Goal: Feedback & Contribution: Contribute content

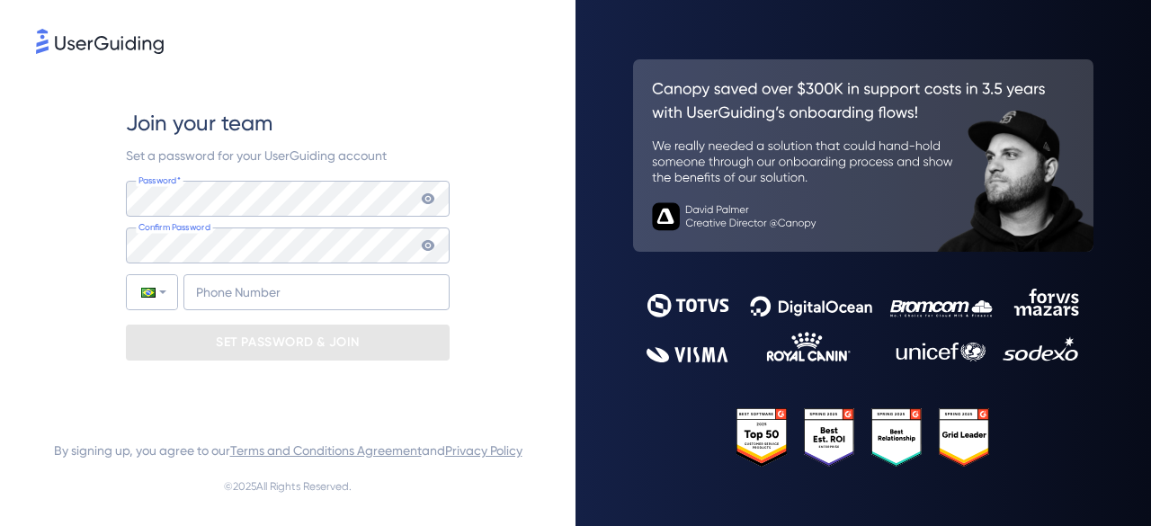
click at [430, 192] on icon at bounding box center [428, 199] width 14 height 14
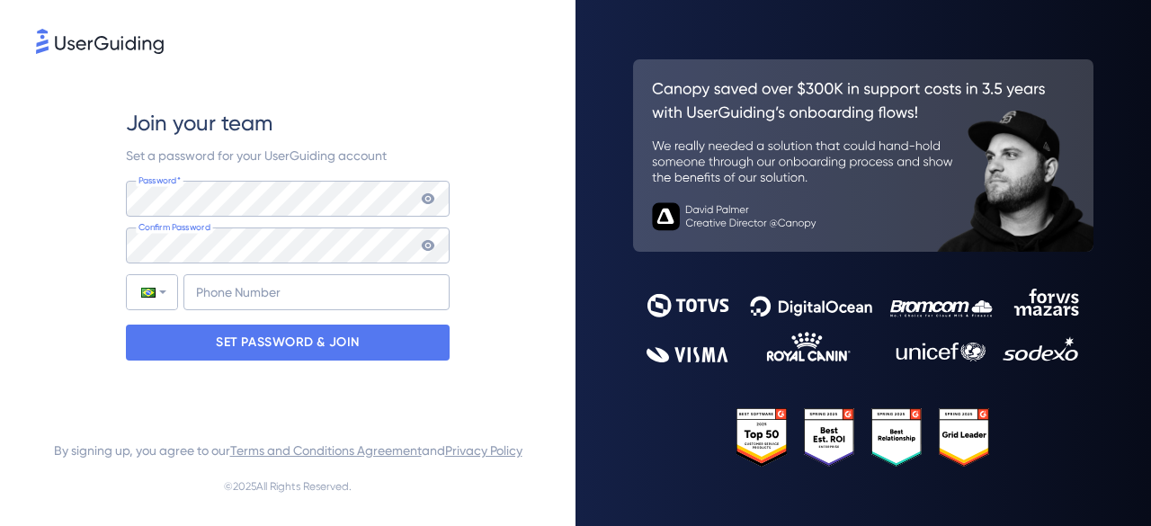
click at [431, 242] on icon at bounding box center [428, 245] width 13 height 11
click at [432, 202] on icon at bounding box center [428, 199] width 14 height 14
click at [380, 292] on input "+55" at bounding box center [316, 292] width 266 height 36
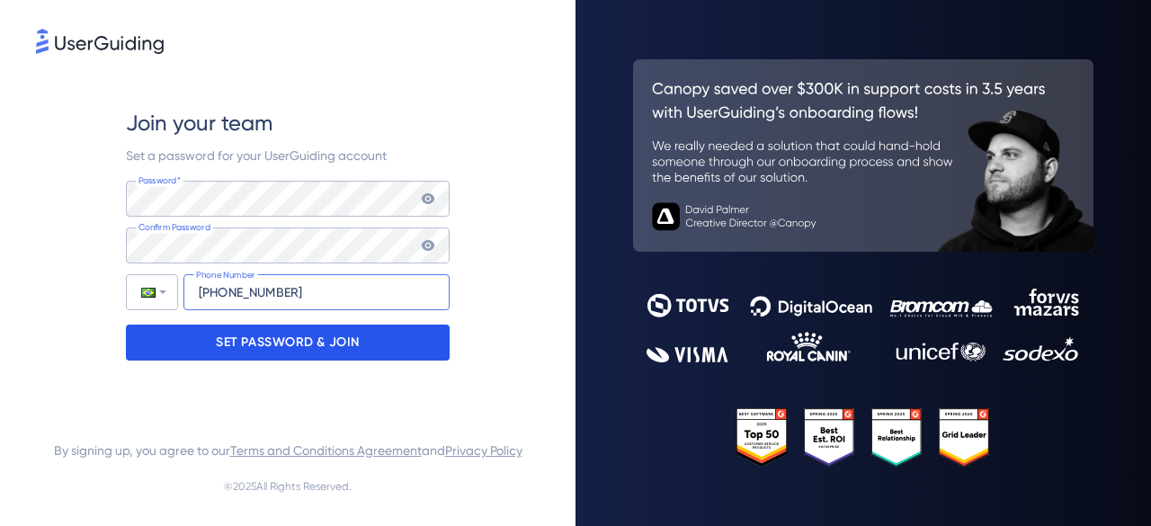
type input "+55 (21) 990518721"
click at [354, 348] on p "SET PASSWORD & JOIN" at bounding box center [288, 342] width 144 height 29
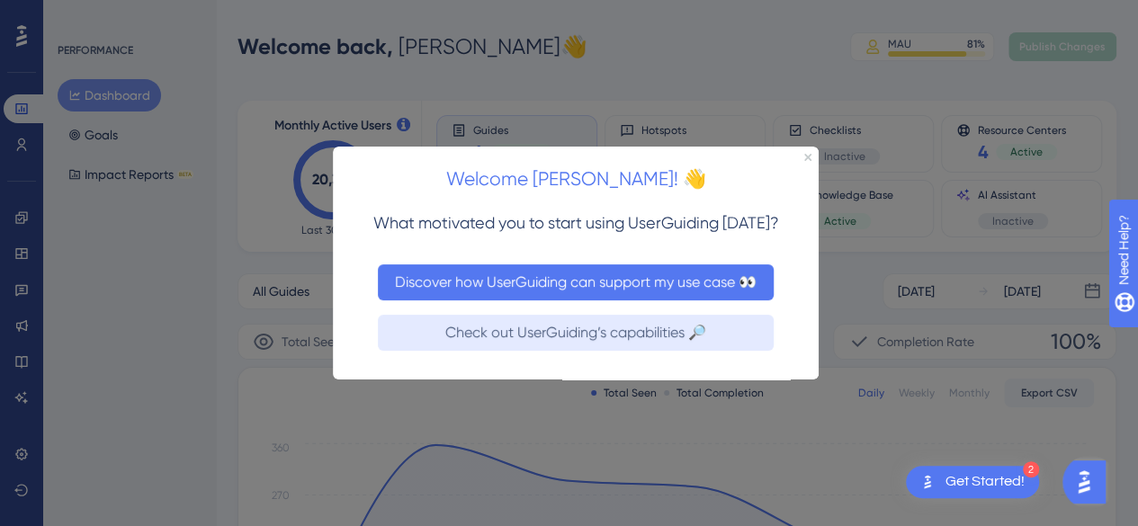
click at [675, 296] on button "Discover how UserGuiding can support my use case 👀" at bounding box center [576, 282] width 396 height 36
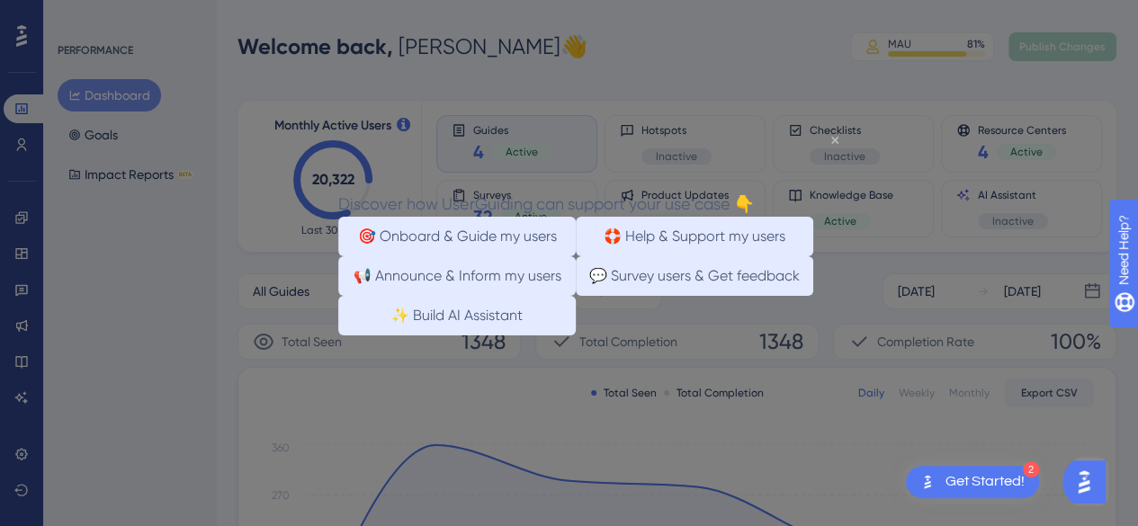
click at [837, 142] on icon "Close Preview" at bounding box center [834, 139] width 7 height 7
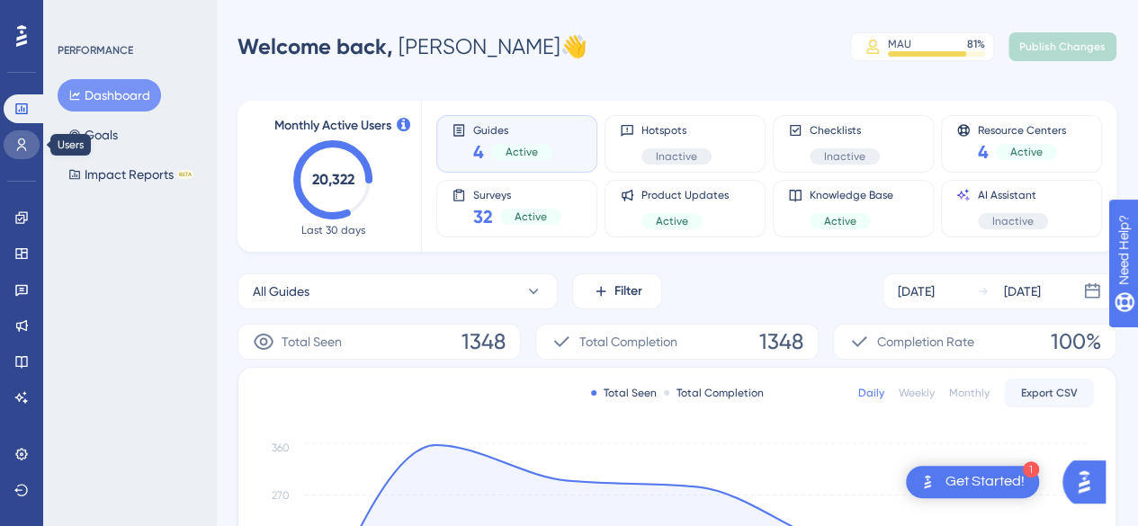
click at [13, 148] on link at bounding box center [22, 144] width 36 height 29
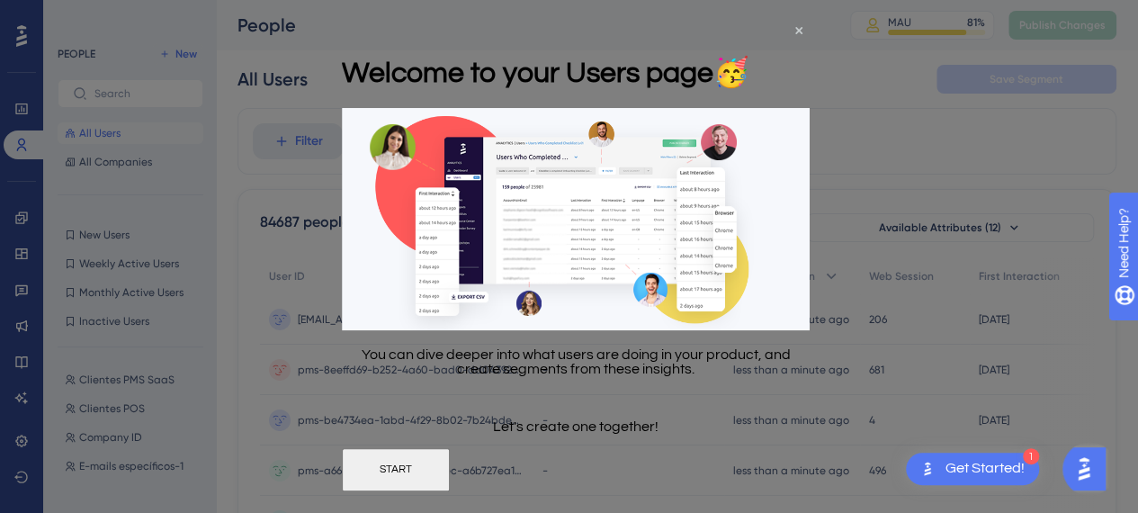
click at [749, 34] on div "Welcome to your Users page 🥳" at bounding box center [545, 70] width 407 height 73
click at [799, 32] on icon "Close Preview" at bounding box center [798, 29] width 7 height 7
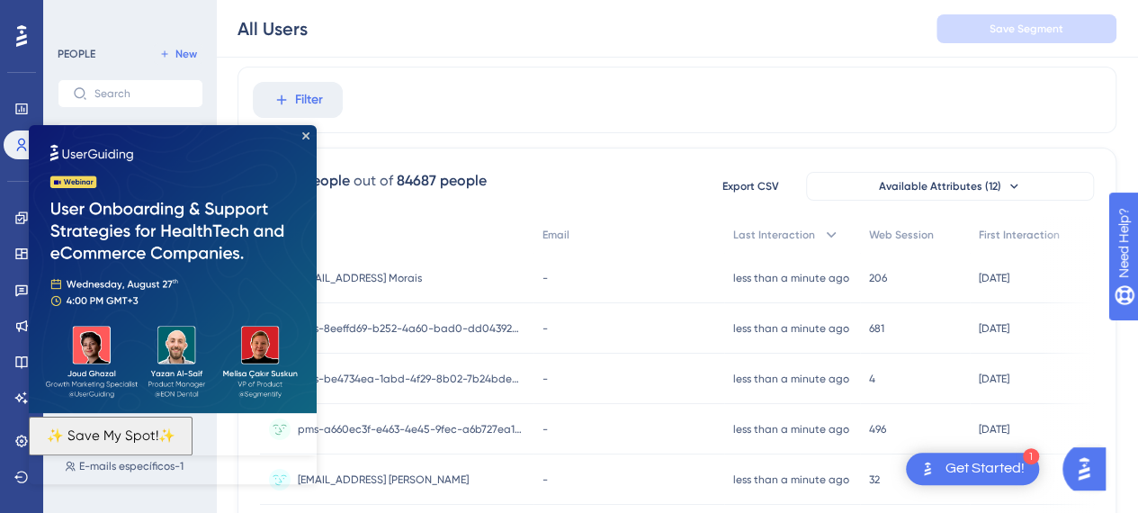
scroll to position [90, 0]
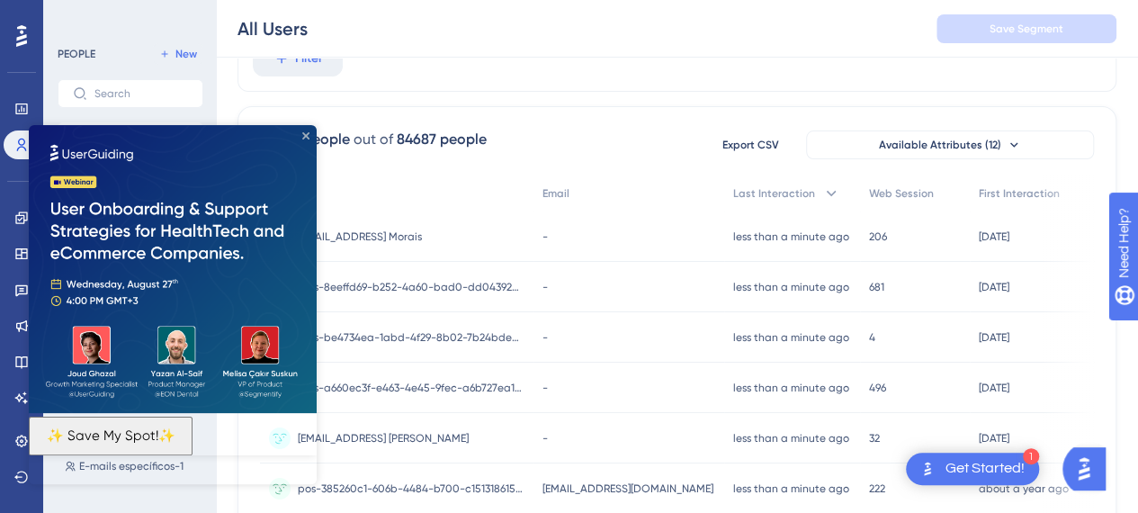
click at [307, 138] on icon "Close Preview" at bounding box center [305, 135] width 7 height 7
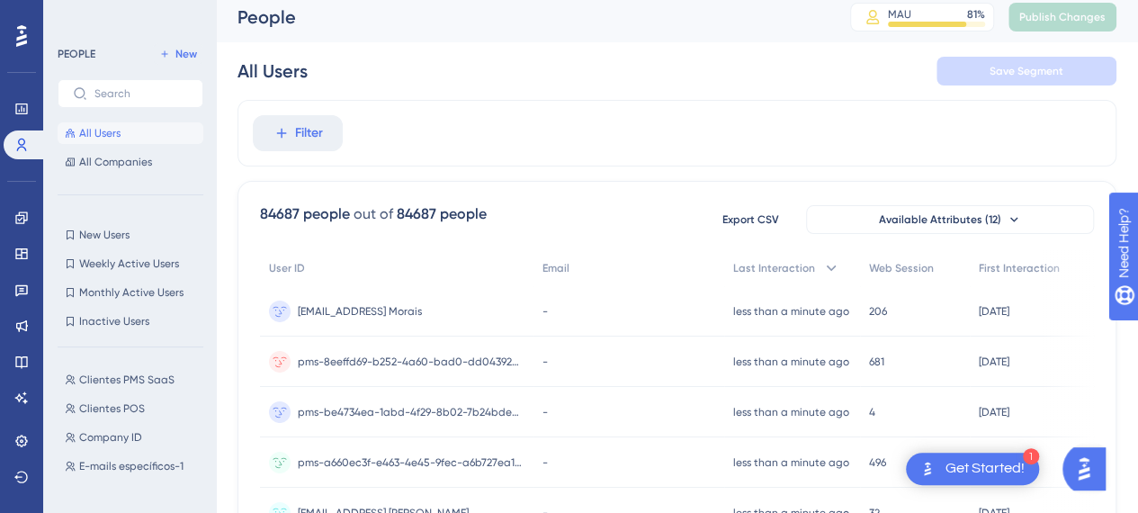
scroll to position [0, 0]
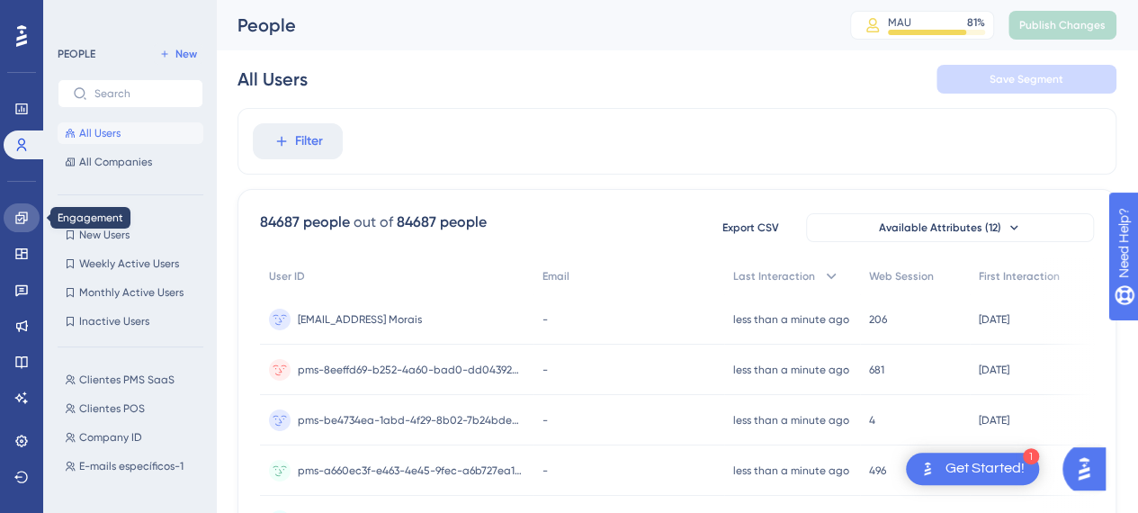
click at [25, 205] on link at bounding box center [22, 217] width 36 height 29
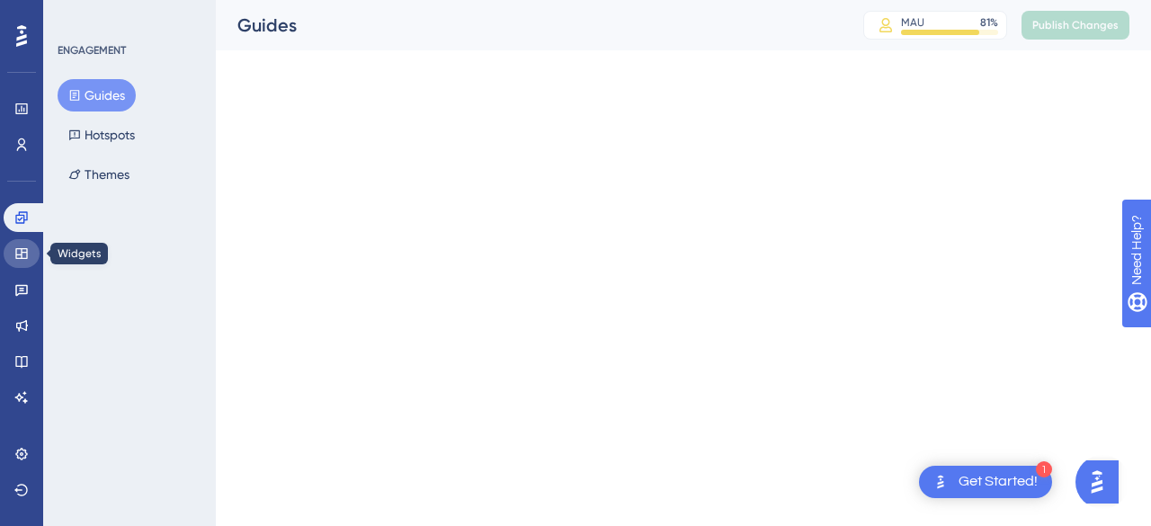
click at [20, 254] on icon at bounding box center [21, 253] width 14 height 14
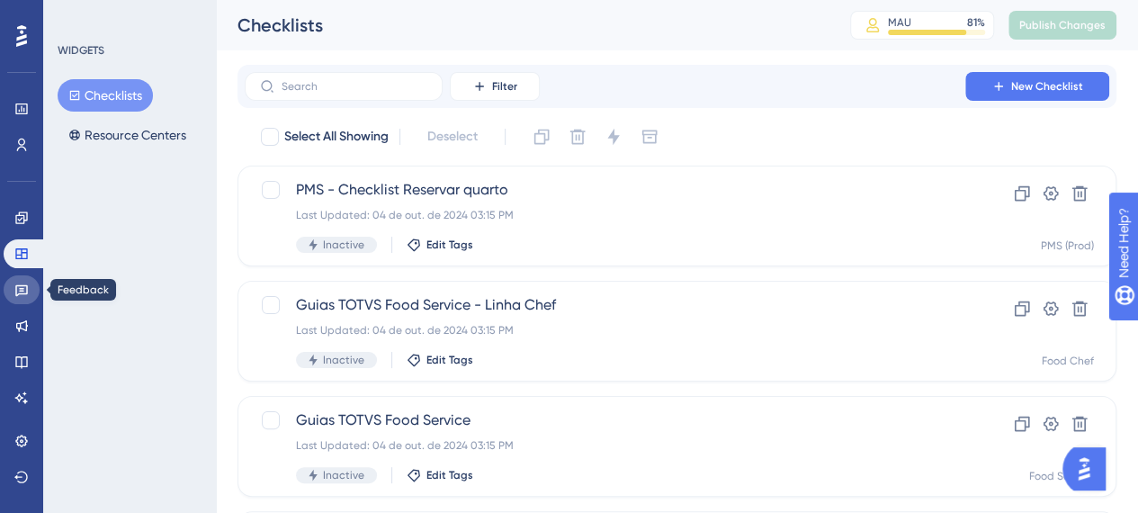
click at [19, 286] on icon at bounding box center [21, 289] width 14 height 14
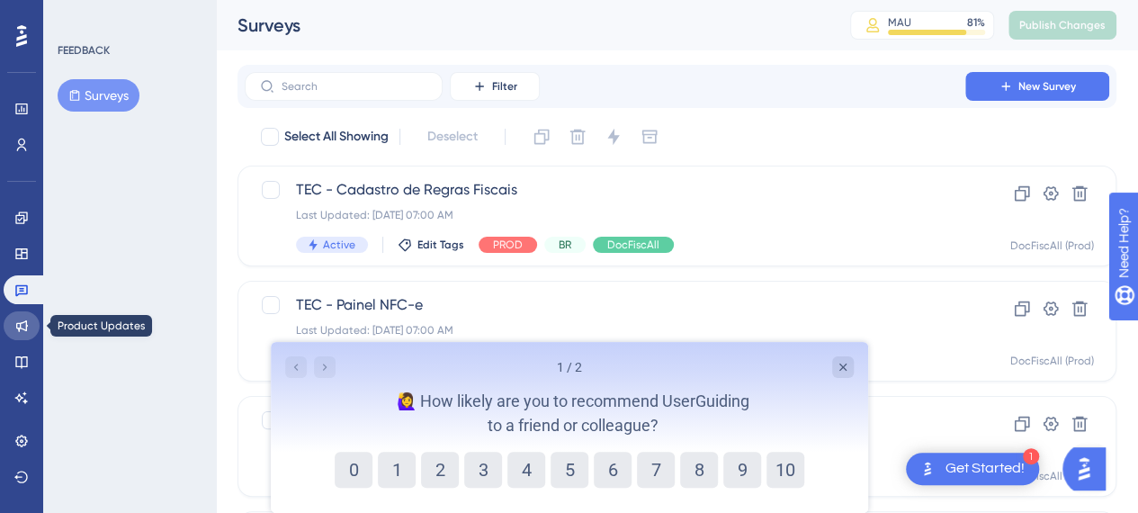
click at [18, 319] on icon at bounding box center [21, 325] width 14 height 14
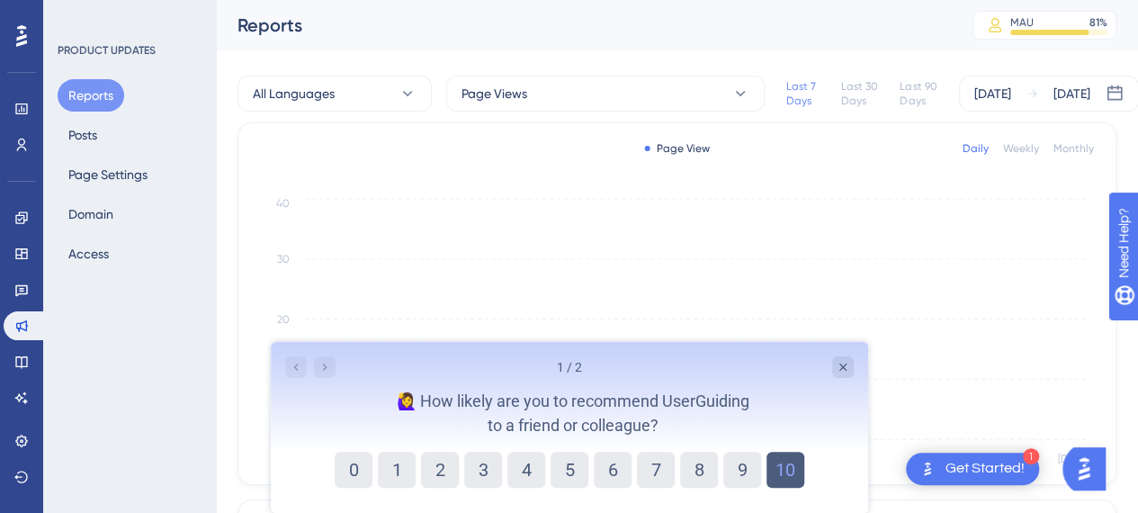
click at [779, 470] on button "10" at bounding box center [784, 470] width 38 height 36
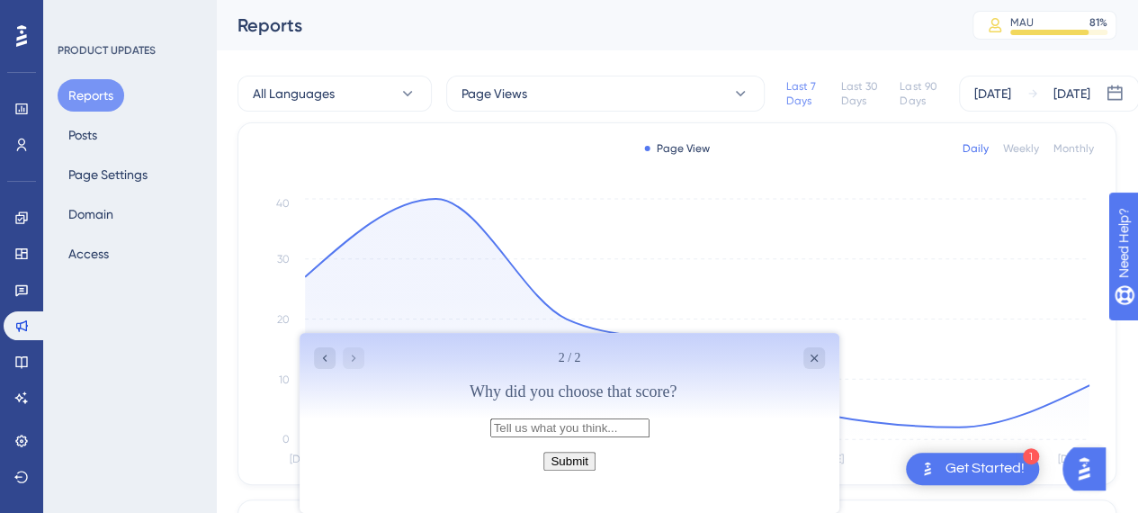
click at [593, 469] on button "Submit" at bounding box center [567, 460] width 51 height 19
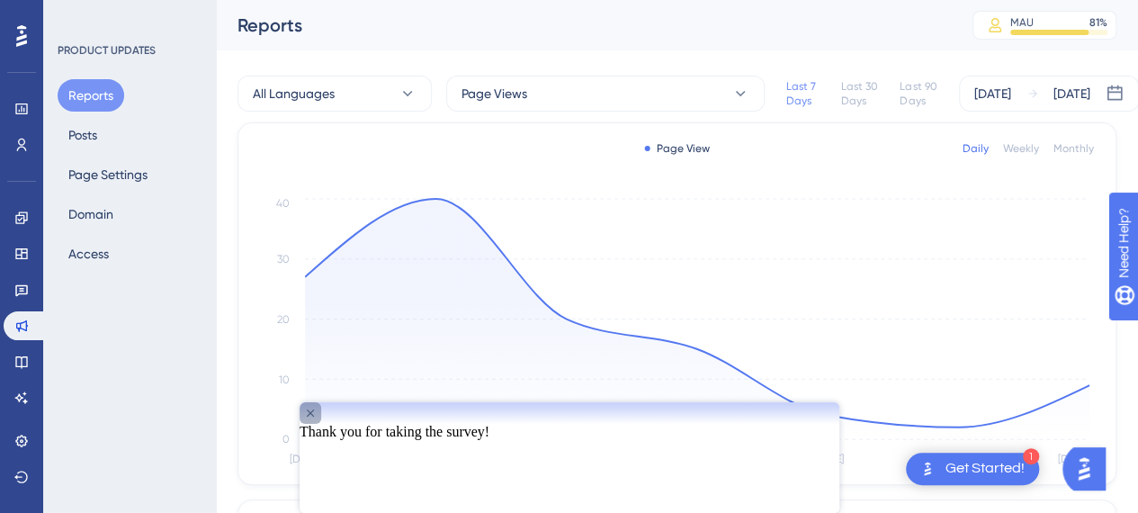
click at [317, 420] on icon "Close survey" at bounding box center [309, 413] width 14 height 14
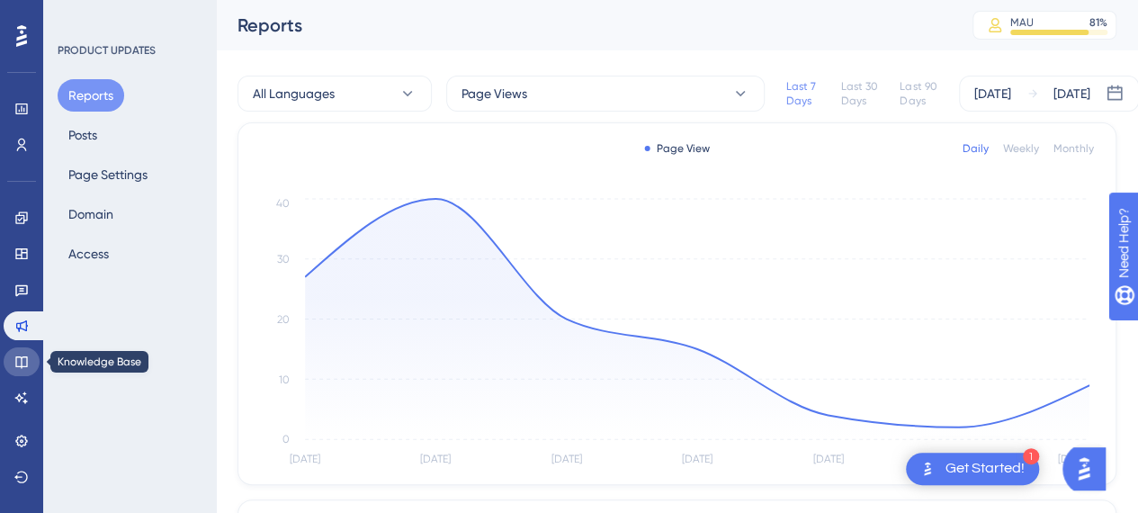
click at [17, 364] on icon at bounding box center [21, 361] width 14 height 14
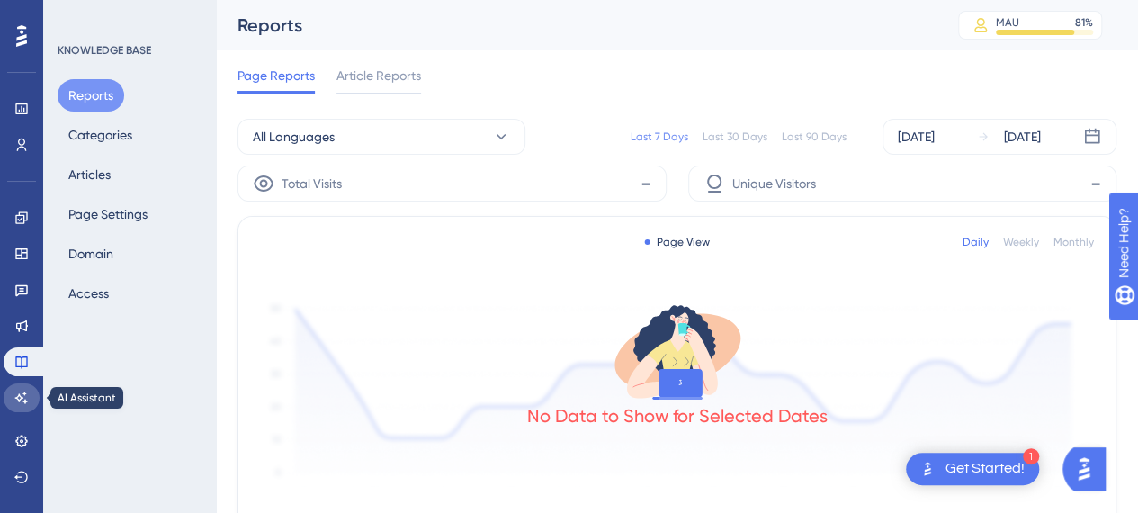
click at [31, 406] on link at bounding box center [22, 397] width 36 height 29
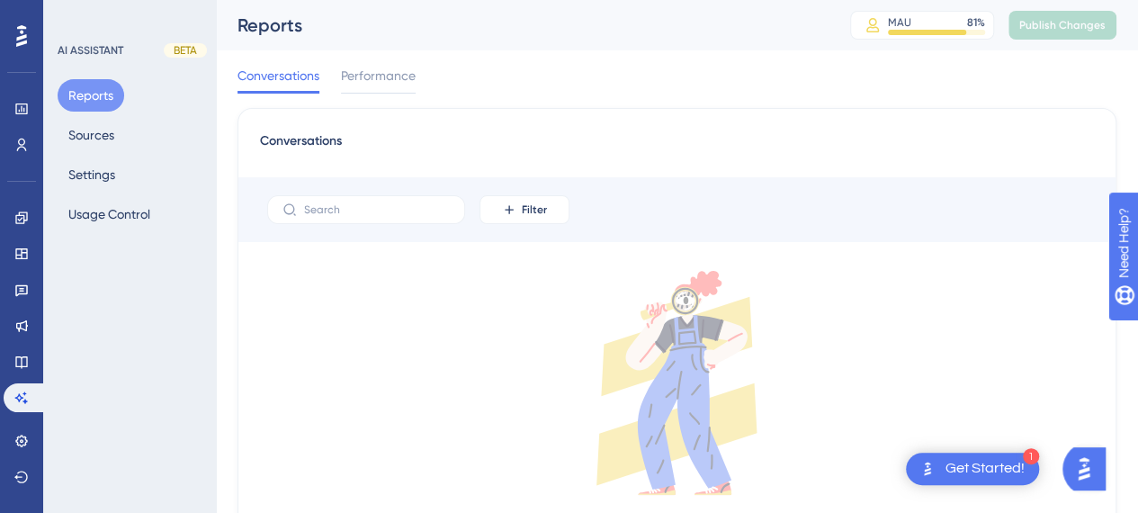
click at [23, 48] on div at bounding box center [21, 36] width 29 height 29
click at [19, 115] on icon at bounding box center [21, 109] width 14 height 14
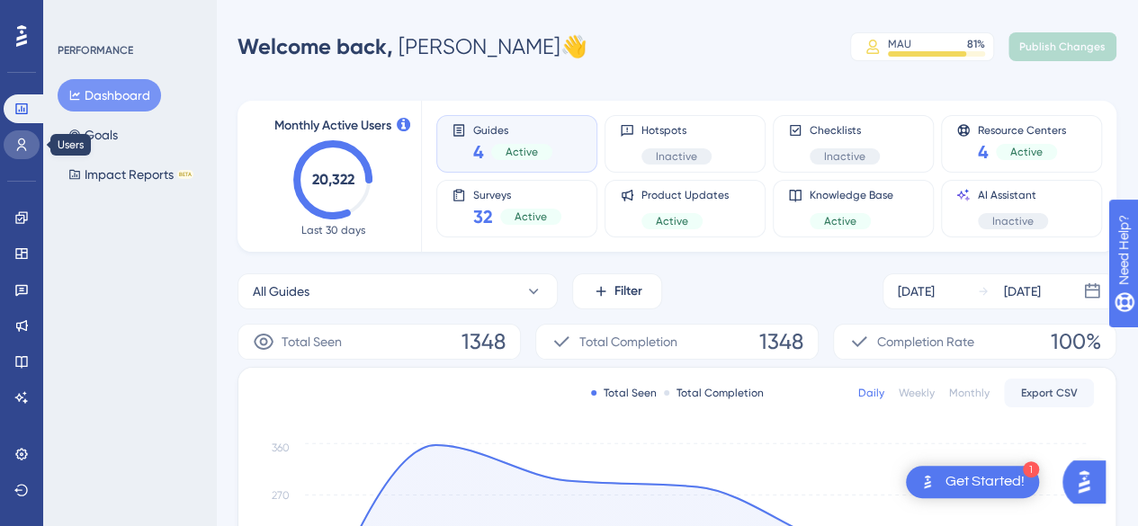
click at [24, 148] on icon at bounding box center [22, 145] width 10 height 13
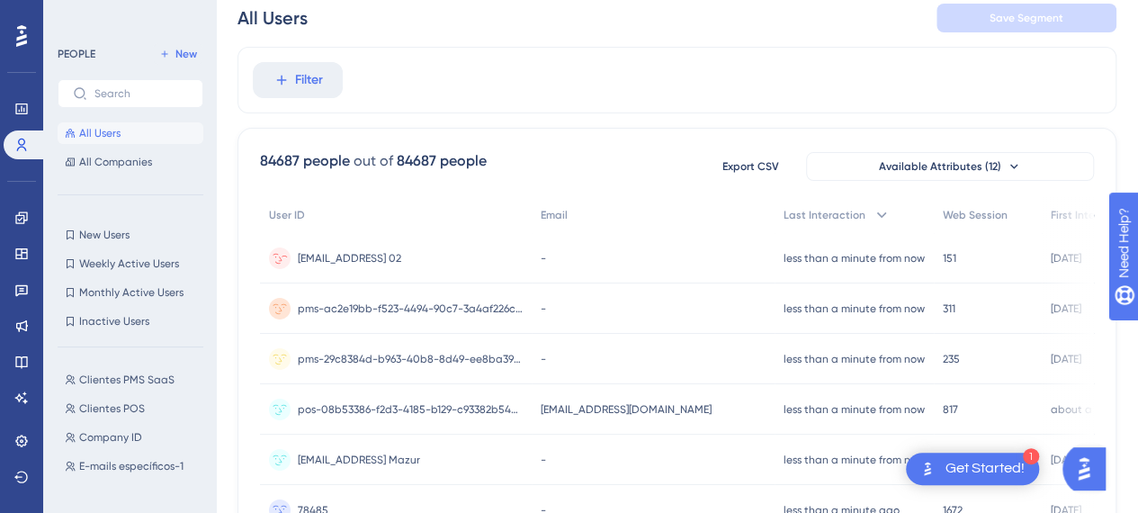
scroll to position [90, 0]
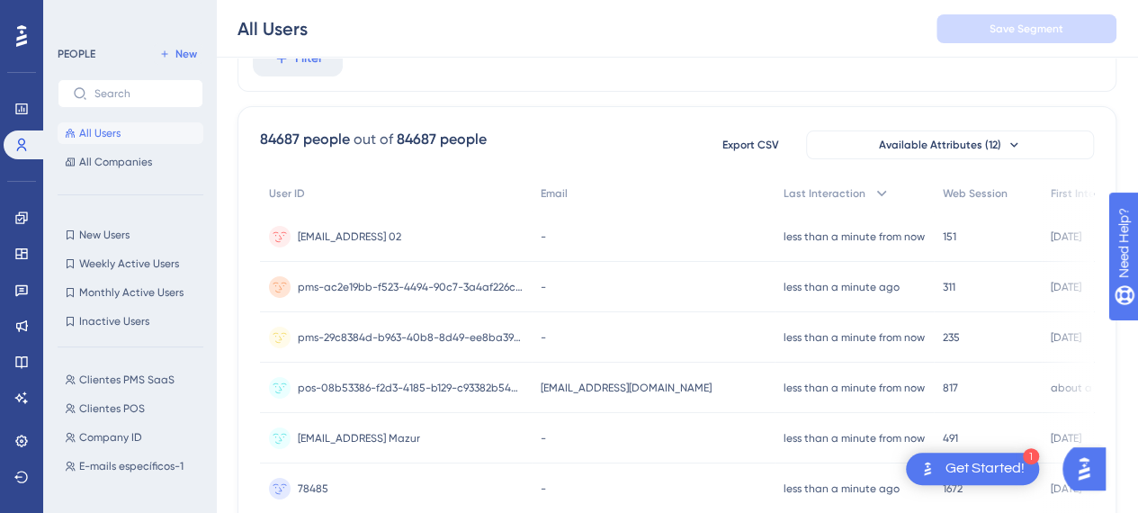
click at [5, 102] on div "Performance Users Engagement Widgets Feedback Product Updates Knowledge Base AI…" at bounding box center [21, 256] width 43 height 513
click at [10, 103] on link at bounding box center [22, 108] width 36 height 29
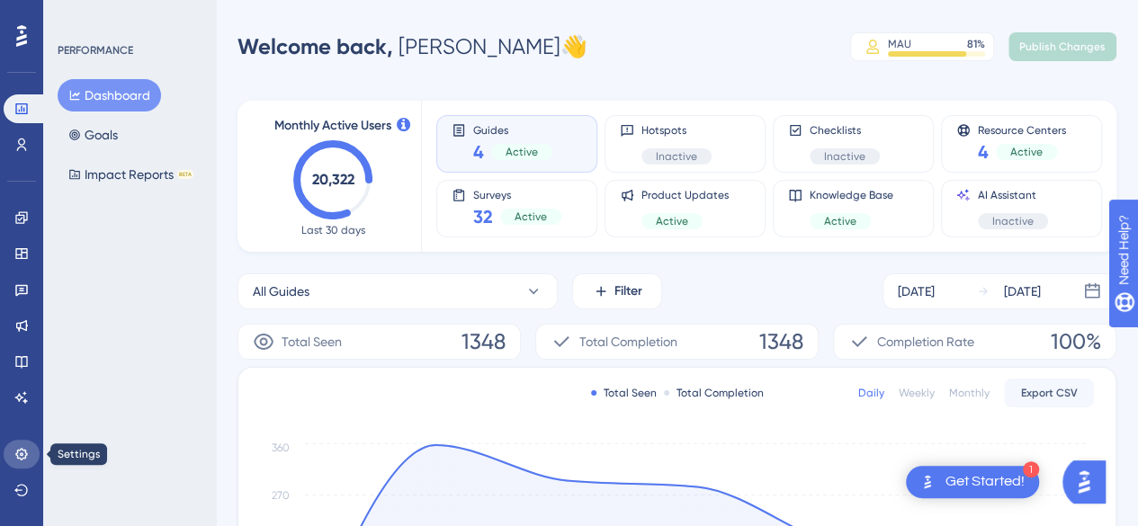
click at [29, 451] on link at bounding box center [22, 454] width 36 height 29
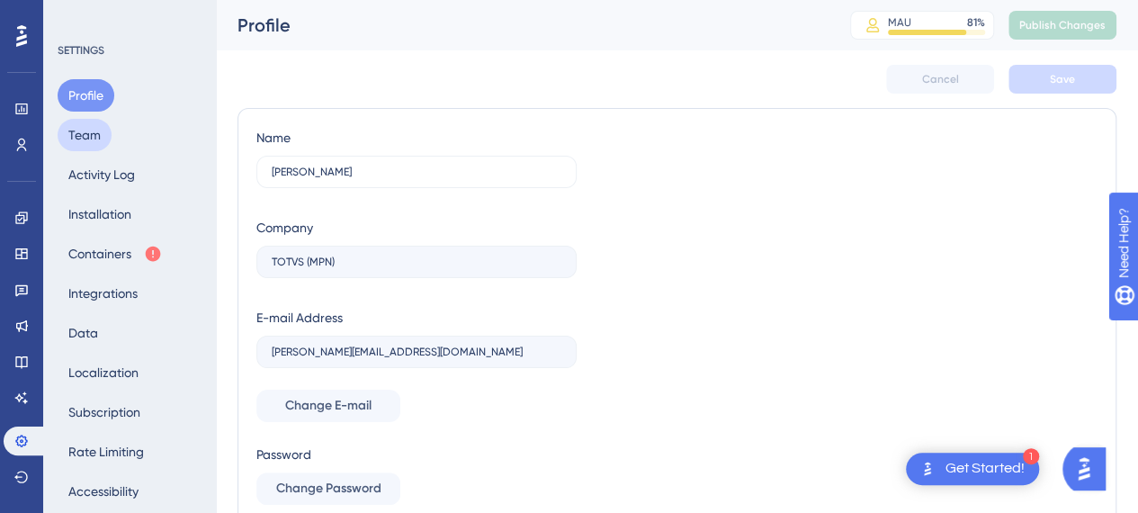
click at [107, 140] on button "Team" at bounding box center [85, 135] width 54 height 32
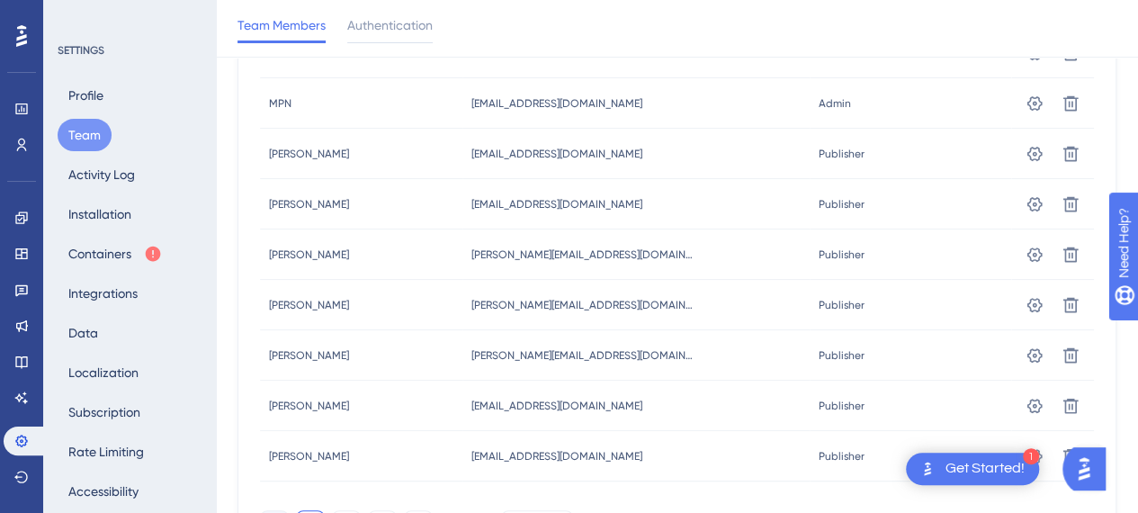
scroll to position [360, 0]
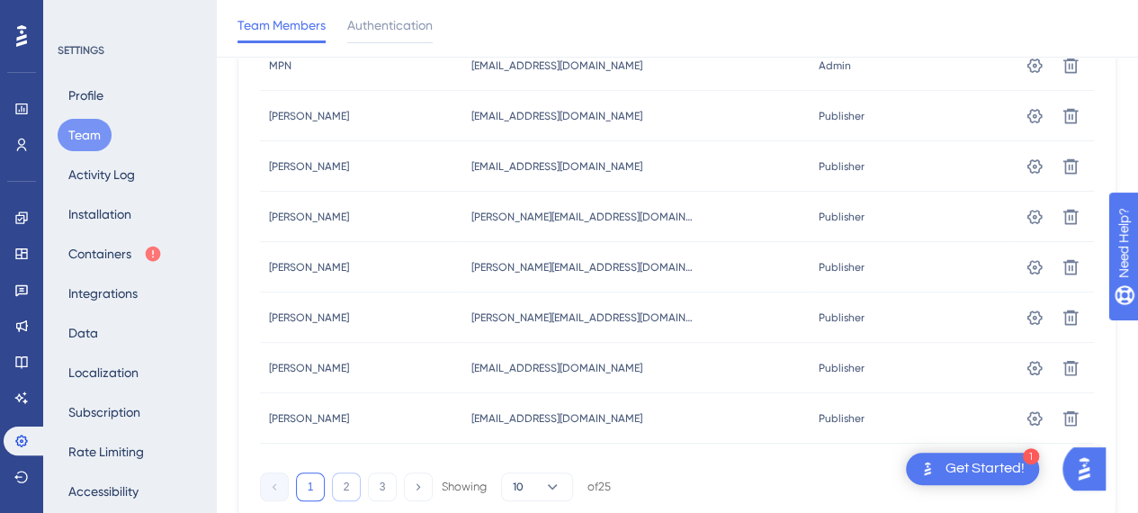
click at [338, 483] on button "2" at bounding box center [346, 486] width 29 height 29
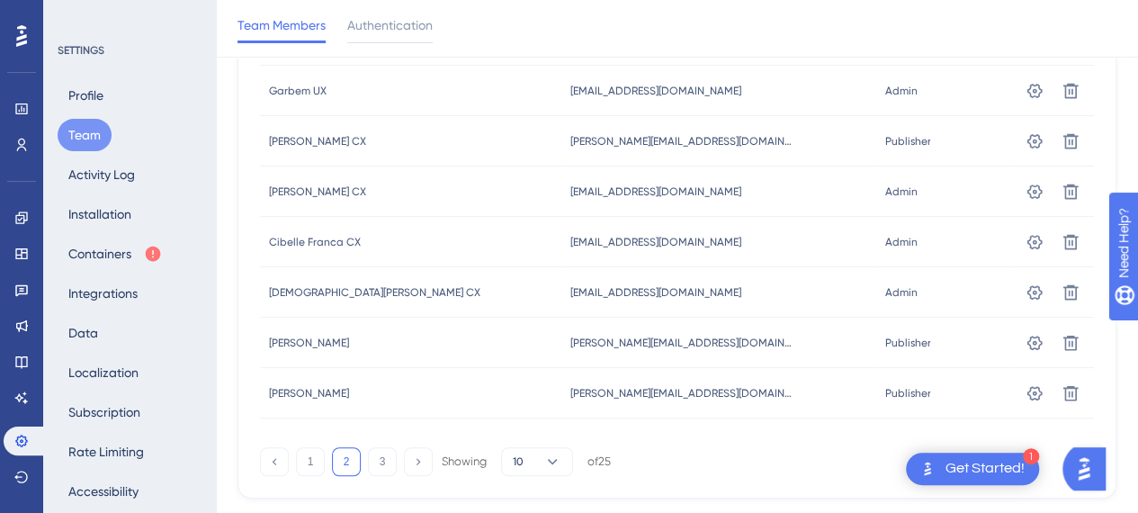
scroll to position [427, 0]
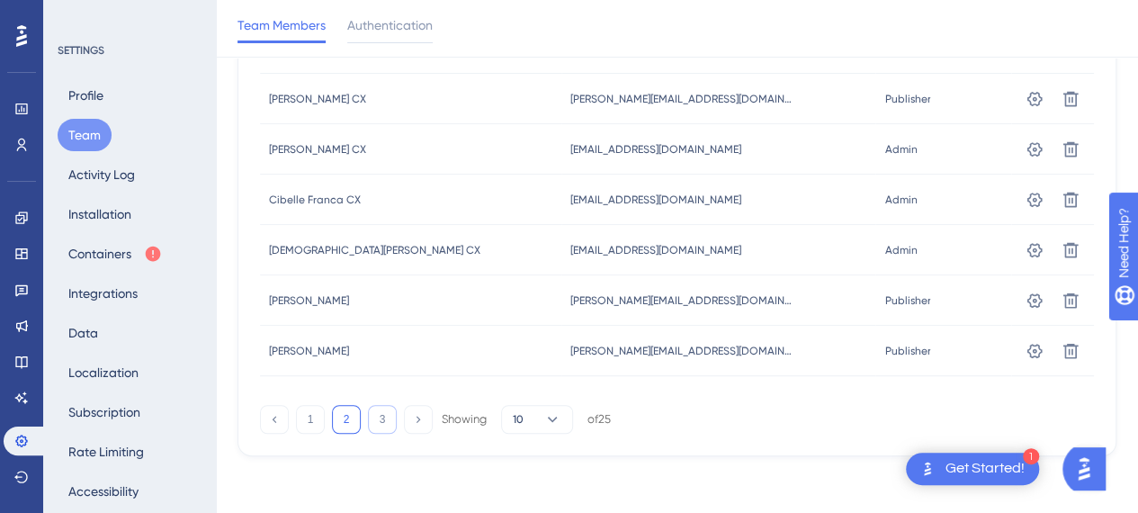
click at [385, 428] on button "3" at bounding box center [382, 419] width 29 height 29
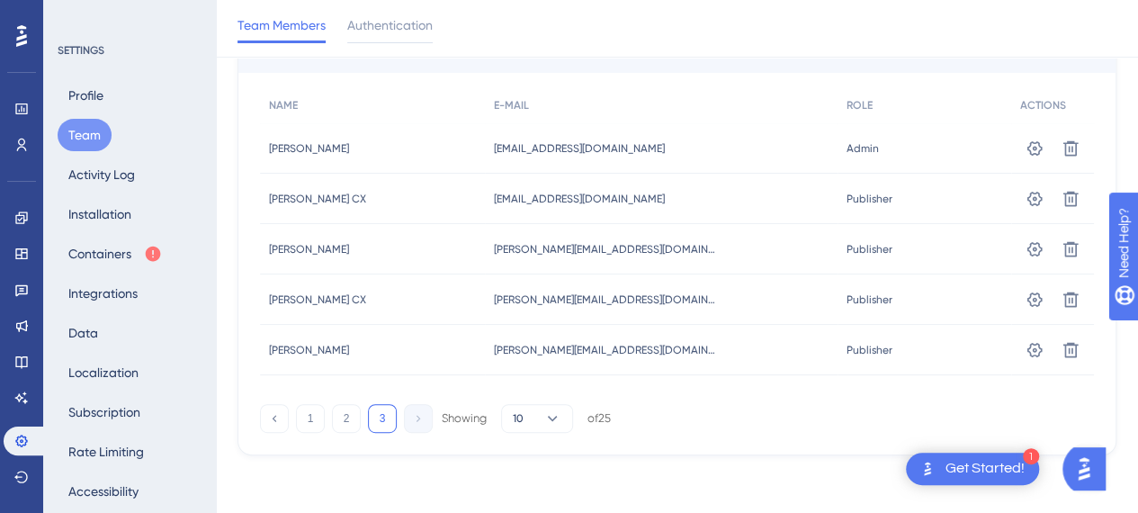
scroll to position [175, 0]
click at [346, 416] on button "2" at bounding box center [346, 419] width 29 height 29
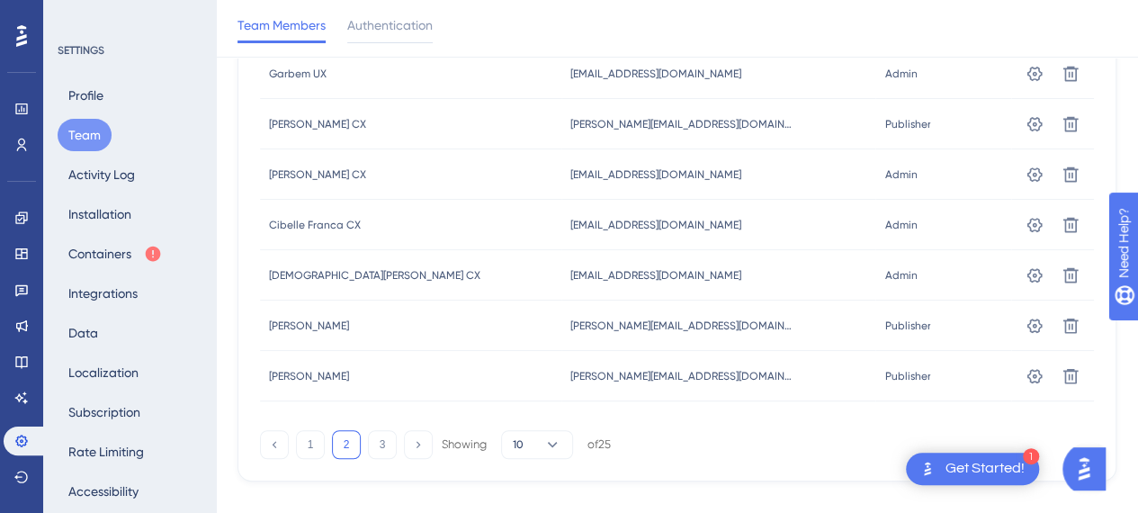
scroll to position [427, 0]
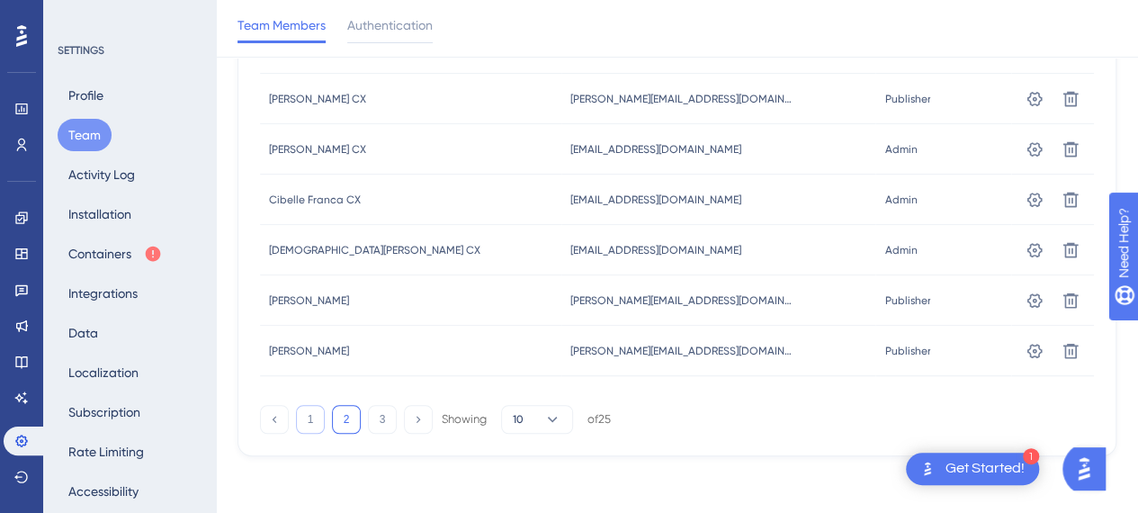
click at [313, 421] on button "1" at bounding box center [310, 419] width 29 height 29
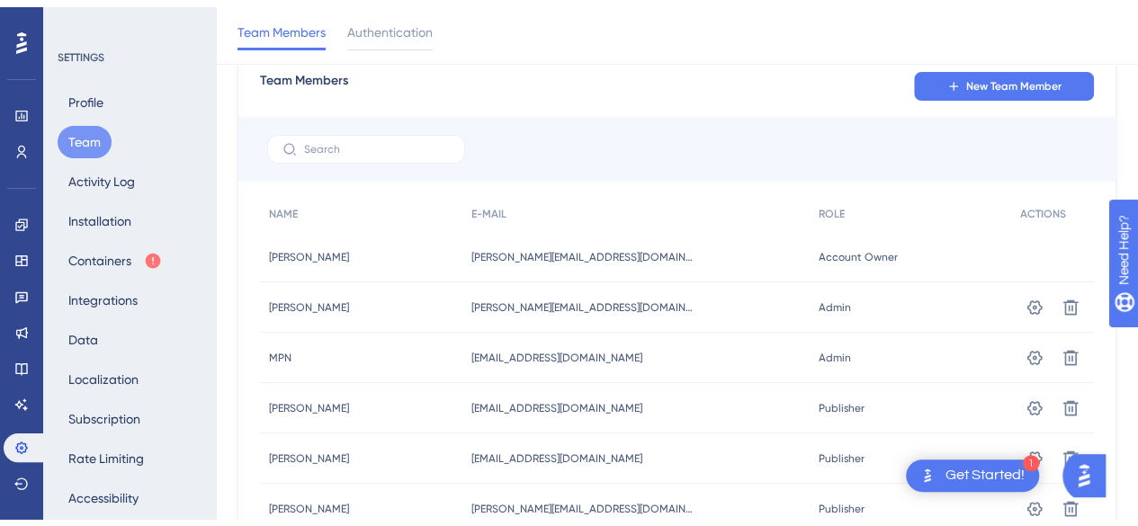
scroll to position [0, 0]
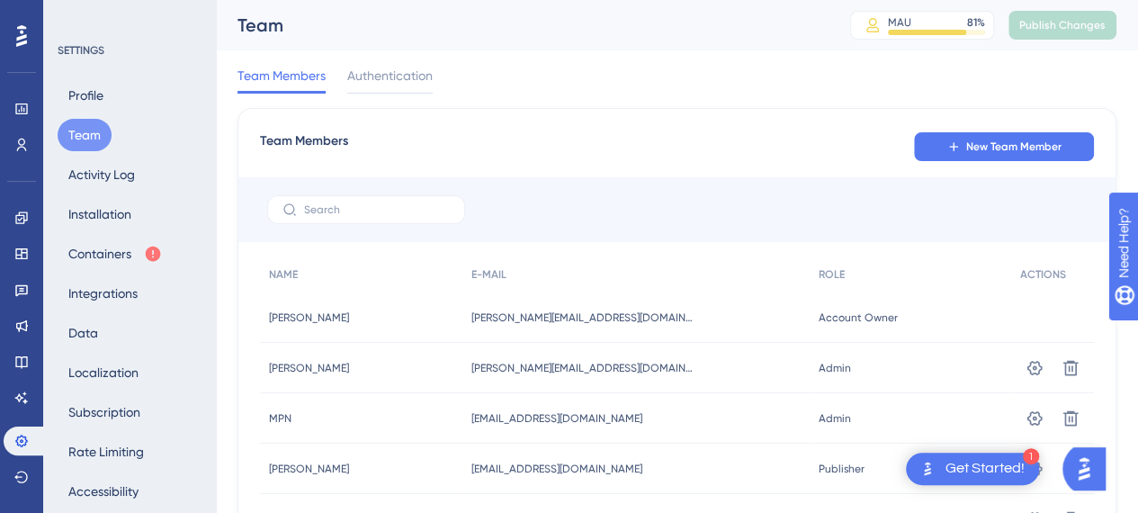
click at [18, 40] on icon at bounding box center [21, 36] width 11 height 22
click at [25, 112] on icon at bounding box center [21, 108] width 12 height 11
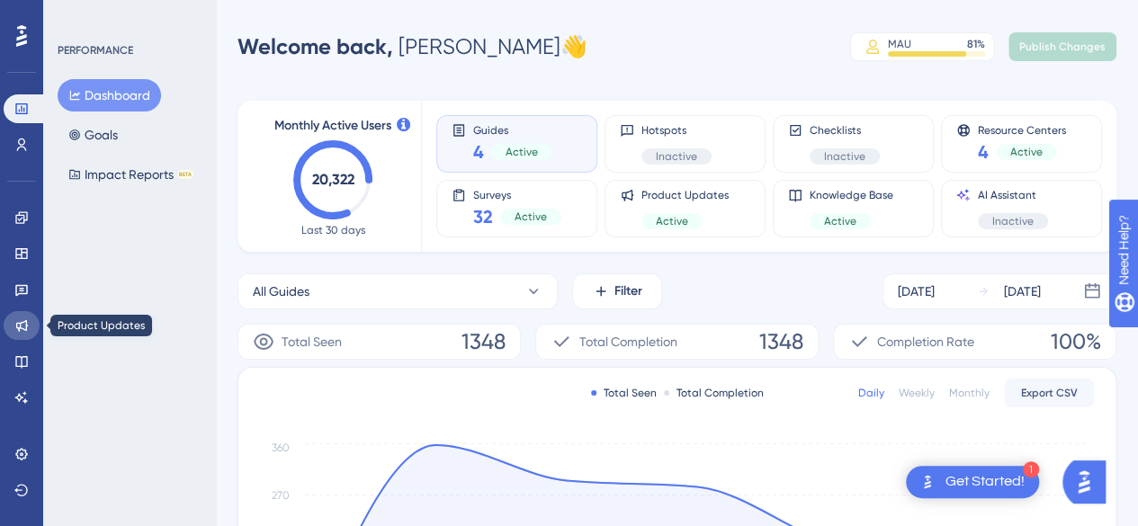
click at [31, 332] on link at bounding box center [22, 325] width 36 height 29
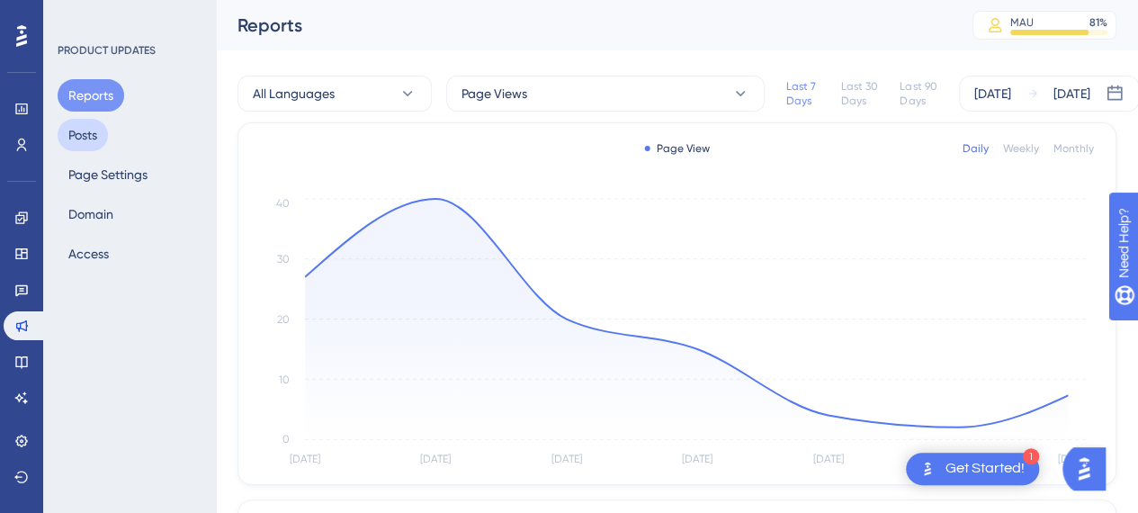
click at [95, 138] on button "Posts" at bounding box center [83, 135] width 50 height 32
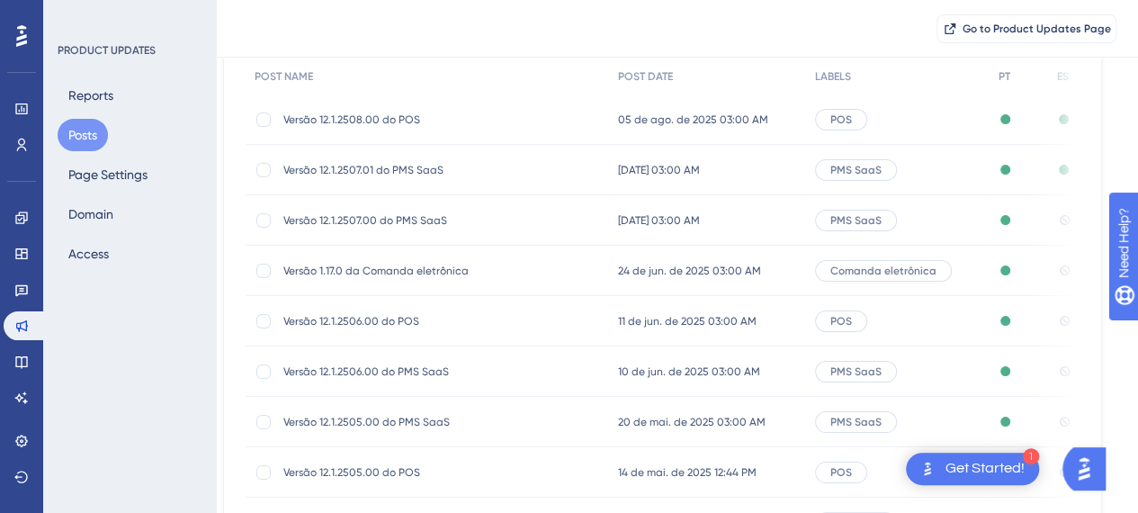
scroll to position [180, 0]
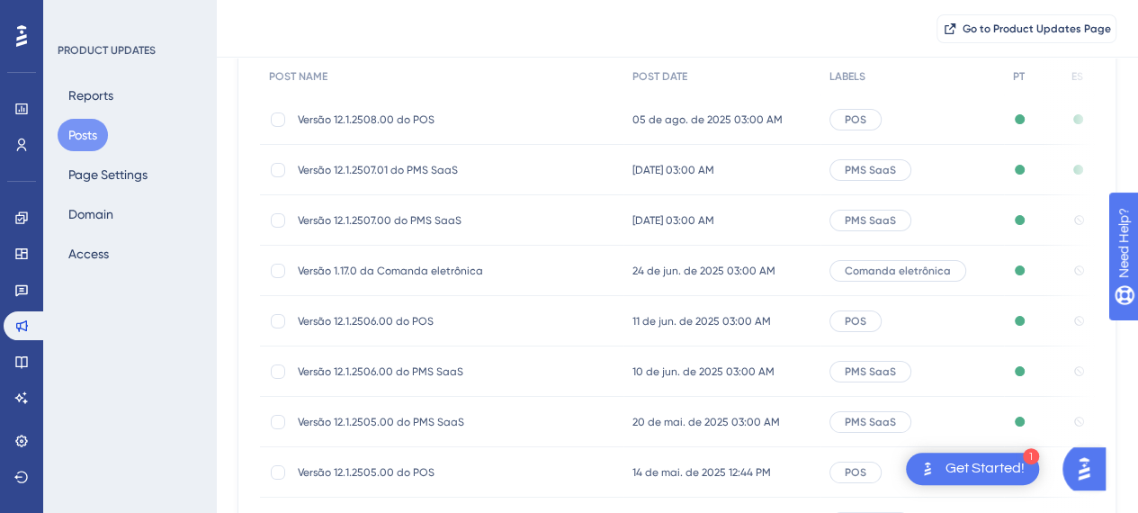
click at [358, 165] on span "Versão 12.1.2507.01 do PMS SaaS" at bounding box center [442, 170] width 288 height 14
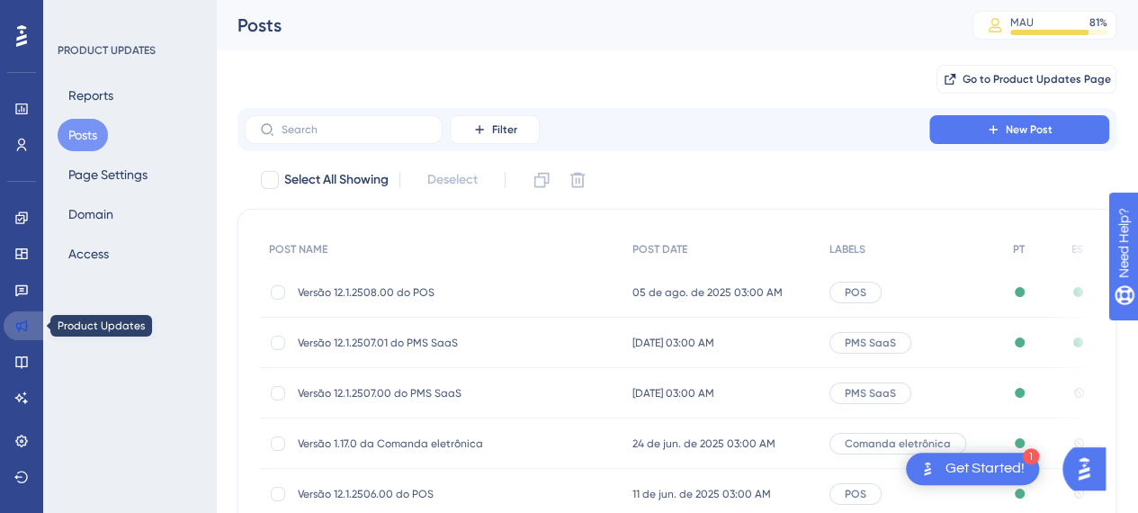
click at [12, 326] on link at bounding box center [25, 325] width 43 height 29
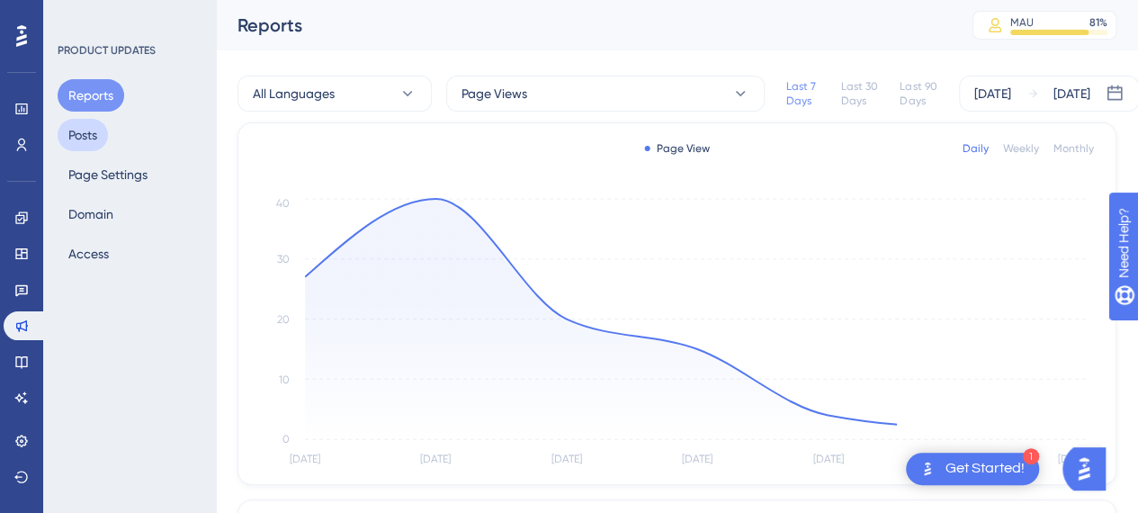
click at [86, 128] on button "Posts" at bounding box center [83, 135] width 50 height 32
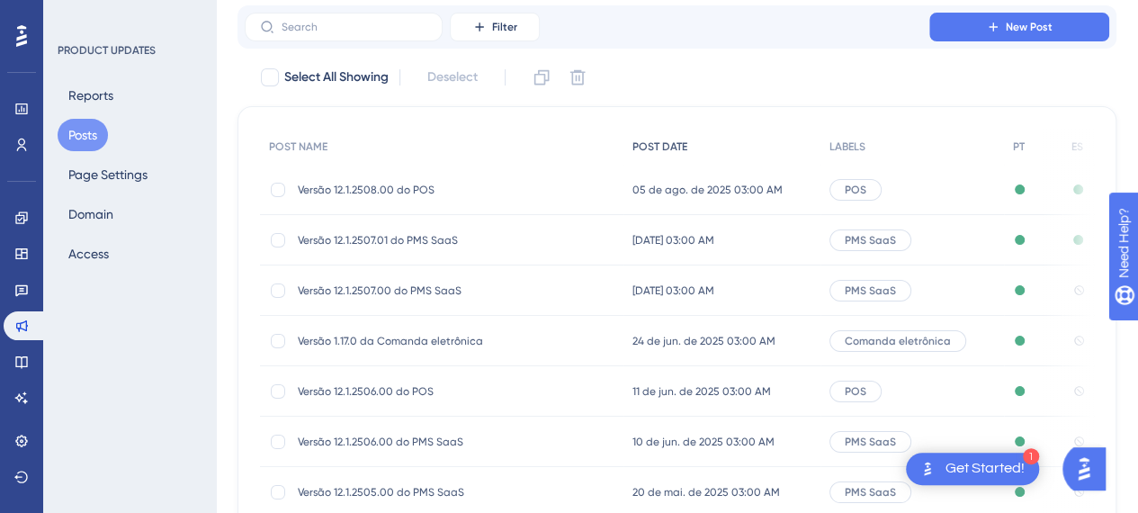
scroll to position [180, 0]
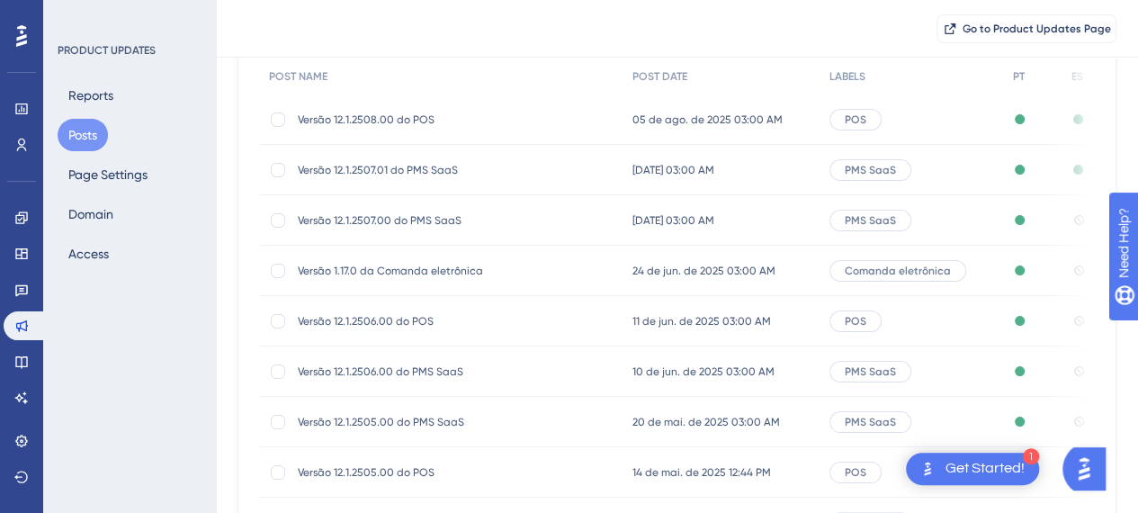
click at [394, 118] on span "Versão 12.1.2508.00 do POS" at bounding box center [442, 119] width 288 height 14
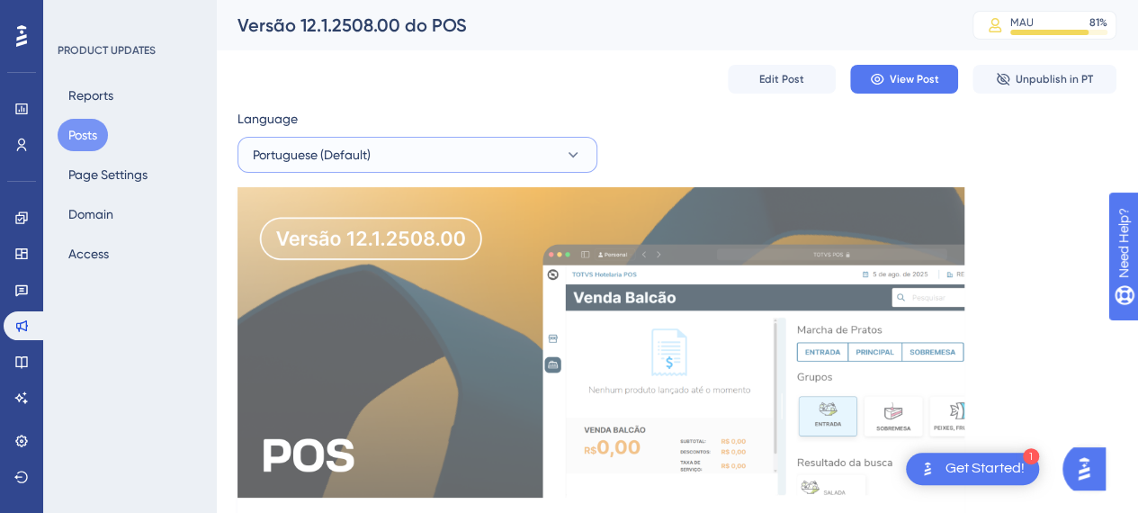
click at [428, 151] on button "Portuguese (Default)" at bounding box center [417, 155] width 360 height 36
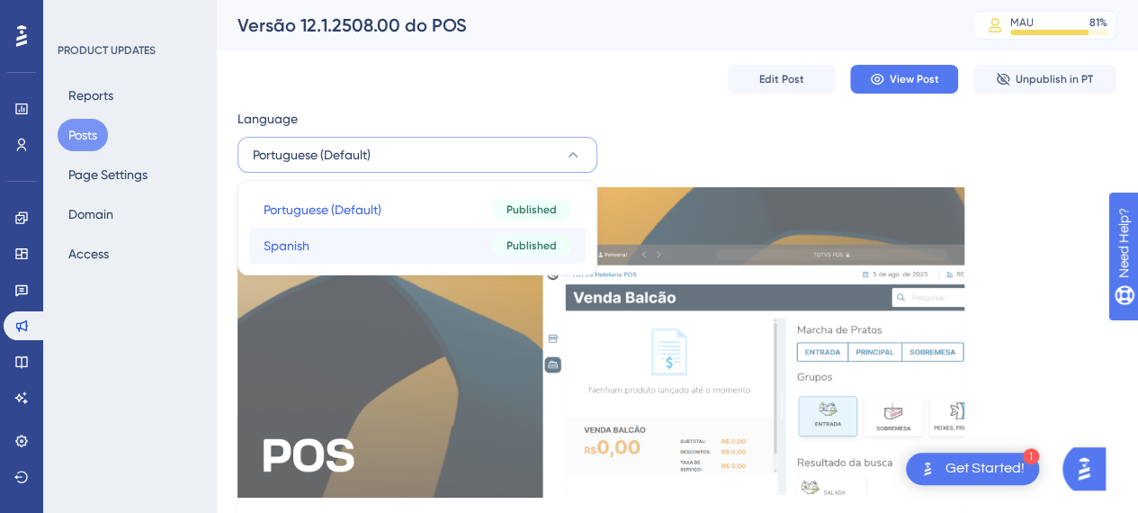
click at [407, 243] on button "Spanish Spanish Published" at bounding box center [417, 246] width 336 height 36
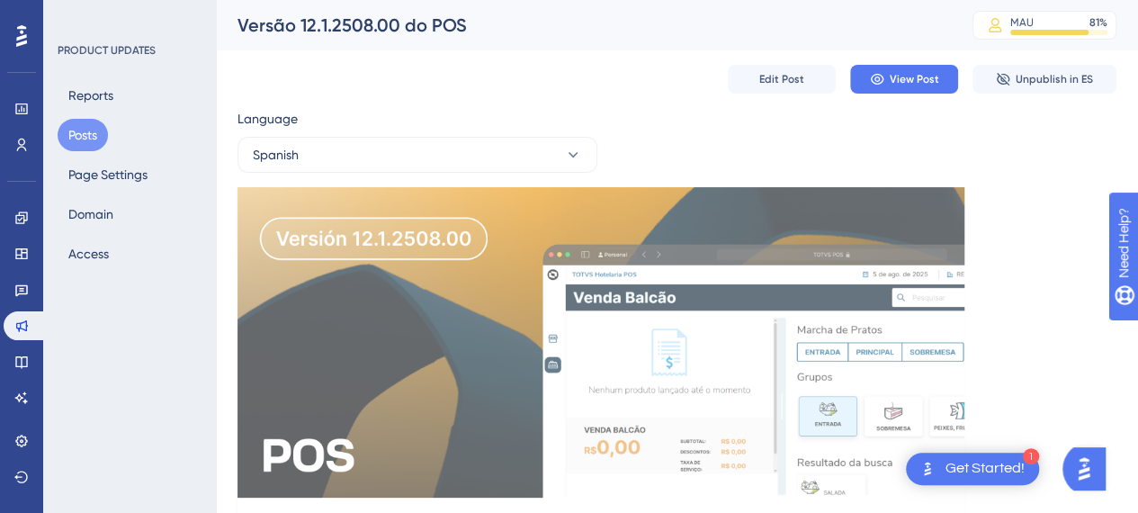
click at [74, 131] on button "Posts" at bounding box center [83, 135] width 50 height 32
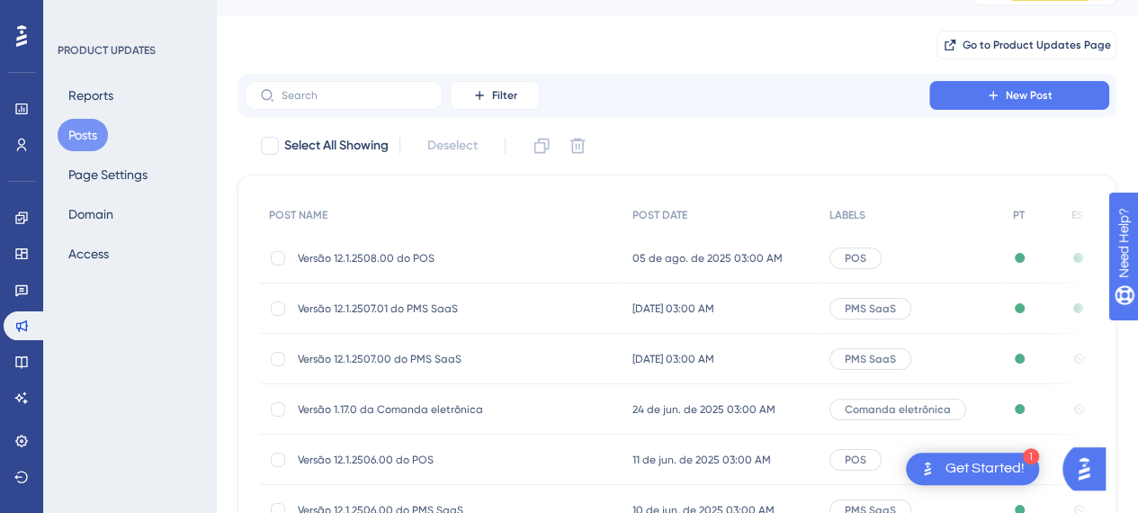
scroll to position [180, 0]
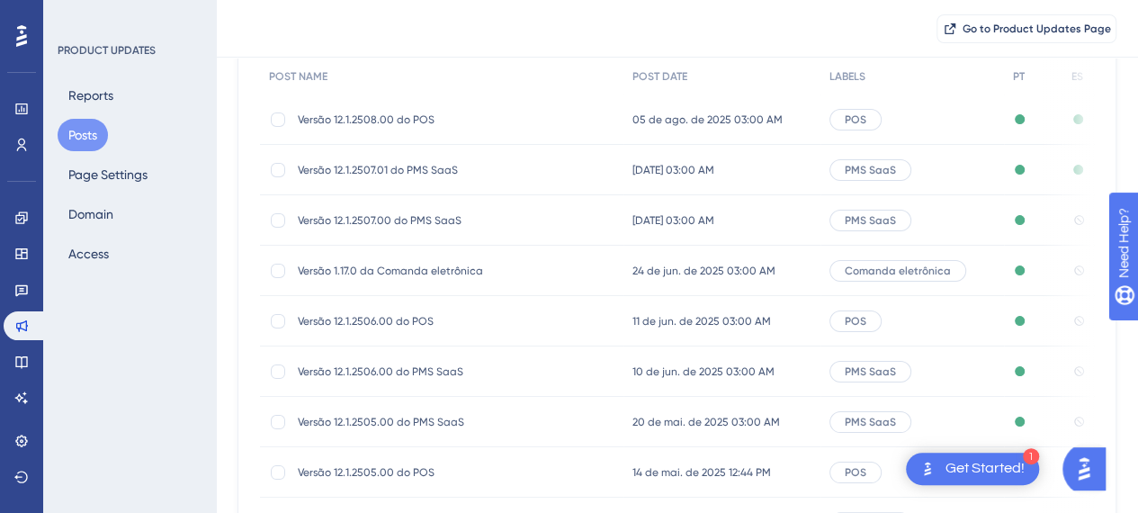
click at [365, 215] on span "Versão 12.1.2507.00 do PMS SaaS" at bounding box center [442, 220] width 288 height 14
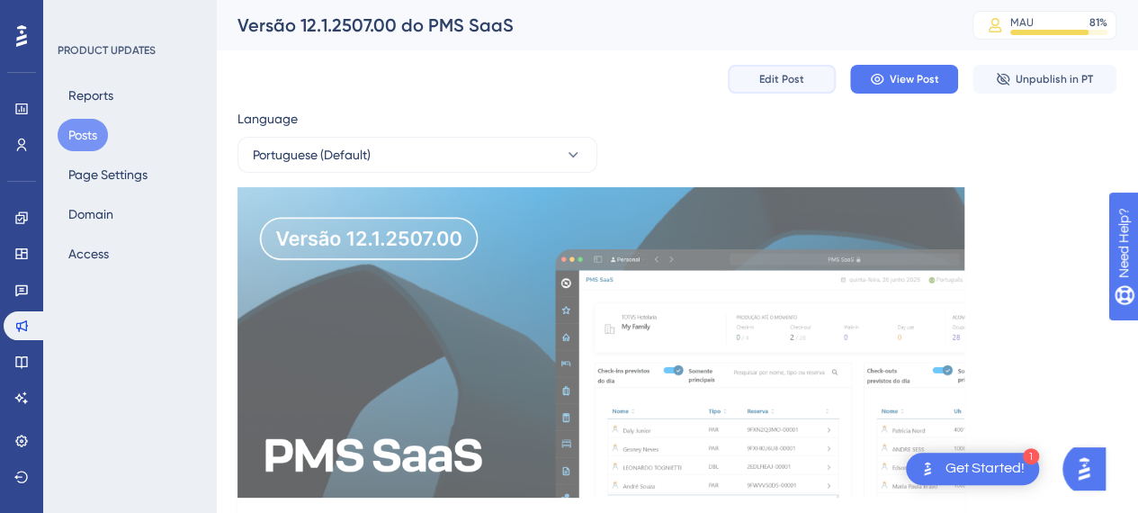
click at [779, 82] on span "Edit Post" at bounding box center [781, 79] width 45 height 14
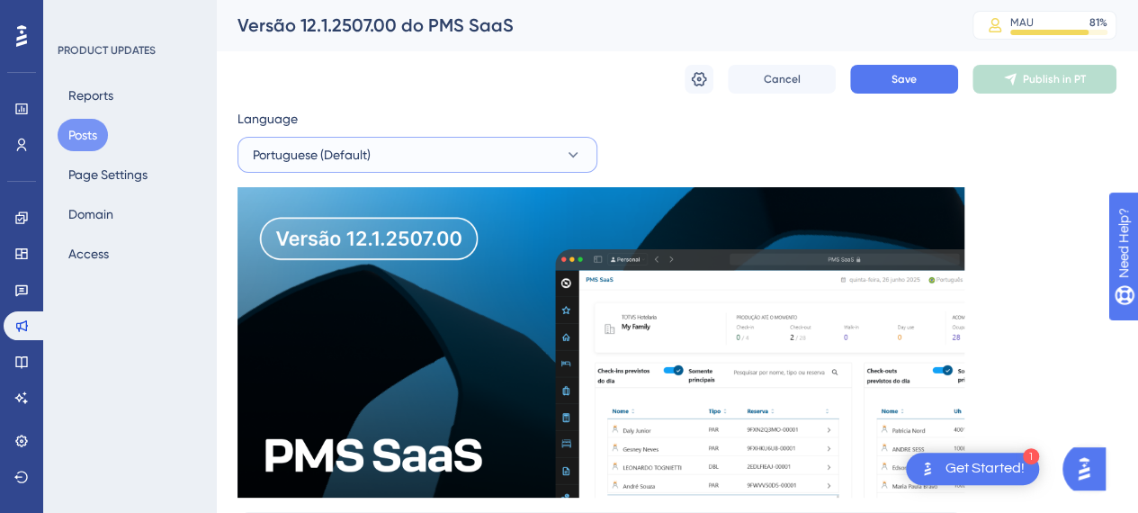
click at [488, 161] on button "Portuguese (Default)" at bounding box center [417, 155] width 360 height 36
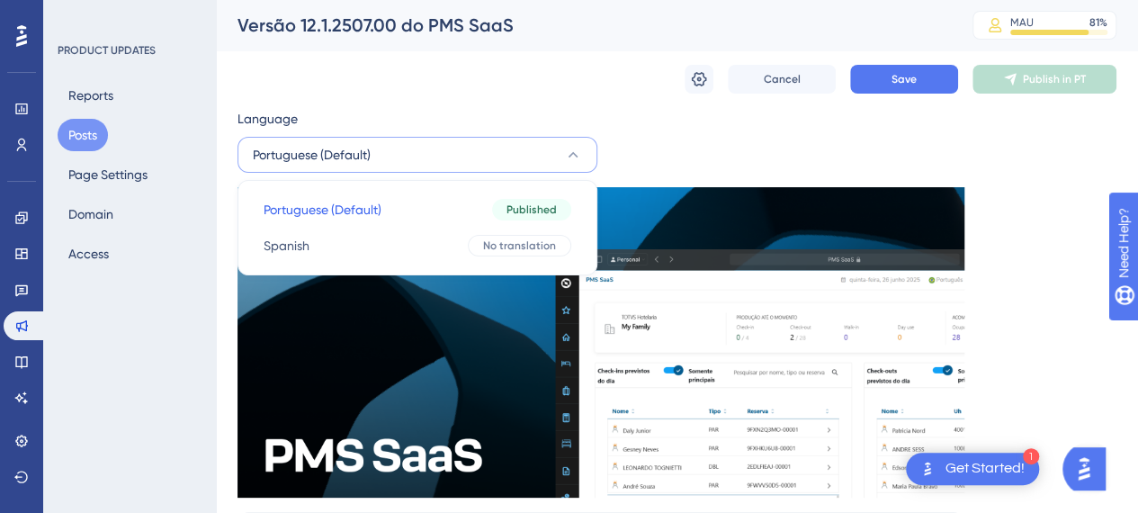
click at [635, 92] on div "Cancel Save Publish in PT" at bounding box center [676, 79] width 879 height 58
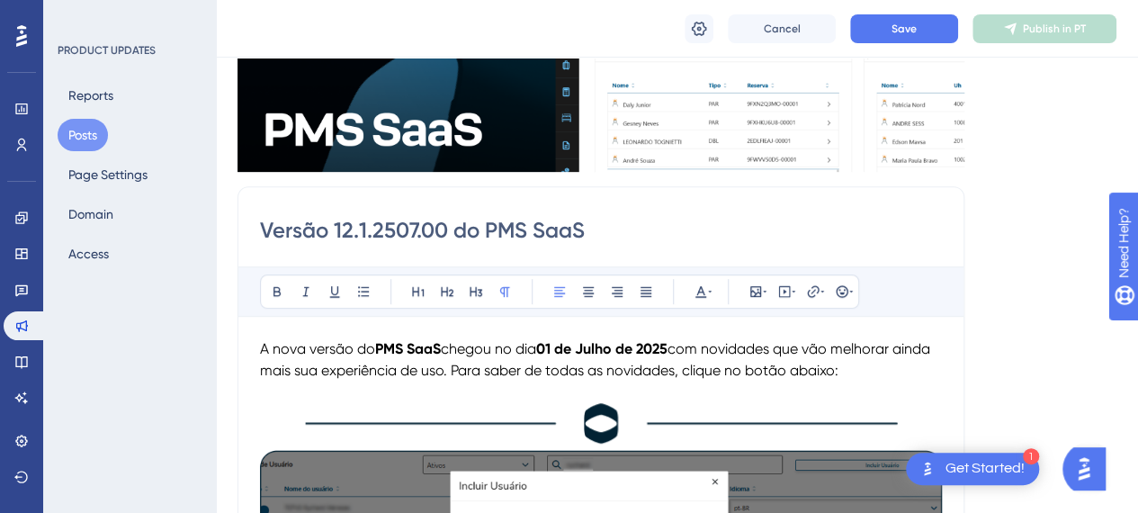
scroll to position [360, 0]
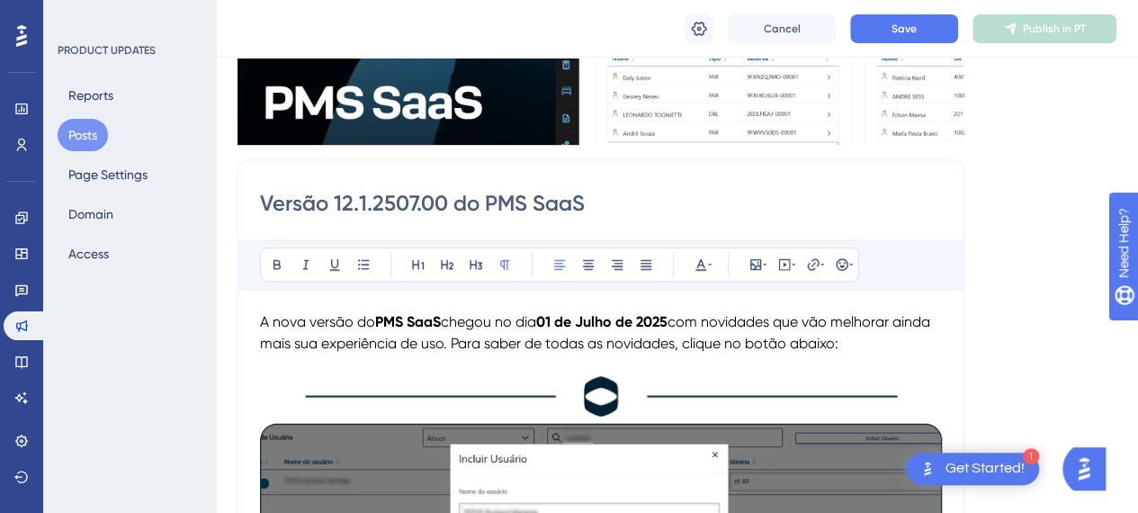
drag, startPoint x: 256, startPoint y: 322, endPoint x: 509, endPoint y: 308, distance: 253.1
click at [261, 316] on span "A nova versão do" at bounding box center [317, 321] width 115 height 17
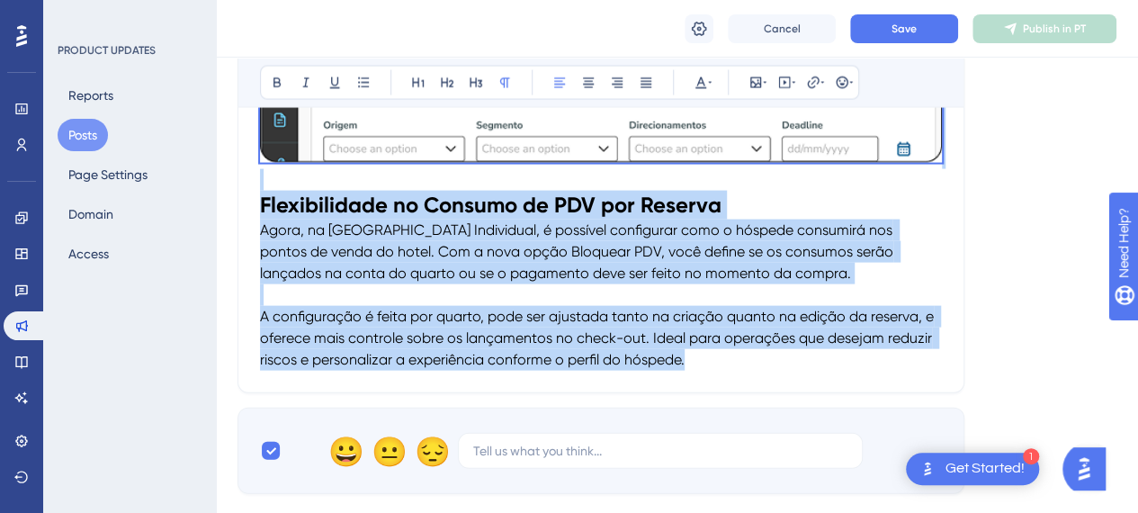
scroll to position [2159, 0]
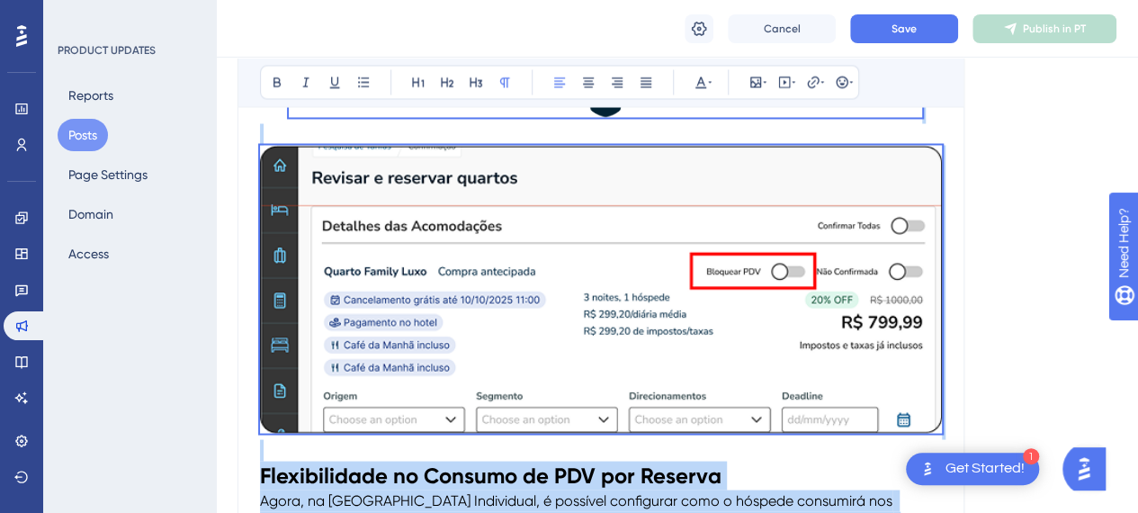
copy div "A nova versão do PMS SaaS chegou no dia 01 de Julho de 2025 com novidades que v…"
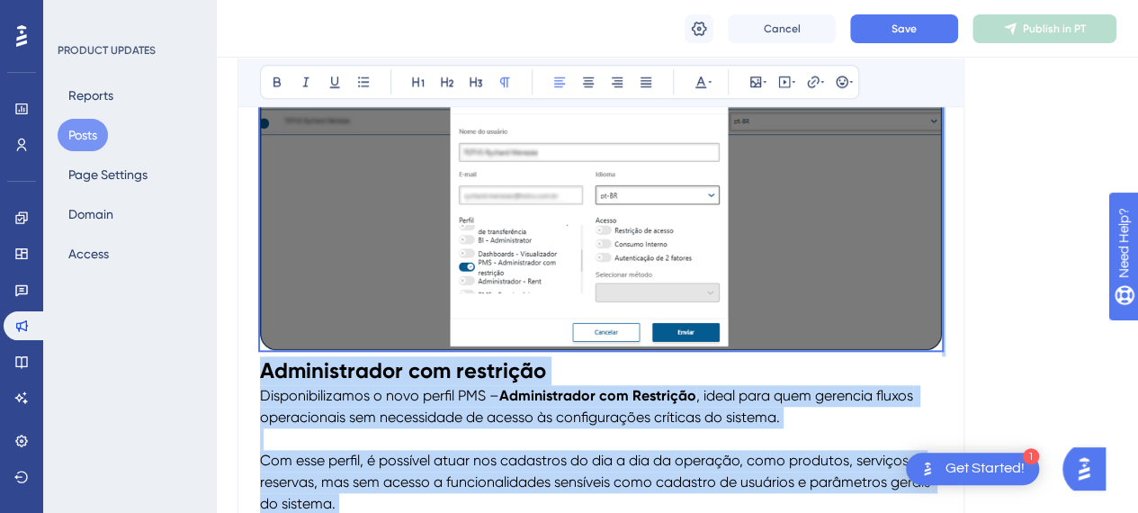
scroll to position [0, 0]
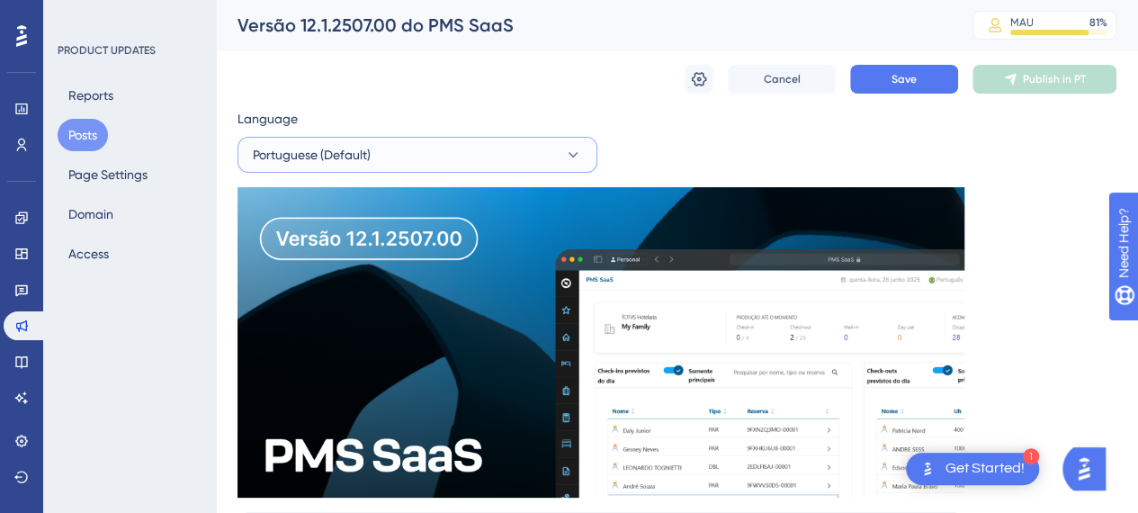
click at [374, 157] on button "Portuguese (Default)" at bounding box center [417, 155] width 360 height 36
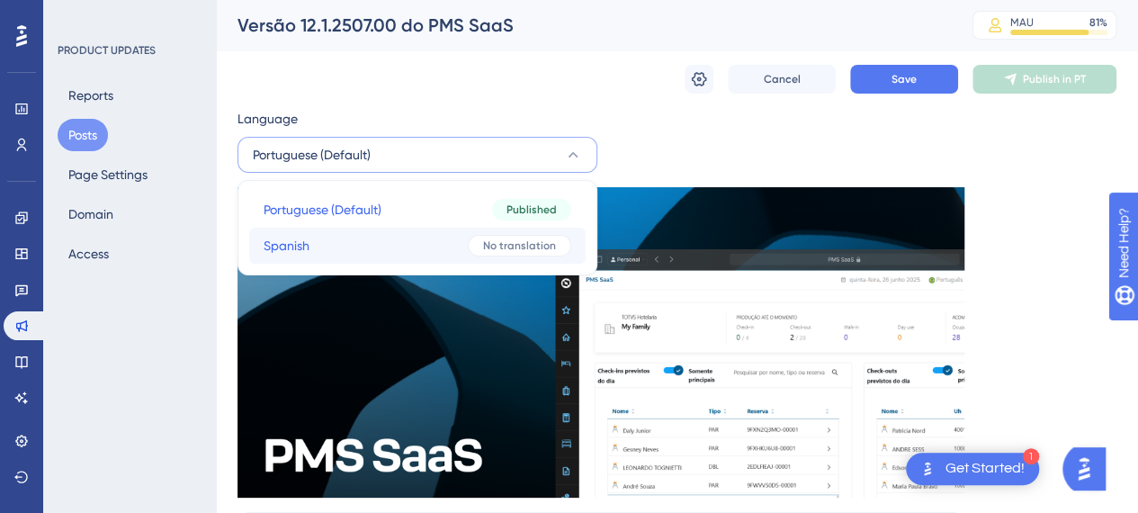
click at [382, 235] on button "Spanish Spanish No translation" at bounding box center [417, 246] width 336 height 36
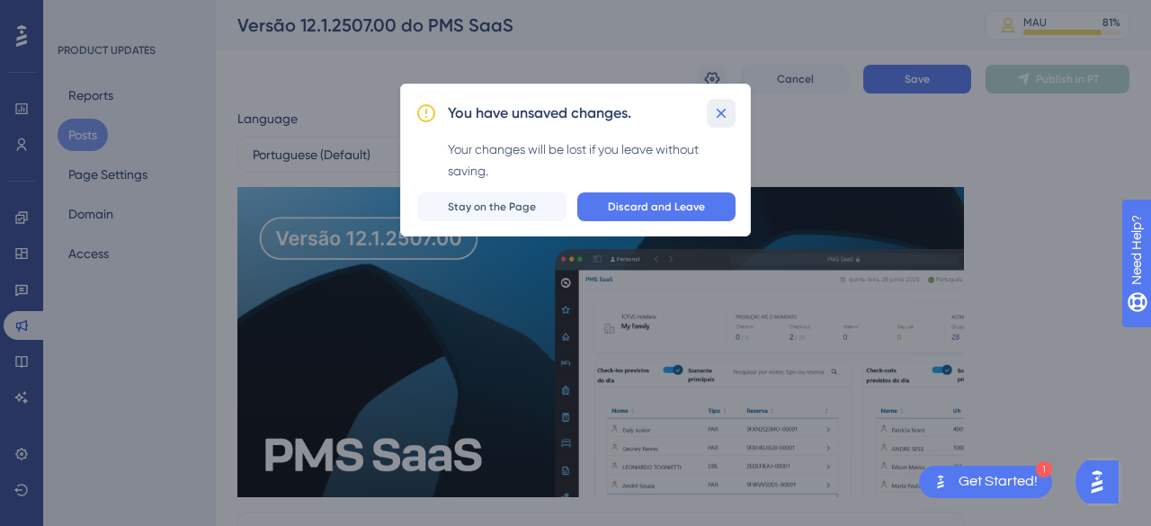
click at [717, 112] on icon at bounding box center [721, 113] width 18 height 18
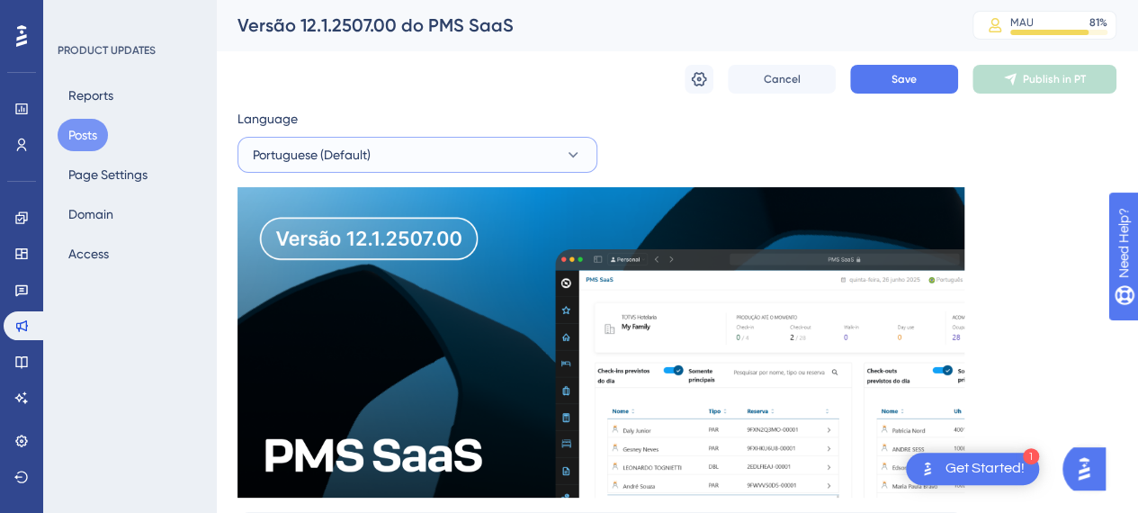
click at [481, 153] on button "Portuguese (Default)" at bounding box center [417, 155] width 360 height 36
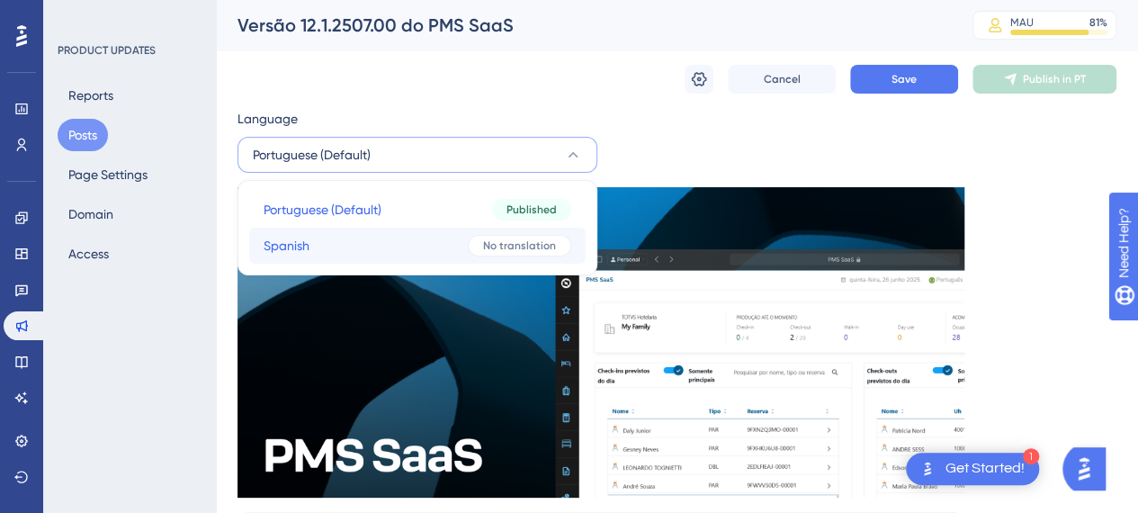
click at [476, 237] on div "No translation" at bounding box center [519, 246] width 103 height 22
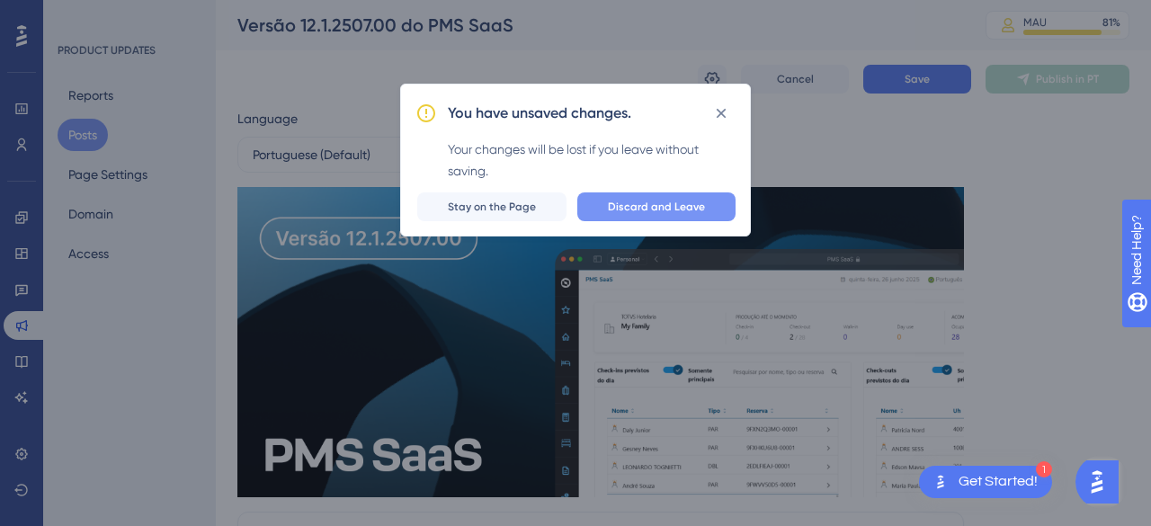
click at [639, 200] on span "Discard and Leave" at bounding box center [656, 207] width 97 height 14
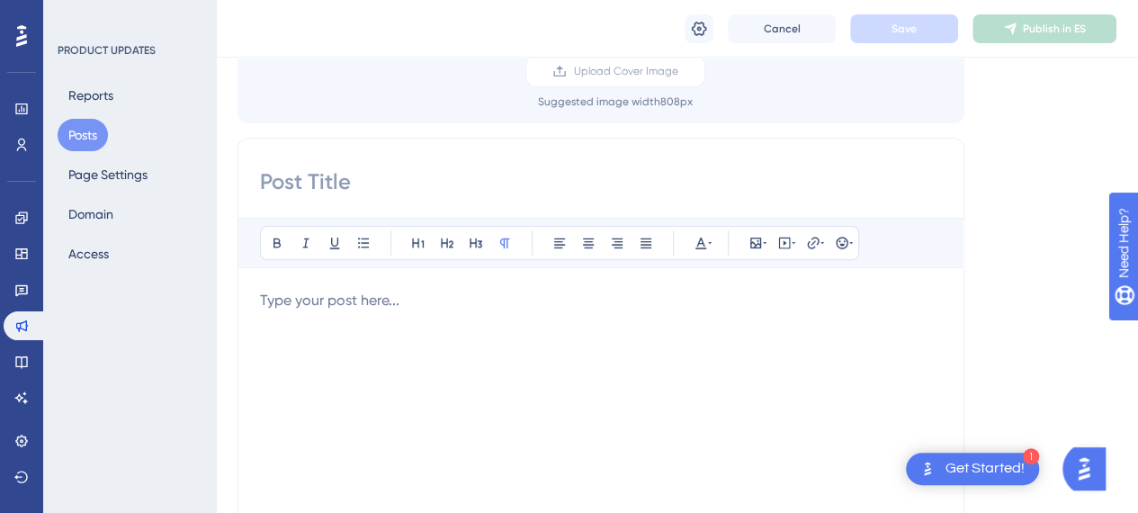
scroll to position [180, 0]
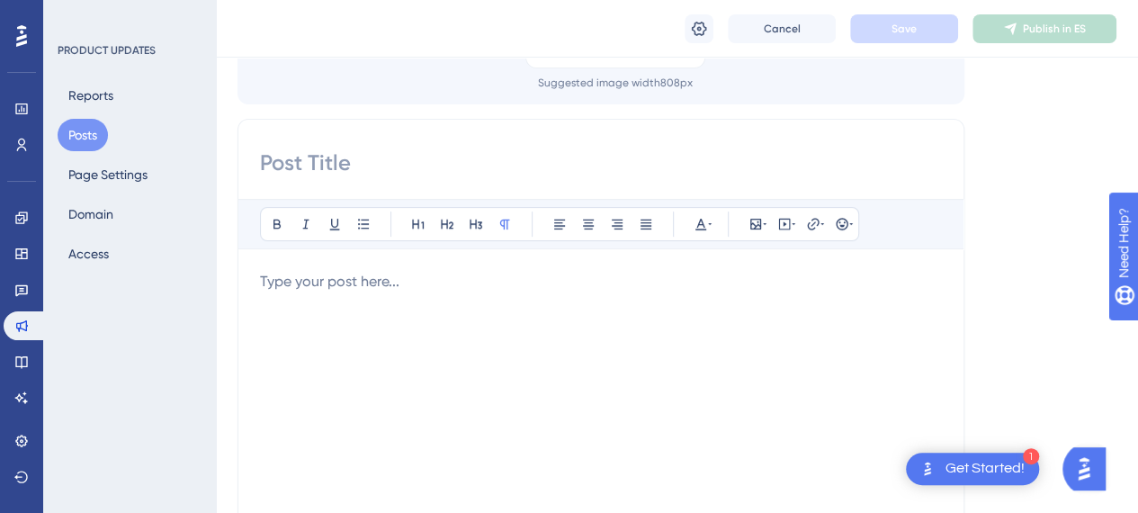
click at [365, 324] on div at bounding box center [601, 469] width 682 height 396
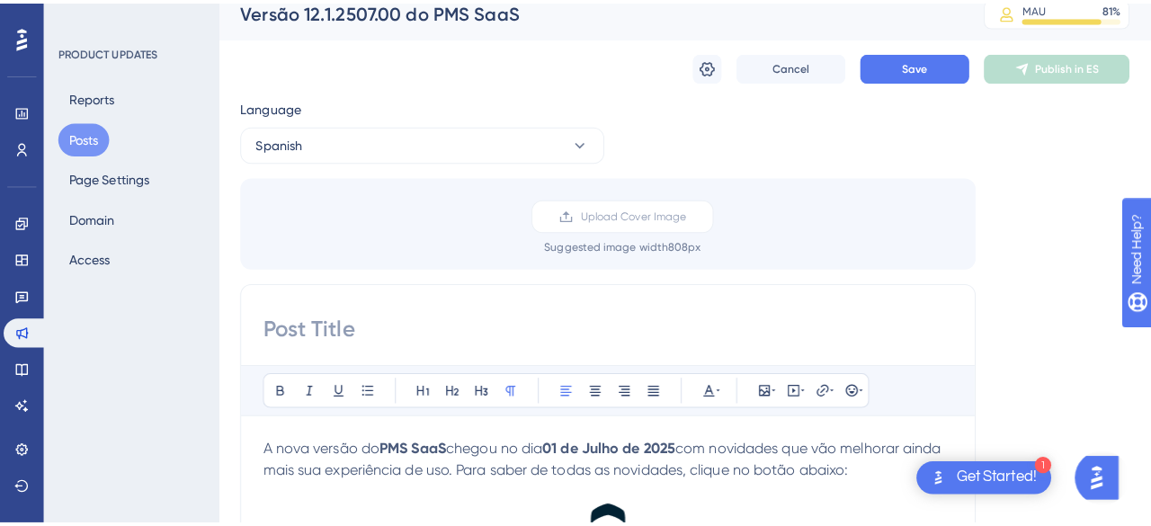
scroll to position [0, 0]
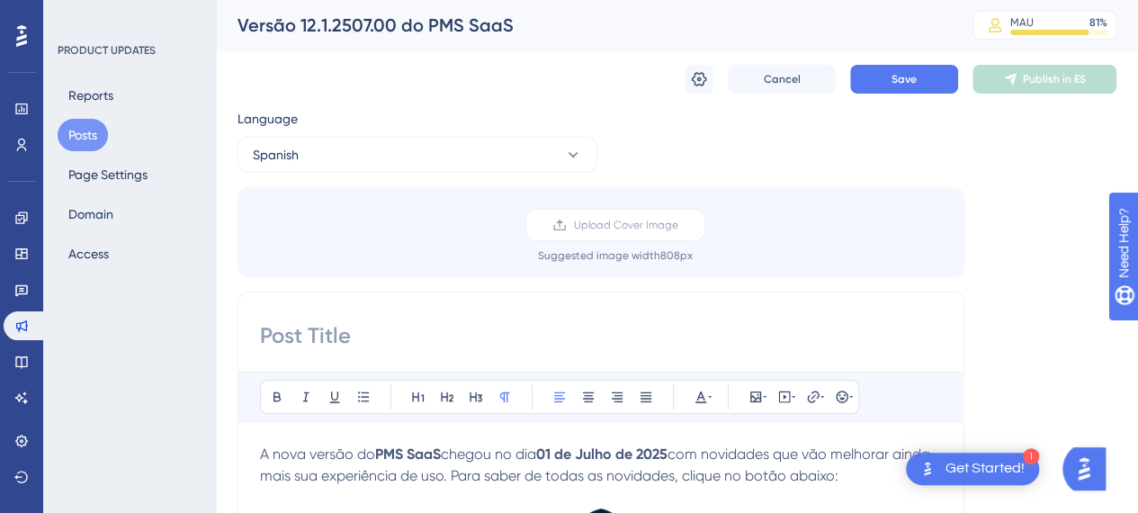
click at [434, 161] on button "Spanish" at bounding box center [417, 155] width 360 height 36
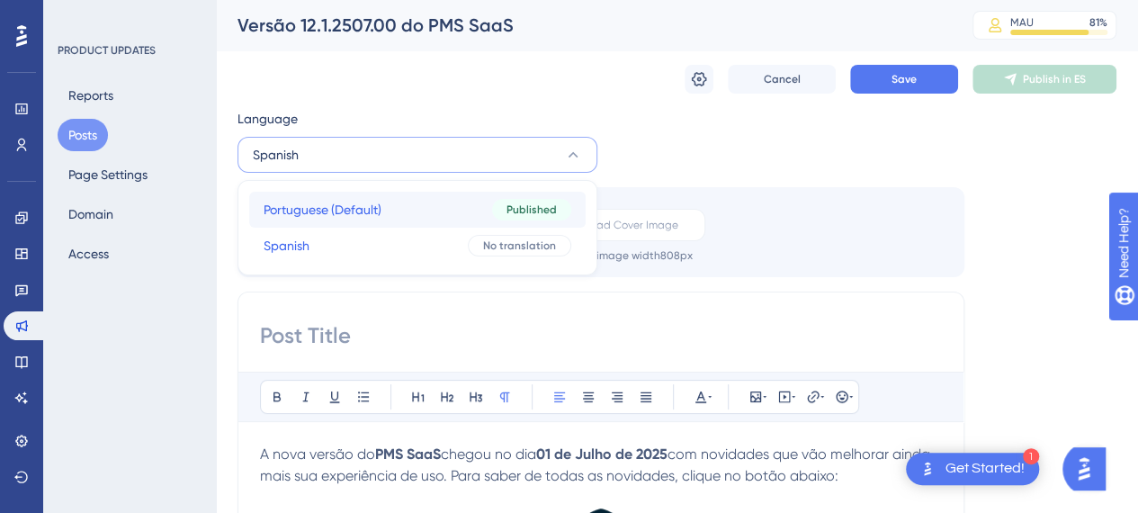
click at [476, 211] on button "Portuguese (Default) Portuguese (Default) Published" at bounding box center [417, 210] width 336 height 36
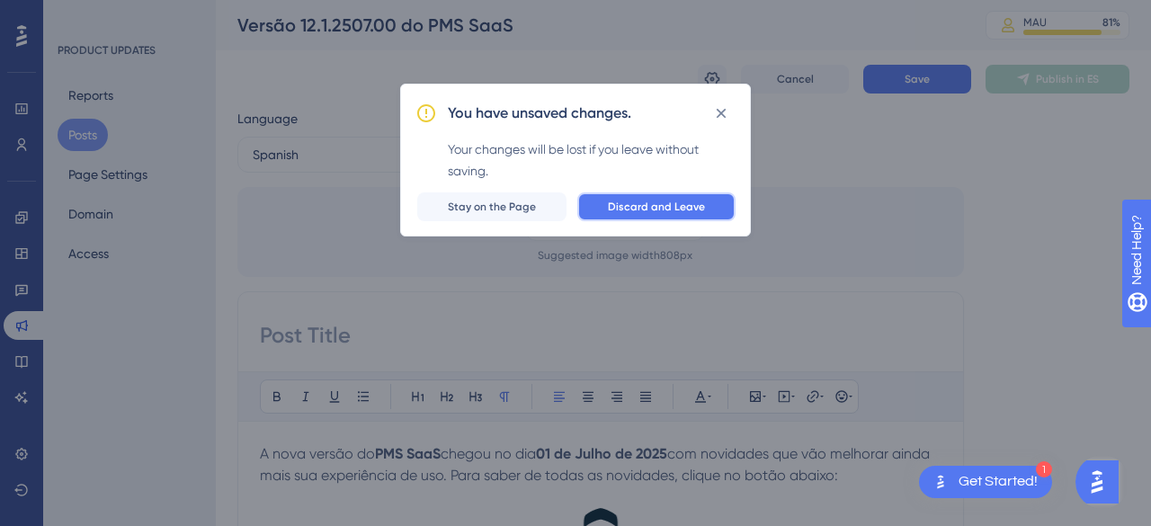
click at [675, 209] on span "Discard and Leave" at bounding box center [656, 207] width 97 height 14
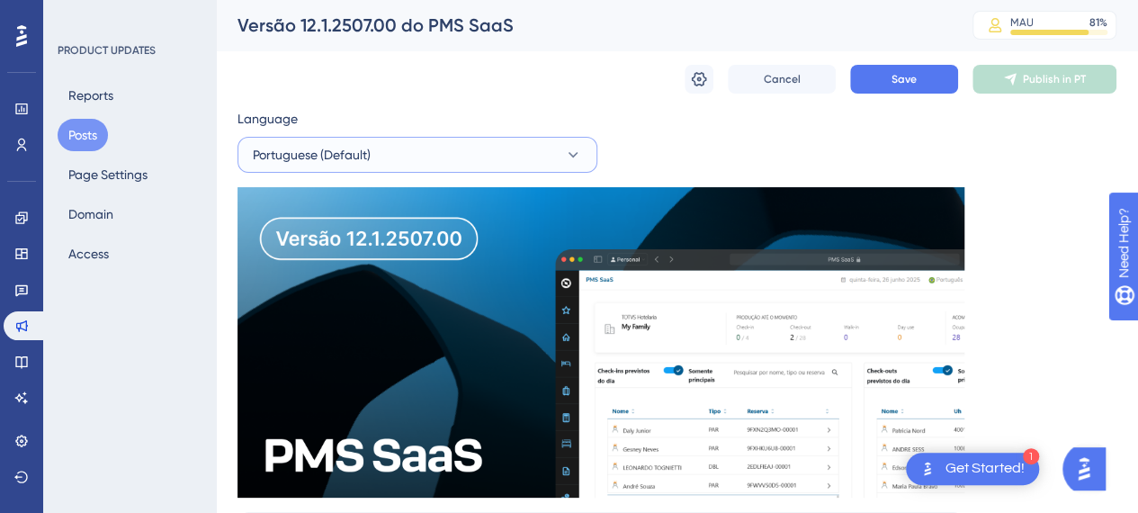
click at [466, 148] on button "Portuguese (Default)" at bounding box center [417, 155] width 360 height 36
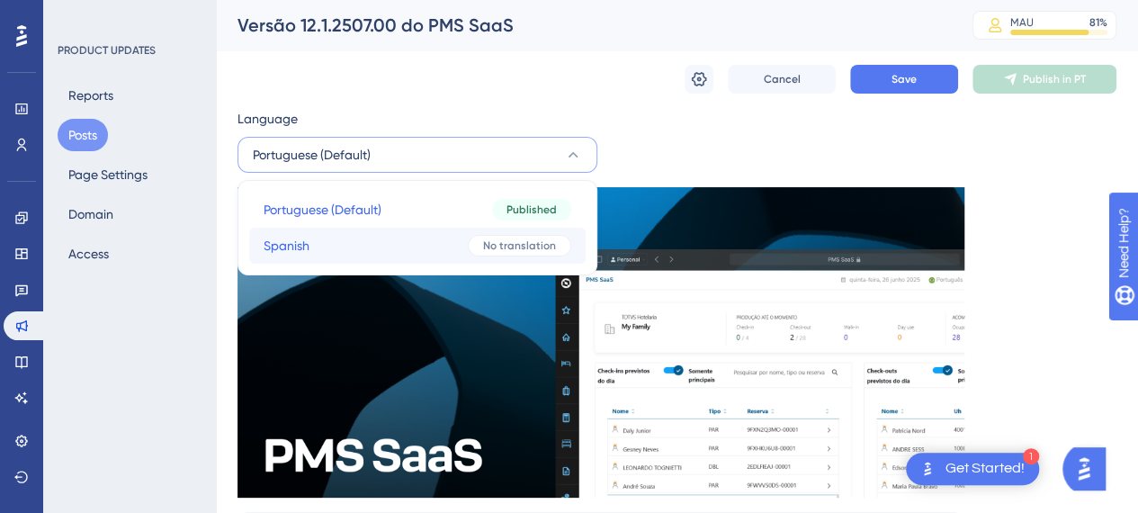
click at [381, 246] on button "Spanish Spanish No translation" at bounding box center [417, 246] width 336 height 36
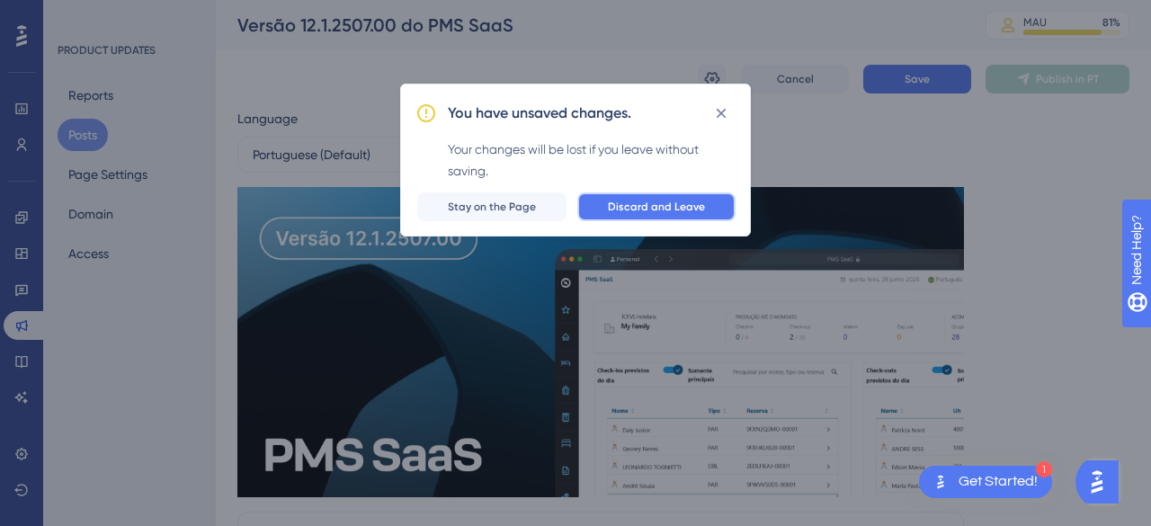
click at [621, 208] on span "Discard and Leave" at bounding box center [656, 207] width 97 height 14
checkbox input "false"
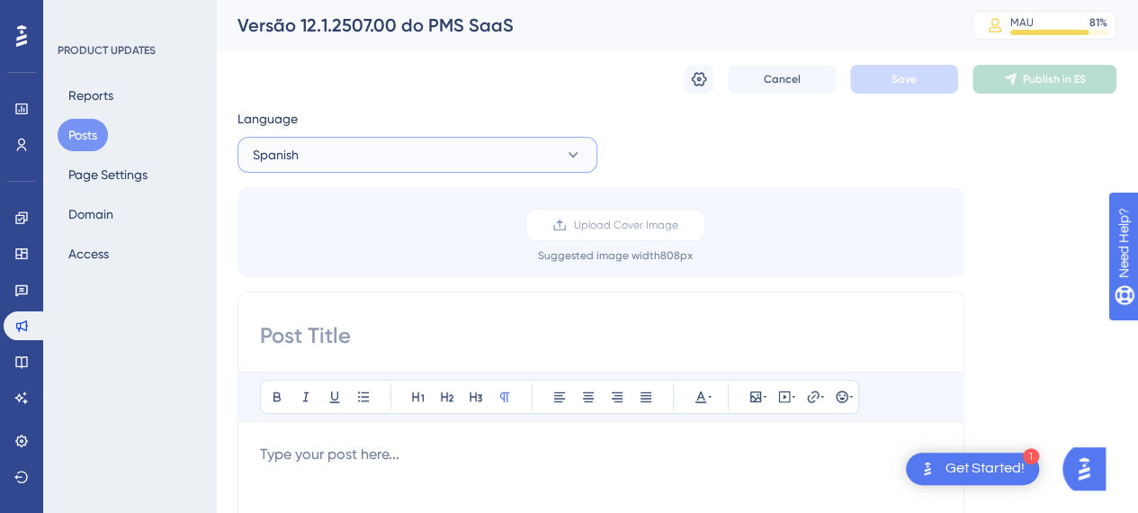
click at [366, 170] on button "Spanish" at bounding box center [417, 155] width 360 height 36
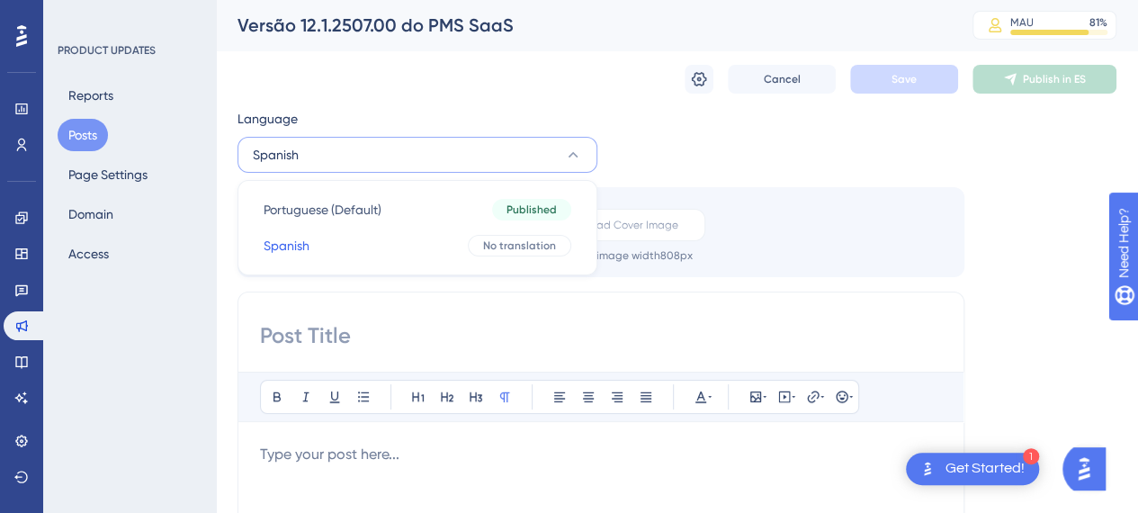
click at [85, 132] on button "Posts" at bounding box center [83, 135] width 50 height 32
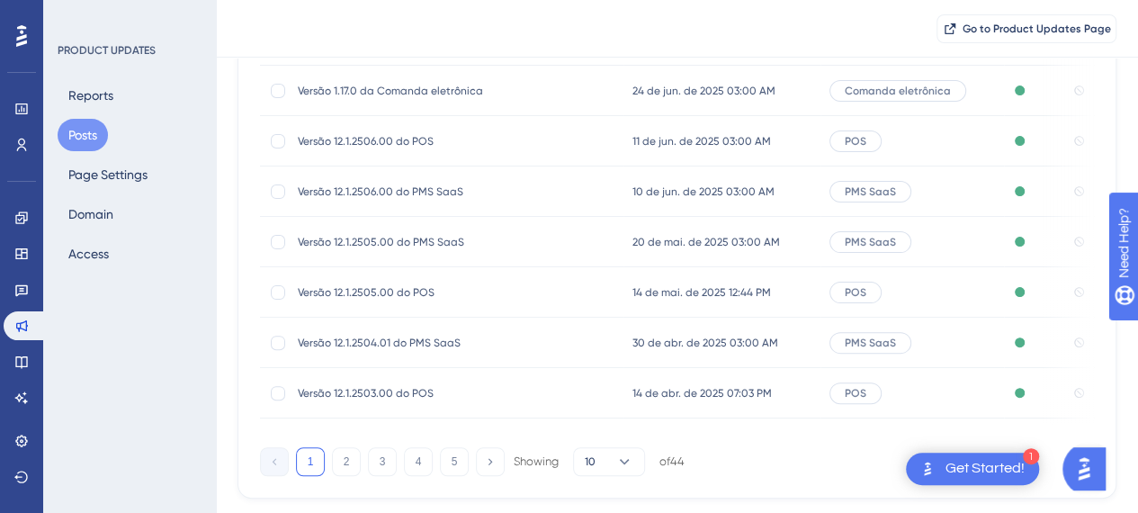
scroll to position [408, 0]
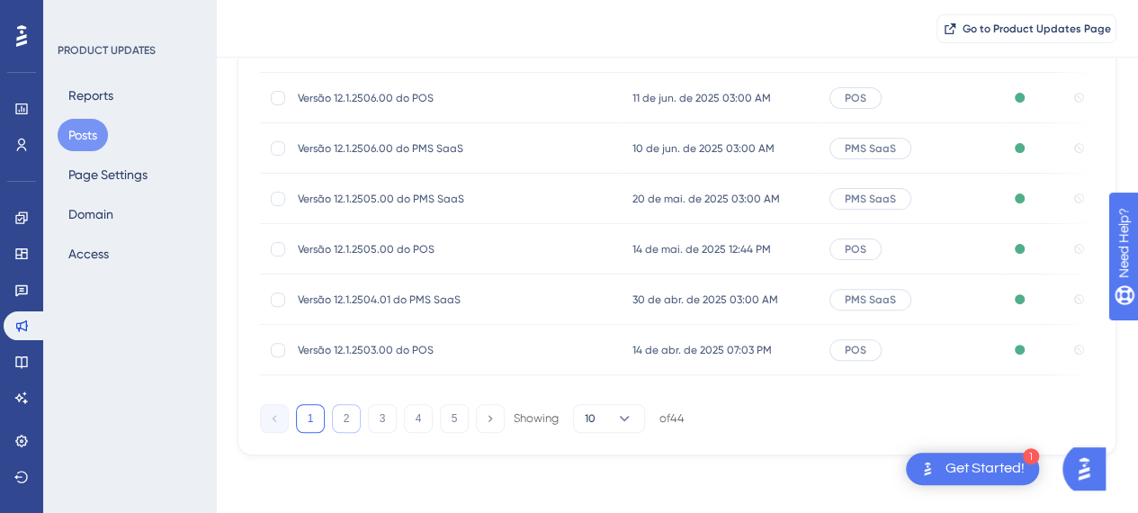
click at [354, 422] on button "2" at bounding box center [346, 418] width 29 height 29
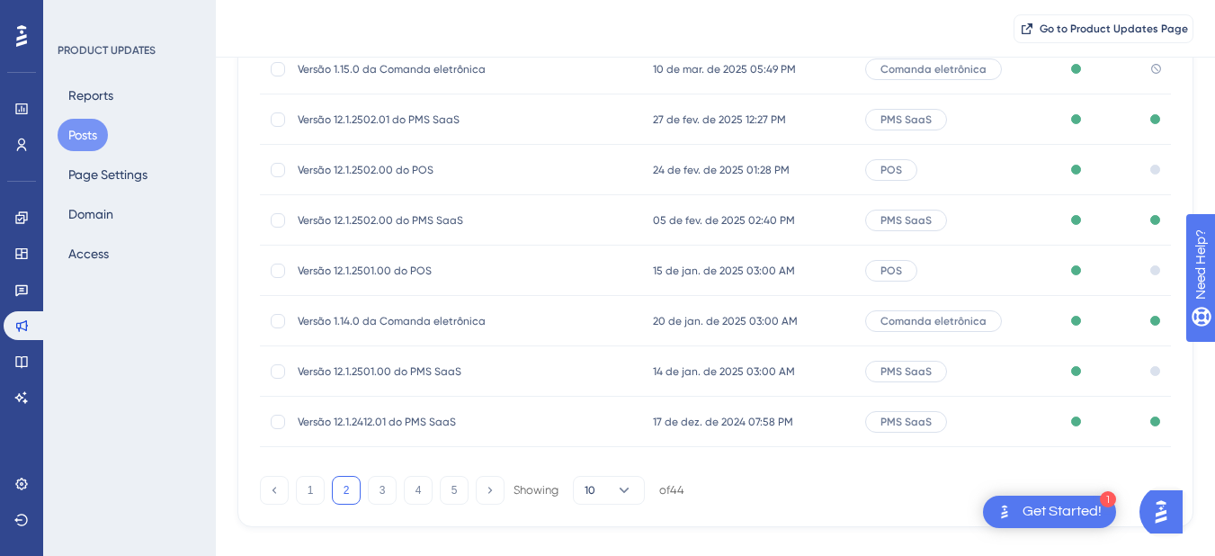
scroll to position [360, 0]
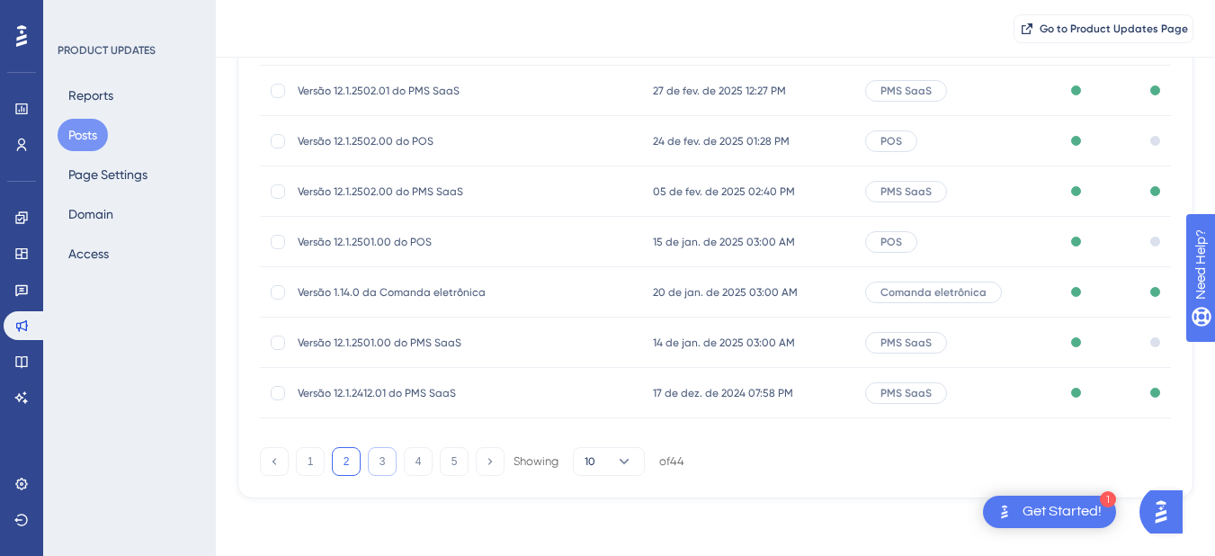
click at [380, 467] on button "3" at bounding box center [382, 461] width 29 height 29
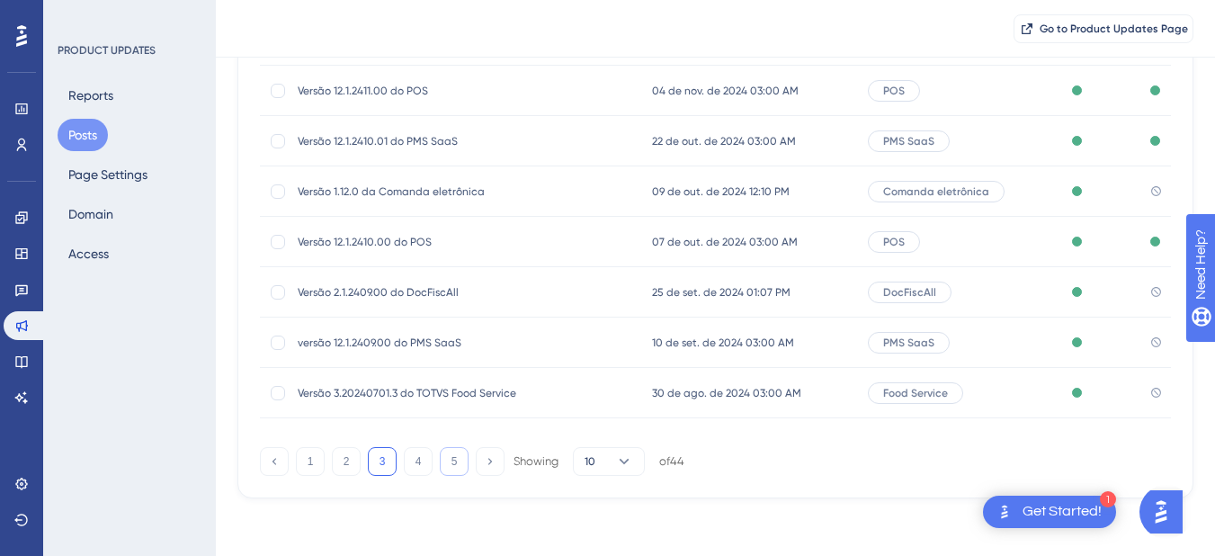
click at [454, 464] on button "5" at bounding box center [454, 461] width 29 height 29
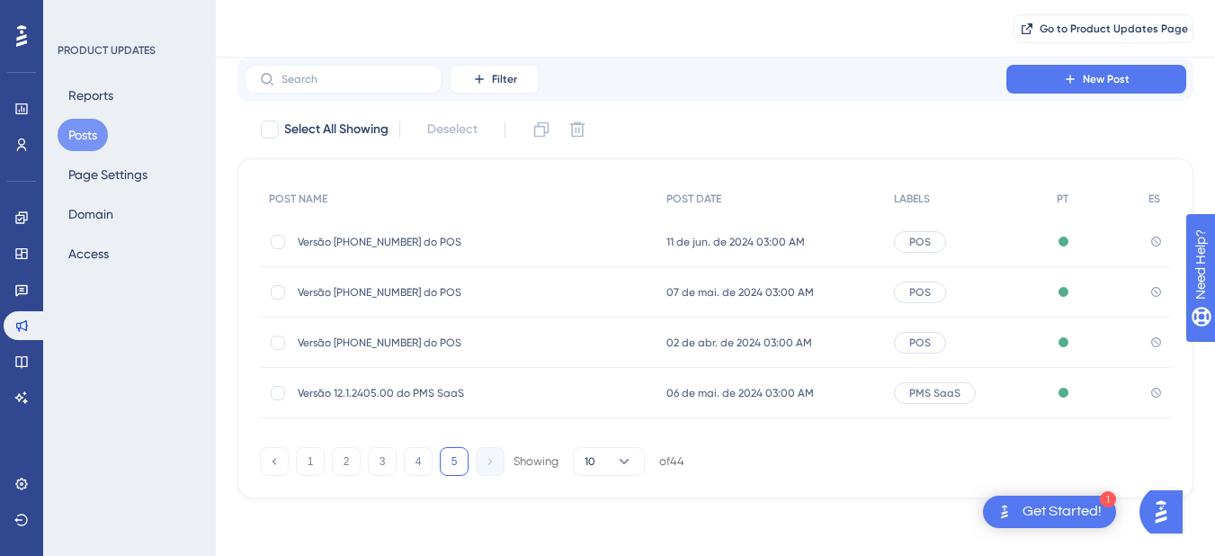
scroll to position [64, 0]
click at [420, 465] on button "4" at bounding box center [418, 461] width 29 height 29
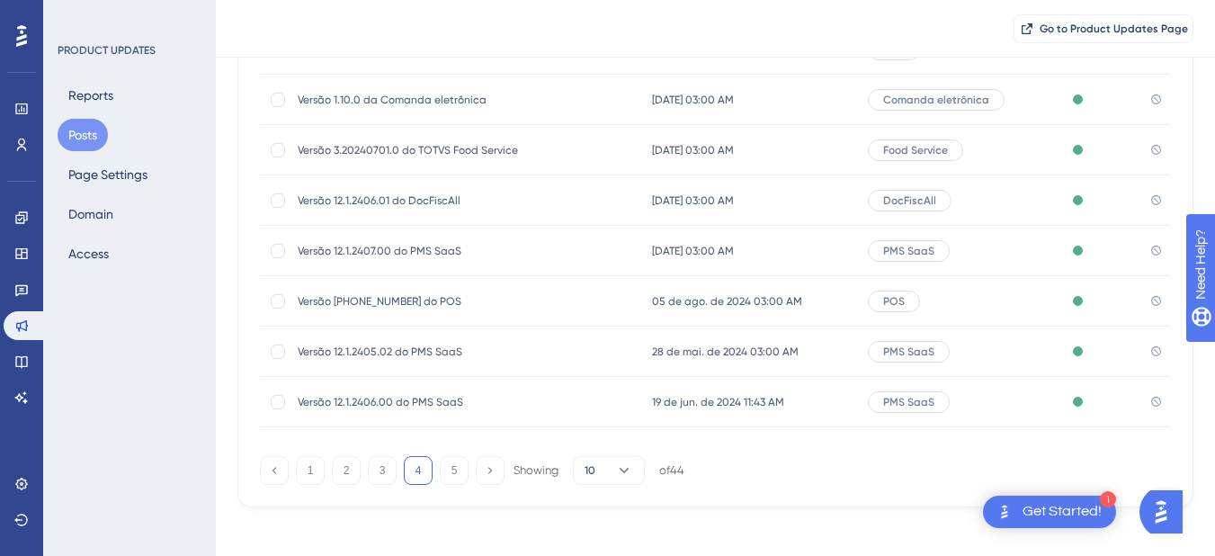
scroll to position [360, 0]
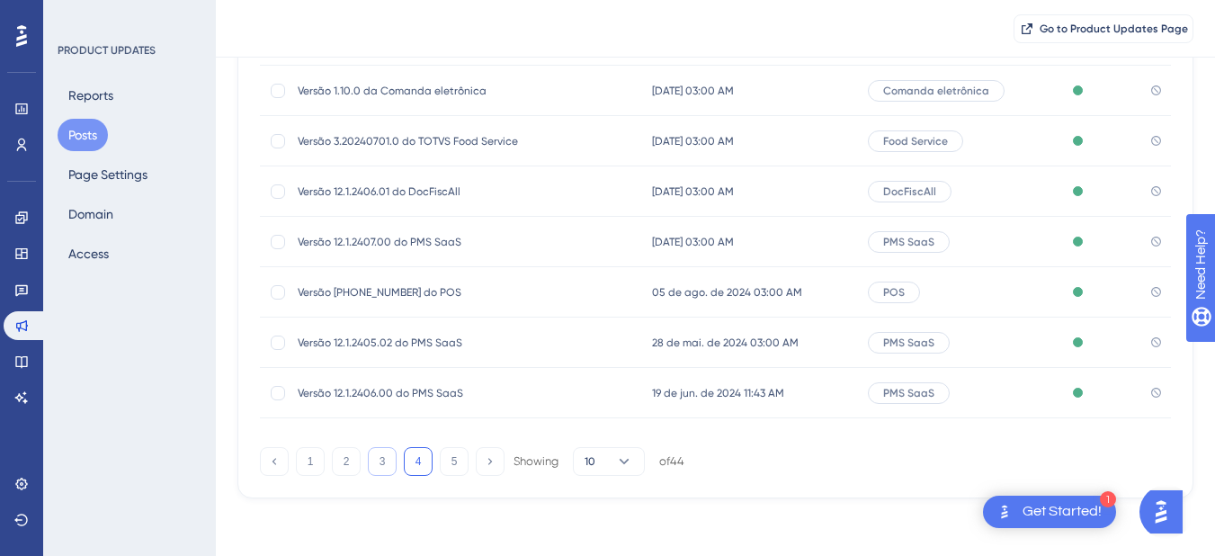
click at [390, 468] on button "3" at bounding box center [382, 461] width 29 height 29
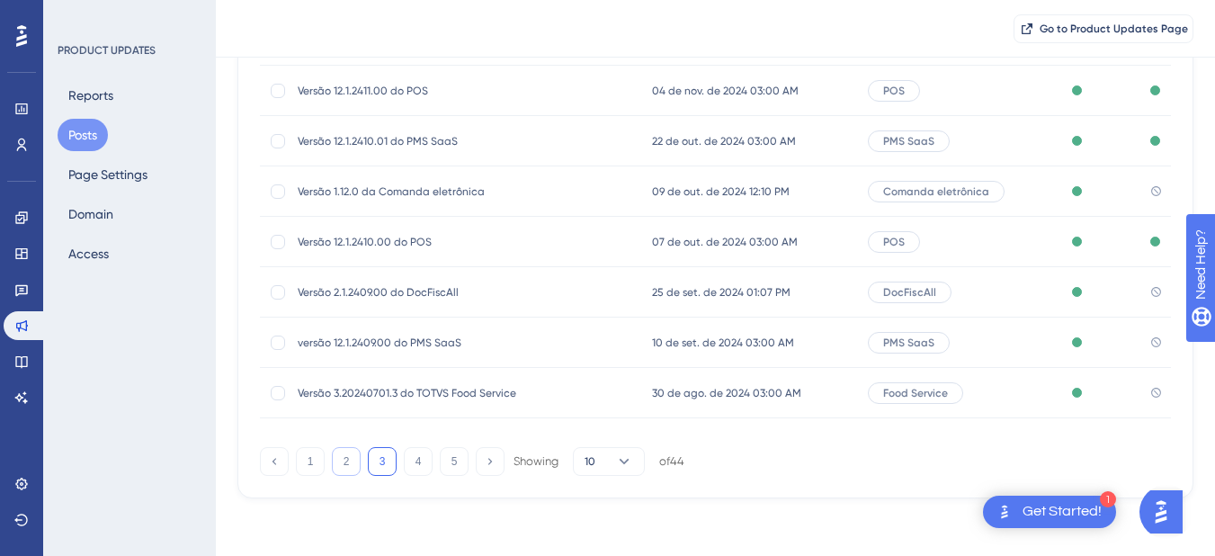
click at [356, 457] on button "2" at bounding box center [346, 461] width 29 height 29
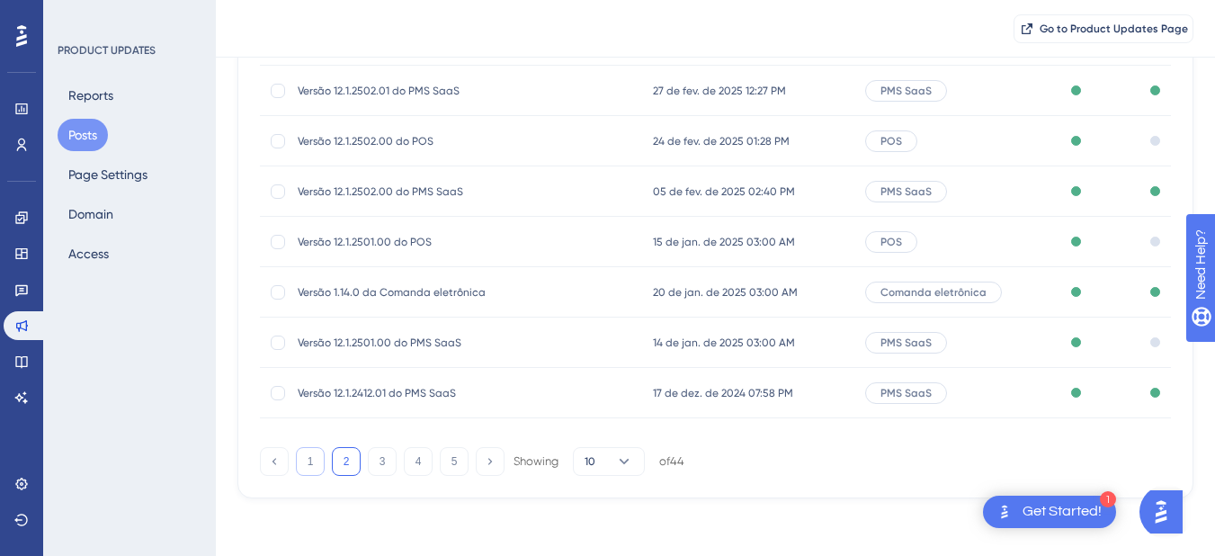
click at [313, 454] on button "1" at bounding box center [310, 461] width 29 height 29
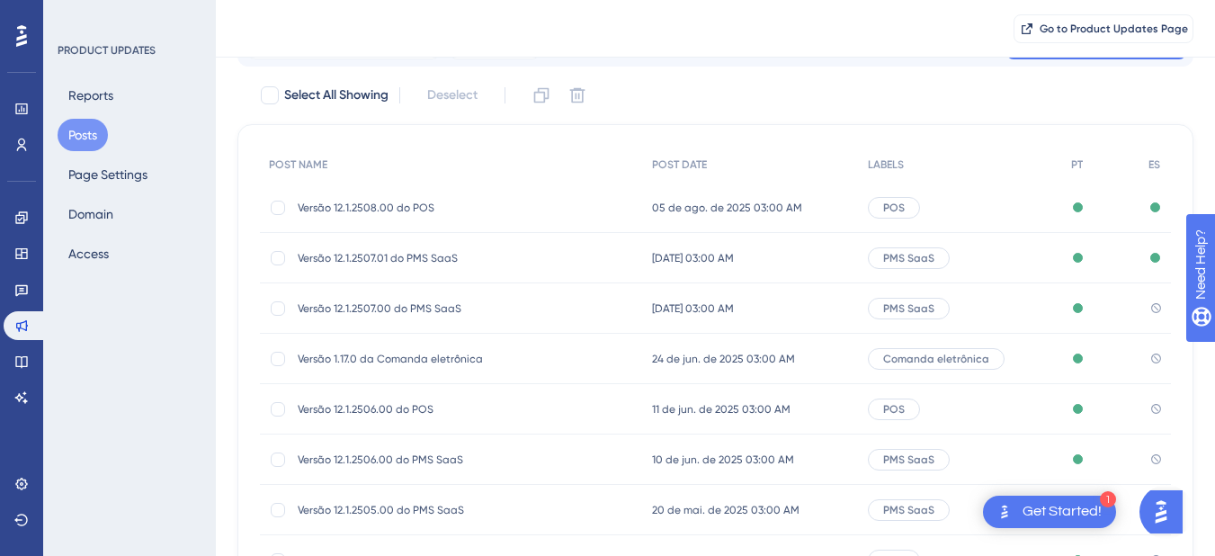
scroll to position [90, 0]
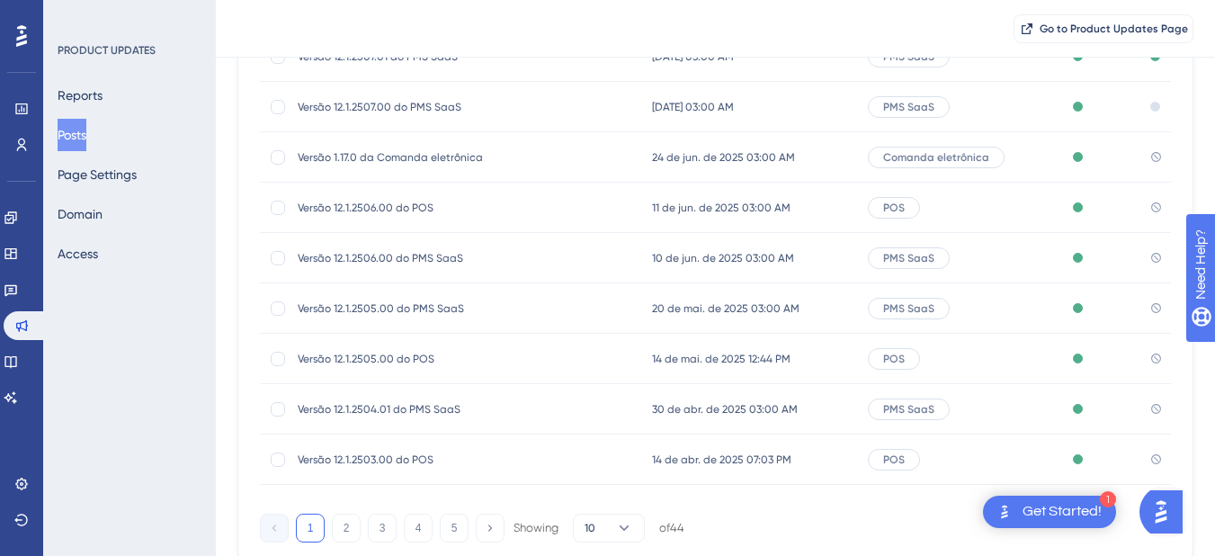
scroll to position [295, 0]
click at [333, 525] on button "2" at bounding box center [346, 526] width 29 height 29
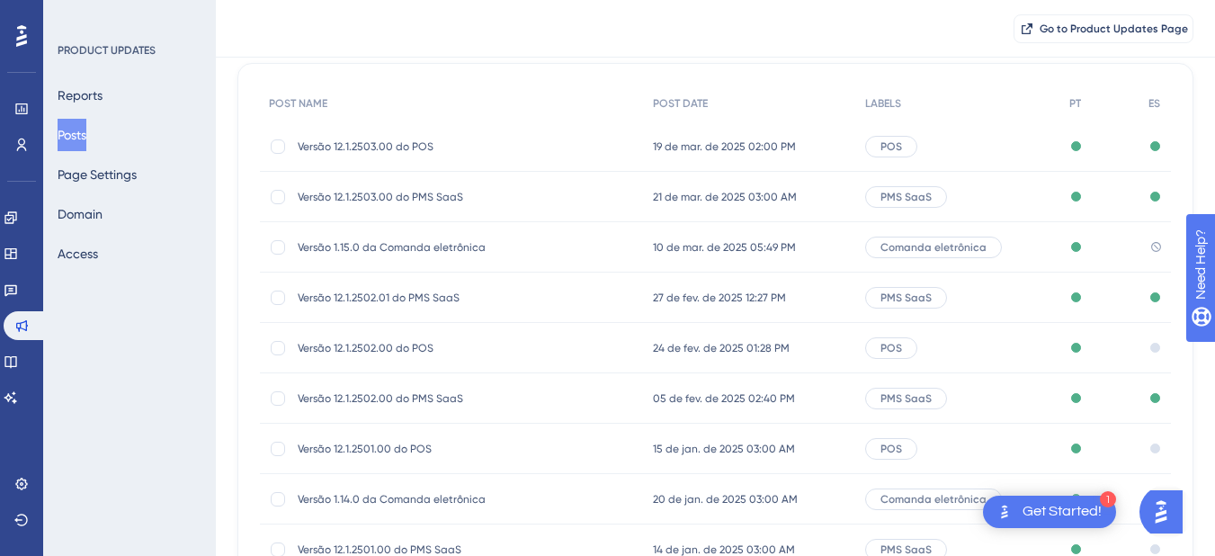
scroll to position [180, 0]
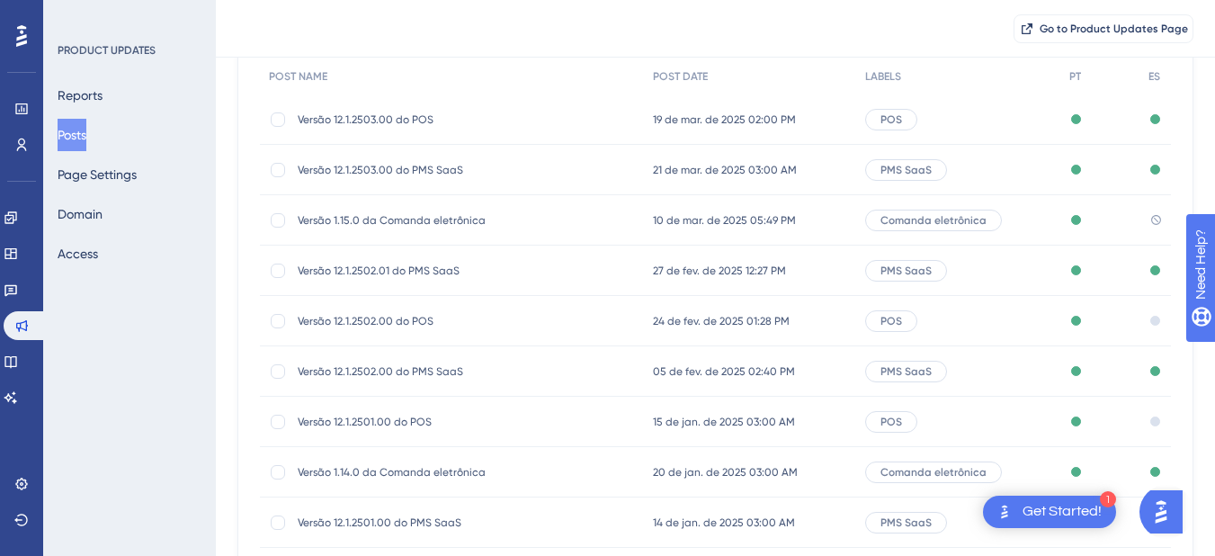
click at [397, 318] on span "Versão 12.1.2502.00 do POS" at bounding box center [442, 321] width 288 height 14
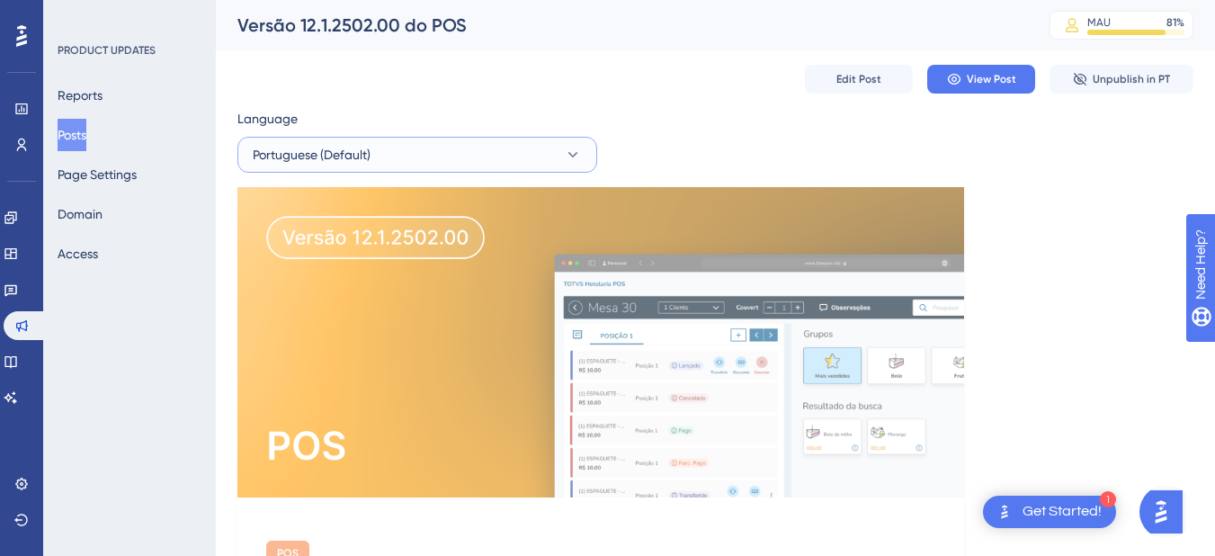
click at [511, 150] on button "Portuguese (Default)" at bounding box center [417, 155] width 360 height 36
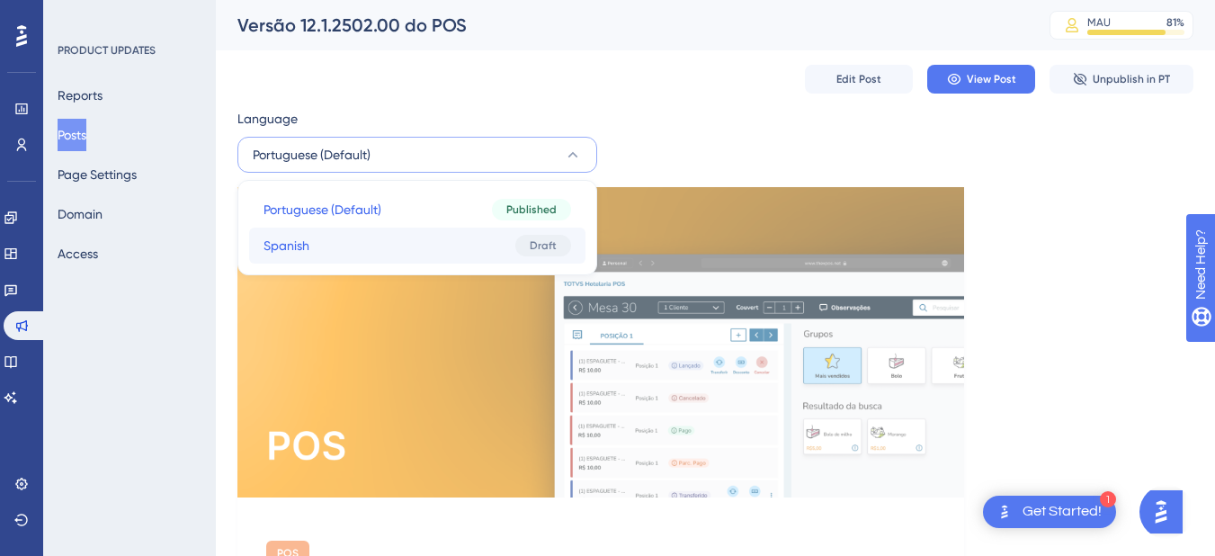
click at [407, 232] on button "Spanish Spanish Draft" at bounding box center [417, 246] width 336 height 36
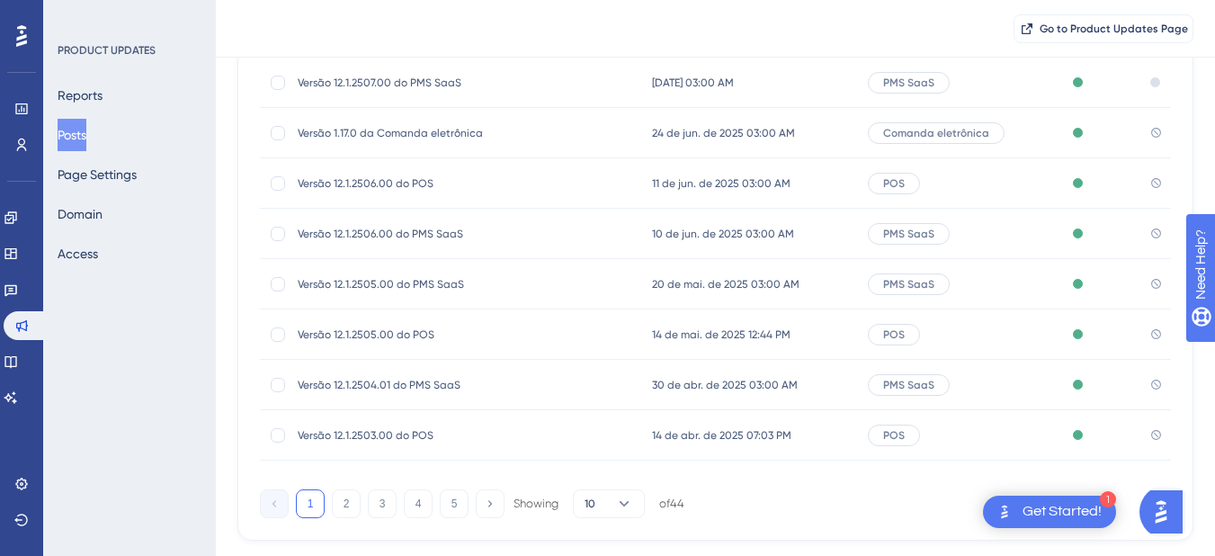
scroll to position [360, 0]
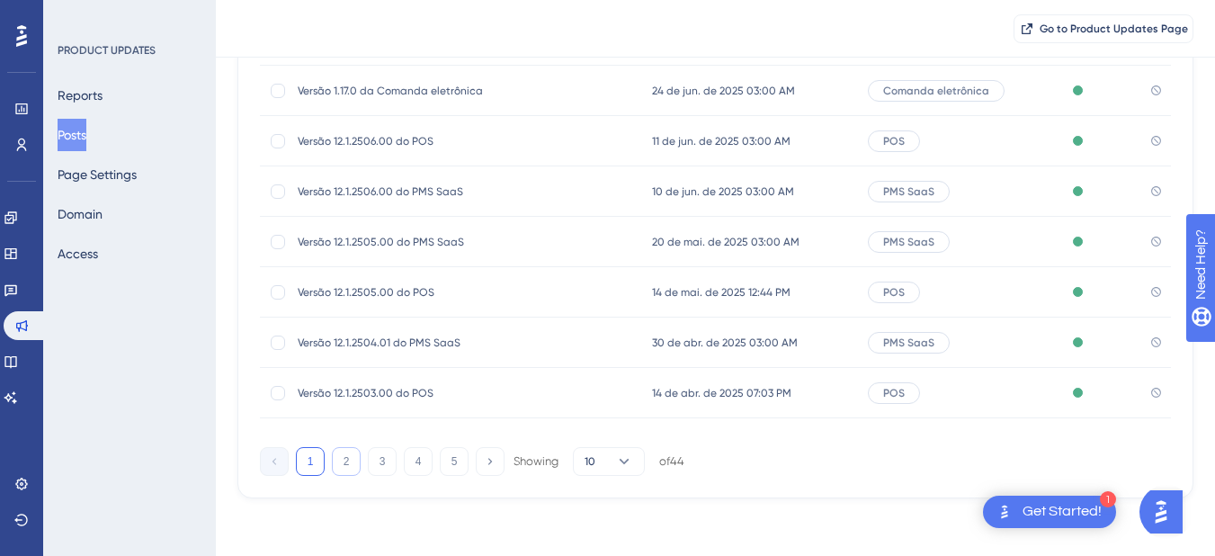
click at [347, 452] on button "2" at bounding box center [346, 461] width 29 height 29
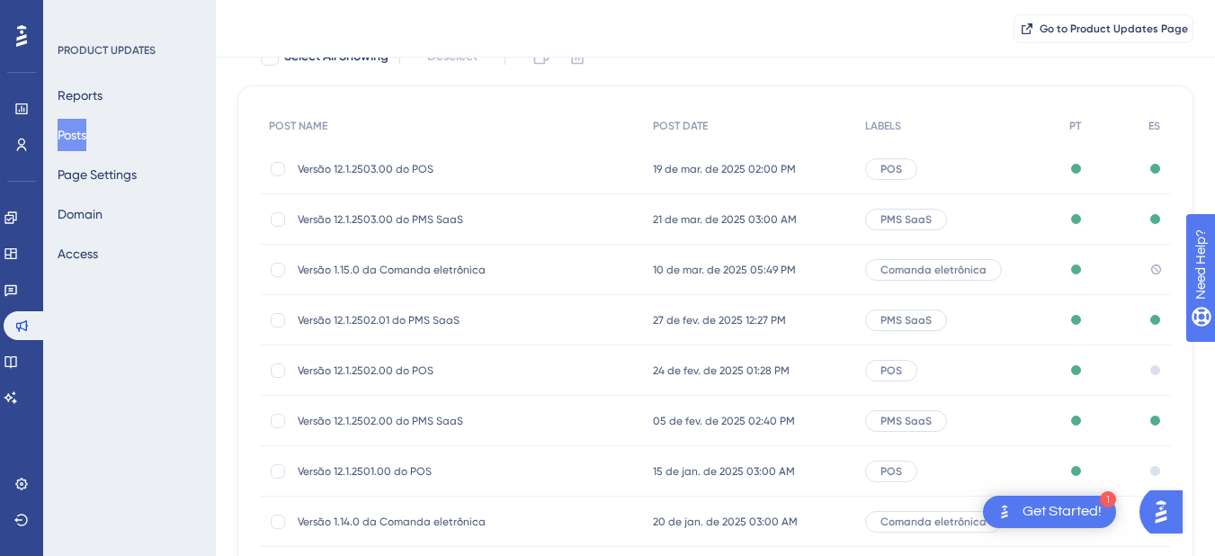
scroll to position [90, 0]
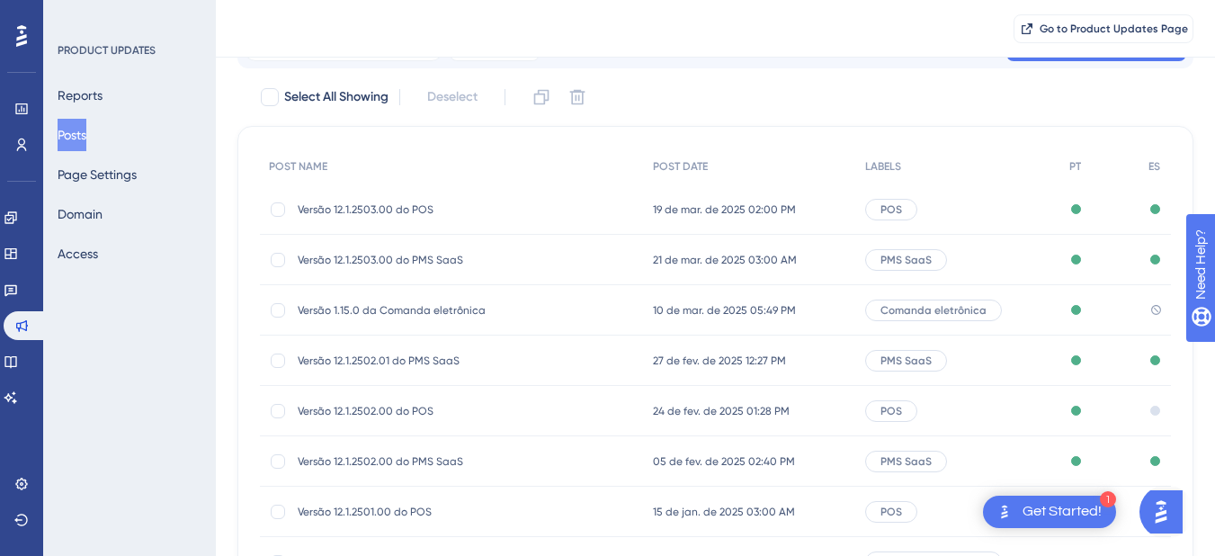
click at [503, 310] on span "Versão 1.15.0 da Comanda eletrônica" at bounding box center [442, 310] width 288 height 14
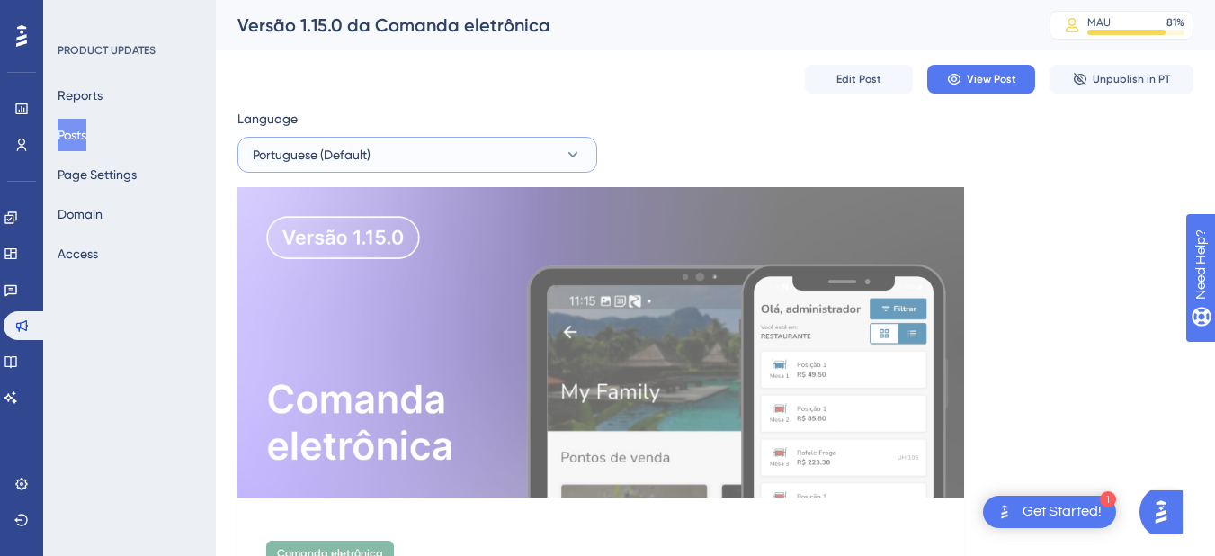
click at [439, 165] on button "Portuguese (Default)" at bounding box center [417, 155] width 360 height 36
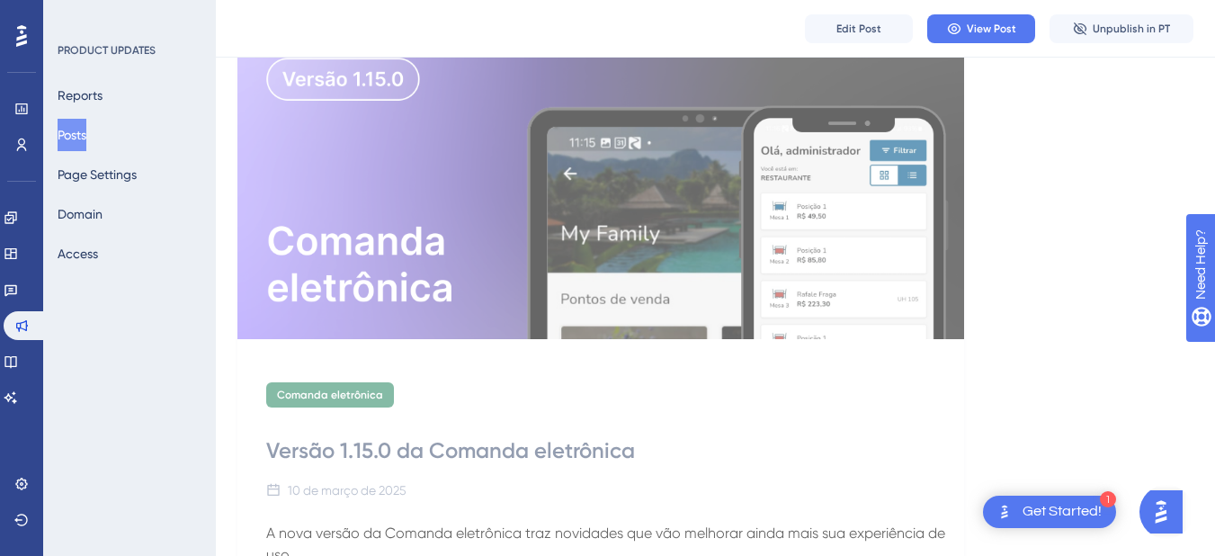
scroll to position [180, 0]
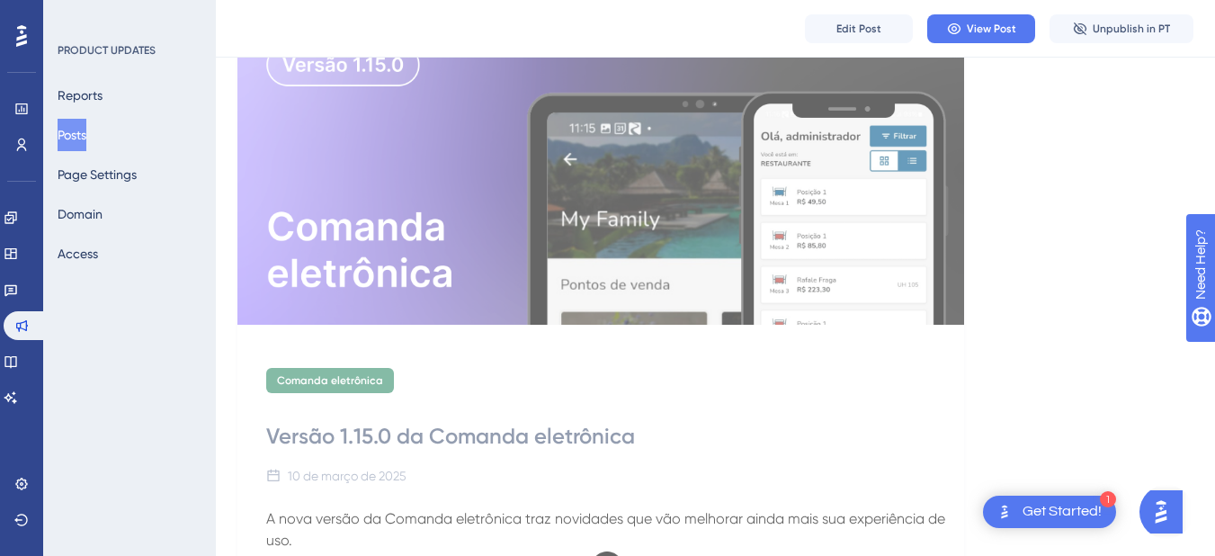
drag, startPoint x: 266, startPoint y: 437, endPoint x: 676, endPoint y: 427, distance: 410.3
click at [676, 427] on div "Versão 1.15.0 da Comanda eletrônica" at bounding box center [600, 436] width 669 height 29
copy div "Versão 1.15.0 da Comanda eletrônica"
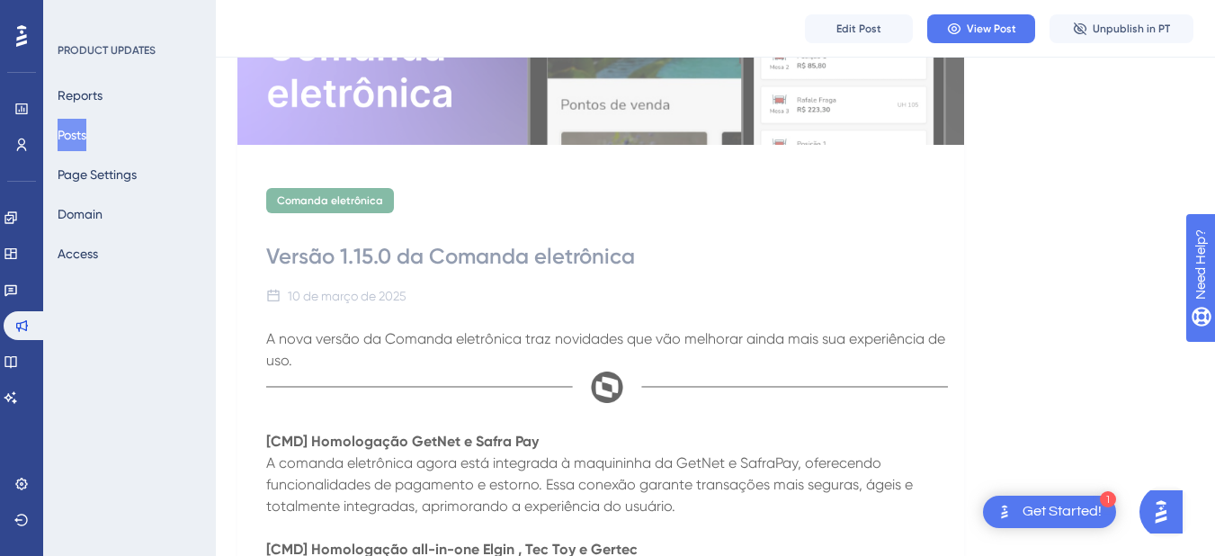
scroll to position [0, 0]
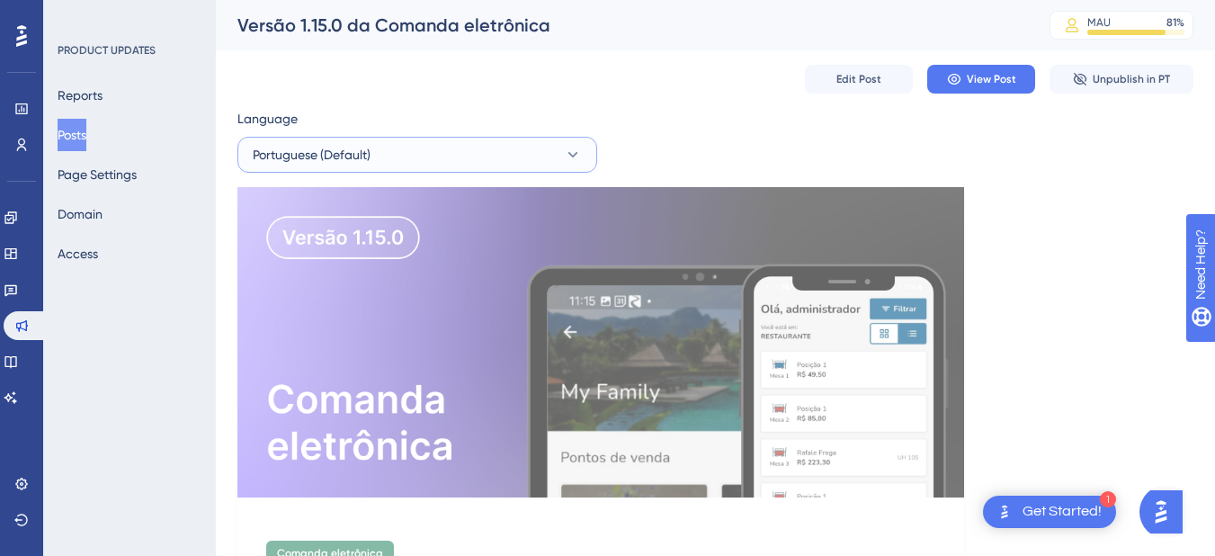
click at [356, 158] on span "Portuguese (Default)" at bounding box center [312, 155] width 118 height 22
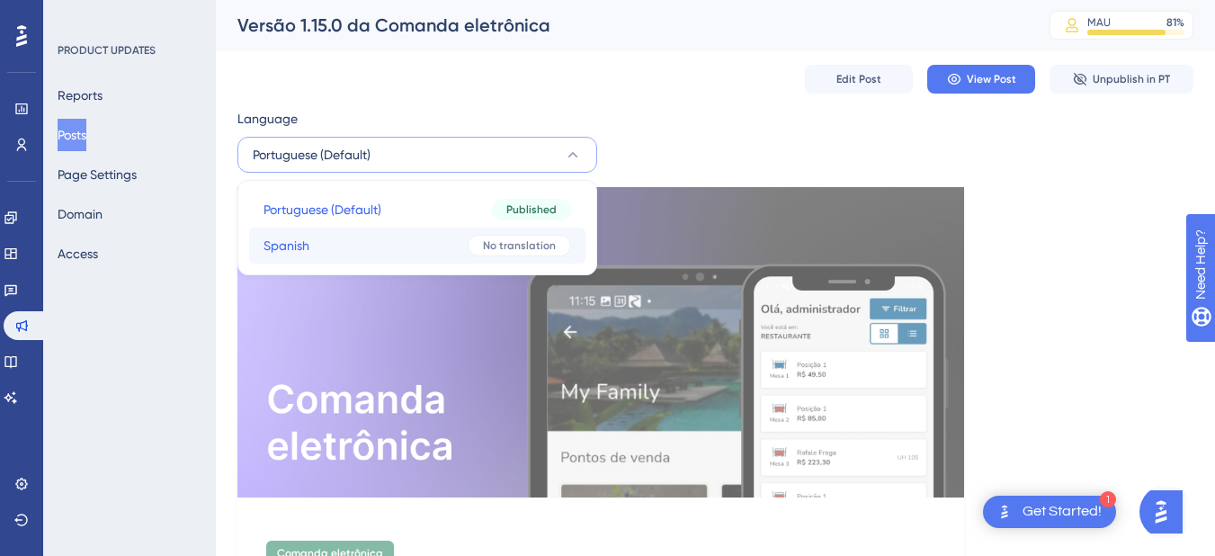
click at [358, 246] on button "Spanish Spanish No translation" at bounding box center [417, 246] width 336 height 36
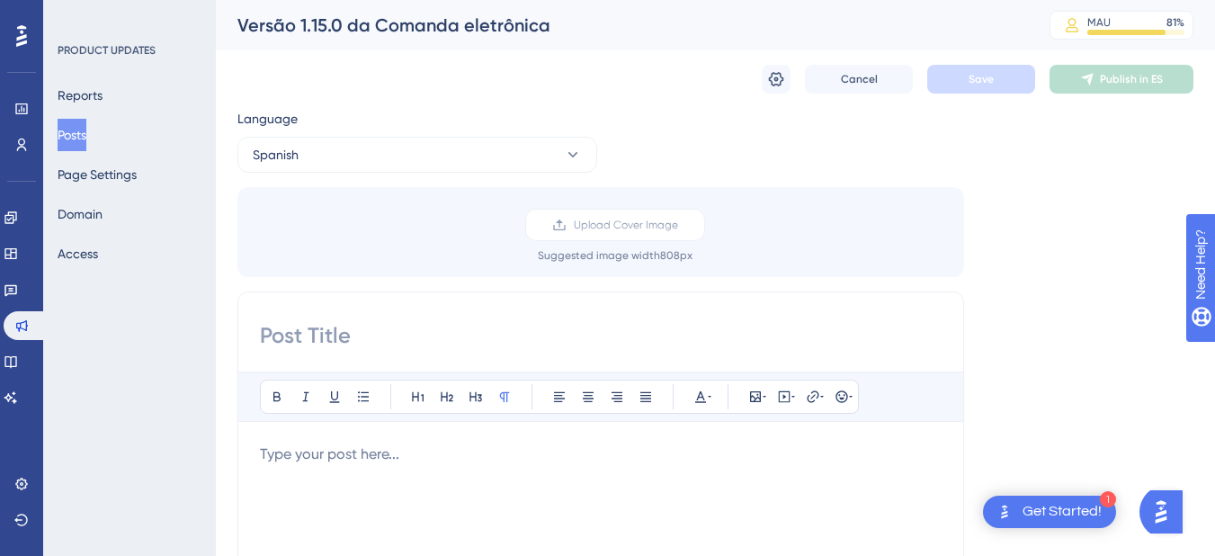
click at [328, 328] on input at bounding box center [601, 335] width 682 height 29
paste input "Versão 1.15.0 da Comanda eletrônica"
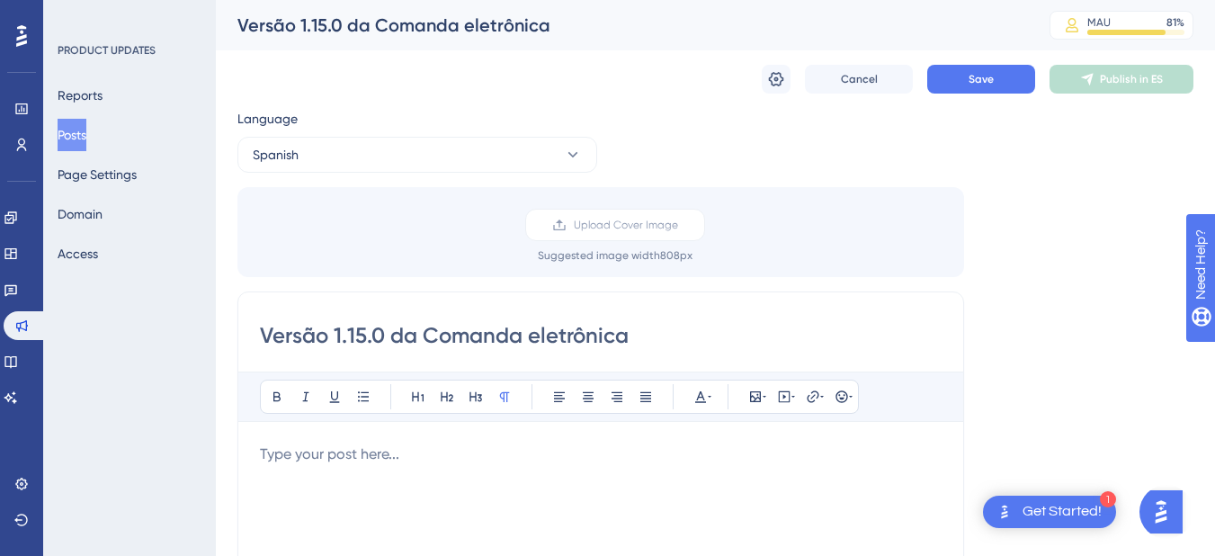
click at [643, 329] on input "Versão 1.15.0 da Comanda eletrônica" at bounding box center [601, 335] width 682 height 29
paste input "ión 1.15.0 de la Comanda Electró"
type input "Versión 1.15.0 de la Comanda Electrónica"
click at [983, 364] on div "Language Spanish Upload Cover Image Suggested image width 808 px Versión 1.15.0…" at bounding box center [715, 535] width 956 height 854
click at [946, 85] on button "Save" at bounding box center [981, 79] width 108 height 29
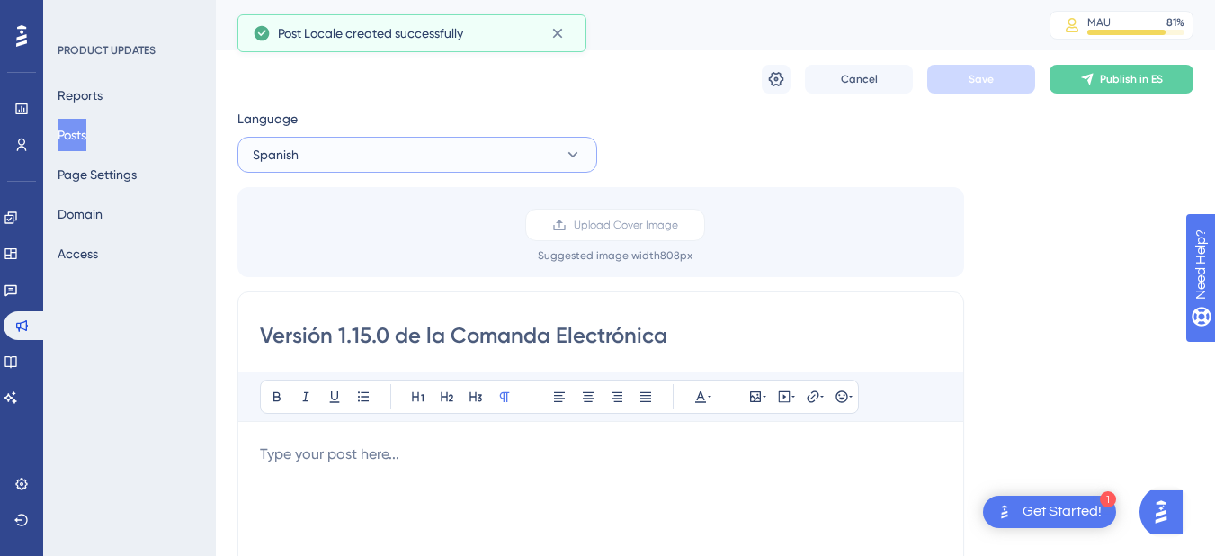
click at [533, 158] on button "Spanish" at bounding box center [417, 155] width 360 height 36
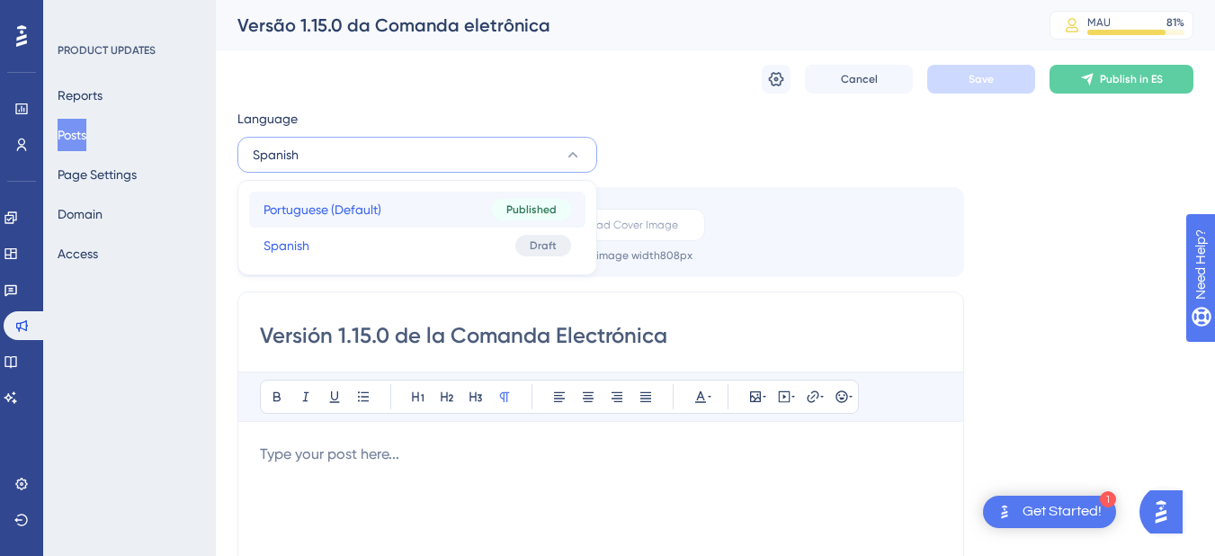
click at [473, 213] on button "Portuguese (Default) Portuguese (Default) Published" at bounding box center [417, 210] width 336 height 36
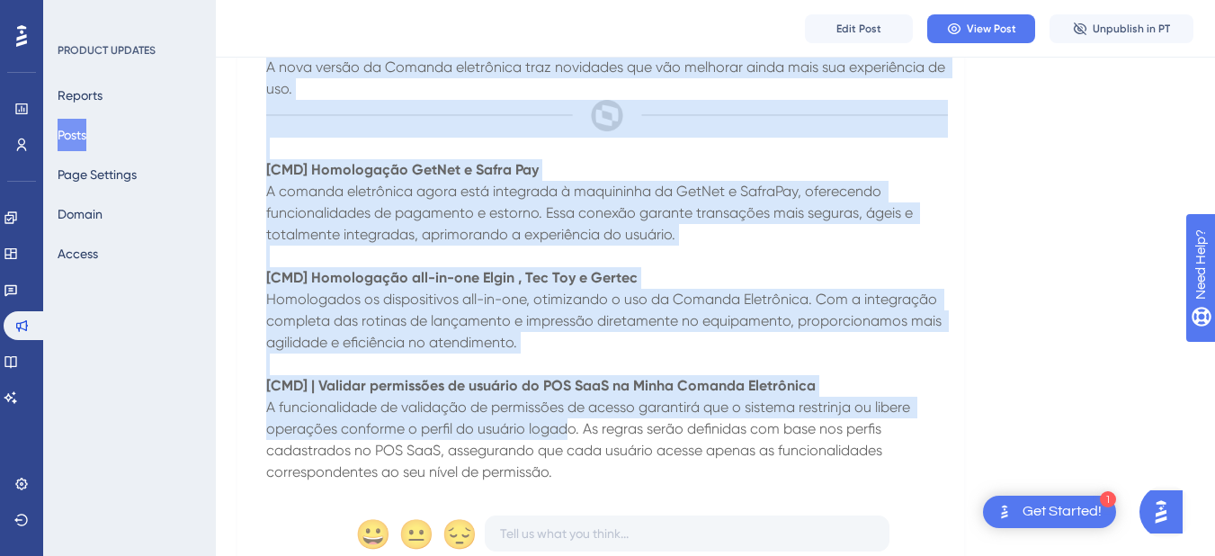
scroll to position [720, 0]
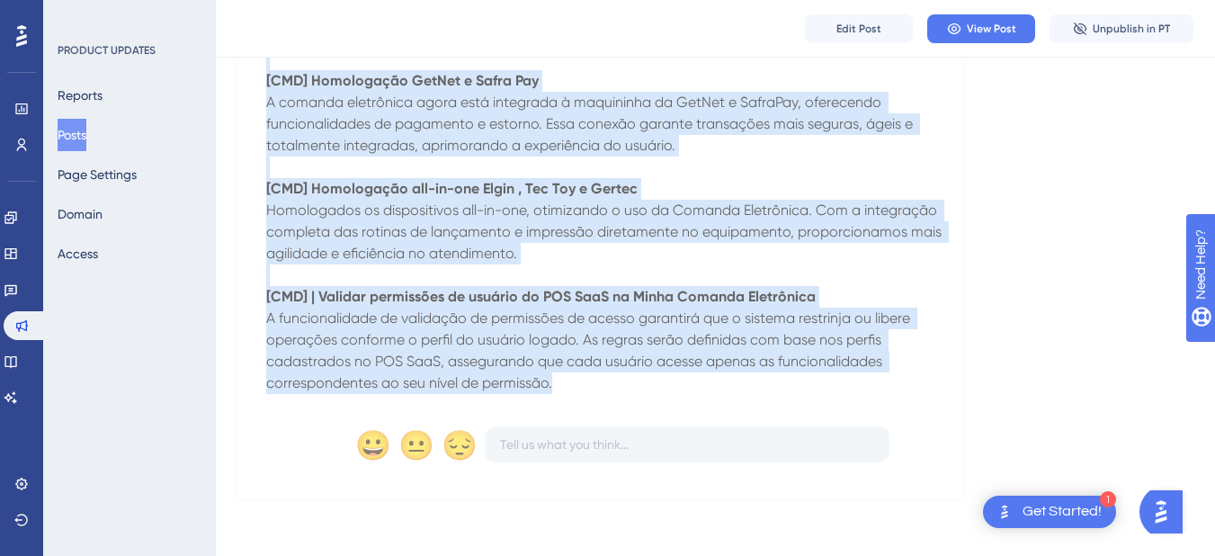
drag, startPoint x: 266, startPoint y: 155, endPoint x: 631, endPoint y: 387, distance: 432.7
click at [631, 387] on div "A nova versão da Comanda eletrônica traz novidades que vão melhorar ainda mais …" at bounding box center [607, 181] width 682 height 426
copy div "A nova versão da Comanda eletrônica traz novidades que vão melhorar ainda mais …"
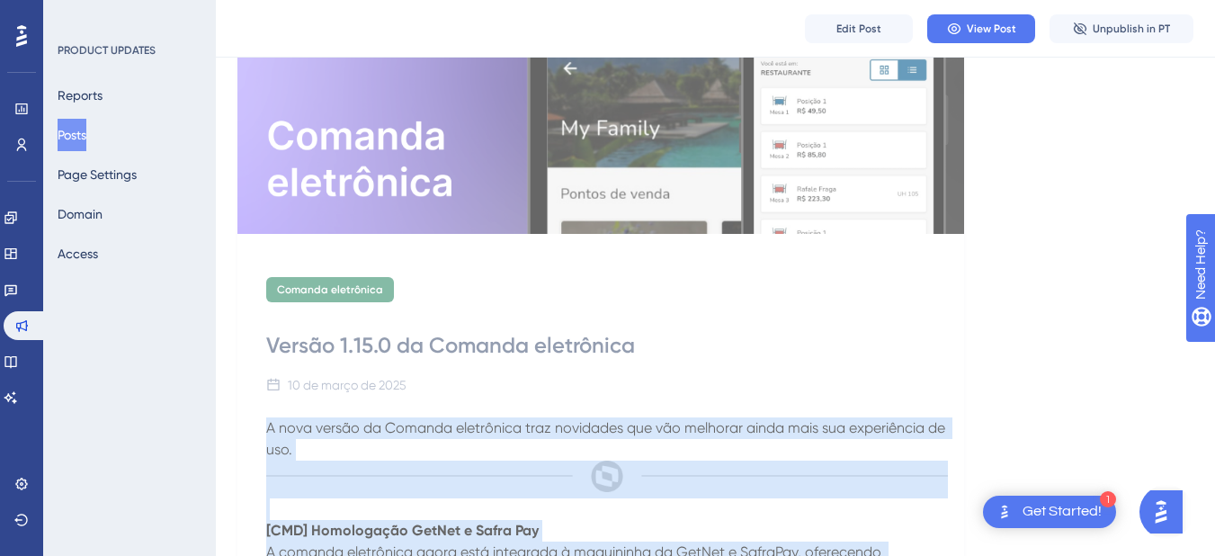
scroll to position [0, 0]
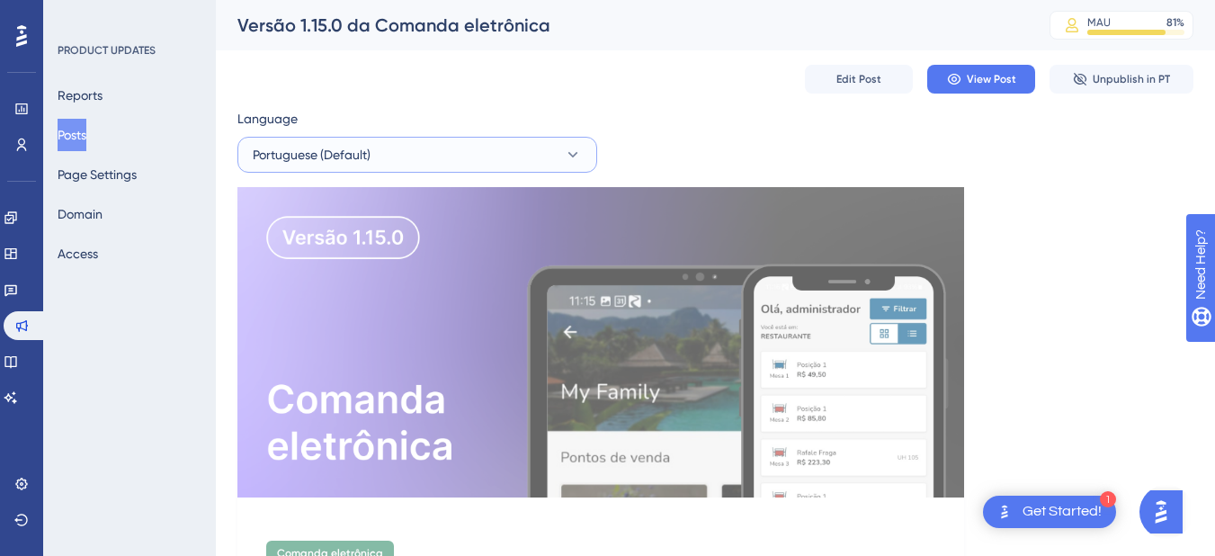
click at [461, 154] on button "Portuguese (Default)" at bounding box center [417, 155] width 360 height 36
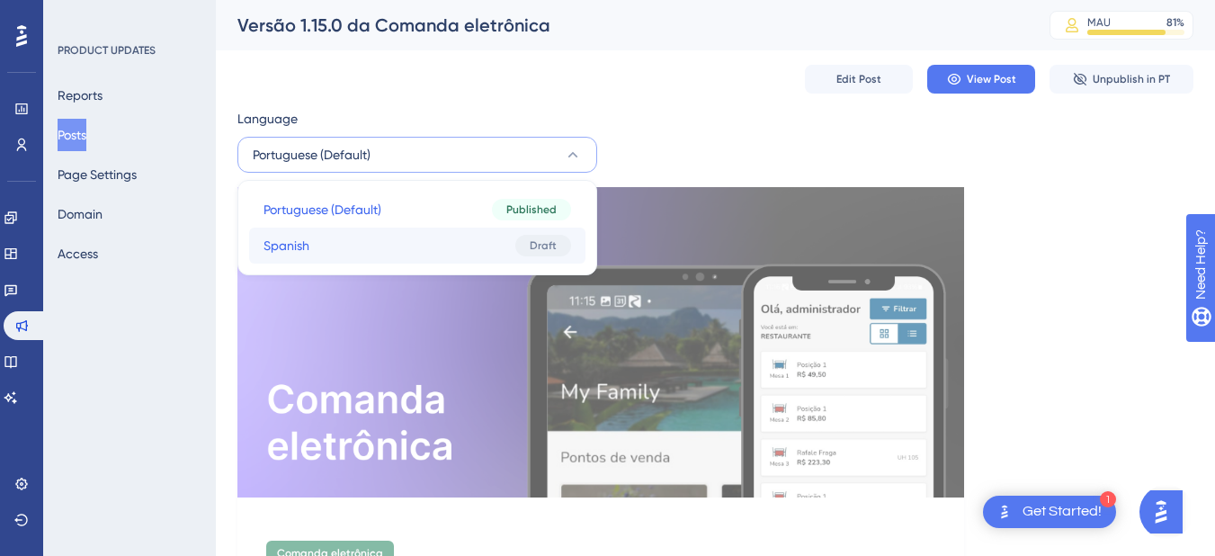
click at [387, 253] on button "Spanish Spanish Draft" at bounding box center [417, 246] width 336 height 36
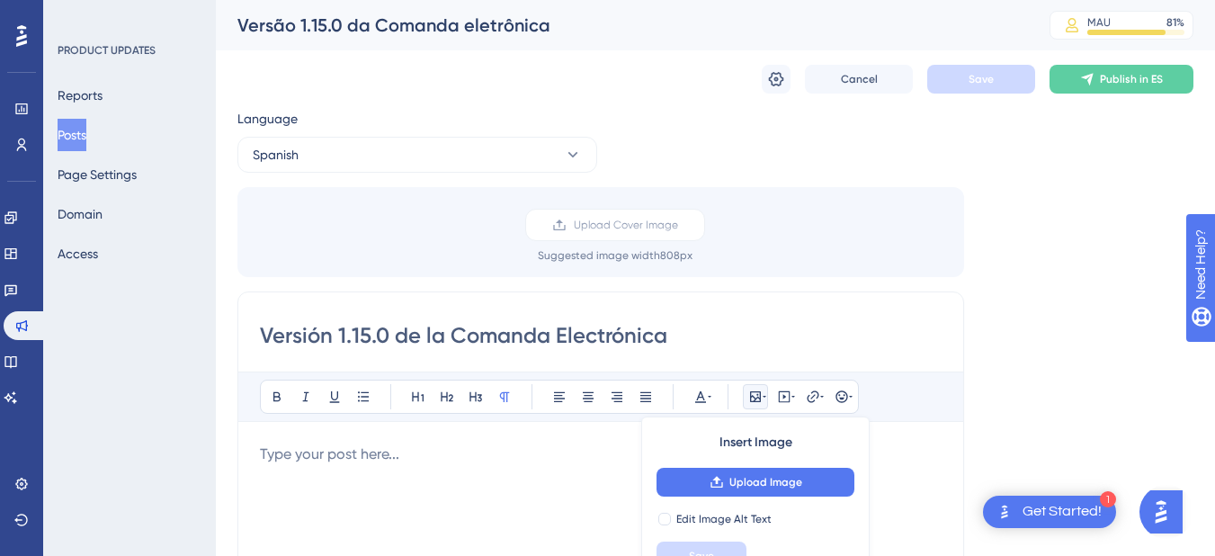
scroll to position [45, 0]
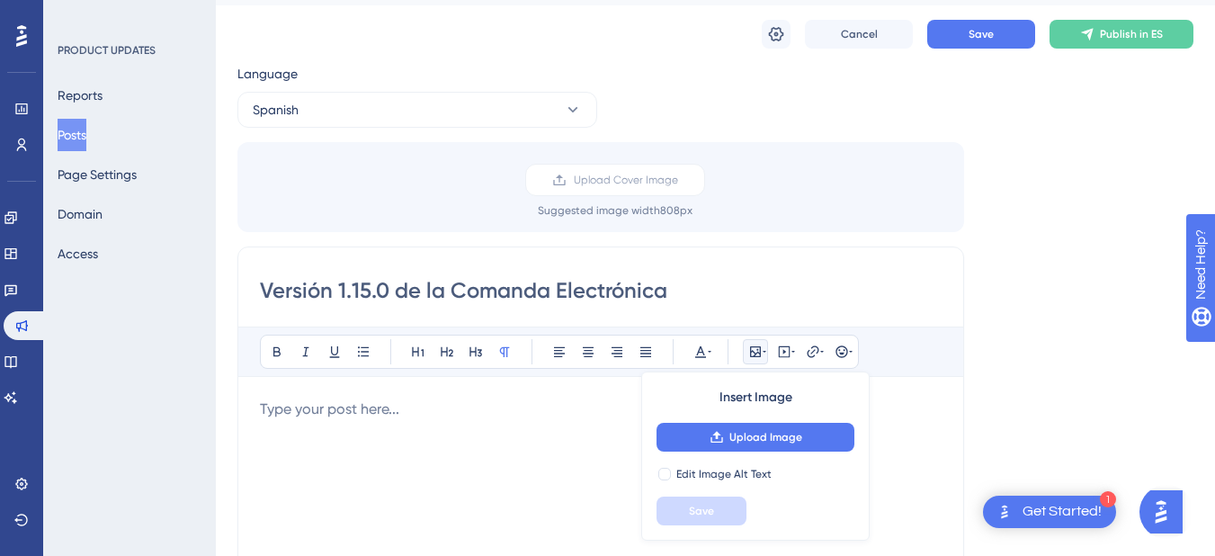
click at [345, 416] on p at bounding box center [601, 409] width 682 height 22
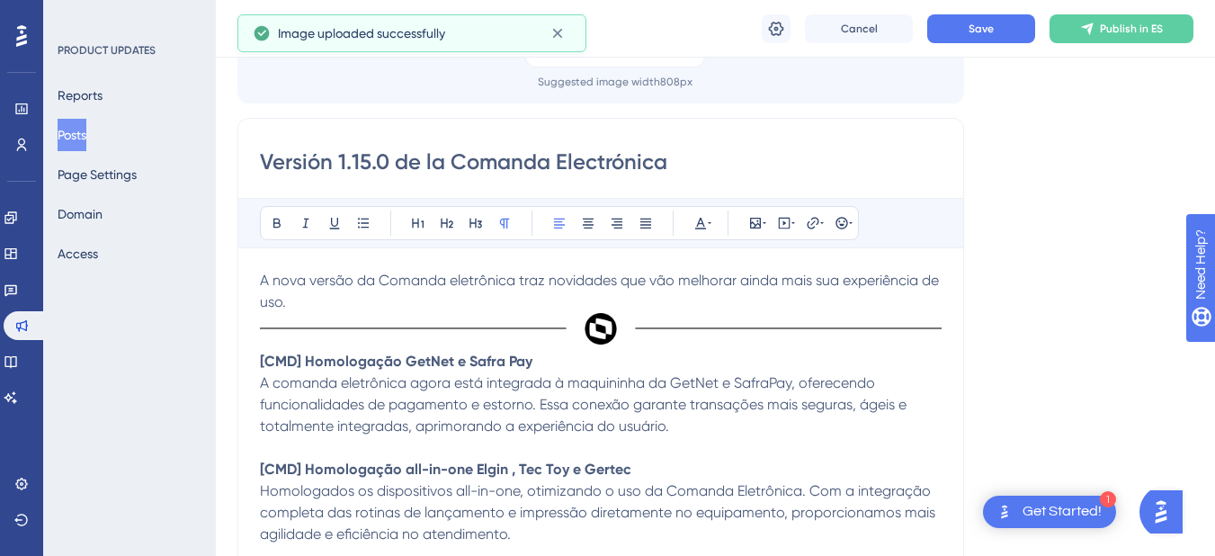
scroll to position [170, 0]
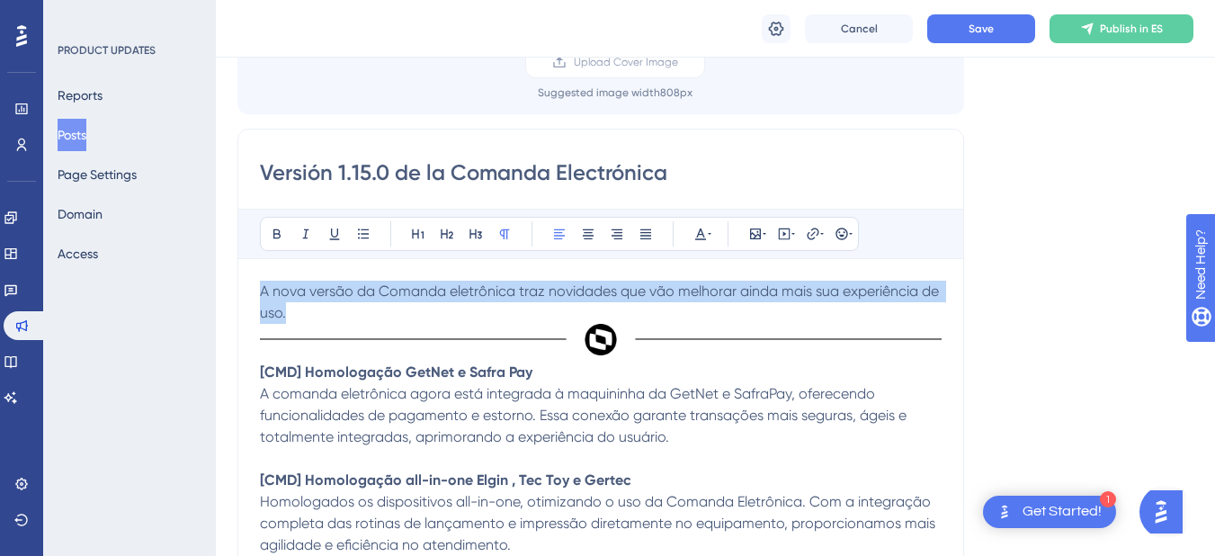
drag, startPoint x: 261, startPoint y: 292, endPoint x: 285, endPoint y: 307, distance: 28.2
click at [285, 307] on span "A nova versão da Comanda eletrônica traz novidades que vão melhorar ainda mais …" at bounding box center [601, 301] width 683 height 39
copy span "A nova versão da Comanda eletrônica traz novidades que vão melhorar ainda mais …"
click at [264, 289] on span "A nova versão da Comanda eletrônica traz novidades que vão melhorar ainda mais …" at bounding box center [601, 301] width 683 height 39
drag, startPoint x: 264, startPoint y: 291, endPoint x: 285, endPoint y: 313, distance: 31.2
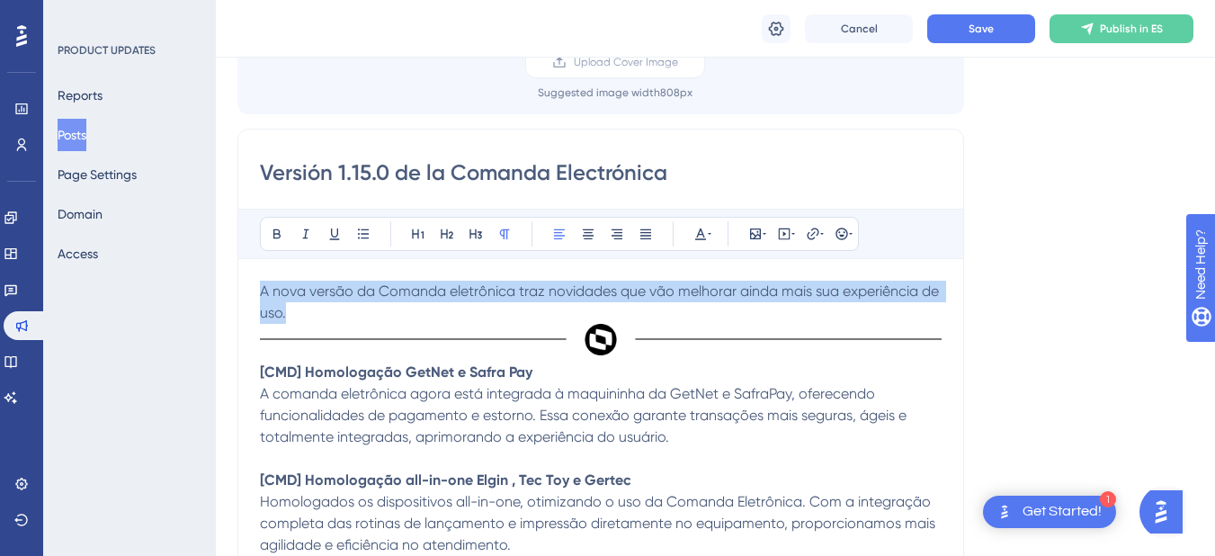
click at [285, 313] on span "A nova versão da Comanda eletrônica traz novidades que vão melhorar ainda mais …" at bounding box center [601, 301] width 683 height 39
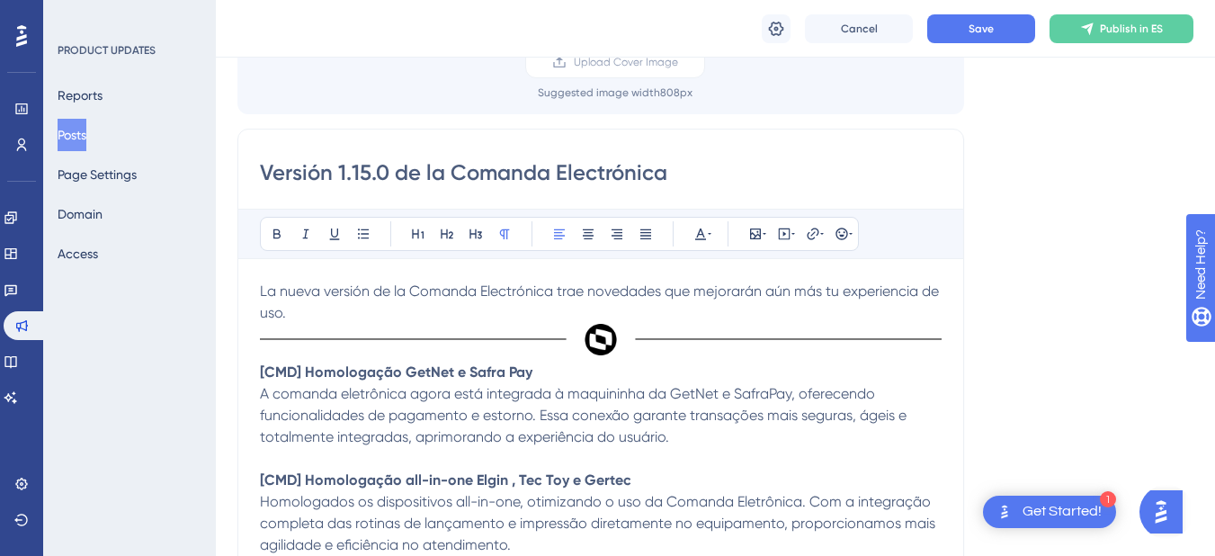
drag, startPoint x: 257, startPoint y: 371, endPoint x: 424, endPoint y: 398, distance: 168.4
click at [422, 398] on div "Versión 1.15.0 de la Comanda Electrónica Bold Italic Underline Bullet Point Hea…" at bounding box center [600, 418] width 727 height 579
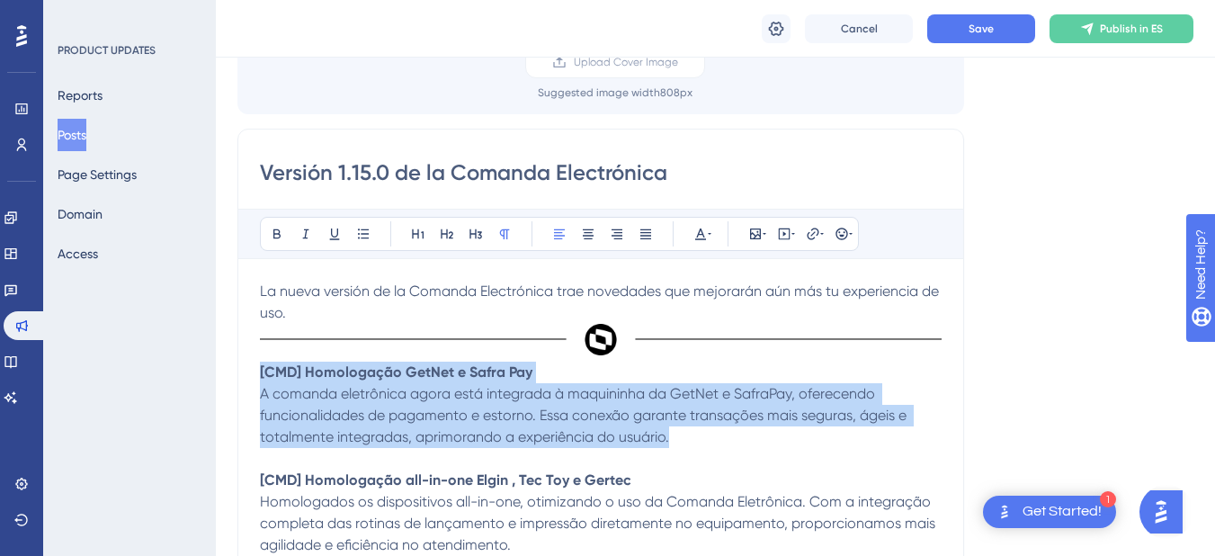
drag, startPoint x: 666, startPoint y: 434, endPoint x: 260, endPoint y: 378, distance: 410.3
click at [260, 378] on div "La nueva versión de la Comanda Electrónica trae novedades que mejorarán aún más…" at bounding box center [601, 483] width 682 height 405
copy div "[CMD] Homologação GetNet e Safra Pay A comanda eletrônica agora está integrada …"
click at [264, 376] on strong "[CMD] Homologação GetNet e Safra Pay" at bounding box center [396, 371] width 273 height 17
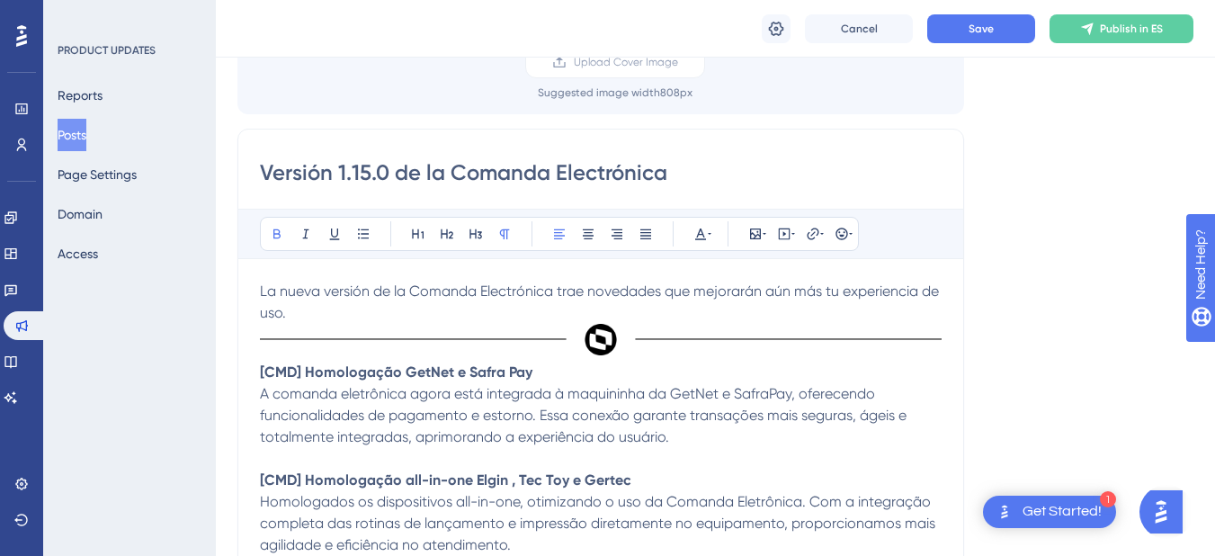
drag, startPoint x: 259, startPoint y: 372, endPoint x: 279, endPoint y: 376, distance: 20.1
click at [279, 376] on div "Versión 1.15.0 de la Comanda Electrónica Bold Italic Underline Bullet Point Hea…" at bounding box center [600, 418] width 727 height 579
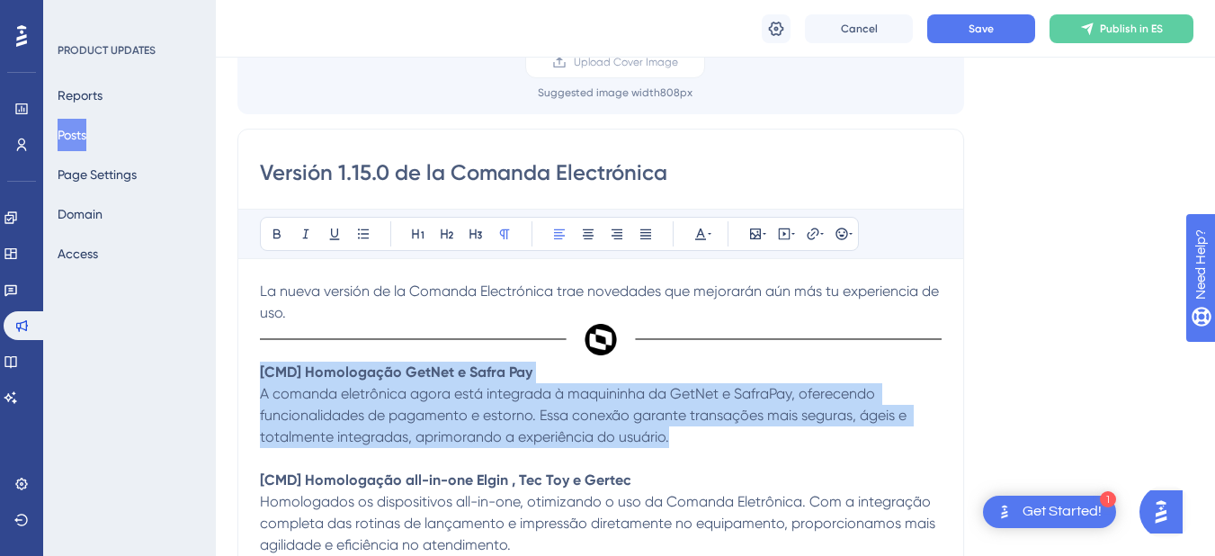
drag, startPoint x: 684, startPoint y: 441, endPoint x: 252, endPoint y: 375, distance: 437.6
click at [252, 375] on div "Versión 1.15.0 de la Comanda Electrónica Bold Italic Underline Bullet Point Hea…" at bounding box center [600, 418] width 727 height 579
click at [619, 409] on span "A comanda eletrônica agora está integrada à maquininha da GetNet e SafraPay, of…" at bounding box center [585, 415] width 650 height 60
drag, startPoint x: 670, startPoint y: 439, endPoint x: 243, endPoint y: 380, distance: 431.3
click at [243, 380] on div "Versión 1.15.0 de la Comanda Electrónica Bold Italic Underline Bullet Point Hea…" at bounding box center [600, 418] width 727 height 579
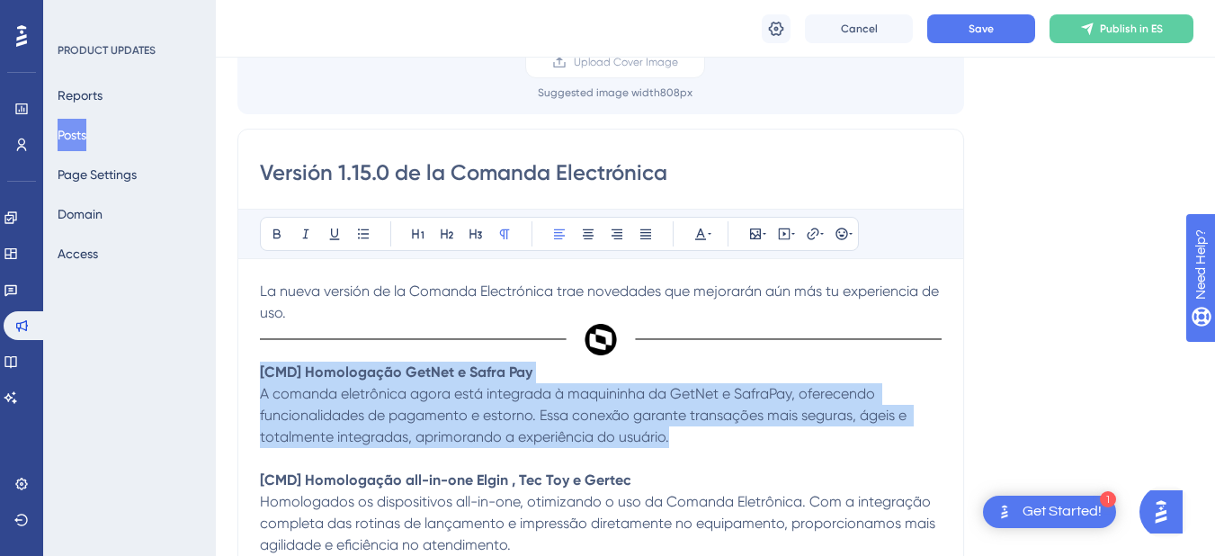
click at [675, 438] on p "A comanda eletrônica agora está integrada à maquininha da GetNet e SafraPay, of…" at bounding box center [601, 415] width 682 height 65
drag, startPoint x: 626, startPoint y: 434, endPoint x: 260, endPoint y: 369, distance: 371.7
click at [260, 369] on div "La nueva versión de la Comanda Electrónica trae novedades que mejorarán aún más…" at bounding box center [601, 483] width 682 height 405
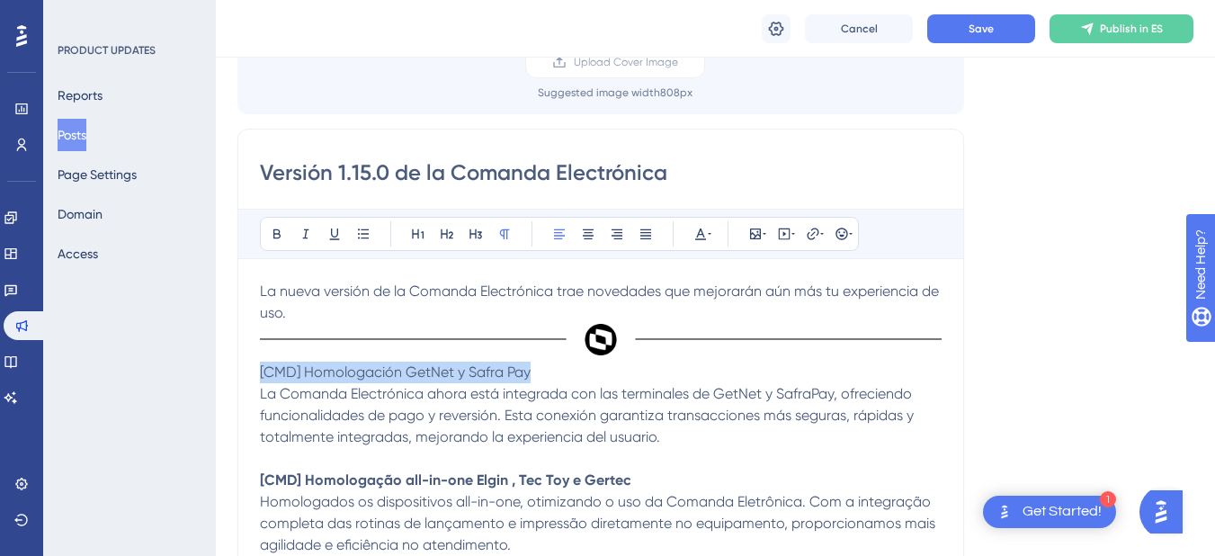
drag, startPoint x: 530, startPoint y: 365, endPoint x: 256, endPoint y: 382, distance: 274.0
click at [256, 382] on div "Versión 1.15.0 de la Comanda Electrónica Bold Italic Underline Bullet Point Hea…" at bounding box center [600, 418] width 727 height 579
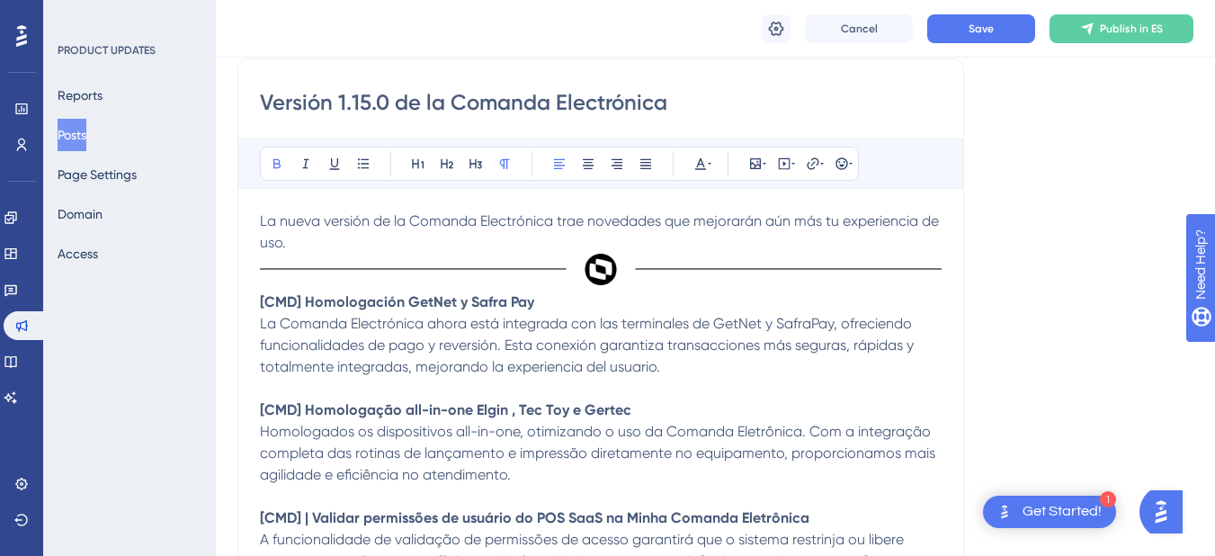
scroll to position [350, 0]
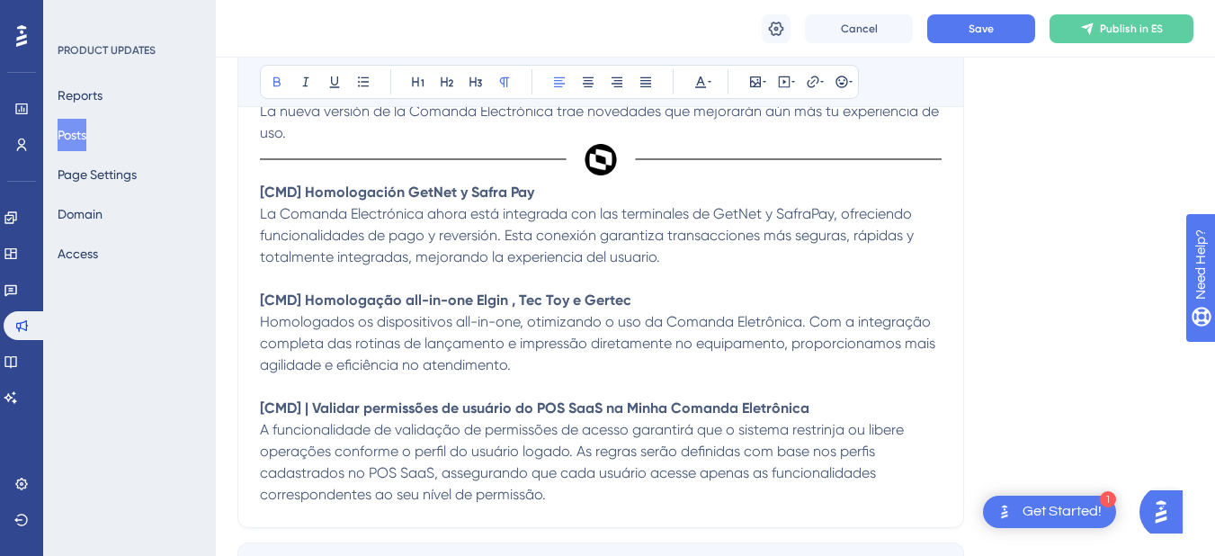
drag, startPoint x: 255, startPoint y: 299, endPoint x: 298, endPoint y: 308, distance: 43.4
click at [298, 308] on div "Versión 1.15.0 de la Comanda Electrónica Bold Italic Underline Bullet Point Hea…" at bounding box center [600, 238] width 727 height 579
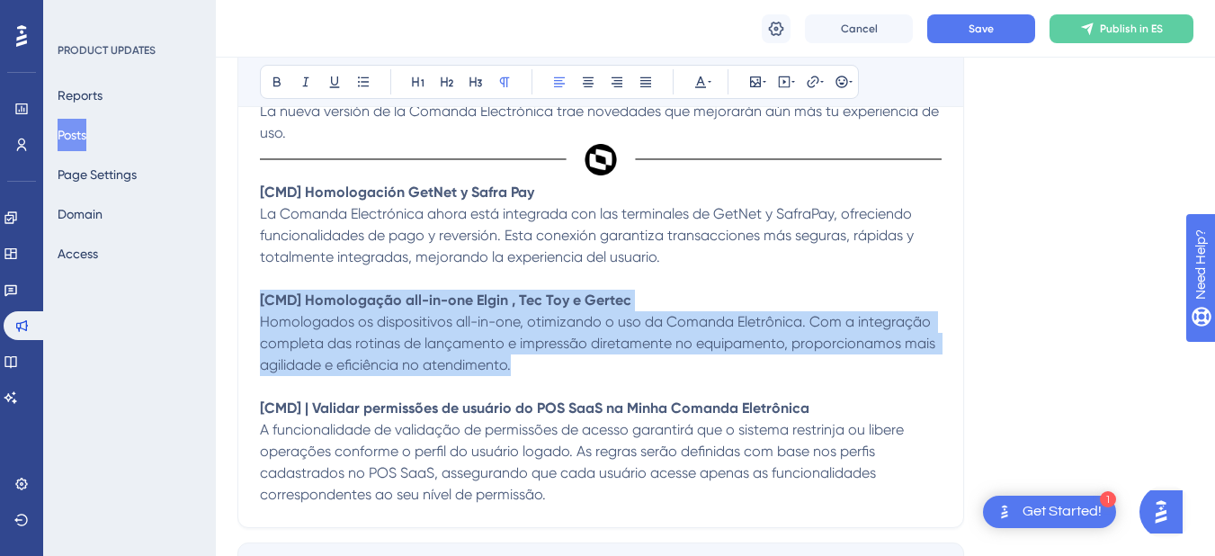
drag, startPoint x: 523, startPoint y: 369, endPoint x: 255, endPoint y: 303, distance: 276.8
click at [255, 303] on div "Versión 1.15.0 de la Comanda Electrónica Bold Italic Underline Bullet Point Hea…" at bounding box center [600, 238] width 727 height 579
copy div "[CMD] Homologação all-in-one Elgin , Tec Toy e Gertec Homologados os dispositiv…"
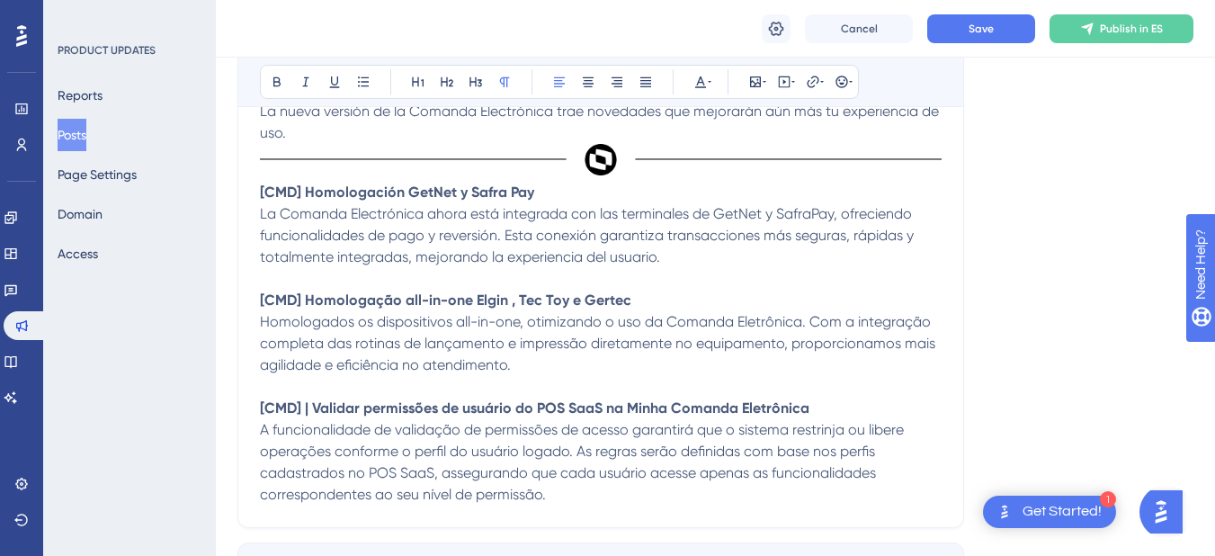
click at [366, 378] on p at bounding box center [601, 387] width 682 height 22
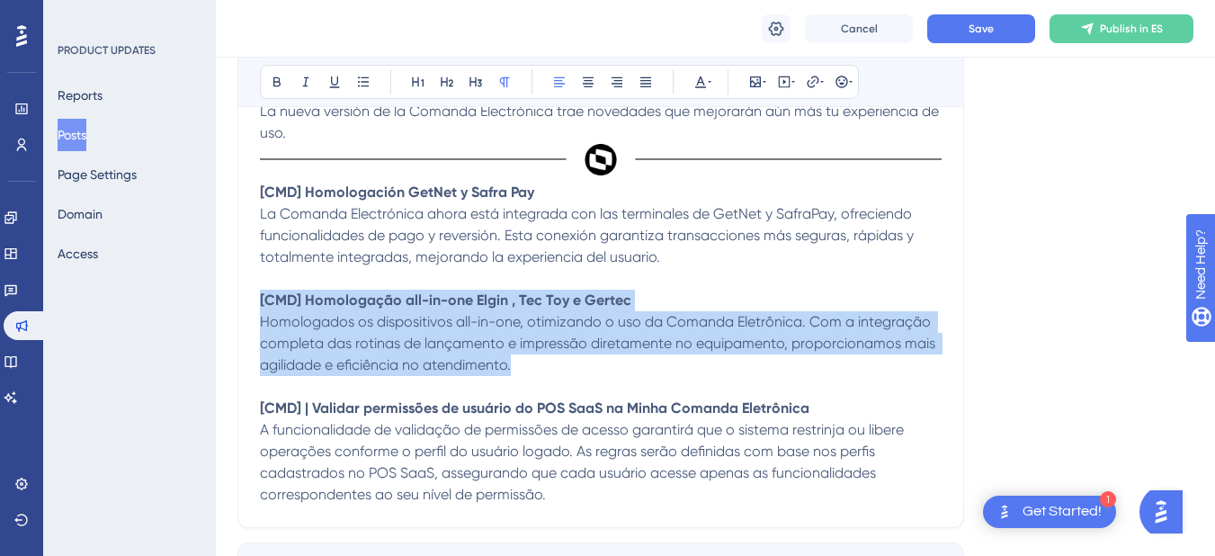
drag, startPoint x: 514, startPoint y: 369, endPoint x: 257, endPoint y: 308, distance: 263.3
click at [257, 308] on div "Versión 1.15.0 de la Comanda Electrónica Bold Italic Underline Bullet Point Hea…" at bounding box center [600, 238] width 727 height 579
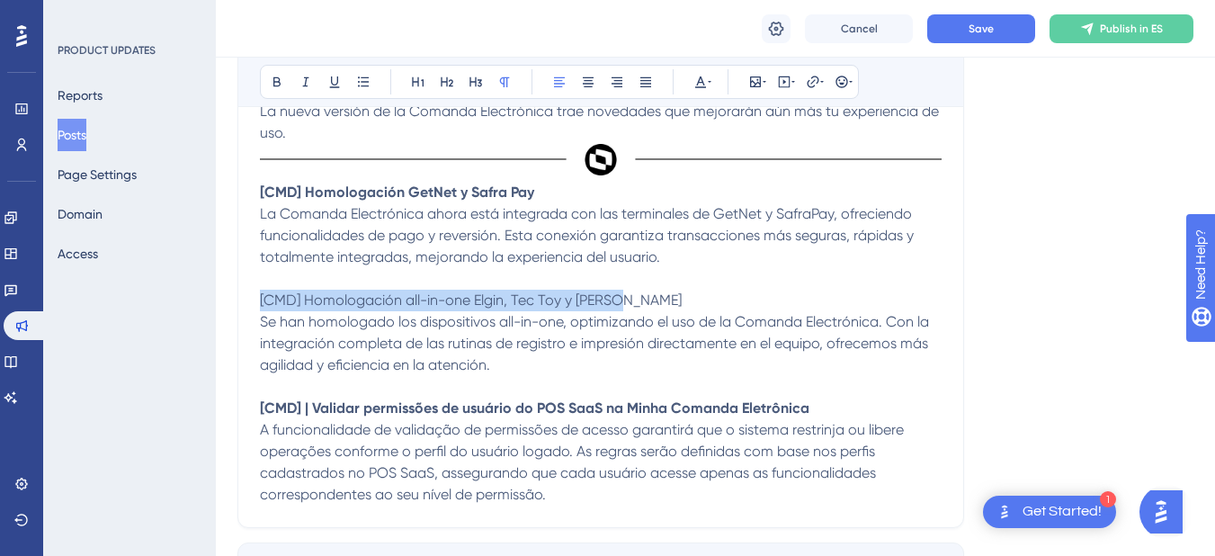
drag, startPoint x: 621, startPoint y: 301, endPoint x: 258, endPoint y: 304, distance: 363.4
click at [258, 304] on div "Versión 1.15.0 de la Comanda Electrónica Bold Italic Underline Bullet Point Hea…" at bounding box center [600, 238] width 727 height 579
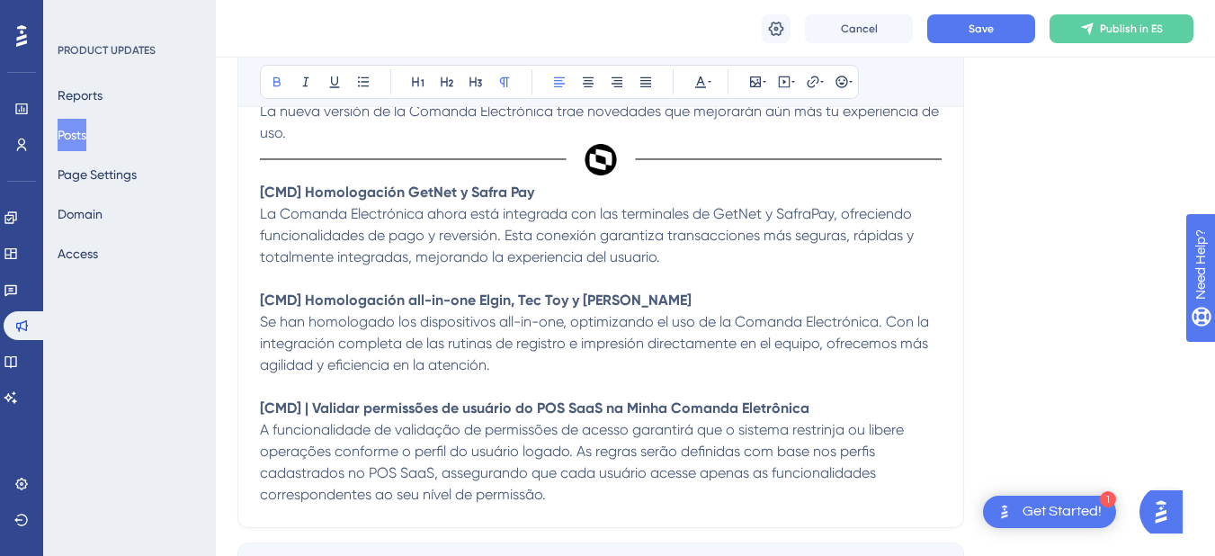
click at [570, 492] on p "A funcionalidade de validação de permissões de acesso garantirá que o sistema r…" at bounding box center [601, 462] width 682 height 86
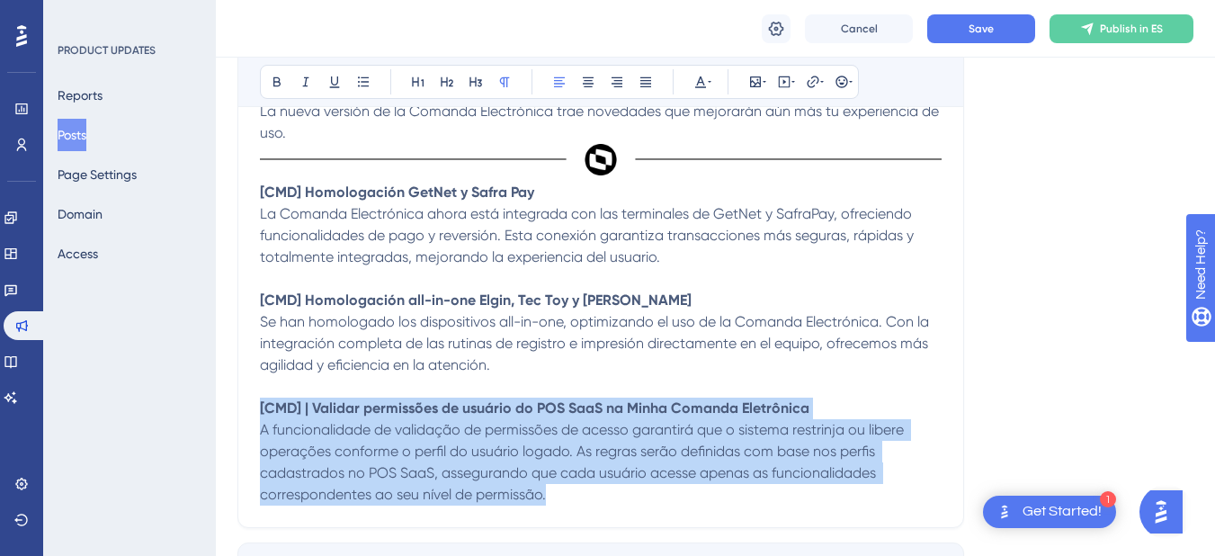
drag, startPoint x: 569, startPoint y: 495, endPoint x: 250, endPoint y: 416, distance: 329.0
click at [250, 416] on div "Versión 1.15.0 de la Comanda Electrónica Bold Italic Underline Bullet Point Hea…" at bounding box center [600, 238] width 727 height 579
copy div "[CMD] | Validar permissões de usuário do POS SaaS na Minha Comanda Eletrônica A…"
click at [557, 499] on p "A funcionalidade de validação de permissões de acesso garantirá que o sistema r…" at bounding box center [601, 462] width 682 height 86
drag, startPoint x: 557, startPoint y: 499, endPoint x: 244, endPoint y: 412, distance: 324.9
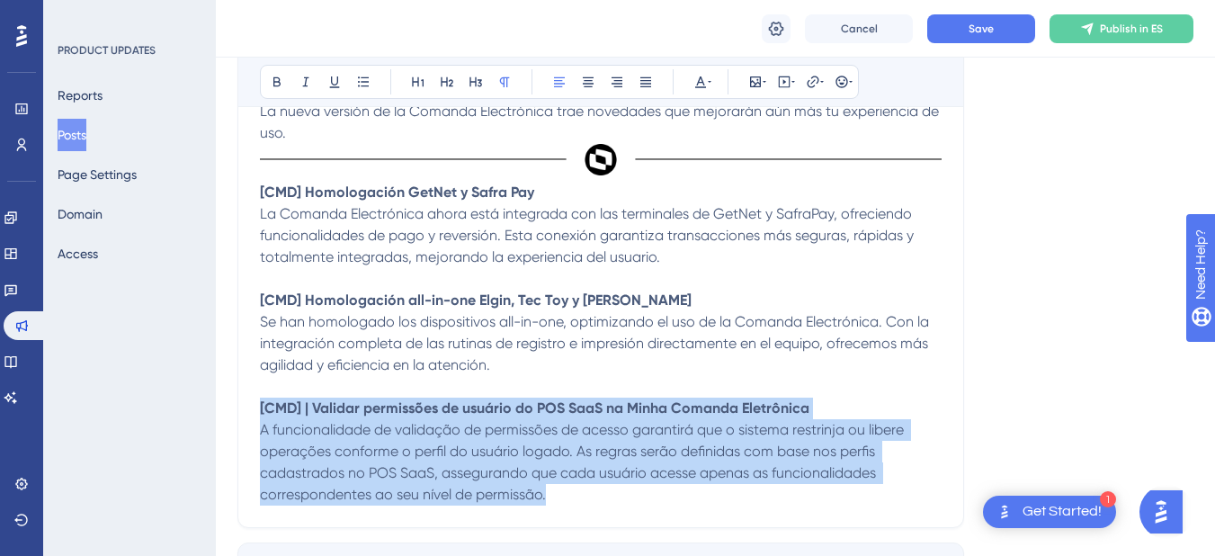
click at [244, 412] on div "Versión 1.15.0 de la Comanda Electrónica Bold Italic Underline Bullet Point Hea…" at bounding box center [600, 238] width 727 height 579
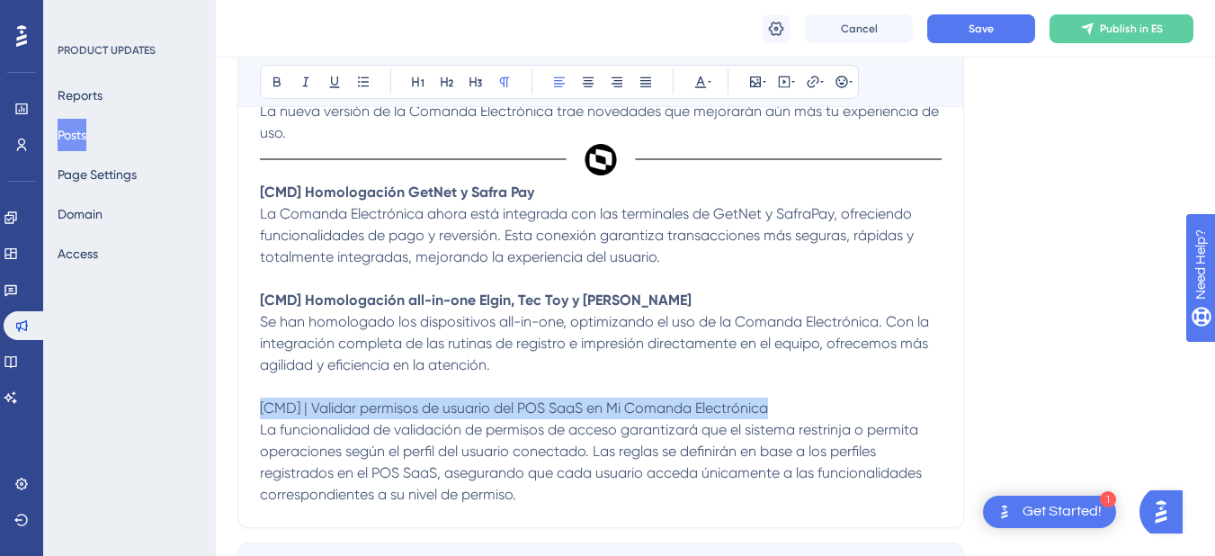
drag, startPoint x: 773, startPoint y: 407, endPoint x: 256, endPoint y: 411, distance: 516.3
click at [256, 411] on div "Versión 1.15.0 de la Comanda Electrónica Bold Italic Underline Bullet Point Hea…" at bounding box center [600, 238] width 727 height 579
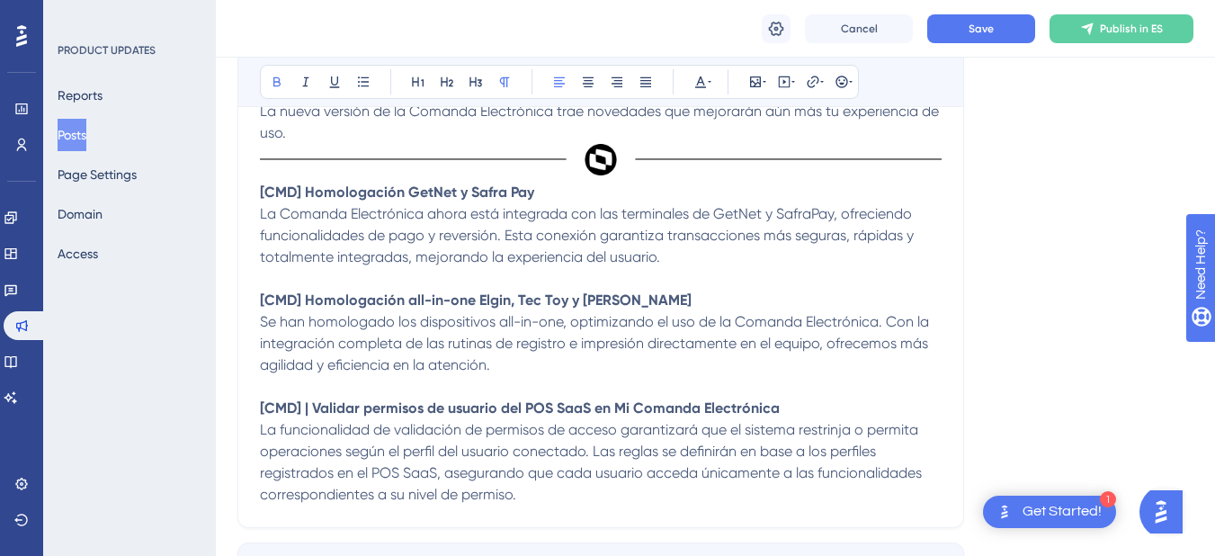
click at [604, 501] on p "[CMD] | Validar permisos de usuario del POS SaaS en Mi Comanda Electrónica La f…" at bounding box center [601, 452] width 682 height 108
click at [1097, 378] on div "Language Spanish Upload Cover Image Suggested image width 808 px Versión 1.15.0…" at bounding box center [715, 196] width 956 height 863
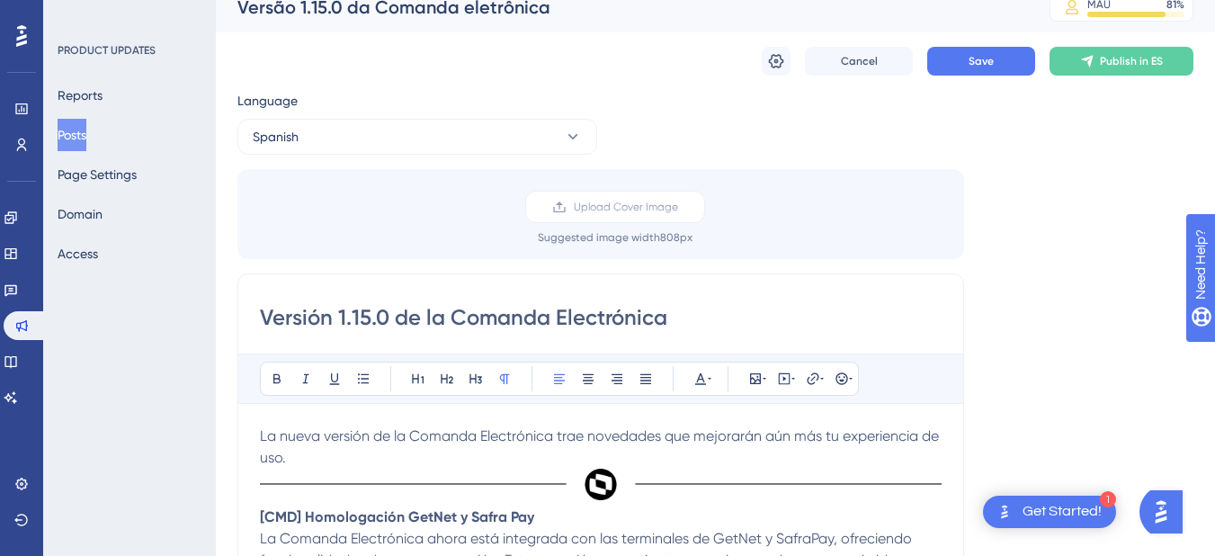
scroll to position [0, 0]
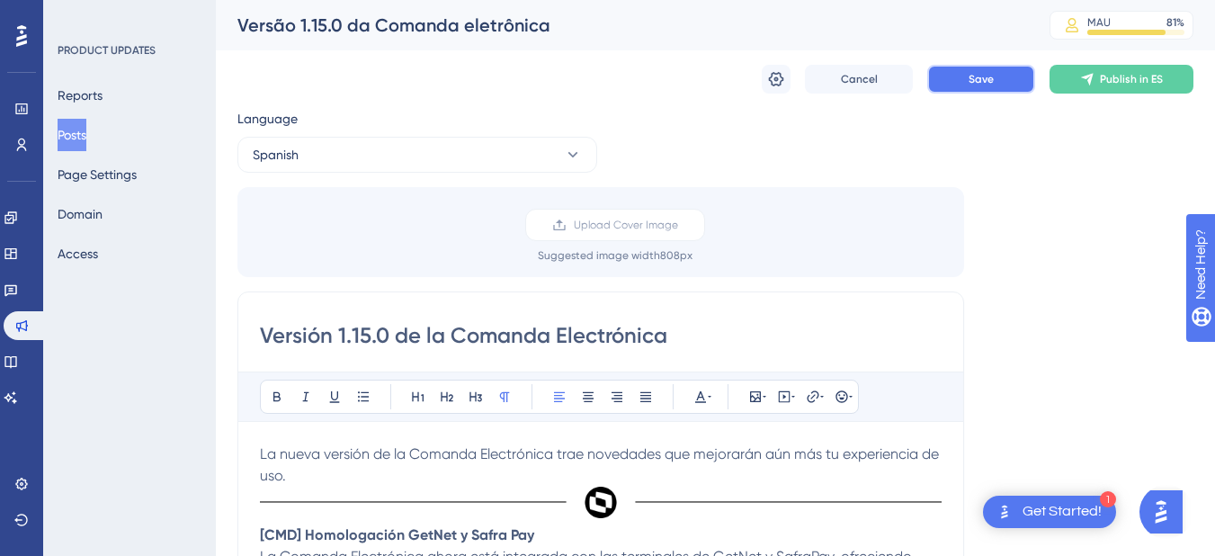
click at [948, 79] on button "Save" at bounding box center [981, 79] width 108 height 29
click at [376, 159] on button "Spanish" at bounding box center [417, 155] width 360 height 36
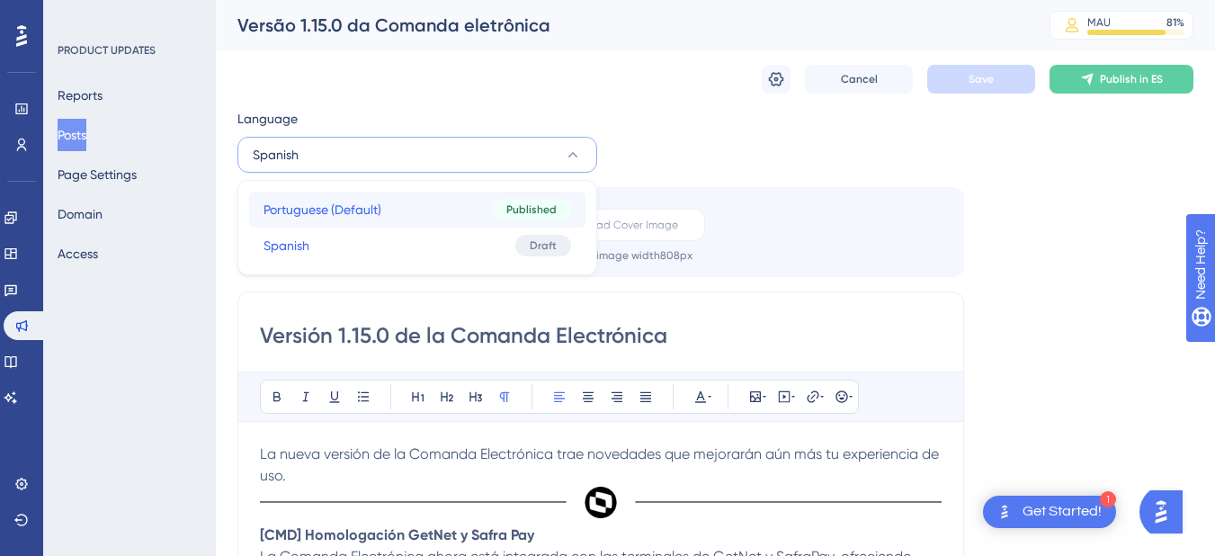
click at [505, 216] on div "Published" at bounding box center [531, 210] width 79 height 22
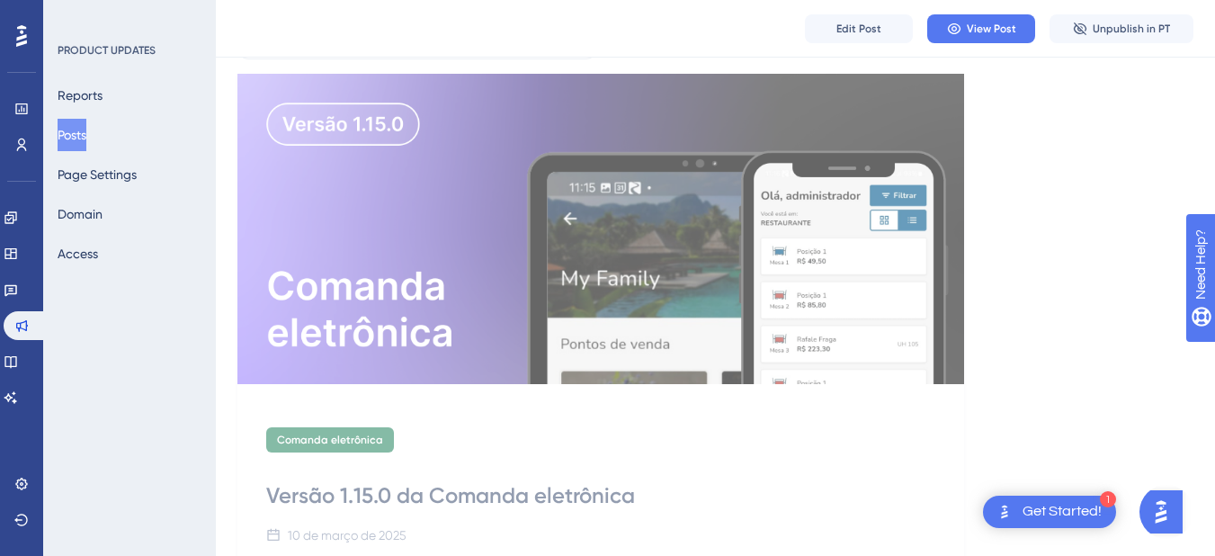
scroll to position [90, 0]
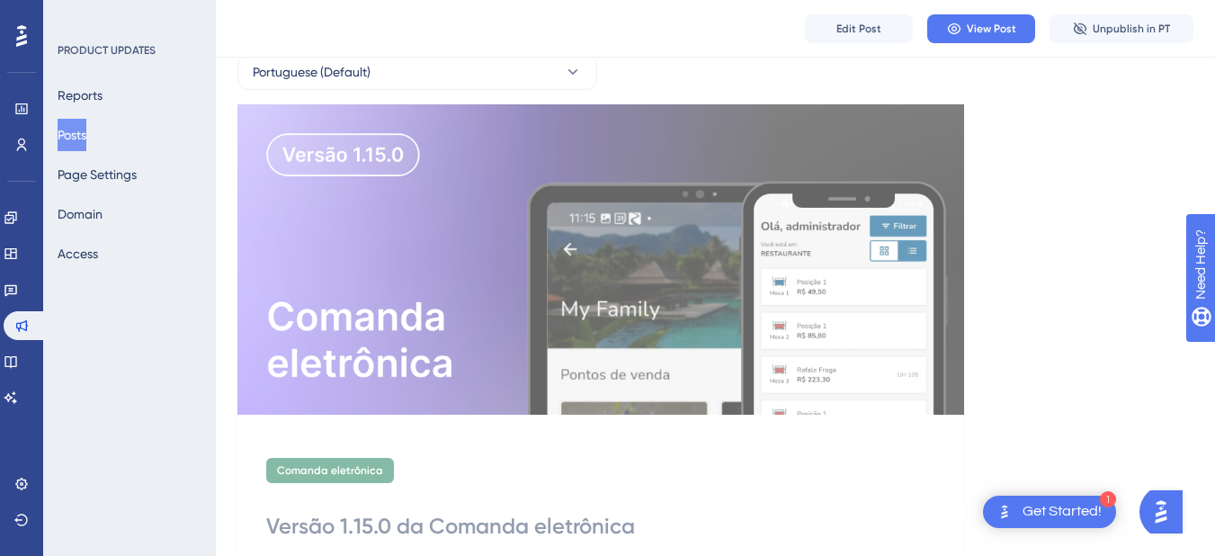
click at [370, 53] on div "Edit Post View Post Unpublish in PT" at bounding box center [715, 29] width 999 height 58
click at [368, 88] on button "Portuguese (Default)" at bounding box center [417, 72] width 360 height 36
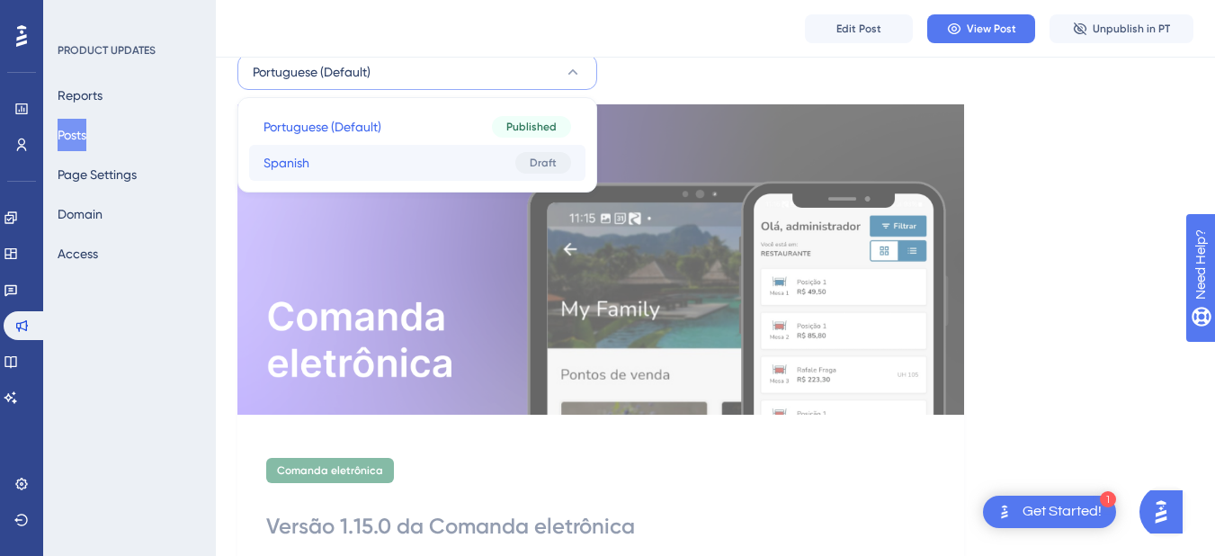
click at [371, 146] on button "Spanish Spanish Draft" at bounding box center [417, 163] width 336 height 36
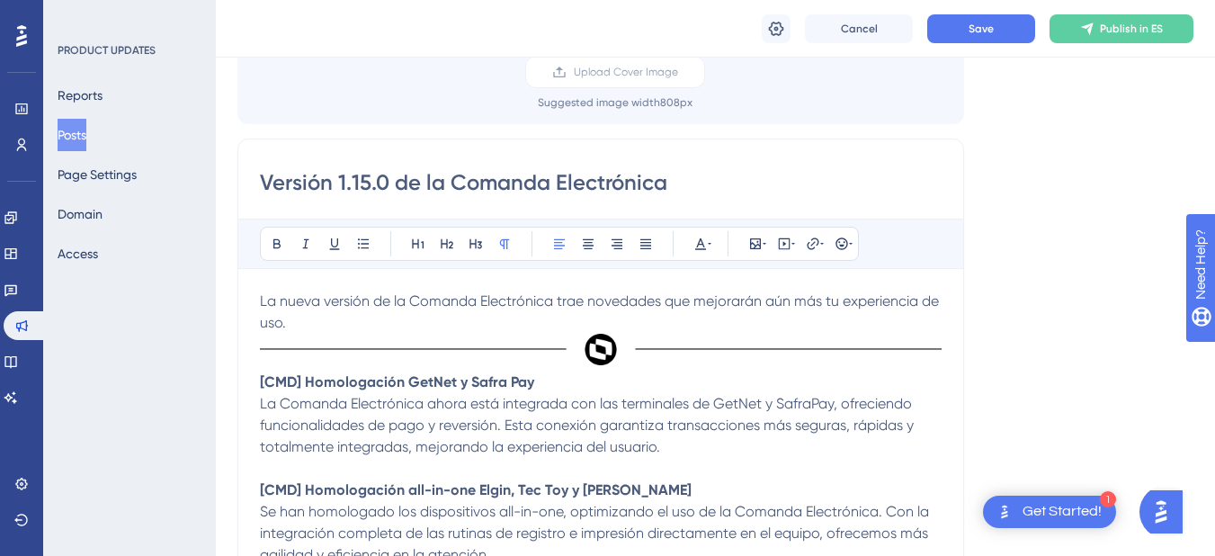
scroll to position [0, 0]
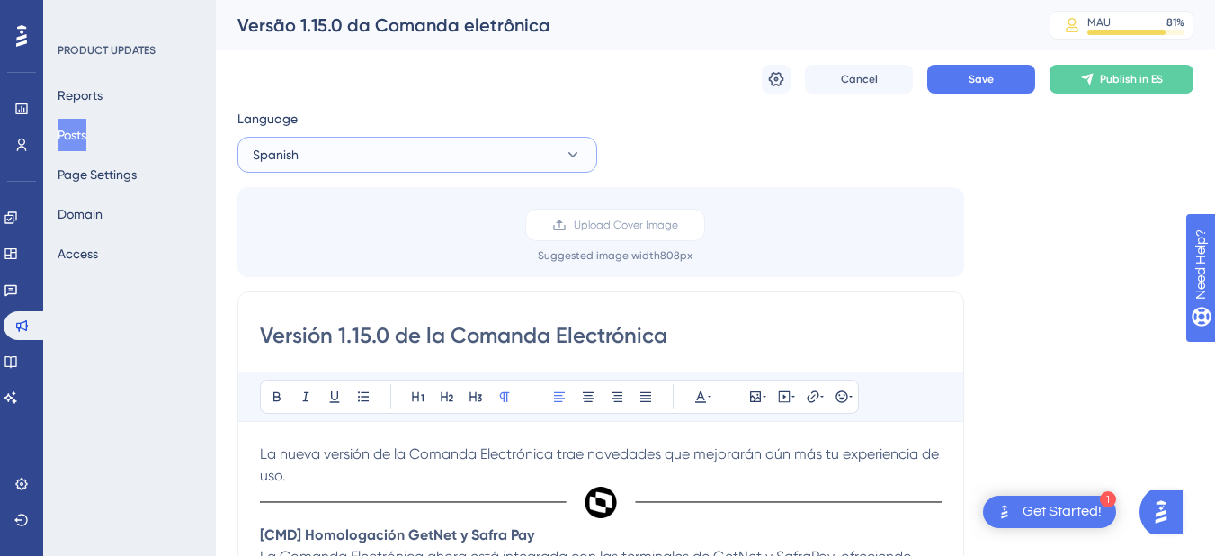
click at [422, 153] on button "Spanish" at bounding box center [417, 155] width 360 height 36
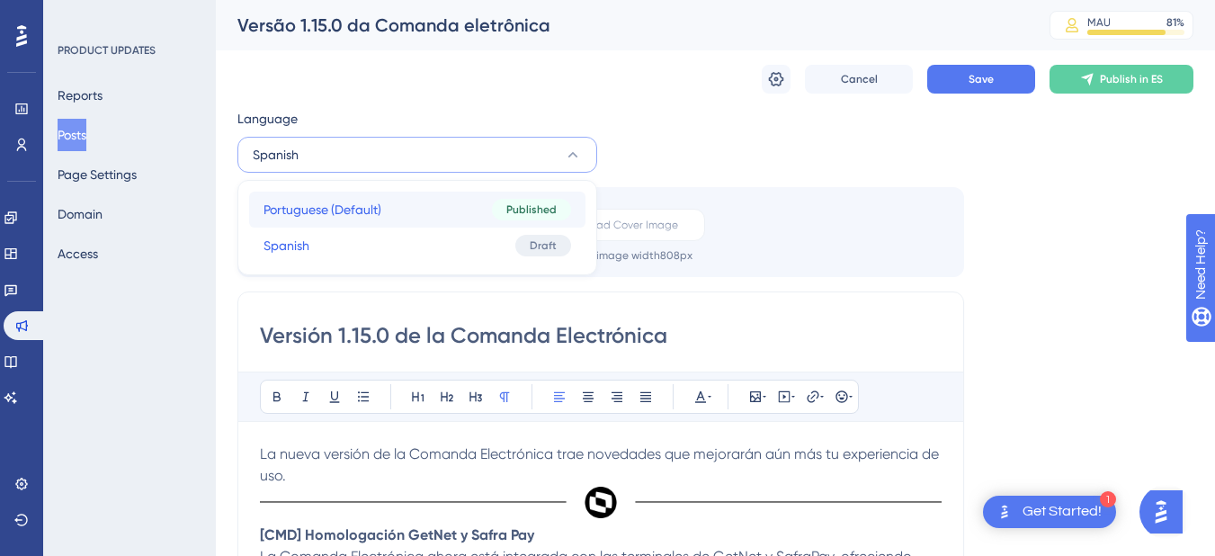
click at [417, 202] on button "Portuguese (Default) Portuguese (Default) Published" at bounding box center [417, 210] width 336 height 36
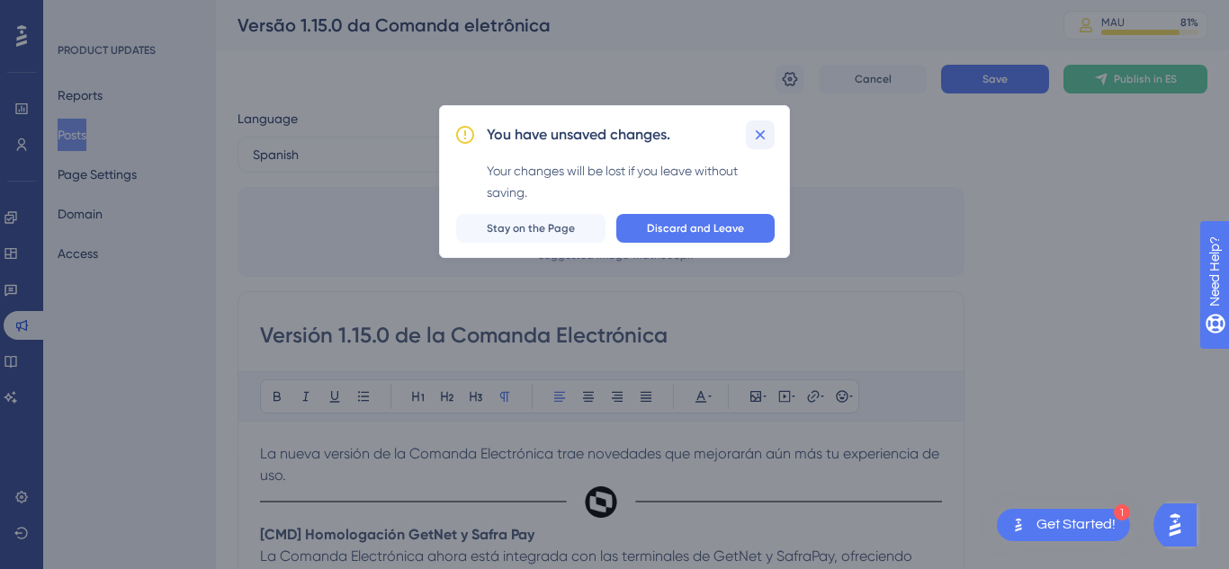
click at [764, 138] on icon at bounding box center [760, 135] width 18 height 18
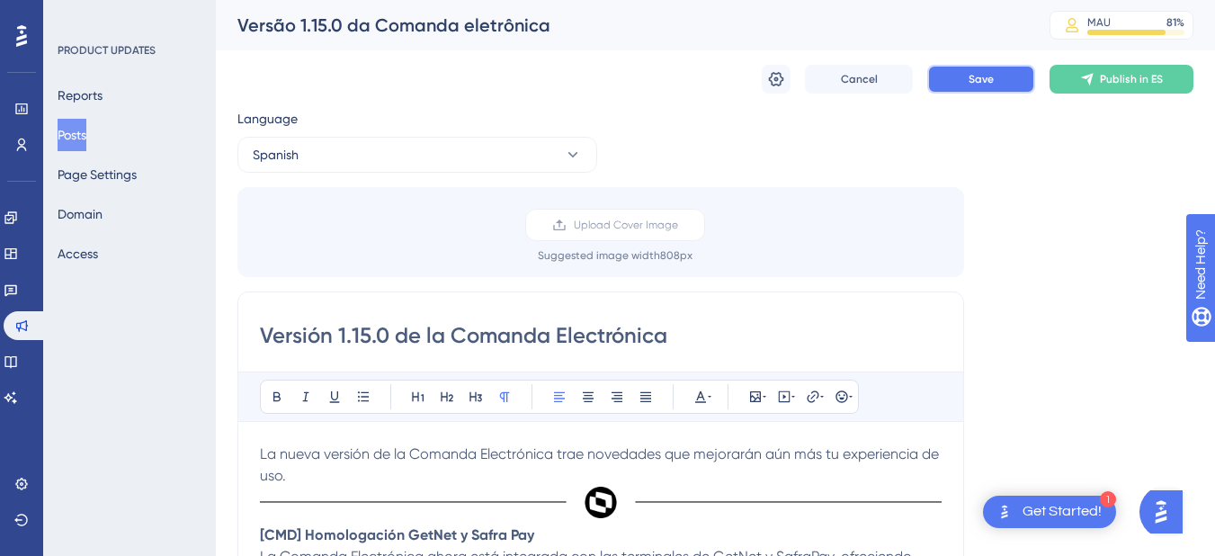
click at [949, 86] on button "Save" at bounding box center [981, 79] width 108 height 29
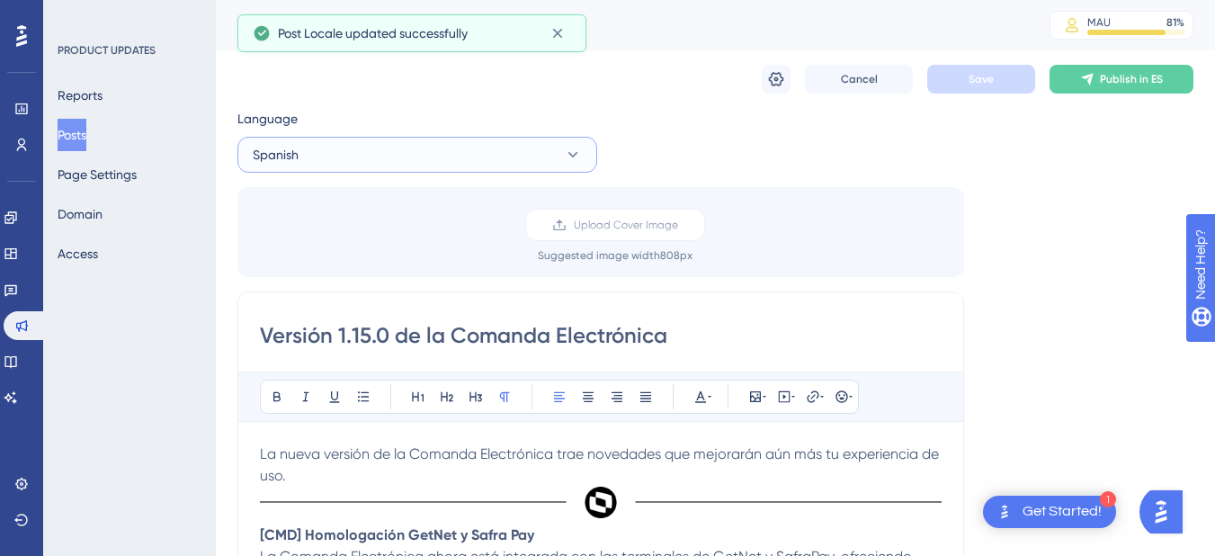
click at [365, 146] on button "Spanish" at bounding box center [417, 155] width 360 height 36
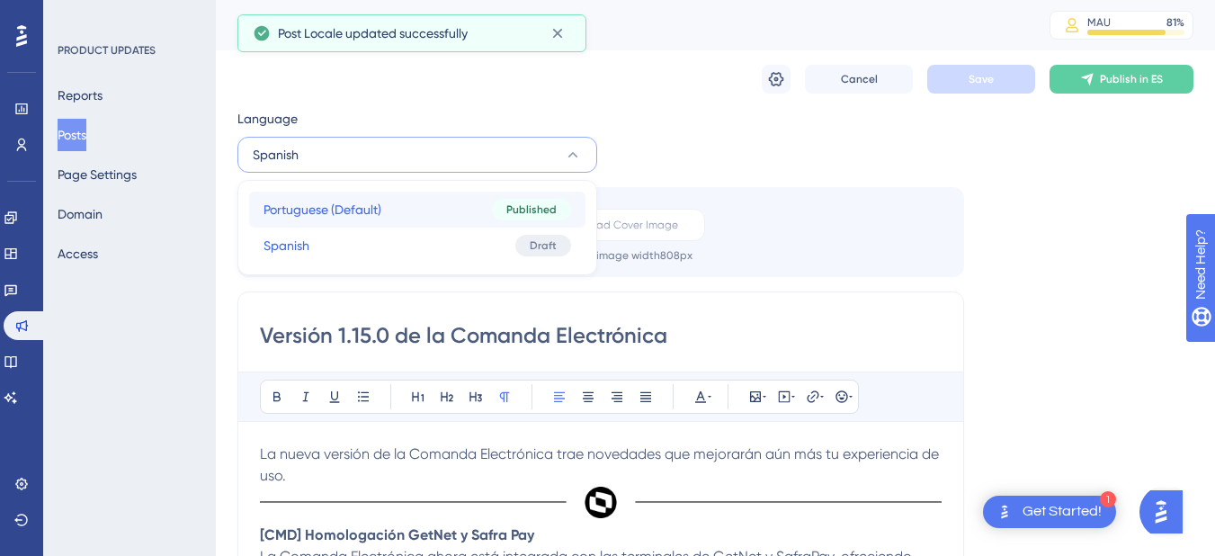
click at [388, 219] on button "Portuguese (Default) Portuguese (Default) Published" at bounding box center [417, 210] width 336 height 36
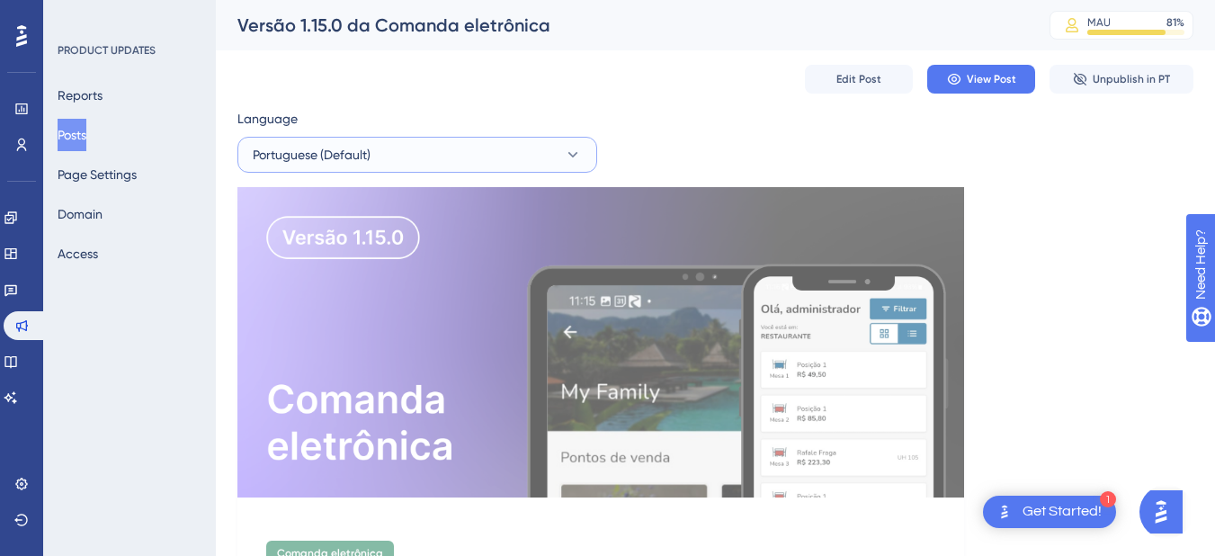
click at [378, 147] on button "Portuguese (Default)" at bounding box center [417, 155] width 360 height 36
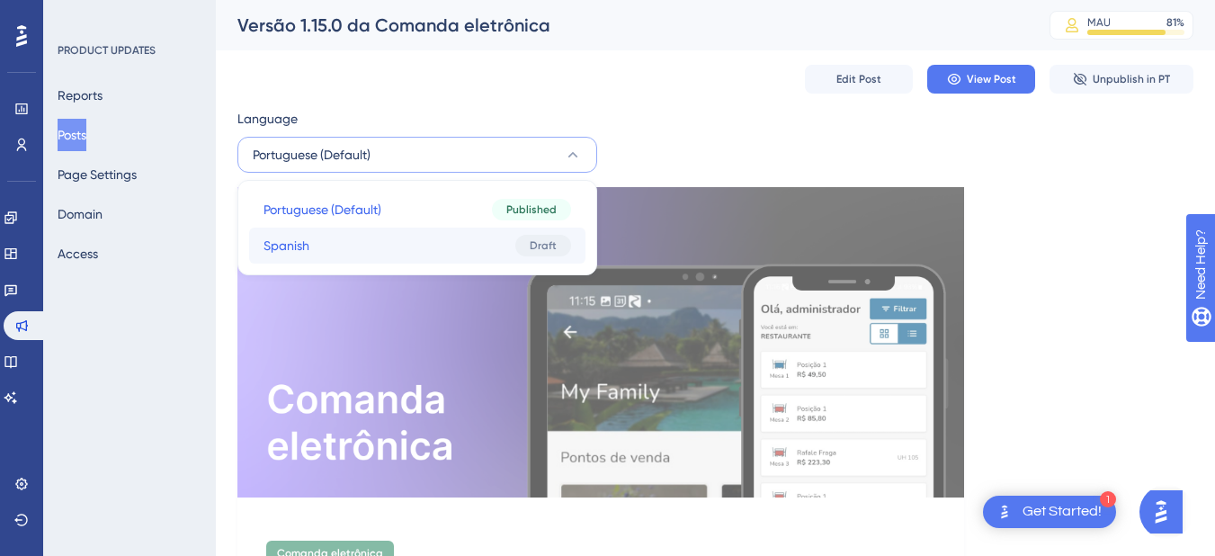
click at [394, 239] on button "Spanish Spanish Draft" at bounding box center [417, 246] width 336 height 36
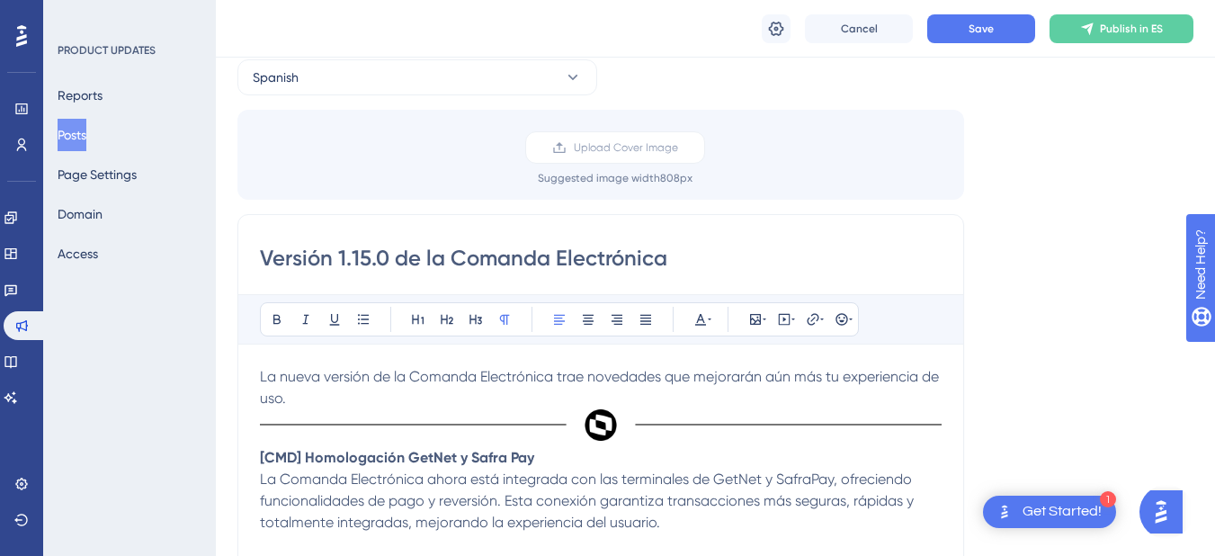
scroll to position [80, 0]
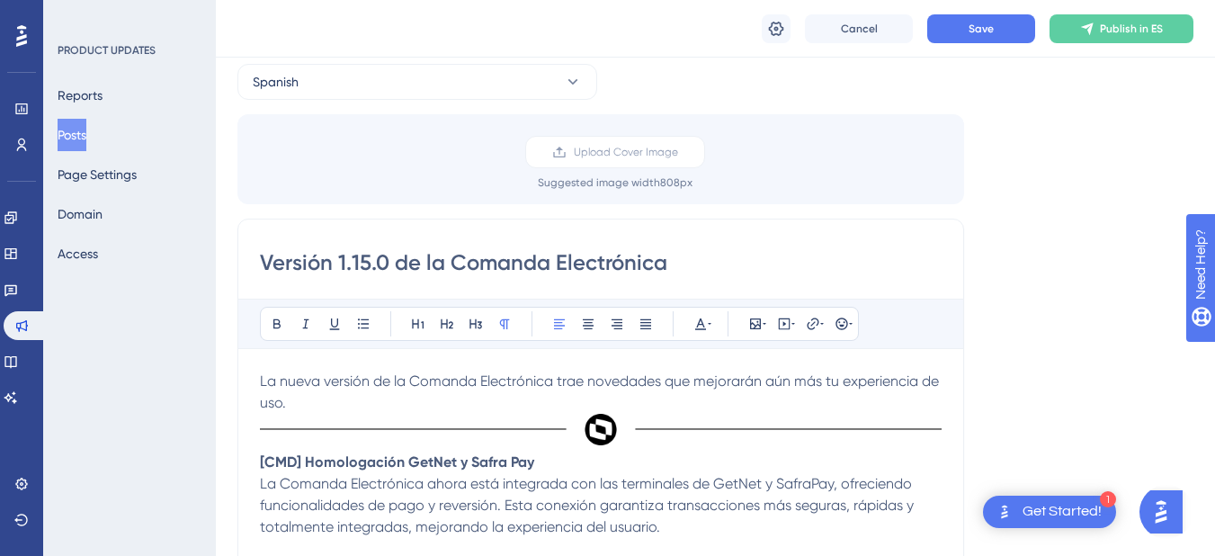
click at [459, 105] on div "Language Spanish Upload Cover Image Suggested image width 808 px Versión 1.15.0…" at bounding box center [715, 466] width 956 height 863
click at [466, 94] on button "Spanish" at bounding box center [417, 82] width 360 height 36
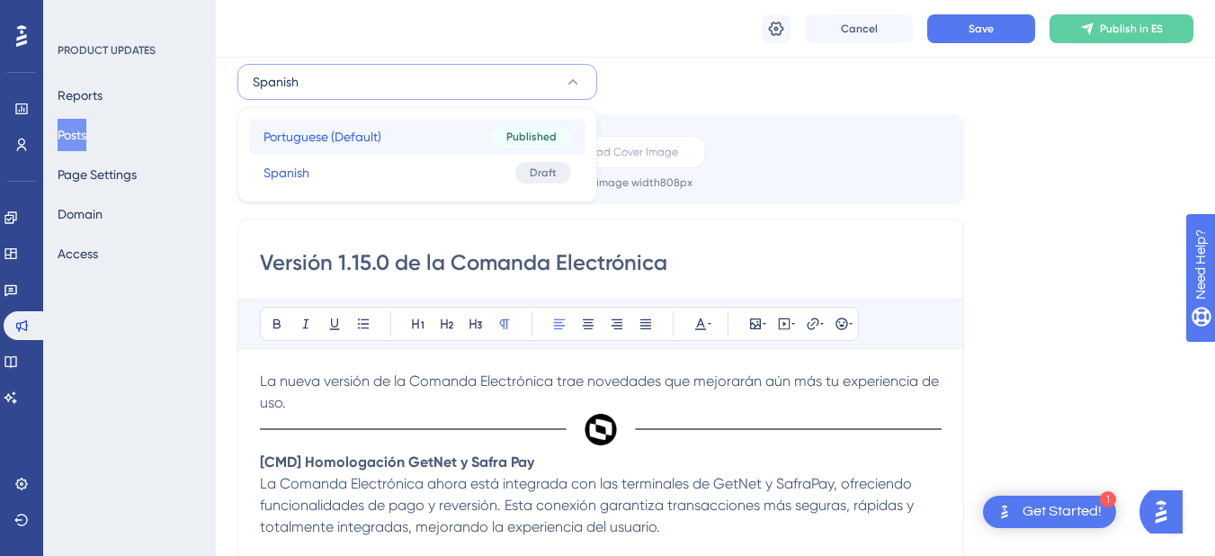
click at [449, 148] on button "Portuguese (Default) Portuguese (Default) Published" at bounding box center [417, 137] width 336 height 36
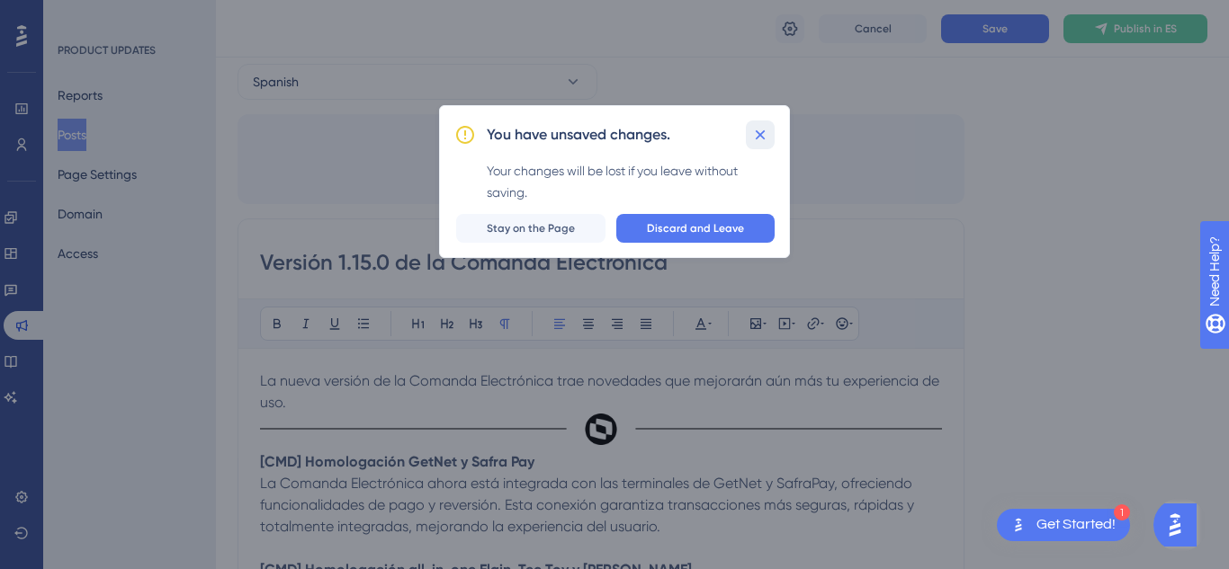
click at [754, 134] on icon at bounding box center [760, 135] width 18 height 18
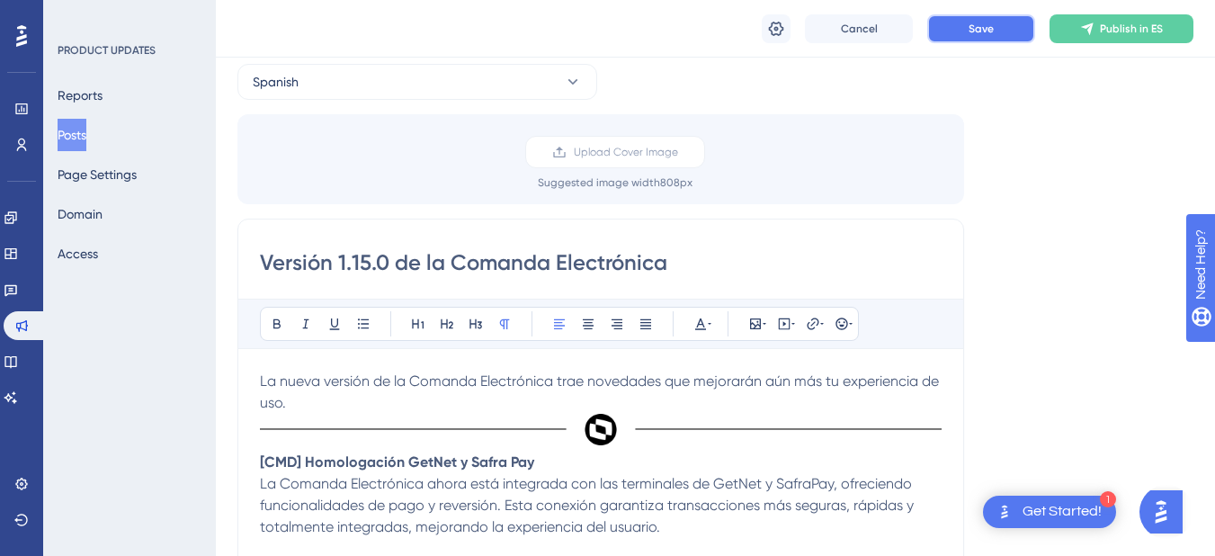
click at [969, 26] on span "Save" at bounding box center [981, 29] width 25 height 14
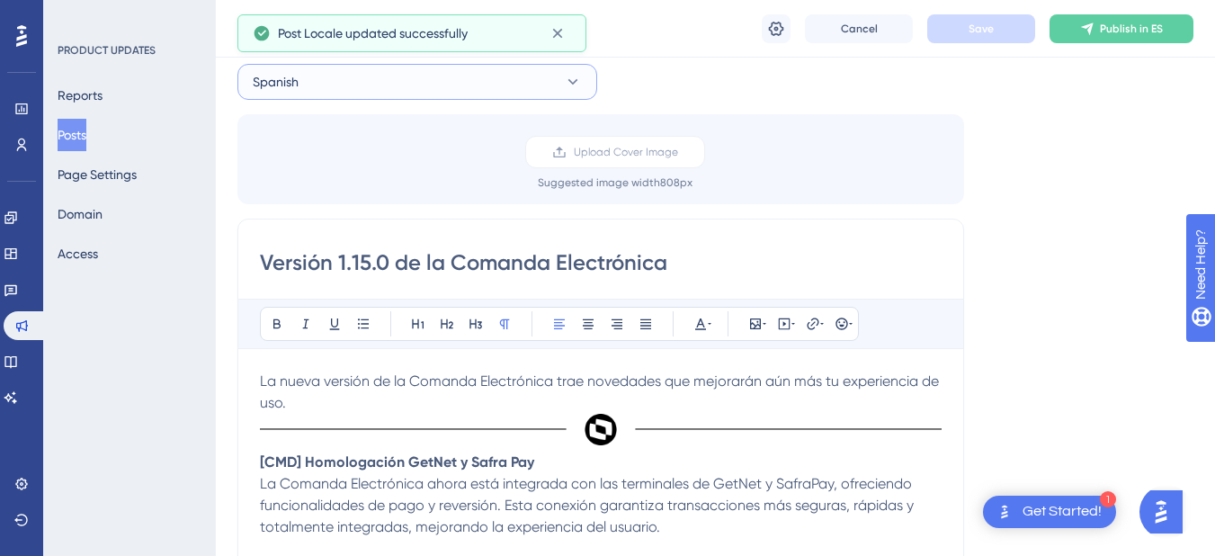
click at [430, 85] on button "Spanish" at bounding box center [417, 82] width 360 height 36
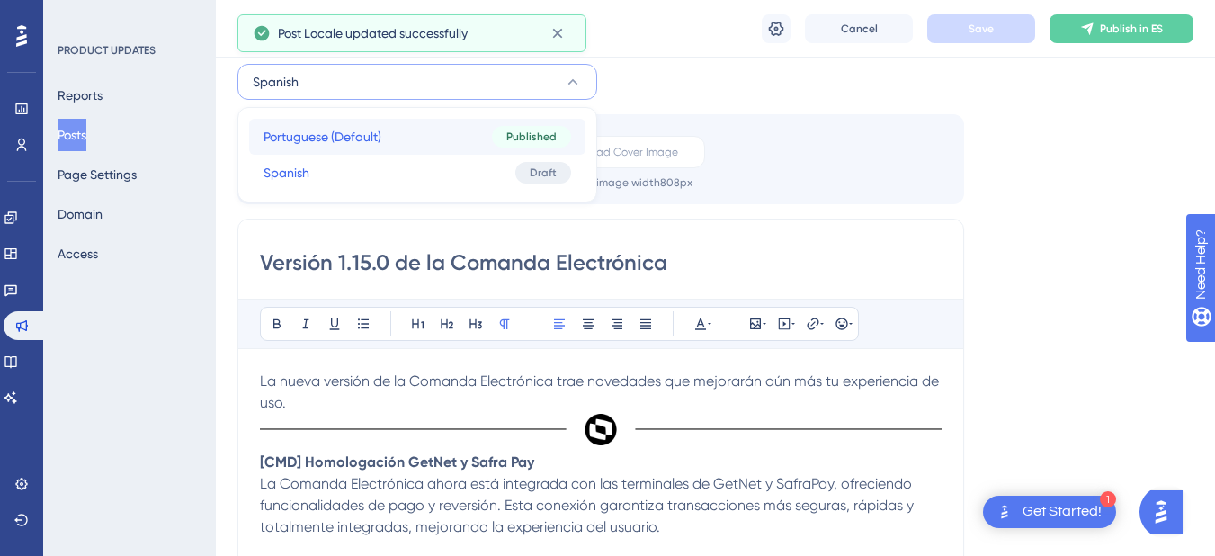
click at [389, 143] on button "Portuguese (Default) Portuguese (Default) Published" at bounding box center [417, 137] width 336 height 36
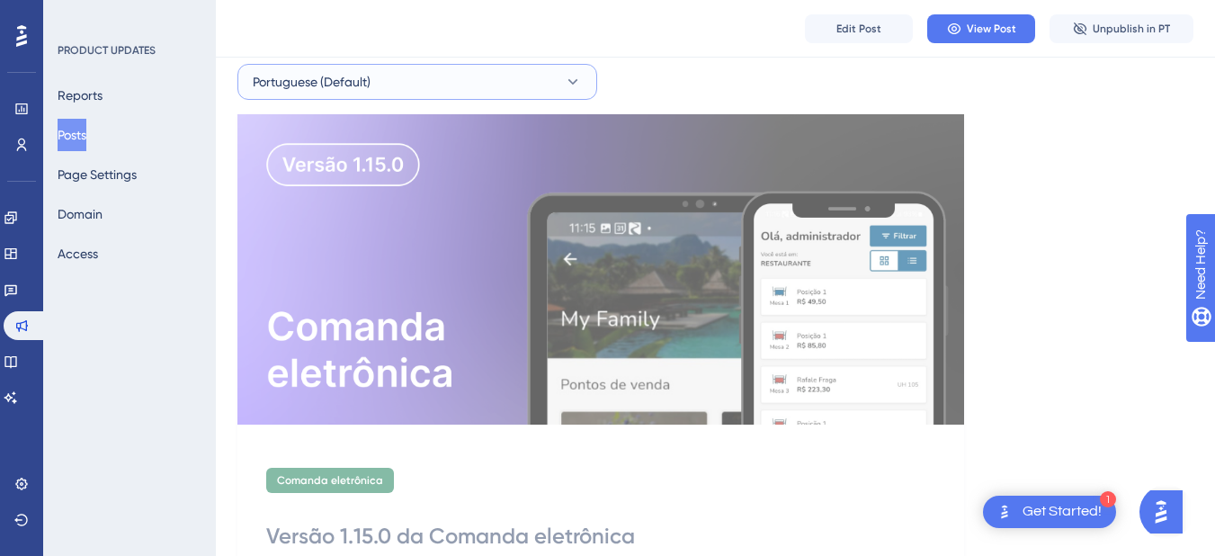
click at [401, 89] on button "Portuguese (Default)" at bounding box center [417, 82] width 360 height 36
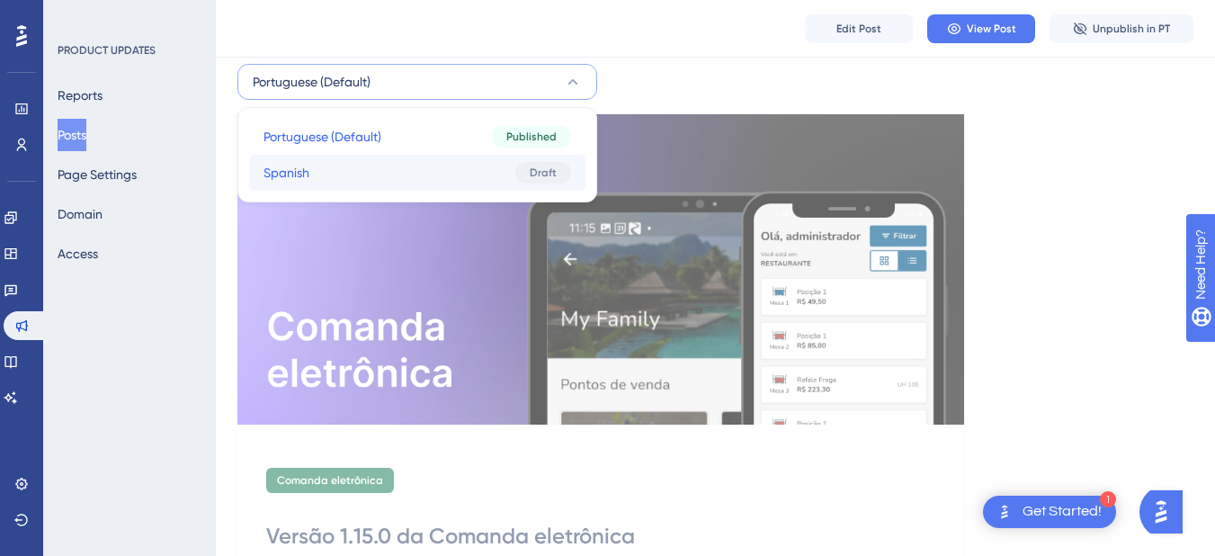
click at [405, 171] on button "Spanish Spanish Draft" at bounding box center [417, 173] width 336 height 36
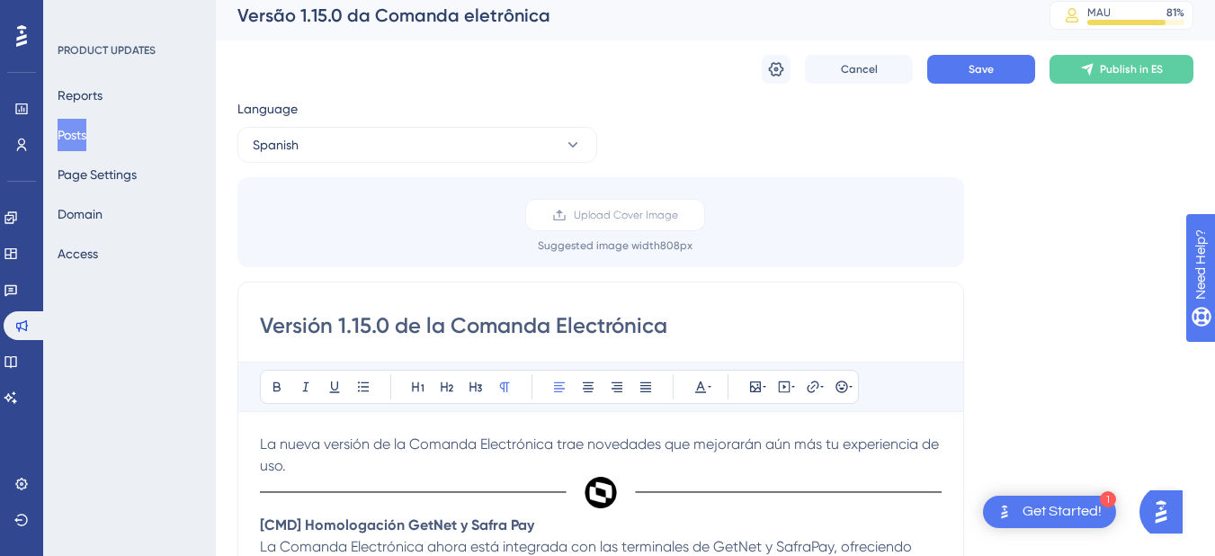
scroll to position [0, 0]
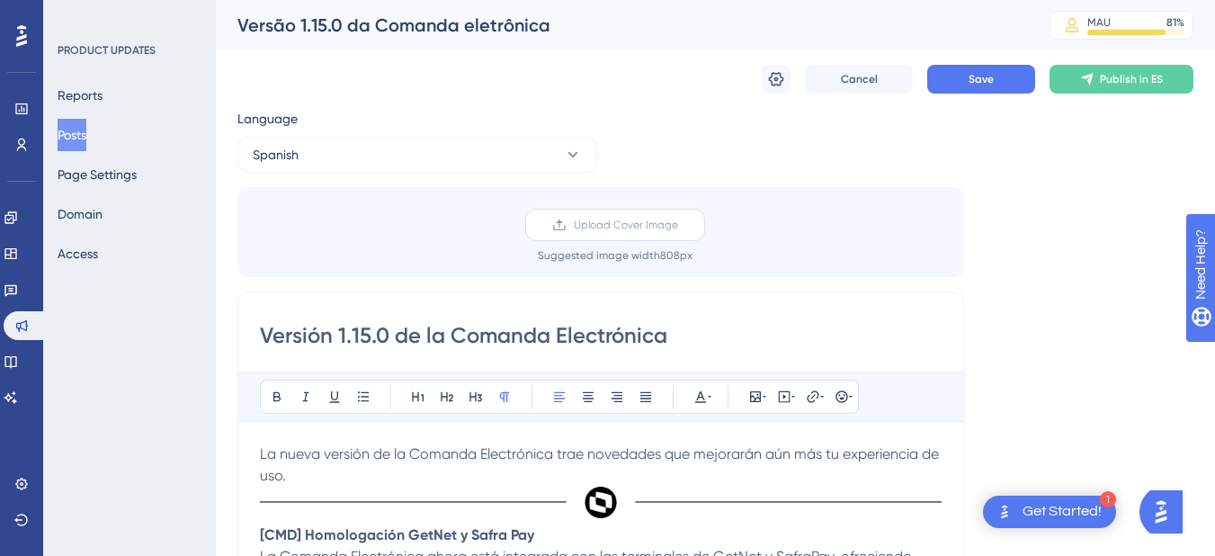
click at [612, 221] on span "Upload Cover Image" at bounding box center [626, 225] width 104 height 14
click at [678, 225] on input "Upload Cover Image" at bounding box center [678, 225] width 0 height 0
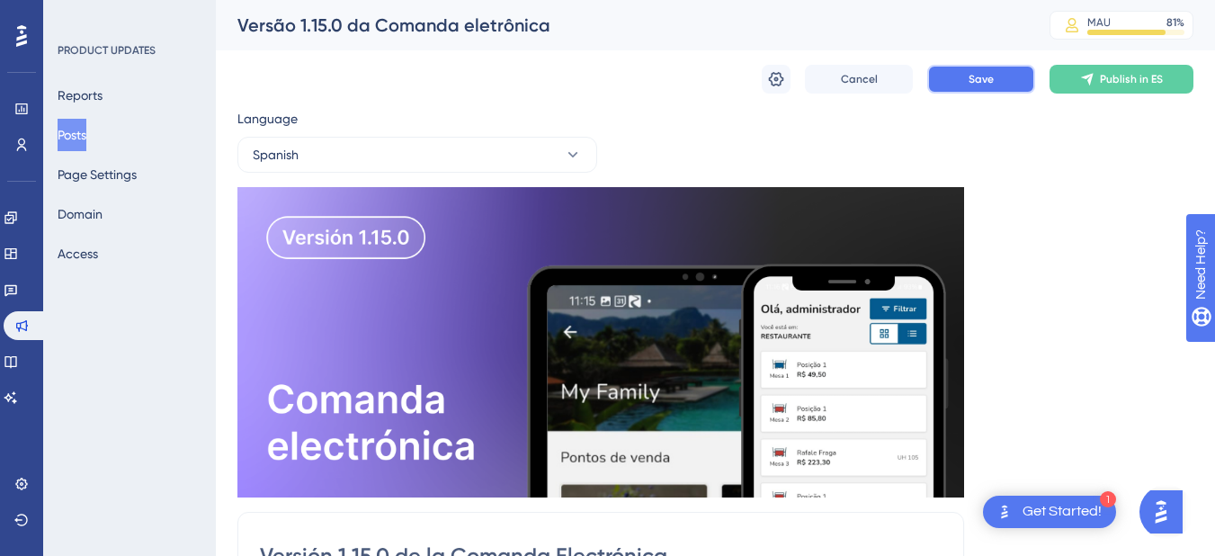
click at [978, 82] on span "Save" at bounding box center [981, 79] width 25 height 14
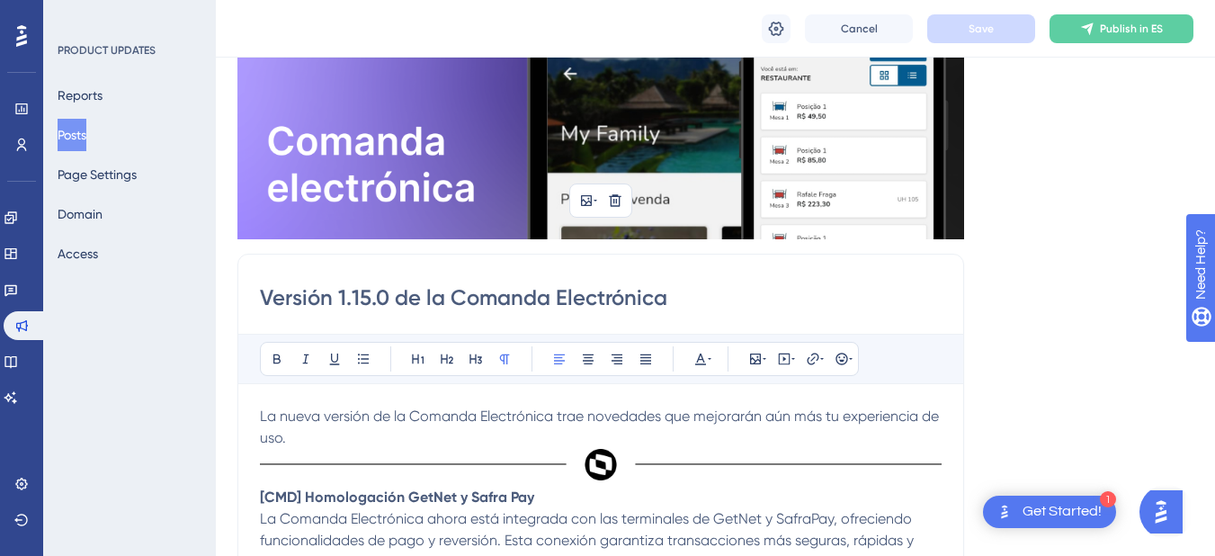
scroll to position [90, 0]
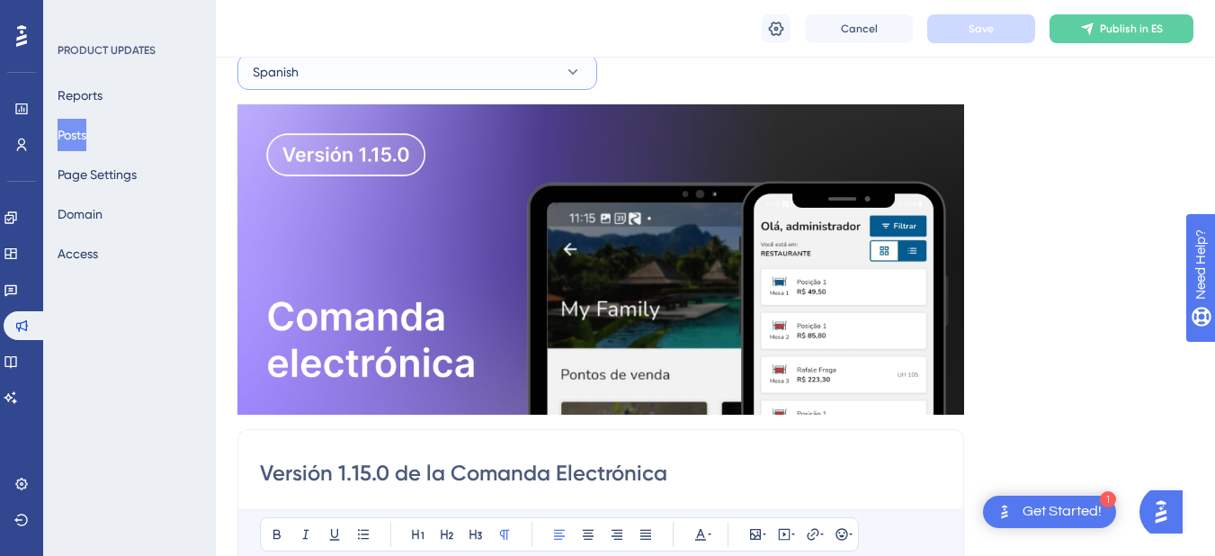
click at [374, 87] on button "Spanish" at bounding box center [417, 72] width 360 height 36
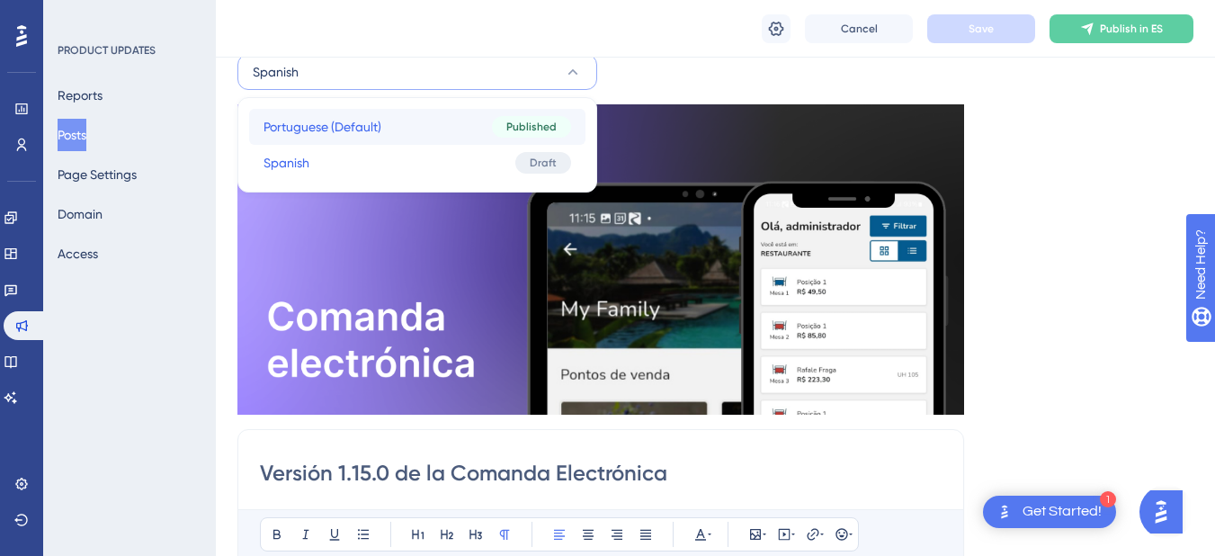
click at [380, 135] on span "Portuguese (Default)" at bounding box center [323, 127] width 118 height 22
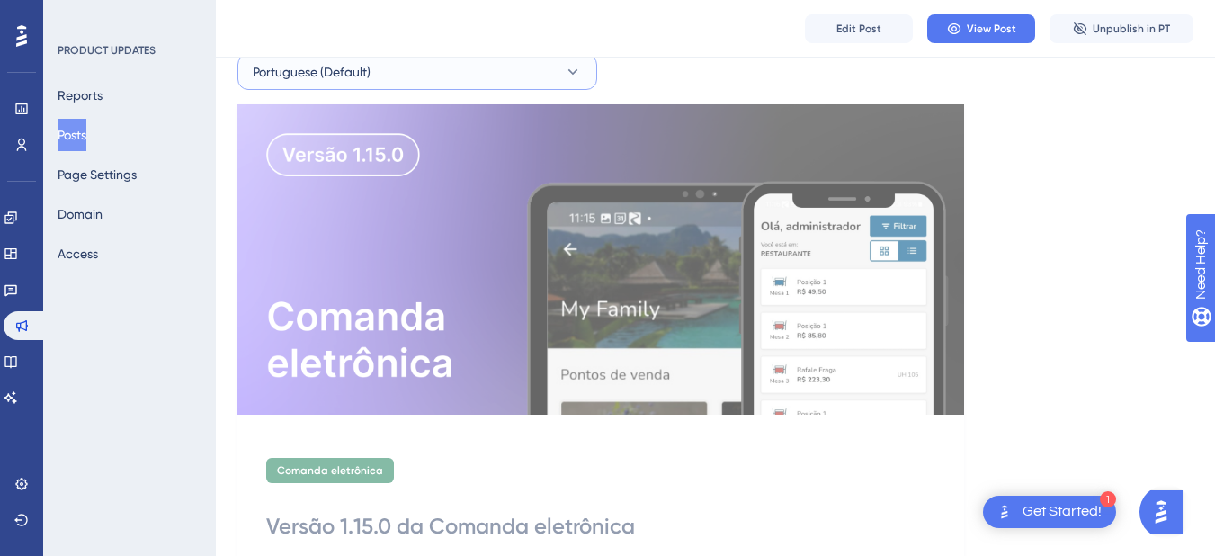
click at [405, 78] on button "Portuguese (Default)" at bounding box center [417, 72] width 360 height 36
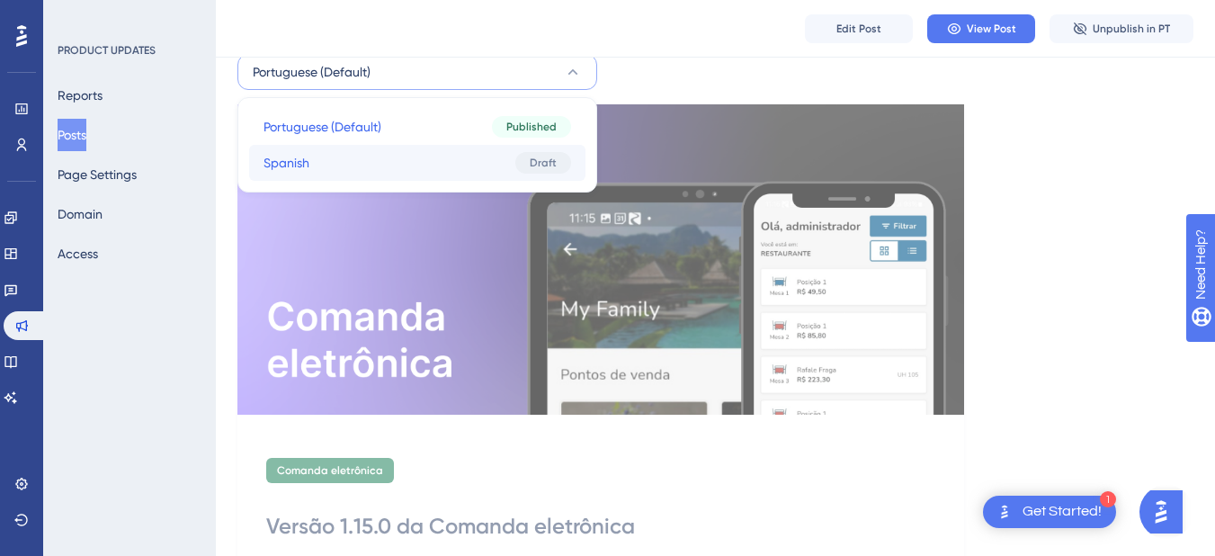
click at [390, 151] on button "Spanish Spanish Draft" at bounding box center [417, 163] width 336 height 36
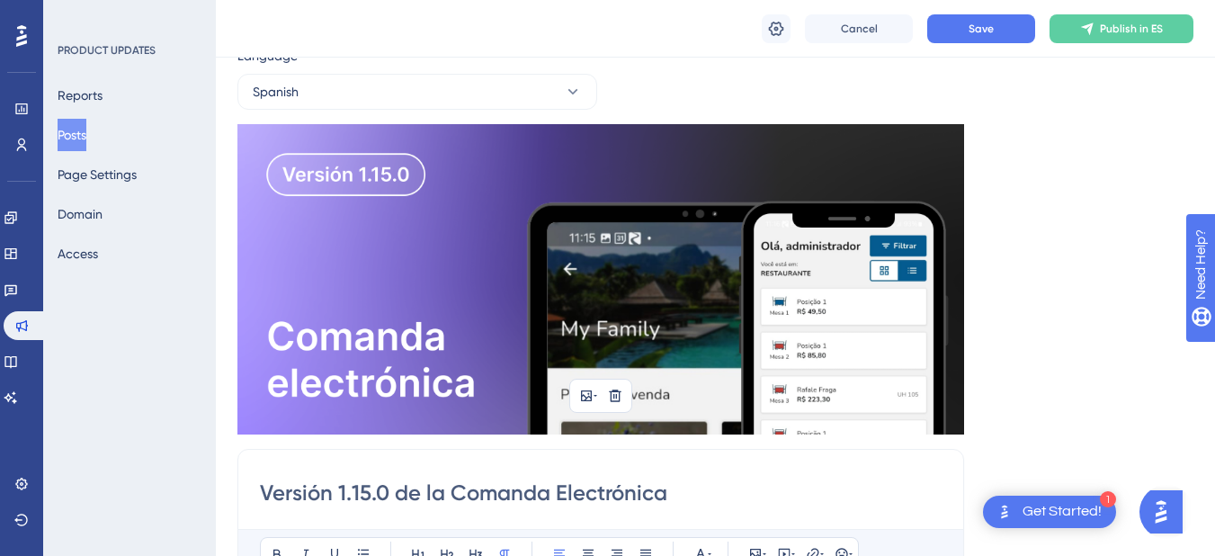
scroll to position [0, 0]
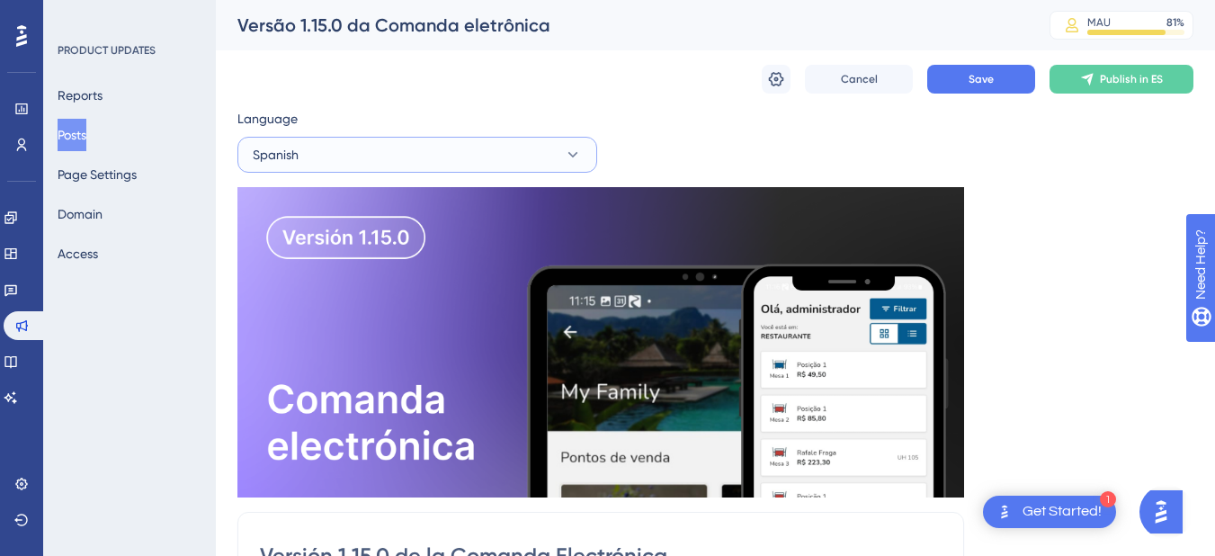
click at [359, 162] on button "Spanish" at bounding box center [417, 155] width 360 height 36
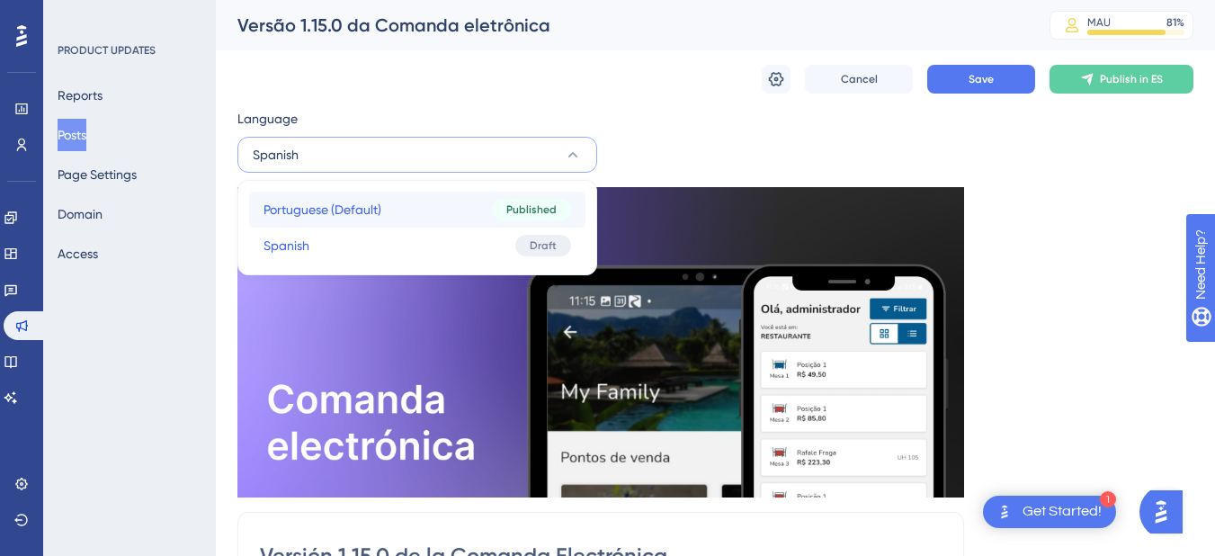
click at [344, 216] on span "Portuguese (Default)" at bounding box center [323, 210] width 118 height 22
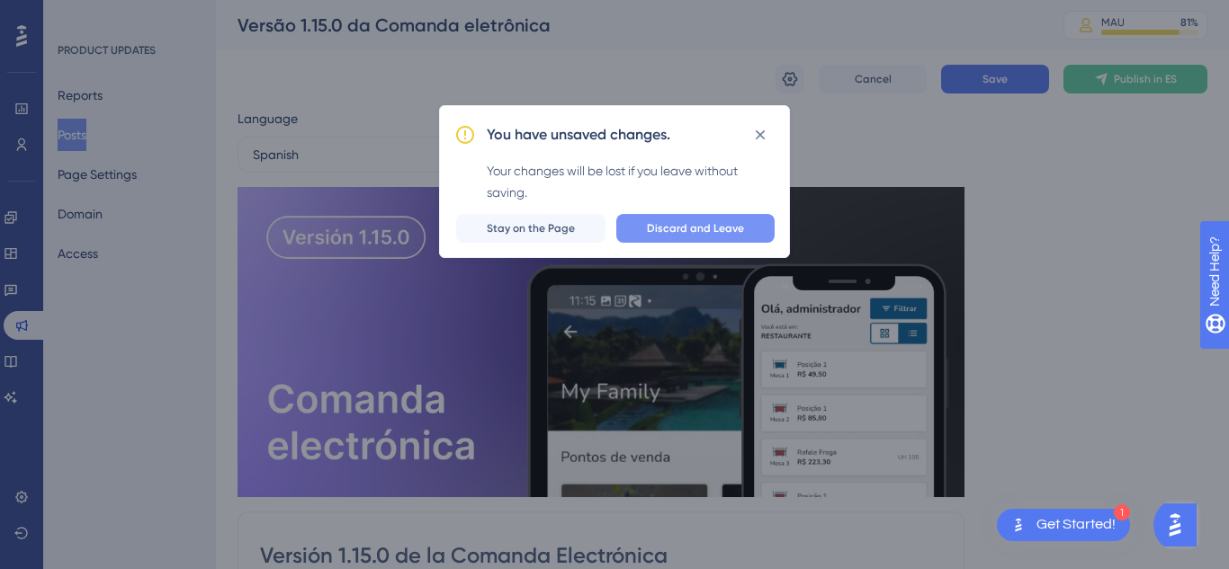
click at [713, 228] on span "Discard and Leave" at bounding box center [695, 228] width 97 height 14
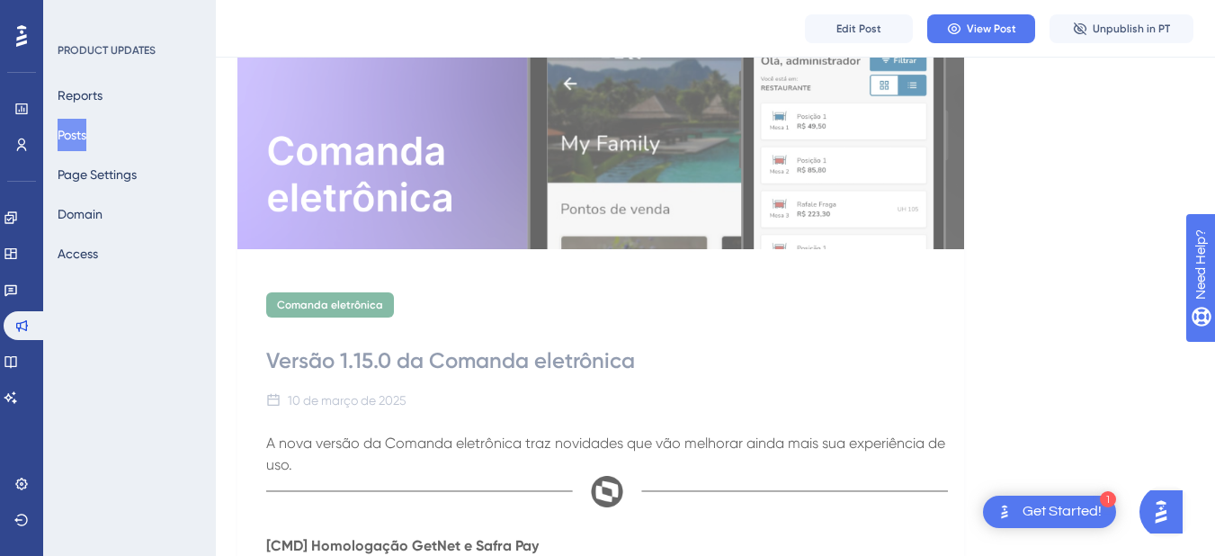
scroll to position [270, 0]
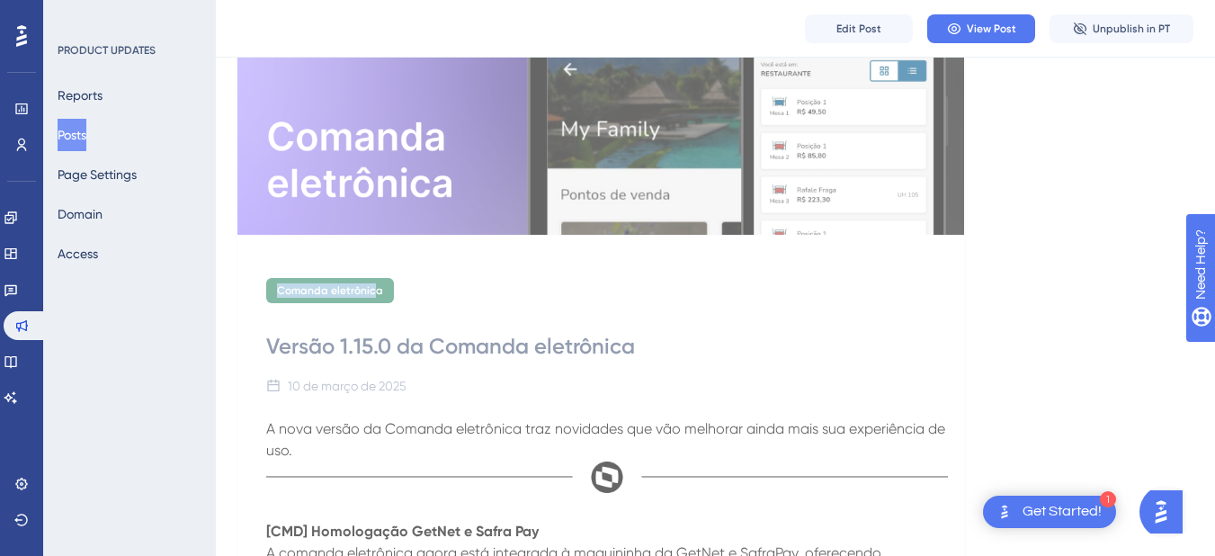
drag, startPoint x: 277, startPoint y: 285, endPoint x: 375, endPoint y: 281, distance: 98.1
click at [375, 281] on div "Comanda eletrônica" at bounding box center [330, 290] width 128 height 25
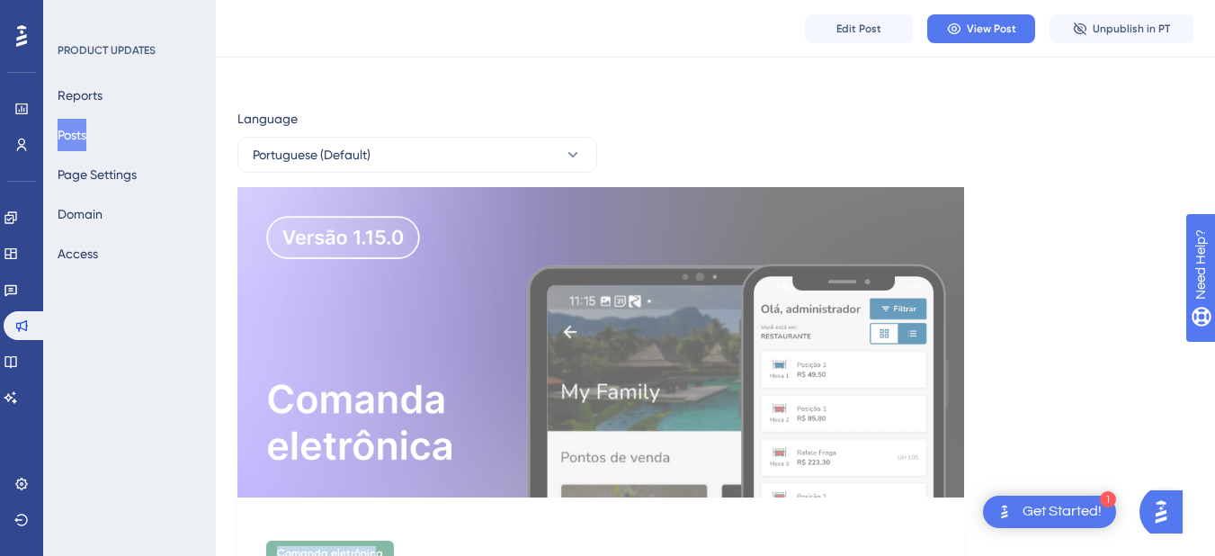
scroll to position [0, 0]
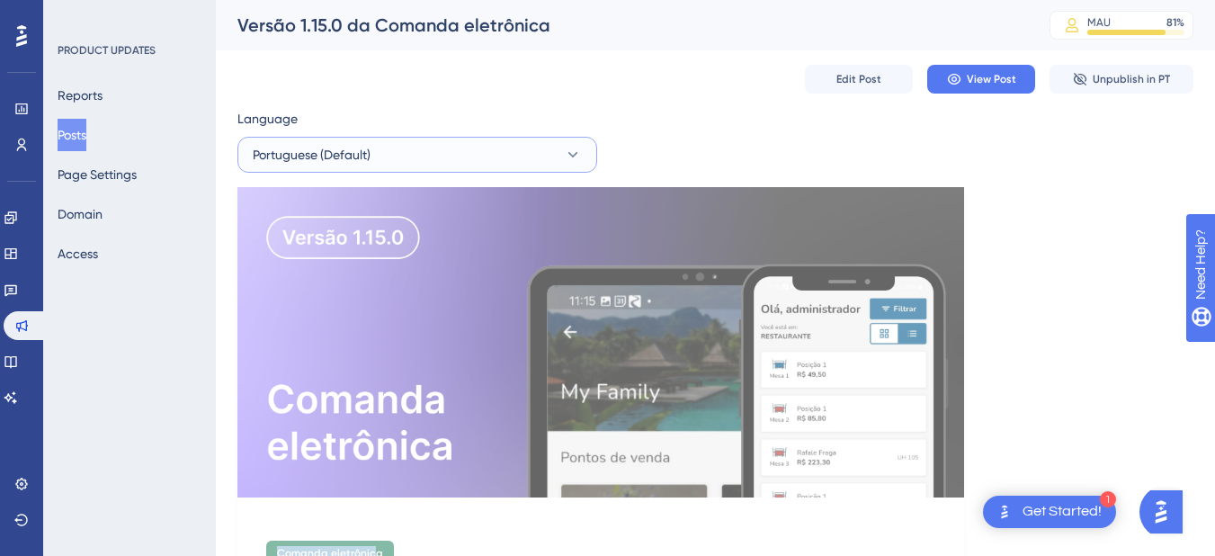
click at [496, 148] on button "Portuguese (Default)" at bounding box center [417, 155] width 360 height 36
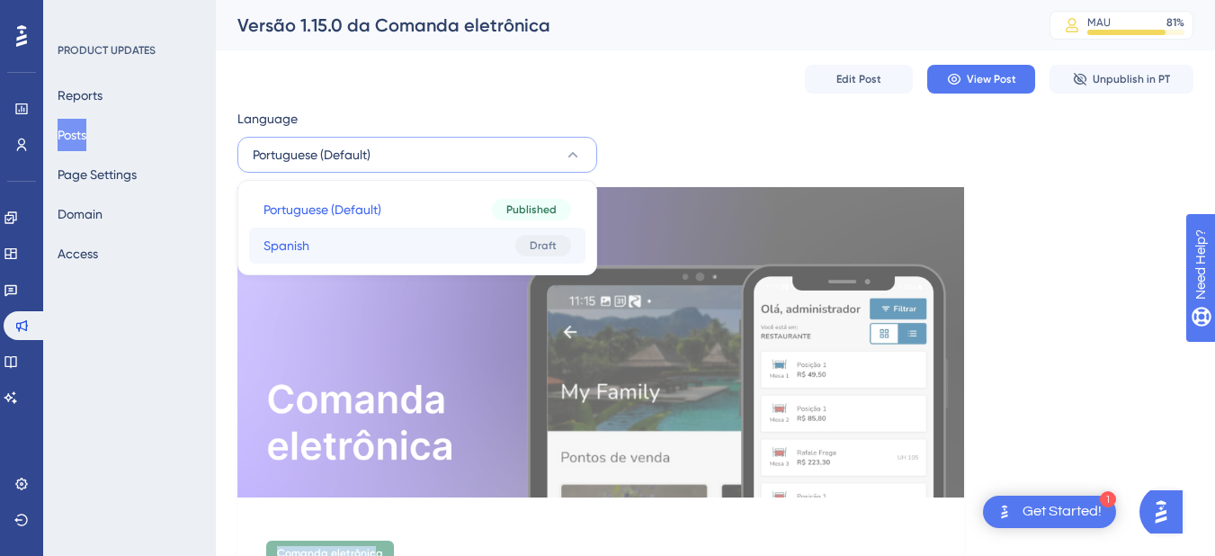
click at [450, 249] on button "Spanish Spanish Draft" at bounding box center [417, 246] width 336 height 36
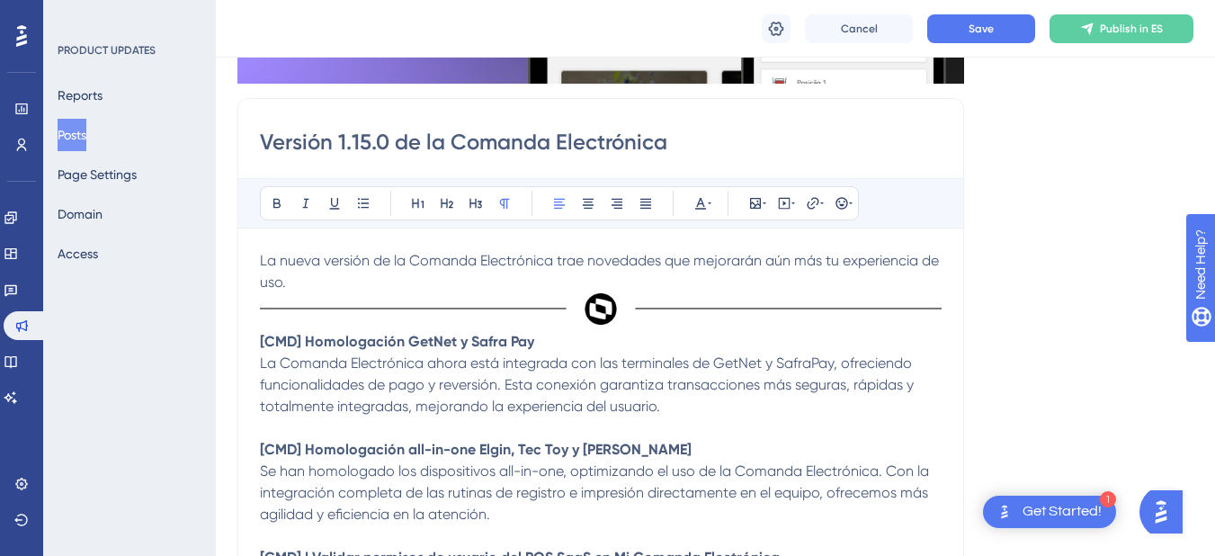
scroll to position [390, 0]
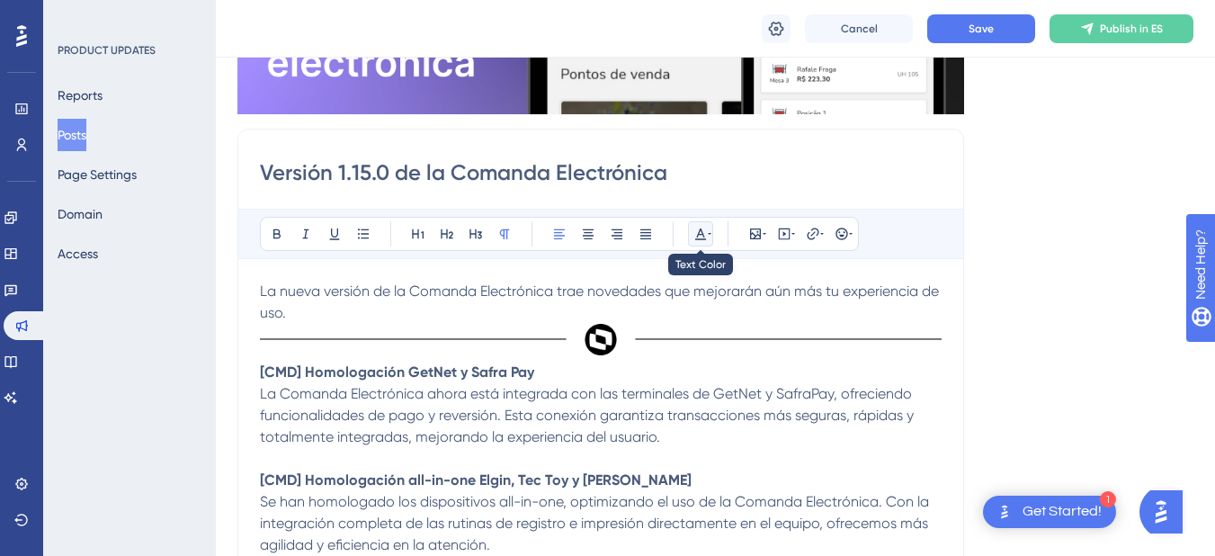
click at [708, 234] on icon at bounding box center [710, 234] width 4 height 14
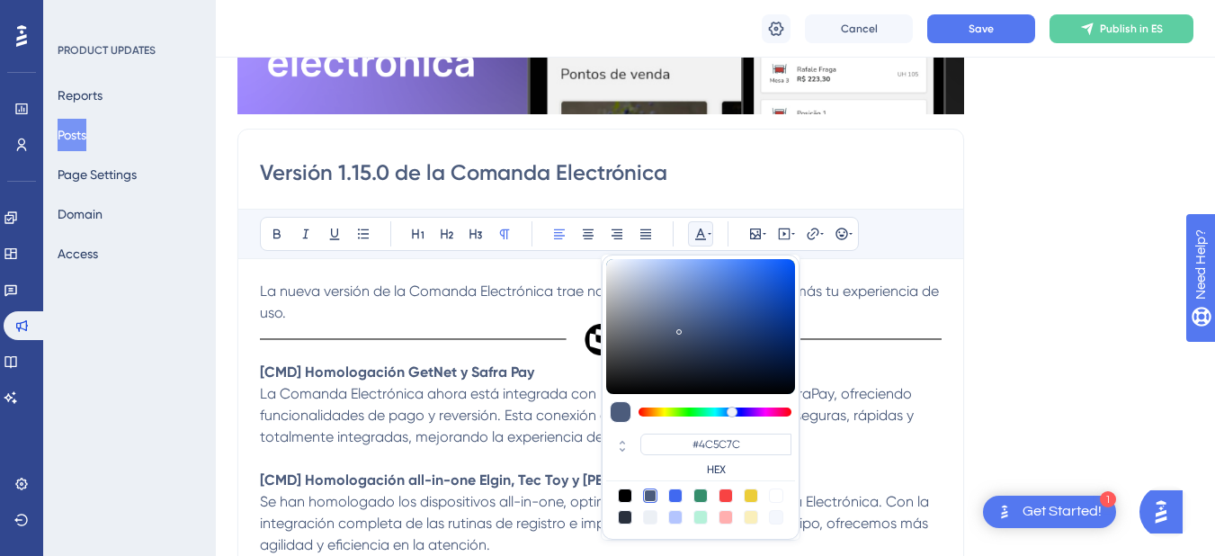
click at [1062, 218] on div "Language Spanish Insert an Image Delete Versión 1.15.0 de la Comanda Electrónic…" at bounding box center [715, 267] width 956 height 1084
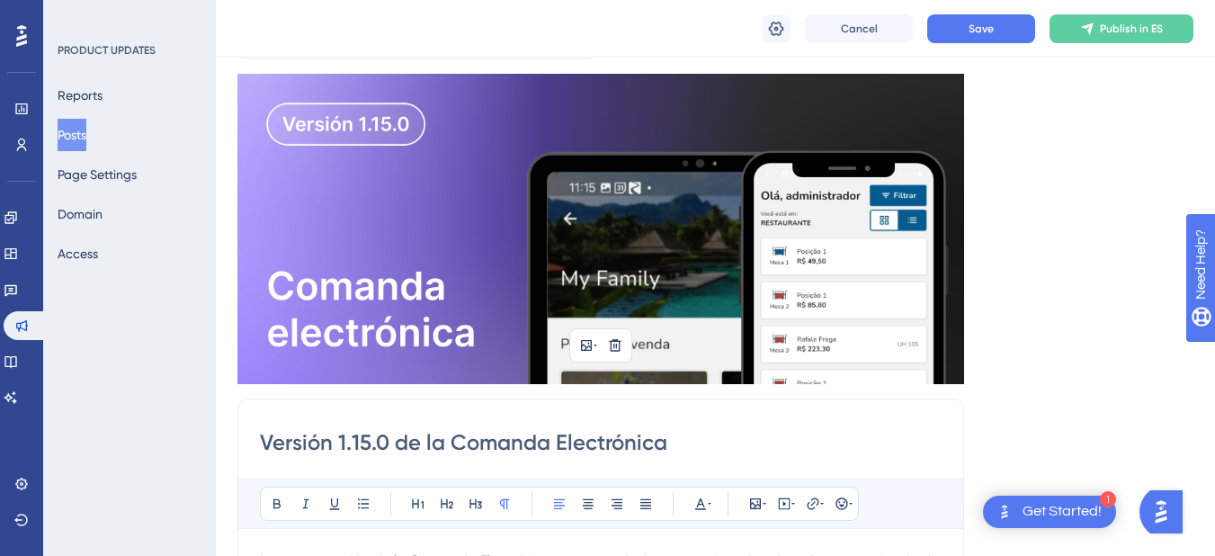
scroll to position [0, 0]
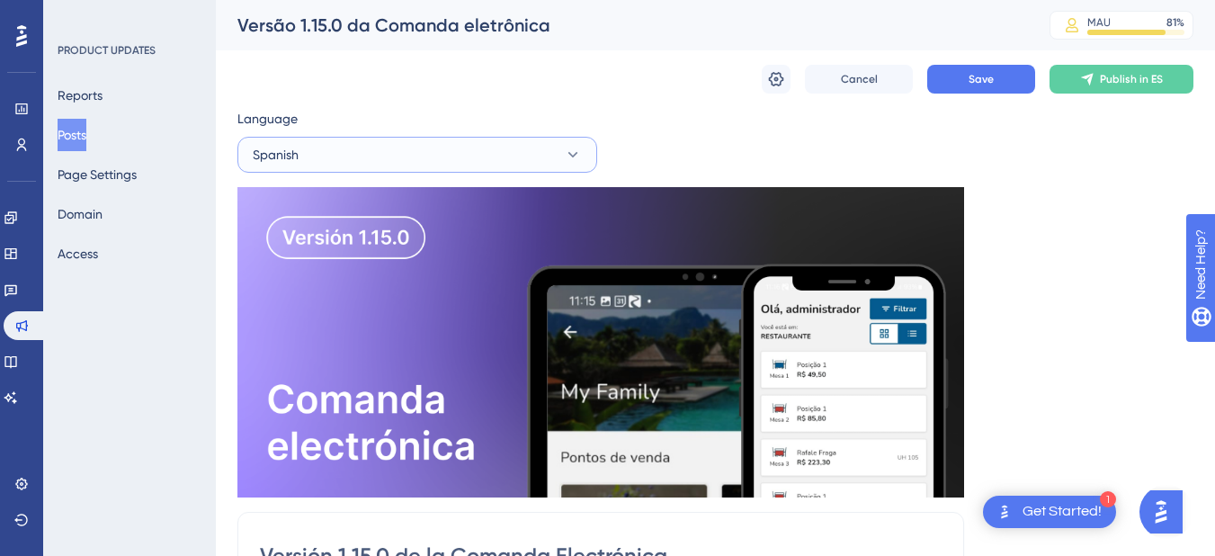
click at [409, 159] on button "Spanish" at bounding box center [417, 155] width 360 height 36
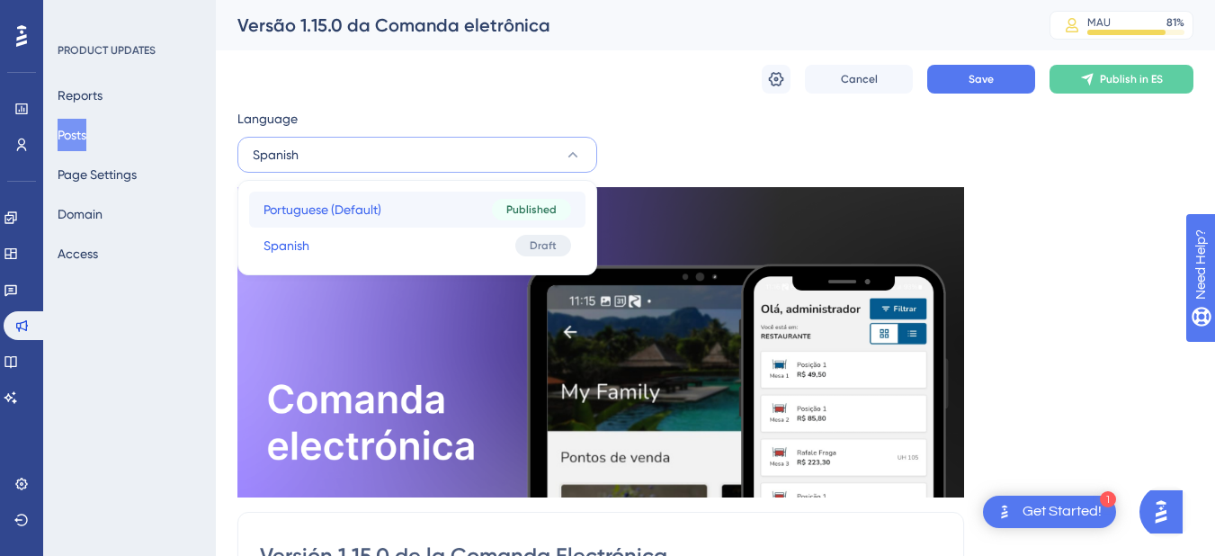
click at [406, 220] on button "Portuguese (Default) Portuguese (Default) Published" at bounding box center [417, 210] width 336 height 36
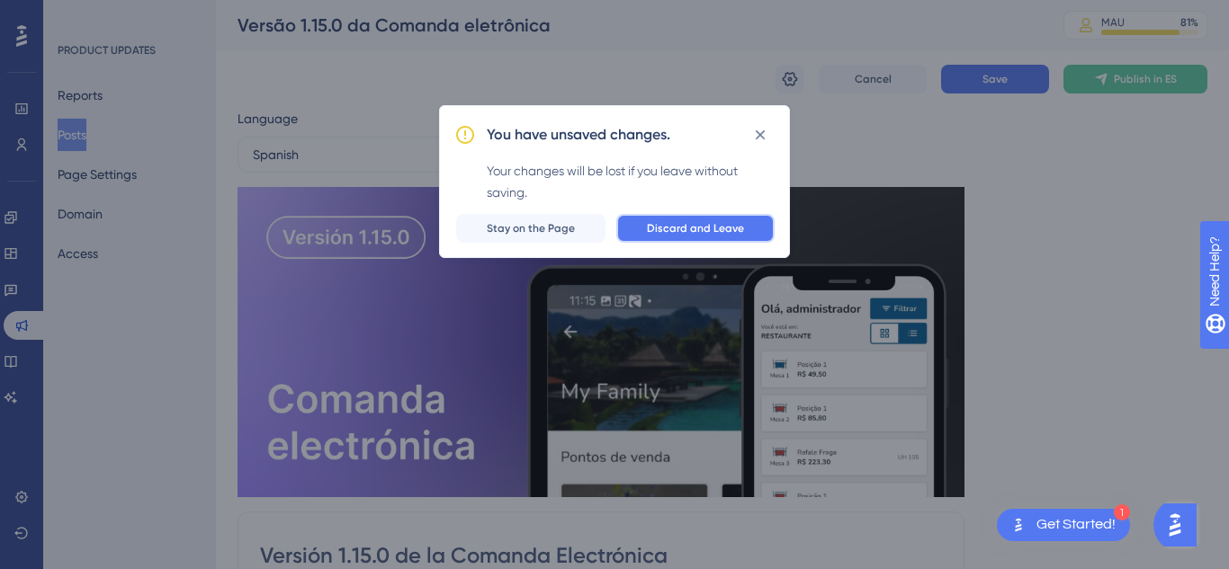
click at [670, 242] on button "Discard and Leave" at bounding box center [695, 228] width 158 height 29
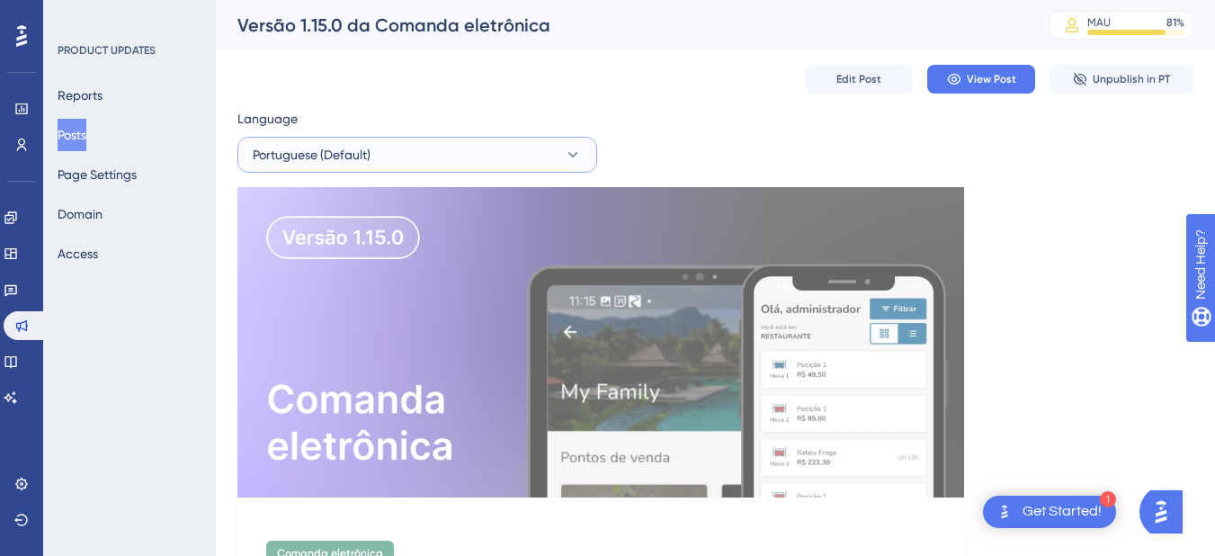
click at [411, 168] on button "Portuguese (Default)" at bounding box center [417, 155] width 360 height 36
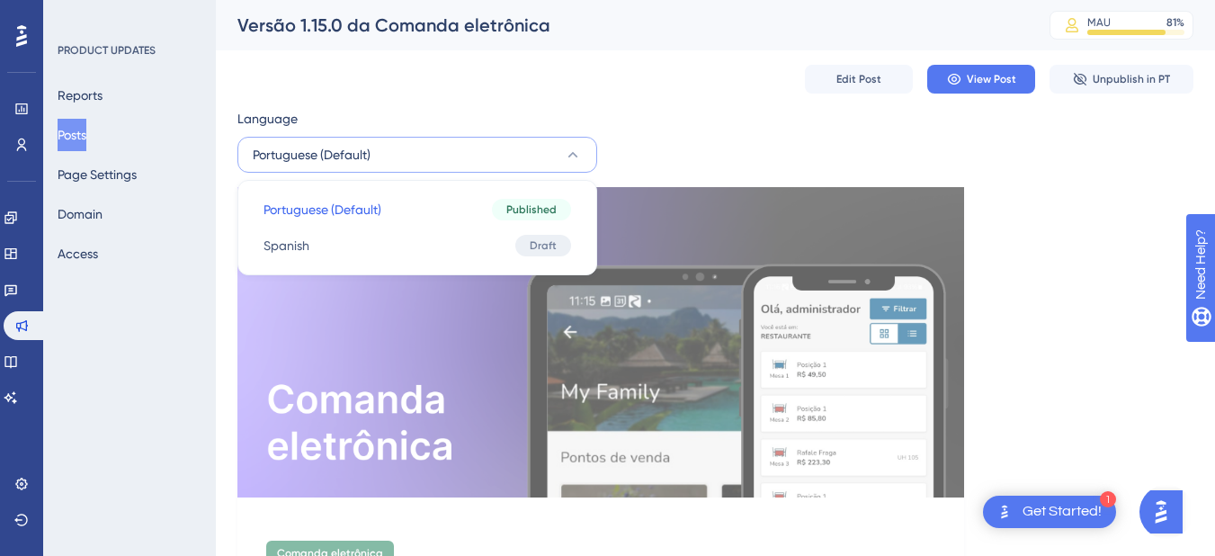
click at [72, 139] on button "Posts" at bounding box center [72, 135] width 29 height 32
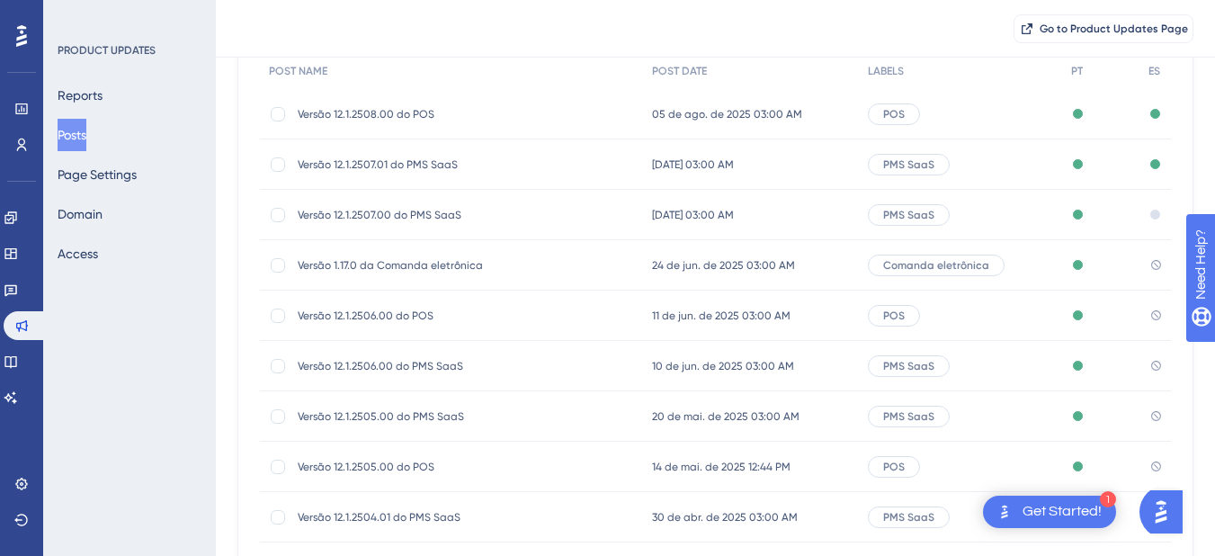
scroll to position [360, 0]
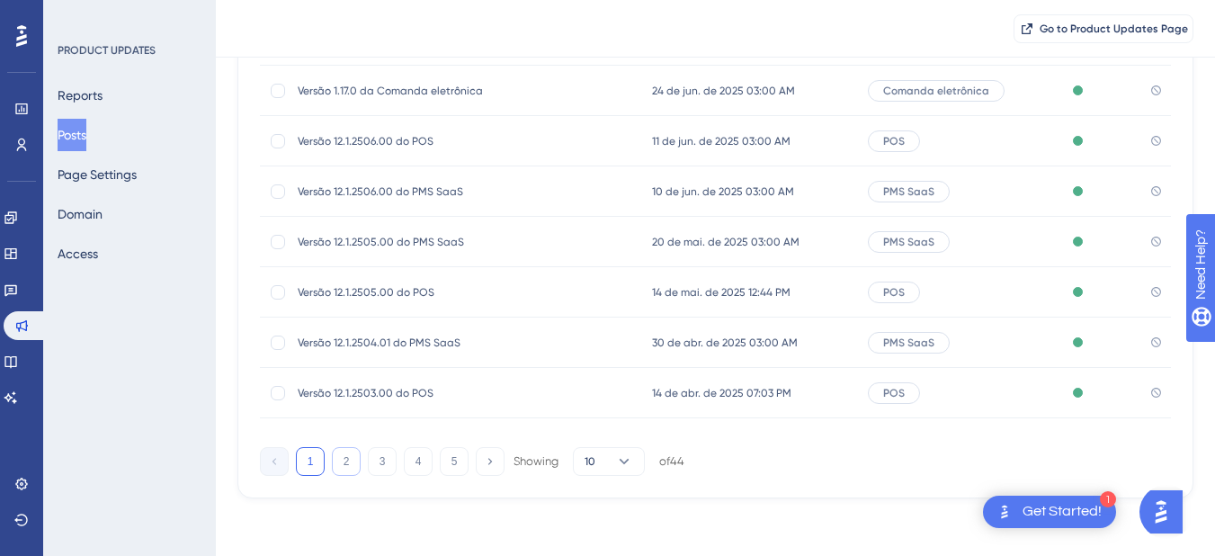
click at [353, 455] on button "2" at bounding box center [346, 461] width 29 height 29
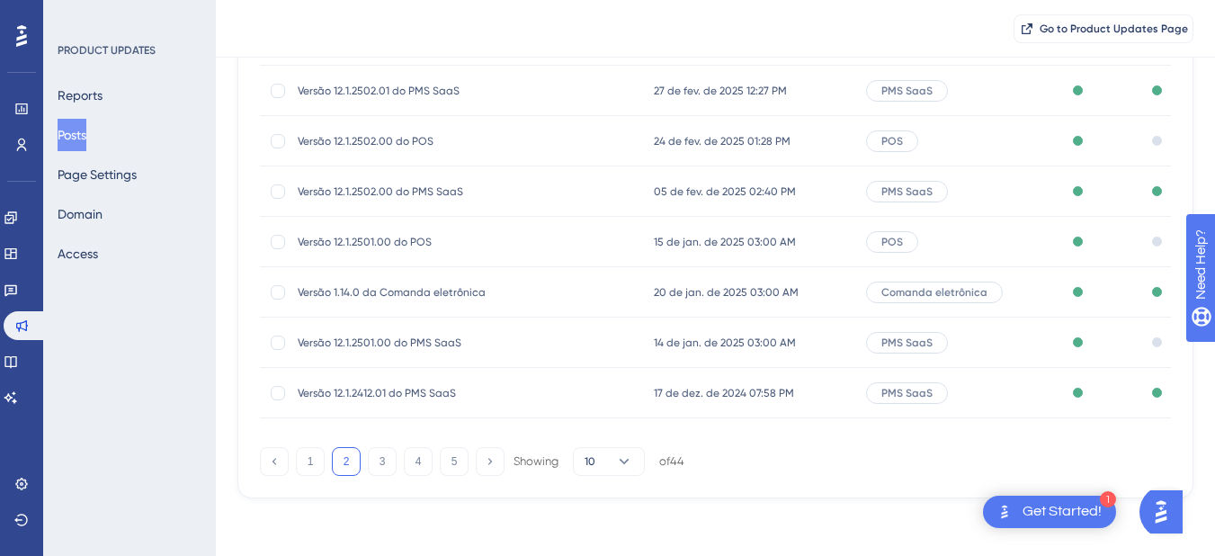
click at [568, 347] on span "Versão 12.1.2501.00 do PMS SaaS" at bounding box center [442, 342] width 288 height 14
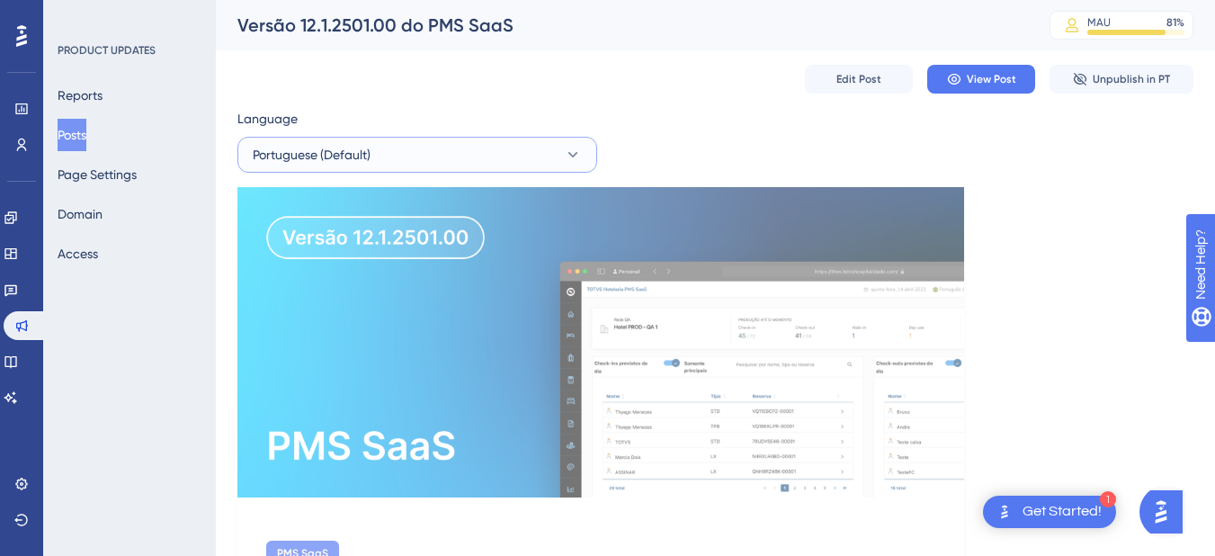
click at [413, 163] on button "Portuguese (Default)" at bounding box center [417, 155] width 360 height 36
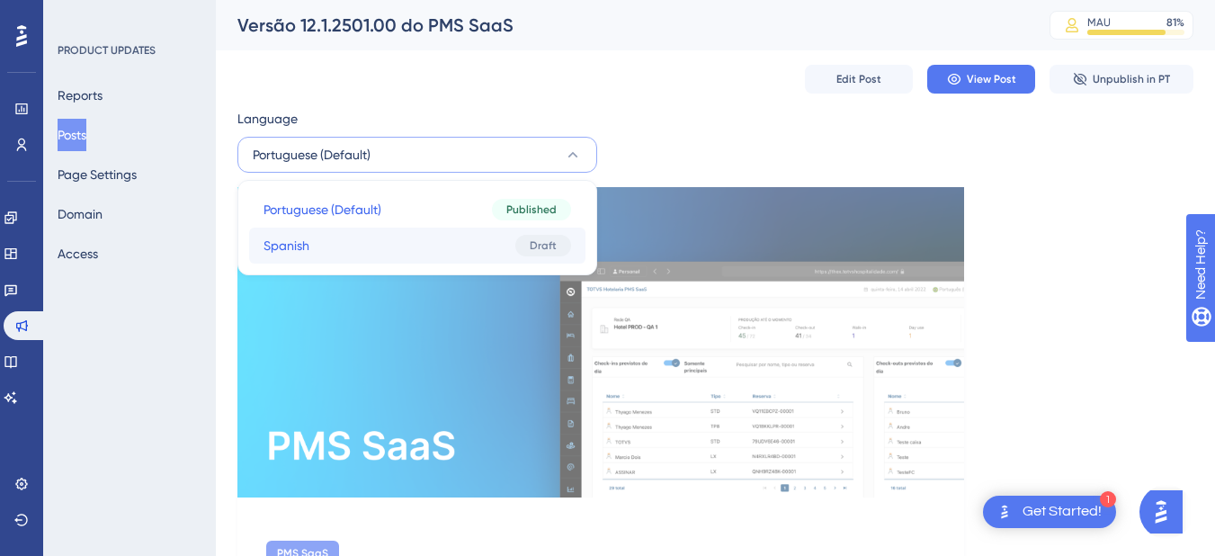
click at [417, 240] on button "Spanish Spanish Draft" at bounding box center [417, 246] width 336 height 36
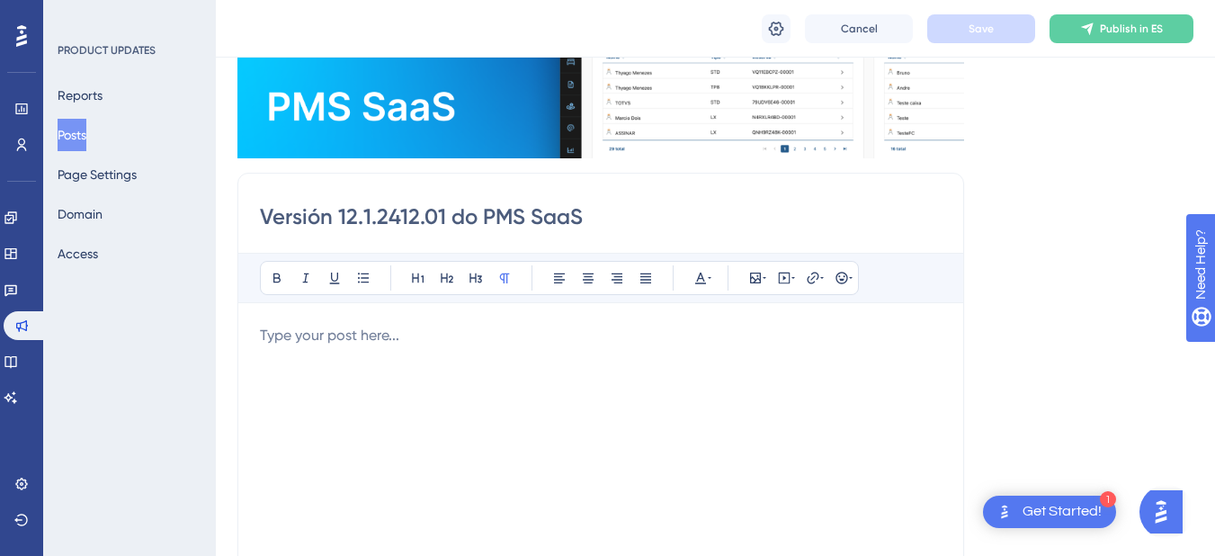
scroll to position [90, 0]
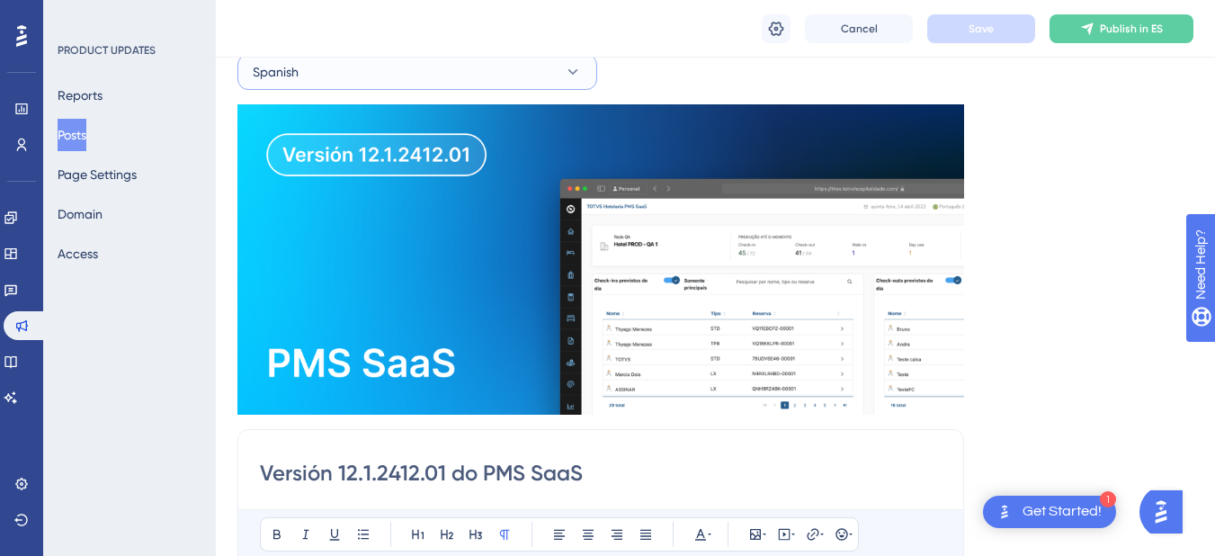
click at [348, 66] on button "Spanish" at bounding box center [417, 72] width 360 height 36
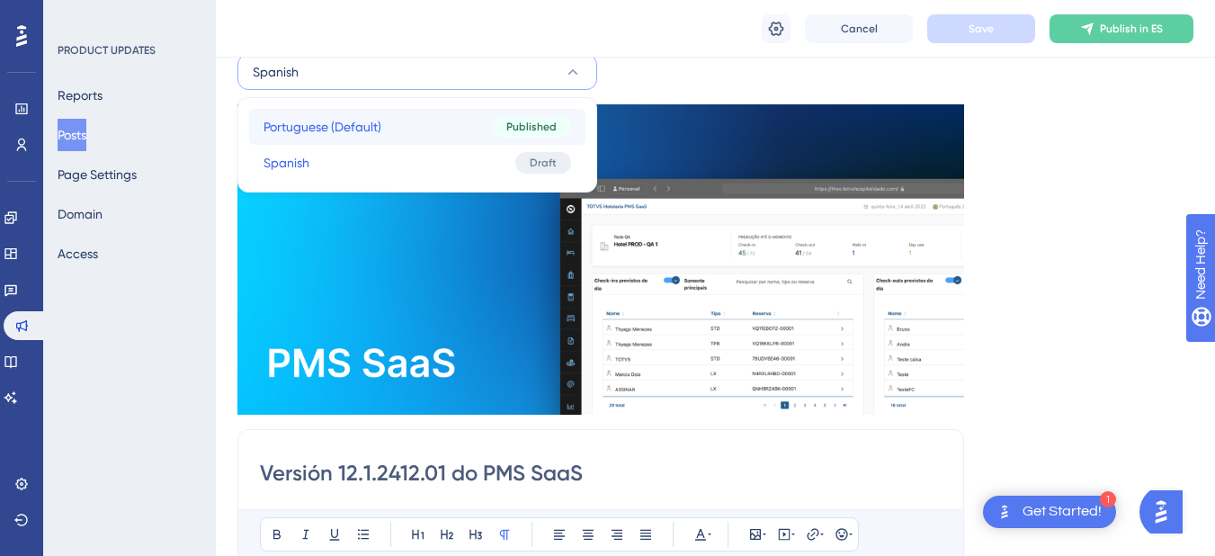
click at [348, 115] on button "Portuguese (Default) Portuguese (Default) Published" at bounding box center [417, 127] width 336 height 36
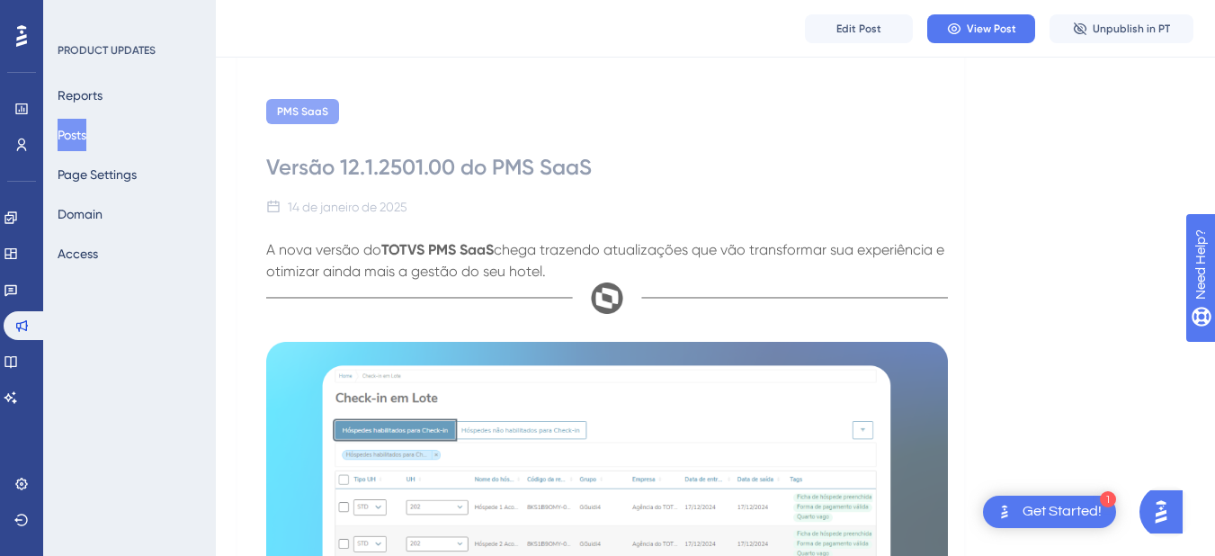
scroll to position [450, 0]
drag, startPoint x: 264, startPoint y: 249, endPoint x: 577, endPoint y: 265, distance: 313.4
copy p "A nova versão do TOTVS PMS SaaS chega trazendo atualizações que vão transformar…"
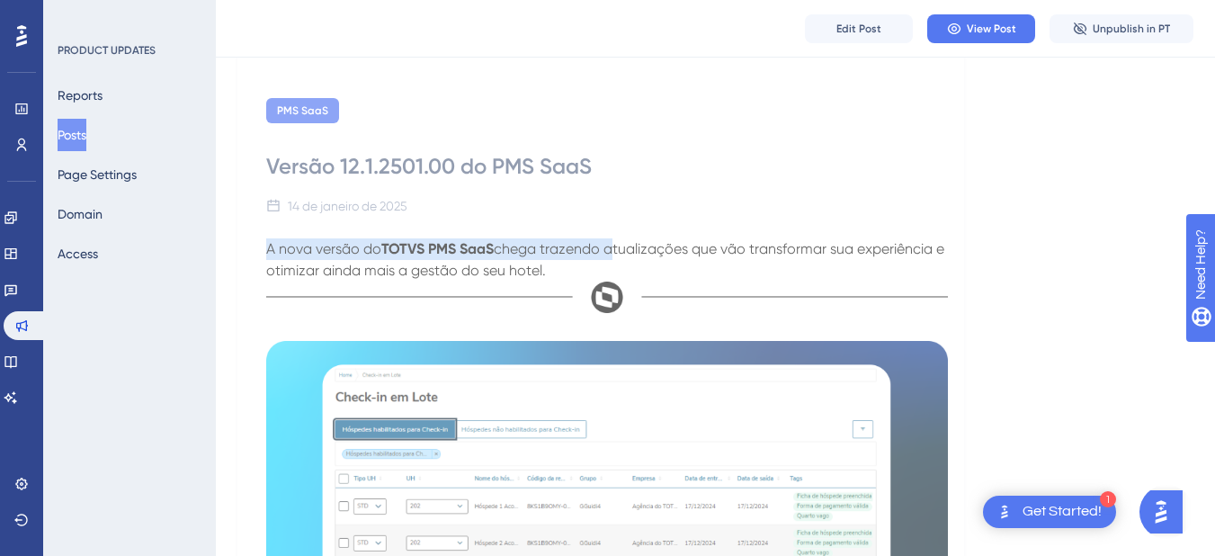
drag, startPoint x: 264, startPoint y: 247, endPoint x: 615, endPoint y: 258, distance: 351.8
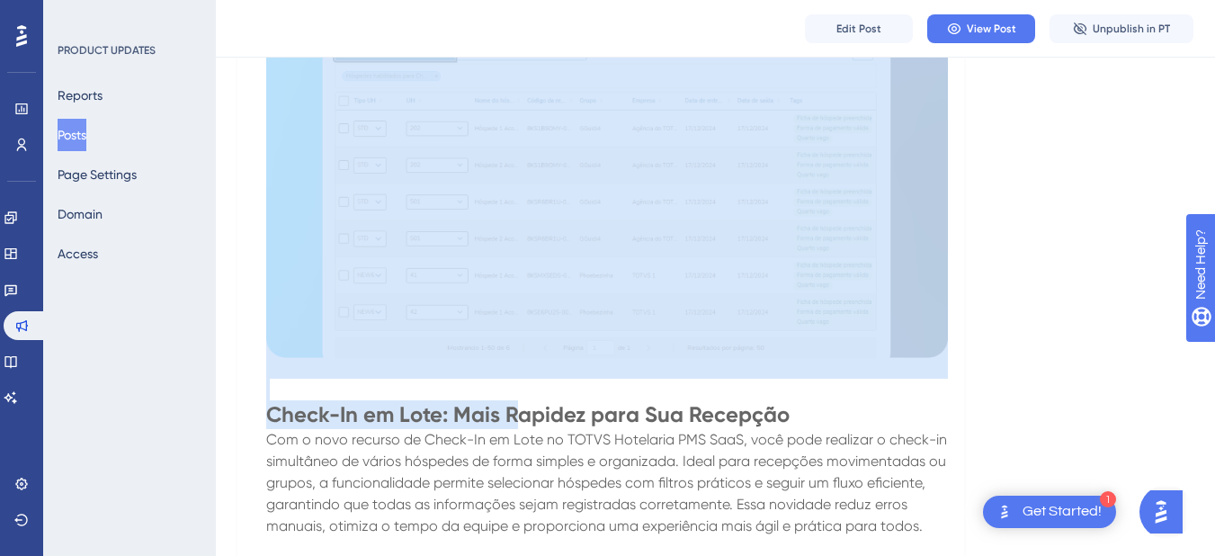
scroll to position [899, 0]
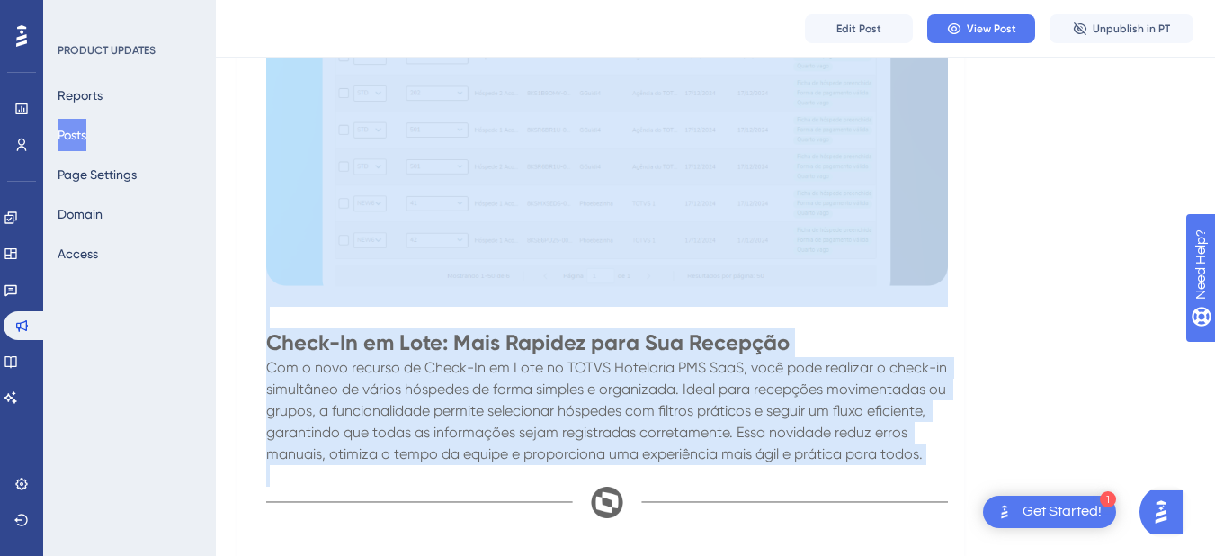
drag, startPoint x: 266, startPoint y: 248, endPoint x: 1041, endPoint y: 469, distance: 805.4
click at [1041, 469] on div "PMS SaaS Versão 12.1.2501.00 do PMS SaaS 14 de janeiro de 2025 A nova versão do…" at bounding box center [715, 317] width 956 height 2044
copy div "A nova versão do TOTVS PMS SaaS chega trazendo atualizações que vão transformar…"
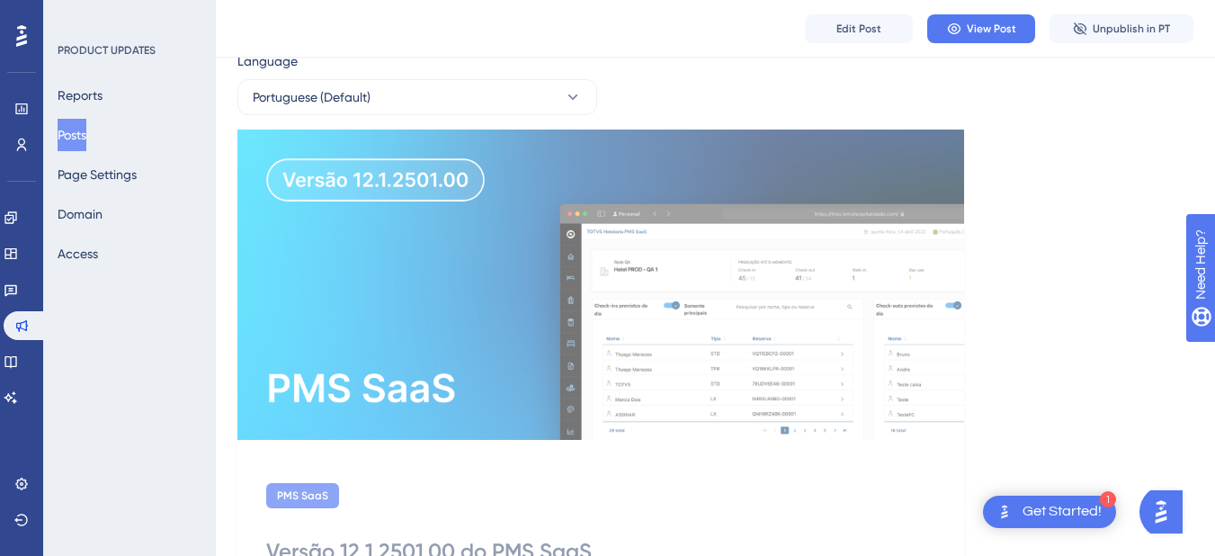
scroll to position [0, 0]
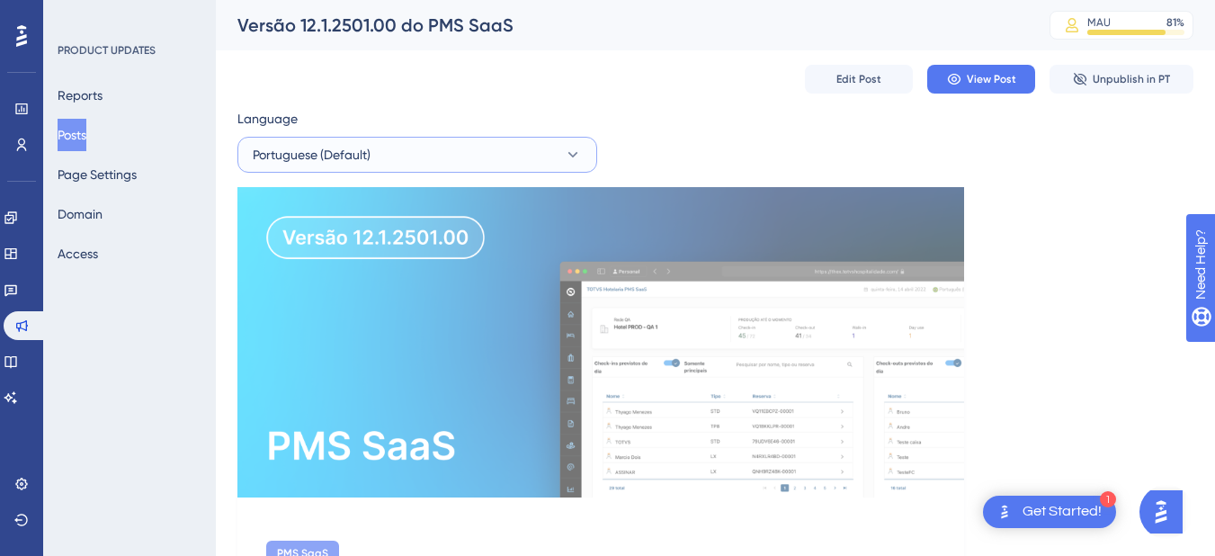
click at [384, 147] on button "Portuguese (Default)" at bounding box center [417, 155] width 360 height 36
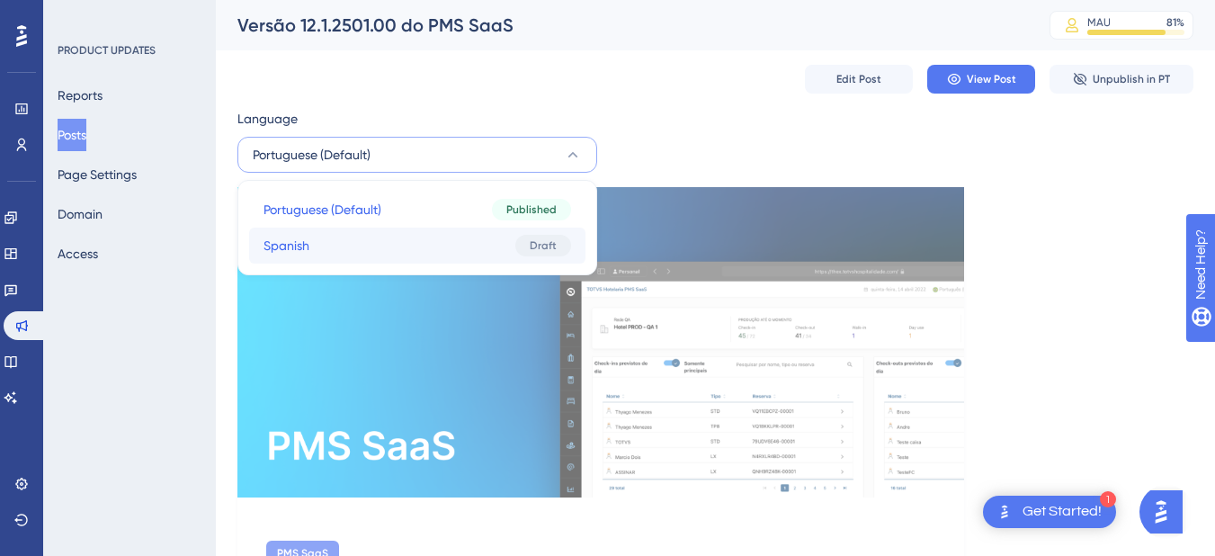
click at [360, 243] on button "Spanish Spanish Draft" at bounding box center [417, 246] width 336 height 36
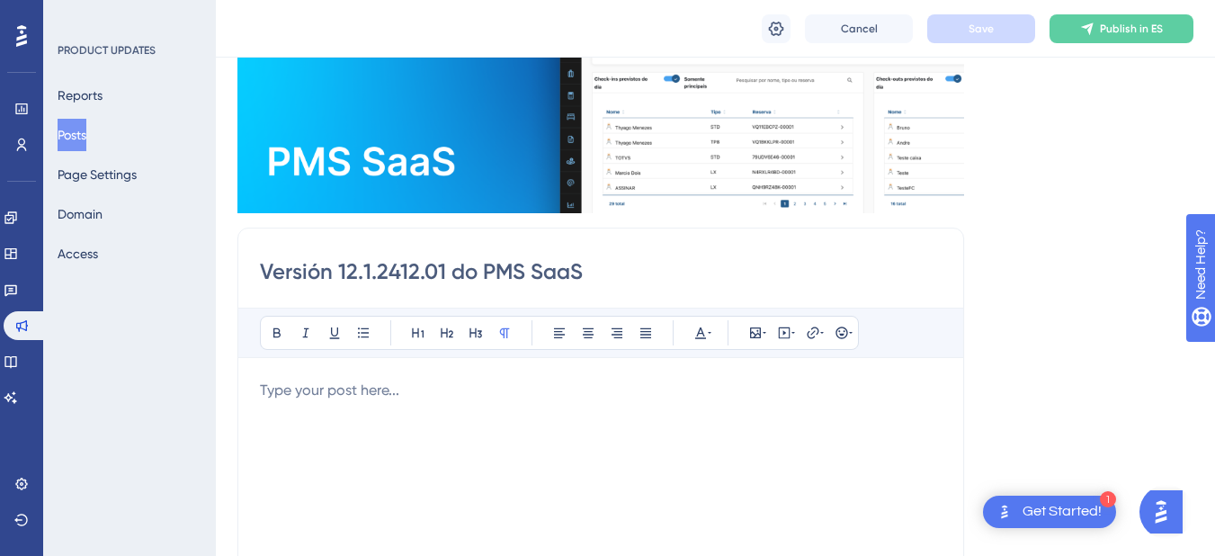
scroll to position [293, 0]
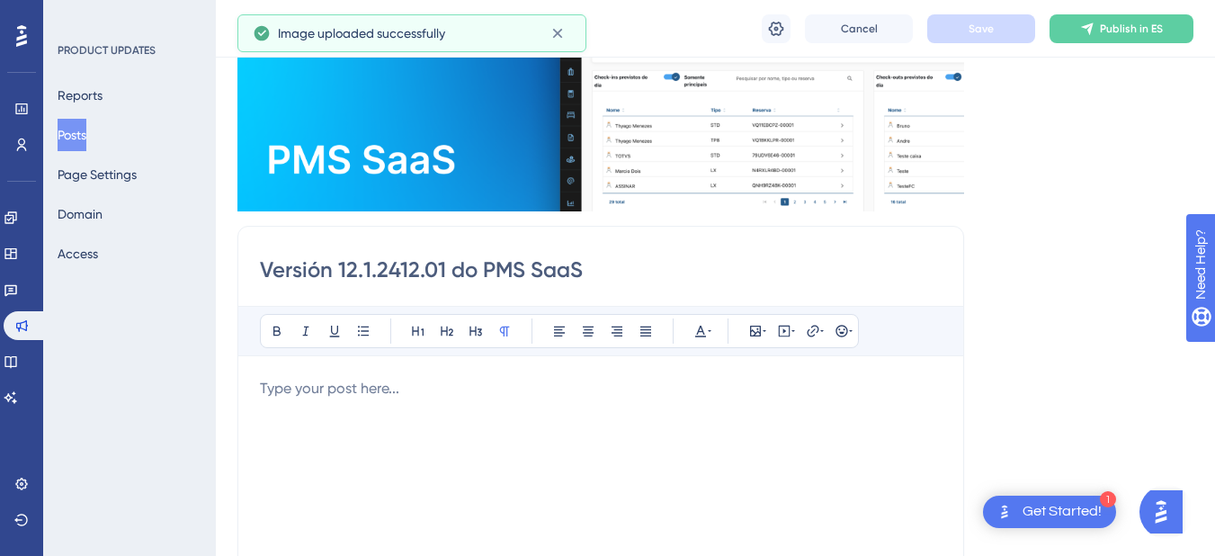
scroll to position [344, 0]
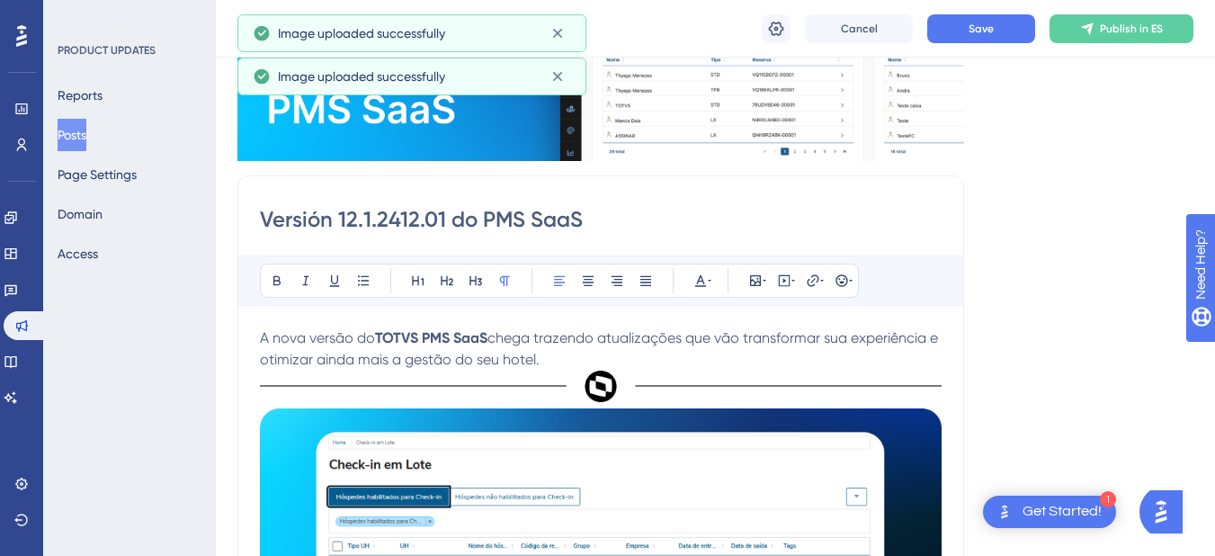
drag, startPoint x: 261, startPoint y: 344, endPoint x: 580, endPoint y: 353, distance: 319.4
click at [580, 353] on p "A nova versão do TOTVS PMS SaaS chega trazendo atualizações que vão transformar…" at bounding box center [601, 348] width 682 height 43
copy p "A nova versão do TOTVS PMS SaaS chega trazendo atualizações que vão transformar…"
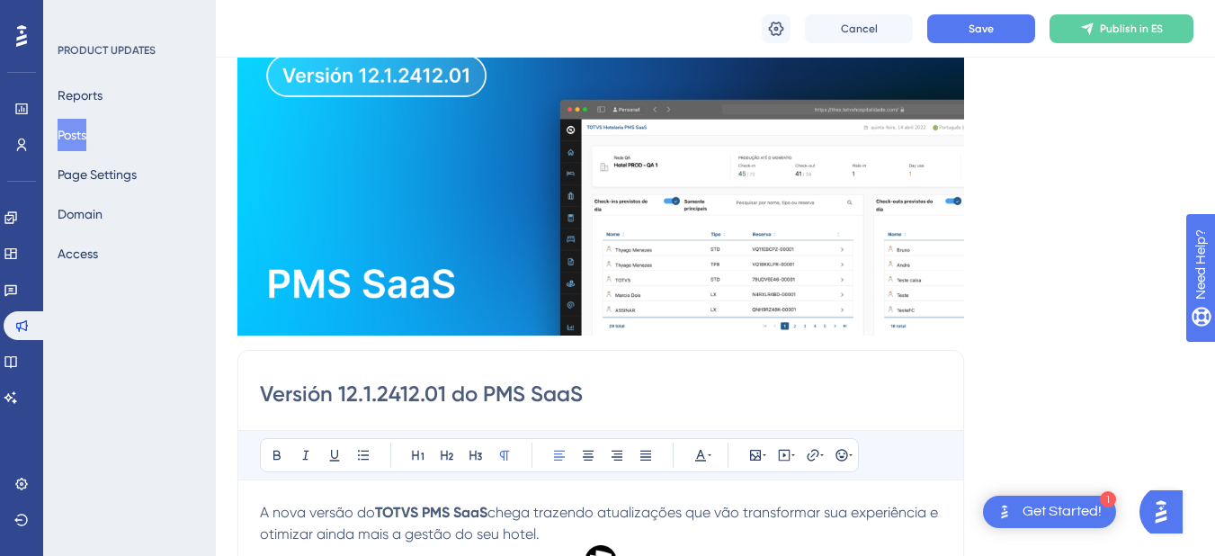
scroll to position [254, 0]
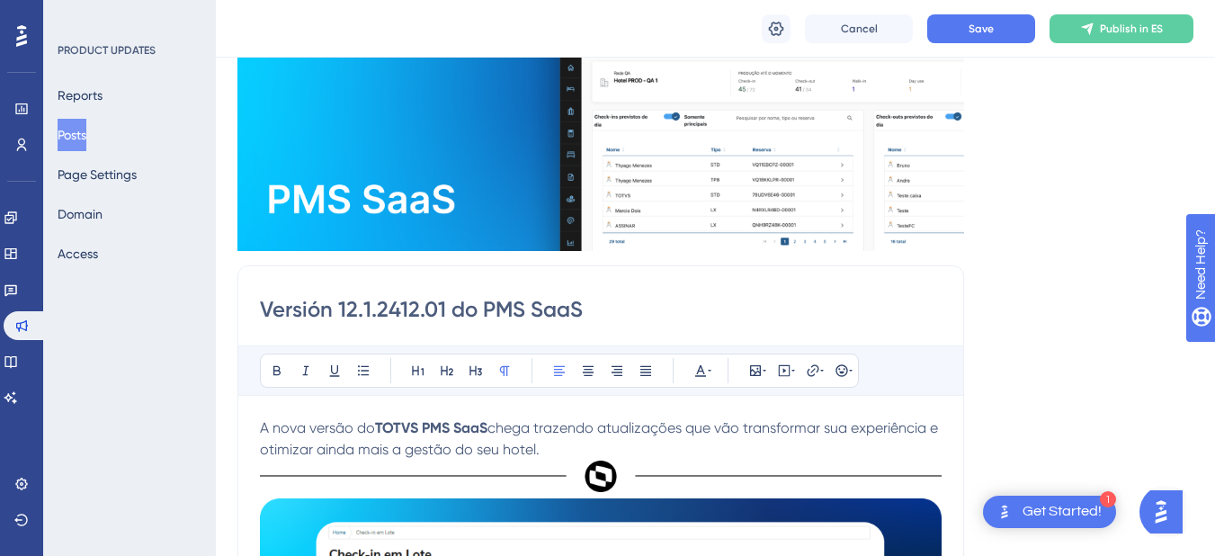
click at [326, 433] on span "A nova versão do" at bounding box center [317, 427] width 115 height 17
drag, startPoint x: 262, startPoint y: 432, endPoint x: 551, endPoint y: 443, distance: 289.8
click at [551, 443] on p "A nova versão do TOTVS PMS SaaS chega trazendo atualizações que vão transformar…" at bounding box center [601, 438] width 682 height 43
drag, startPoint x: 397, startPoint y: 429, endPoint x: 507, endPoint y: 432, distance: 110.7
click at [507, 432] on span "La nueva versión de TOTVS PMS SaaS llega con actualizaciones que transformarán …" at bounding box center [574, 438] width 628 height 39
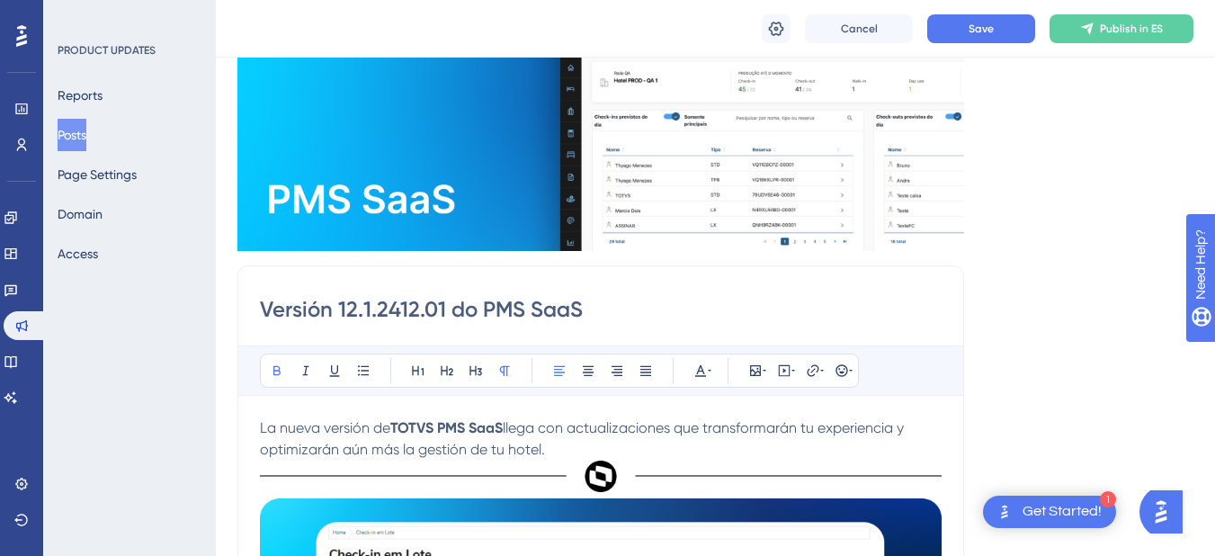
click at [1107, 389] on div "Language Spanish Insert an Image Delete Versión 12.1.2412.01 do PMS SaaS Bold I…" at bounding box center [715, 528] width 956 height 1334
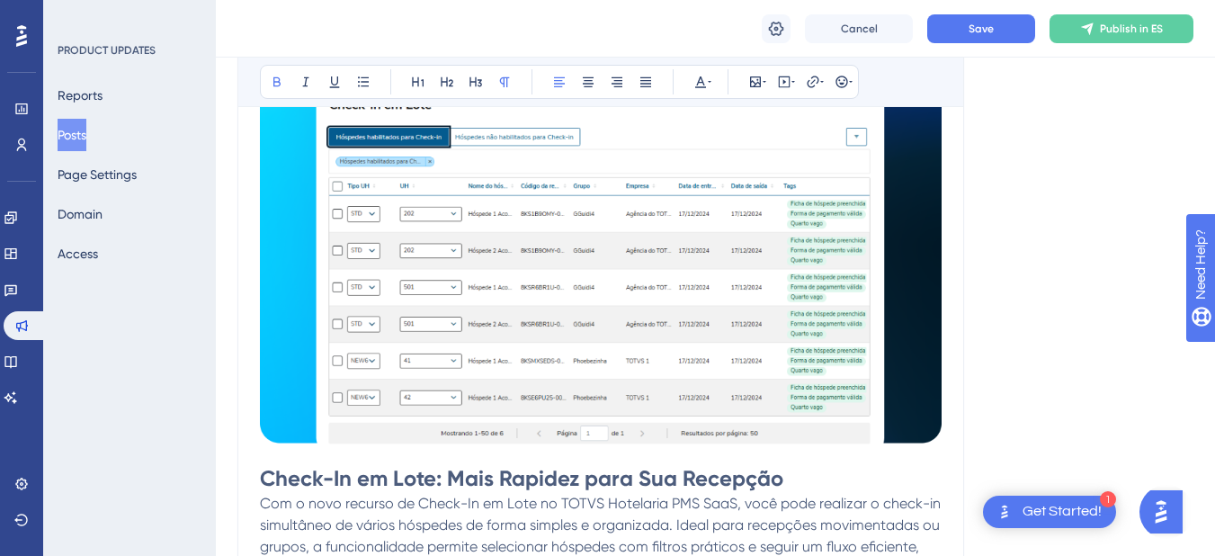
scroll to position [793, 0]
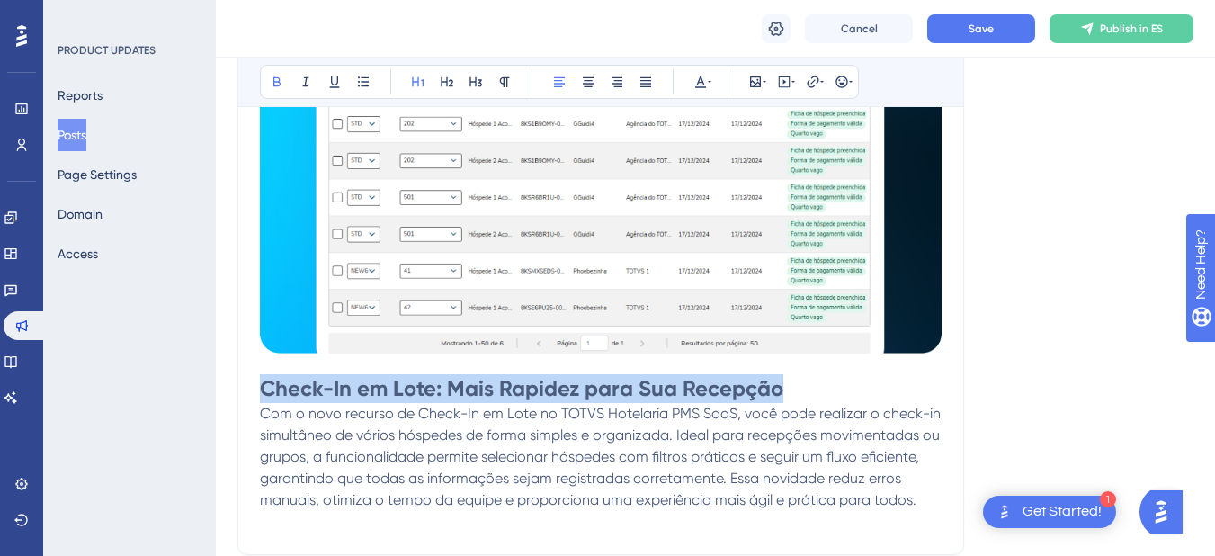
drag, startPoint x: 264, startPoint y: 389, endPoint x: 784, endPoint y: 379, distance: 520.9
click at [784, 379] on h1 "Check-In em Lote: Mais Rapidez para Sua Recepção" at bounding box center [601, 388] width 682 height 29
copy strong "Check-In em Lote: Mais Rapidez para Sua Recepção"
click at [264, 384] on strong "Check-In em Lote: Mais Rapidez para Sua Recepção" at bounding box center [521, 388] width 523 height 26
drag, startPoint x: 264, startPoint y: 384, endPoint x: 791, endPoint y: 381, distance: 526.2
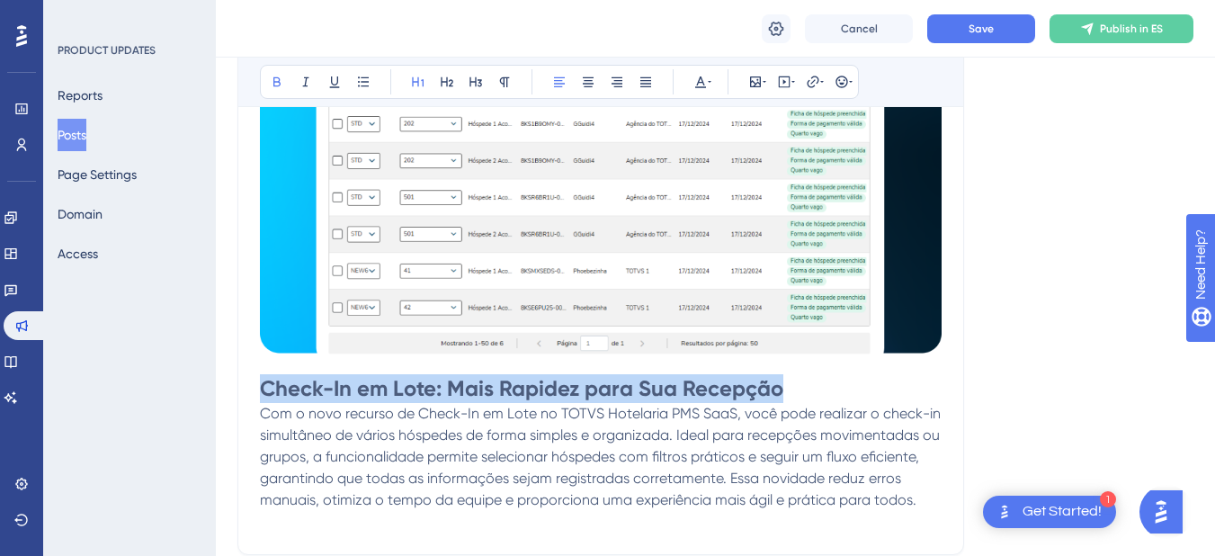
click at [791, 381] on h1 "Check-In em Lote: Mais Rapidez para Sua Recepção" at bounding box center [601, 388] width 682 height 29
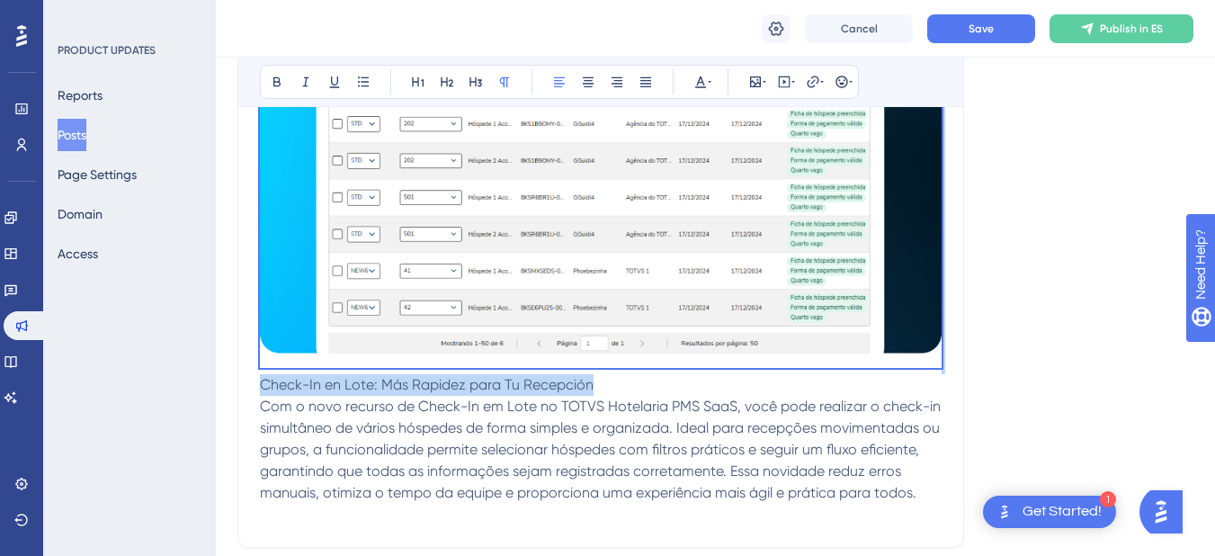
drag, startPoint x: 590, startPoint y: 391, endPoint x: 238, endPoint y: 372, distance: 352.2
click at [238, 372] on div "Versión 12.1.2412.01 do PMS SaaS Bold Italic Underline Bullet Point Heading 1 H…" at bounding box center [600, 137] width 727 height 822
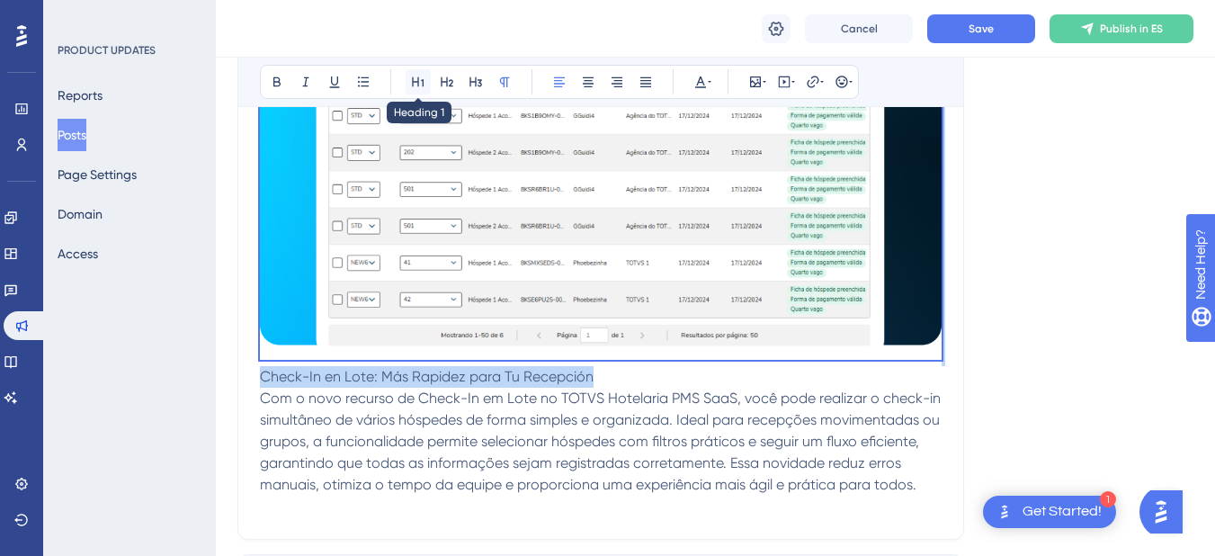
click at [419, 82] on icon at bounding box center [418, 82] width 14 height 14
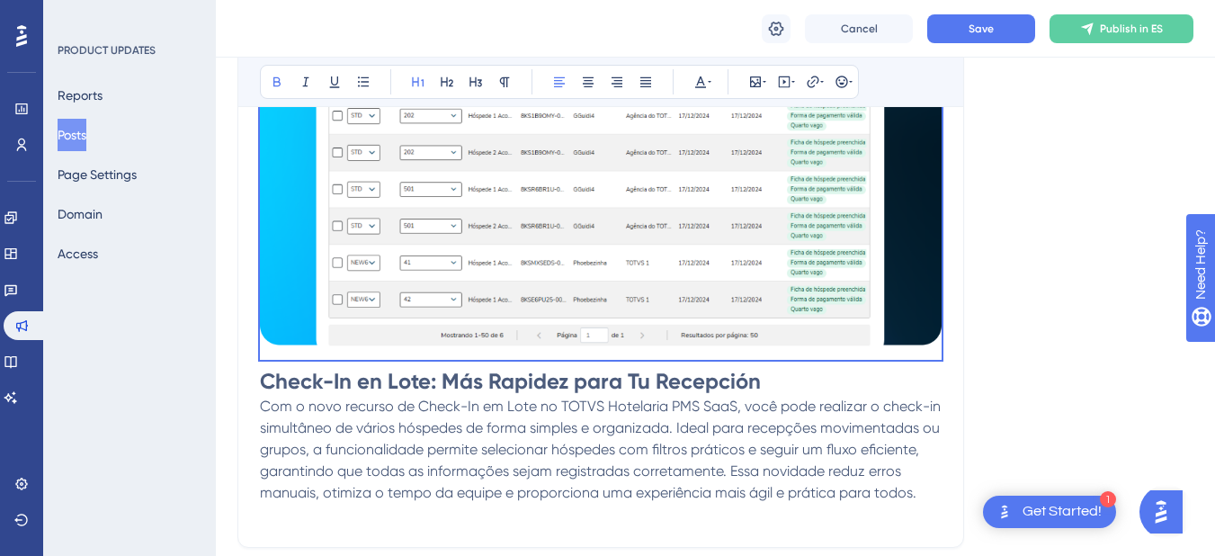
click at [841, 385] on h1 "Check-In en Lote: Más Rapidez para Tu Recepción" at bounding box center [601, 381] width 682 height 29
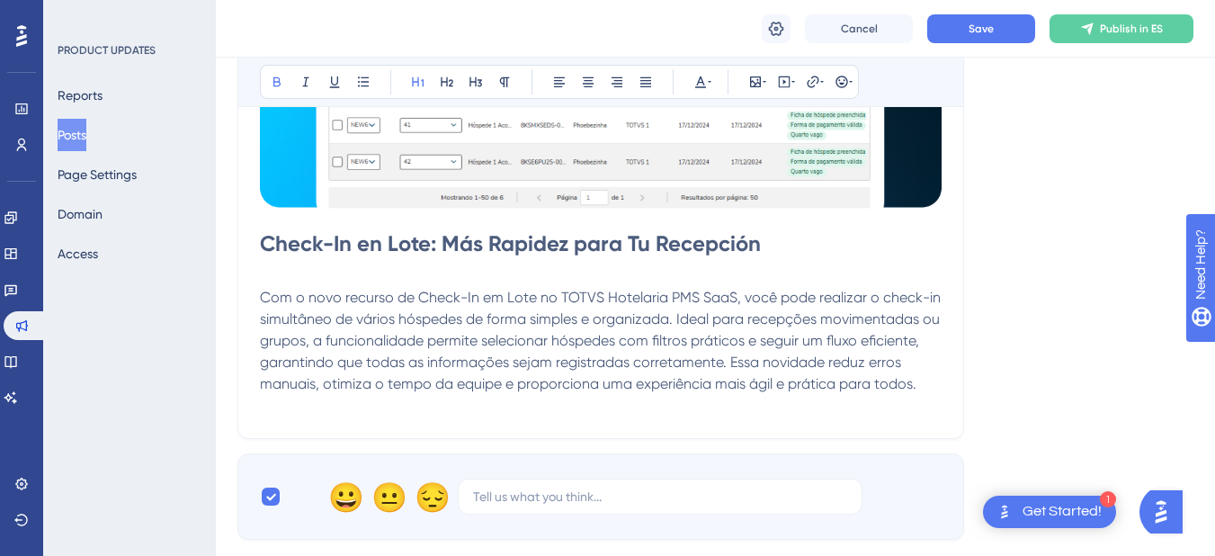
scroll to position [981, 0]
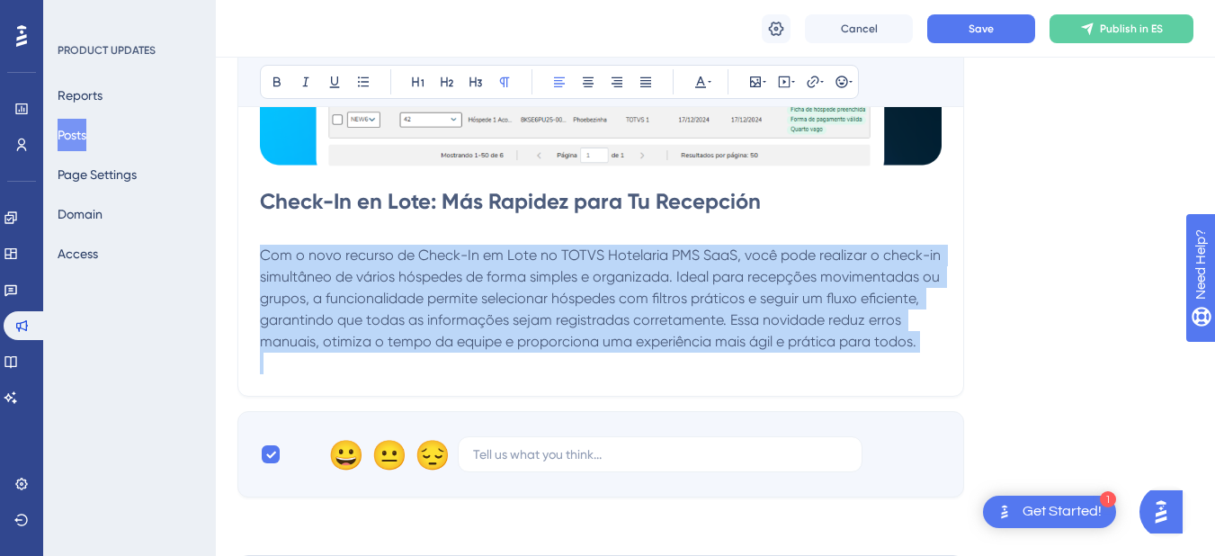
drag, startPoint x: 263, startPoint y: 260, endPoint x: 916, endPoint y: 352, distance: 659.4
click at [916, 352] on div "La nueva versión de TOTVS PMS SaaS llega con actualizaciones que transformarán …" at bounding box center [601, 32] width 682 height 684
click at [273, 274] on span "Com o novo recurso de Check-In em Lote no TOTVS Hotelaria PMS SaaS, você pode r…" at bounding box center [602, 297] width 684 height 103
drag, startPoint x: 262, startPoint y: 255, endPoint x: 957, endPoint y: 345, distance: 701.2
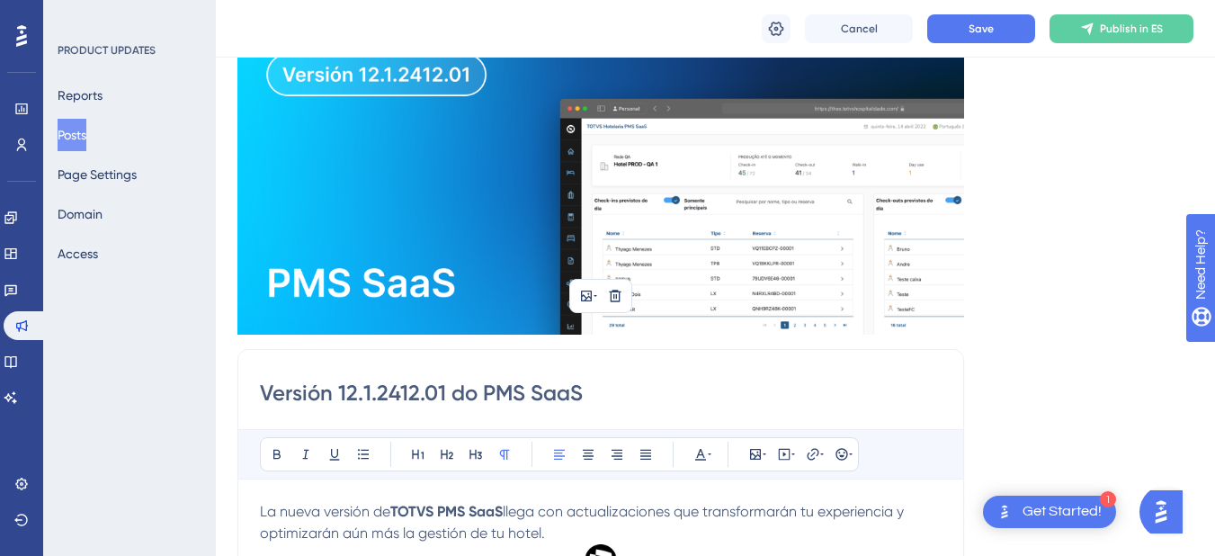
scroll to position [82, 0]
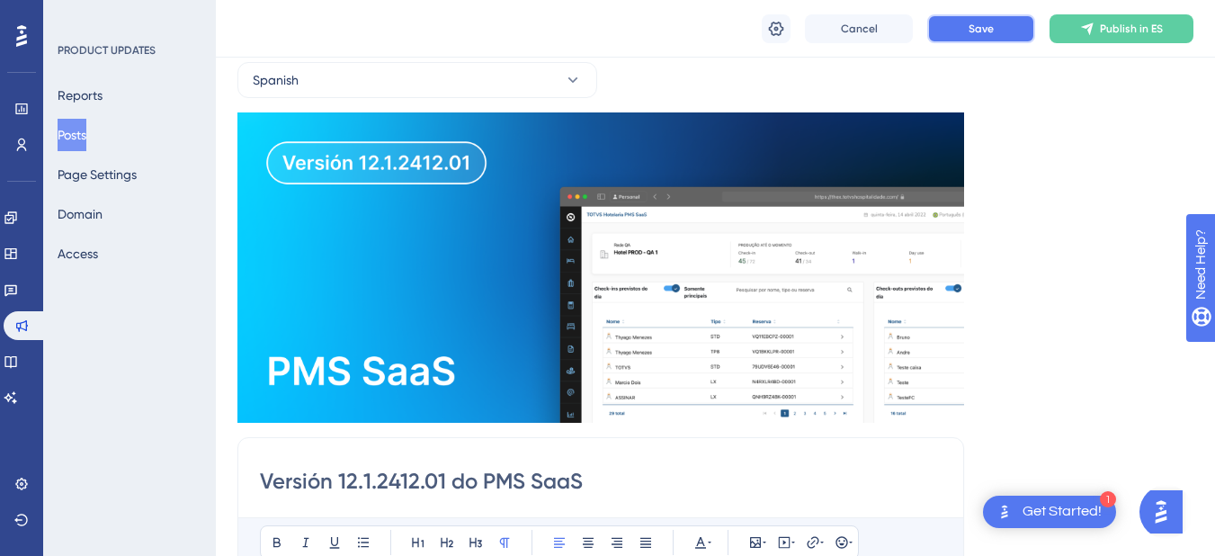
click at [976, 40] on button "Save" at bounding box center [981, 28] width 108 height 29
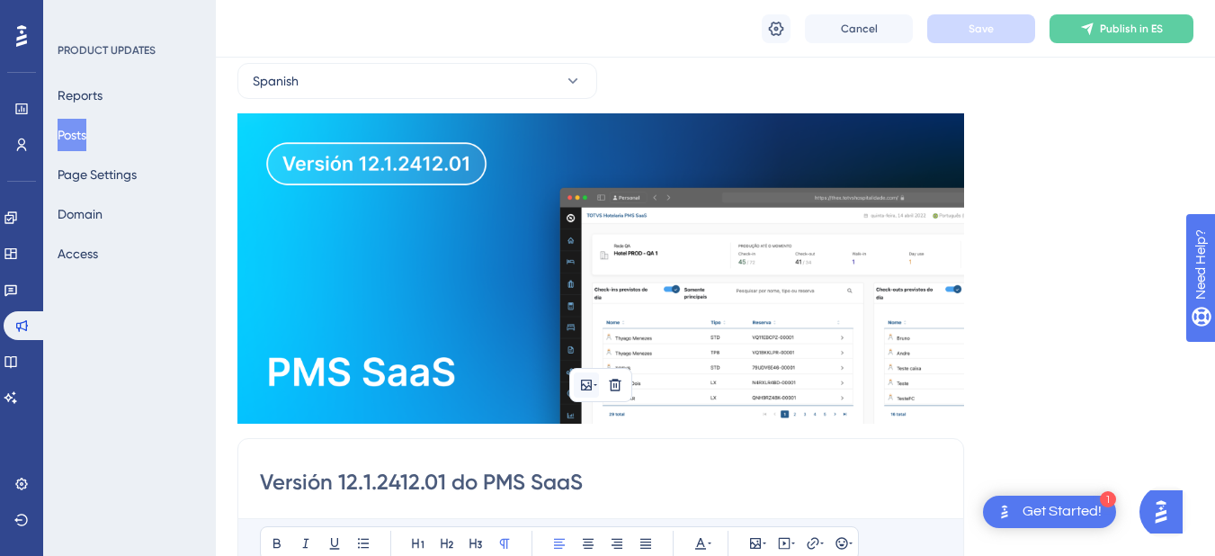
scroll to position [0, 0]
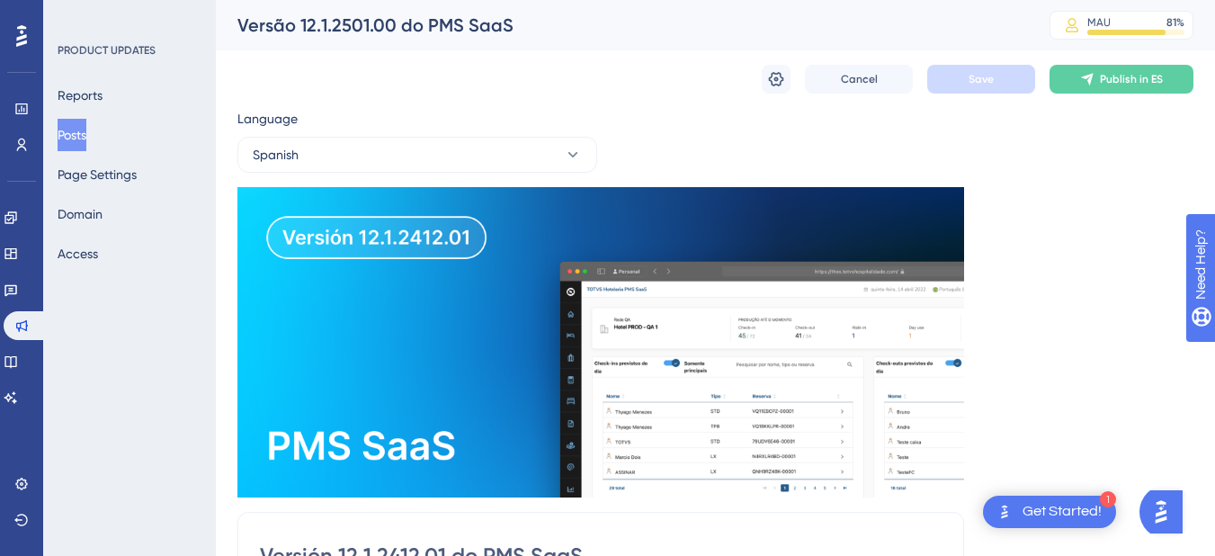
click at [73, 139] on button "Posts" at bounding box center [72, 135] width 29 height 32
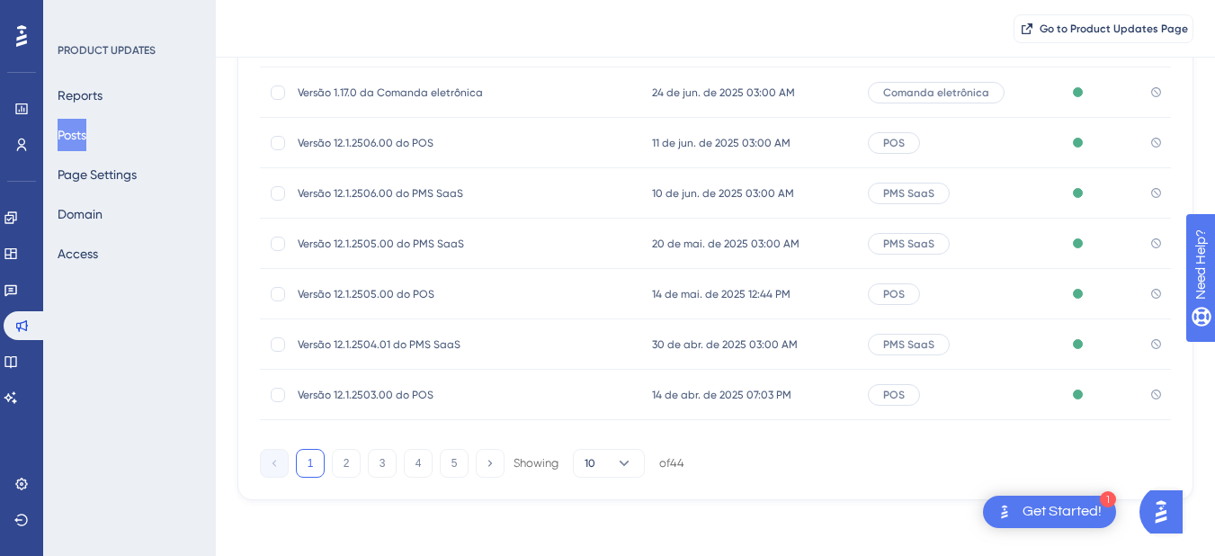
scroll to position [360, 0]
click at [345, 452] on button "2" at bounding box center [346, 461] width 29 height 29
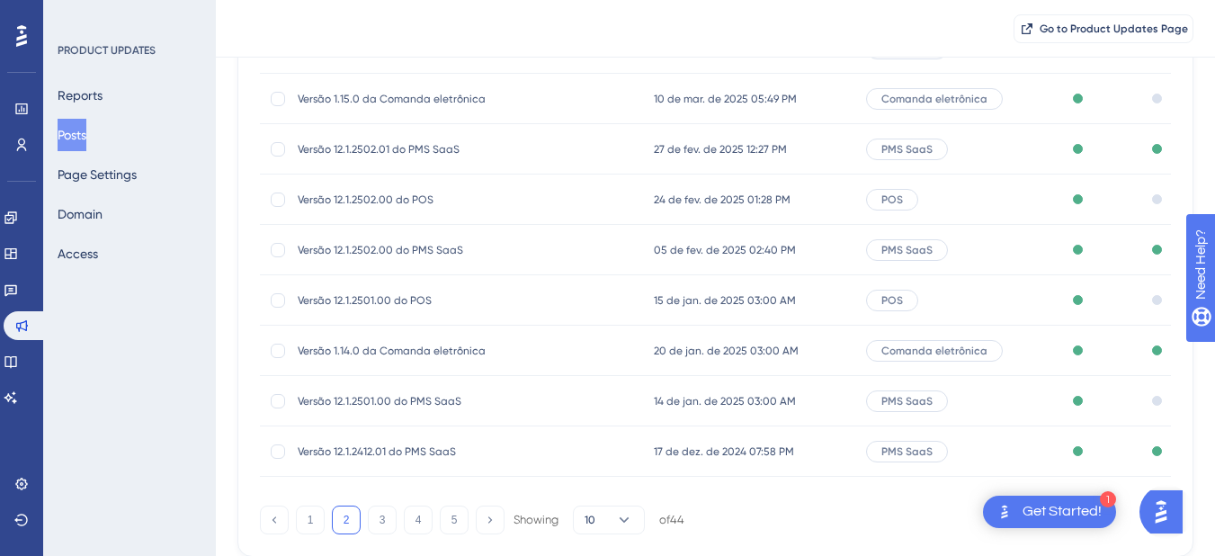
scroll to position [270, 0]
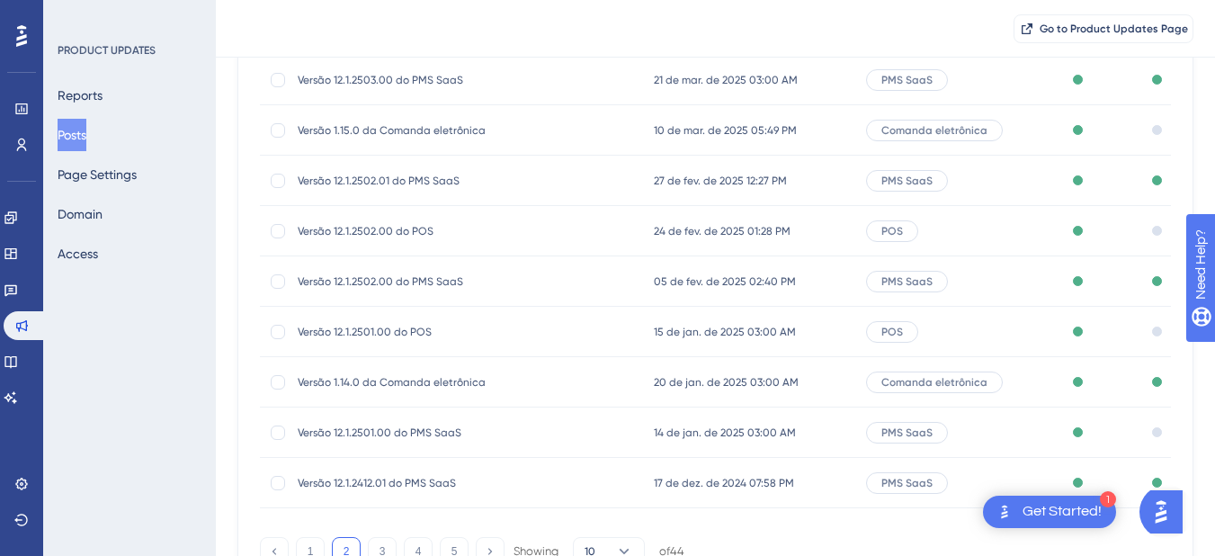
click at [720, 377] on span "20 de jan. de 2025 03:00 AM" at bounding box center [726, 382] width 145 height 14
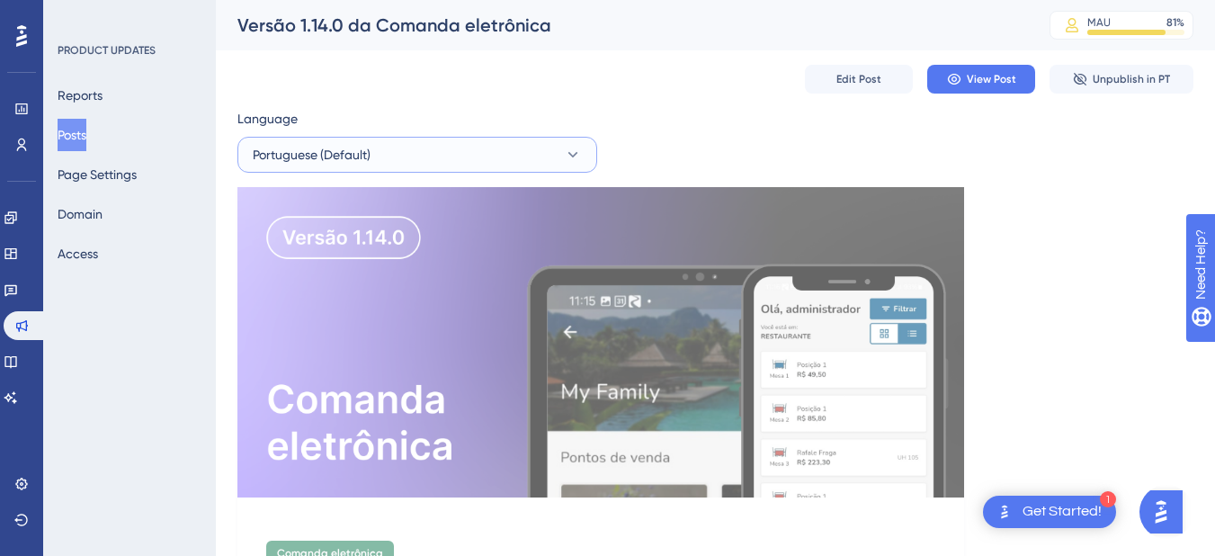
click at [345, 159] on span "Portuguese (Default)" at bounding box center [312, 155] width 118 height 22
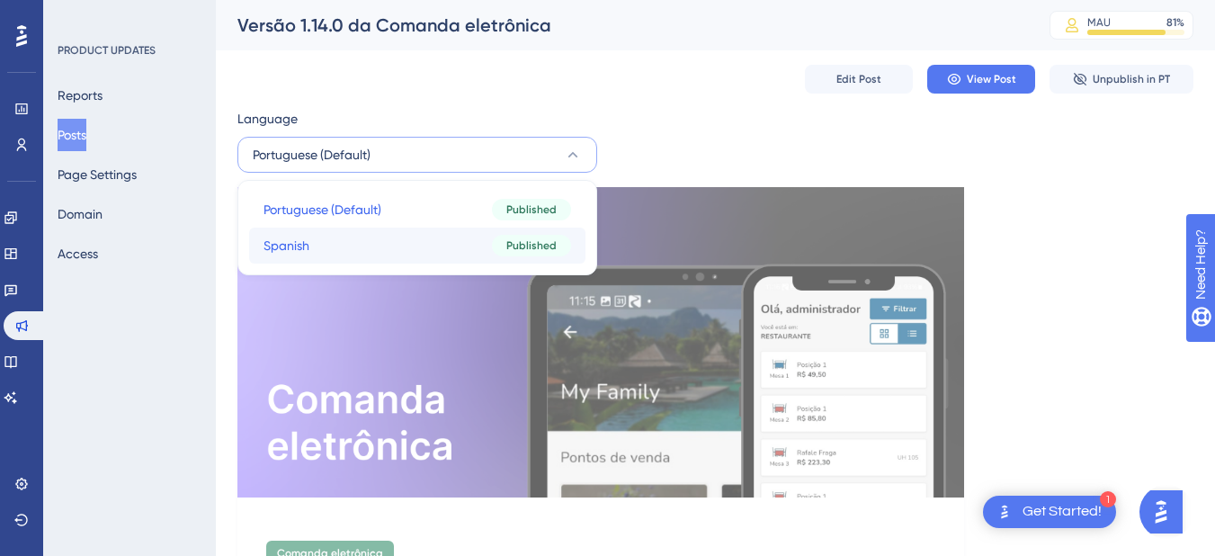
click at [357, 241] on button "Spanish Spanish Published" at bounding box center [417, 246] width 336 height 36
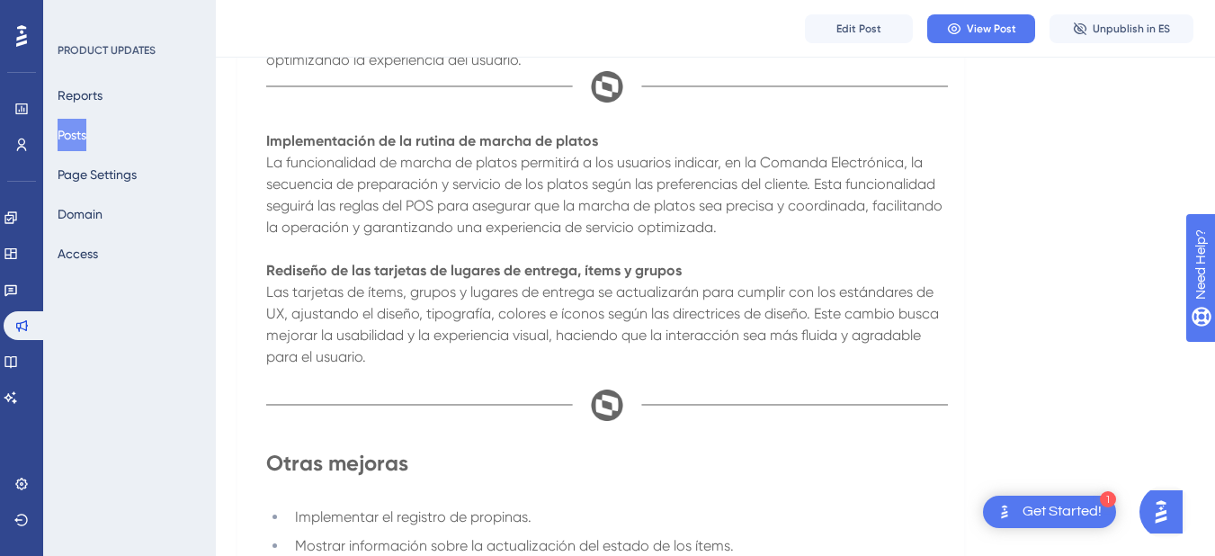
scroll to position [1259, 0]
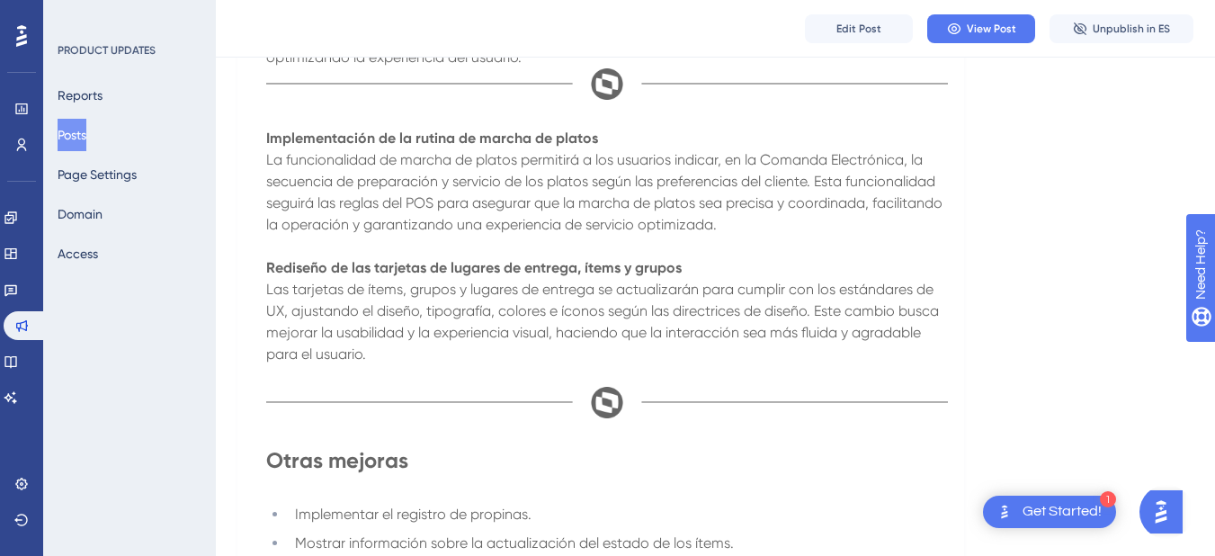
click at [81, 139] on button "Posts" at bounding box center [72, 135] width 29 height 32
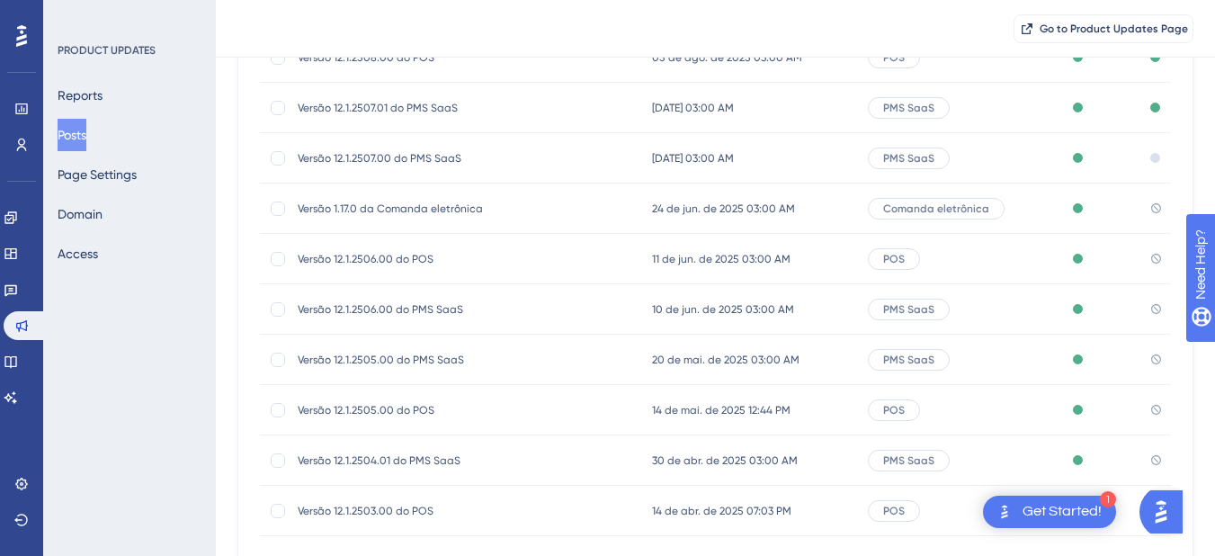
scroll to position [360, 0]
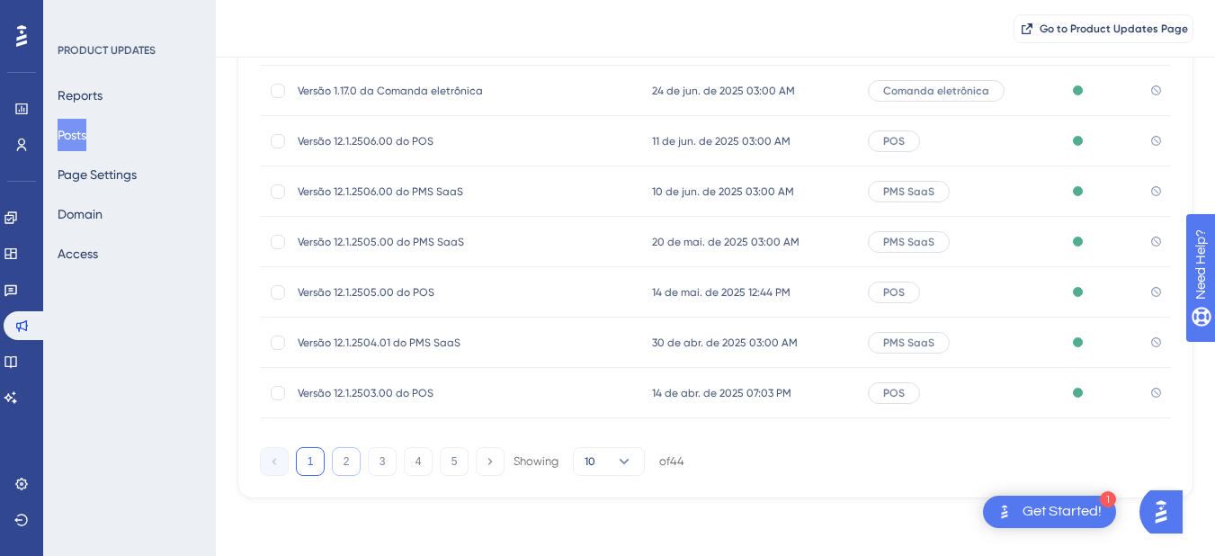
click at [344, 461] on button "2" at bounding box center [346, 461] width 29 height 29
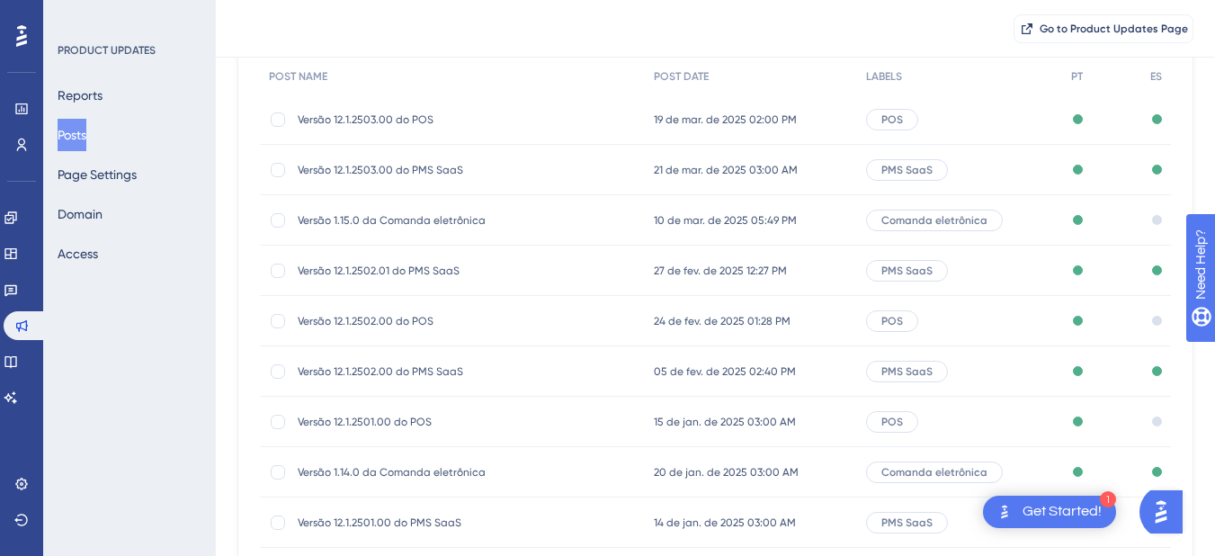
scroll to position [270, 0]
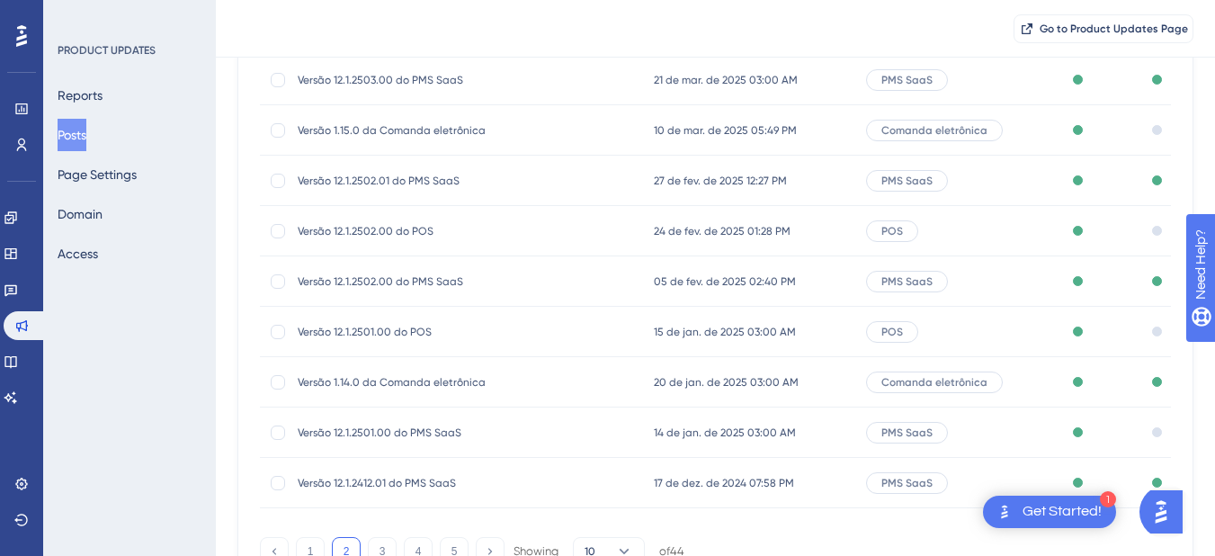
click at [704, 338] on span "15 de jan. de 2025 03:00 AM" at bounding box center [725, 332] width 142 height 14
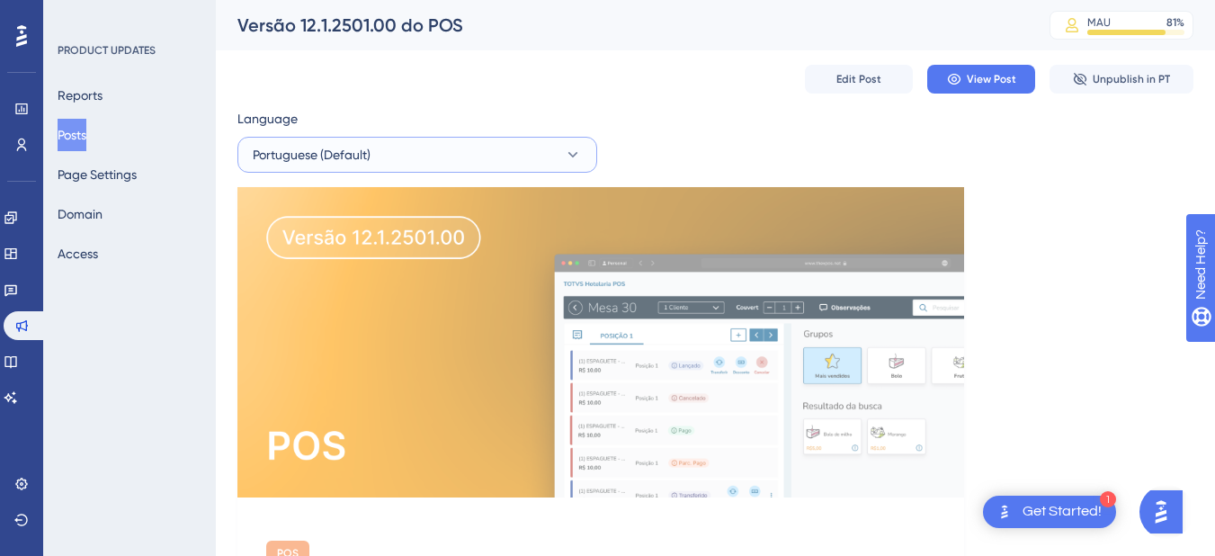
click at [298, 166] on button "Portuguese (Default)" at bounding box center [417, 155] width 360 height 36
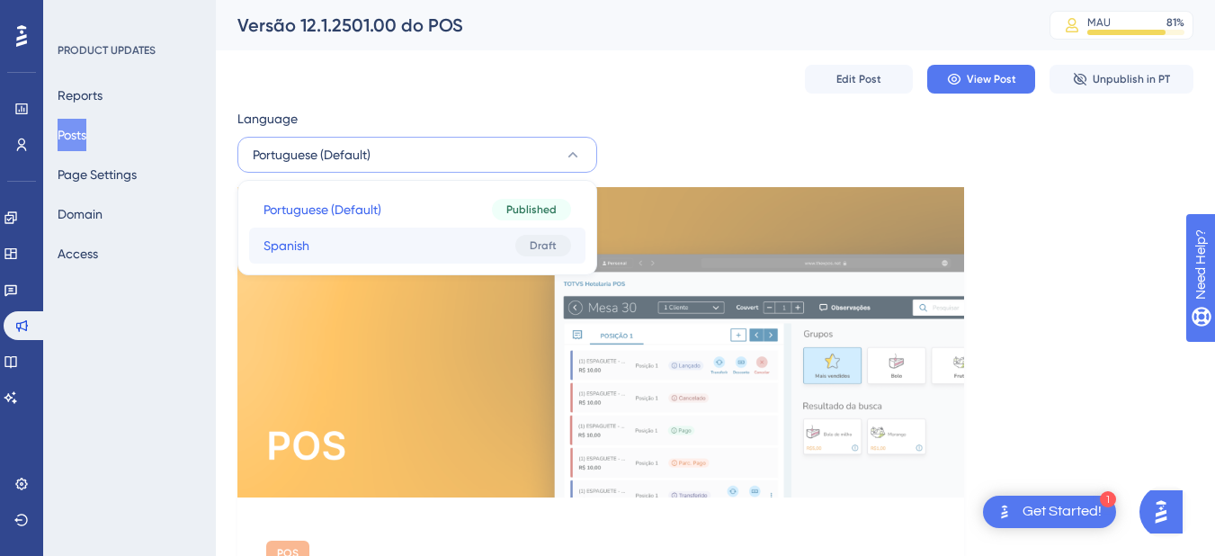
click at [345, 236] on button "Spanish Spanish Draft" at bounding box center [417, 246] width 336 height 36
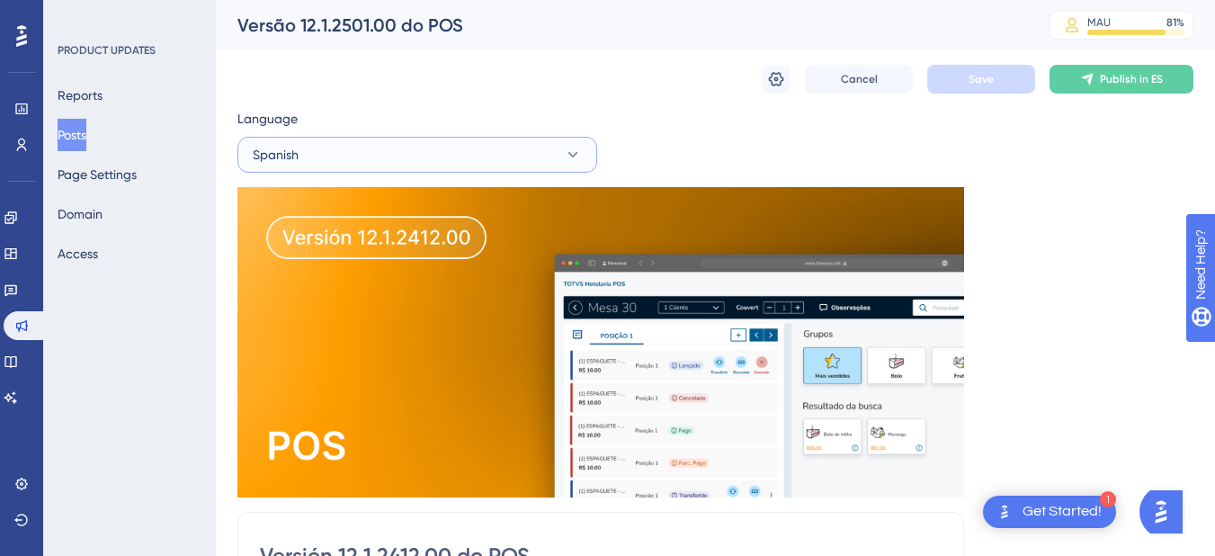
click at [434, 168] on button "Spanish" at bounding box center [417, 155] width 360 height 36
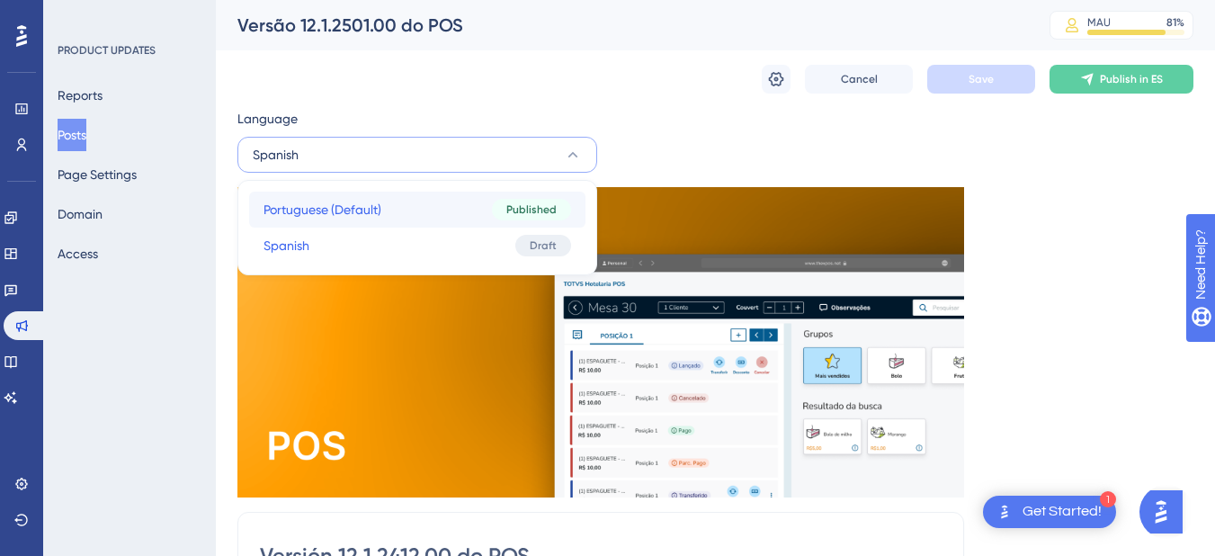
click at [422, 205] on button "Portuguese (Default) Portuguese (Default) Published" at bounding box center [417, 210] width 336 height 36
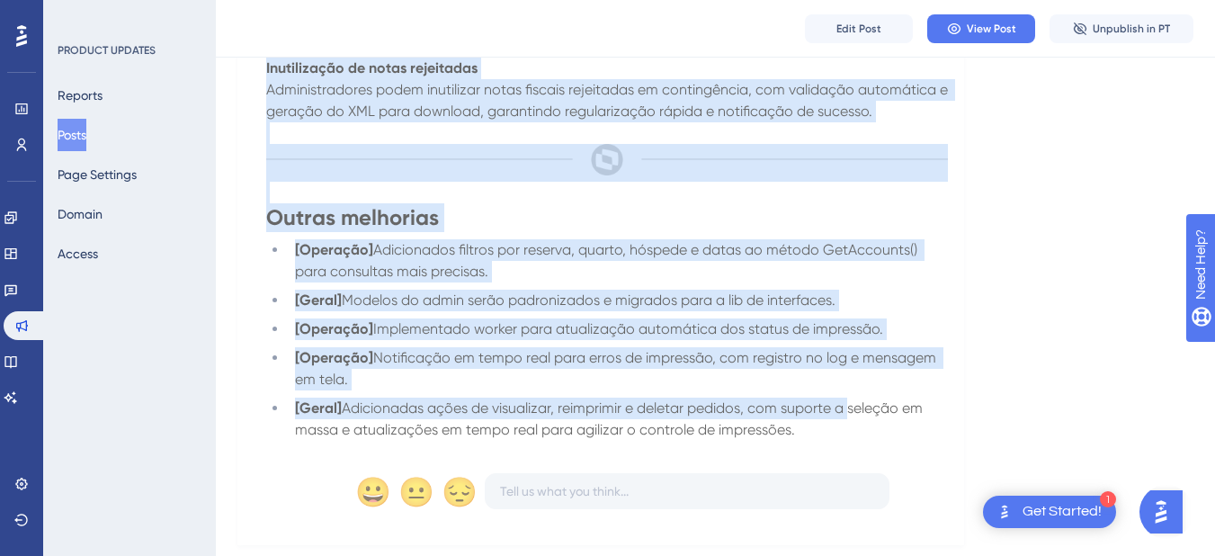
scroll to position [1889, 0]
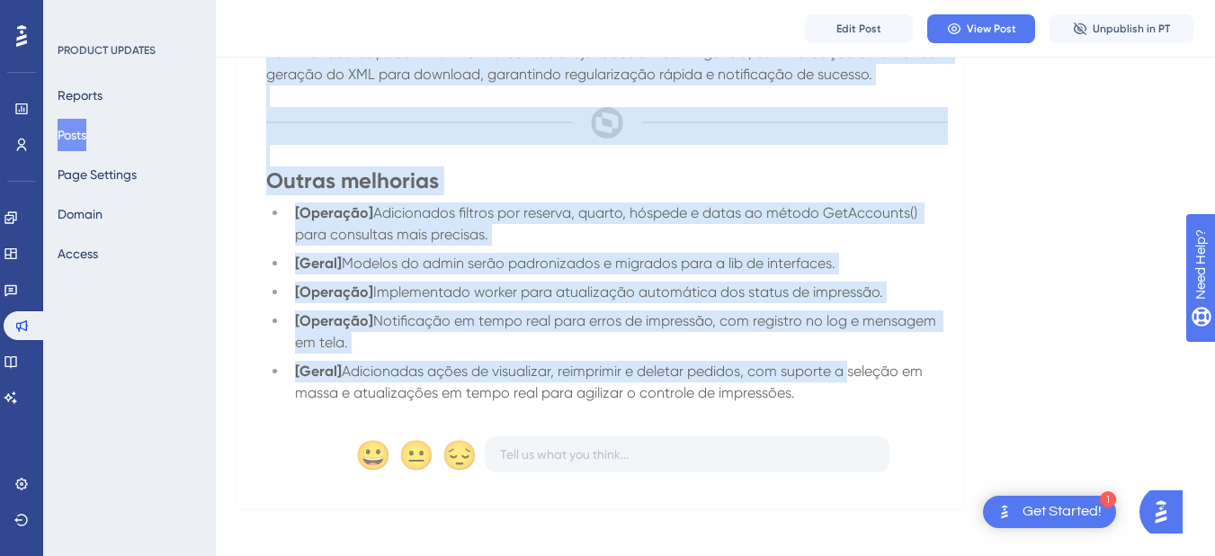
drag, startPoint x: 267, startPoint y: 339, endPoint x: 875, endPoint y: 385, distance: 609.7
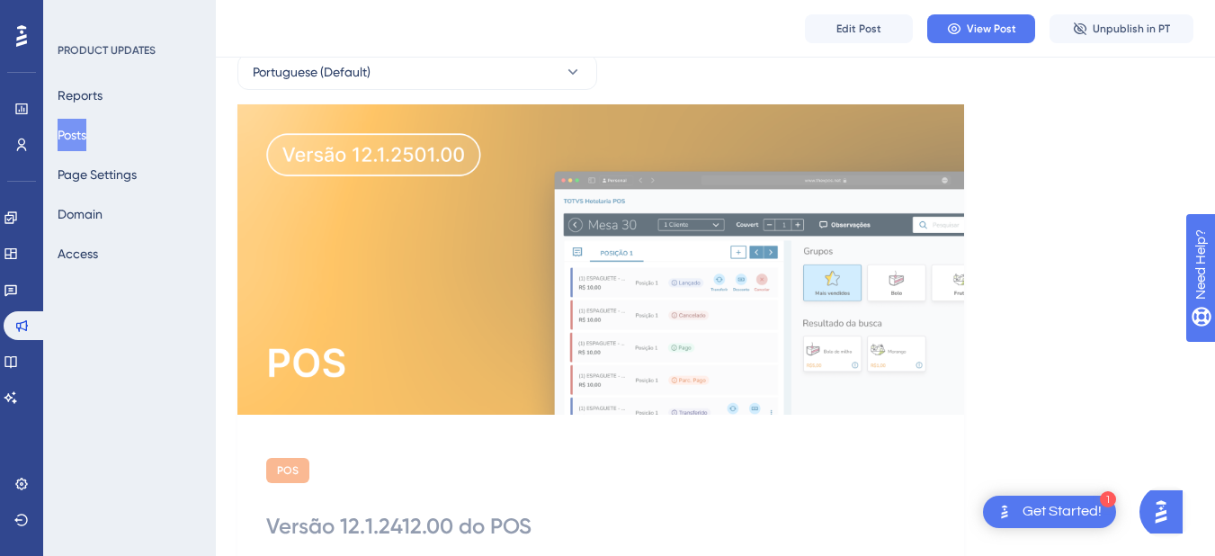
scroll to position [0, 0]
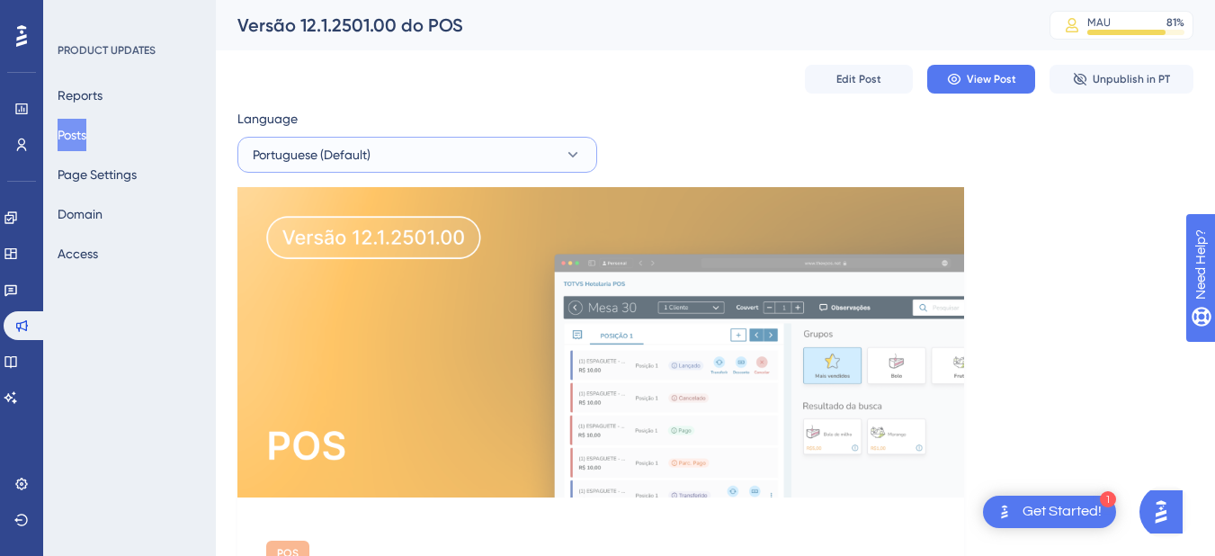
click at [457, 156] on button "Portuguese (Default)" at bounding box center [417, 155] width 360 height 36
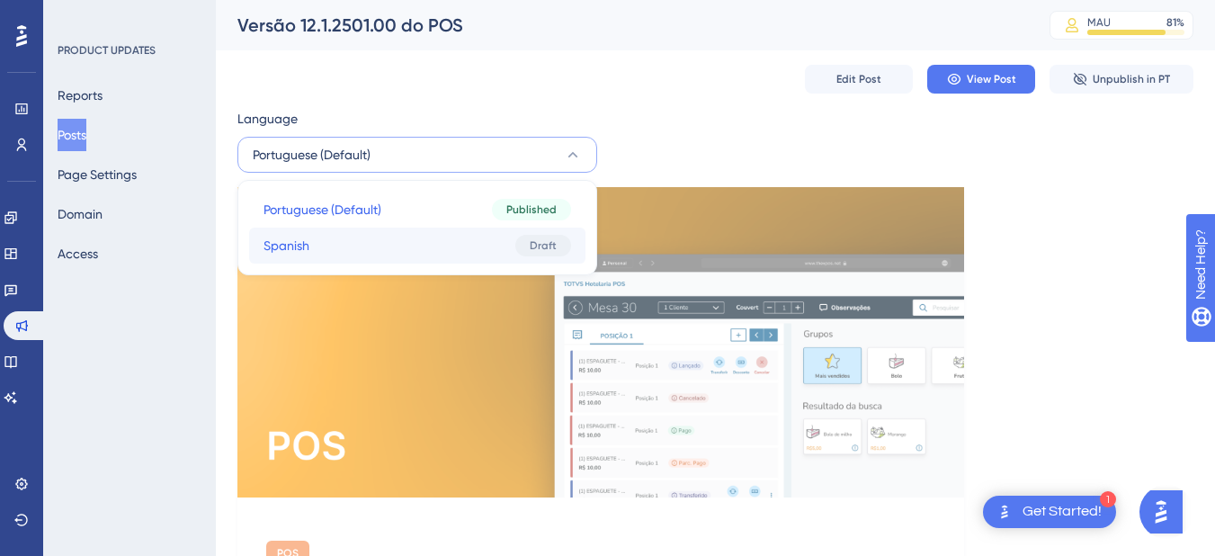
click at [455, 235] on button "Spanish Spanish Draft" at bounding box center [417, 246] width 336 height 36
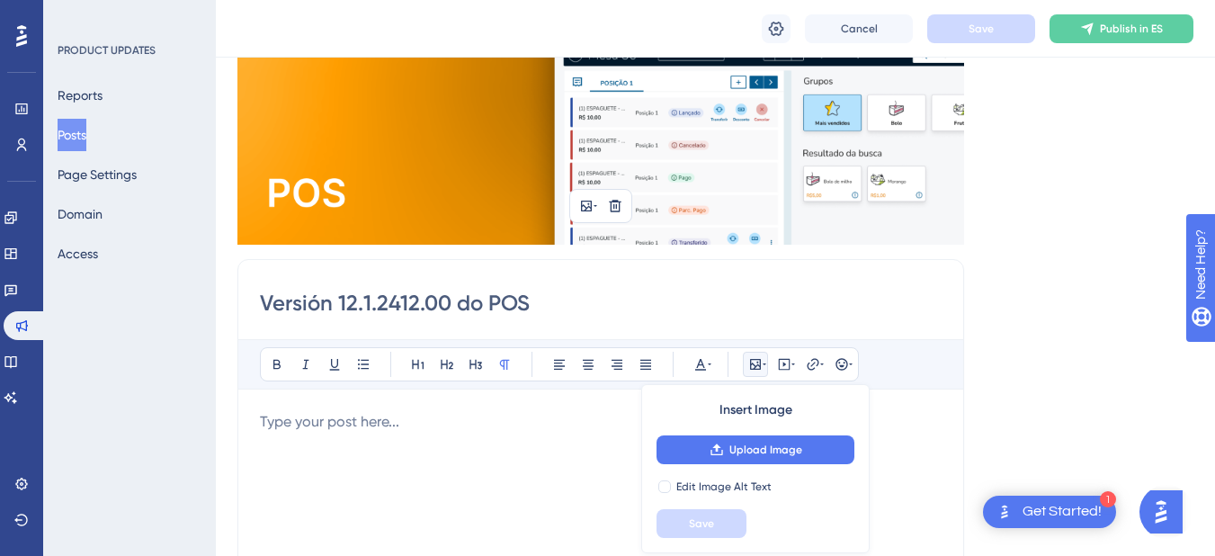
scroll to position [273, 0]
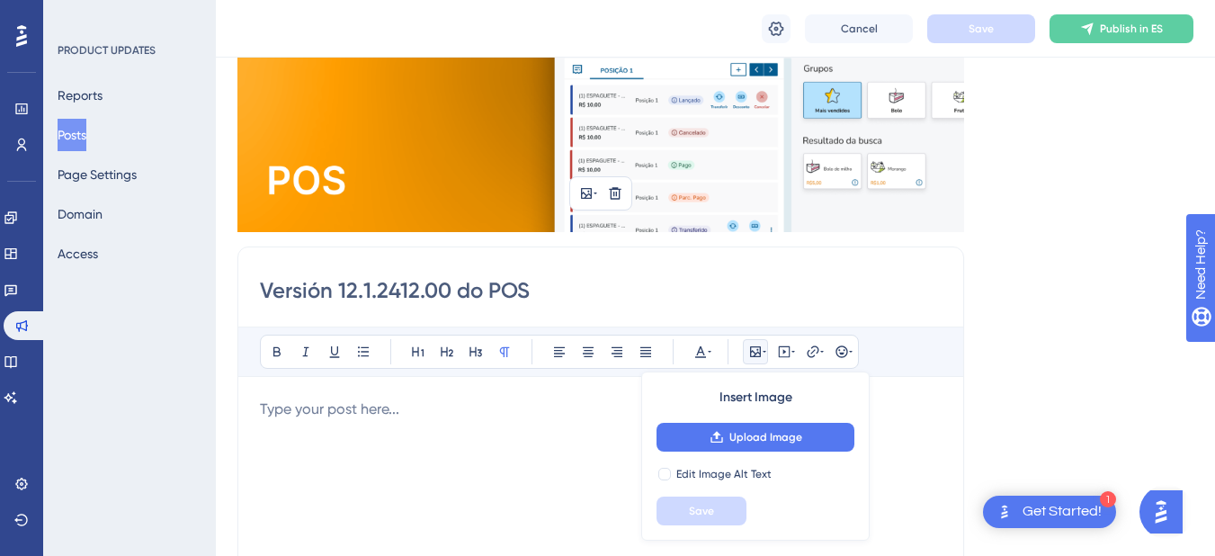
click at [403, 416] on p at bounding box center [601, 409] width 682 height 22
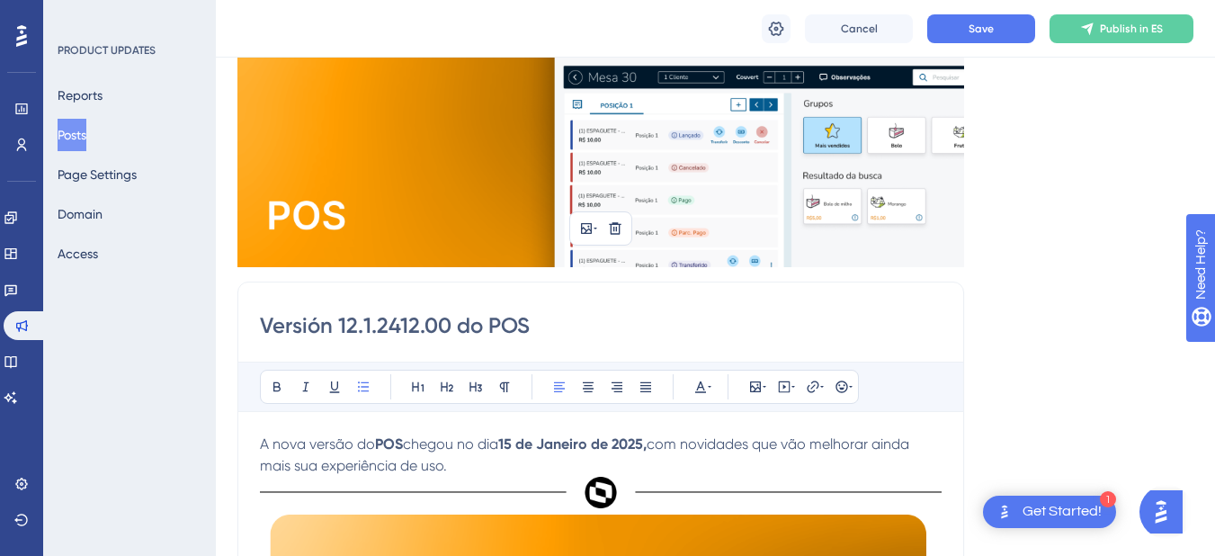
scroll to position [236, 0]
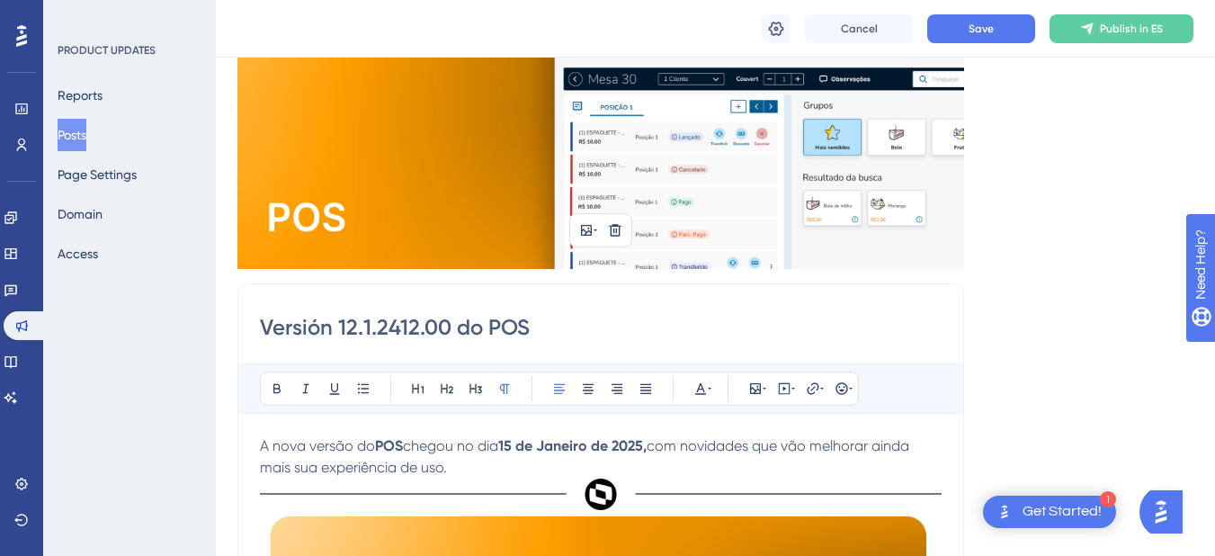
drag, startPoint x: 263, startPoint y: 447, endPoint x: 454, endPoint y: 473, distance: 193.3
click at [454, 473] on p "A nova versão do POS chegou no dia 15 de Janeiro de 2025, com novidades que vão…" at bounding box center [601, 456] width 682 height 43
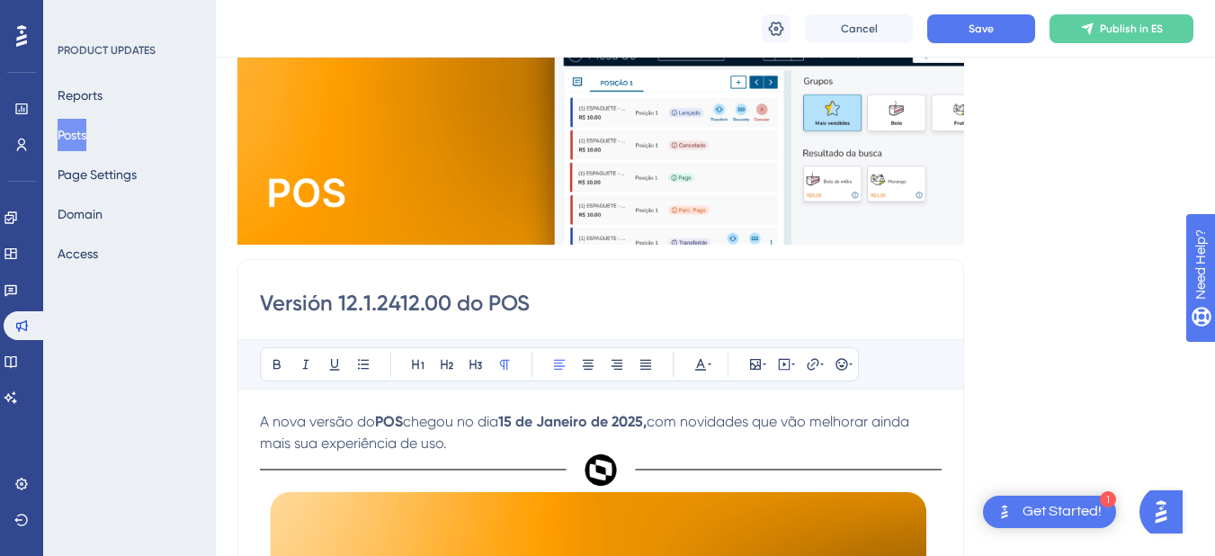
scroll to position [270, 0]
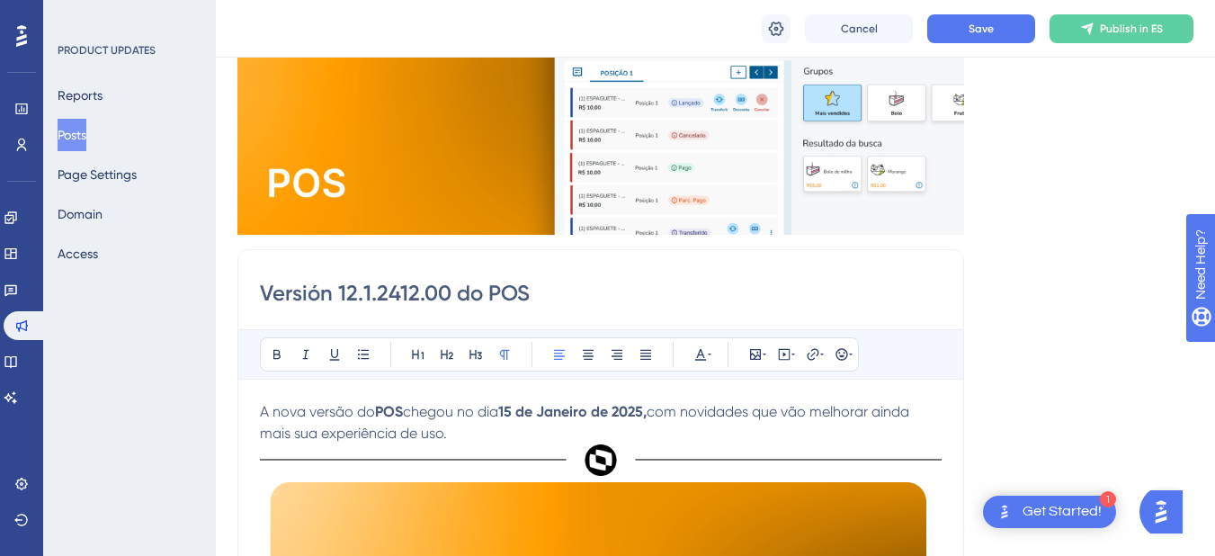
click at [453, 436] on p "A nova versão do POS chegou no dia 15 de Janeiro de 2025, com novidades que vão…" at bounding box center [601, 422] width 682 height 43
drag, startPoint x: 453, startPoint y: 436, endPoint x: 254, endPoint y: 420, distance: 200.3
drag, startPoint x: 398, startPoint y: 416, endPoint x: 423, endPoint y: 417, distance: 24.4
click at [423, 417] on span "La nueva versión del POS llegó el 15 de enero de 2025, con novedades que mejora…" at bounding box center [579, 422] width 639 height 39
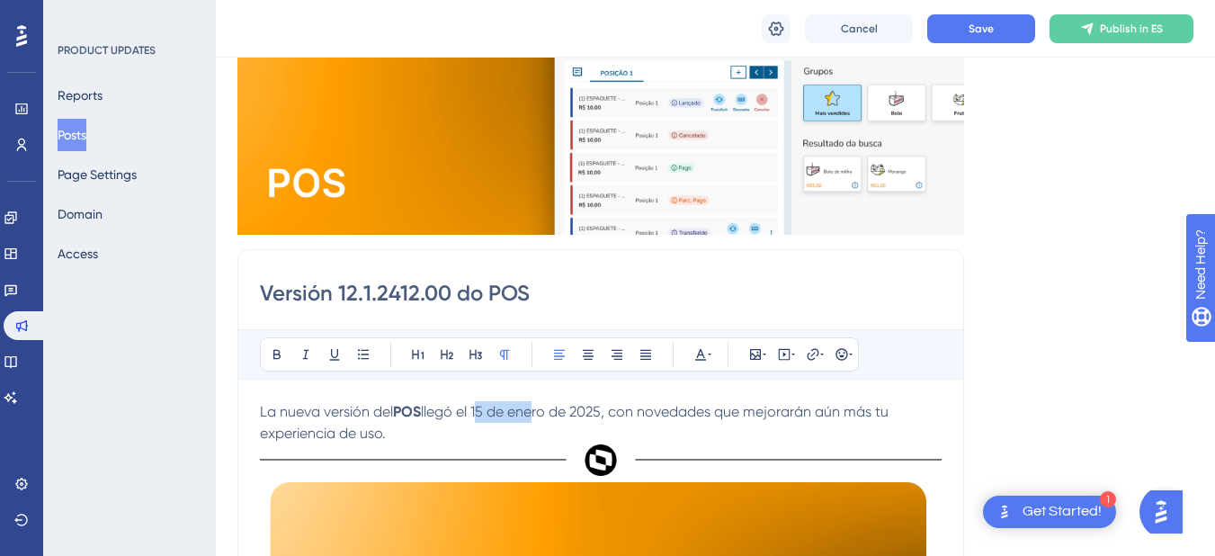
drag, startPoint x: 481, startPoint y: 417, endPoint x: 535, endPoint y: 419, distance: 54.0
click at [534, 419] on span "llegó el 15 de enero de 2025, con novedades que mejorarán aún más tu experienci…" at bounding box center [576, 422] width 632 height 39
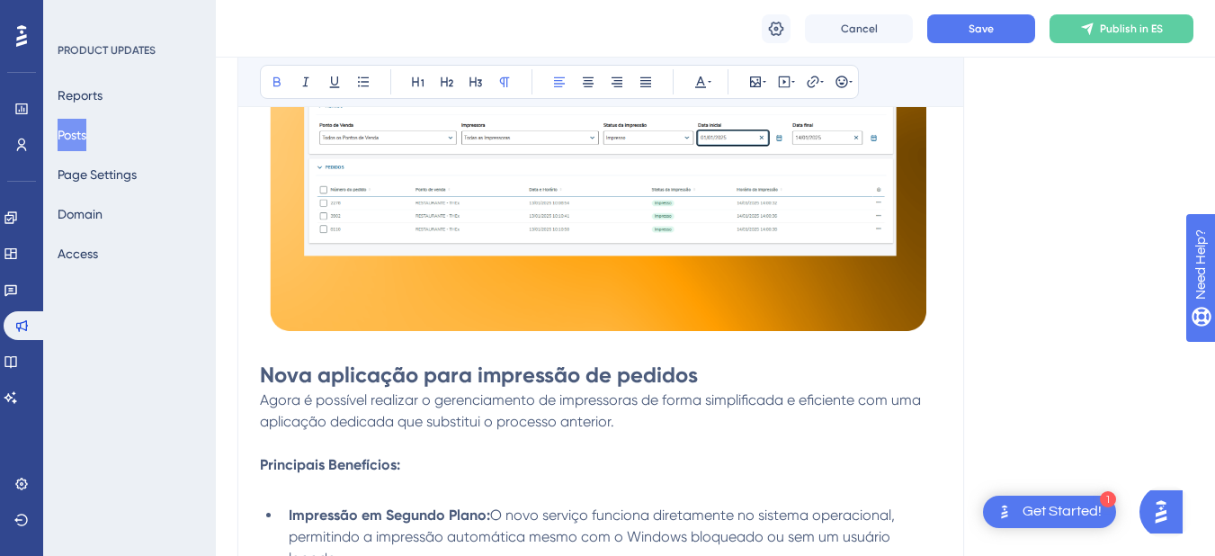
scroll to position [809, 0]
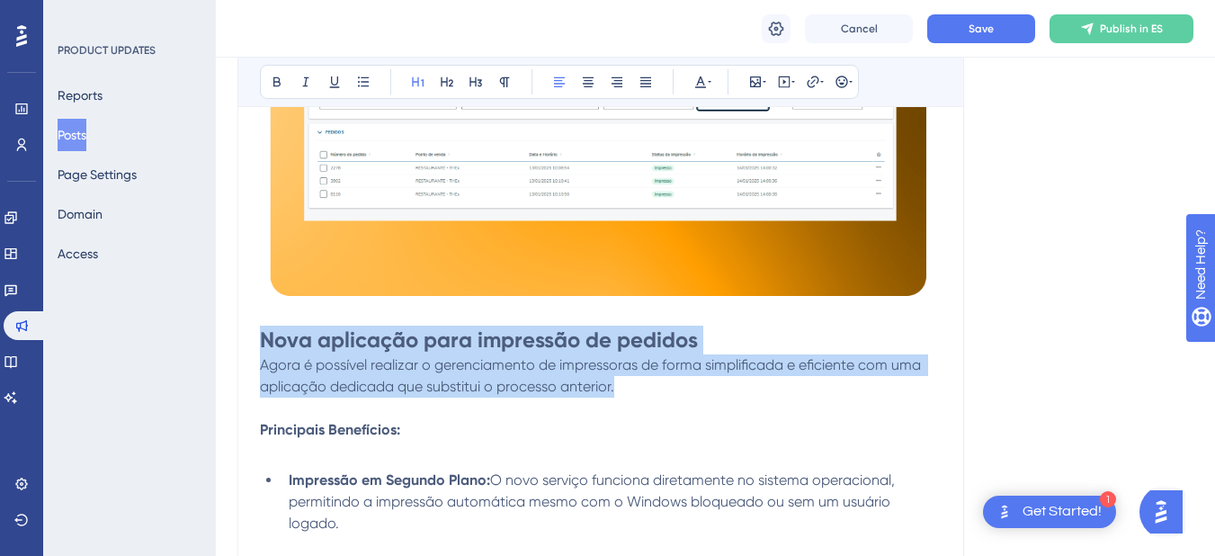
drag, startPoint x: 264, startPoint y: 337, endPoint x: 613, endPoint y: 380, distance: 351.6
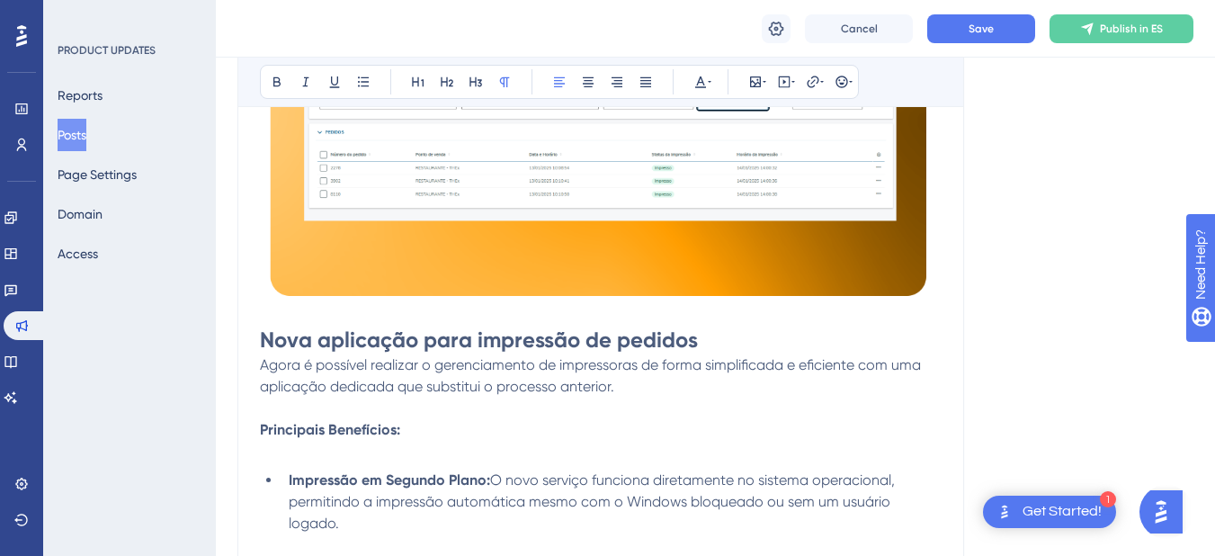
click at [632, 390] on p "Agora é possível realizar o gerenciamento de impressoras de forma simplificada …" at bounding box center [601, 375] width 682 height 43
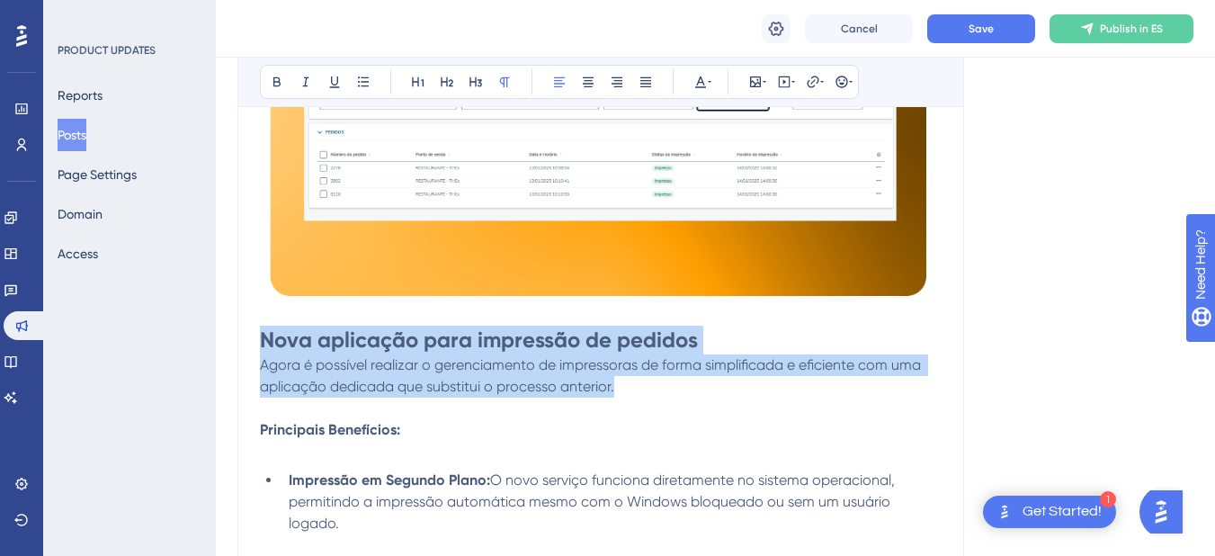
drag, startPoint x: 616, startPoint y: 389, endPoint x: 261, endPoint y: 348, distance: 357.7
click at [265, 344] on strong "Nova aplicação para impressão de pedidos" at bounding box center [479, 339] width 438 height 26
drag, startPoint x: 264, startPoint y: 343, endPoint x: 614, endPoint y: 381, distance: 352.9
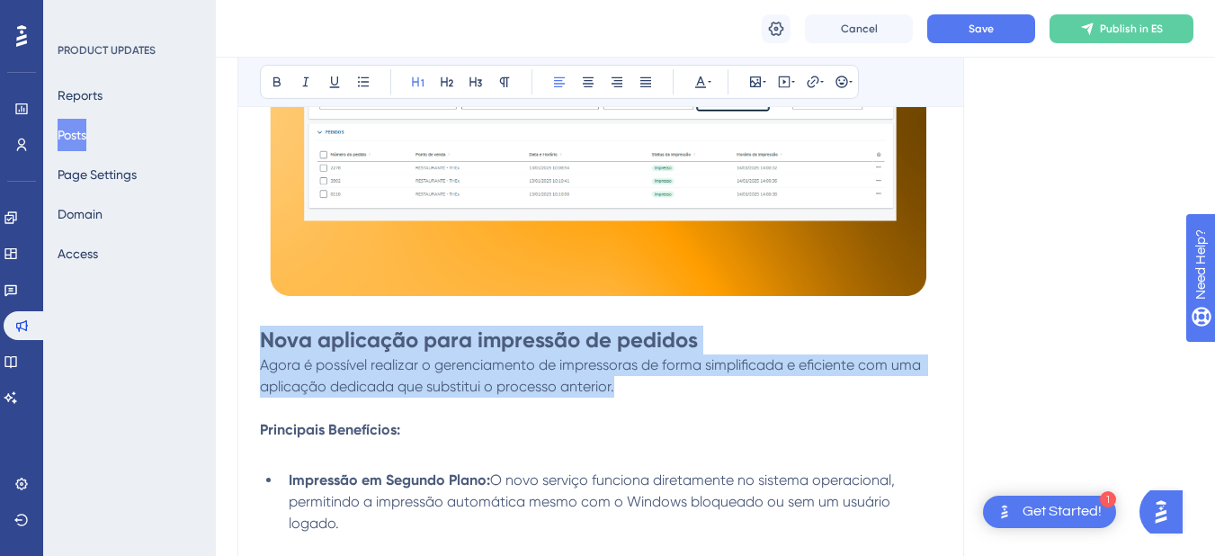
click at [269, 346] on strong "Nova aplicação para impressão de pedidos" at bounding box center [479, 339] width 438 height 26
drag, startPoint x: 262, startPoint y: 342, endPoint x: 616, endPoint y: 385, distance: 357.0
click at [613, 385] on span "Agora é possível realizar o gerenciamento de impressoras de forma simplificada …" at bounding box center [592, 375] width 665 height 39
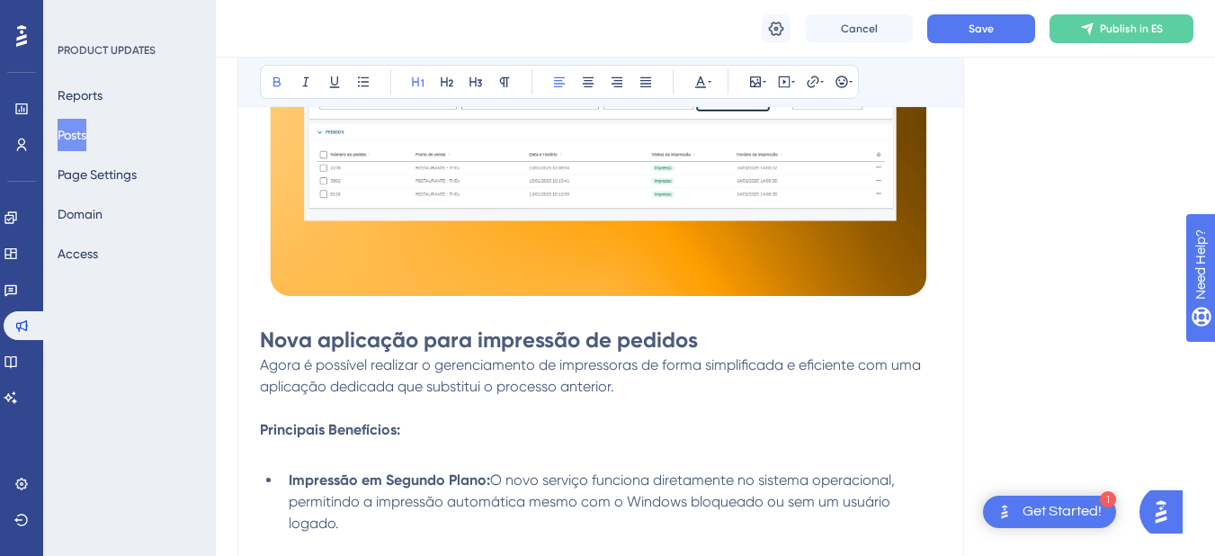
click at [273, 335] on strong "Nova aplicação para impressão de pedidos" at bounding box center [479, 339] width 438 height 26
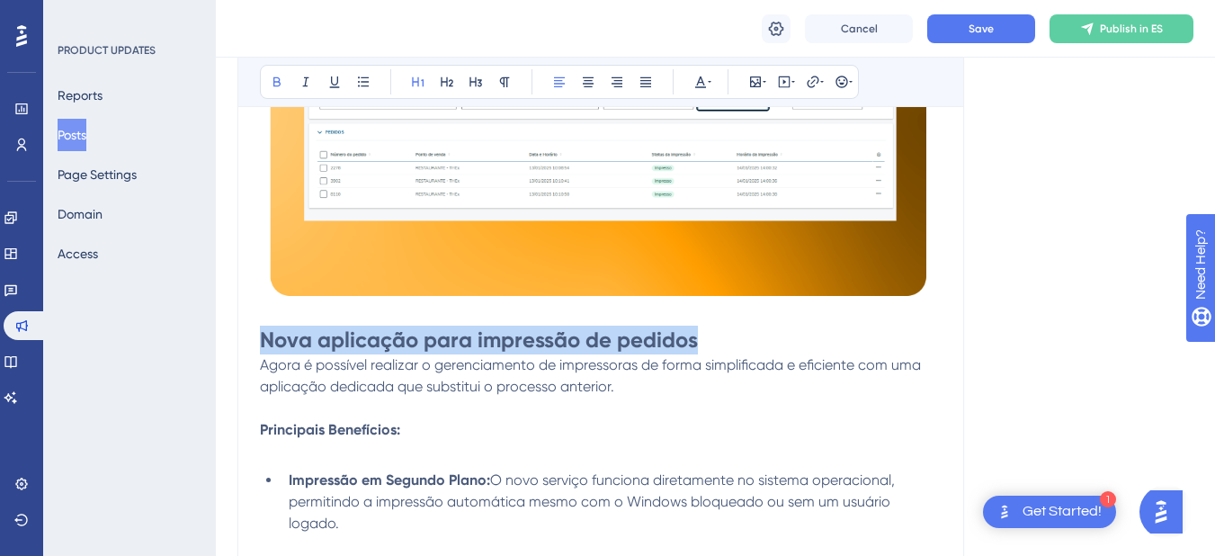
drag, startPoint x: 263, startPoint y: 348, endPoint x: 694, endPoint y: 341, distance: 431.8
click at [694, 341] on strong "Nova aplicação para impressão de pedidos" at bounding box center [479, 339] width 438 height 26
drag, startPoint x: 697, startPoint y: 342, endPoint x: 251, endPoint y: 345, distance: 446.1
click at [251, 345] on div "Versión 12.1.2412.00 do POS Bold Italic Underline Bullet Point Heading 1 Headin…" at bounding box center [600, 555] width 727 height 1693
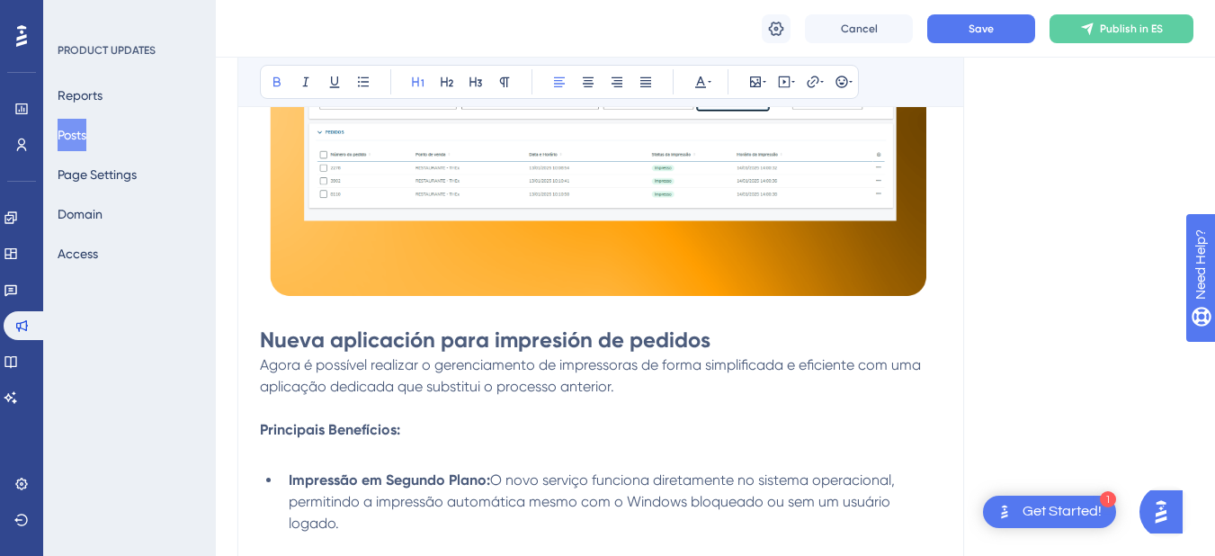
click at [263, 369] on span "Agora é possível realizar o gerenciamento de impressoras de forma simplificada …" at bounding box center [592, 375] width 665 height 39
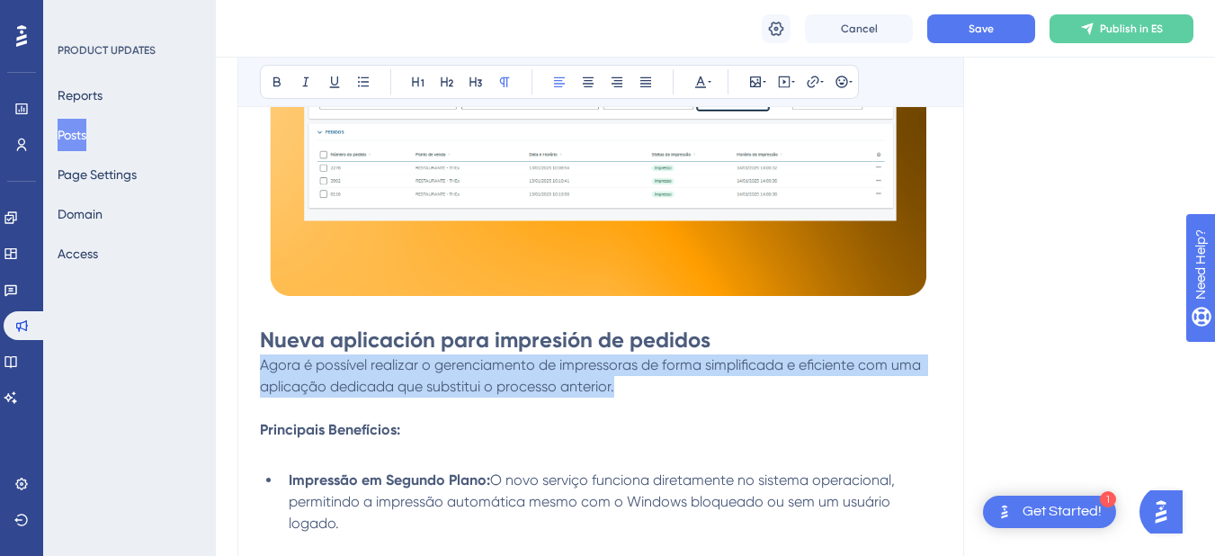
drag, startPoint x: 263, startPoint y: 369, endPoint x: 612, endPoint y: 389, distance: 349.6
click at [612, 389] on span "Agora é possível realizar o gerenciamento de impressoras de forma simplificada …" at bounding box center [592, 375] width 665 height 39
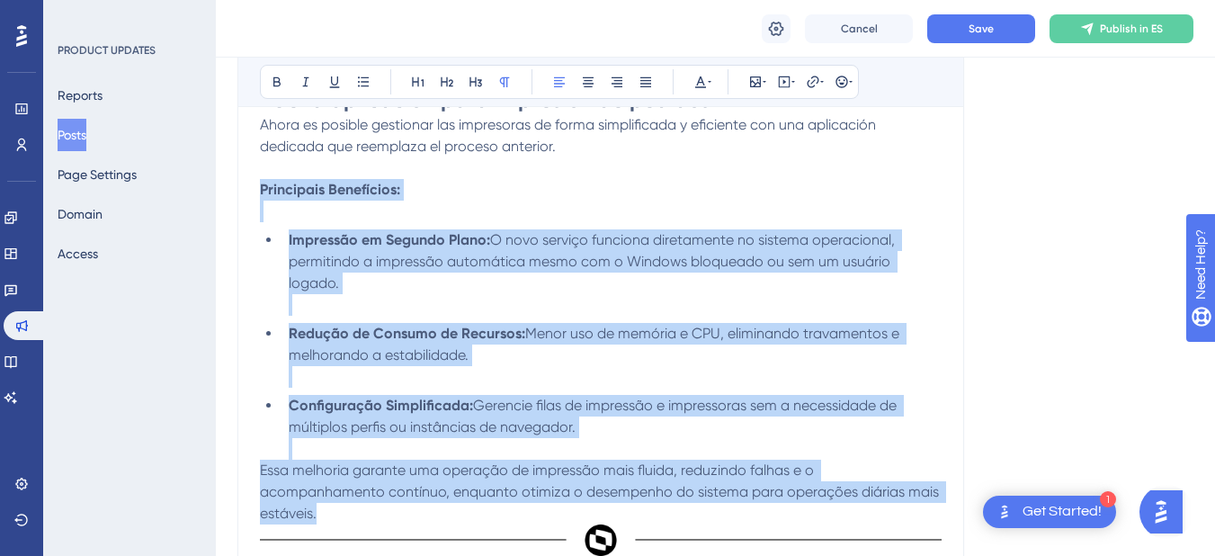
scroll to position [1079, 0]
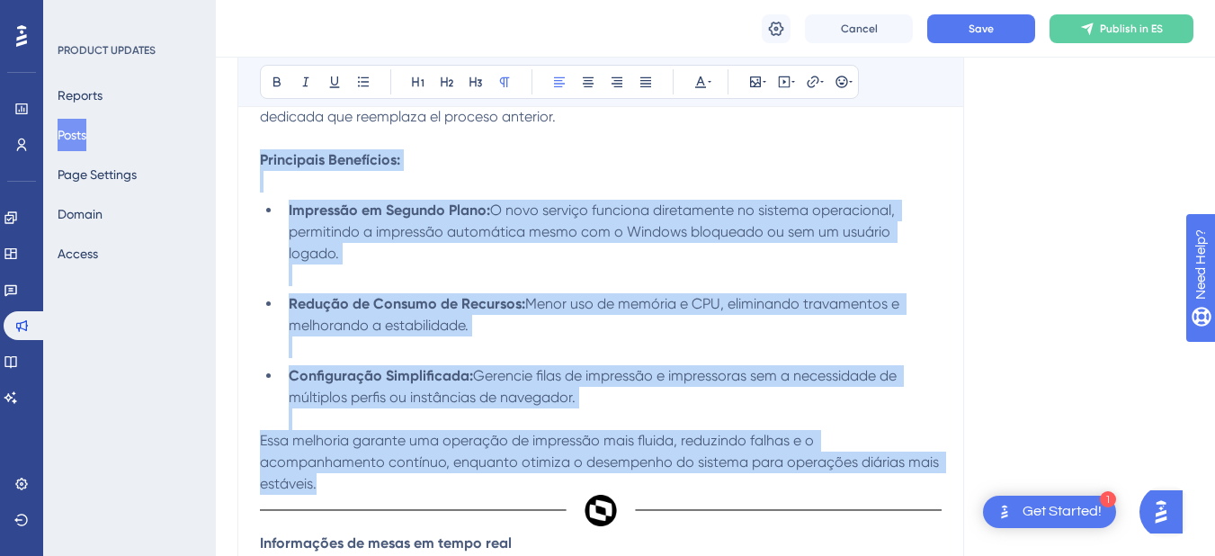
drag, startPoint x: 260, startPoint y: 246, endPoint x: 627, endPoint y: 487, distance: 439.5
click at [627, 487] on div "La nueva versión del POS llegó el 15 de enero de 2025 , con novedades que mejor…" at bounding box center [601, 351] width 682 height 1518
click at [269, 162] on strong "Principais Benefícios:" at bounding box center [330, 159] width 140 height 17
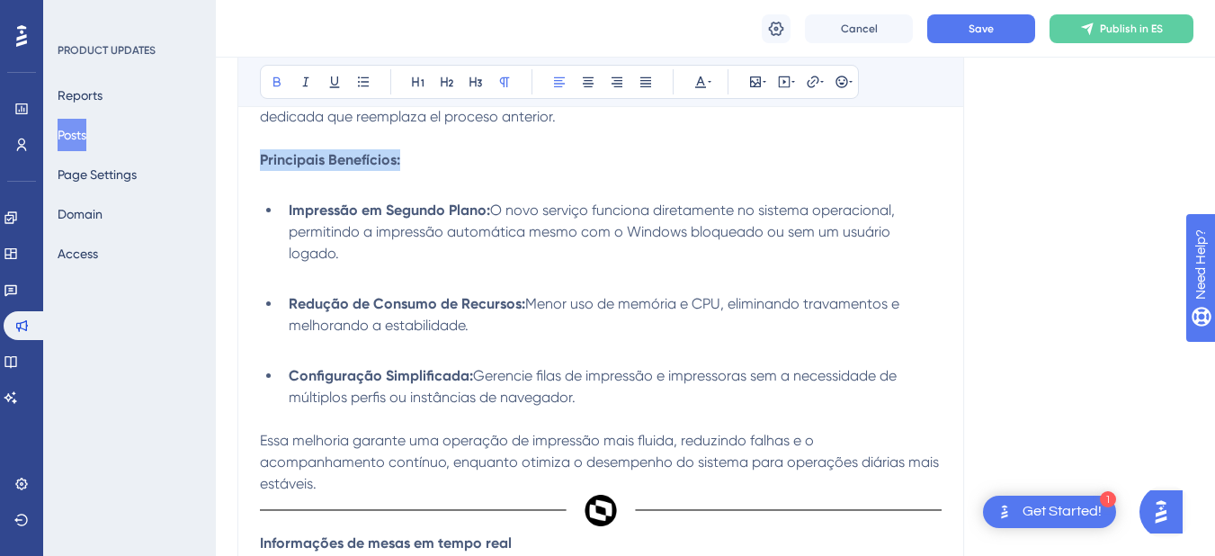
drag, startPoint x: 260, startPoint y: 156, endPoint x: 399, endPoint y: 167, distance: 139.8
click at [399, 167] on strong "Principais Benefícios:" at bounding box center [330, 159] width 140 height 17
drag, startPoint x: 406, startPoint y: 164, endPoint x: 261, endPoint y: 168, distance: 144.9
click at [261, 168] on p "Principales Beneficios:" at bounding box center [601, 160] width 682 height 22
drag, startPoint x: 290, startPoint y: 212, endPoint x: 338, endPoint y: 252, distance: 62.6
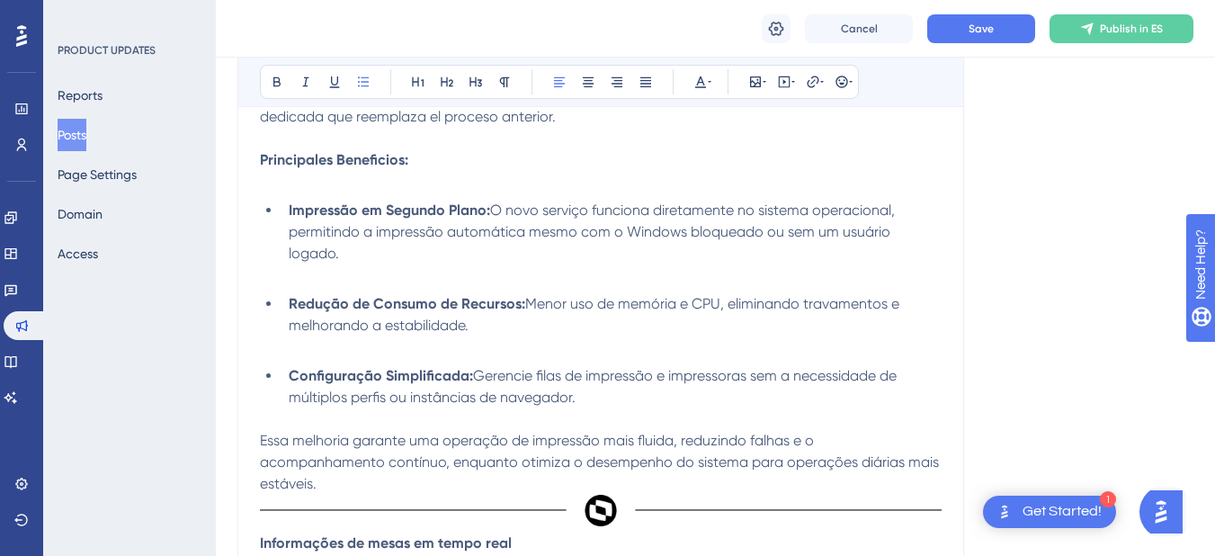
click at [338, 252] on li "Impressão em Segundo Plano: O novo serviço funciona diretamente no sistema oper…" at bounding box center [612, 243] width 660 height 86
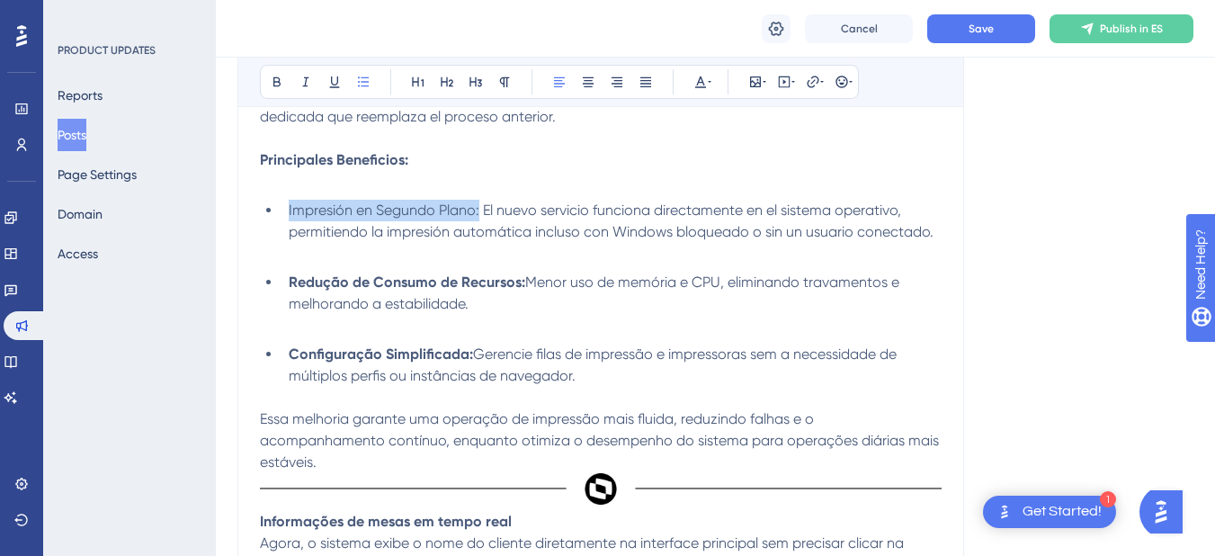
drag, startPoint x: 479, startPoint y: 217, endPoint x: 288, endPoint y: 212, distance: 191.6
click at [288, 212] on li "Impresión en Segundo Plano: El nuevo servicio funciona directamente en el siste…" at bounding box center [612, 232] width 660 height 65
drag, startPoint x: 291, startPoint y: 282, endPoint x: 472, endPoint y: 309, distance: 183.8
click at [472, 309] on li "Redução de Consumo de Recursos: Menor uso de memória e CPU, eliminando travamen…" at bounding box center [612, 304] width 660 height 65
click at [472, 309] on span "Menor uso de memória e CPU, eliminando travamentos e melhorando a estabilidade." at bounding box center [596, 292] width 614 height 39
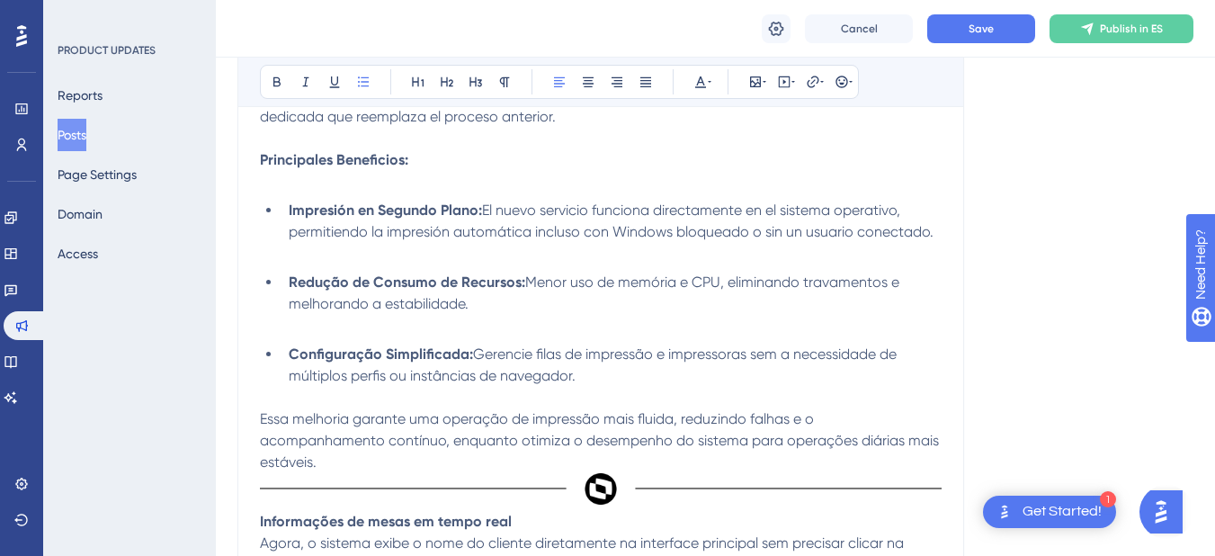
click at [471, 308] on span "Menor uso de memória e CPU, eliminando travamentos e melhorando a estabilidade." at bounding box center [596, 292] width 614 height 39
drag, startPoint x: 471, startPoint y: 308, endPoint x: 287, endPoint y: 287, distance: 185.6
click at [287, 287] on li "Redução de Consumo de Recursos: Menor uso de memória e CPU, eliminando travamen…" at bounding box center [612, 304] width 660 height 65
click at [289, 286] on strong "Redução de Consumo de Recursos:" at bounding box center [407, 281] width 237 height 17
drag, startPoint x: 291, startPoint y: 284, endPoint x: 470, endPoint y: 305, distance: 181.1
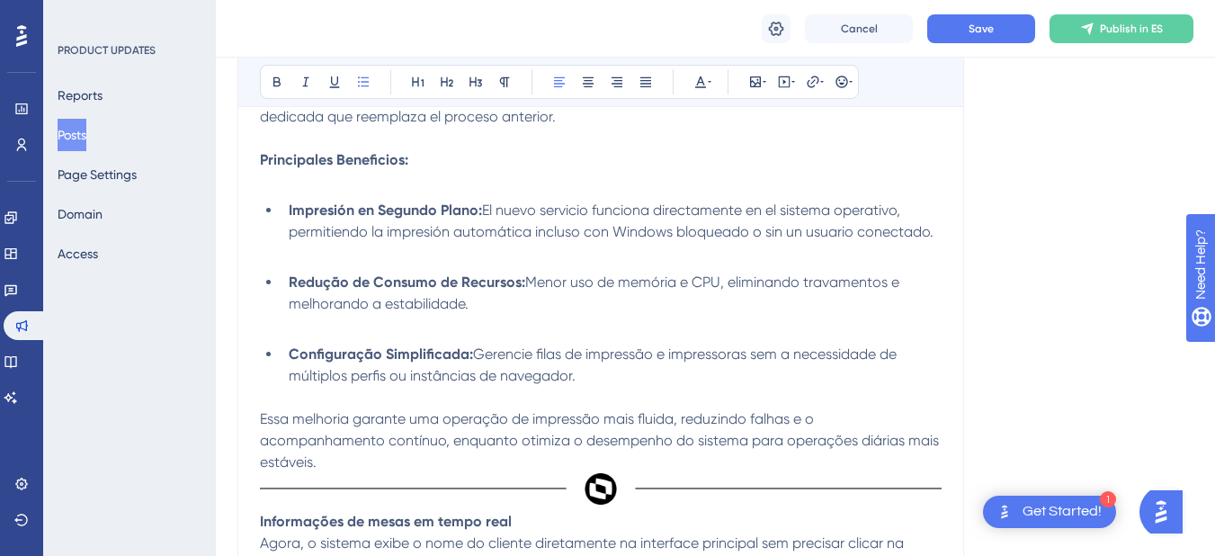
click at [470, 305] on li "Redução de Consumo de Recursos: Menor uso de memória e CPU, eliminando travamen…" at bounding box center [612, 304] width 660 height 65
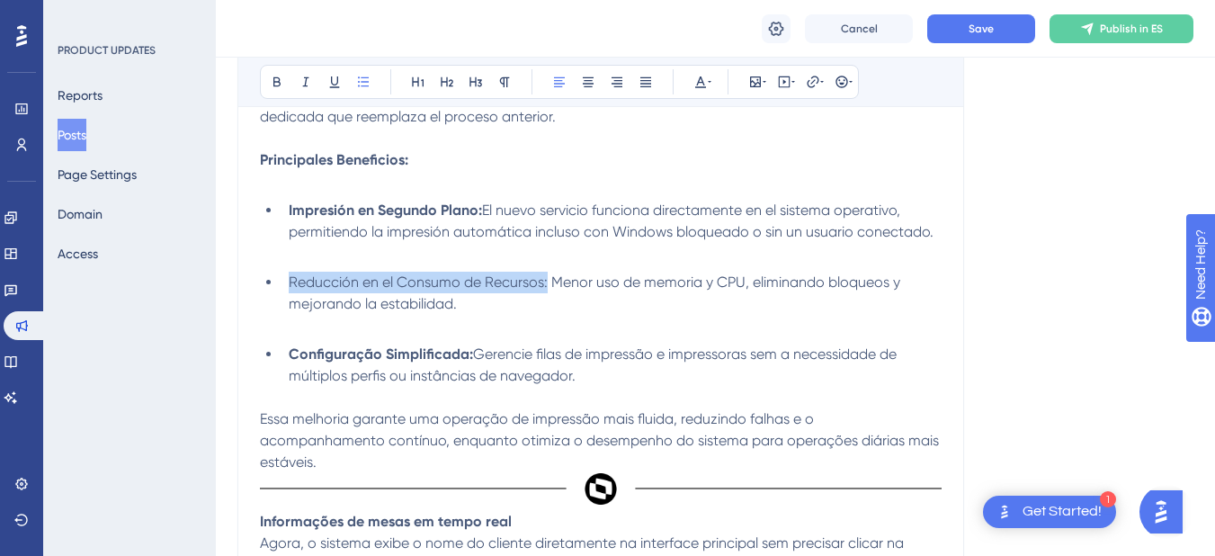
drag, startPoint x: 290, startPoint y: 284, endPoint x: 545, endPoint y: 291, distance: 255.5
click at [545, 291] on li "Reducción en el Consumo de Recursos: Menor uso de memoria y CPU, eliminando blo…" at bounding box center [612, 304] width 660 height 65
click at [315, 334] on li "Reducción en el Consumo de Recursos: Menor uso de memoria y CPU, eliminando blo…" at bounding box center [612, 304] width 660 height 65
drag, startPoint x: 290, startPoint y: 360, endPoint x: 590, endPoint y: 377, distance: 300.9
click at [590, 377] on li "Configuração Simplificada: Gerencie filas de impressão e impressoras sem a nece…" at bounding box center [612, 376] width 660 height 65
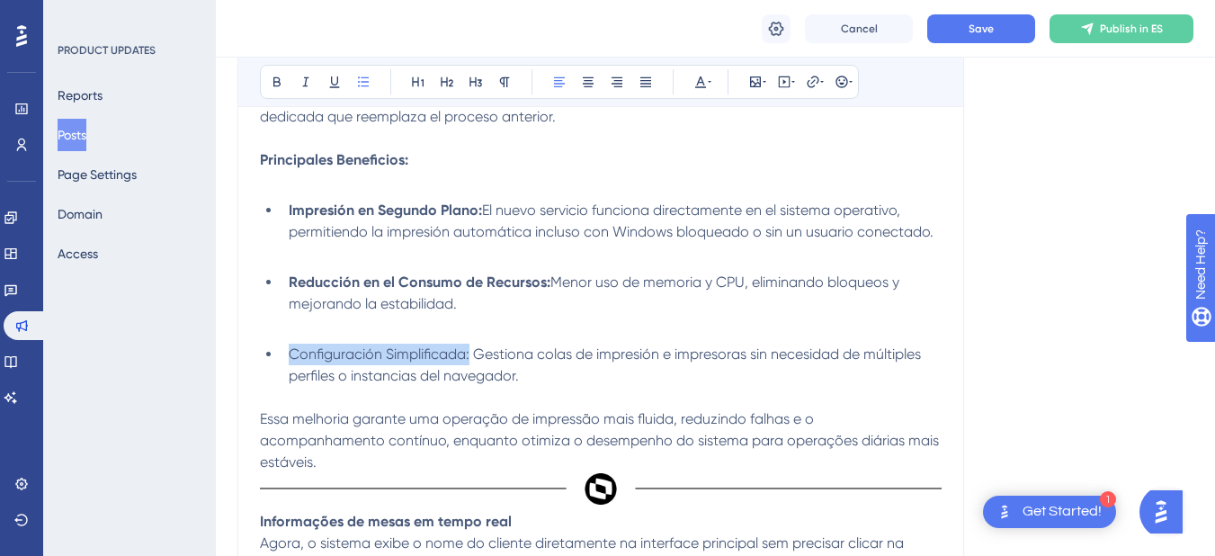
drag, startPoint x: 471, startPoint y: 357, endPoint x: 291, endPoint y: 352, distance: 180.0
click at [291, 352] on span "Configuración Simplificada: Gestiona colas de impresión e impresoras sin necesi…" at bounding box center [607, 364] width 636 height 39
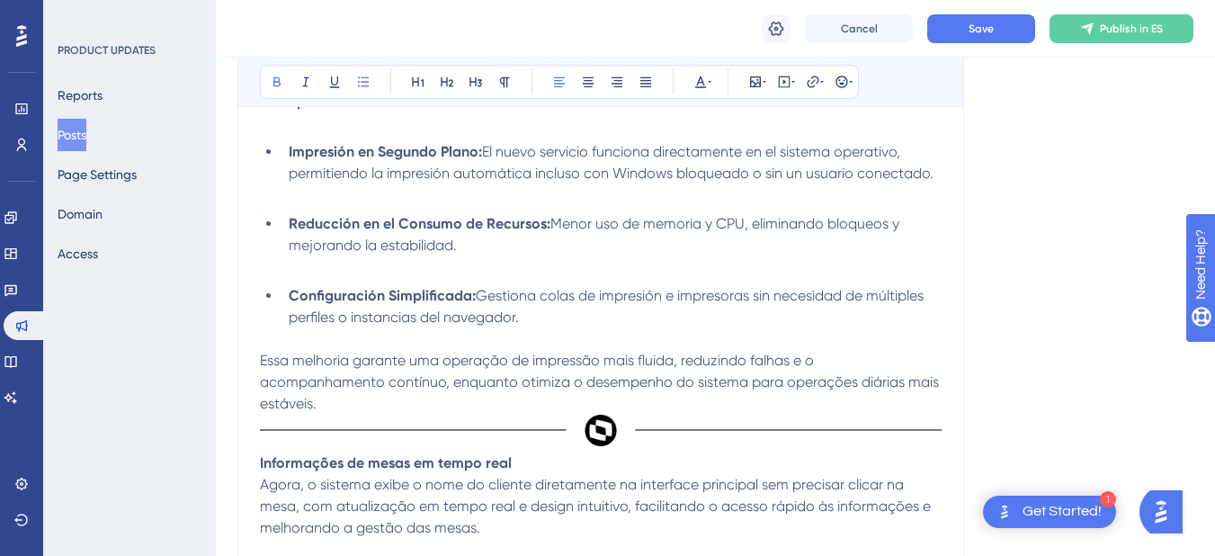
scroll to position [1169, 0]
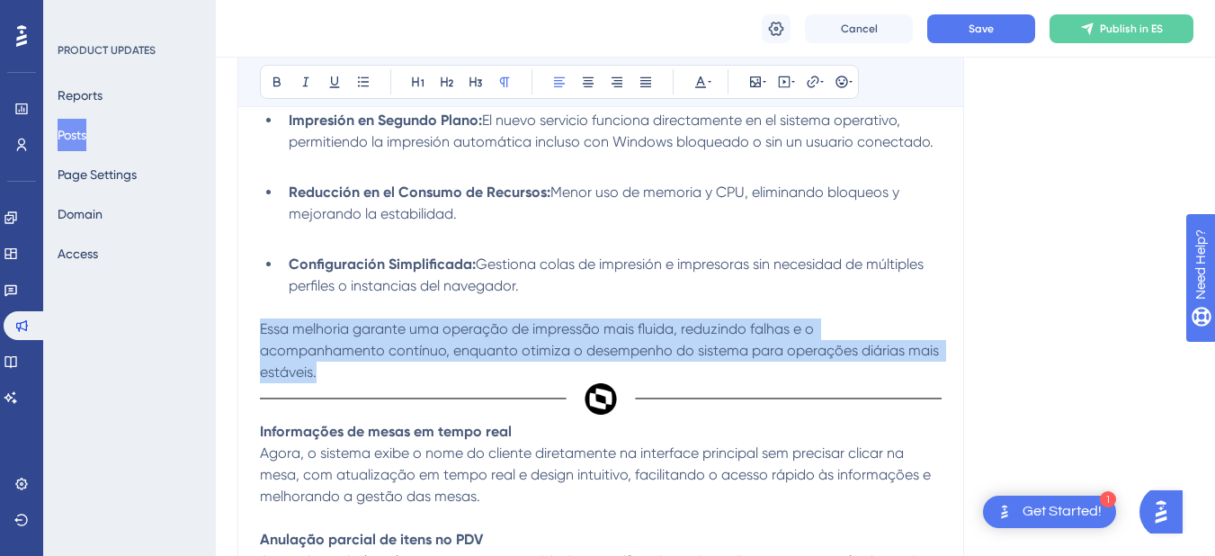
drag, startPoint x: 262, startPoint y: 329, endPoint x: 320, endPoint y: 367, distance: 69.6
click at [320, 367] on p "Essa melhoria garante uma operação de impressão mais fluida, reduzindo falhas e…" at bounding box center [601, 350] width 682 height 65
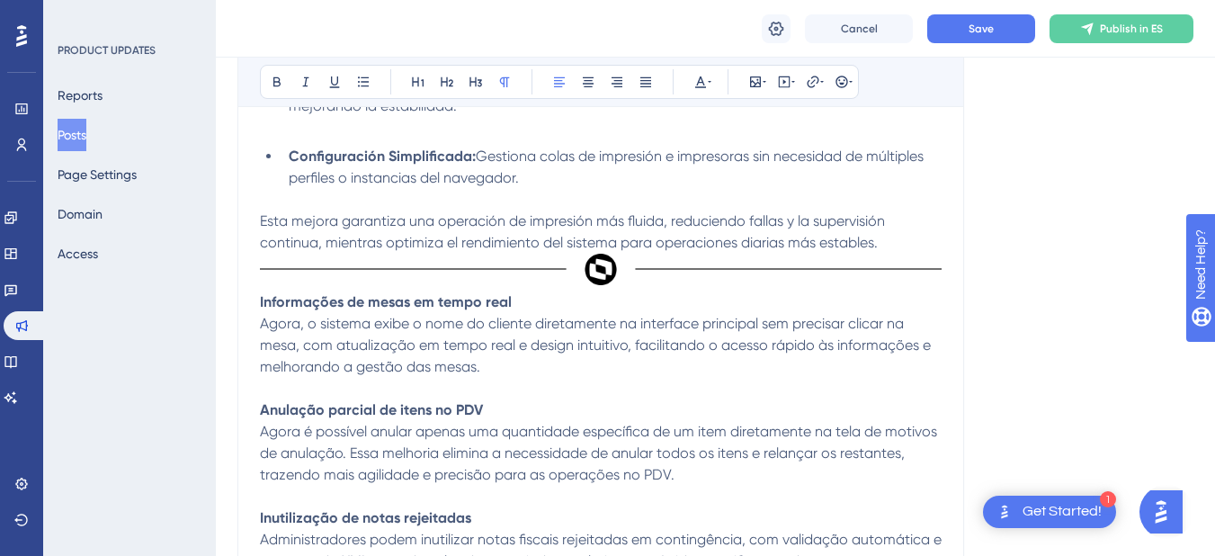
scroll to position [1259, 0]
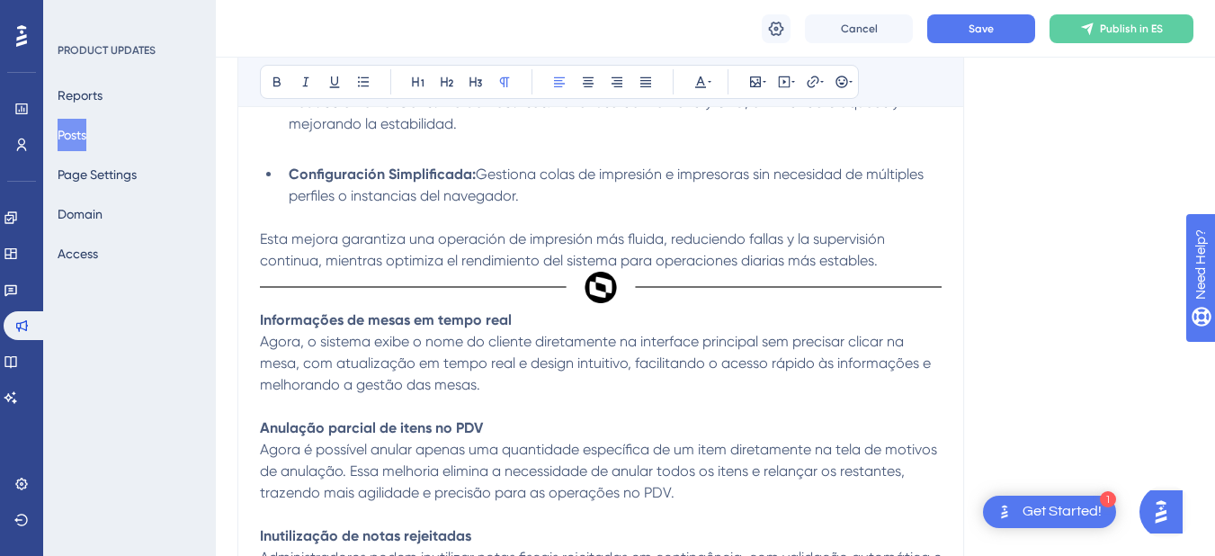
drag, startPoint x: 259, startPoint y: 321, endPoint x: 456, endPoint y: 370, distance: 202.9
click at [456, 370] on div "Versión 12.1.2412.00 do POS Bold Italic Underline Bullet Point Heading 1 Headin…" at bounding box center [600, 85] width 727 height 1650
click at [260, 321] on strong "Informações de mesas em tempo real" at bounding box center [386, 319] width 252 height 17
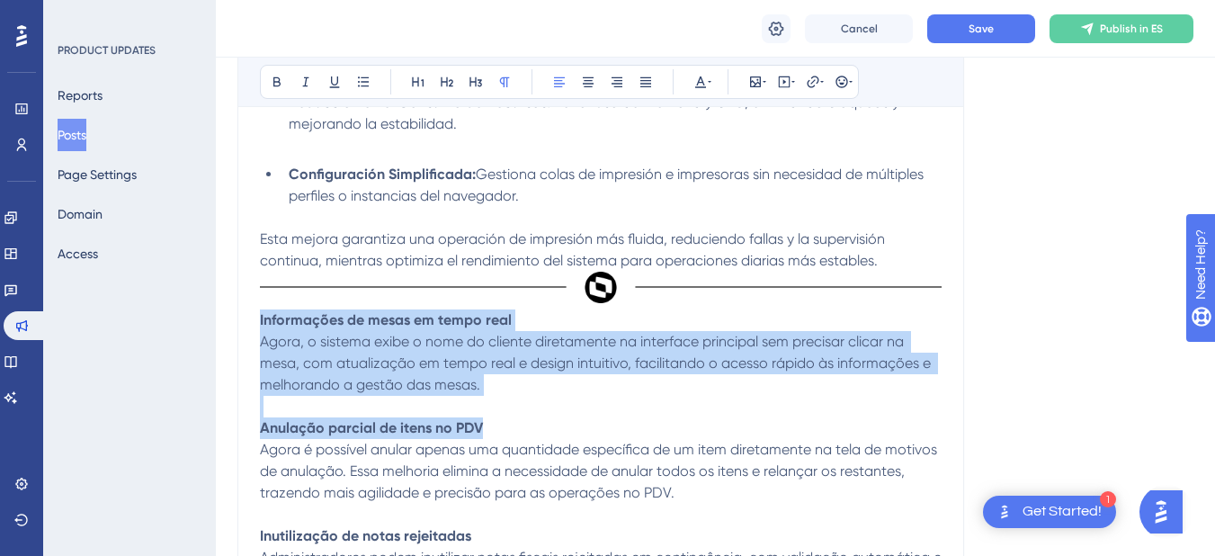
scroll to position [1349, 0]
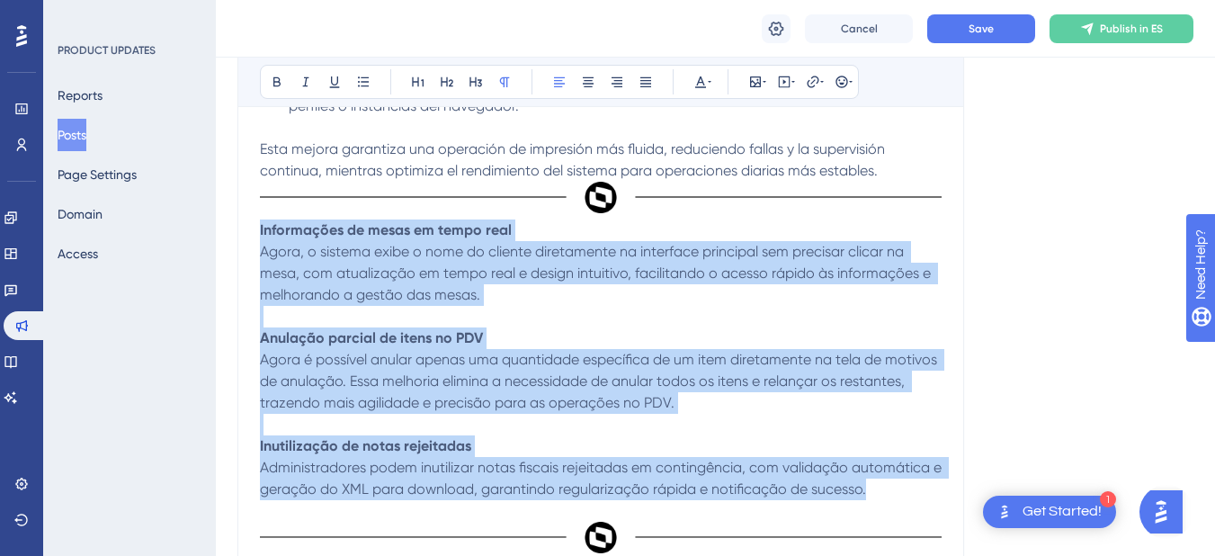
drag, startPoint x: 260, startPoint y: 321, endPoint x: 894, endPoint y: 486, distance: 655.1
click at [894, 486] on div "La nueva versión del POS llegó el 15 de enero de 2025 , con novedades que mejor…" at bounding box center [601, 59] width 682 height 1475
click at [261, 252] on span "Agora, o sistema exibe o nome do cliente diretamente na interface principal sem…" at bounding box center [597, 273] width 675 height 60
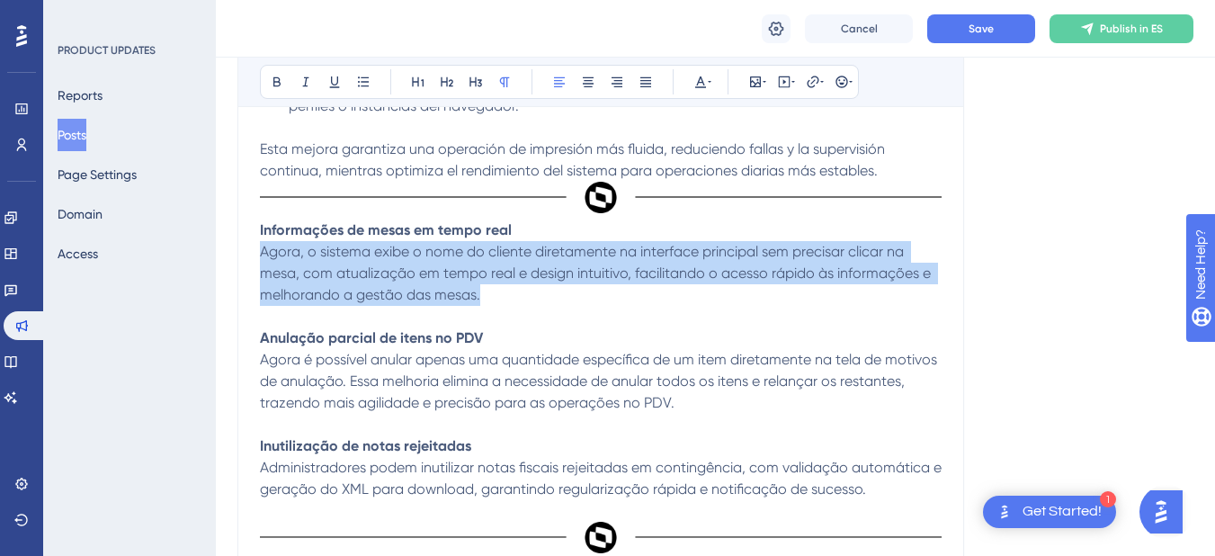
drag, startPoint x: 261, startPoint y: 252, endPoint x: 479, endPoint y: 287, distance: 221.4
click at [479, 287] on span "Agora, o sistema exibe o nome do cliente diretamente na interface principal sem…" at bounding box center [597, 273] width 675 height 60
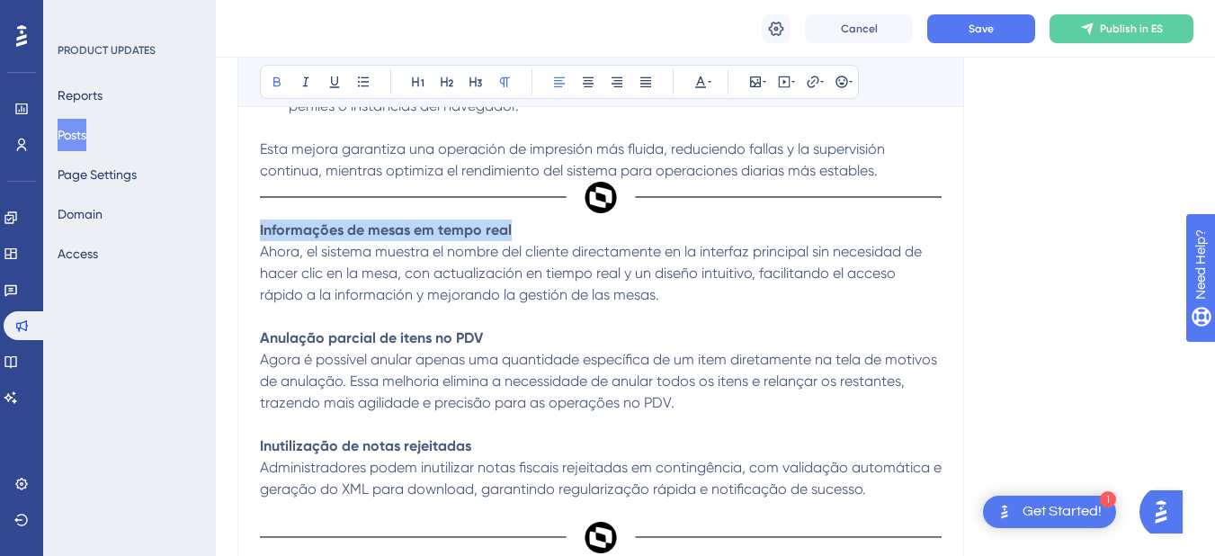
drag, startPoint x: 510, startPoint y: 230, endPoint x: 260, endPoint y: 237, distance: 250.1
click at [260, 237] on p "Informações de mesas em tempo real" at bounding box center [601, 230] width 682 height 22
drag, startPoint x: 506, startPoint y: 235, endPoint x: 255, endPoint y: 235, distance: 251.8
click at [264, 362] on span "Agora é possível anular apenas uma quantidade específica de um item diretamente…" at bounding box center [600, 381] width 681 height 60
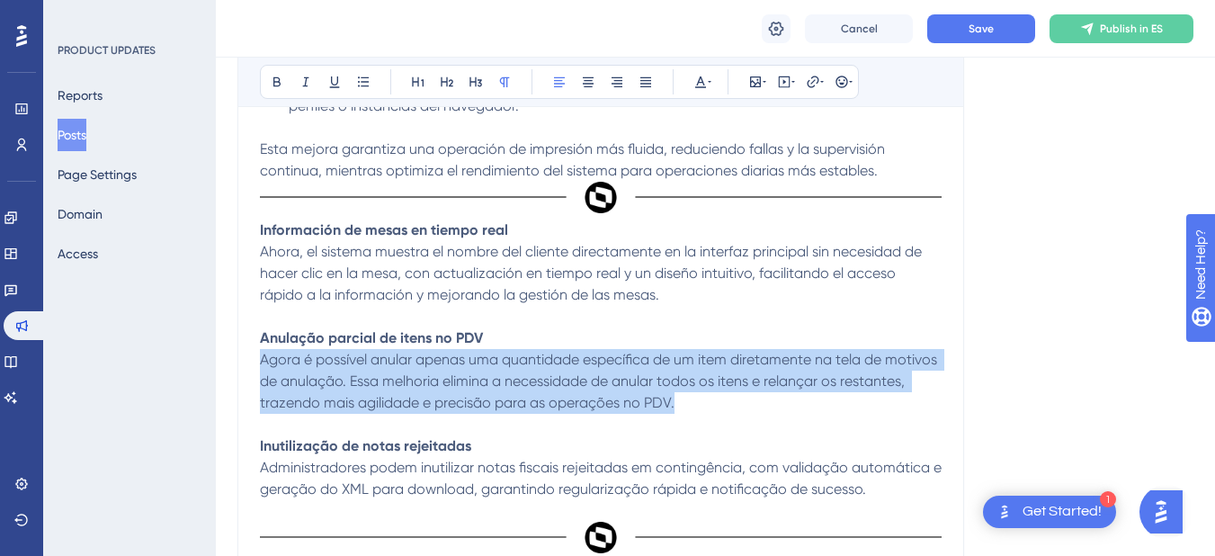
drag, startPoint x: 261, startPoint y: 361, endPoint x: 692, endPoint y: 398, distance: 432.4
click at [692, 398] on p "Agora é possível anular apenas uma quantidade específica de um item diretamente…" at bounding box center [601, 381] width 682 height 65
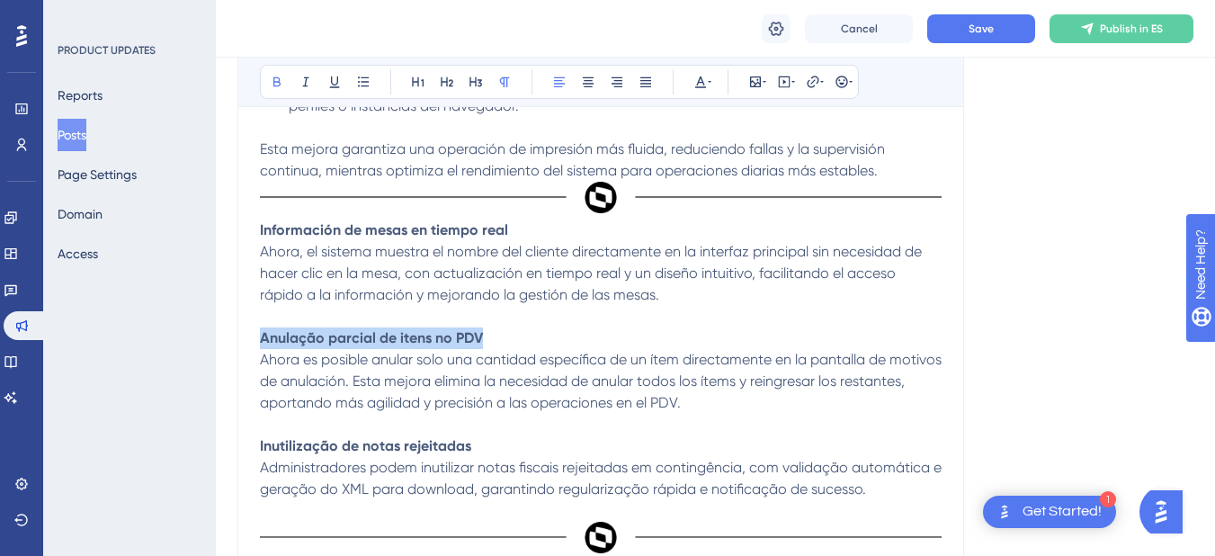
drag, startPoint x: 473, startPoint y: 342, endPoint x: 258, endPoint y: 345, distance: 215.0
drag, startPoint x: 501, startPoint y: 336, endPoint x: 262, endPoint y: 339, distance: 239.3
click at [262, 339] on p "Anulación parcial de ítems en el PDV" at bounding box center [601, 338] width 682 height 22
click at [759, 399] on p "Ahora es posible anular solo una cantidad específica de un ítem directamente en…" at bounding box center [601, 381] width 682 height 65
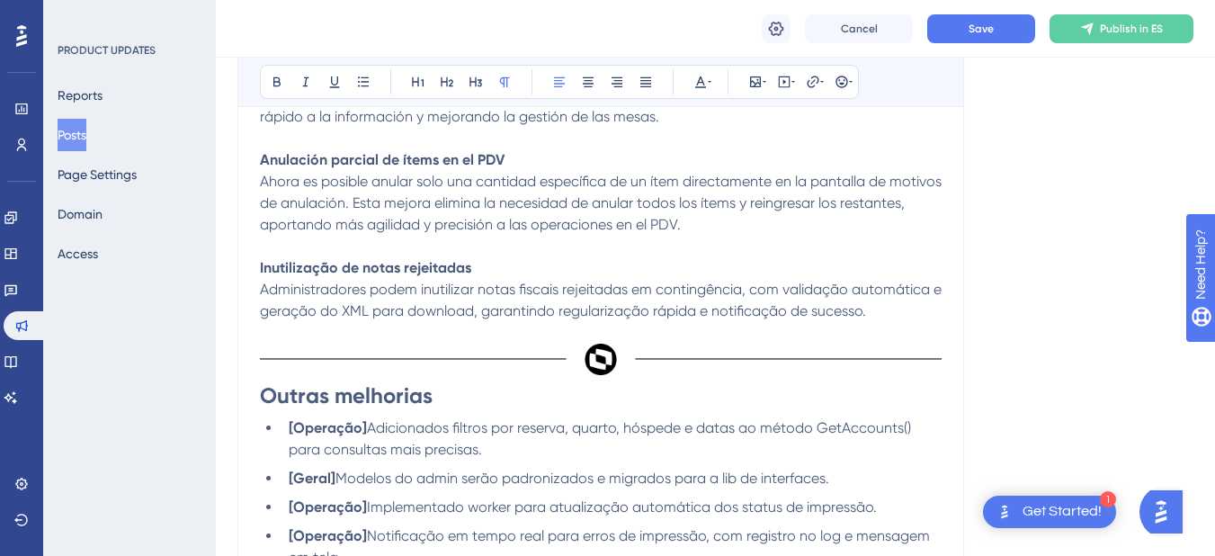
scroll to position [1529, 0]
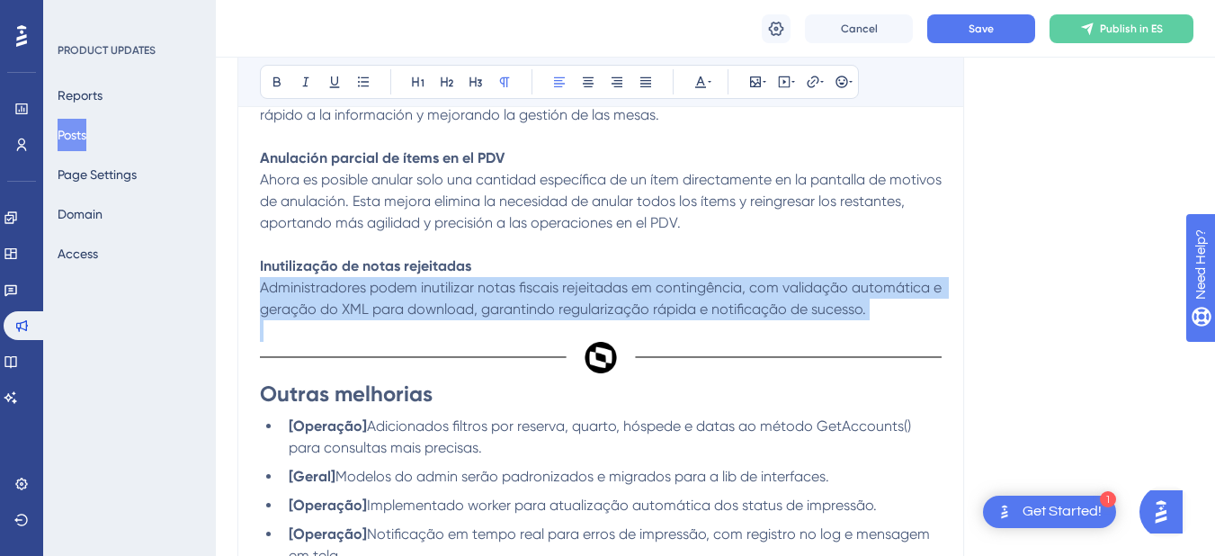
drag, startPoint x: 262, startPoint y: 290, endPoint x: 893, endPoint y: 322, distance: 632.2
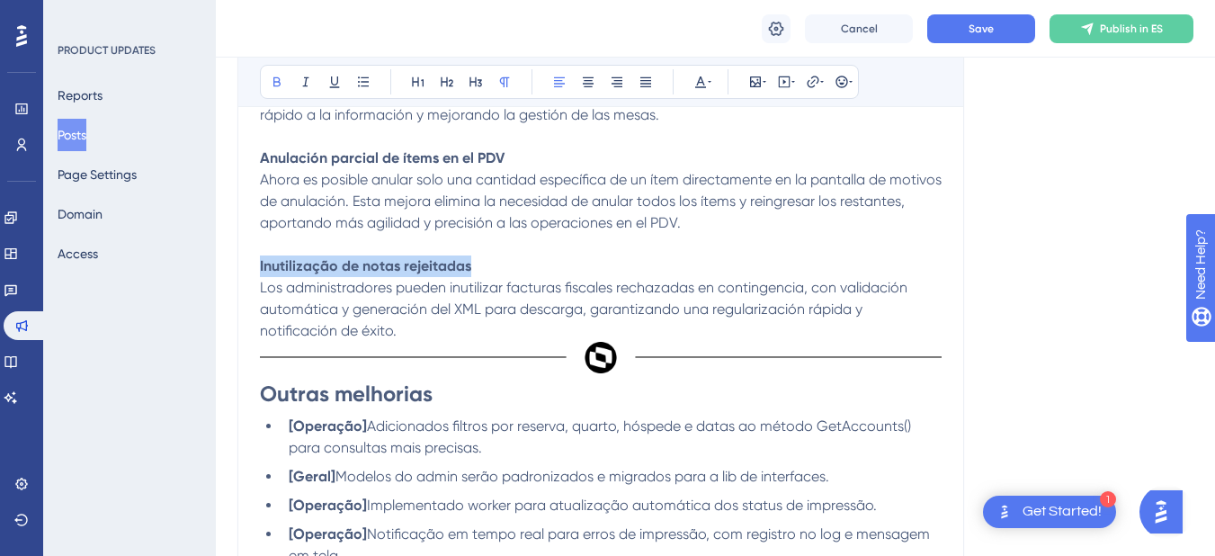
drag, startPoint x: 469, startPoint y: 269, endPoint x: 257, endPoint y: 275, distance: 211.5
drag, startPoint x: 498, startPoint y: 270, endPoint x: 258, endPoint y: 262, distance: 240.3
click at [428, 330] on p "Los administradores pueden inutilizar facturas fiscales rechazadas en contingen…" at bounding box center [601, 309] width 682 height 65
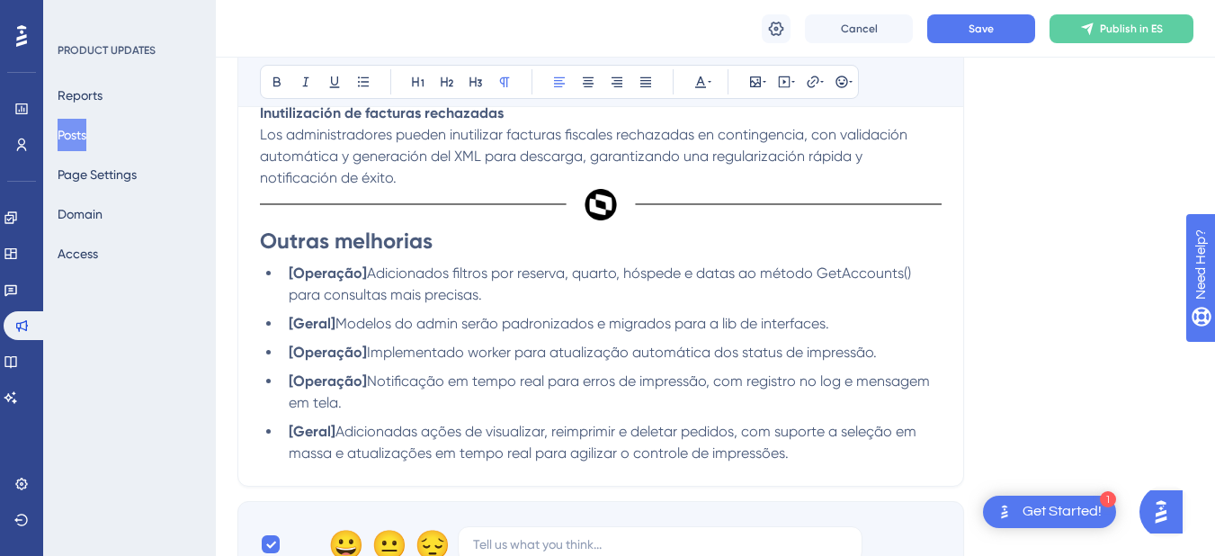
scroll to position [1709, 0]
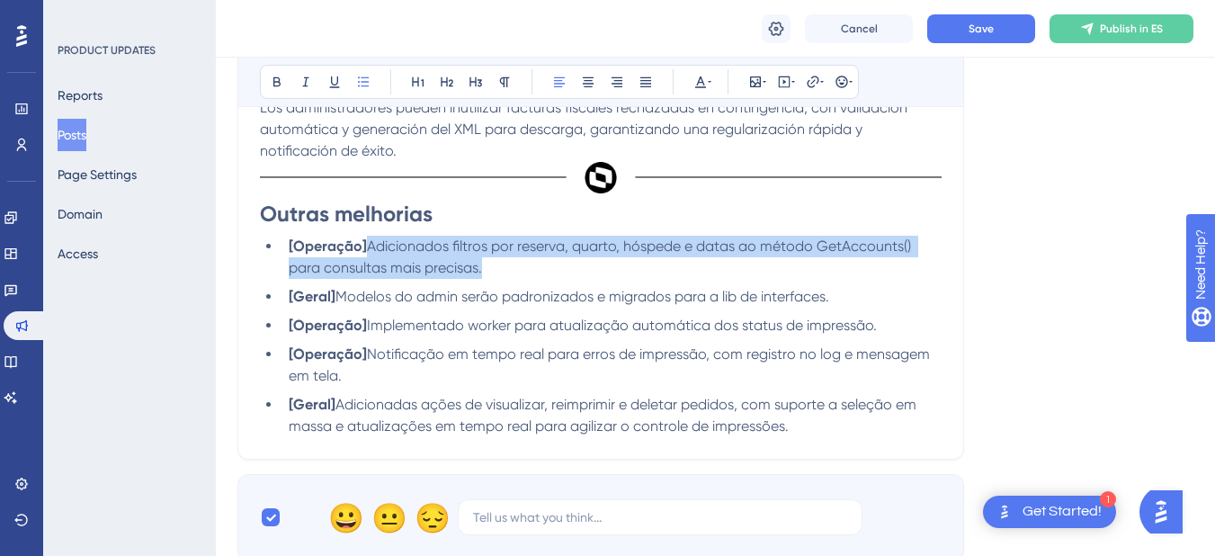
drag, startPoint x: 369, startPoint y: 246, endPoint x: 484, endPoint y: 271, distance: 117.7
click at [484, 271] on li "[Operação] Adicionados filtros por reserva, quarto, hóspede e datas ao método G…" at bounding box center [612, 257] width 660 height 43
click at [371, 247] on span "Adicionados filtros por reserva, quarto, hóspede e datas ao método GetAccounts(…" at bounding box center [602, 256] width 626 height 39
drag, startPoint x: 371, startPoint y: 247, endPoint x: 487, endPoint y: 273, distance: 119.6
click at [487, 273] on li "[Operação] Adicionados filtros por reserva, quarto, hóspede e datas ao método G…" at bounding box center [612, 257] width 660 height 43
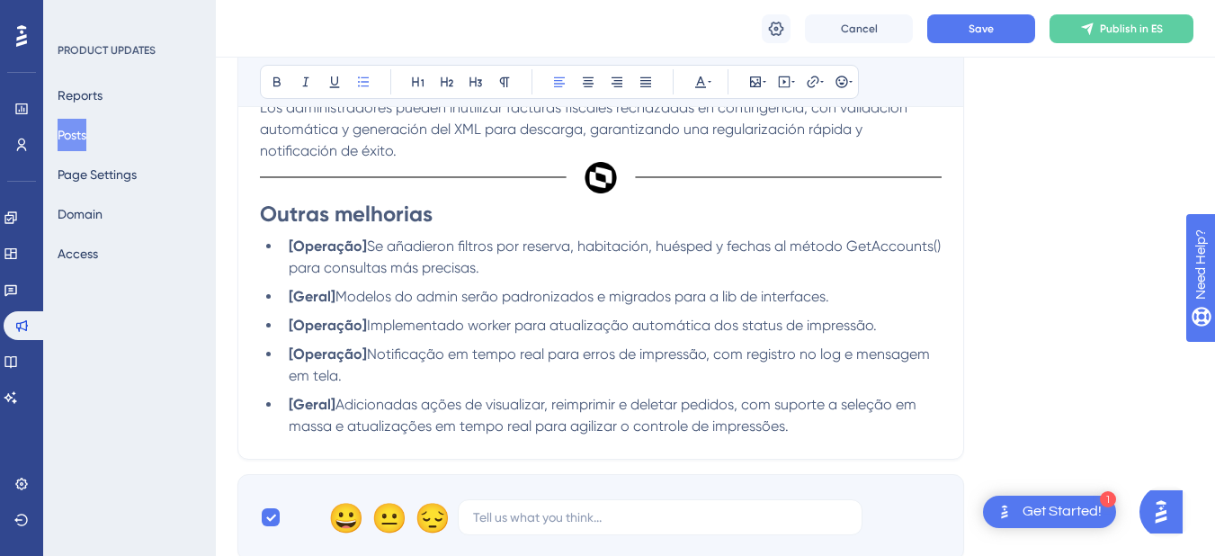
drag, startPoint x: 344, startPoint y: 299, endPoint x: 855, endPoint y: 296, distance: 511.8
click at [855, 296] on li "[Geral] Modelos do admin serão padronizados e migrados para a lib de interfaces." at bounding box center [612, 297] width 660 height 22
click at [348, 299] on span "Modelos do admin serão padronizados e migrados para a lib de interfaces." at bounding box center [582, 296] width 494 height 17
drag, startPoint x: 345, startPoint y: 298, endPoint x: 836, endPoint y: 289, distance: 490.3
click at [829, 289] on span "Modelos do admin serão padronizados e migrados para a lib de interfaces." at bounding box center [582, 296] width 494 height 17
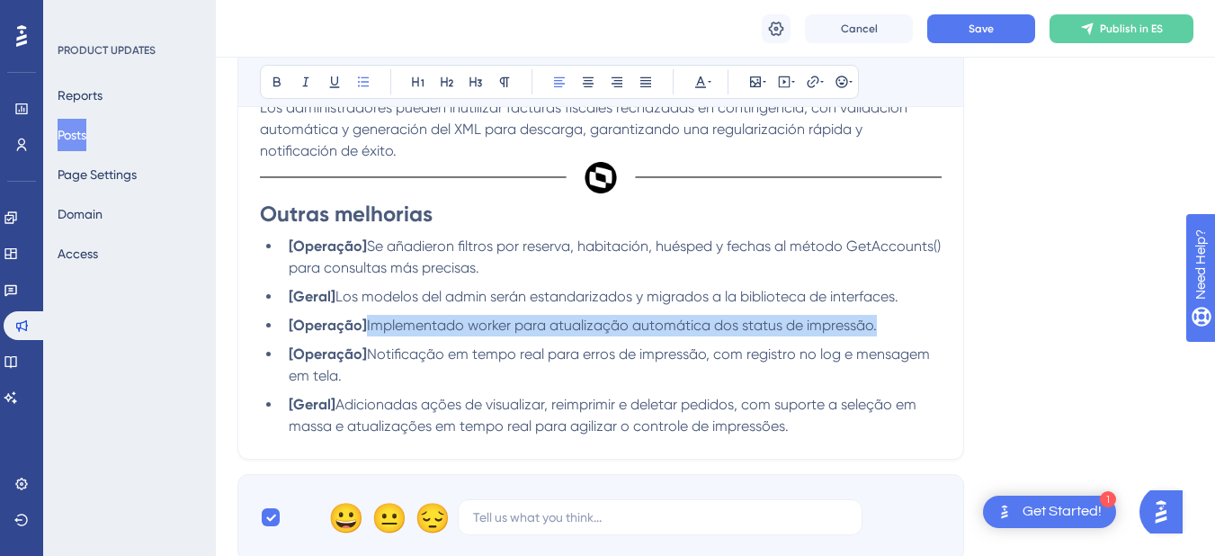
drag, startPoint x: 367, startPoint y: 329, endPoint x: 877, endPoint y: 330, distance: 510.0
click at [877, 330] on li "[Operação] Implementado worker para atualização automática dos status de impres…" at bounding box center [612, 326] width 660 height 22
click at [873, 332] on span "Implementado worker para atualização automática dos status de impressão." at bounding box center [622, 325] width 510 height 17
drag, startPoint x: 877, startPoint y: 331, endPoint x: 368, endPoint y: 334, distance: 509.1
click at [368, 334] on span "Implementado worker para atualização automática dos status de impressão." at bounding box center [622, 325] width 510 height 17
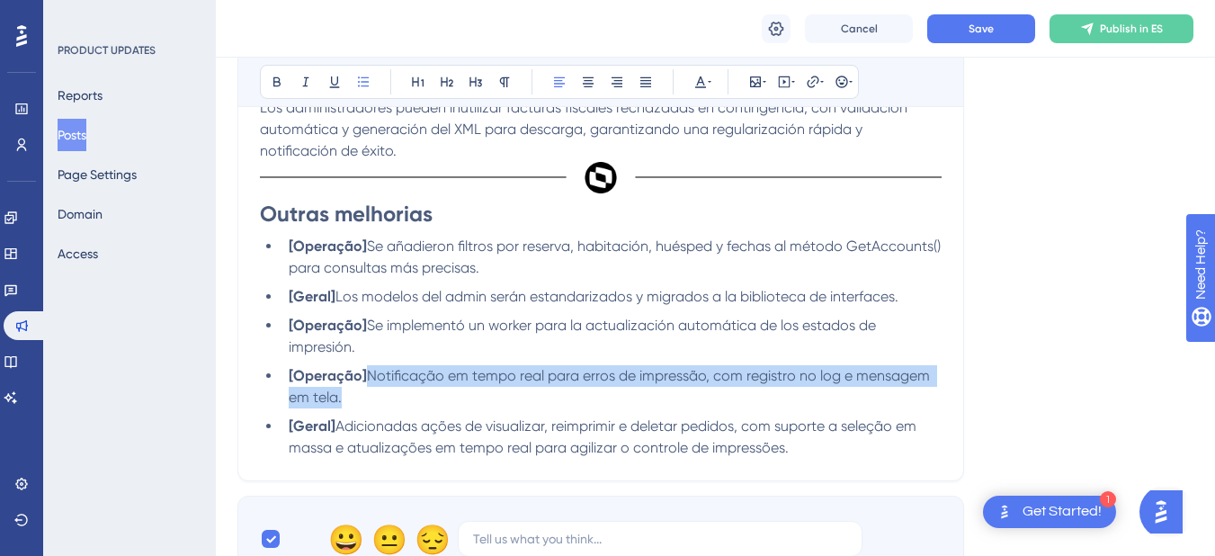
drag, startPoint x: 369, startPoint y: 377, endPoint x: 371, endPoint y: 390, distance: 13.6
click at [371, 390] on li "[Operação] Notificação em tempo real para erros de impressão, com registro no l…" at bounding box center [612, 386] width 660 height 43
click at [391, 375] on span "Notificação em tempo real para erros de impressão, com registro no log e mensag…" at bounding box center [611, 386] width 645 height 39
drag, startPoint x: 369, startPoint y: 377, endPoint x: 383, endPoint y: 397, distance: 24.5
click at [383, 397] on li "[Operação] Notificação em tempo real para erros de impressão, com registro no l…" at bounding box center [612, 386] width 660 height 43
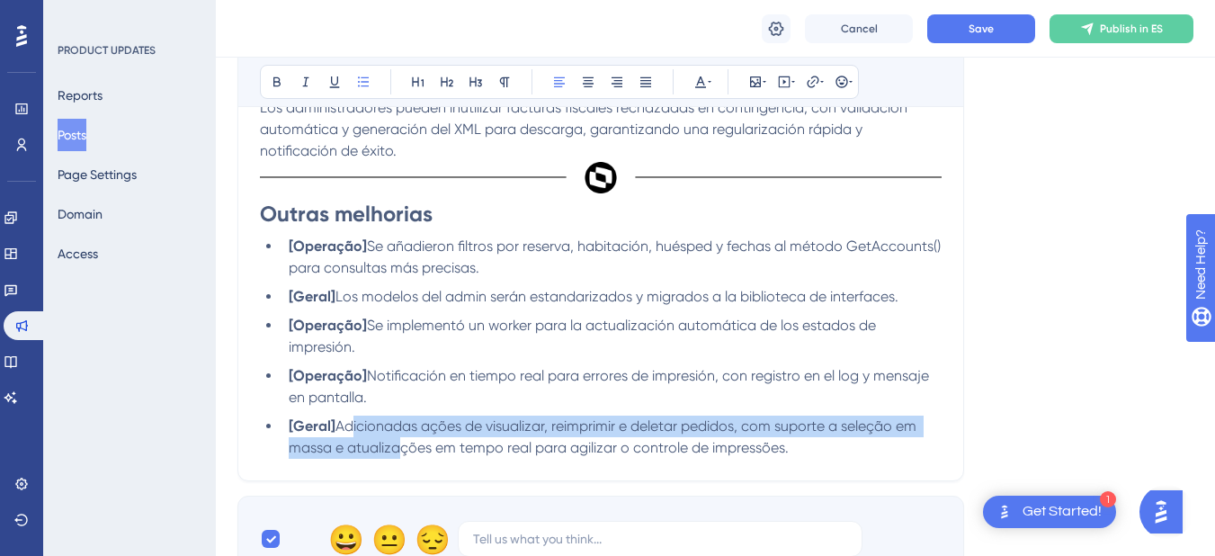
drag, startPoint x: 346, startPoint y: 429, endPoint x: 391, endPoint y: 438, distance: 45.9
click at [391, 438] on li "[Geral] Adicionadas ações de visualizar, reimprimir e deletar pedidos, com supo…" at bounding box center [612, 437] width 660 height 43
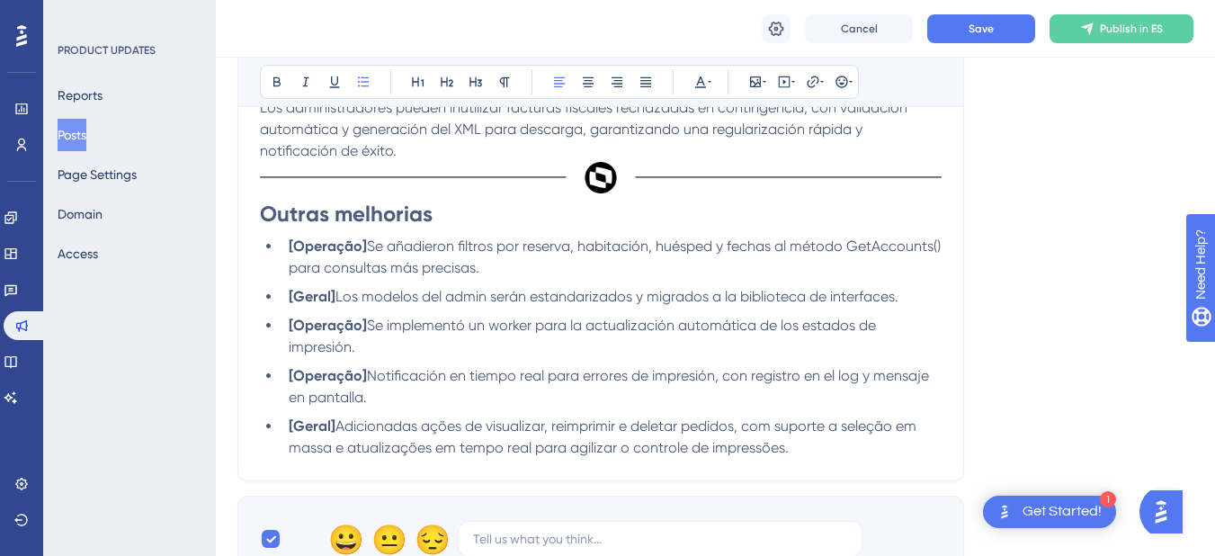
click at [343, 426] on span "Adicionadas ações de visualizar, reimprimir e deletar pedidos, com suporte a se…" at bounding box center [604, 436] width 631 height 39
drag, startPoint x: 343, startPoint y: 426, endPoint x: 847, endPoint y: 440, distance: 504.8
click at [847, 440] on li "[Geral] Adicionadas ações de visualizar, reimprimir e deletar pedidos, com supo…" at bounding box center [612, 437] width 660 height 43
click at [345, 427] on span "Adicionadas ações de visualizar, reimprimir e deletar pedidos, com suporte a se…" at bounding box center [604, 436] width 631 height 39
drag, startPoint x: 345, startPoint y: 427, endPoint x: 848, endPoint y: 454, distance: 503.5
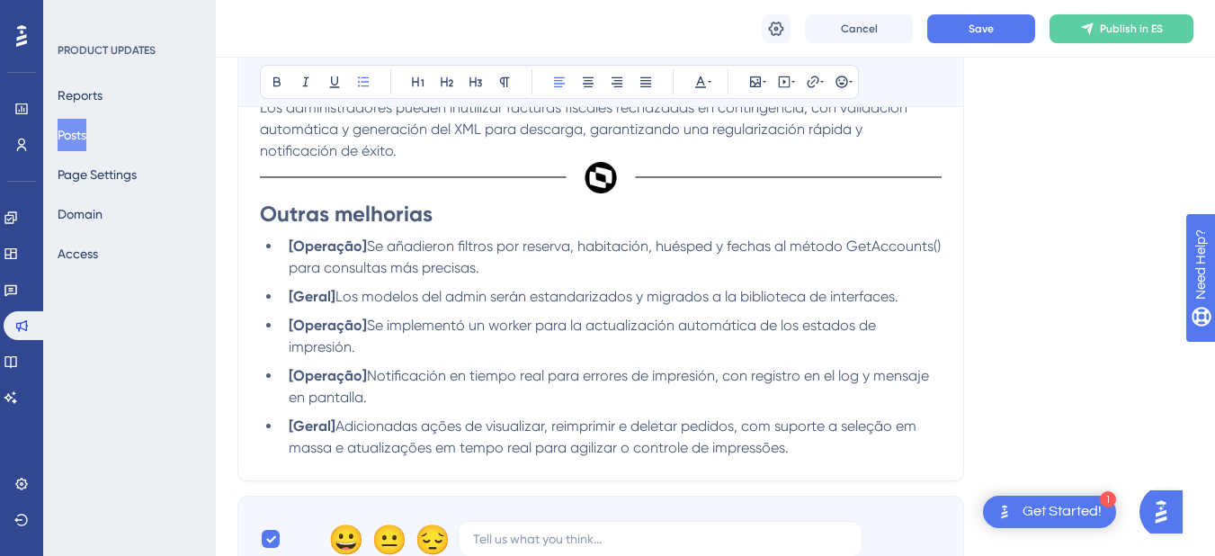
click at [848, 454] on li "[Geral] Adicionadas ações de visualizar, reimprimir e deletar pedidos, com supo…" at bounding box center [612, 437] width 660 height 43
drag, startPoint x: 288, startPoint y: 431, endPoint x: 335, endPoint y: 422, distance: 47.6
click at [335, 422] on li "[Geral] Se añadieron acciones de visualizar, reimprimir y eliminar pedidos, con…" at bounding box center [612, 437] width 660 height 43
drag, startPoint x: 298, startPoint y: 250, endPoint x: 362, endPoint y: 253, distance: 63.9
click at [362, 253] on strong "[Operação]" at bounding box center [328, 245] width 78 height 17
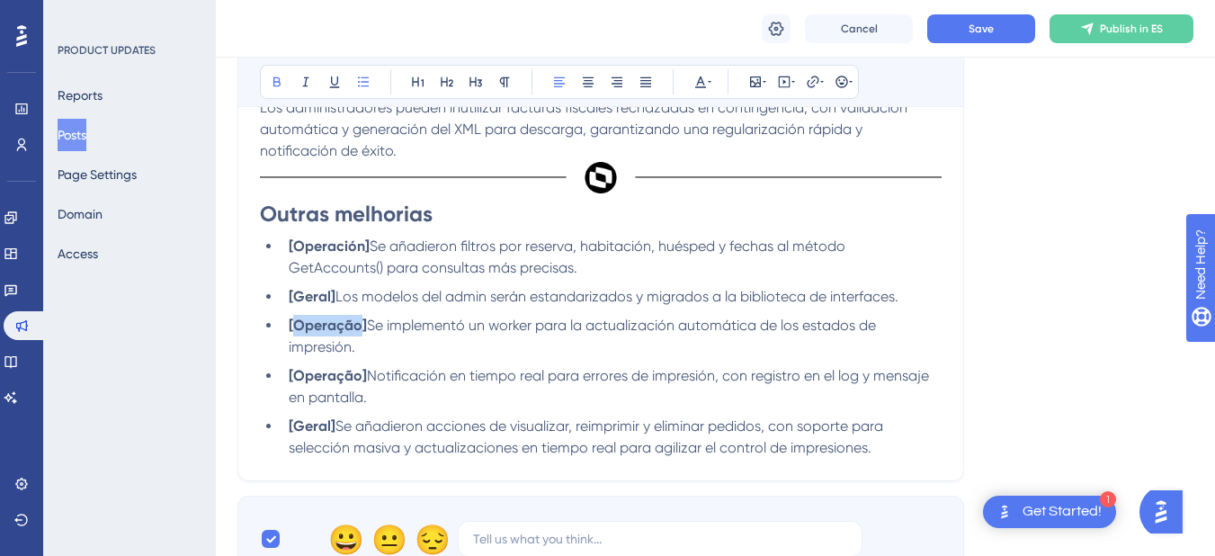
drag, startPoint x: 296, startPoint y: 330, endPoint x: 360, endPoint y: 335, distance: 64.0
click at [360, 335] on li "[Operação] Se implementó un worker para la actualización automática de los esta…" at bounding box center [612, 336] width 660 height 43
drag, startPoint x: 360, startPoint y: 377, endPoint x: 297, endPoint y: 378, distance: 63.0
click at [297, 378] on strong "[Operação]" at bounding box center [328, 375] width 78 height 17
paste div
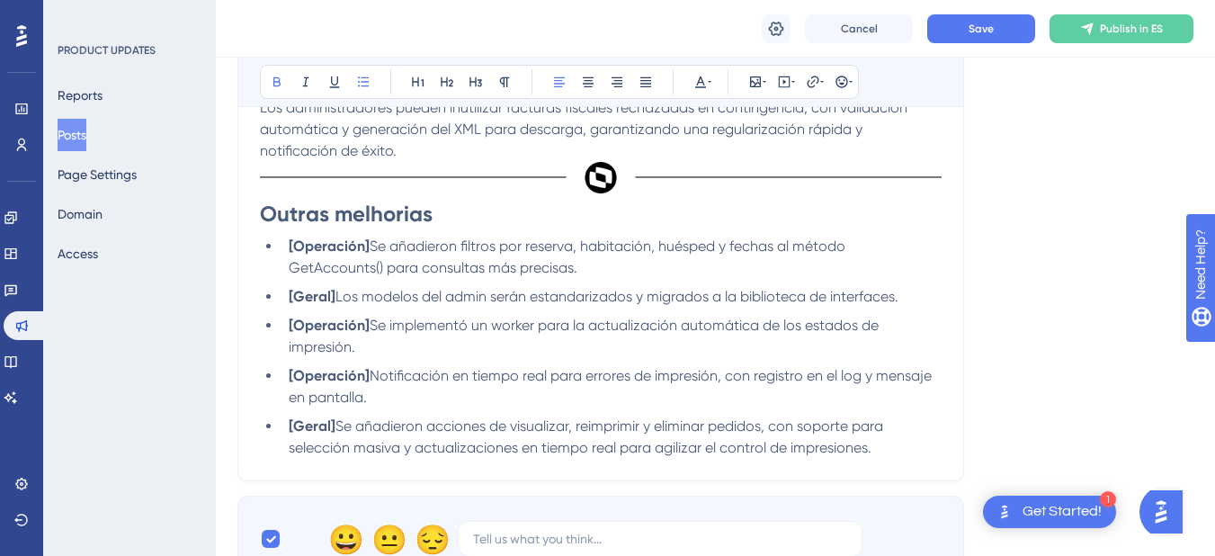
click at [313, 429] on strong "[Geral]" at bounding box center [312, 425] width 47 height 17
click at [309, 300] on strong "[Geral]" at bounding box center [312, 296] width 47 height 17
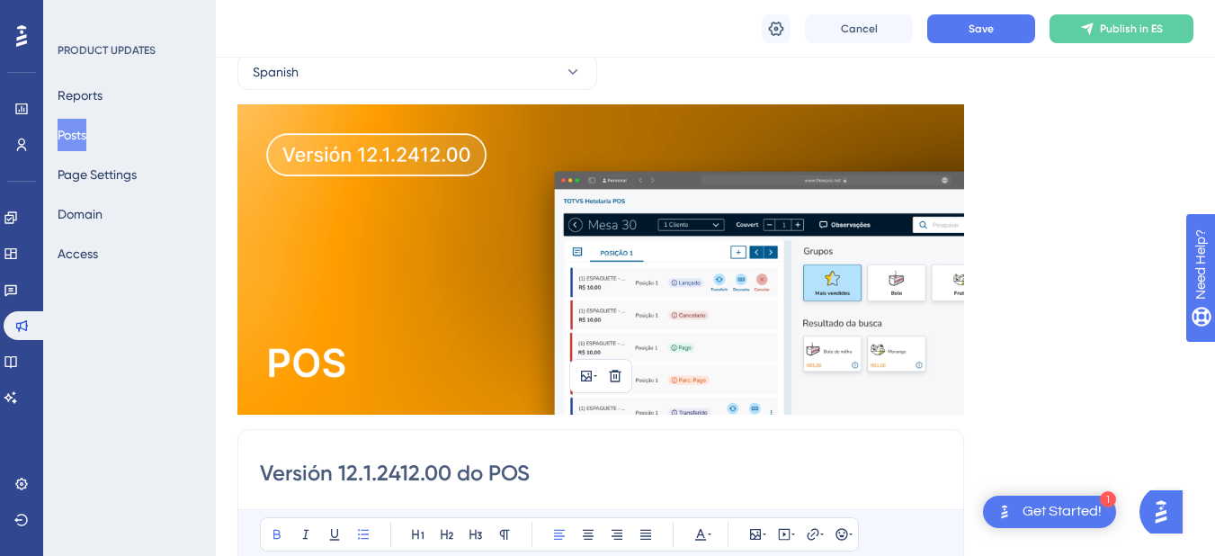
scroll to position [0, 0]
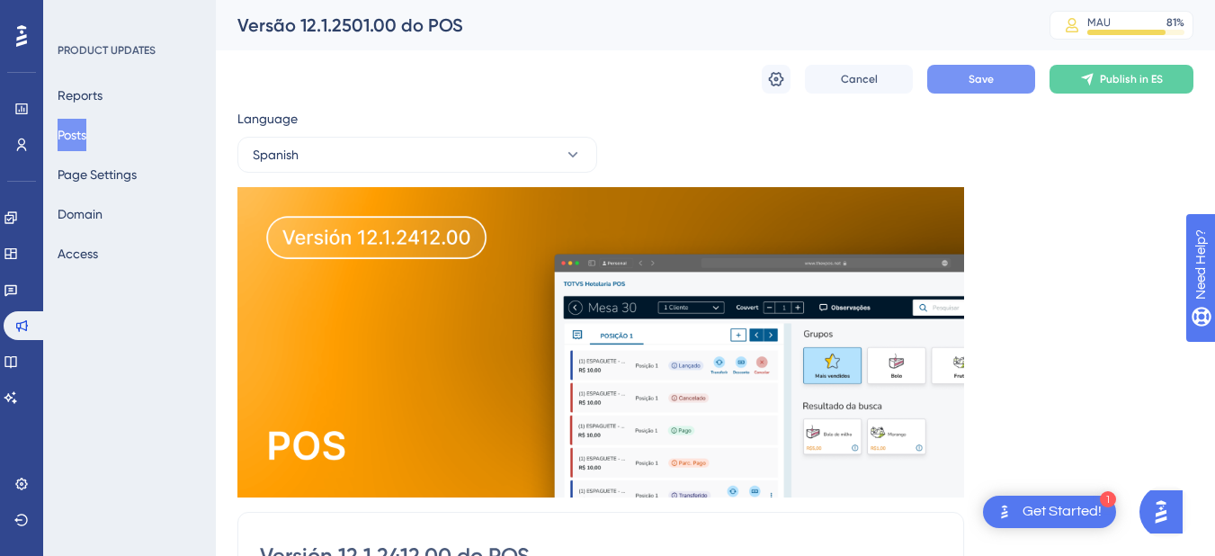
click at [938, 84] on button "Save" at bounding box center [981, 79] width 108 height 29
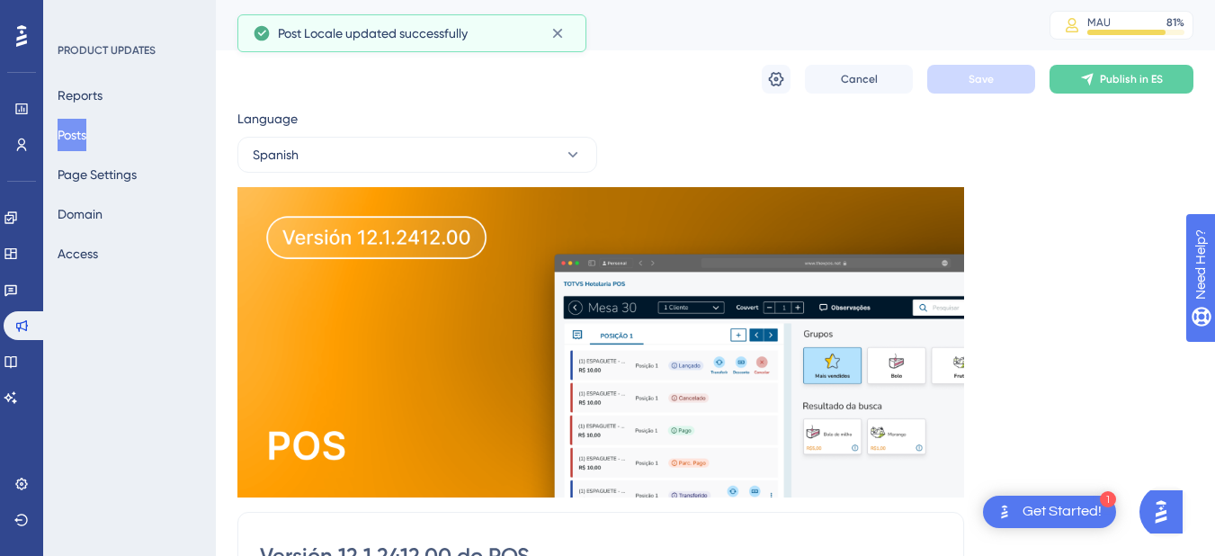
click at [453, 136] on div "Language" at bounding box center [417, 122] width 360 height 29
click at [453, 139] on button "Spanish" at bounding box center [417, 155] width 360 height 36
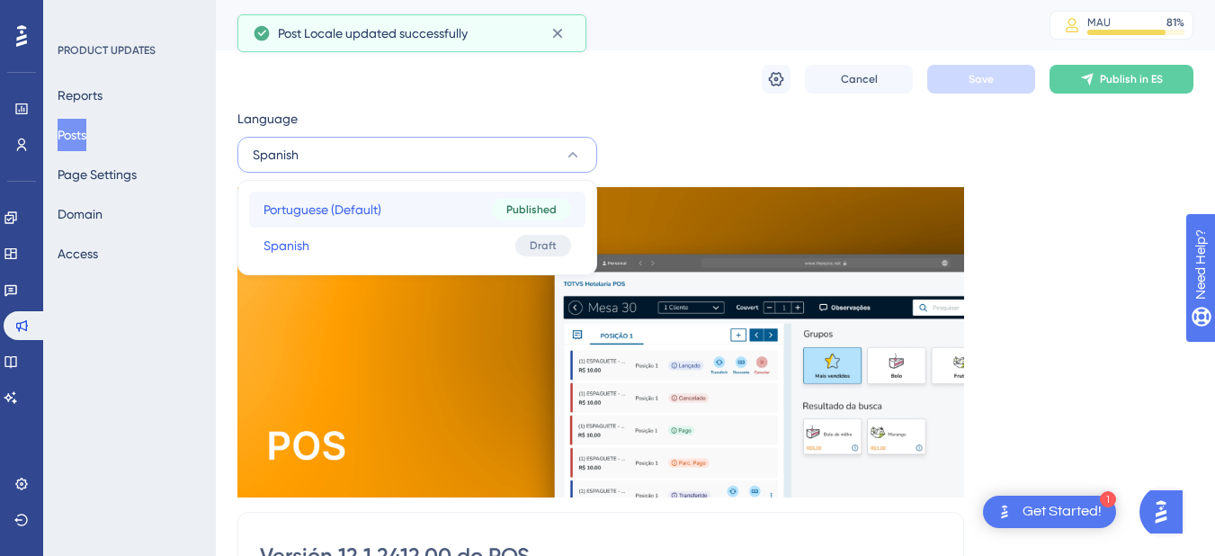
click at [472, 210] on button "Portuguese (Default) Portuguese (Default) Published" at bounding box center [417, 210] width 336 height 36
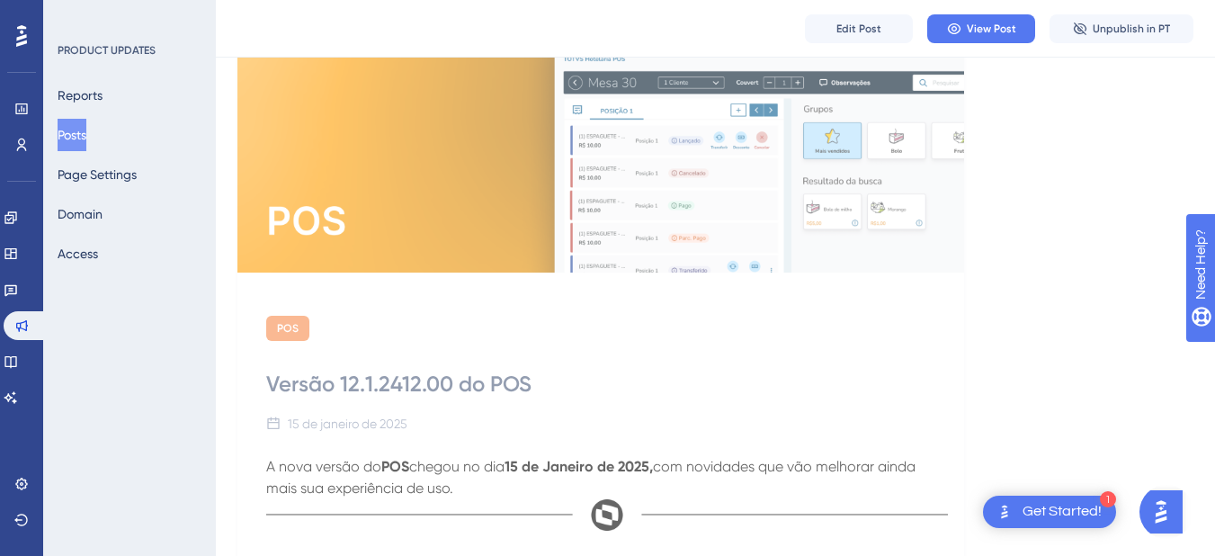
scroll to position [270, 0]
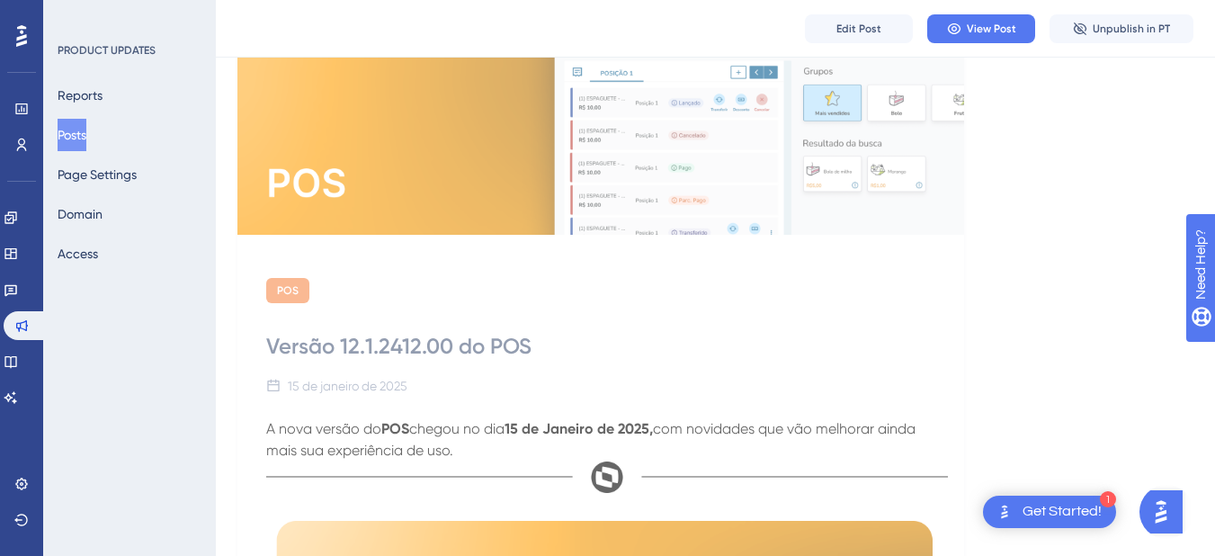
click at [83, 146] on button "Posts" at bounding box center [72, 135] width 29 height 32
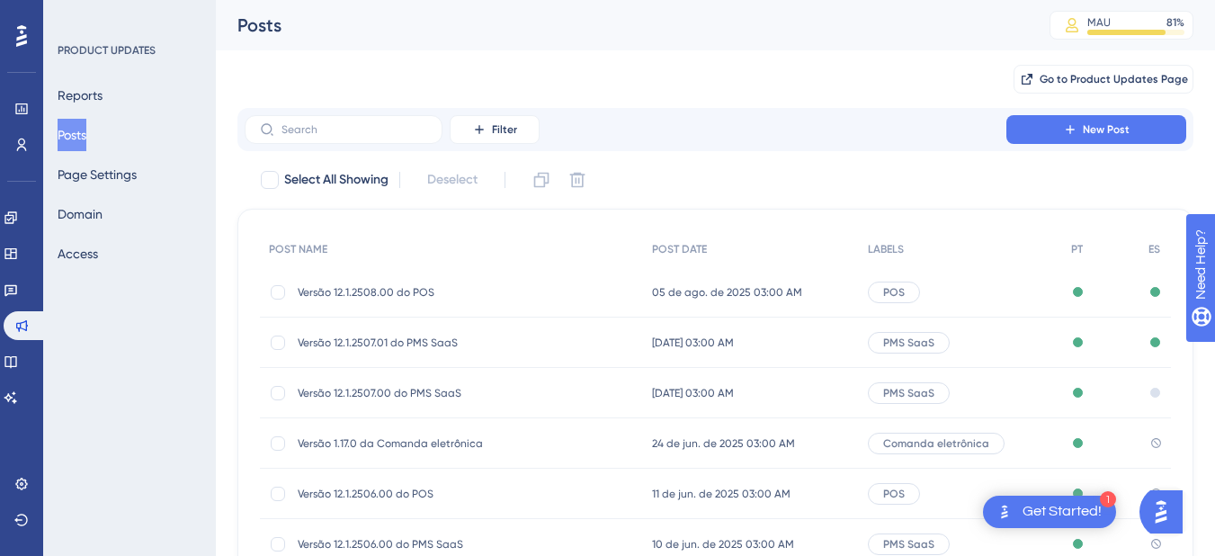
scroll to position [360, 0]
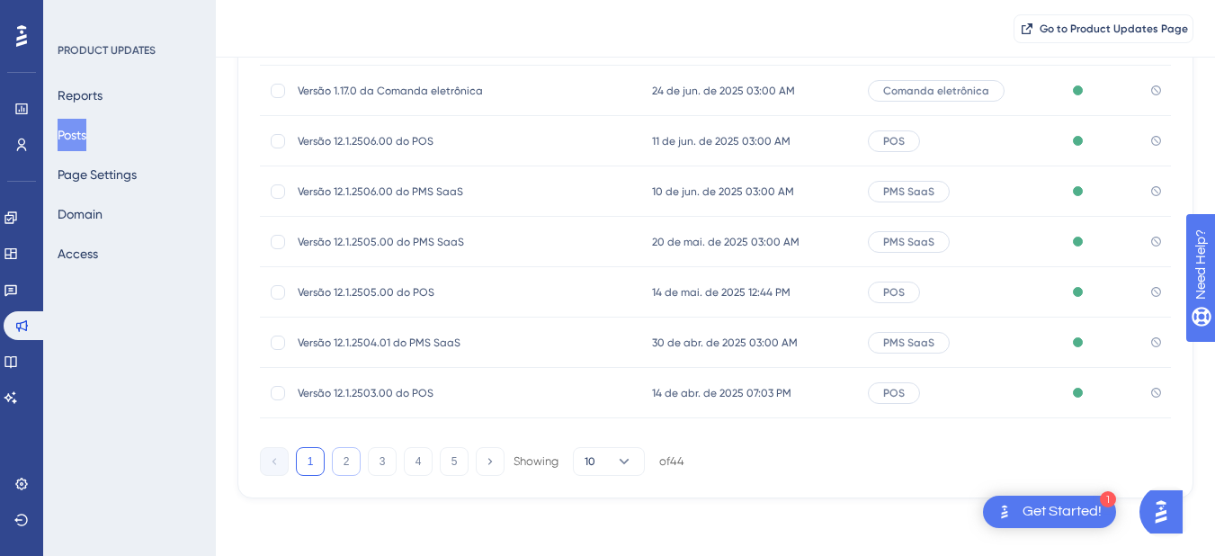
click at [339, 451] on button "2" at bounding box center [346, 461] width 29 height 29
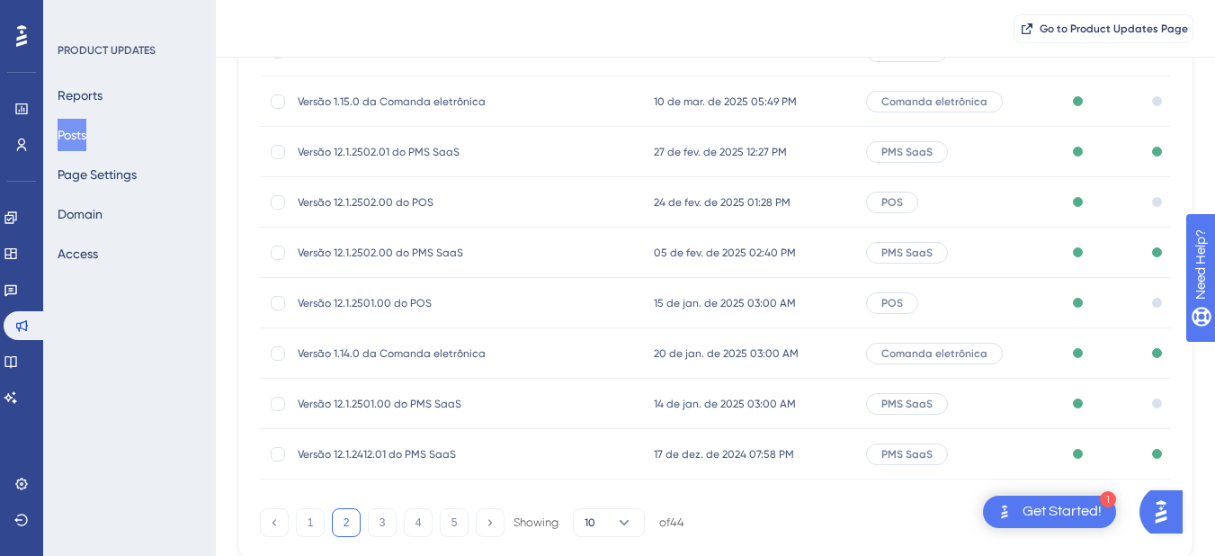
scroll to position [270, 0]
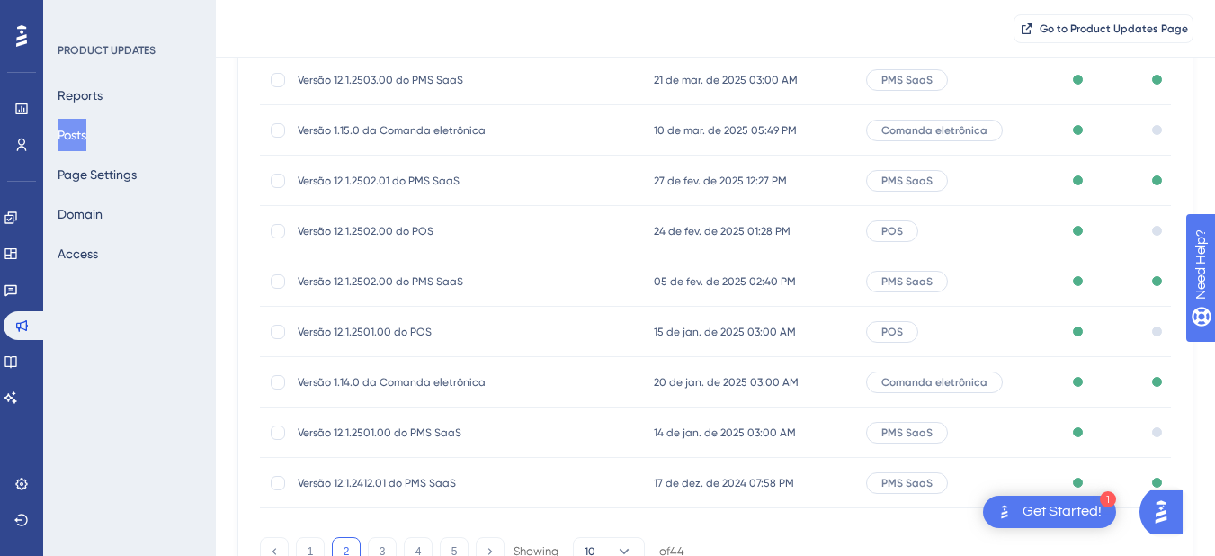
click at [690, 236] on span "24 de fev. de 2025 01:28 PM" at bounding box center [722, 231] width 137 height 14
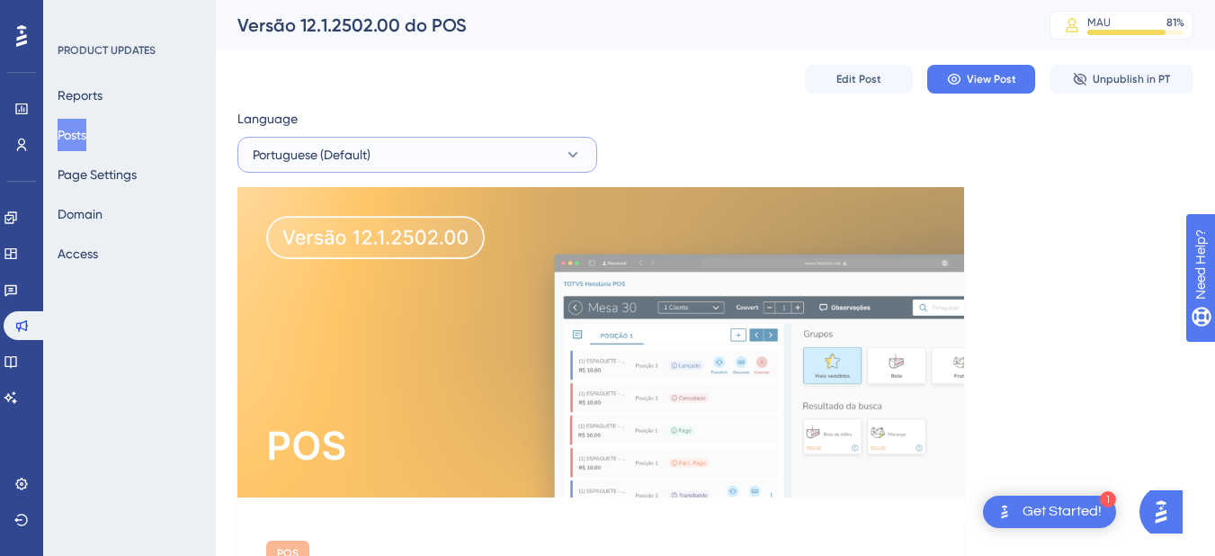
click at [489, 152] on button "Portuguese (Default)" at bounding box center [417, 155] width 360 height 36
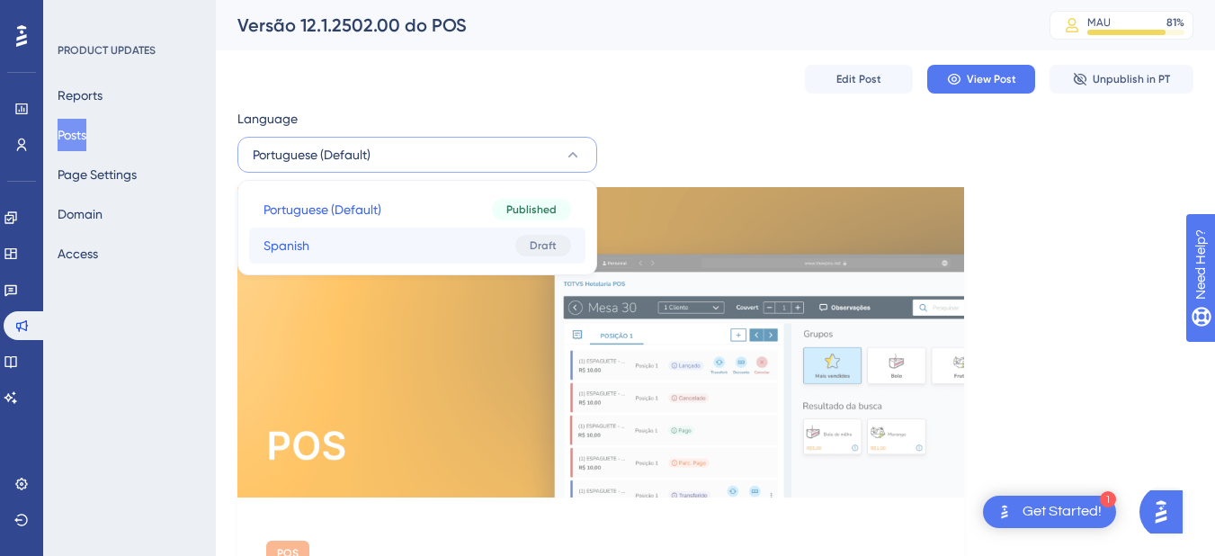
click at [412, 237] on button "Spanish Spanish Draft" at bounding box center [417, 246] width 336 height 36
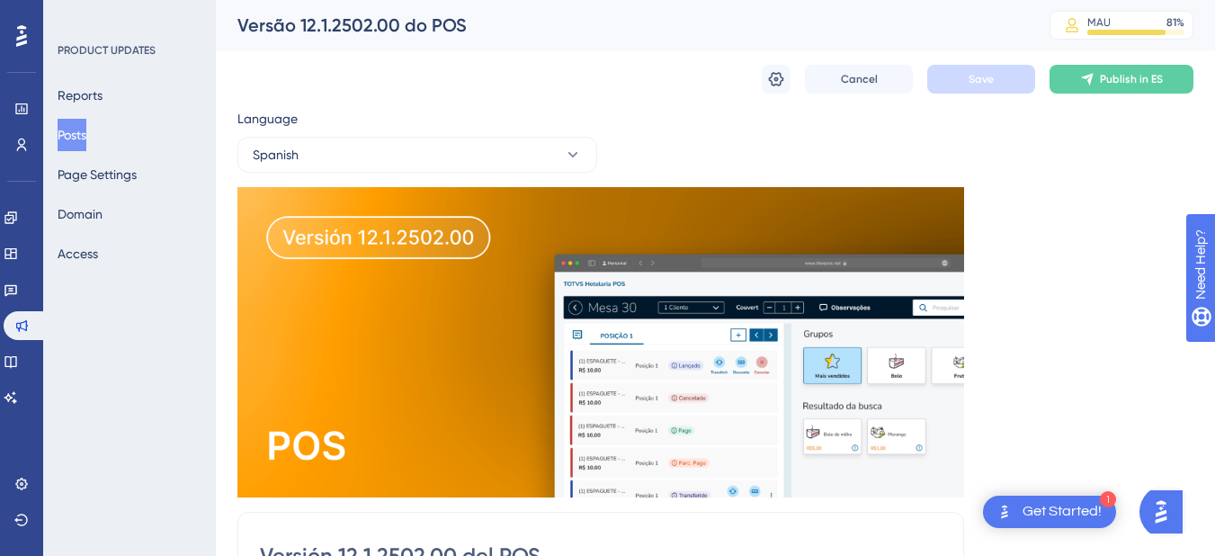
click at [79, 147] on button "Posts" at bounding box center [72, 135] width 29 height 32
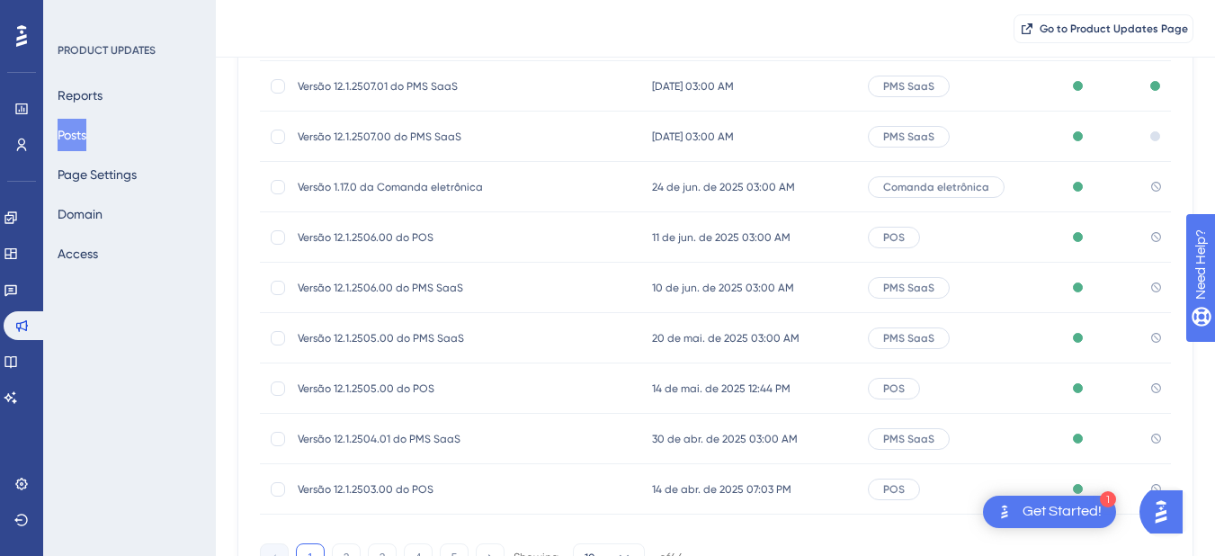
scroll to position [360, 0]
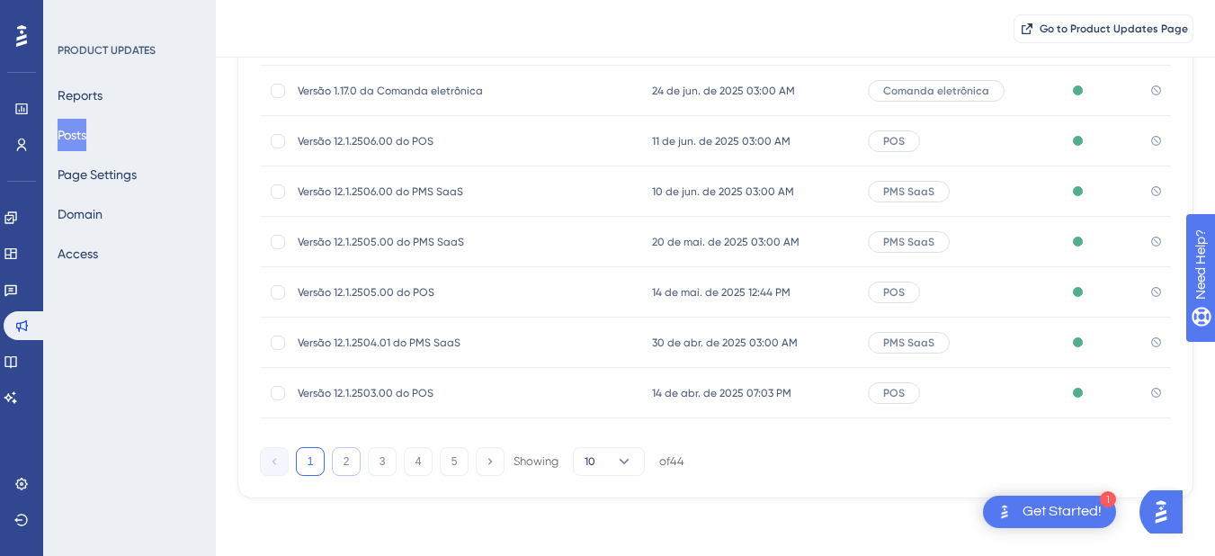
click at [343, 461] on button "2" at bounding box center [346, 461] width 29 height 29
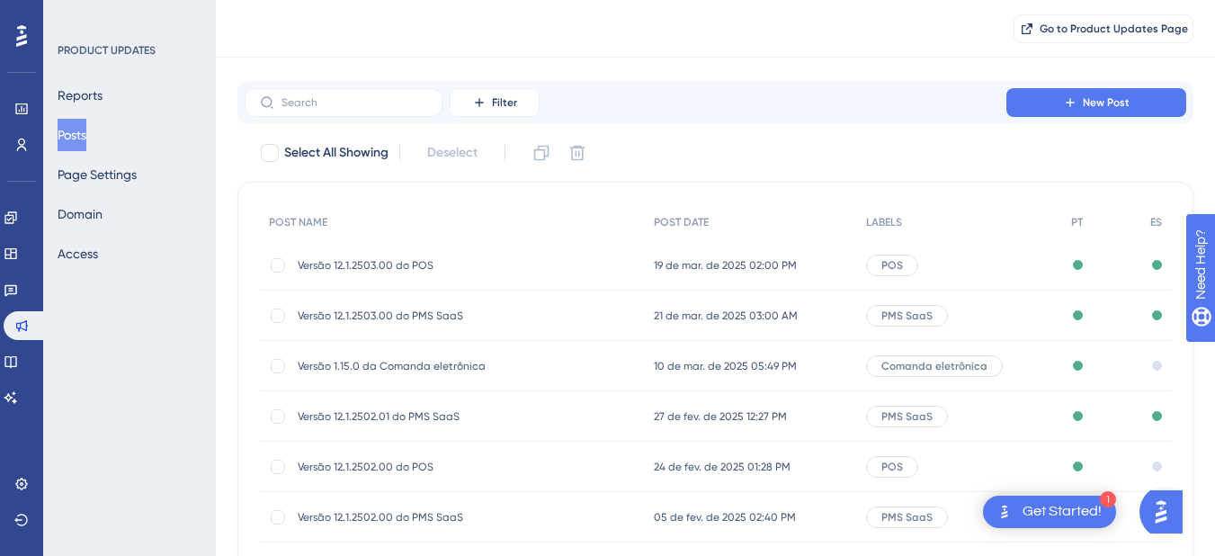
scroll to position [0, 0]
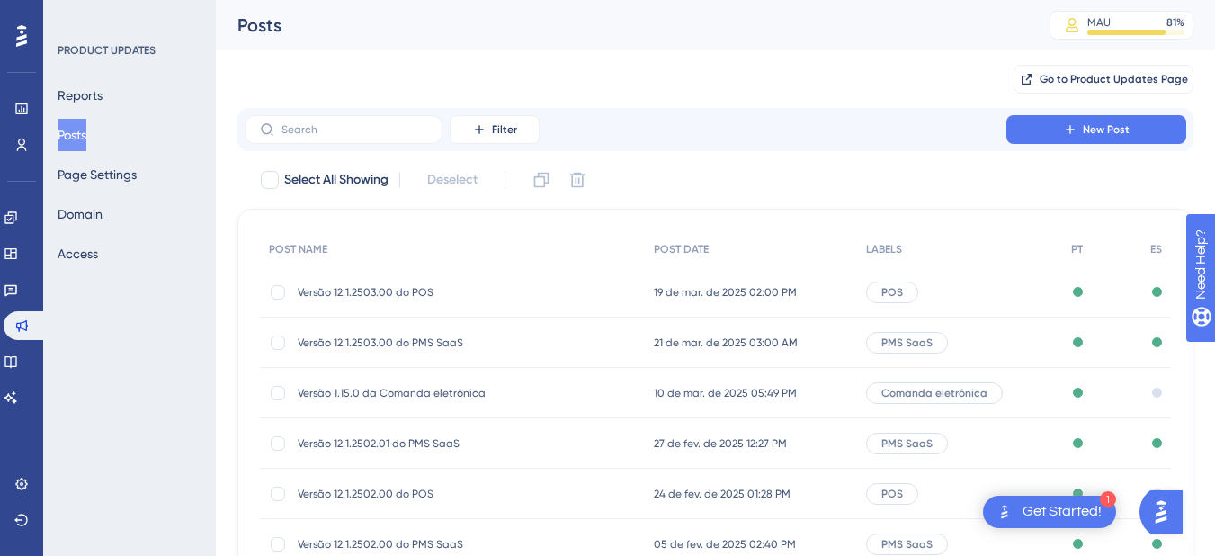
click at [759, 389] on span "10 de mar. de 2025 05:49 PM" at bounding box center [725, 393] width 143 height 14
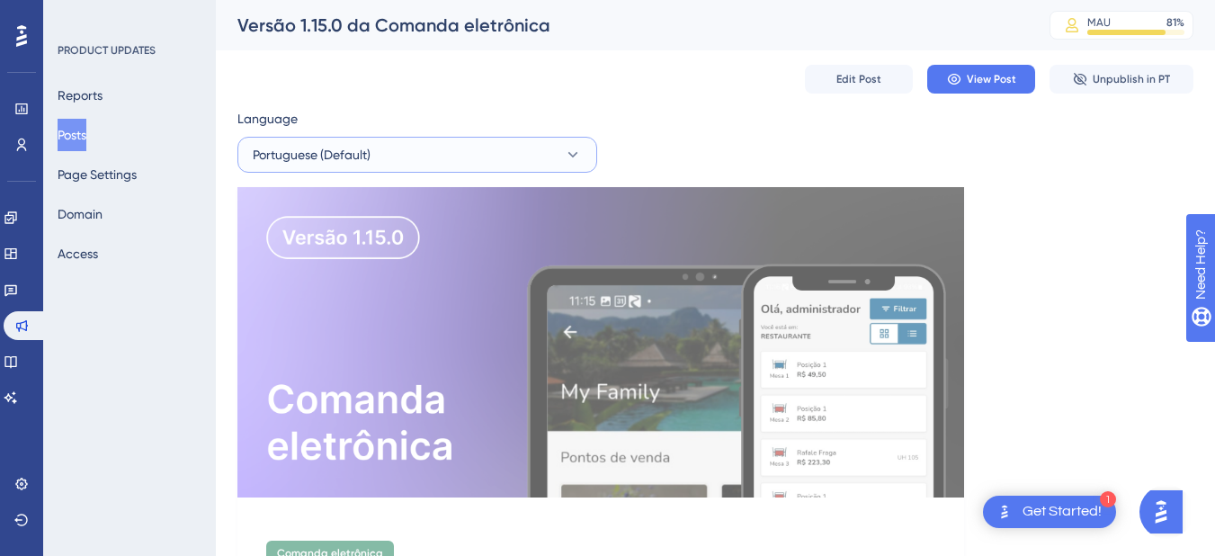
click at [383, 161] on button "Portuguese (Default)" at bounding box center [417, 155] width 360 height 36
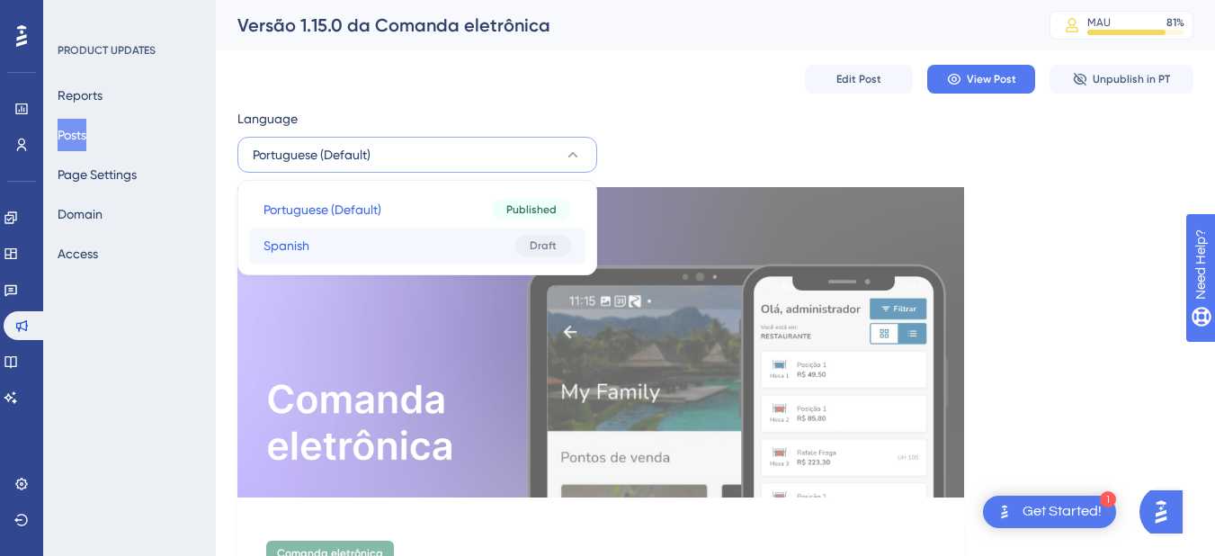
click at [392, 247] on button "Spanish Spanish Draft" at bounding box center [417, 246] width 336 height 36
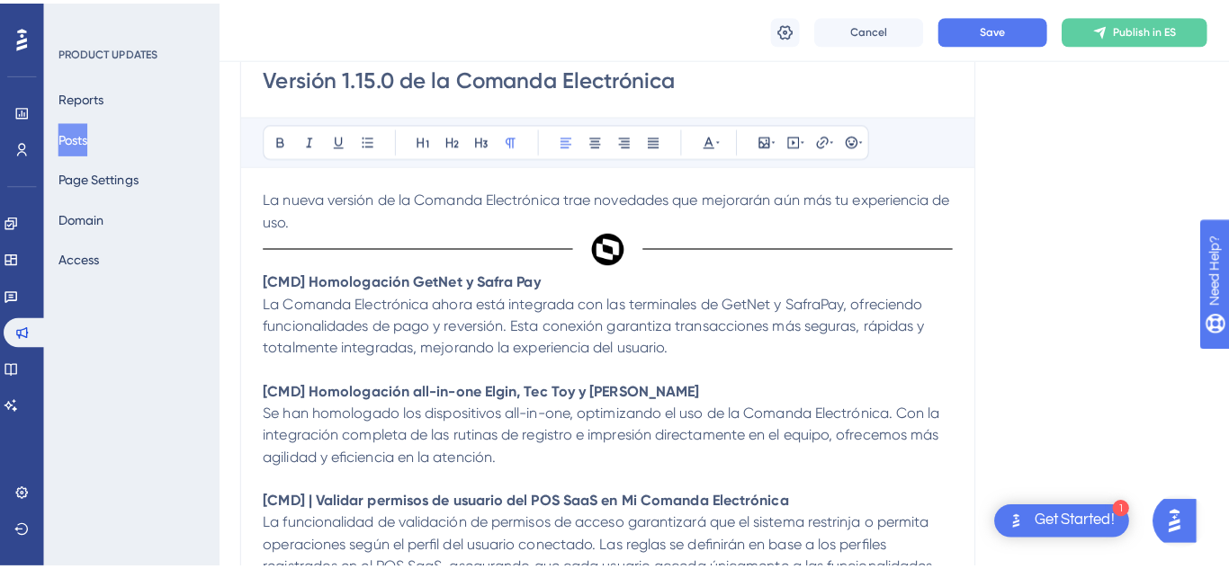
scroll to position [480, 0]
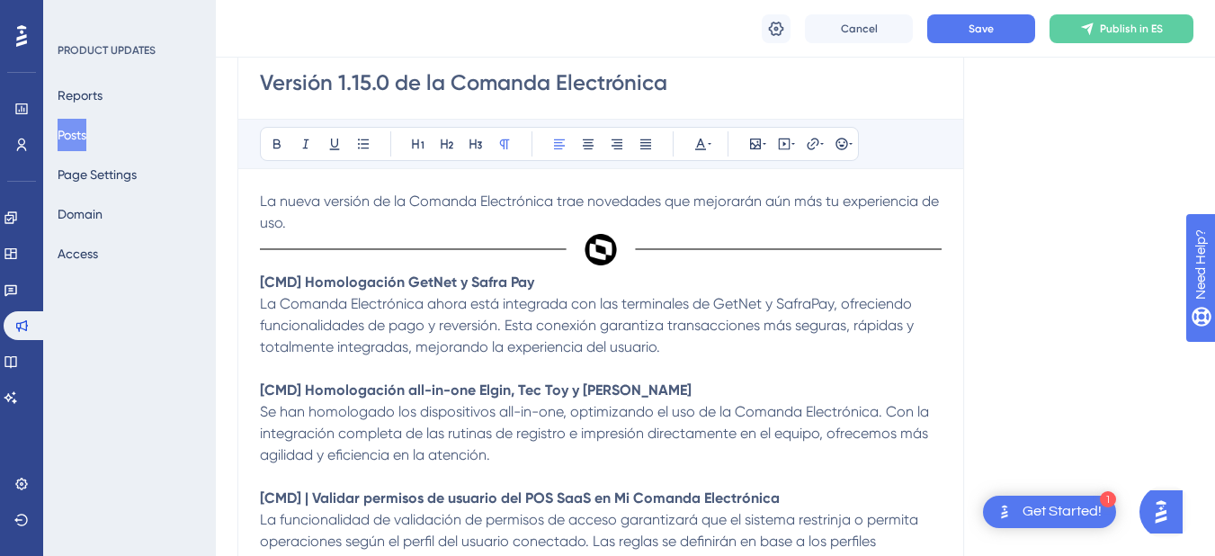
click at [86, 131] on button "Posts" at bounding box center [72, 135] width 29 height 32
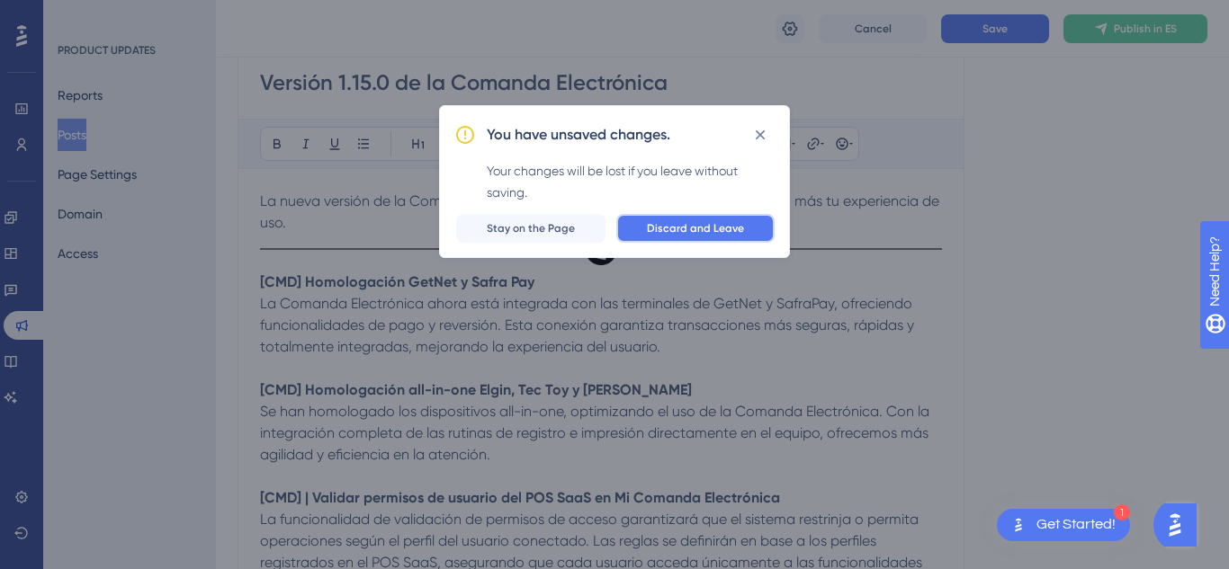
click at [705, 230] on span "Discard and Leave" at bounding box center [695, 228] width 97 height 14
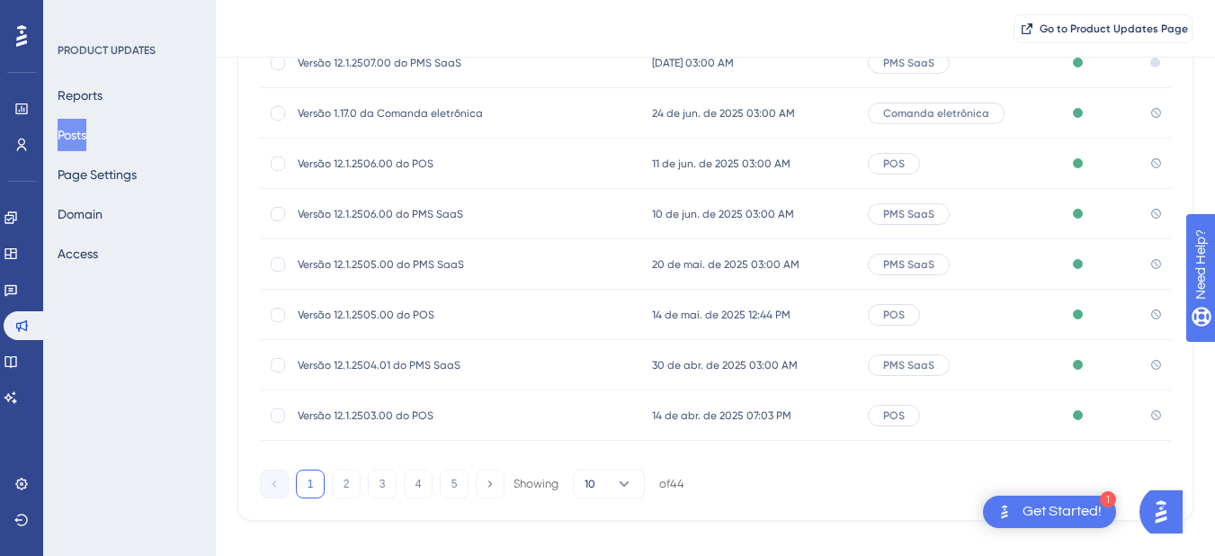
scroll to position [360, 0]
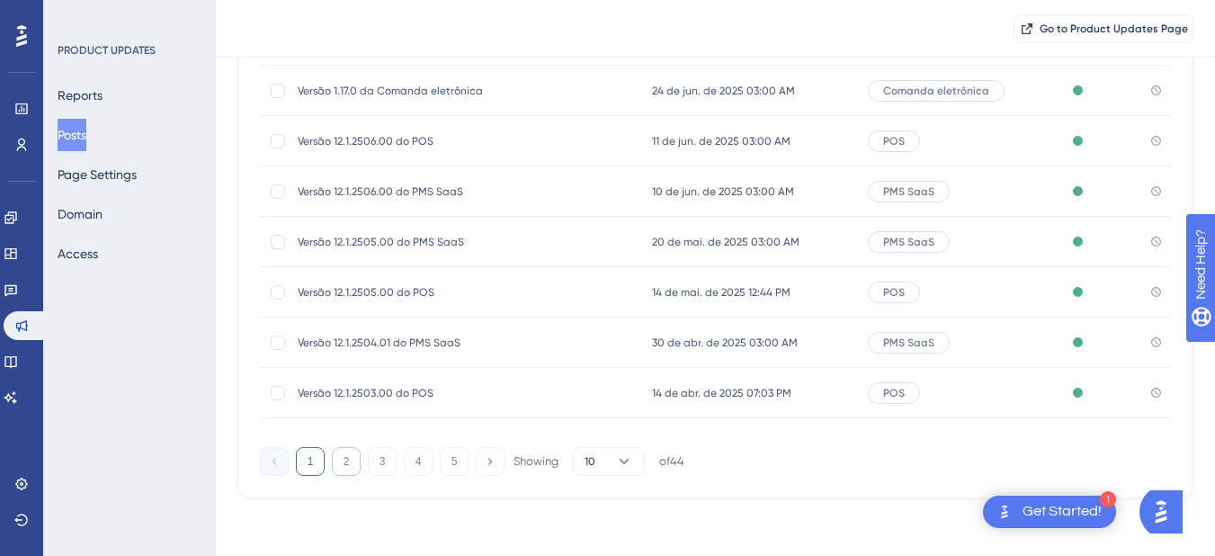
click at [349, 450] on button "2" at bounding box center [346, 461] width 29 height 29
click at [301, 463] on button "1" at bounding box center [310, 461] width 29 height 29
click at [335, 456] on button "2" at bounding box center [346, 461] width 29 height 29
click at [317, 448] on button "1" at bounding box center [310, 461] width 29 height 29
click at [590, 399] on div "Versão 12.1.2503.00 do POS Versão 12.1.2503.00 do POS" at bounding box center [451, 393] width 383 height 50
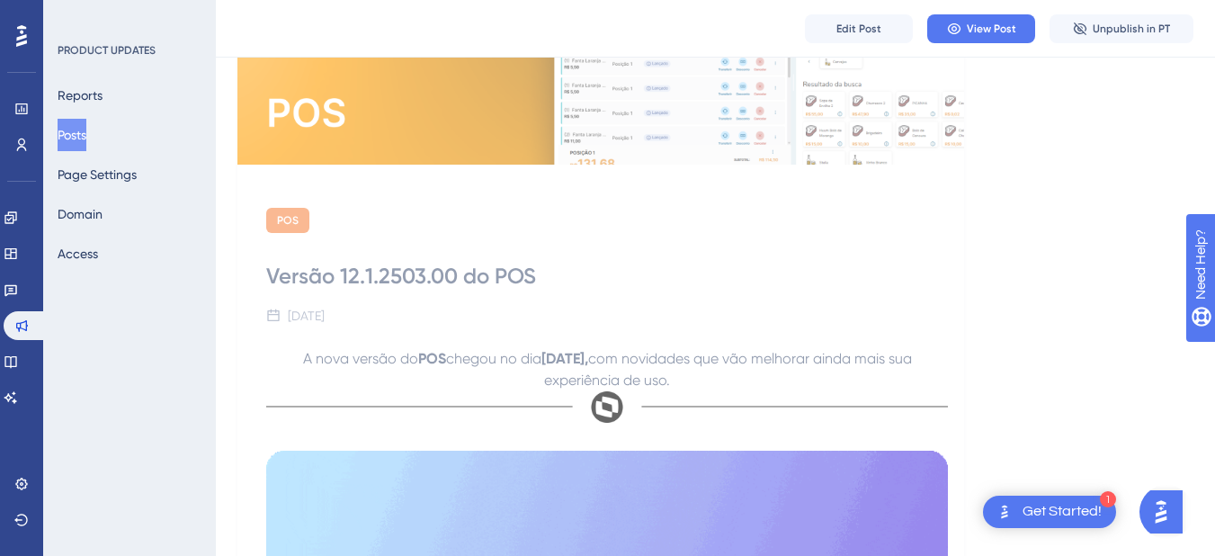
scroll to position [450, 0]
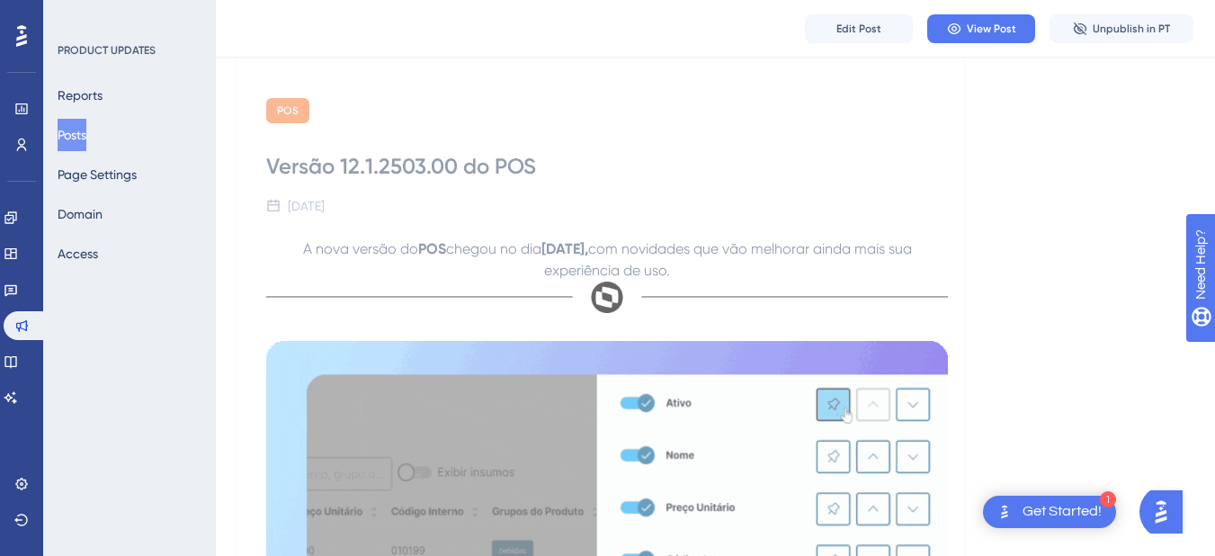
click at [303, 250] on span "A nova versão do" at bounding box center [360, 248] width 115 height 17
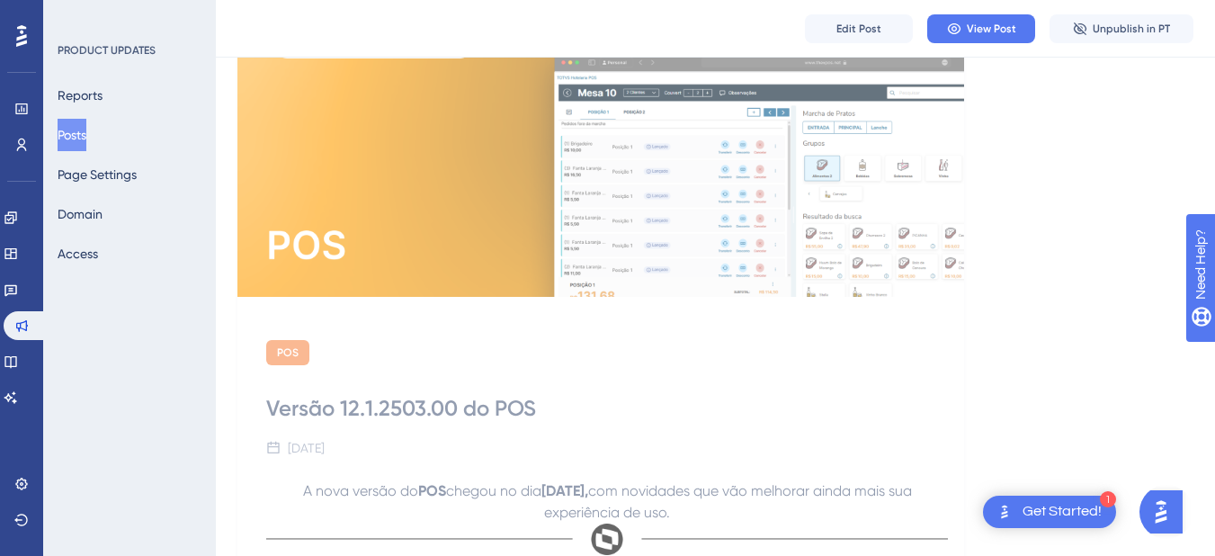
scroll to position [270, 0]
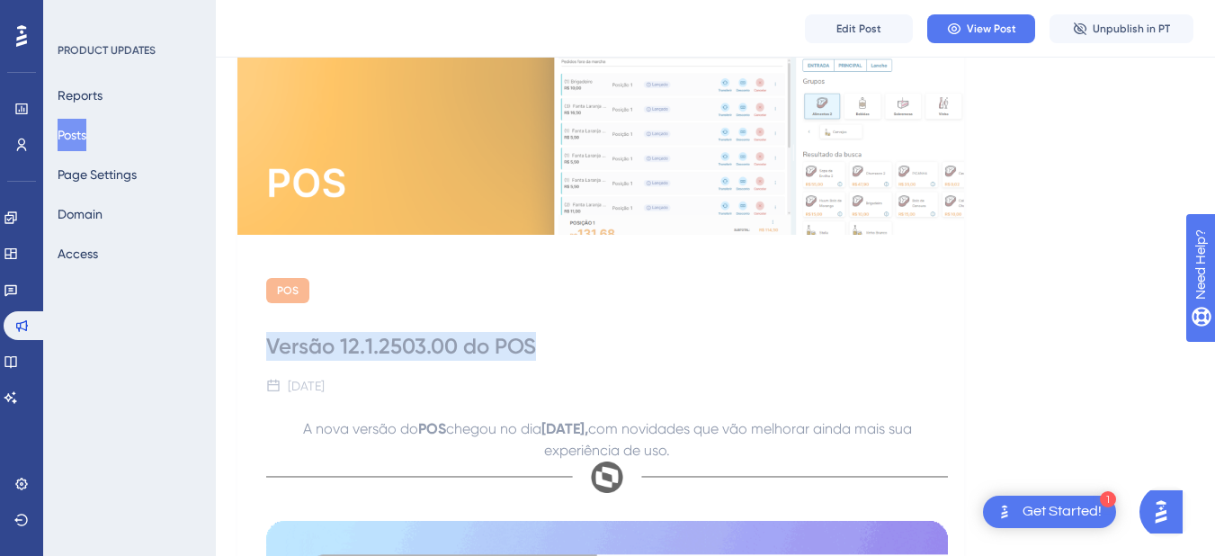
drag, startPoint x: 271, startPoint y: 344, endPoint x: 575, endPoint y: 316, distance: 305.3
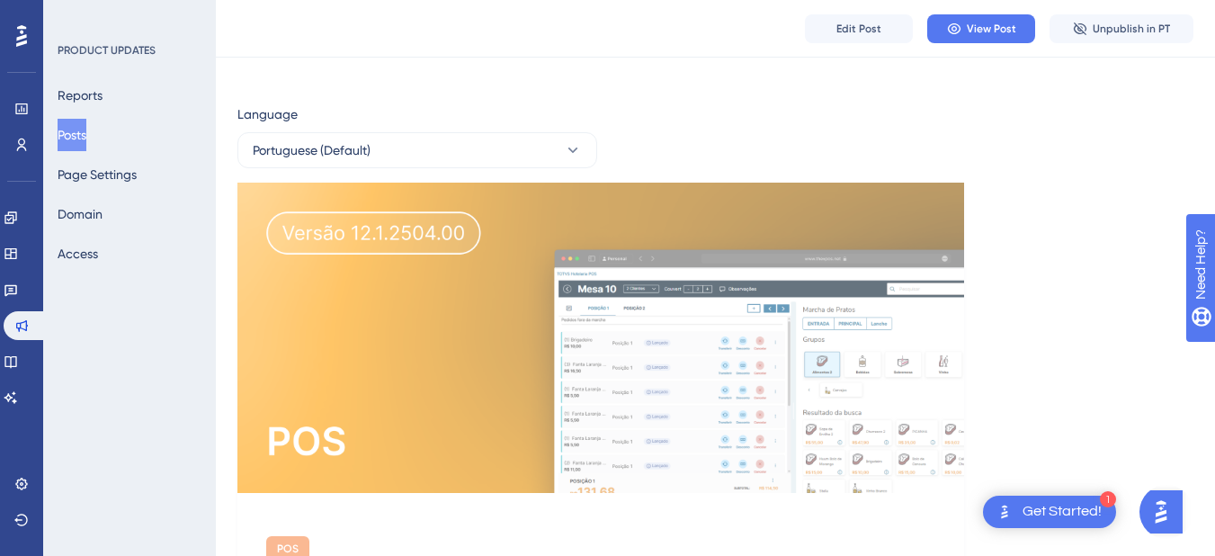
scroll to position [0, 0]
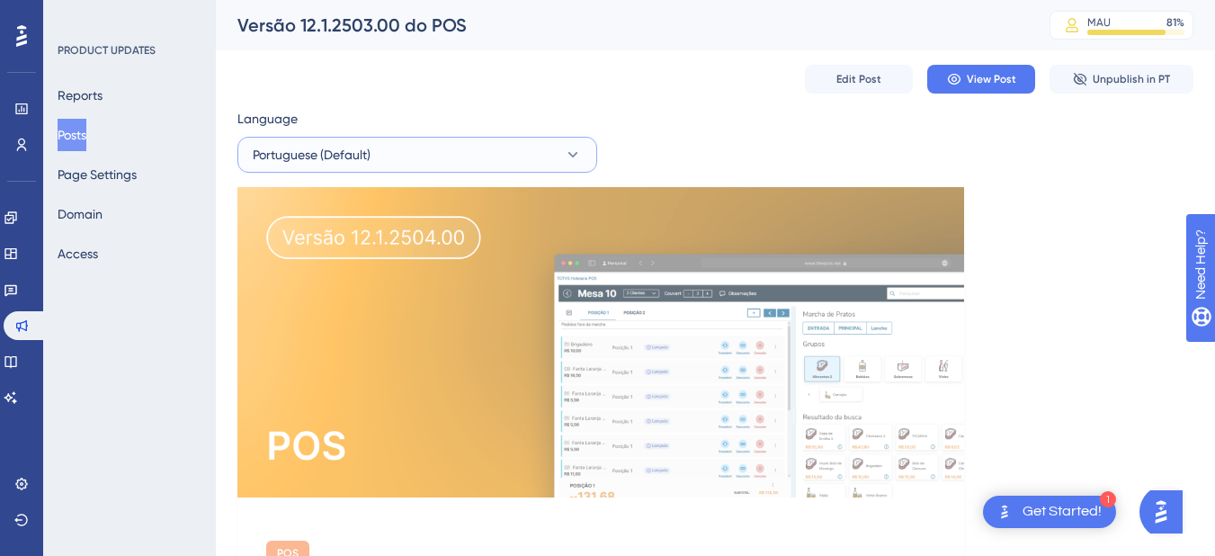
click at [360, 162] on span "Portuguese (Default)" at bounding box center [312, 155] width 118 height 22
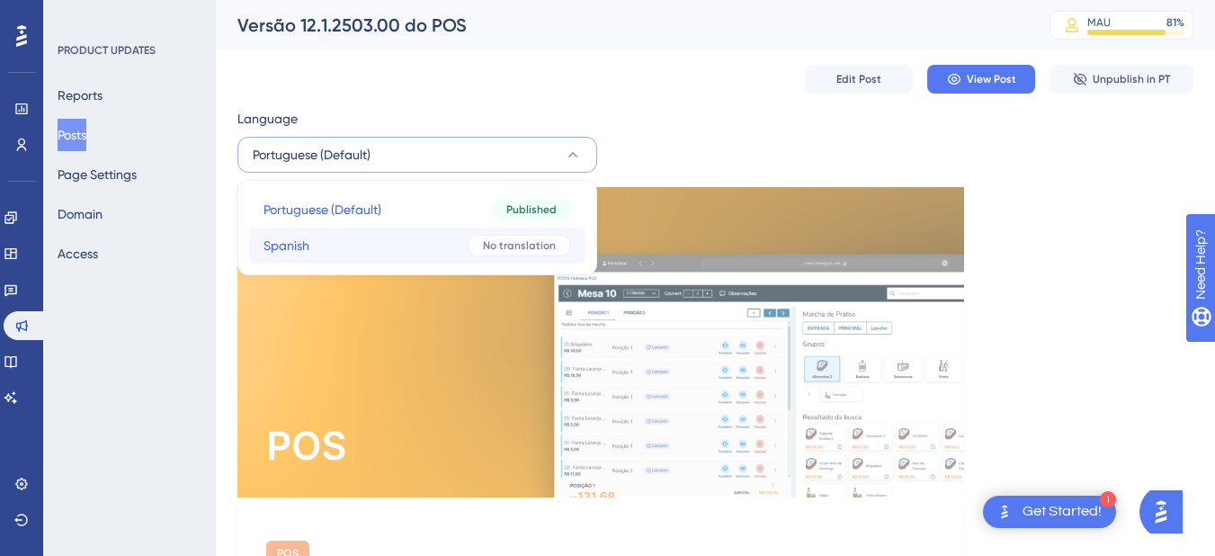
click at [365, 255] on button "Spanish Spanish No translation" at bounding box center [417, 246] width 336 height 36
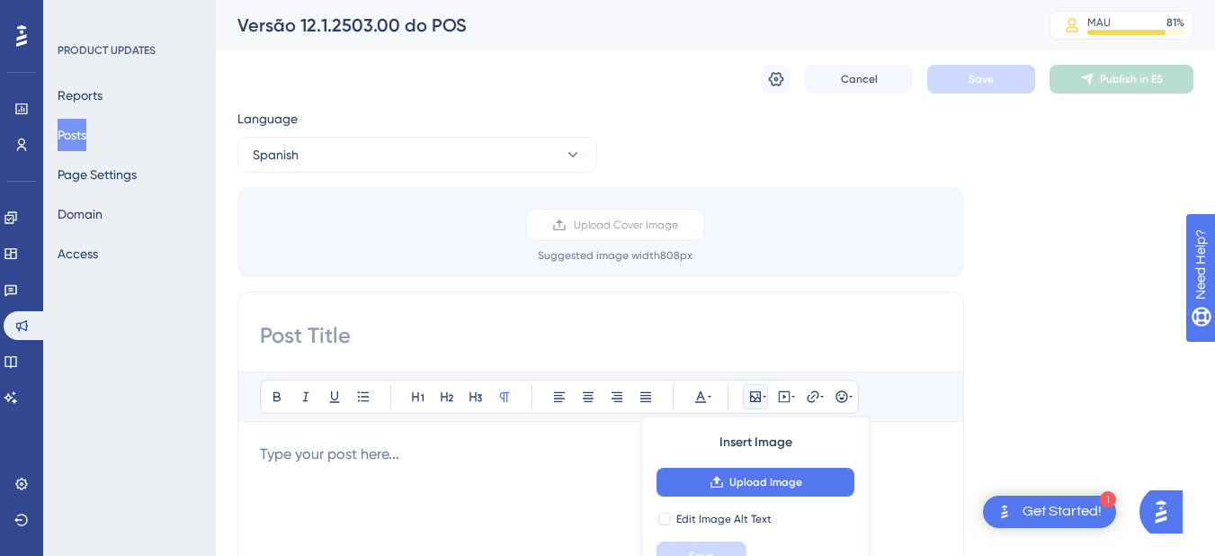
scroll to position [45, 0]
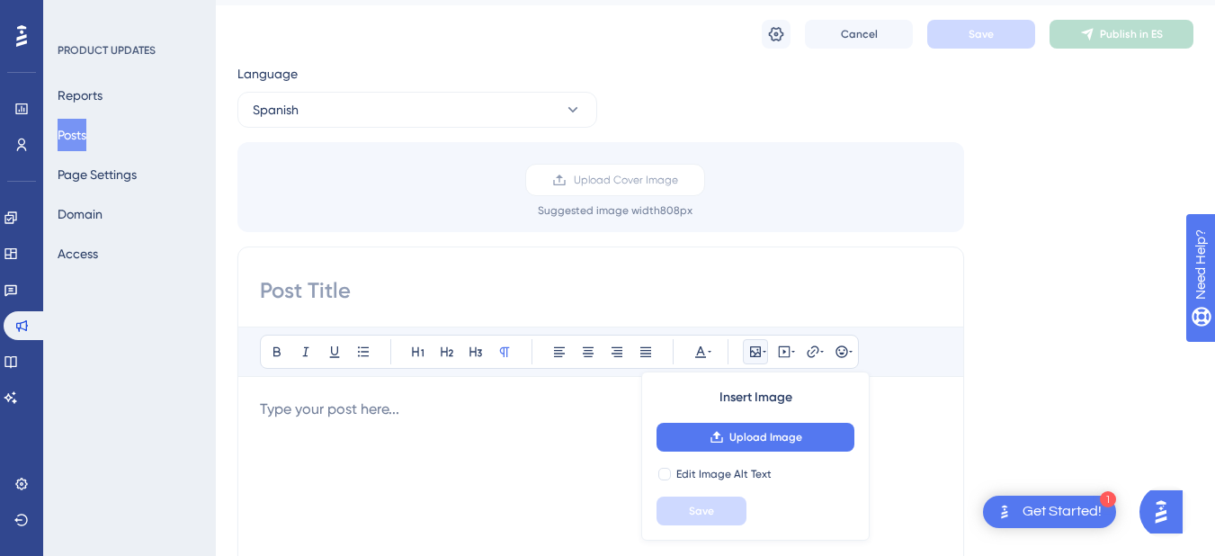
click at [353, 290] on input at bounding box center [601, 290] width 682 height 29
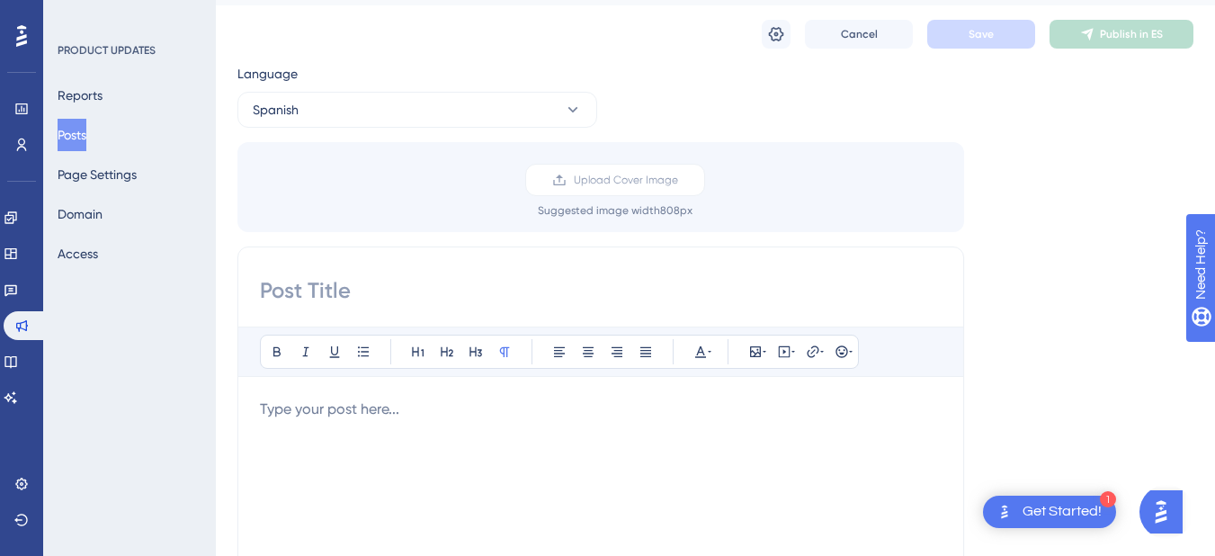
click at [357, 298] on input at bounding box center [601, 290] width 682 height 29
paste input "Versión 12.1.2503.00 del POS"
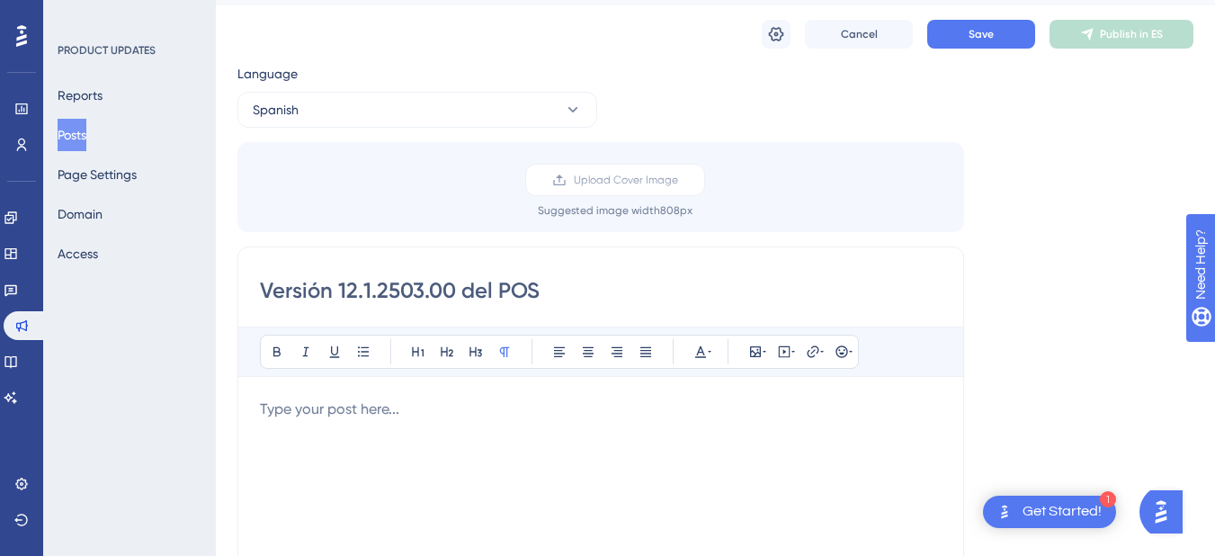
type input "Versión 12.1.2503.00 del POS"
click at [359, 418] on p at bounding box center [601, 409] width 682 height 22
click at [960, 32] on button "Save" at bounding box center [981, 34] width 108 height 29
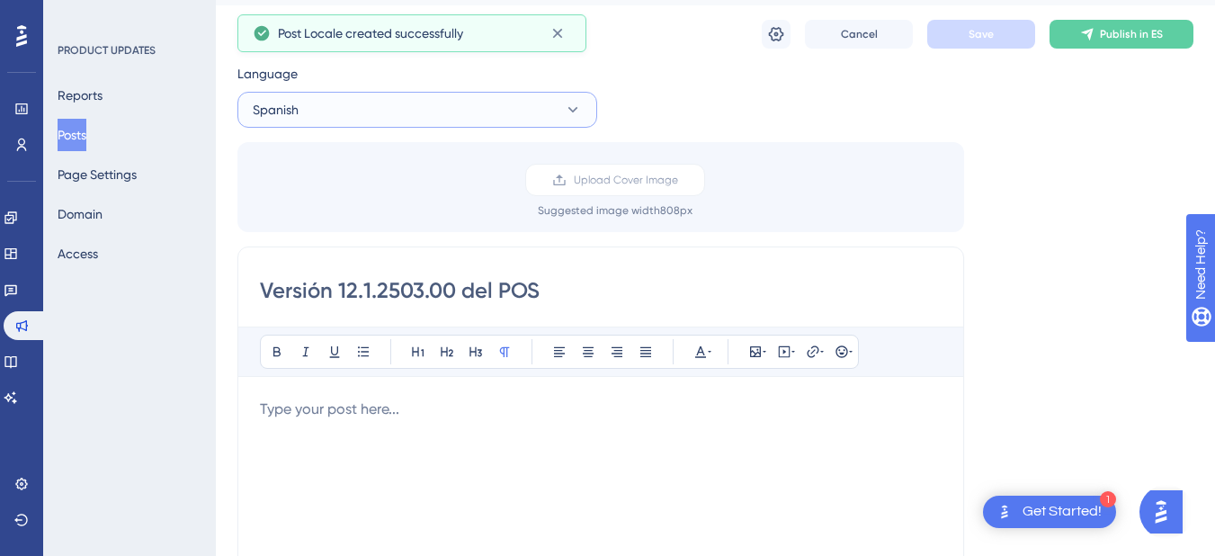
click at [349, 117] on button "Spanish" at bounding box center [417, 110] width 360 height 36
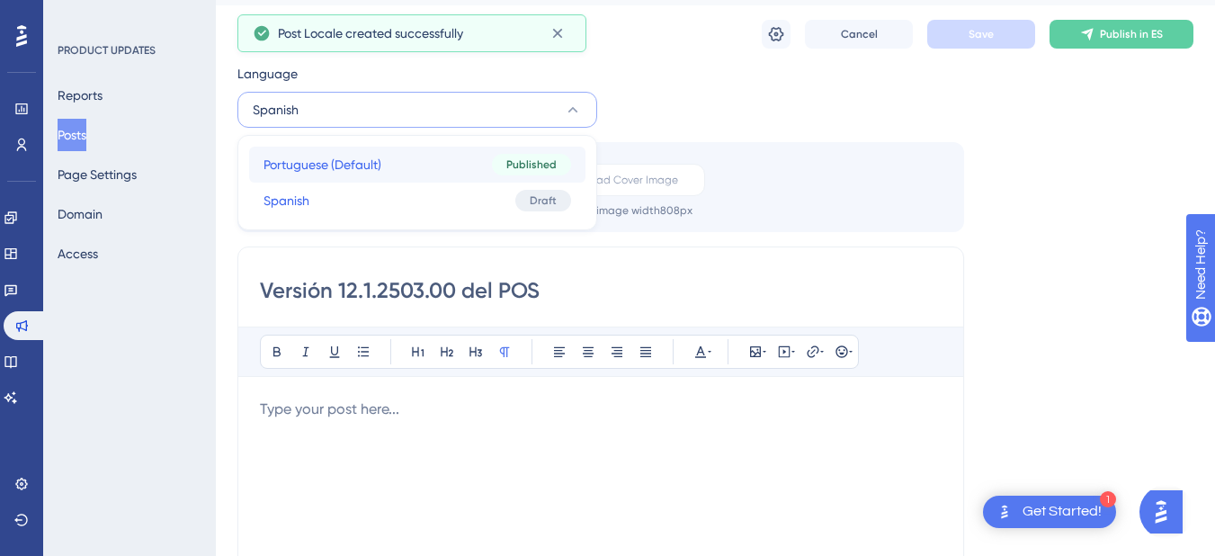
click at [346, 156] on span "Portuguese (Default)" at bounding box center [323, 165] width 118 height 22
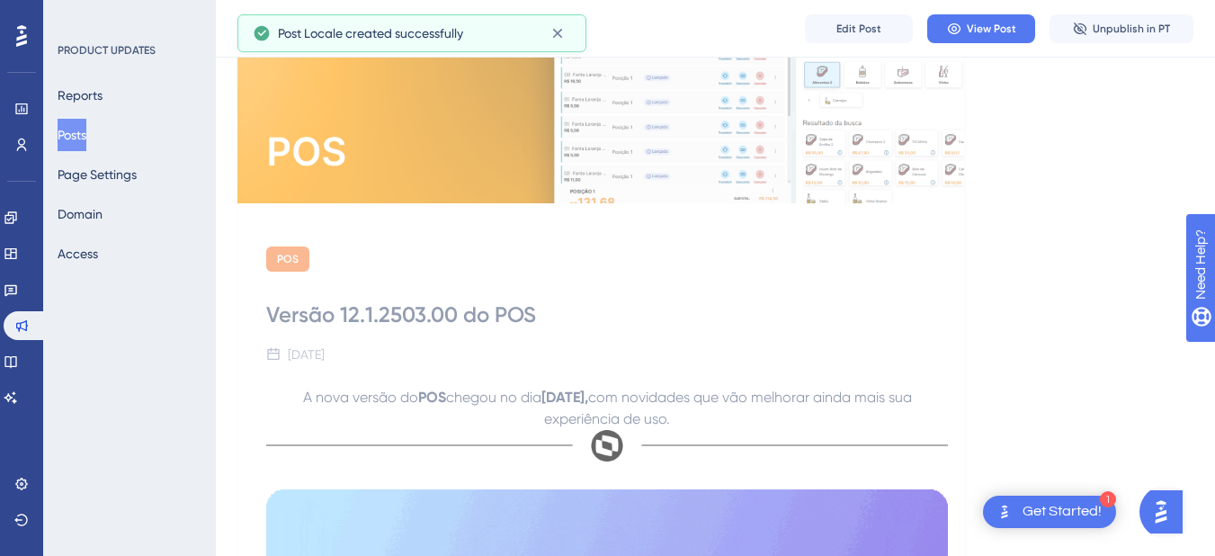
scroll to position [405, 0]
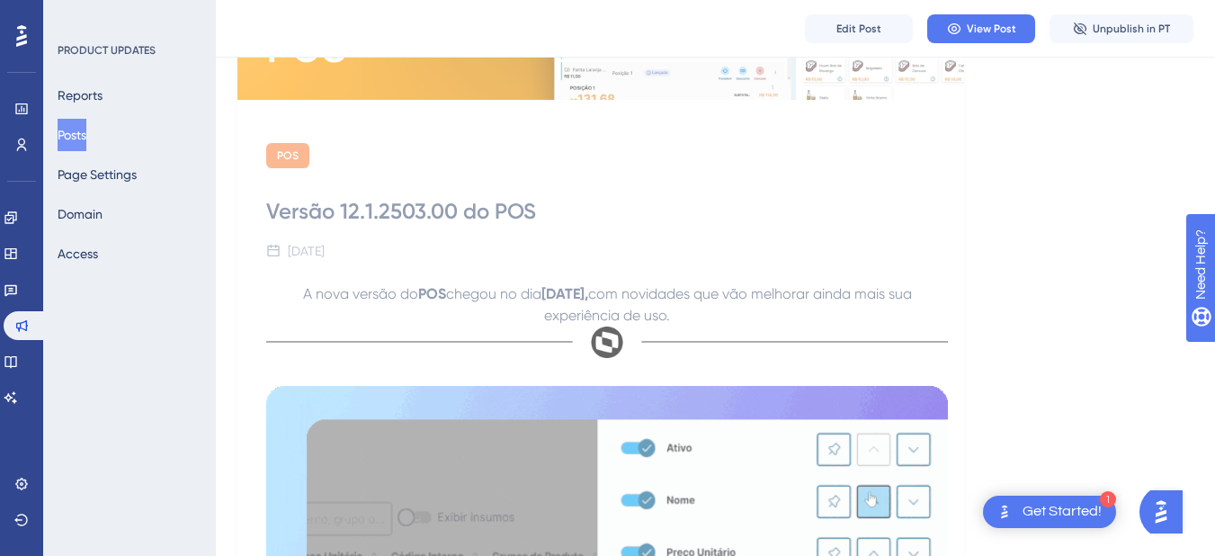
drag, startPoint x: 270, startPoint y: 291, endPoint x: 723, endPoint y: 319, distance: 454.2
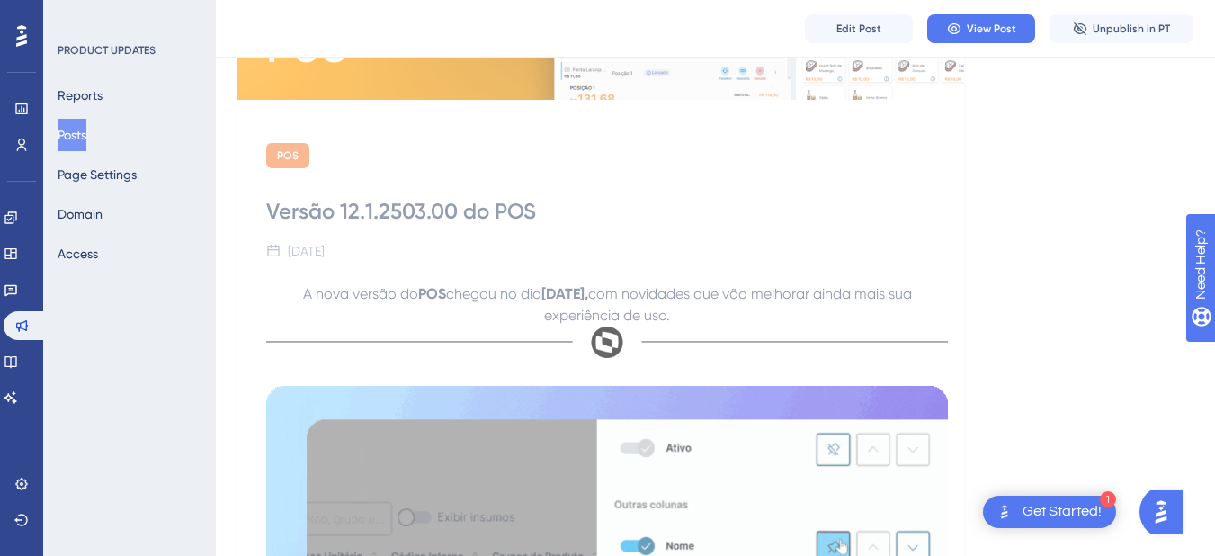
click at [723, 319] on p "A nova versão do POS chegou no dia 14 de Abril de 2025, com novidades que vão m…" at bounding box center [607, 304] width 682 height 43
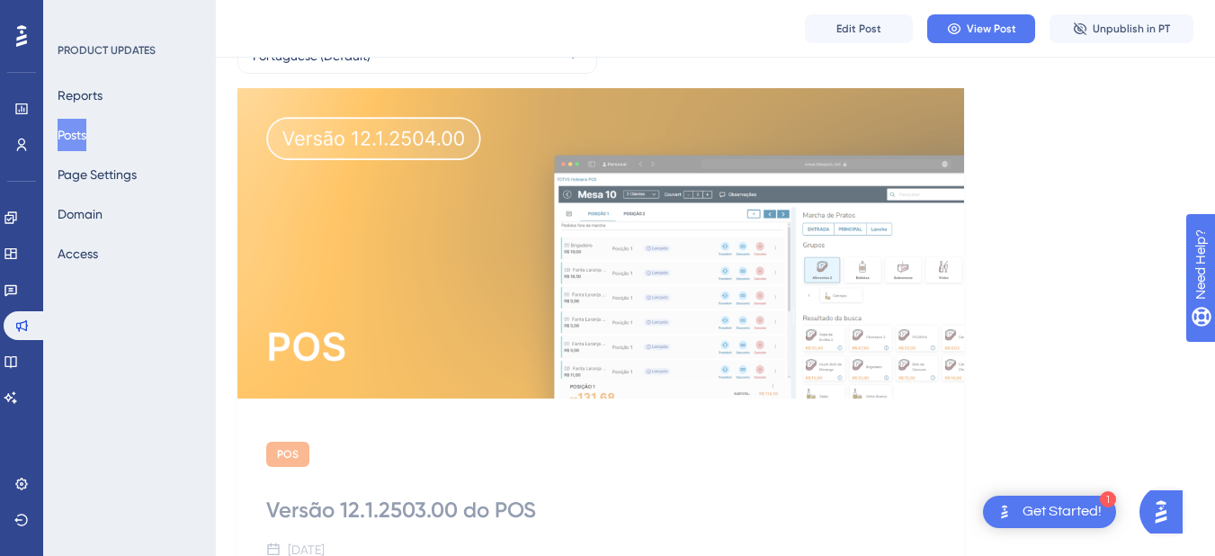
scroll to position [360, 0]
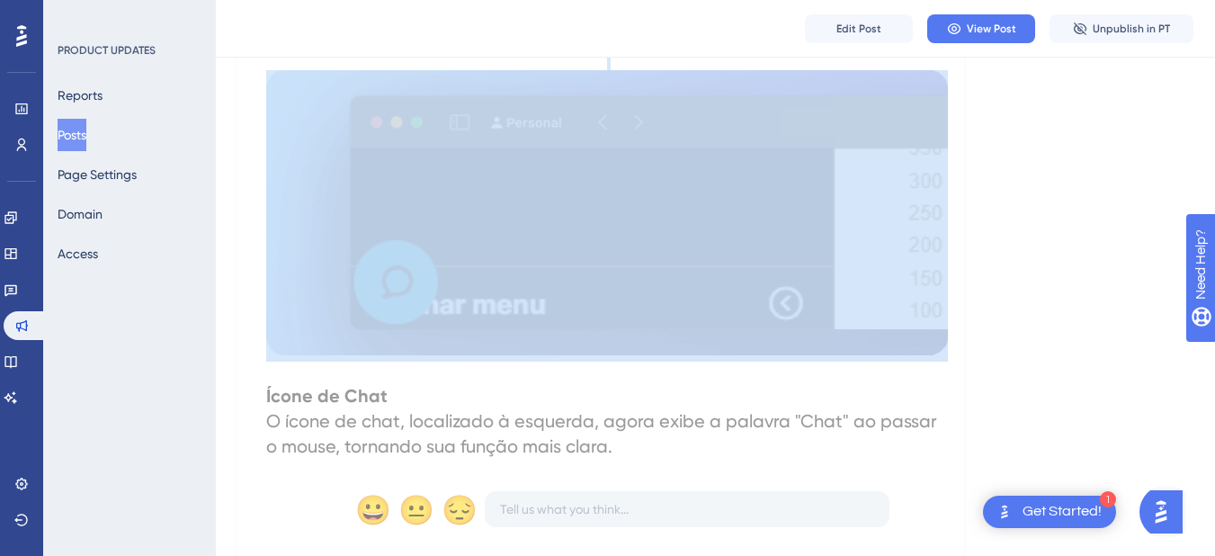
scroll to position [2387, 0]
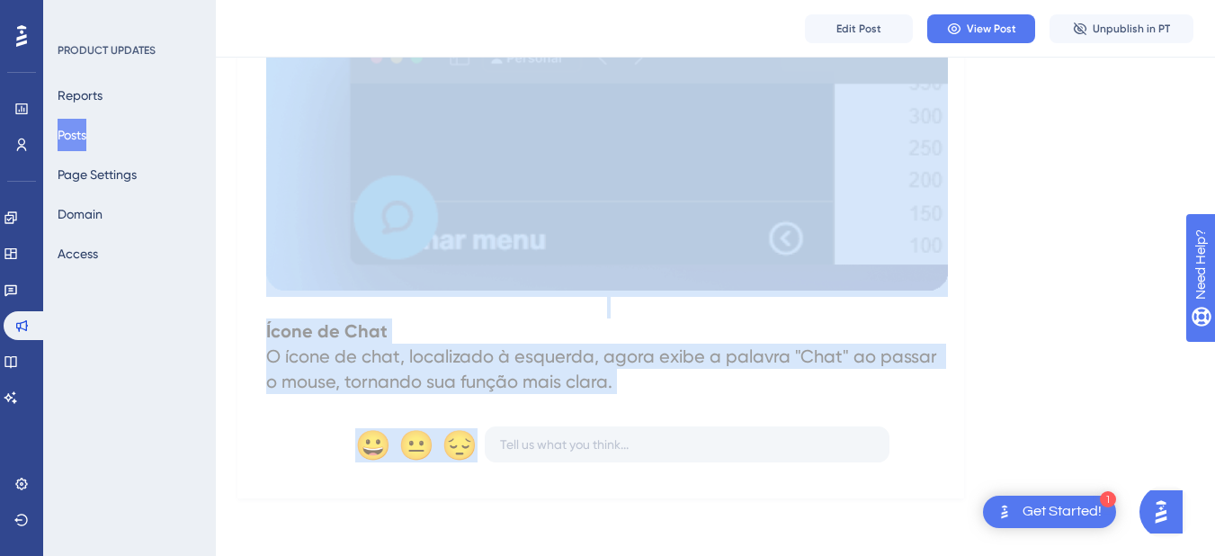
drag, startPoint x: 270, startPoint y: 67, endPoint x: 824, endPoint y: 399, distance: 645.8
click at [655, 374] on h2 "Ícone de Chat O ícone de chat, localizado à esquerda, agora exibe a palavra "Ch…" at bounding box center [607, 356] width 682 height 76
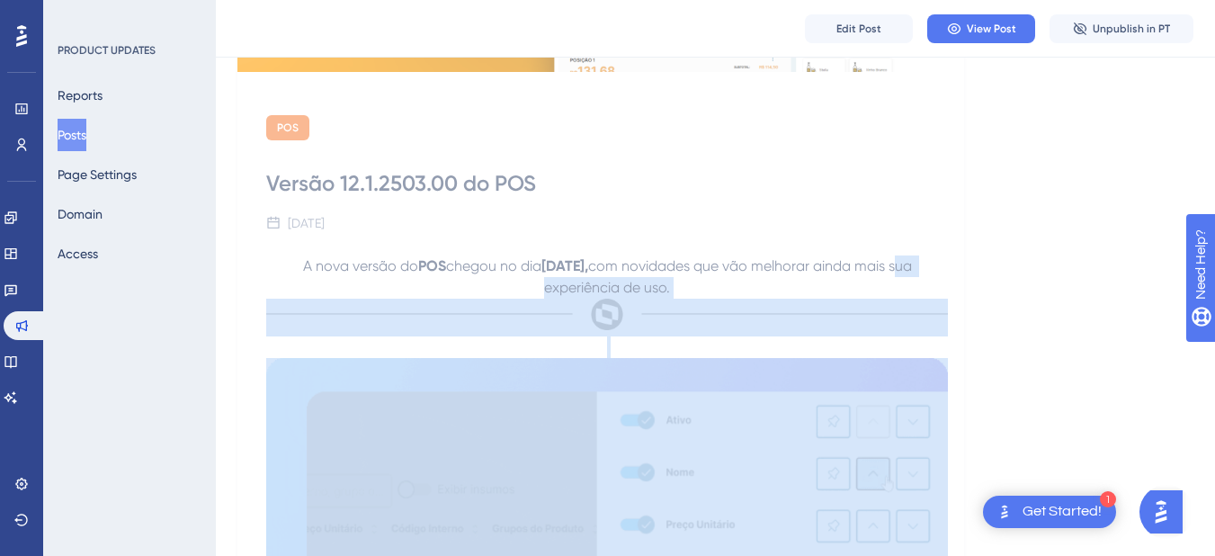
scroll to position [408, 0]
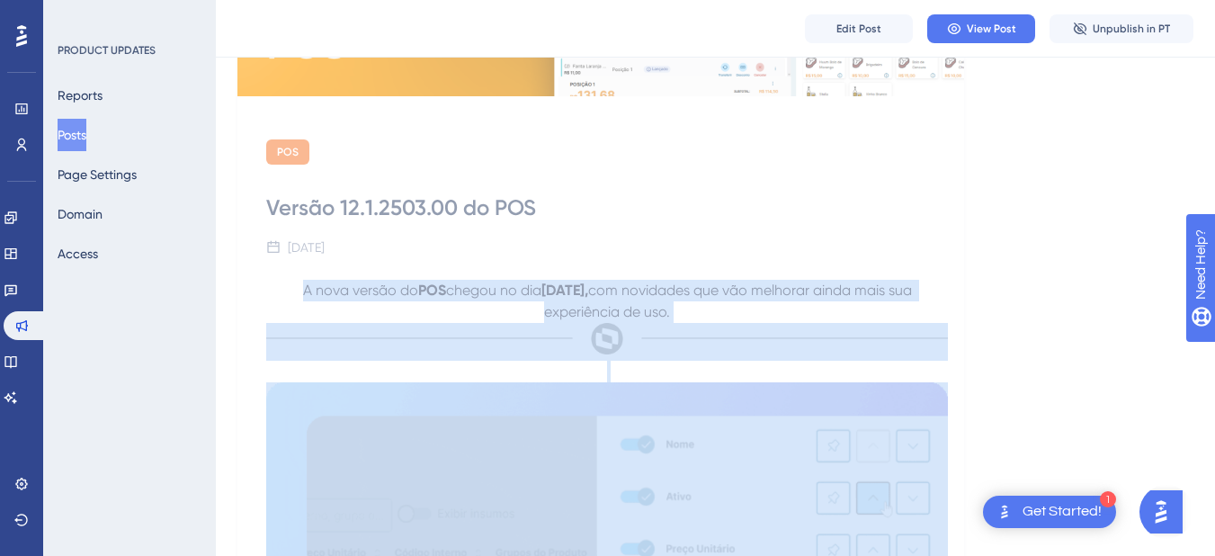
drag, startPoint x: 629, startPoint y: 386, endPoint x: 269, endPoint y: 297, distance: 370.6
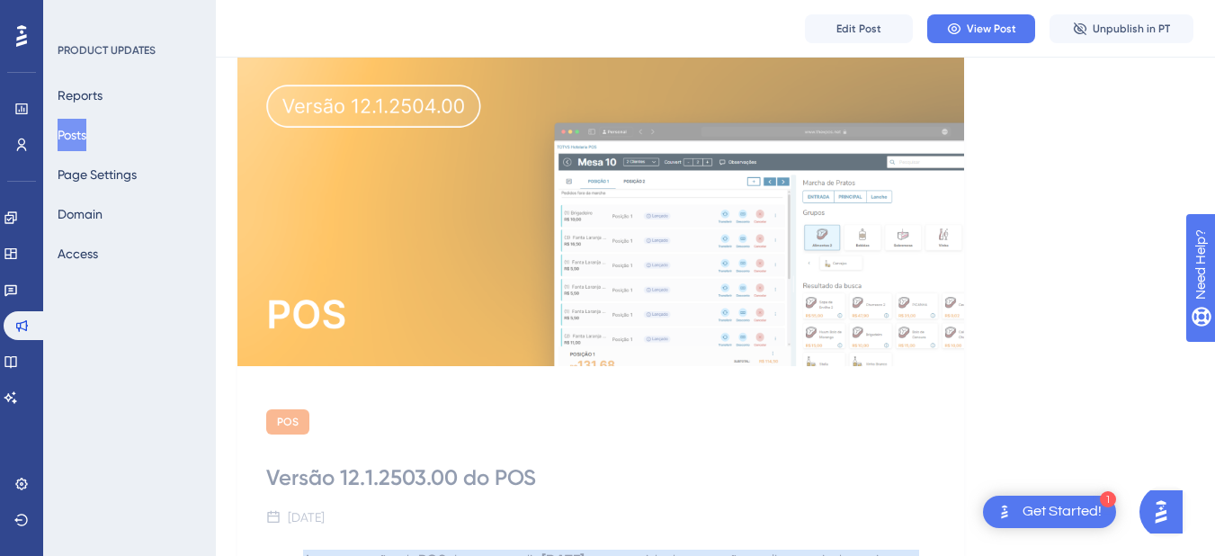
scroll to position [0, 0]
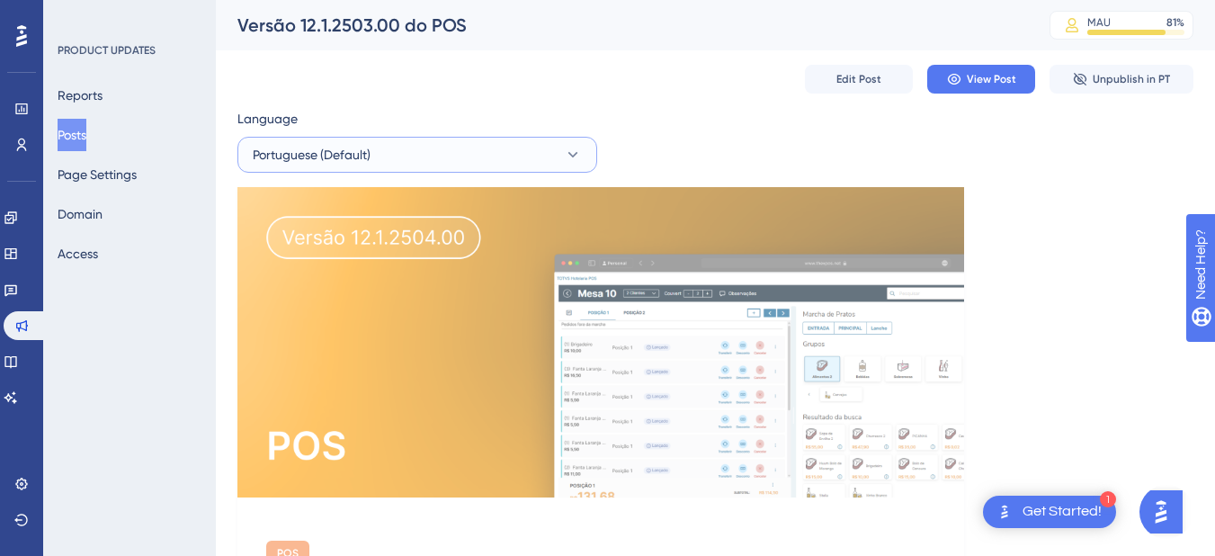
click at [447, 161] on button "Portuguese (Default)" at bounding box center [417, 155] width 360 height 36
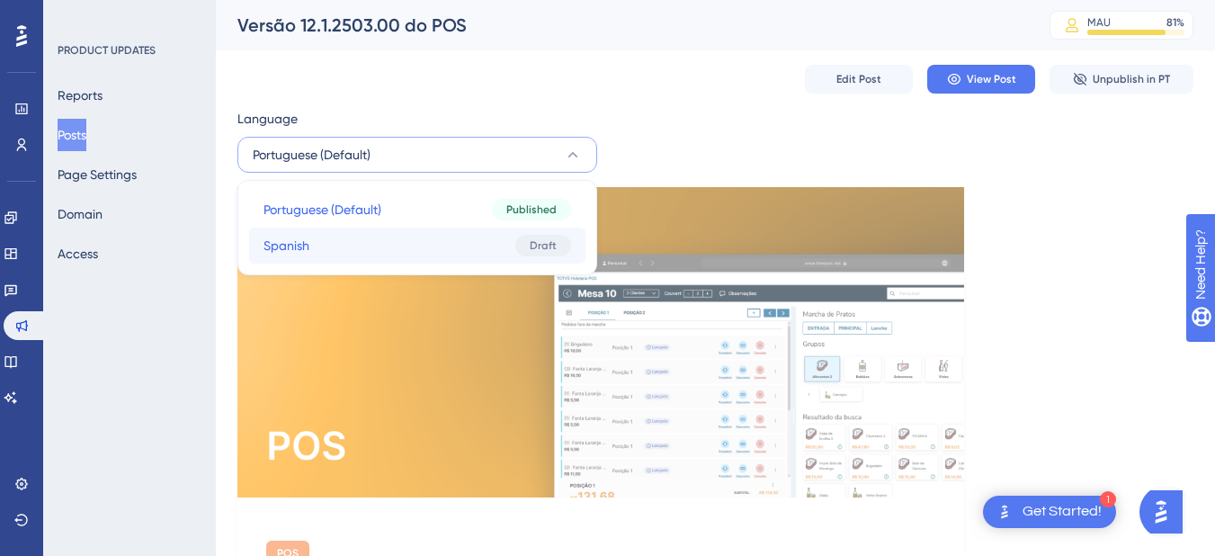
click at [432, 237] on button "Spanish Spanish Draft" at bounding box center [417, 246] width 336 height 36
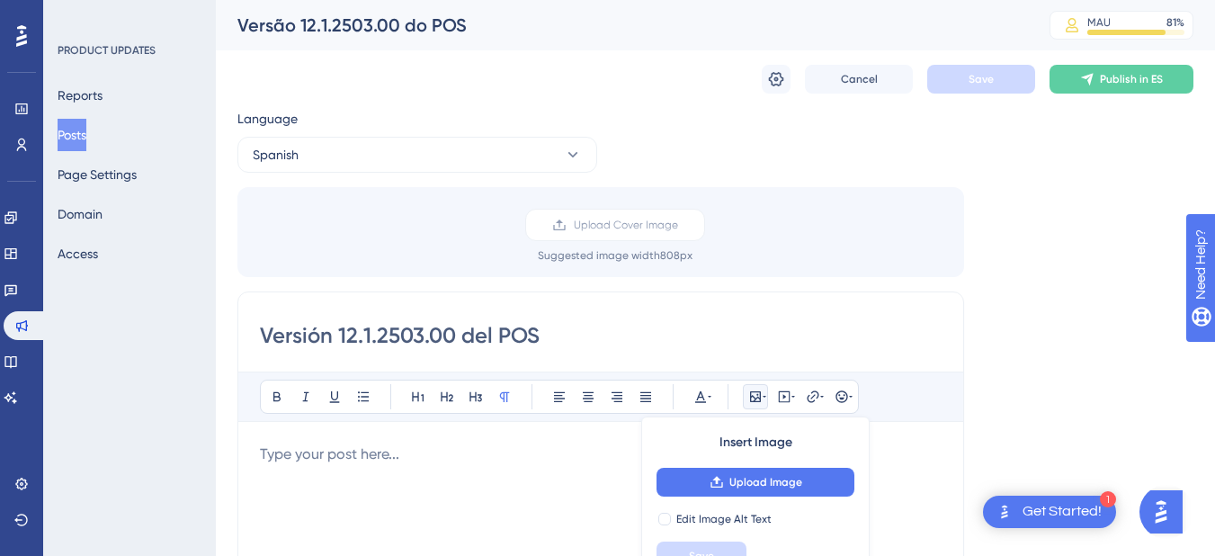
scroll to position [45, 0]
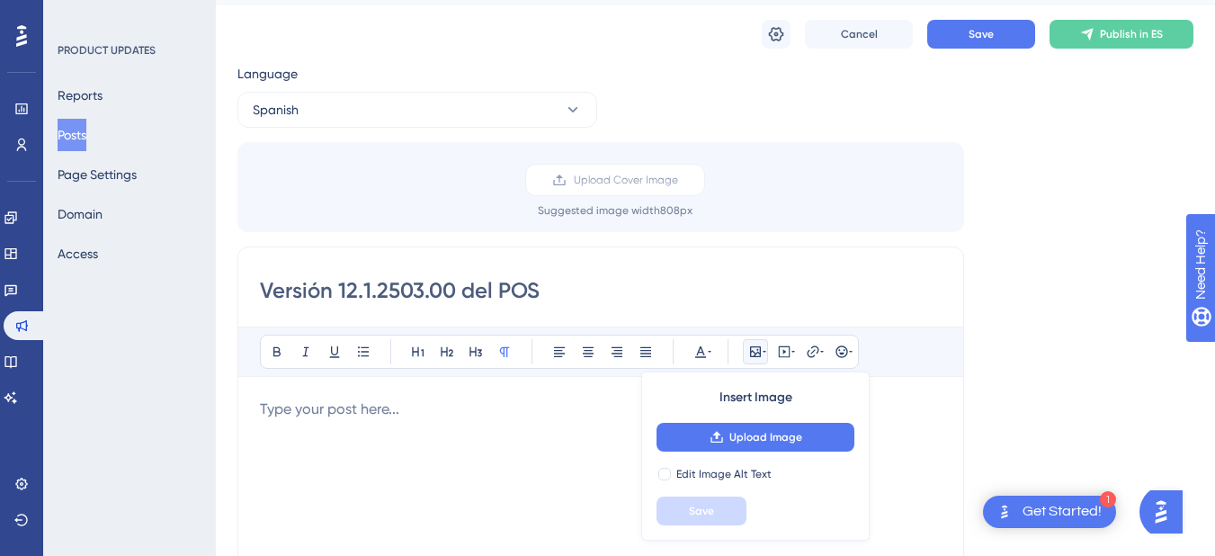
click at [348, 393] on div "Bold Italic Underline Bullet Point Heading 1 Heading 2 Heading 3 Normal Align L…" at bounding box center [601, 560] width 682 height 468
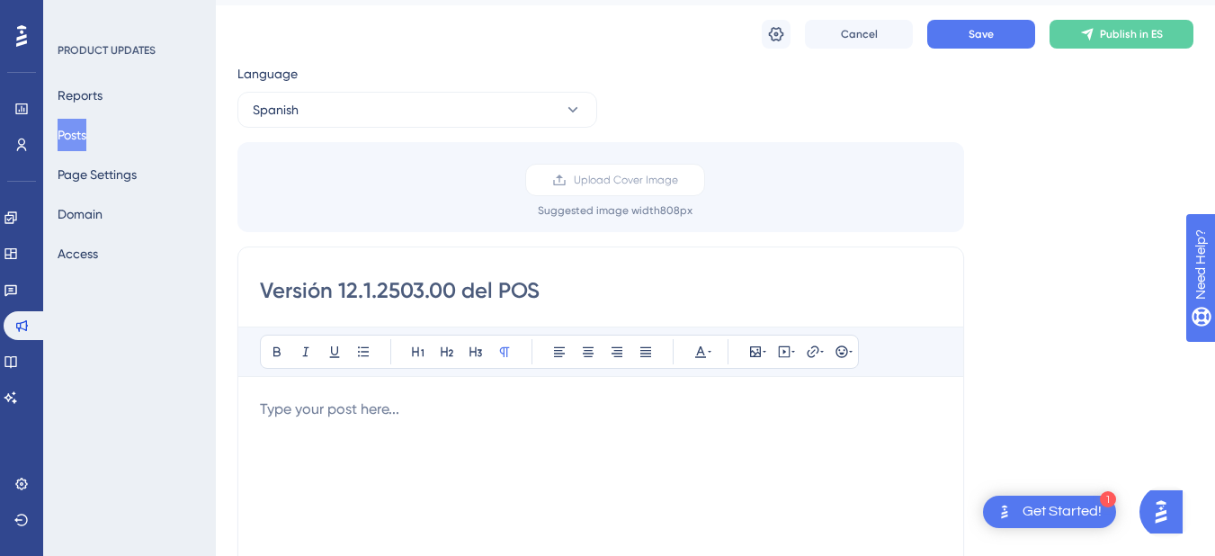
click at [351, 414] on p at bounding box center [601, 409] width 682 height 22
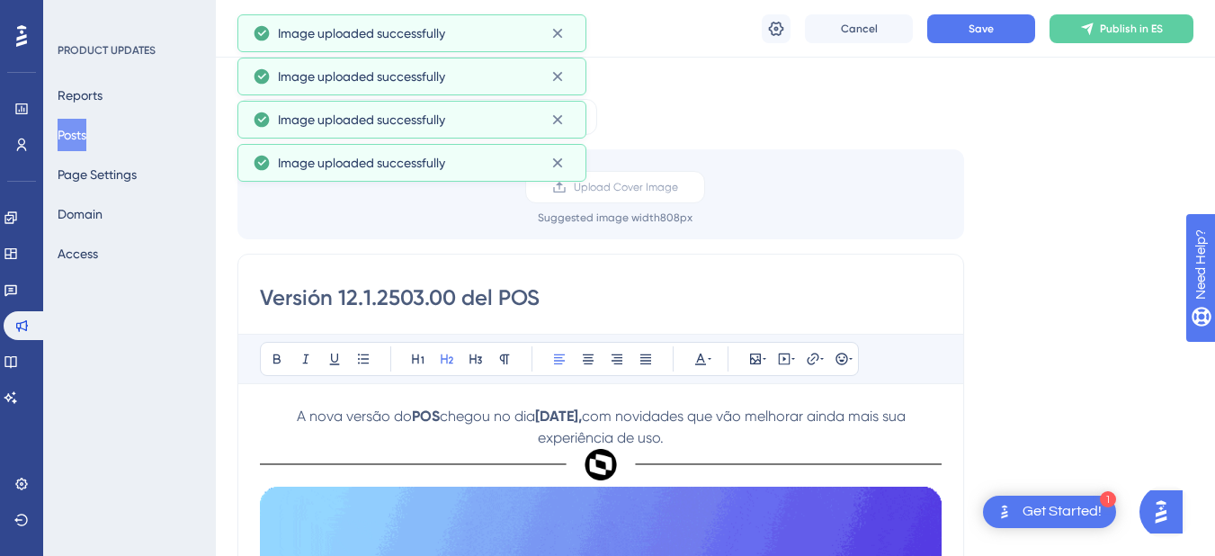
scroll to position [218, 0]
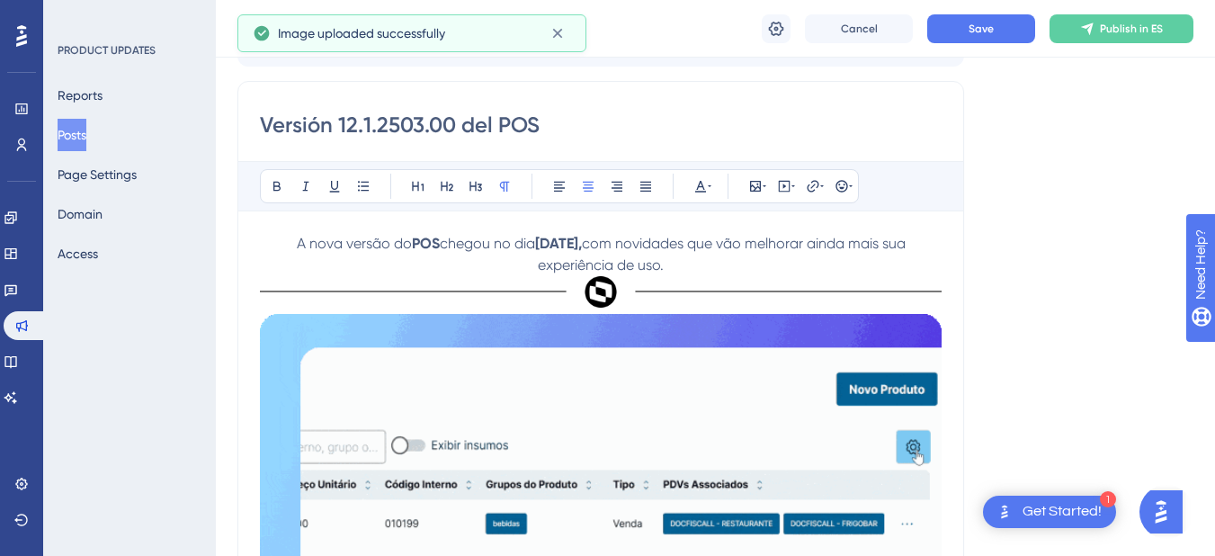
drag, startPoint x: 264, startPoint y: 242, endPoint x: 698, endPoint y: 261, distance: 434.8
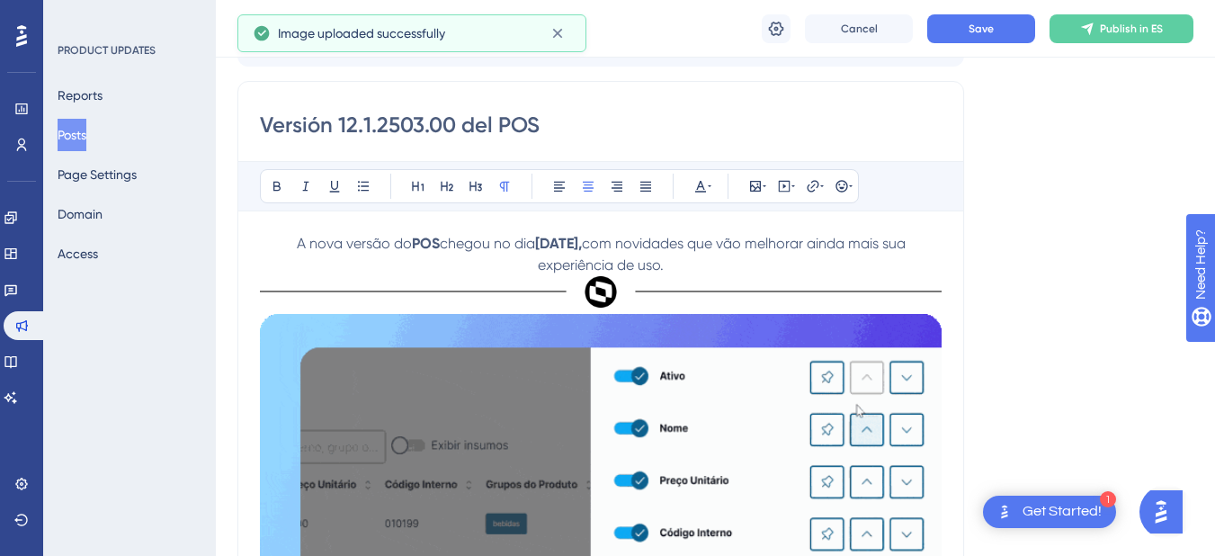
click at [698, 261] on p "A nova versão do POS chegou no dia 14 de Abril de 2025, com novidades que vão m…" at bounding box center [601, 254] width 682 height 43
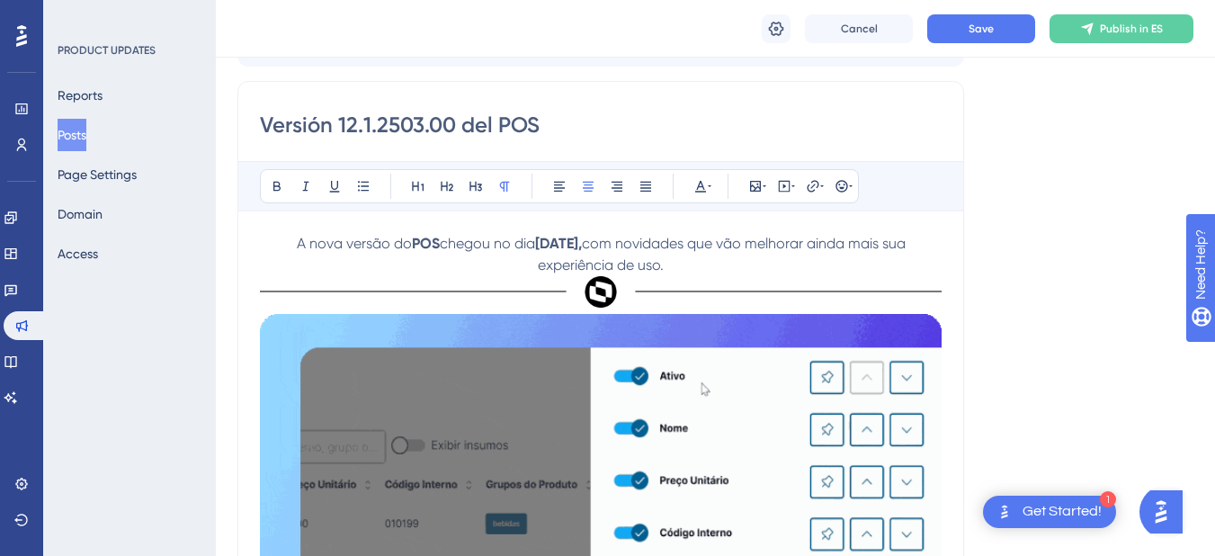
click at [260, 244] on p "A nova versão do POS chegou no dia 14 de Abril de 2025, com novidades que vão m…" at bounding box center [601, 254] width 682 height 43
drag, startPoint x: 264, startPoint y: 244, endPoint x: 679, endPoint y: 264, distance: 415.1
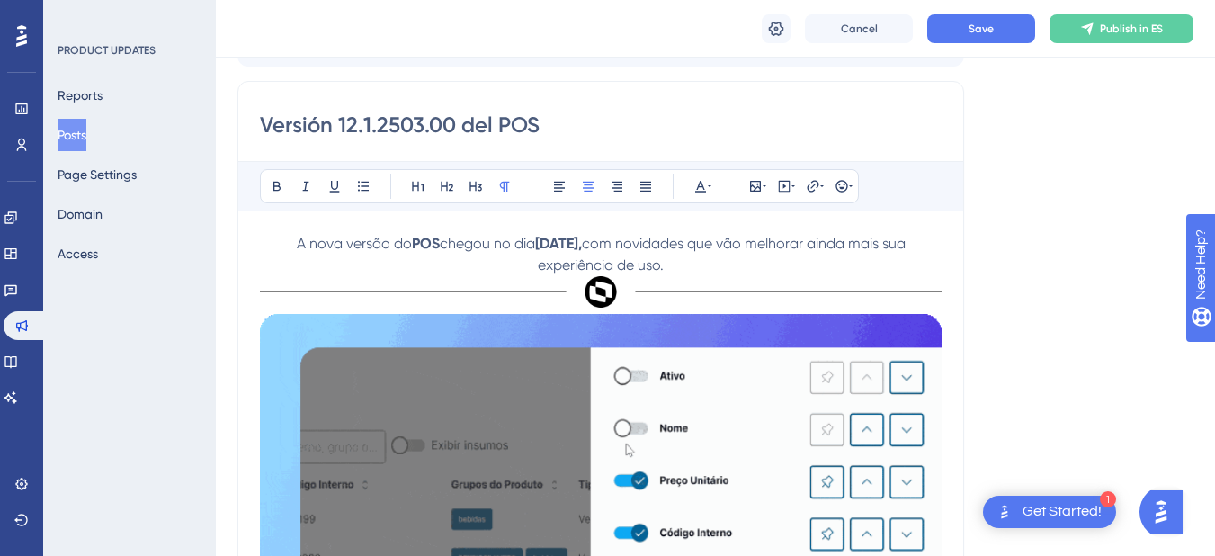
click at [679, 264] on p "A nova versão do POS chegou no dia 14 de Abril de 2025, com novidades que vão m…" at bounding box center [601, 254] width 682 height 43
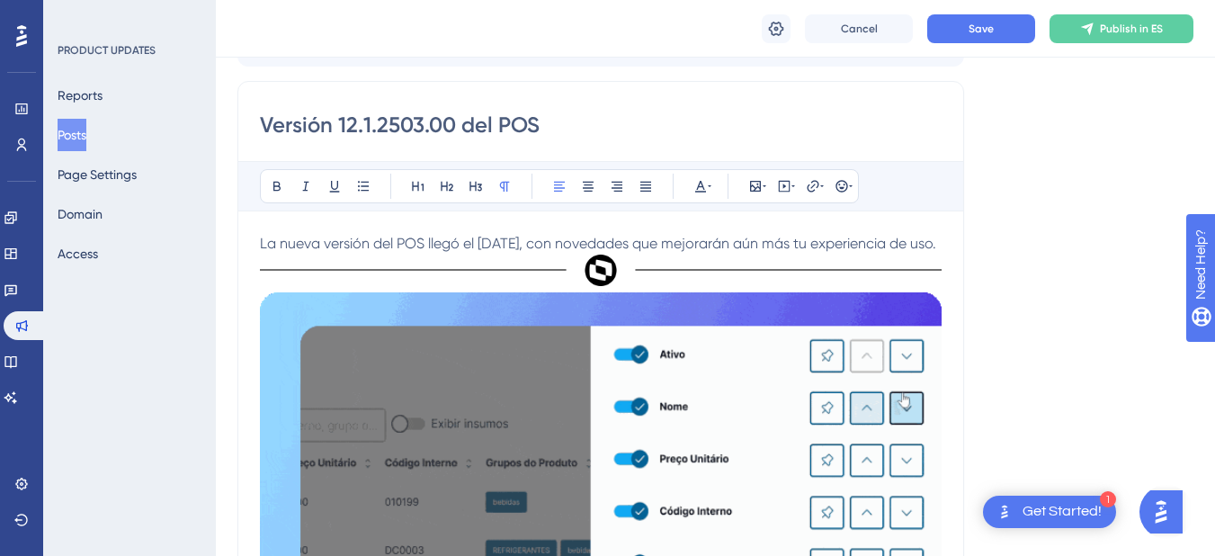
drag, startPoint x: 391, startPoint y: 268, endPoint x: 261, endPoint y: 245, distance: 132.5
click at [261, 245] on p "La nueva versión del POS llegó el 14 de abril de 2025, con novedades que mejora…" at bounding box center [601, 244] width 682 height 22
click at [583, 183] on icon at bounding box center [588, 186] width 14 height 14
click at [454, 246] on span "La nueva versión del POS llegó el 14 de abril de 2025, con novedades que mejora…" at bounding box center [601, 243] width 676 height 17
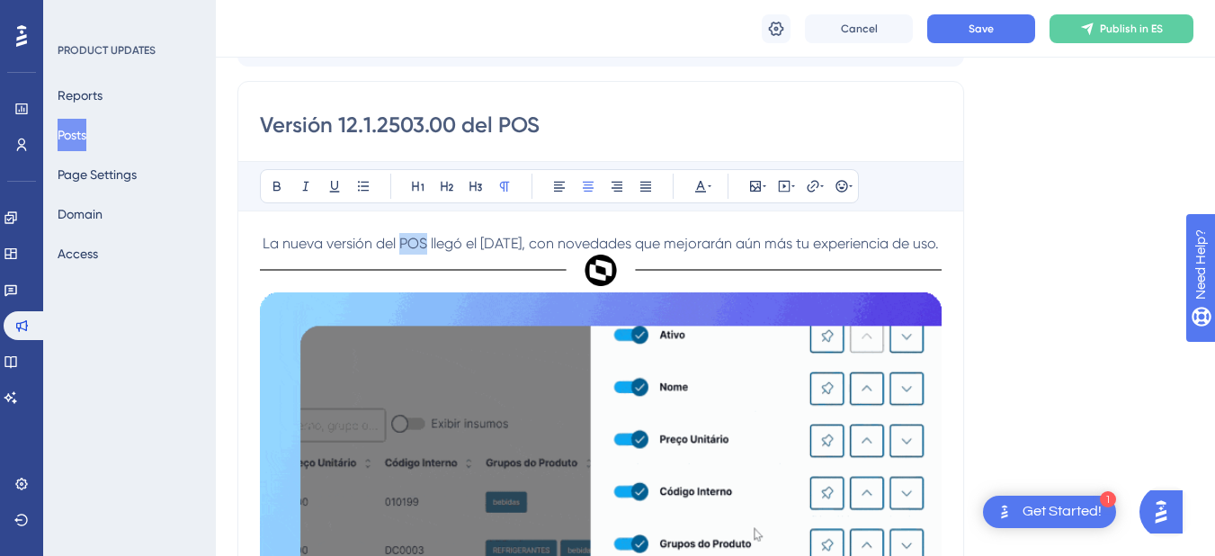
drag, startPoint x: 451, startPoint y: 246, endPoint x: 427, endPoint y: 246, distance: 23.4
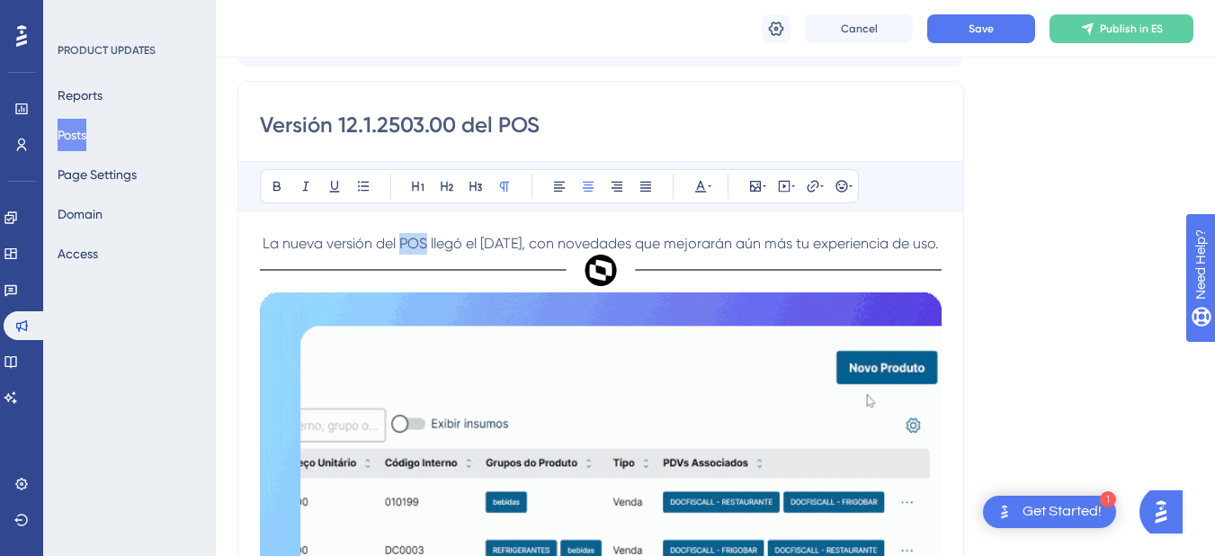
click at [427, 246] on span "La nueva versión del POS llegó el 14 de abril de 2025, con novedades que mejora…" at bounding box center [601, 243] width 676 height 17
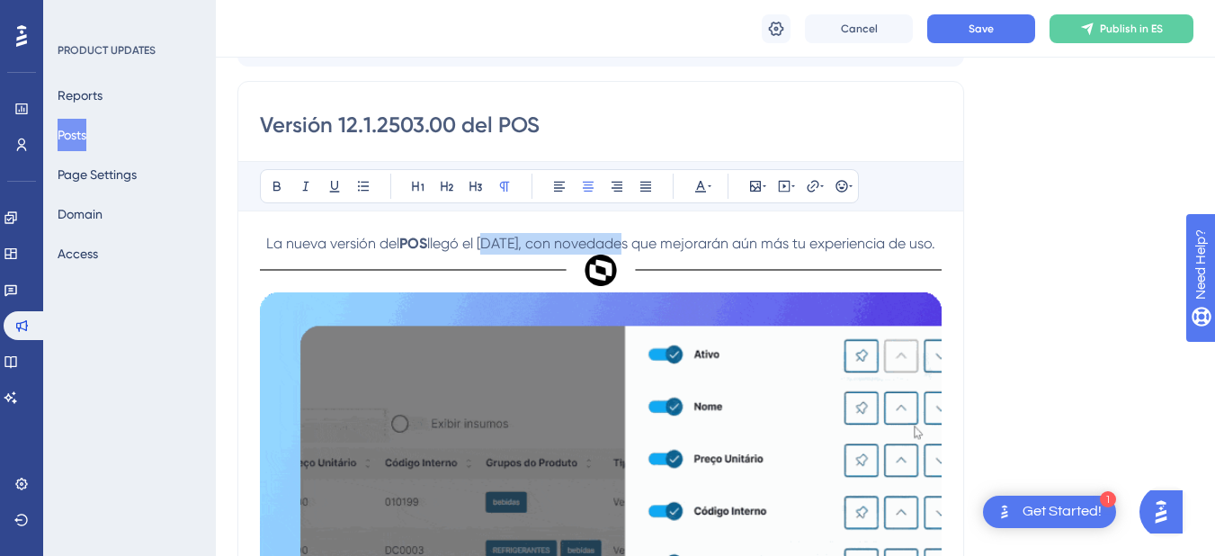
drag, startPoint x: 506, startPoint y: 246, endPoint x: 625, endPoint y: 251, distance: 118.8
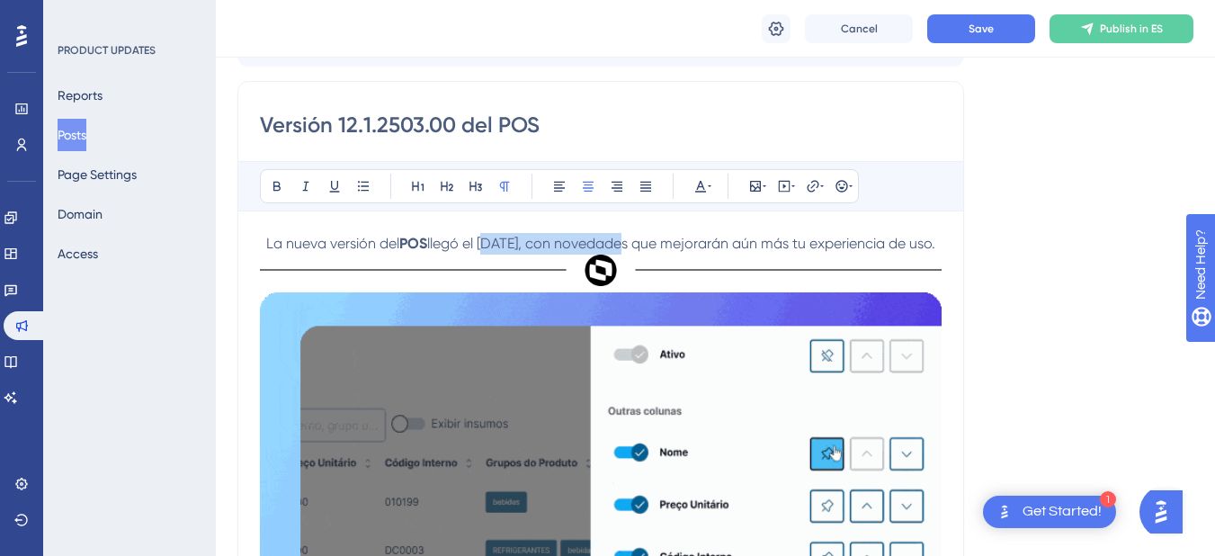
click at [625, 251] on span "llegó el 14 de abril de 2025, con novedades que mejorarán aún más tu experienci…" at bounding box center [681, 243] width 508 height 17
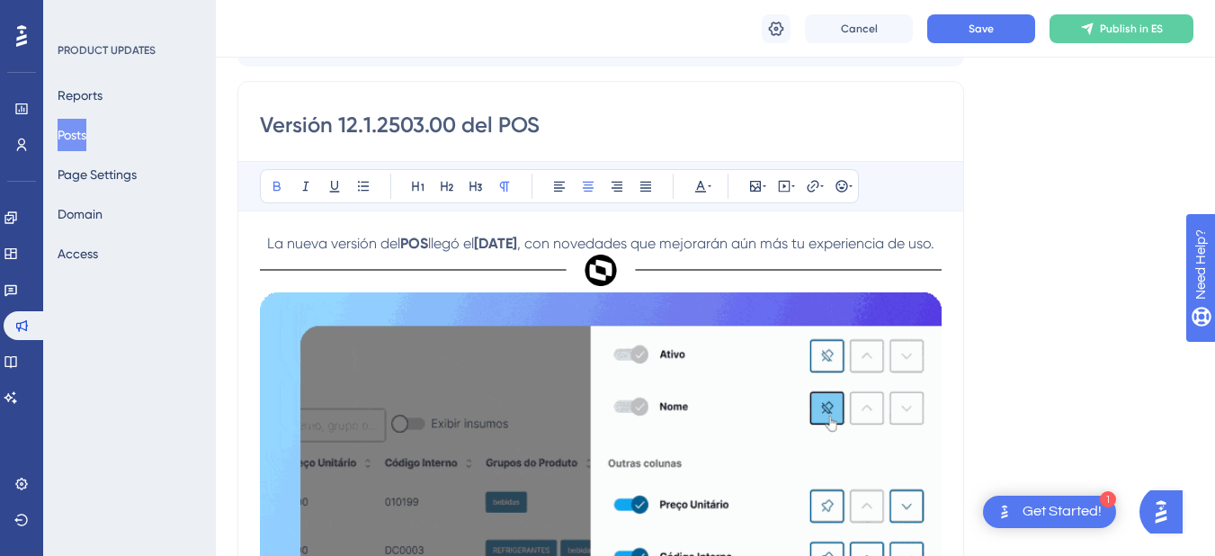
click at [693, 255] on p "La nueva versión del POS llegó el 14 de abril de 2025 , con novedades que mejor…" at bounding box center [601, 244] width 682 height 22
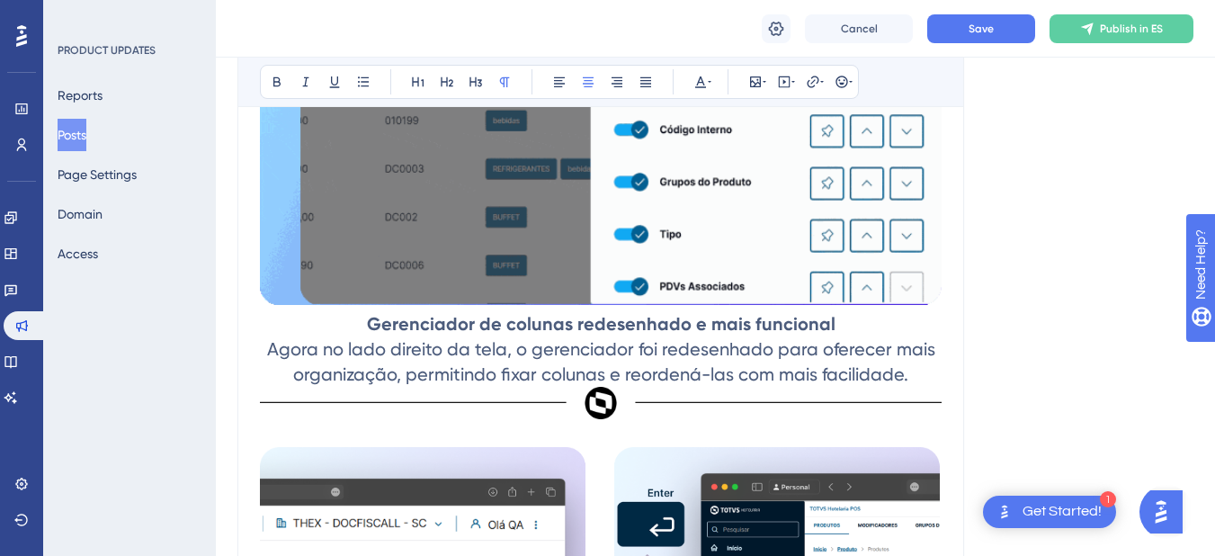
scroll to position [757, 0]
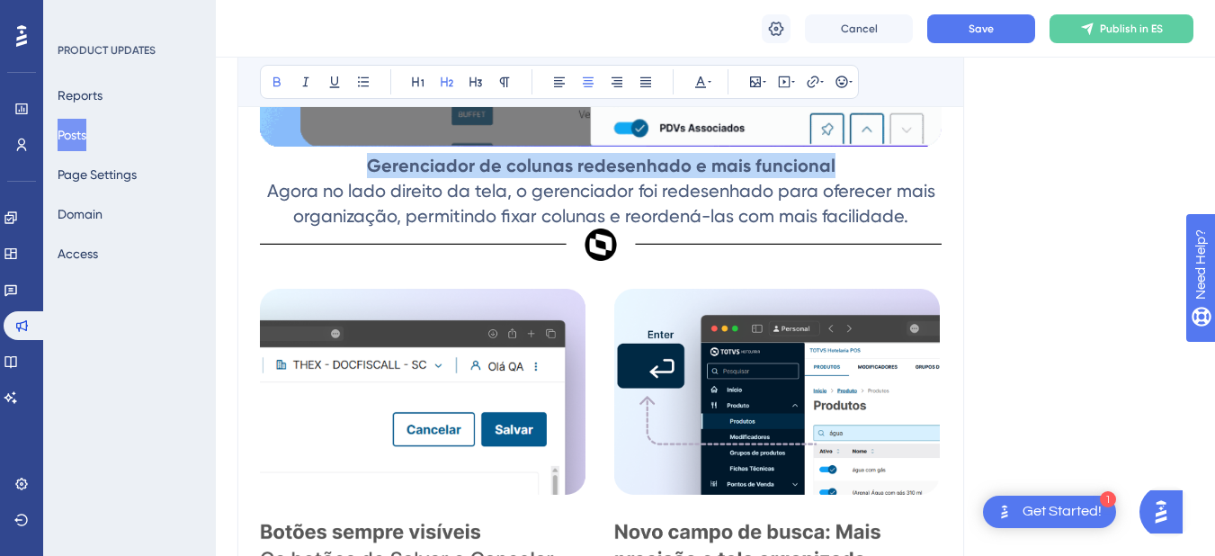
drag, startPoint x: 376, startPoint y: 186, endPoint x: 846, endPoint y: 183, distance: 470.4
click at [846, 183] on h2 "Gerenciador de colunas redesenhado e mais funcional Agora no lado direito da te…" at bounding box center [601, 191] width 682 height 76
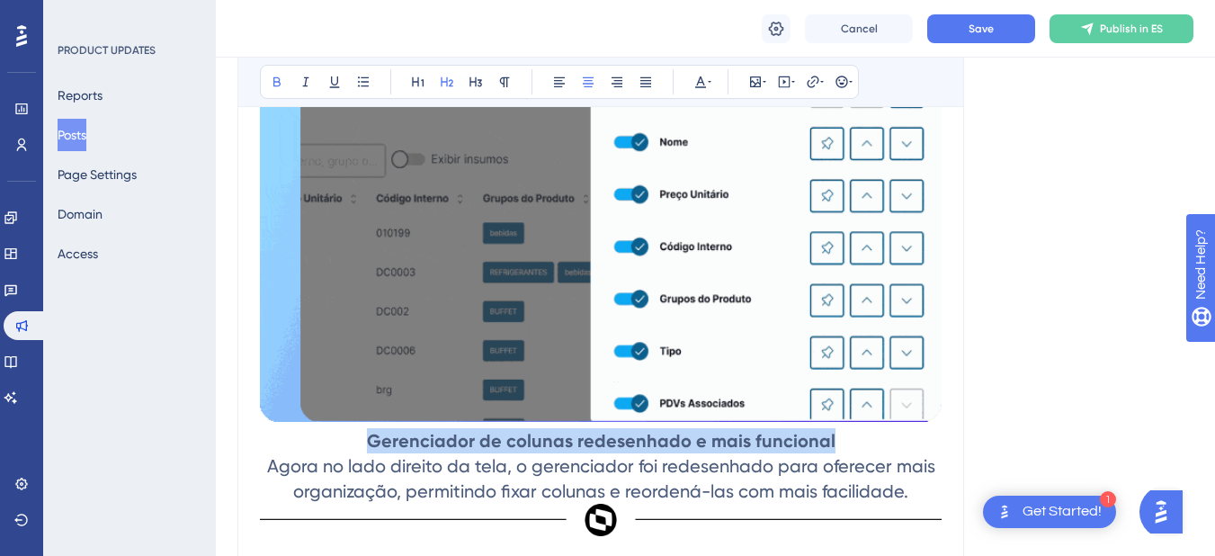
scroll to position [667, 0]
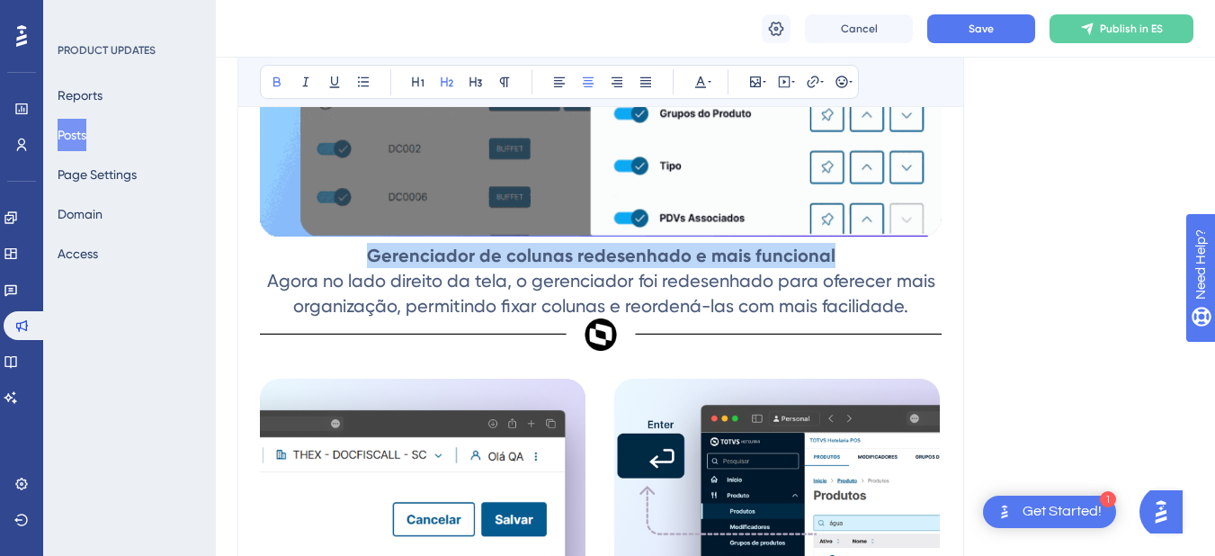
click at [380, 266] on strong "Gerenciador de colunas redesenhado e mais funcional" at bounding box center [601, 256] width 469 height 22
drag, startPoint x: 380, startPoint y: 279, endPoint x: 827, endPoint y: 268, distance: 448.0
click at [827, 266] on strong "Gerenciador de colunas redesenhado e mais funcional" at bounding box center [601, 256] width 469 height 22
click at [377, 266] on strong "Gerenciador de colunas redesenhado e mais funcional" at bounding box center [601, 256] width 469 height 22
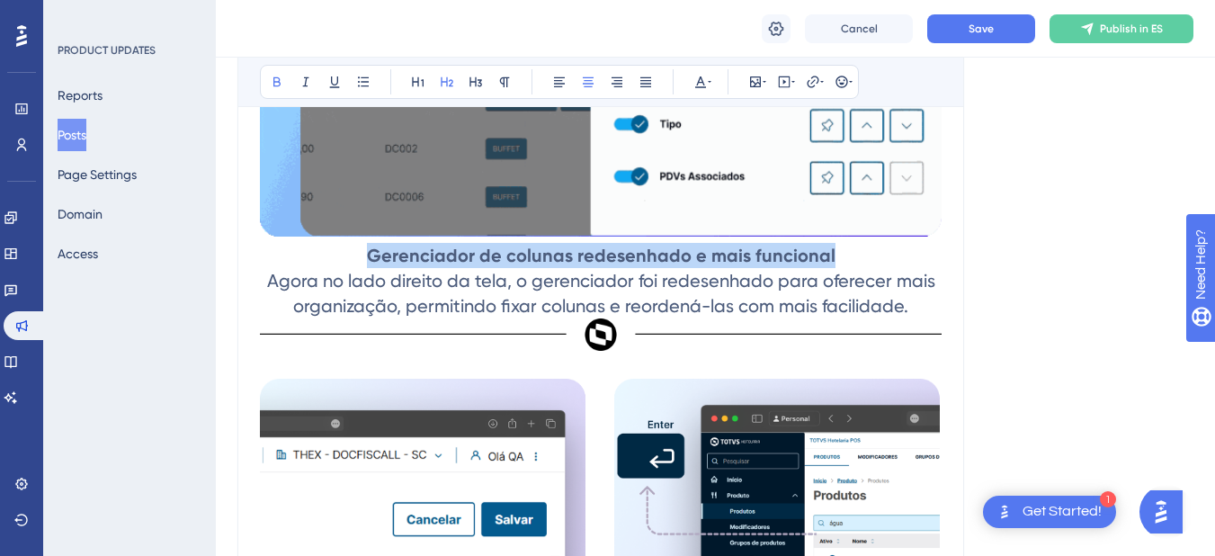
drag, startPoint x: 377, startPoint y: 277, endPoint x: 831, endPoint y: 287, distance: 454.3
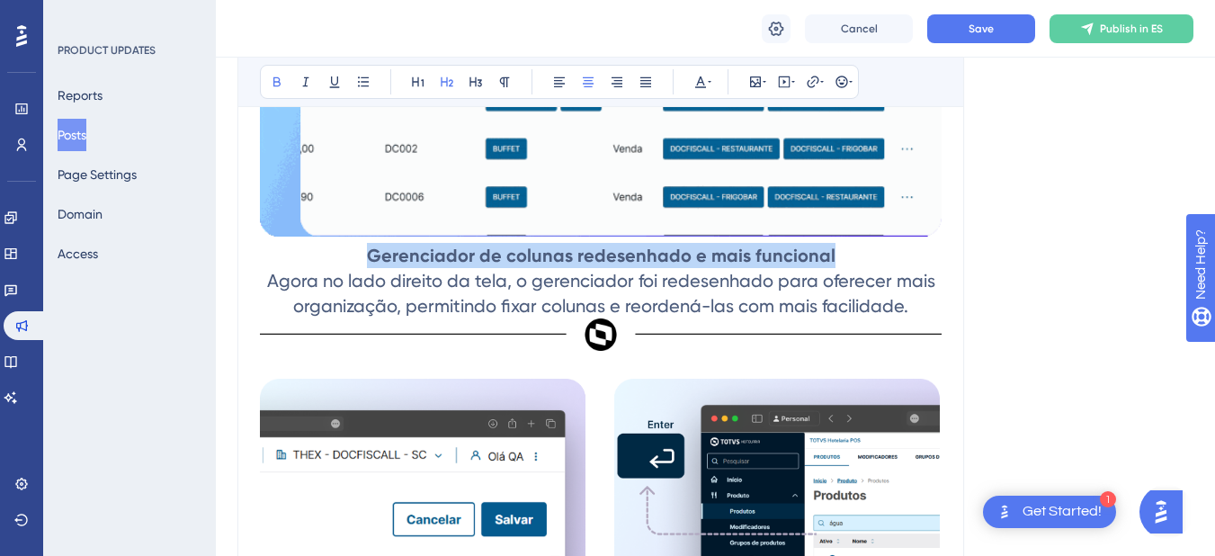
click at [831, 287] on h2 "Gerenciador de colunas redesenhado e mais funcional Agora no lado direito da te…" at bounding box center [601, 281] width 682 height 76
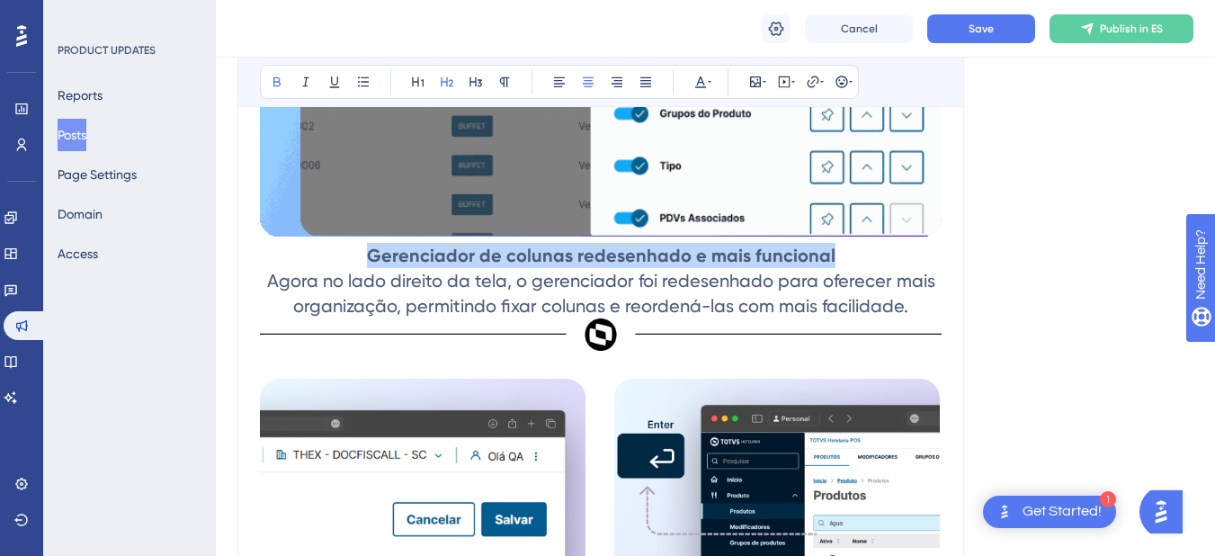
click at [379, 266] on strong "Gerenciador de colunas redesenhado e mais funcional" at bounding box center [601, 256] width 469 height 22
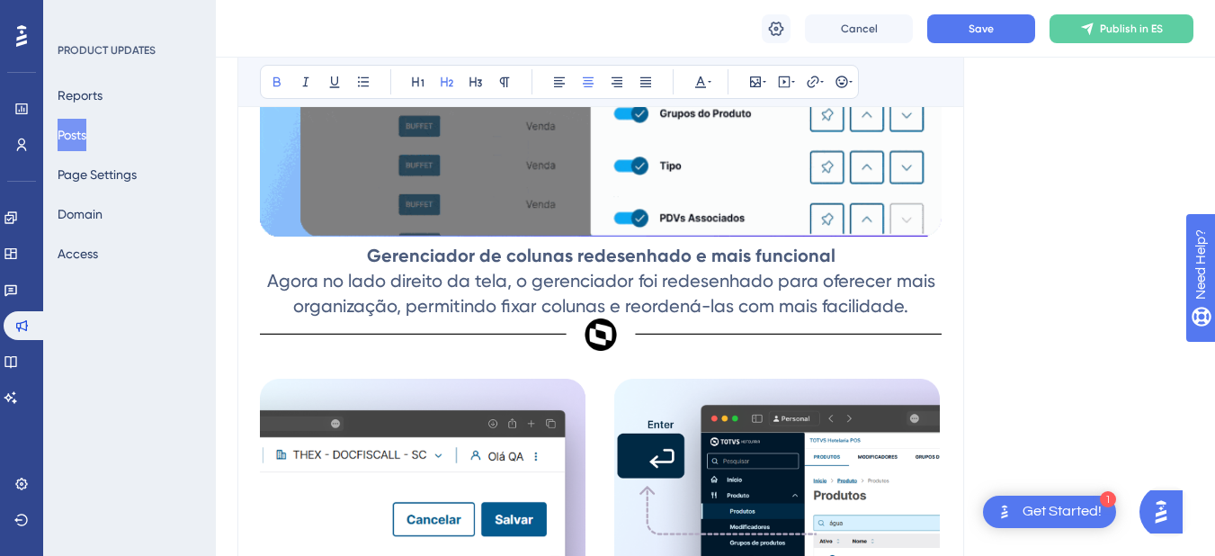
click at [389, 266] on strong "Gerenciador de colunas redesenhado e mais funcional" at bounding box center [601, 256] width 469 height 22
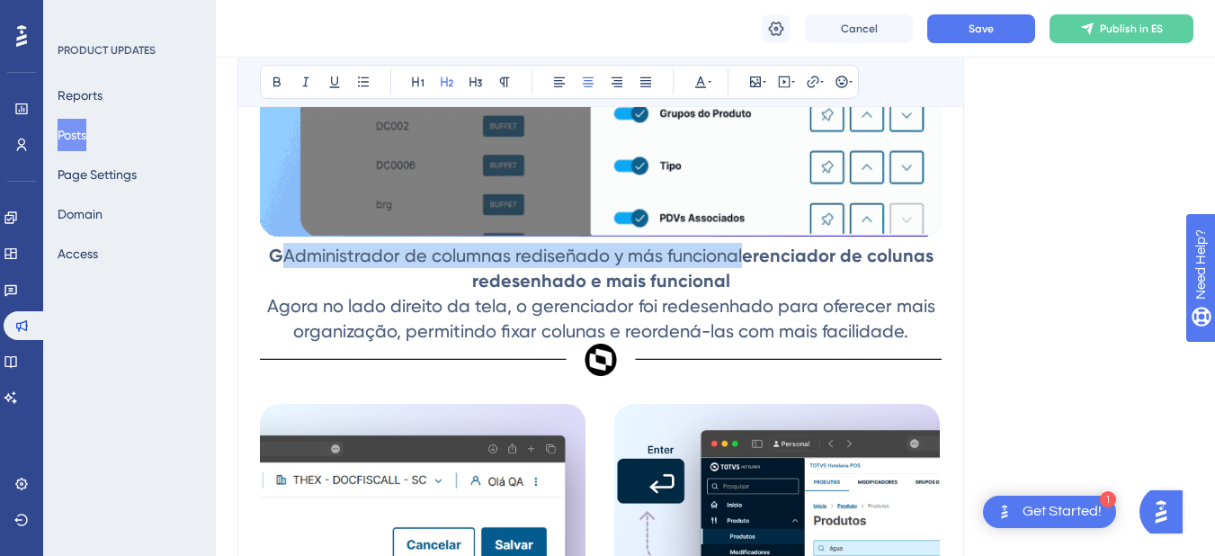
drag, startPoint x: 287, startPoint y: 278, endPoint x: 745, endPoint y: 282, distance: 457.8
click at [745, 282] on h2 "G Administrador de columnas rediseñado y más funcional erenciador de colunas re…" at bounding box center [601, 293] width 682 height 101
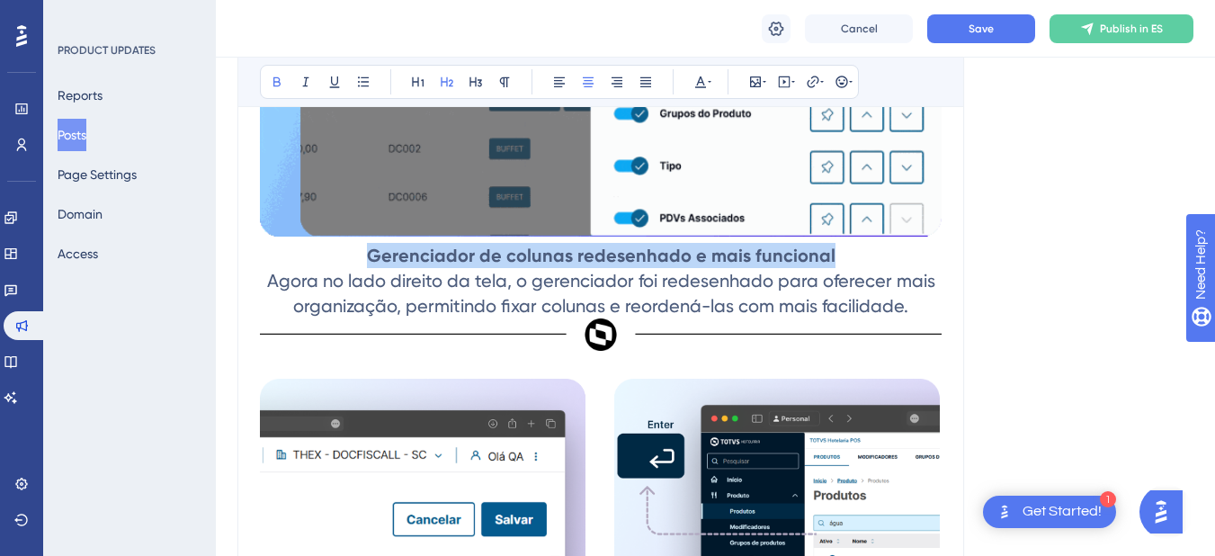
drag, startPoint x: 379, startPoint y: 279, endPoint x: 841, endPoint y: 283, distance: 462.3
click at [841, 283] on h2 "Gerenciador de colunas redesenhado e mais funcional Agora no lado direito da te…" at bounding box center [601, 281] width 682 height 76
click at [408, 266] on strong "Gerenciador de colunas redesenhado e mais funcional" at bounding box center [601, 256] width 469 height 22
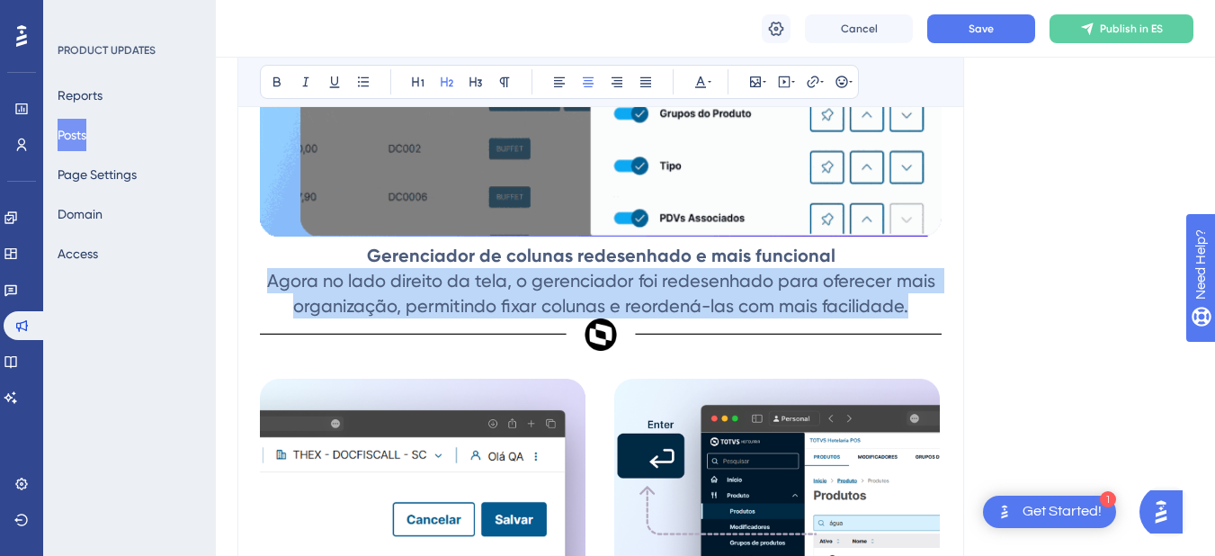
drag, startPoint x: 272, startPoint y: 312, endPoint x: 910, endPoint y: 335, distance: 639.0
click at [910, 318] on h2 "Gerenciador de colunas redesenhado e mais funcional Agora no lado direito da te…" at bounding box center [601, 281] width 682 height 76
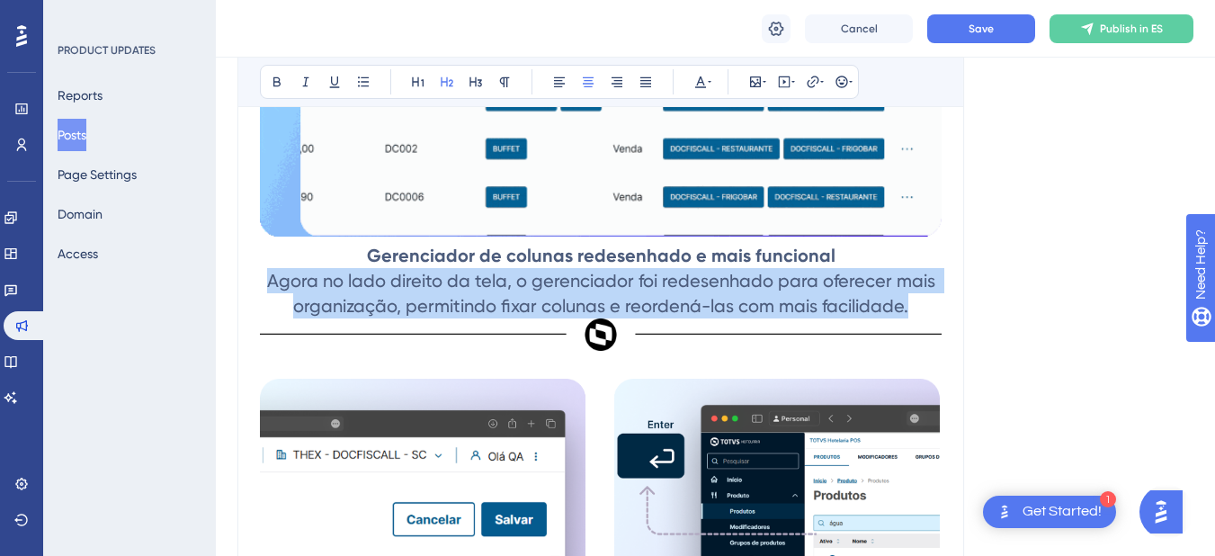
click at [269, 306] on span "Agora no lado direito da tela, o gerenciador foi redesenhado para oferecer mais…" at bounding box center [603, 293] width 673 height 47
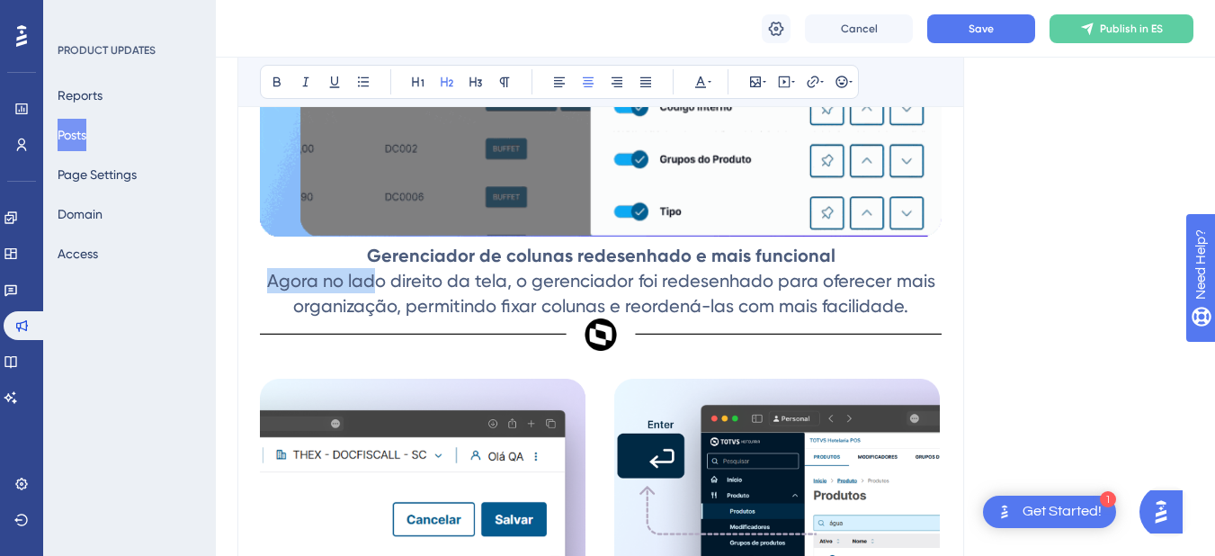
drag, startPoint x: 272, startPoint y: 308, endPoint x: 372, endPoint y: 308, distance: 100.7
click at [372, 308] on span "Agora no lado direito da tela, o gerenciador foi redesenhado para oferecer mais…" at bounding box center [603, 293] width 673 height 47
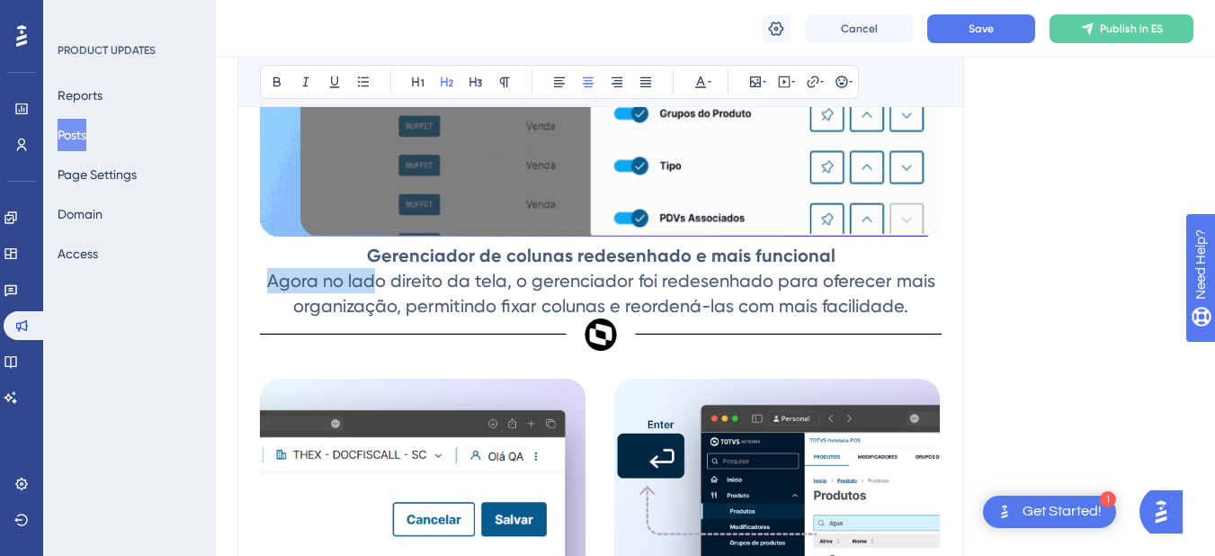
click at [276, 305] on span "Agora no lado direito da tela, o gerenciador foi redesenhado para oferecer mais…" at bounding box center [603, 293] width 673 height 47
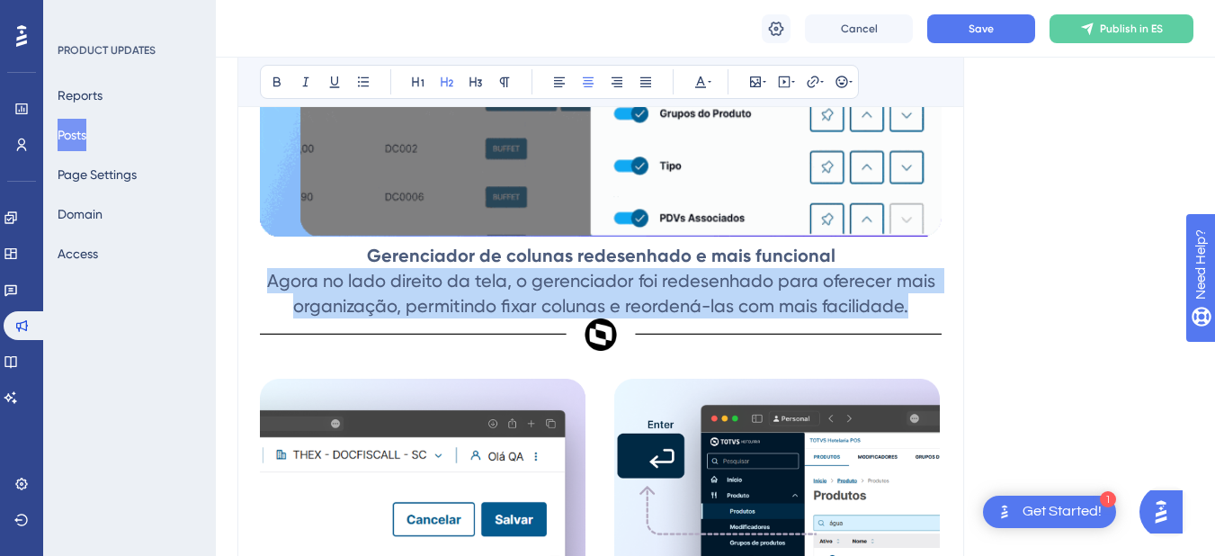
drag, startPoint x: 273, startPoint y: 304, endPoint x: 908, endPoint y: 318, distance: 635.1
click at [908, 317] on span "Agora no lado direito da tela, o gerenciador foi redesenhado para oferecer mais…" at bounding box center [603, 293] width 673 height 47
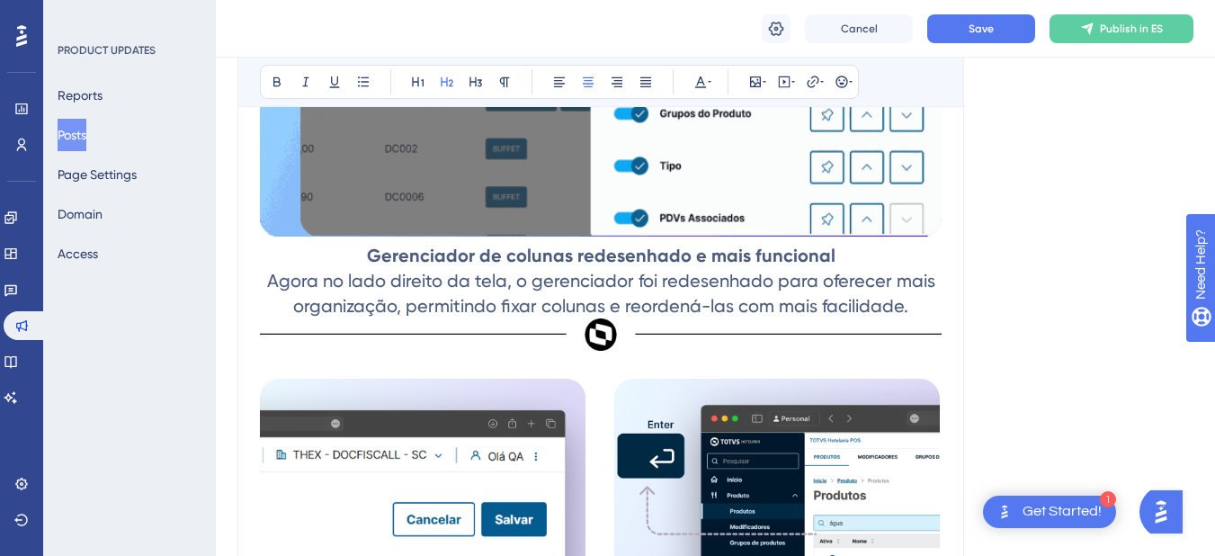
click at [281, 308] on span "Agora no lado direito da tela, o gerenciador foi redesenhado para oferecer mais…" at bounding box center [603, 293] width 673 height 47
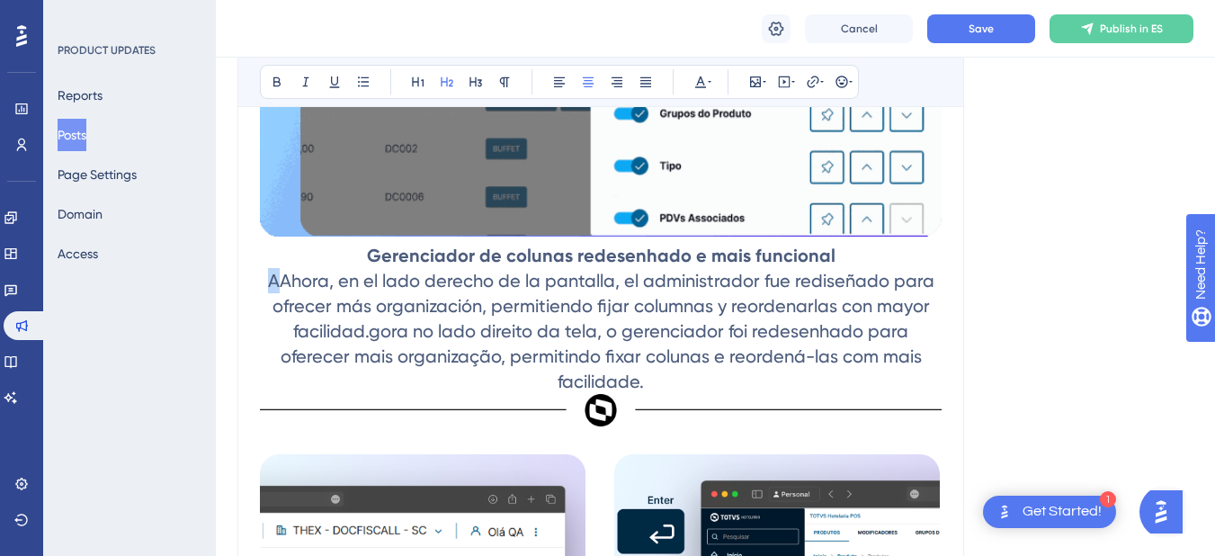
click at [275, 308] on span "AAhora, en el lado derecho de la pantalla, el administrador fue rediseñado para…" at bounding box center [603, 331] width 671 height 122
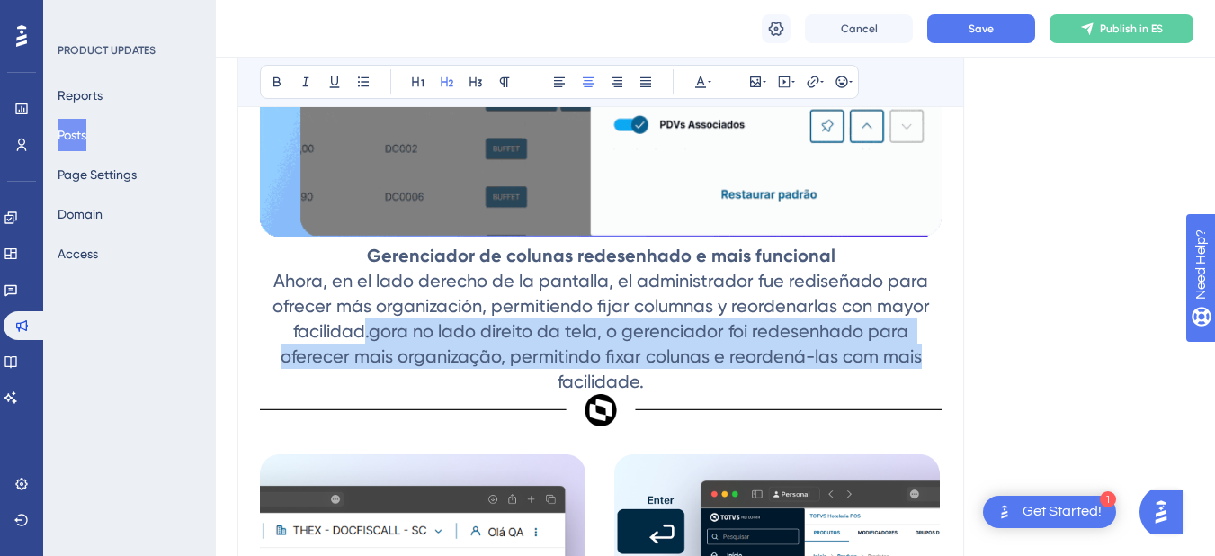
drag, startPoint x: 369, startPoint y: 353, endPoint x: 918, endPoint y: 381, distance: 550.2
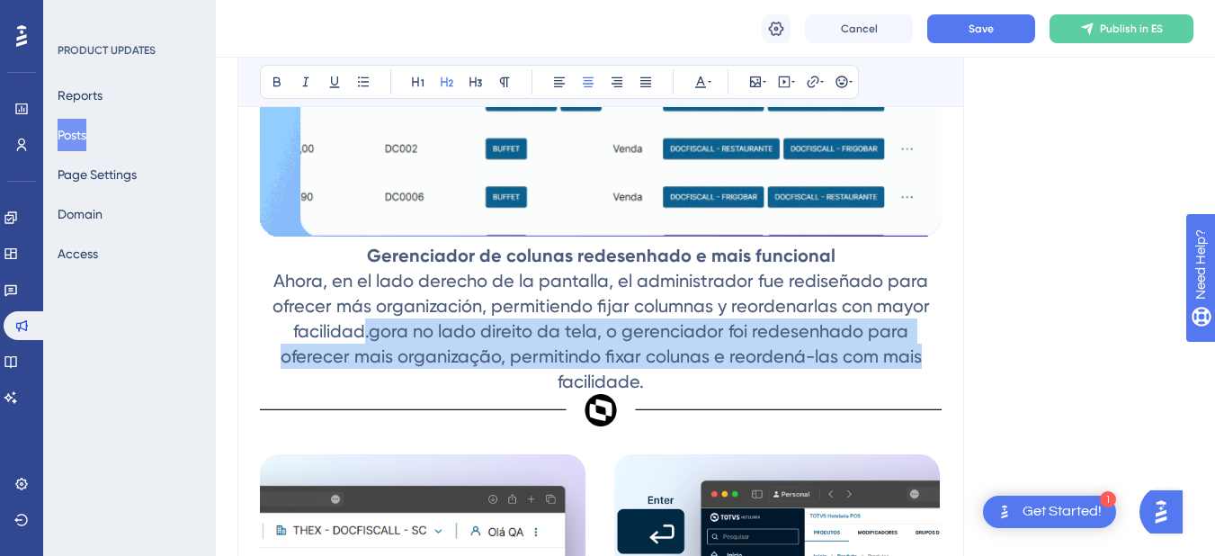
click at [918, 381] on span "Ahora, en el lado derecho de la pantalla, el administrador fue rediseñado para …" at bounding box center [604, 331] width 662 height 122
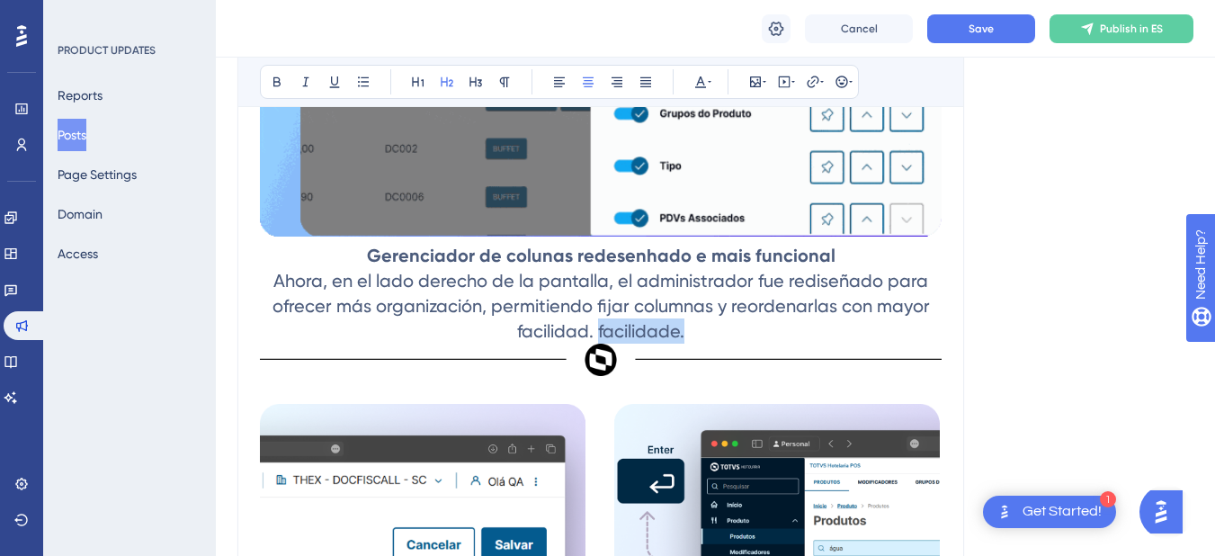
drag, startPoint x: 597, startPoint y: 355, endPoint x: 684, endPoint y: 361, distance: 87.4
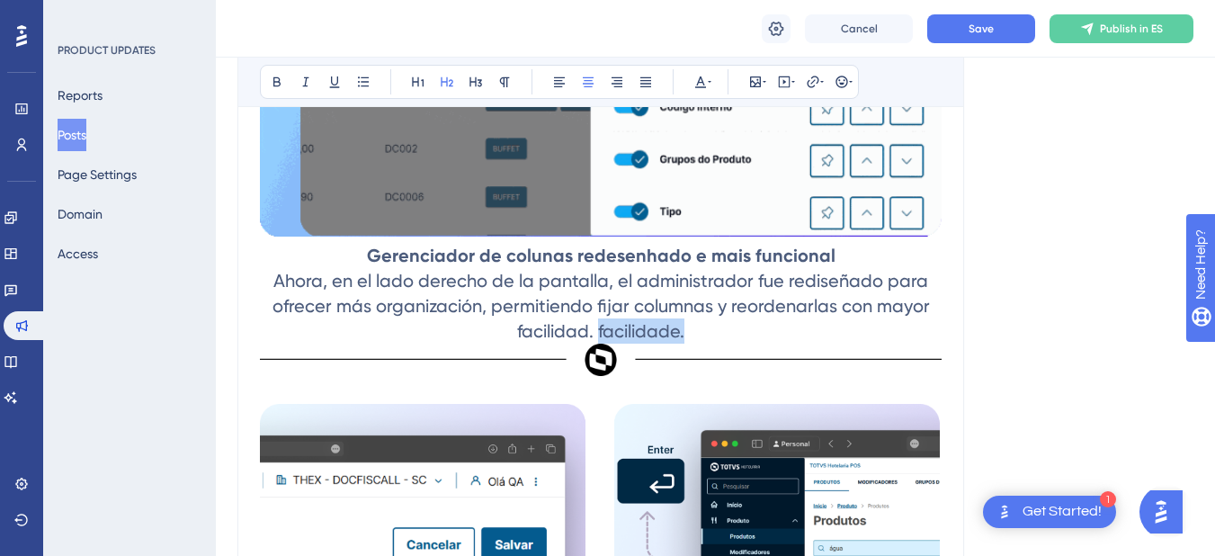
click at [684, 342] on span "Ahora, en el lado derecho de la pantalla, el administrador fue rediseñado para …" at bounding box center [604, 306] width 662 height 72
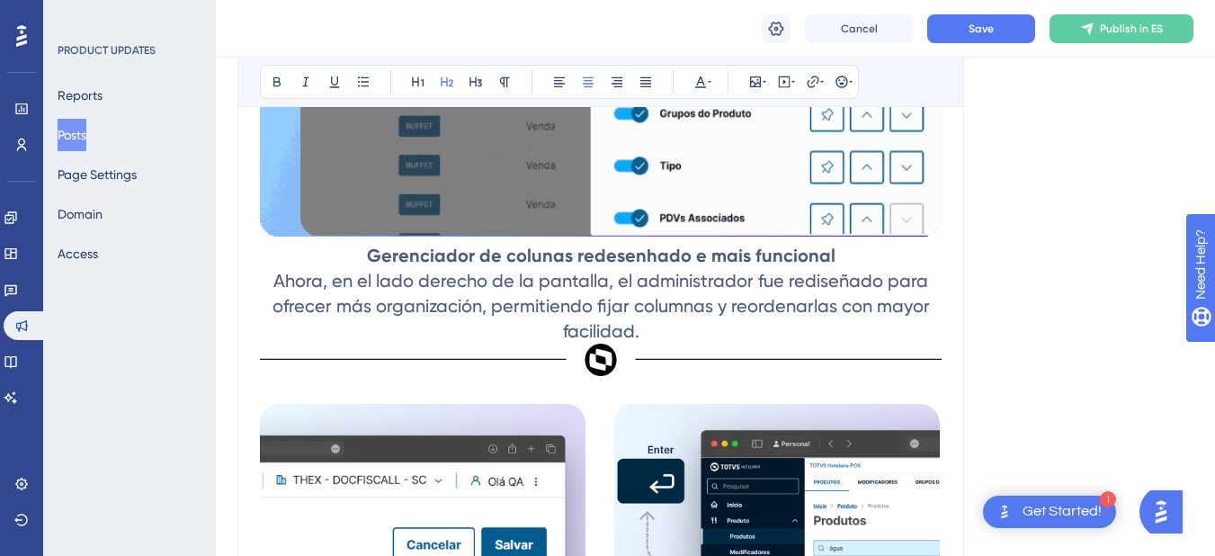
click at [386, 266] on strong "Gerenciador de colunas redesenhado e mais funcional" at bounding box center [601, 256] width 469 height 22
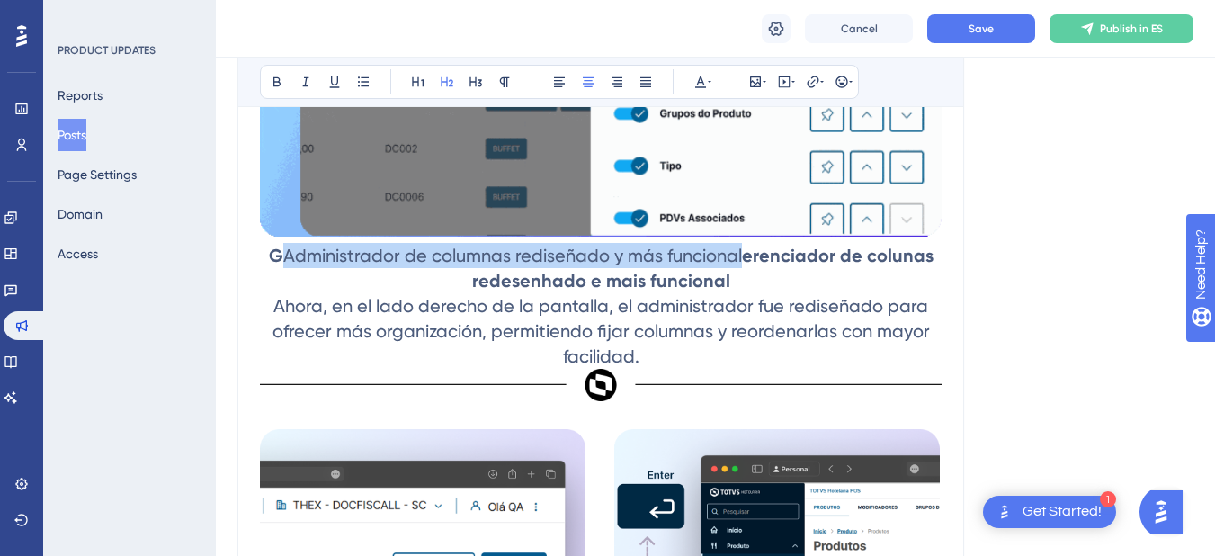
drag, startPoint x: 287, startPoint y: 278, endPoint x: 744, endPoint y: 289, distance: 457.0
click at [744, 289] on h2 "G Administrador de columnas rediseñado y más funcional erenciador de colunas re…" at bounding box center [601, 306] width 682 height 126
click at [750, 278] on strong "GAdministrador de columnas rediseñado y más funcionalerenciador de colunas rede…" at bounding box center [604, 268] width 684 height 47
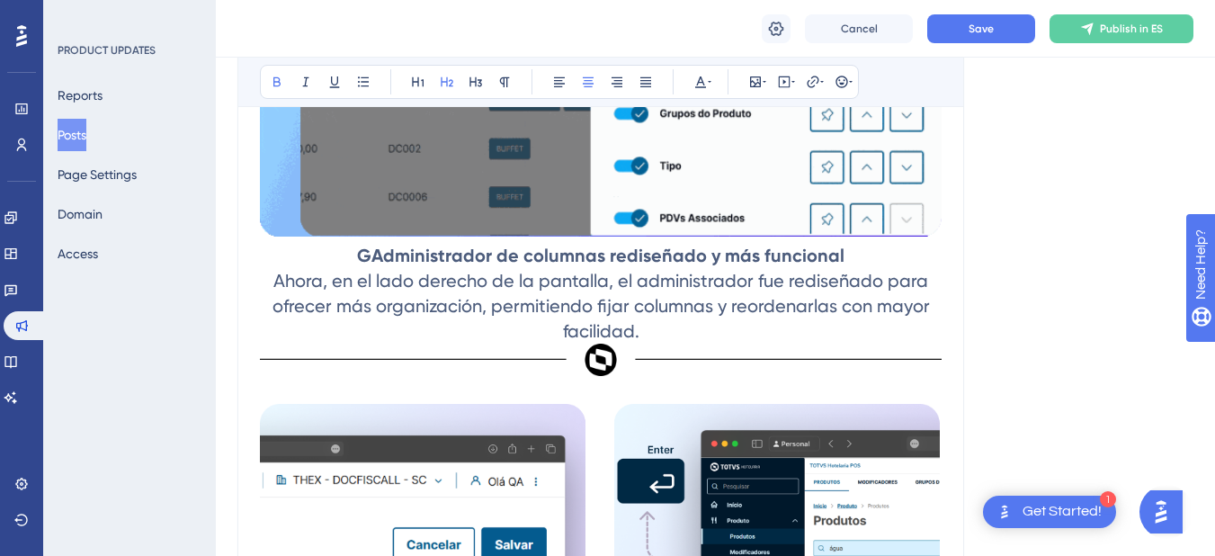
click at [376, 266] on strong "GAdministrador de columnas rediseñado y más funcional" at bounding box center [600, 256] width 487 height 22
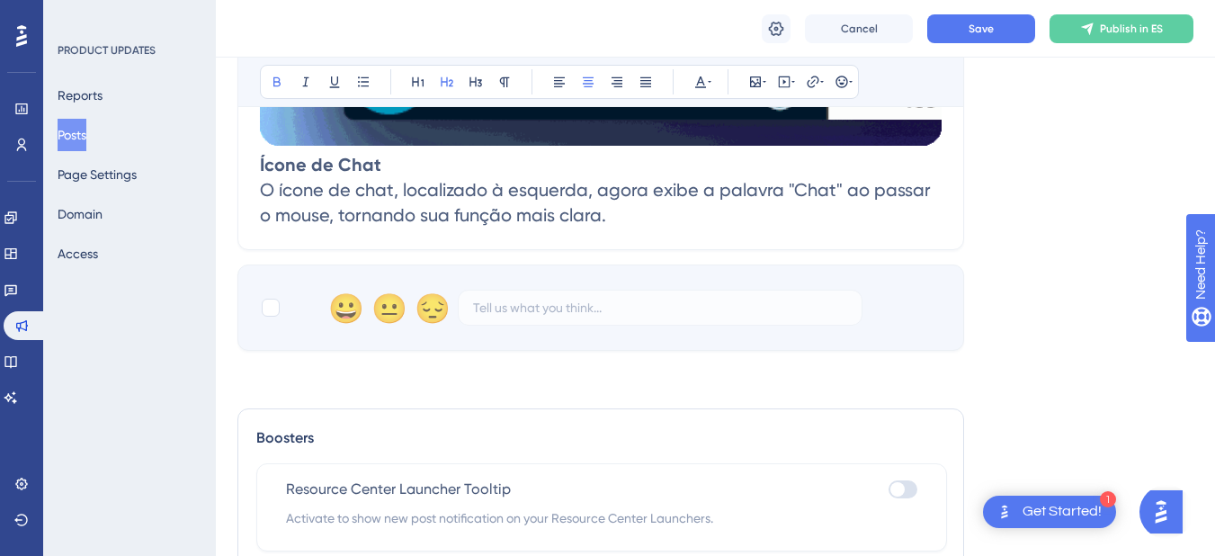
scroll to position [2196, 0]
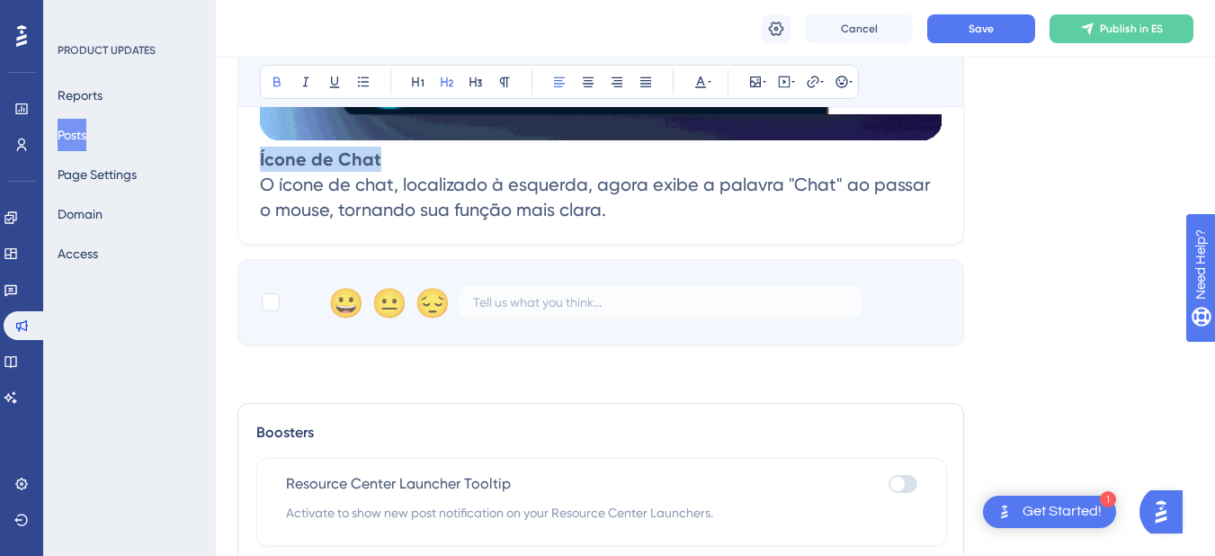
drag, startPoint x: 260, startPoint y: 183, endPoint x: 389, endPoint y: 190, distance: 129.7
click at [389, 190] on h2 "Ícone de Chat O ícone de chat, localizado à esquerda, agora exibe a palavra "Ch…" at bounding box center [601, 185] width 682 height 76
click at [294, 170] on strong "Ícone de Chat" at bounding box center [320, 159] width 121 height 22
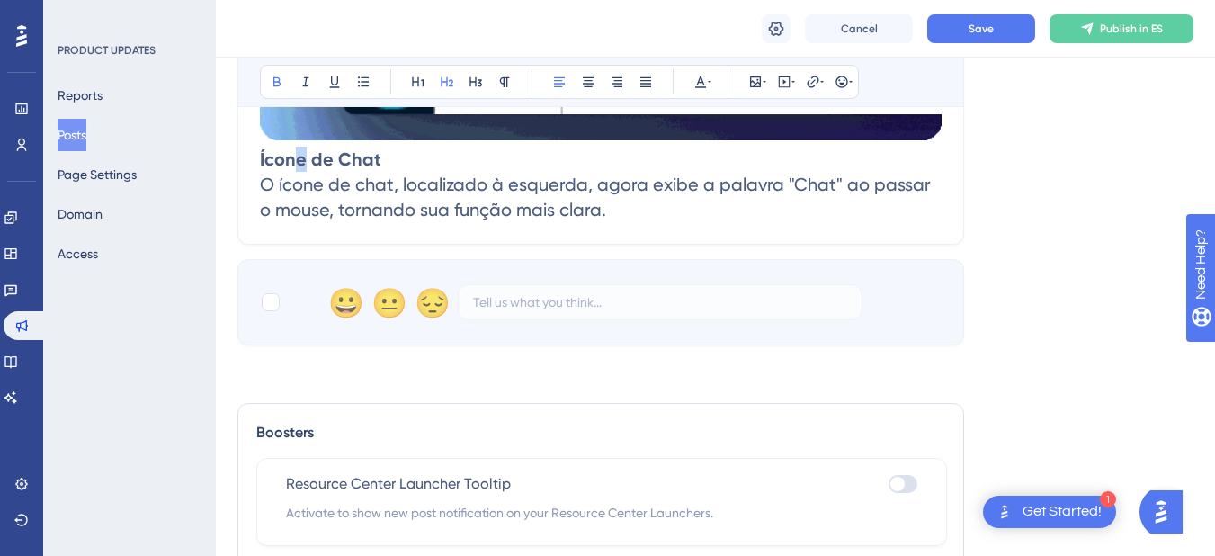
click at [302, 192] on h2 "Ícone de Chat O ícone de chat, localizado à esquerda, agora exibe a palavra "Ch…" at bounding box center [601, 185] width 682 height 76
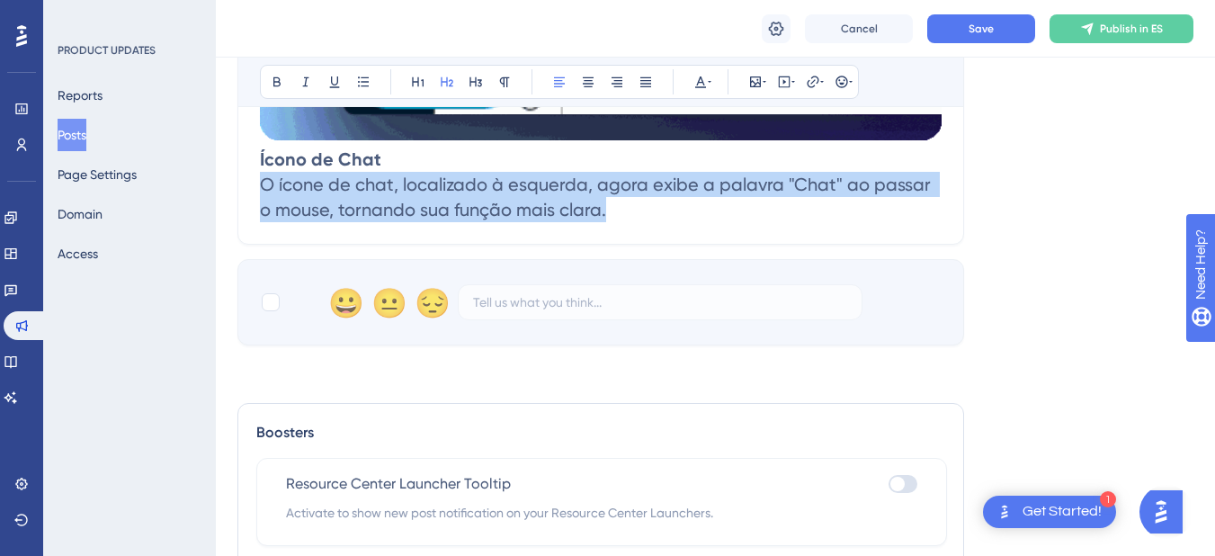
drag, startPoint x: 265, startPoint y: 206, endPoint x: 606, endPoint y: 237, distance: 342.3
click at [606, 222] on h2 "Ícono de Chat O ícone de chat, localizado à esquerda, agora exibe a palavra "Ch…" at bounding box center [601, 185] width 682 height 76
click at [265, 213] on span "O ícone de chat, localizado à esquerda, agora exibe a palavra "Chat" ao passar …" at bounding box center [597, 197] width 675 height 47
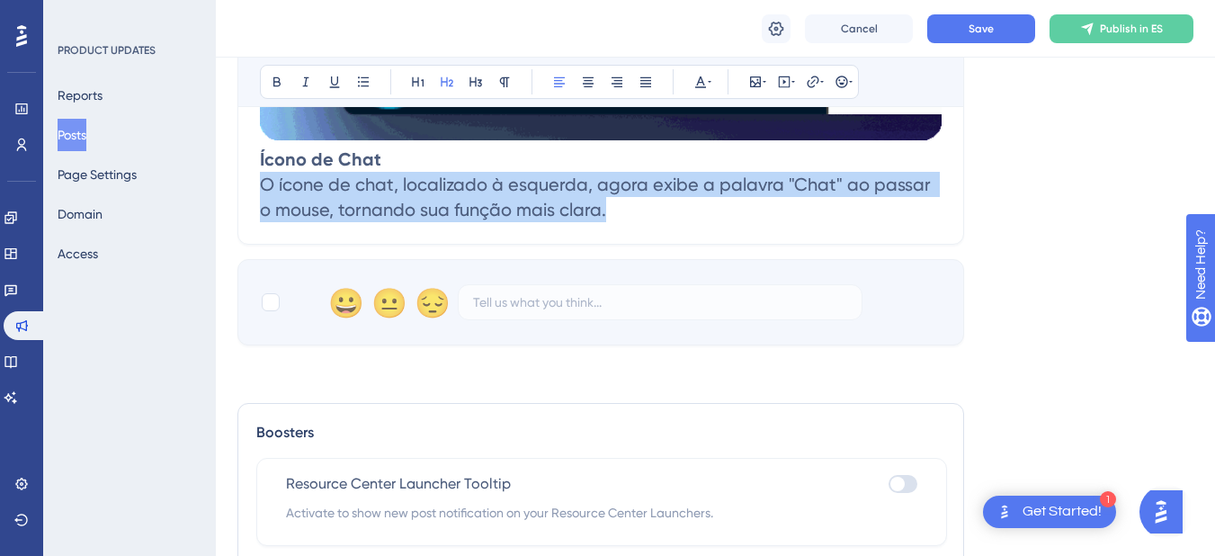
drag, startPoint x: 265, startPoint y: 213, endPoint x: 597, endPoint y: 246, distance: 333.5
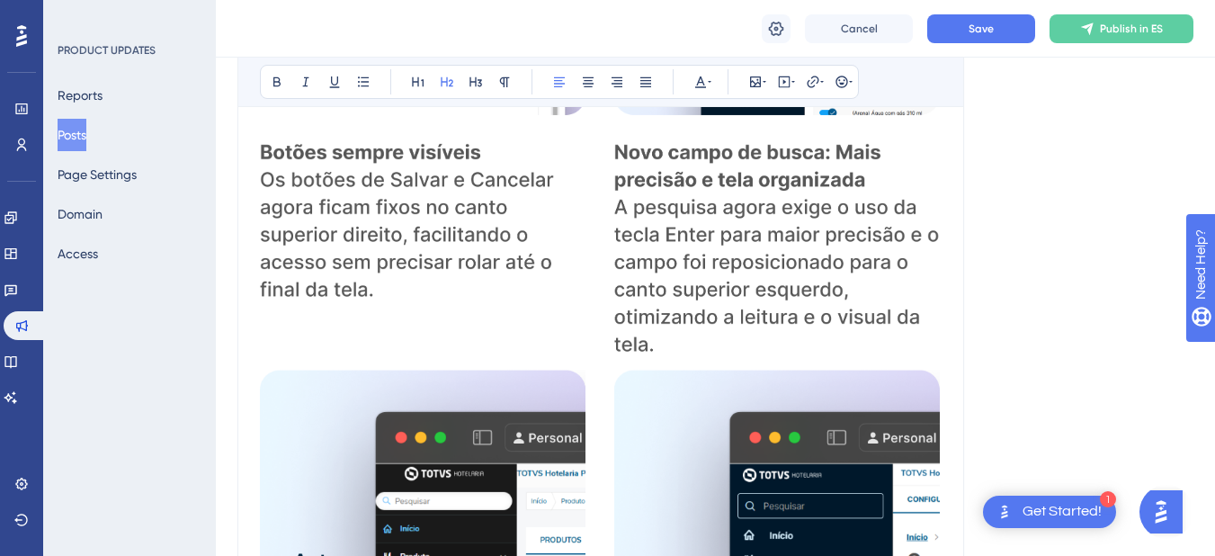
scroll to position [1207, 0]
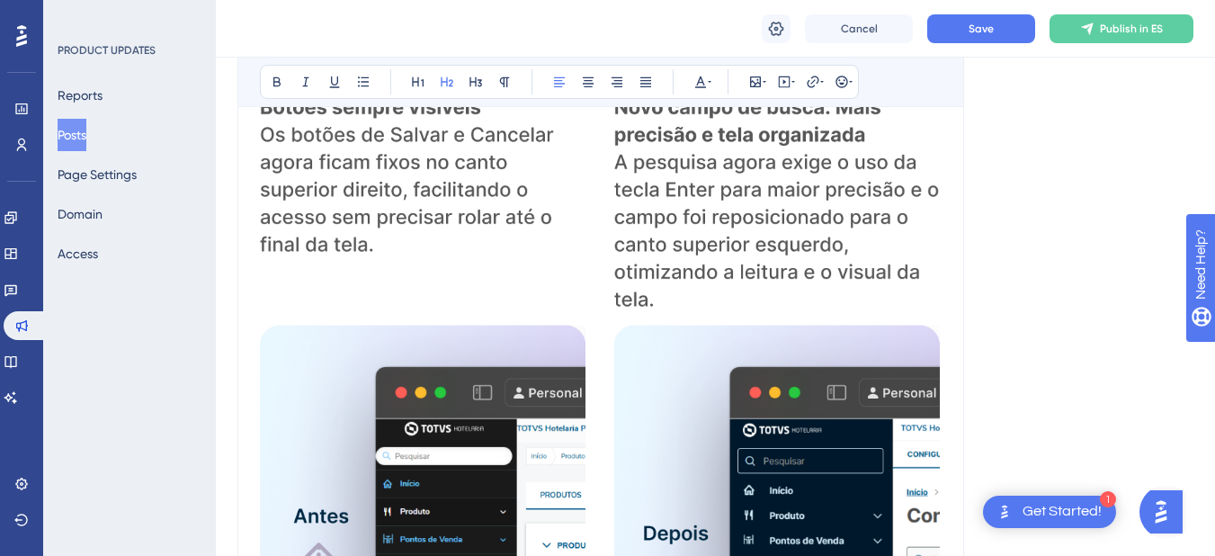
click at [1096, 260] on div "Language Spanish Upload Cover Image Suggested image width 808 px Versión 12.1.2…" at bounding box center [715, 121] width 956 height 2427
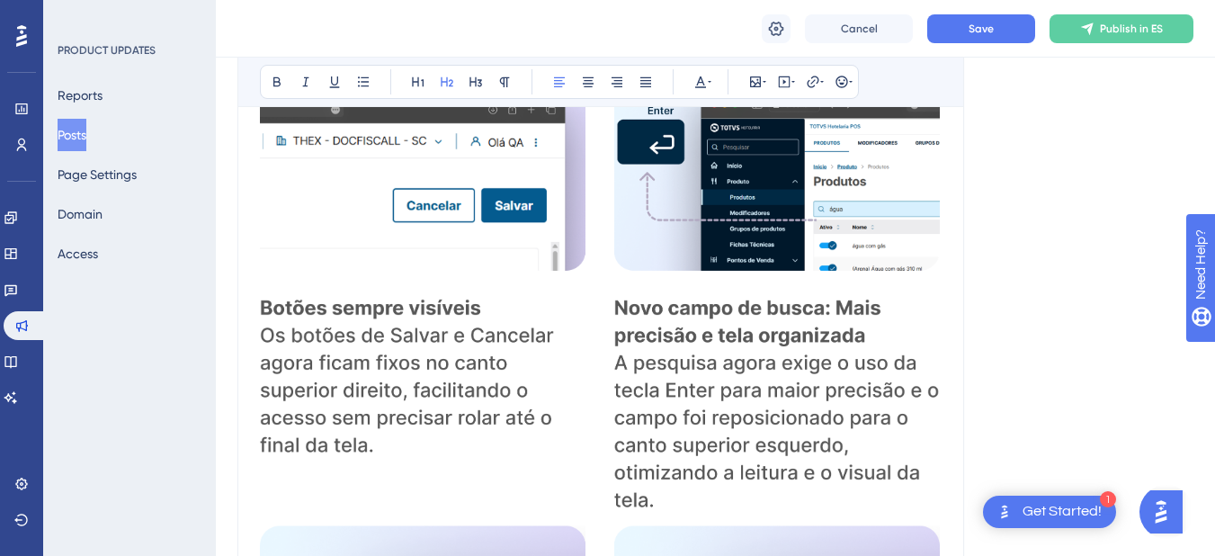
scroll to position [1027, 0]
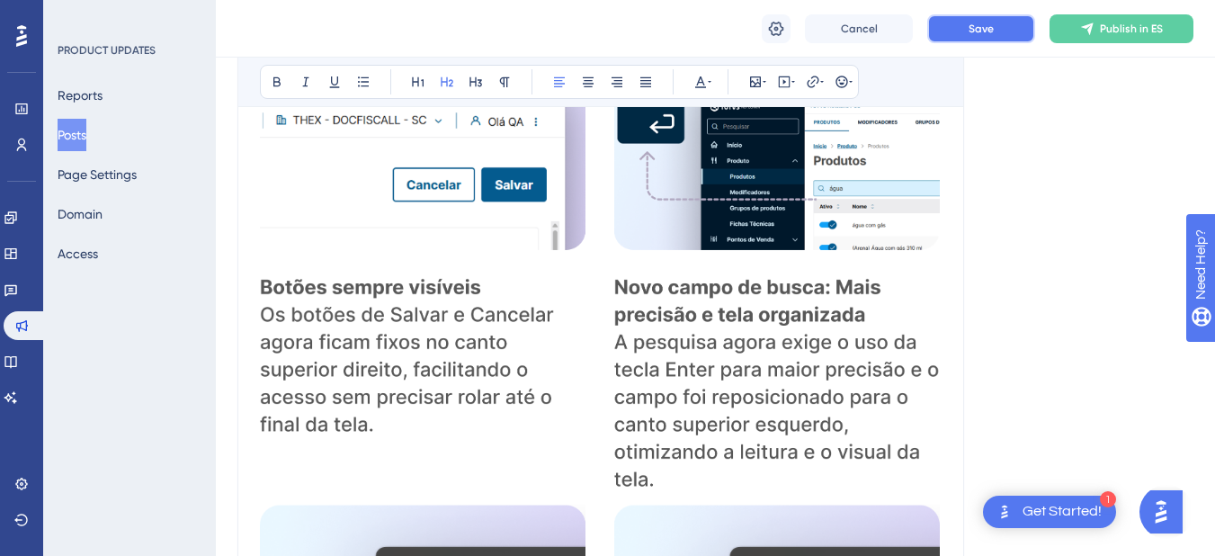
click at [937, 33] on button "Save" at bounding box center [981, 28] width 108 height 29
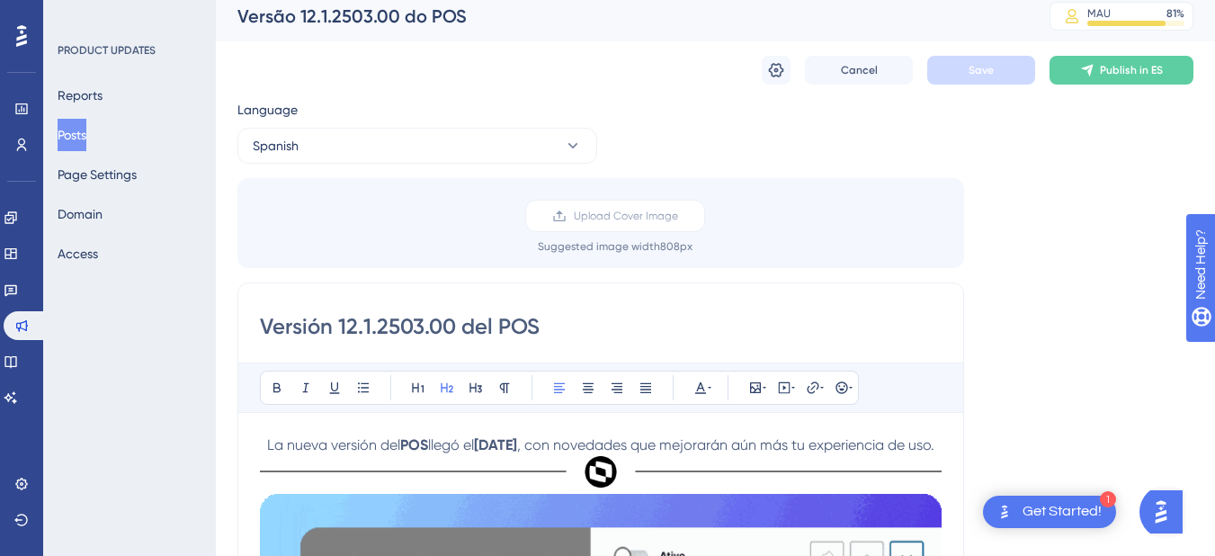
scroll to position [0, 0]
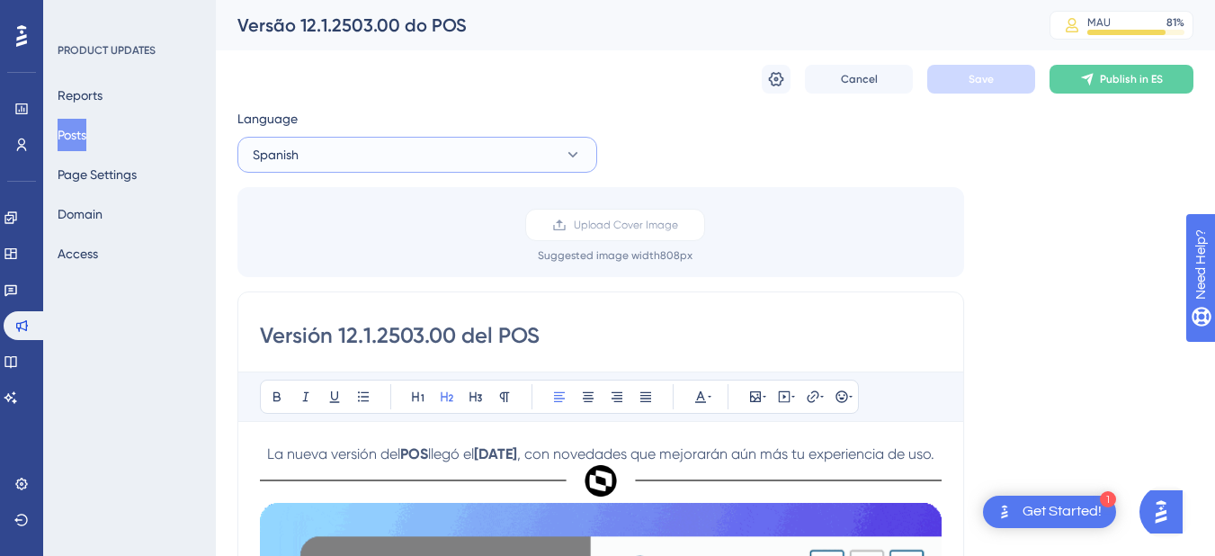
click at [289, 160] on span "Spanish" at bounding box center [276, 155] width 46 height 22
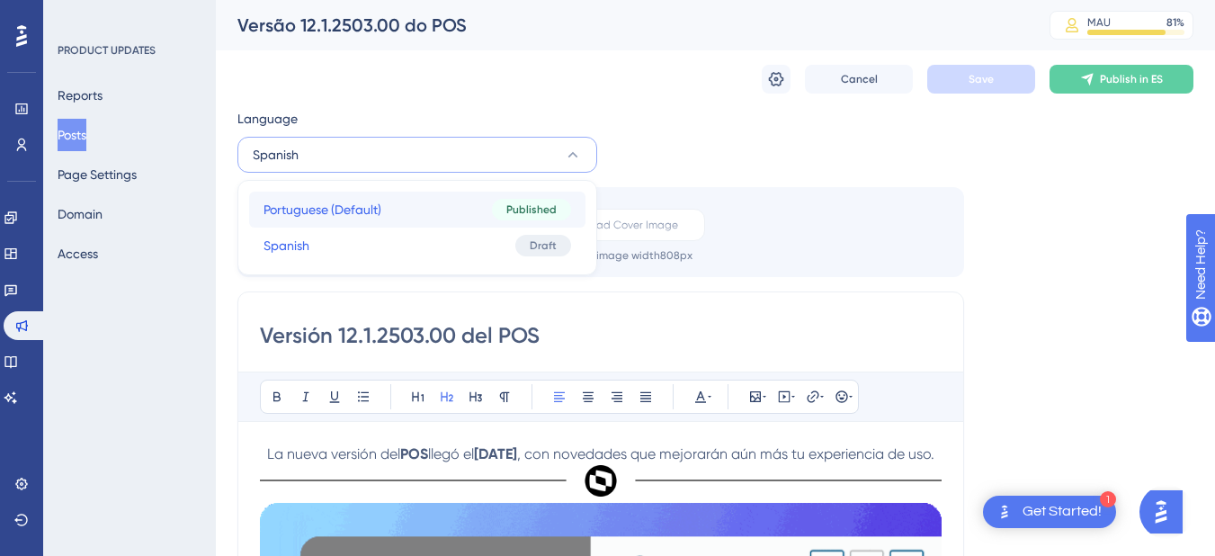
click at [302, 219] on span "Portuguese (Default)" at bounding box center [323, 210] width 118 height 22
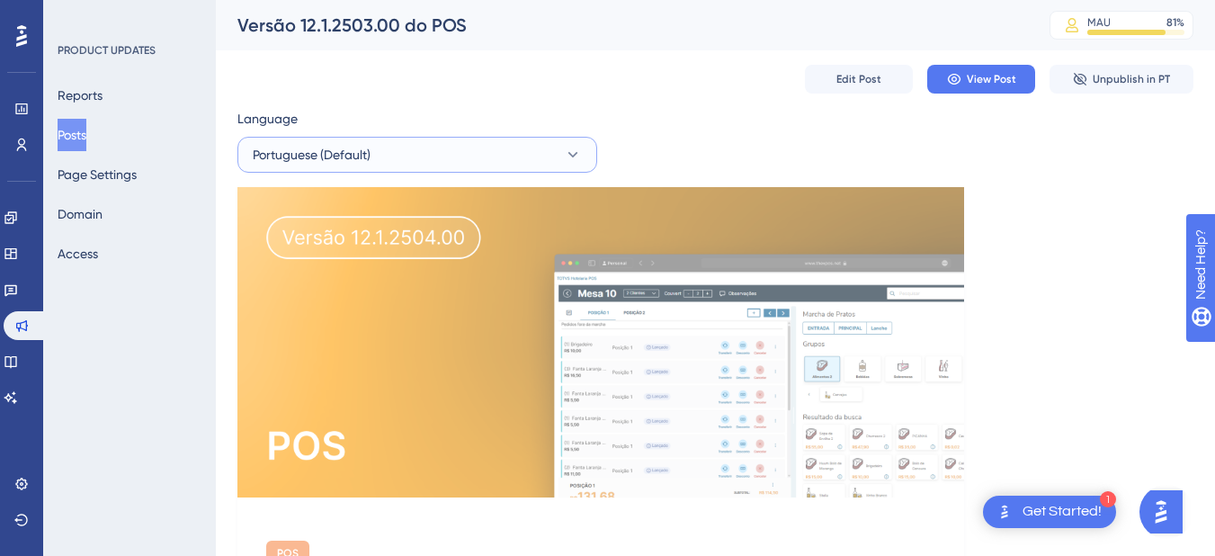
click at [434, 154] on button "Portuguese (Default)" at bounding box center [417, 155] width 360 height 36
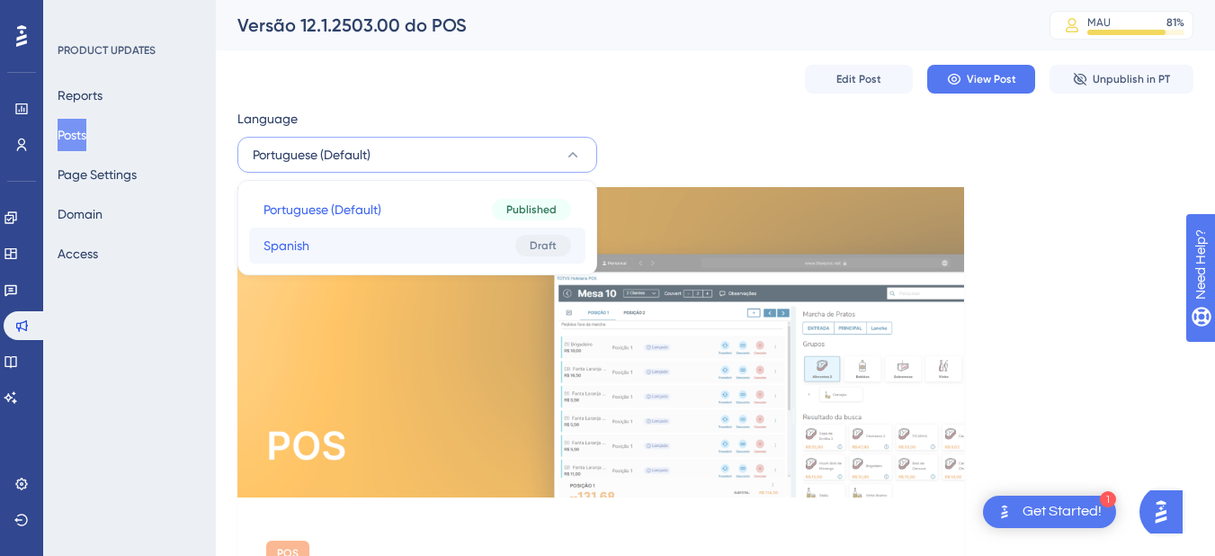
click at [381, 245] on button "Spanish Spanish Draft" at bounding box center [417, 246] width 336 height 36
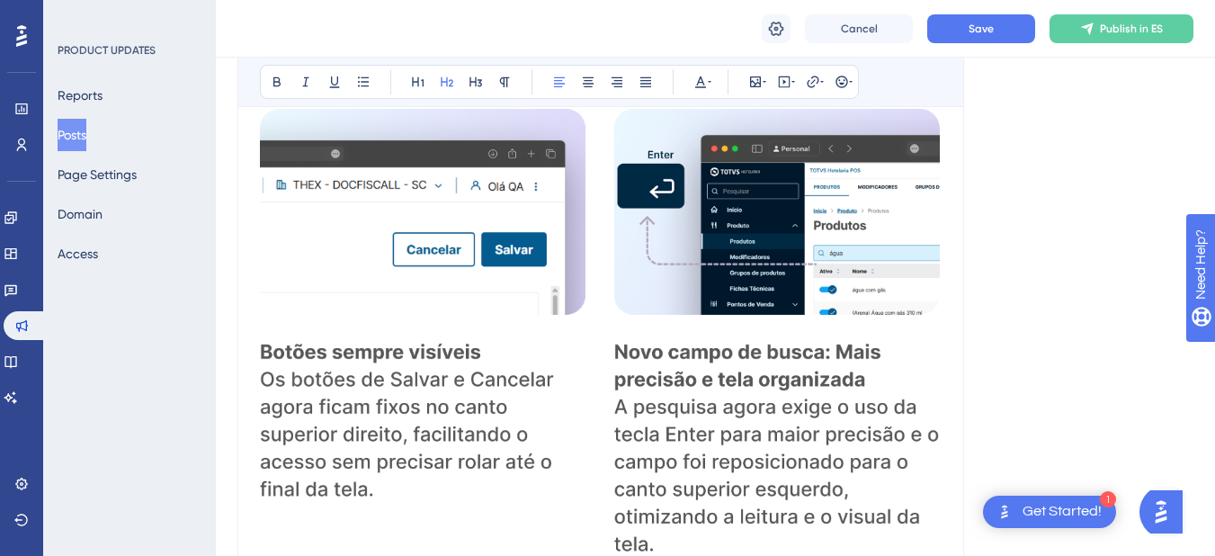
scroll to position [1052, 0]
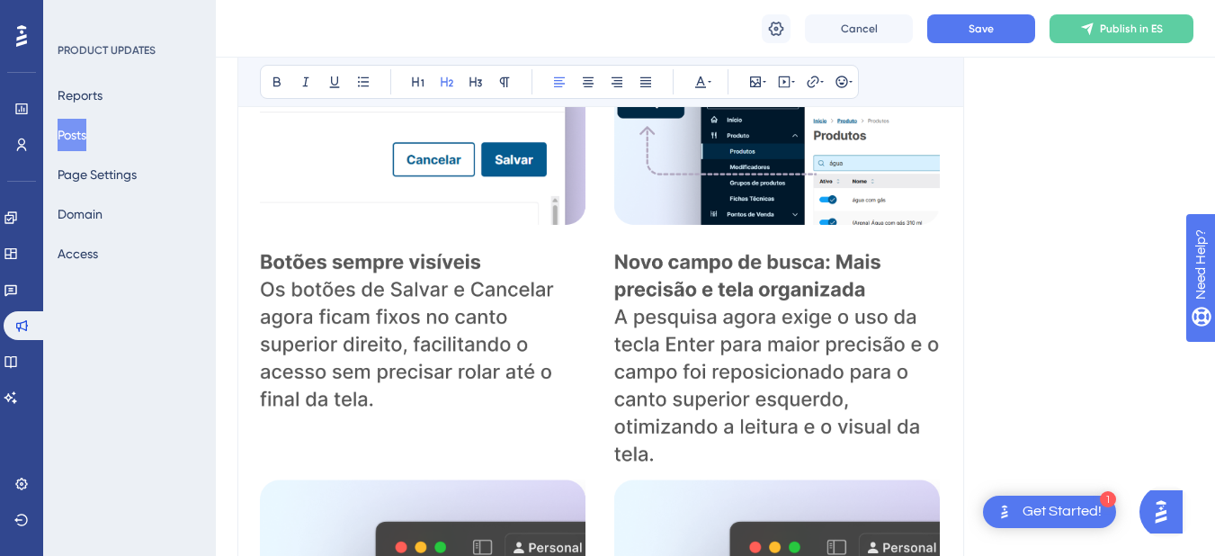
click at [509, 266] on img at bounding box center [601, 244] width 682 height 450
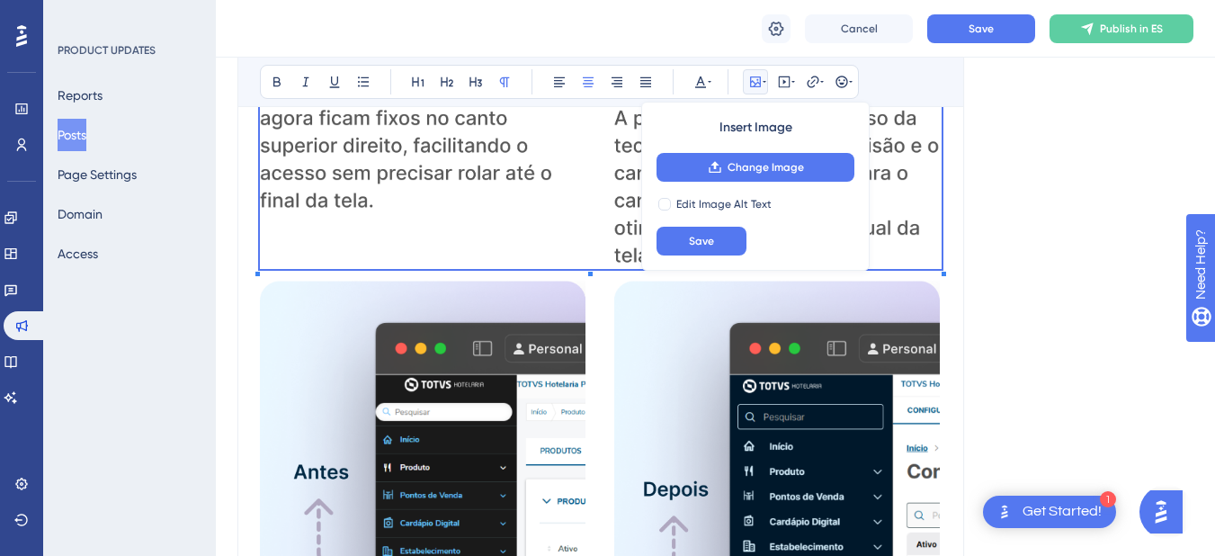
scroll to position [1502, 0]
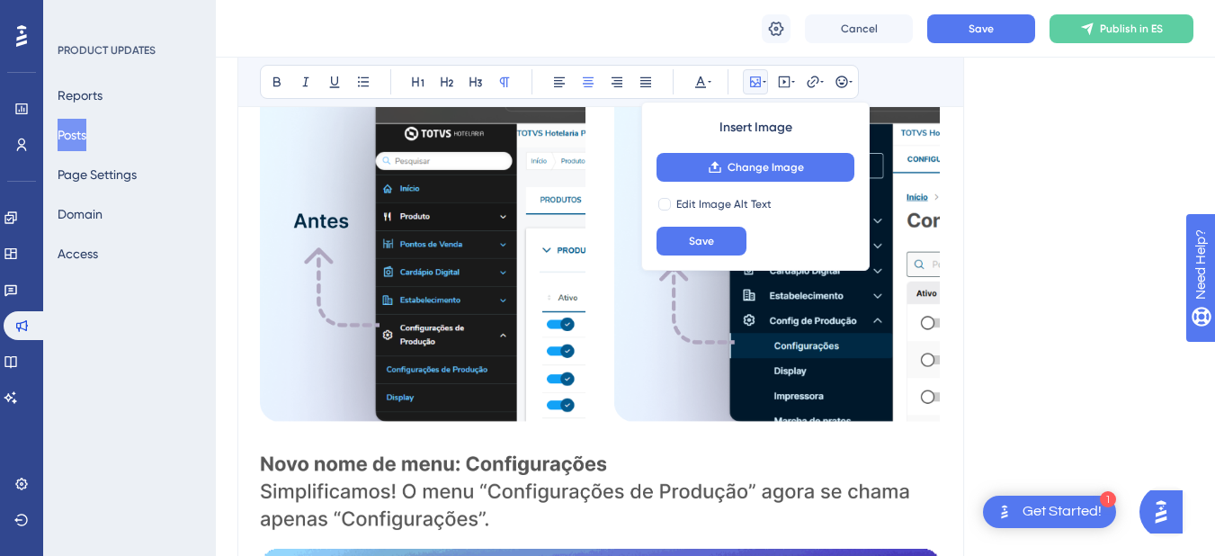
click at [509, 347] on img at bounding box center [601, 283] width 682 height 518
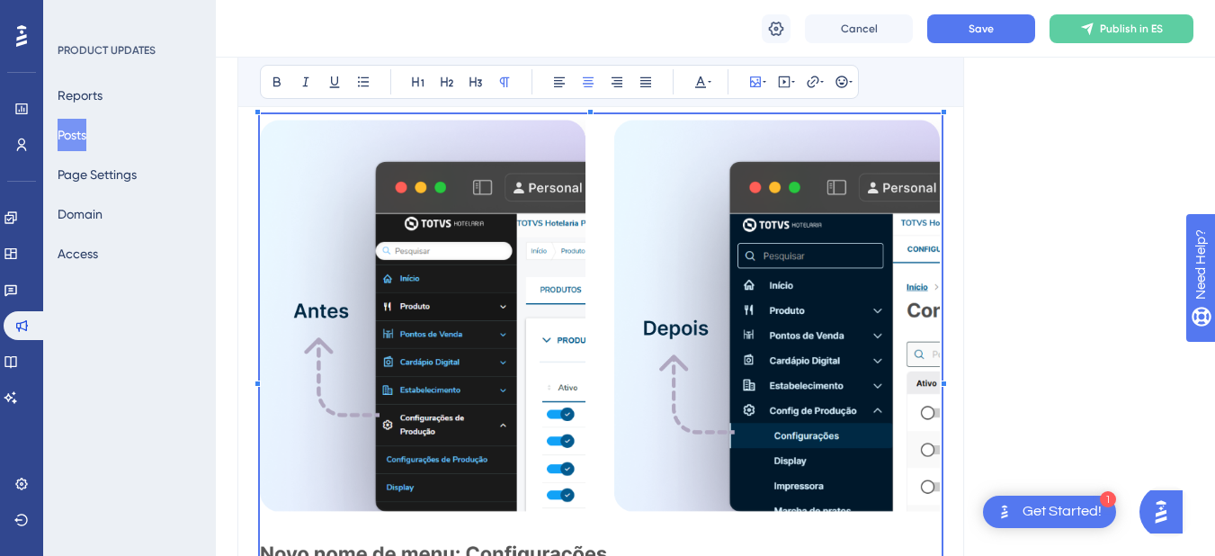
scroll to position [1142, 0]
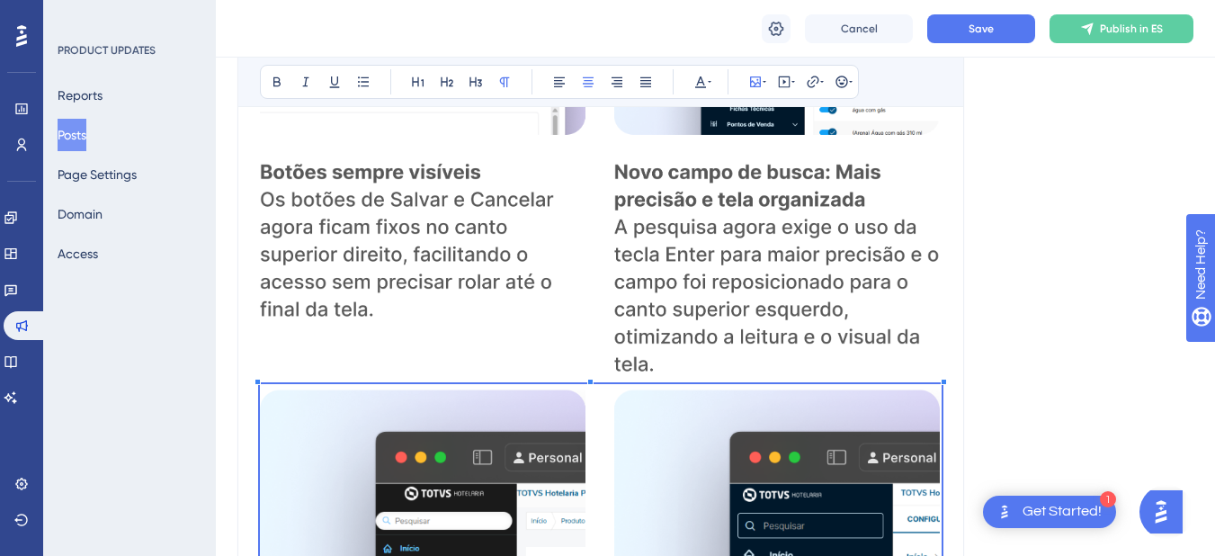
click at [564, 276] on img at bounding box center [601, 154] width 682 height 450
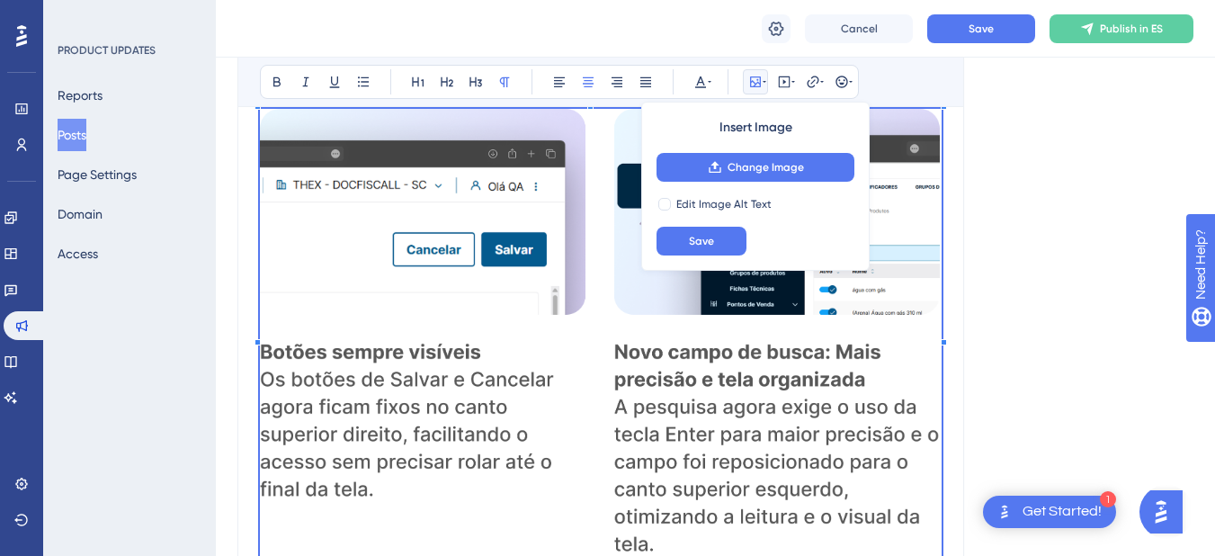
scroll to position [1412, 0]
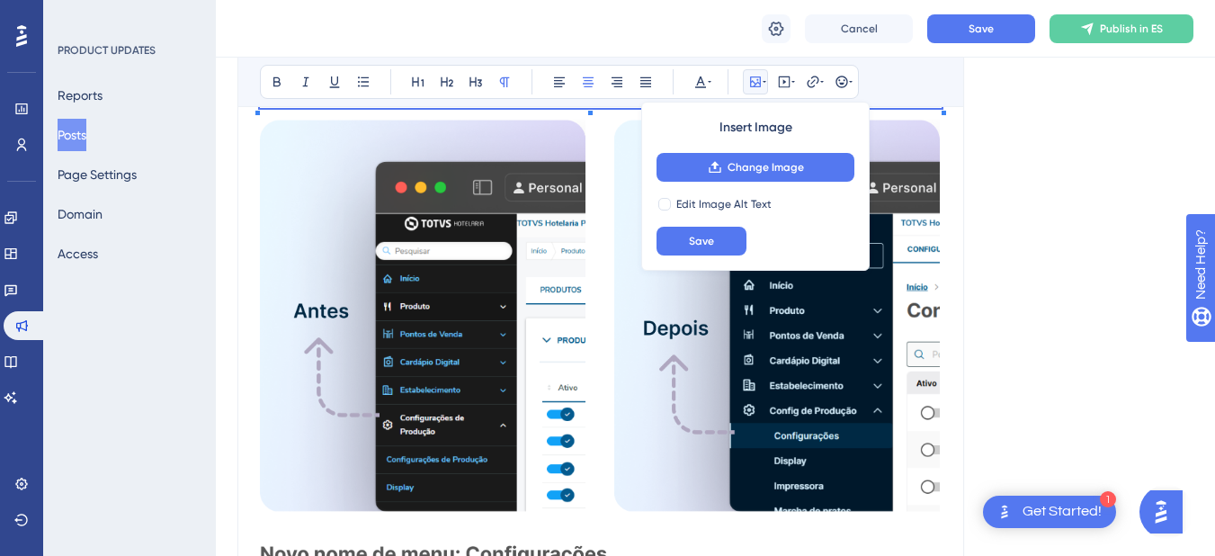
click at [648, 398] on img at bounding box center [601, 373] width 682 height 518
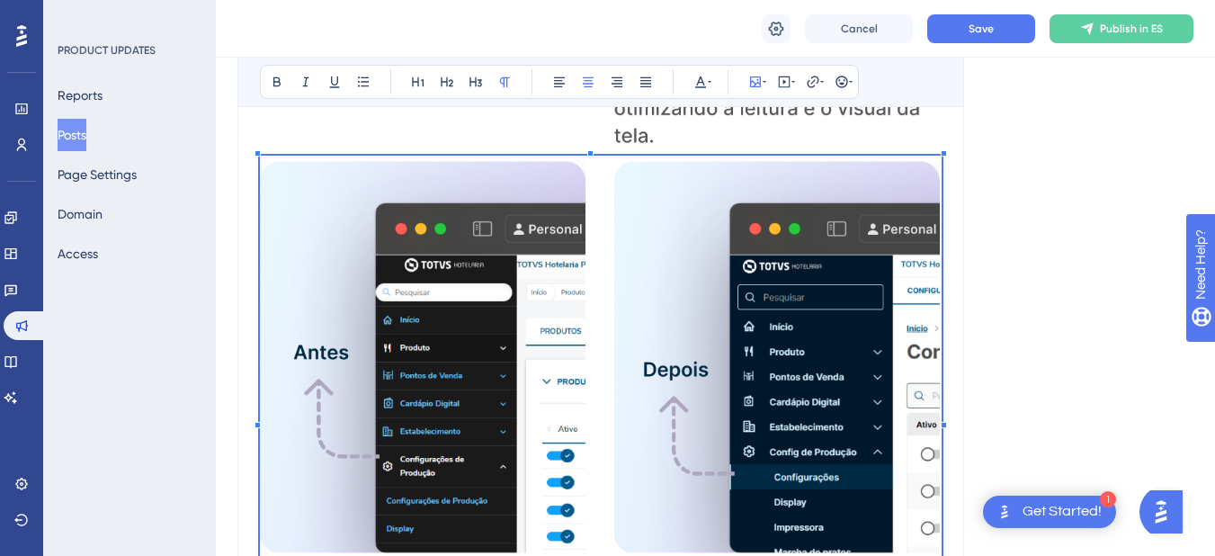
scroll to position [1142, 0]
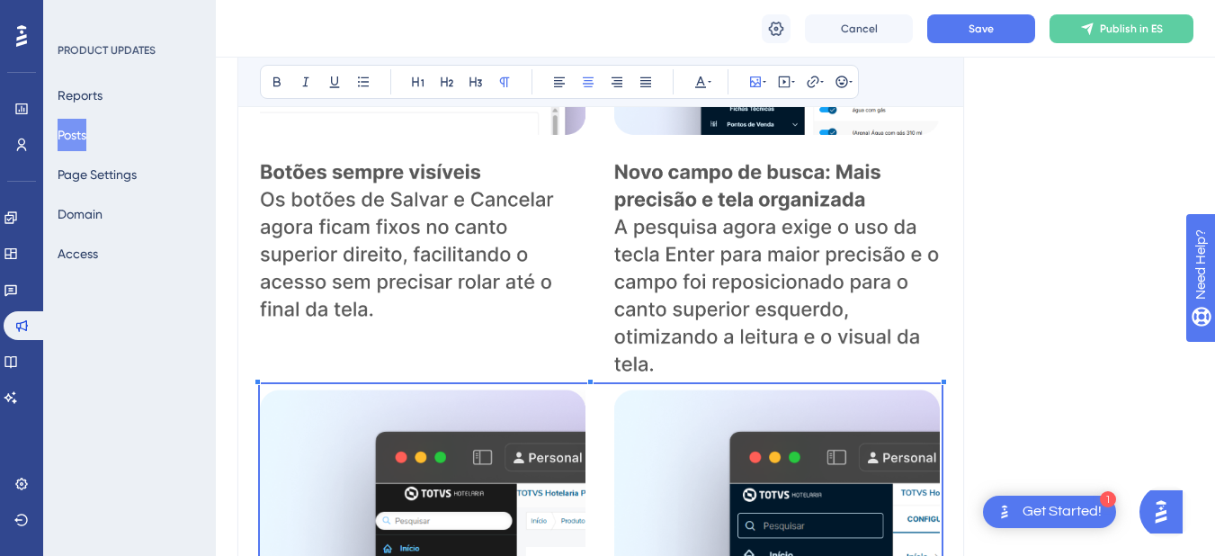
click at [708, 245] on img at bounding box center [601, 154] width 682 height 450
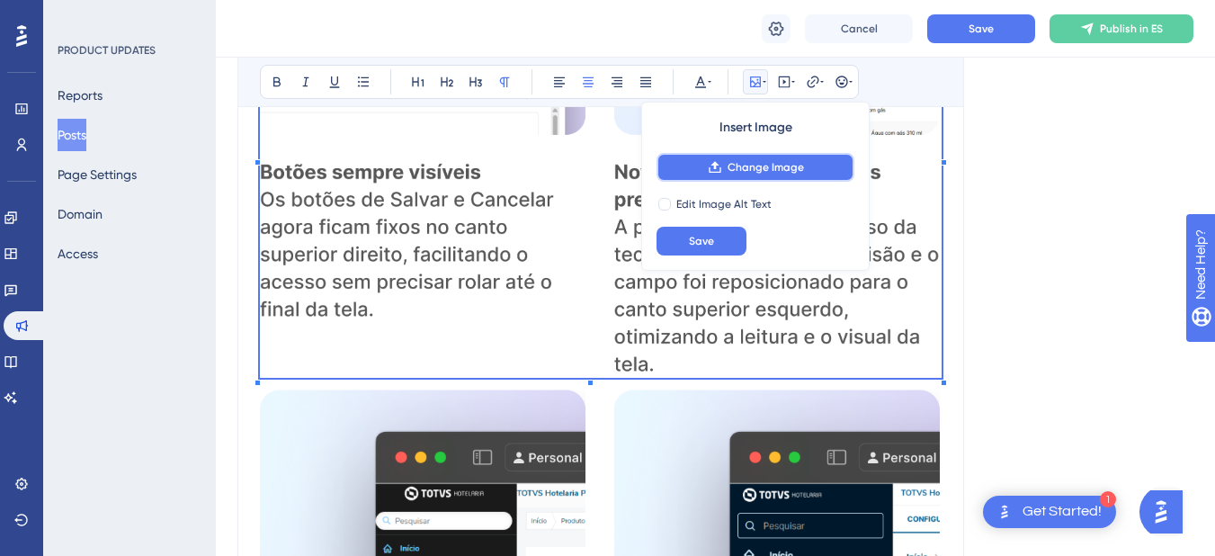
click at [736, 165] on span "Change Image" at bounding box center [766, 167] width 76 height 14
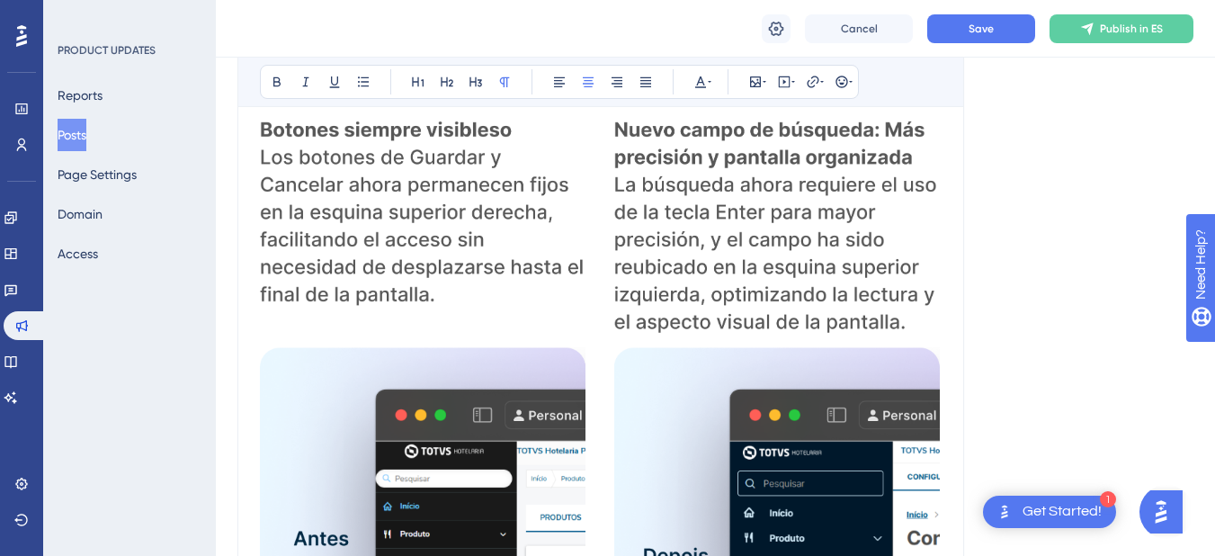
scroll to position [1454, 0]
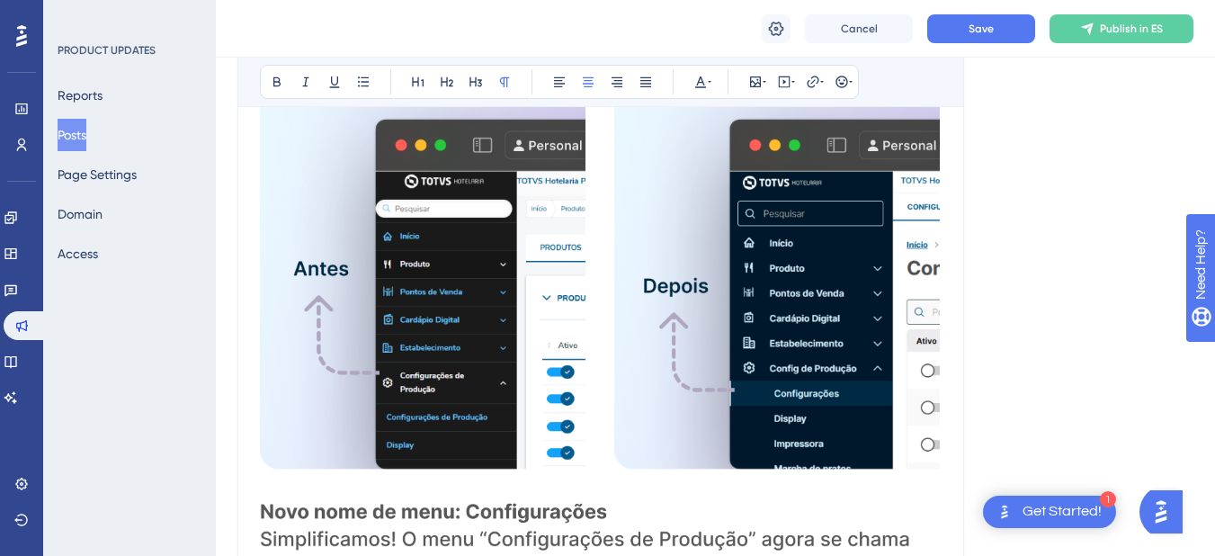
click at [763, 328] on img at bounding box center [601, 331] width 682 height 518
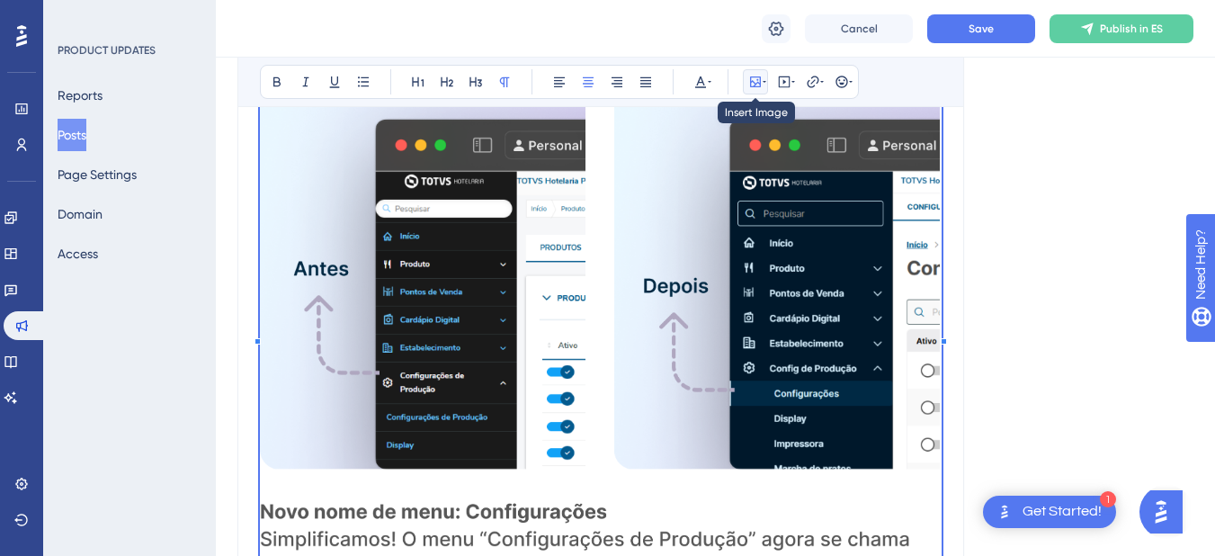
click at [762, 89] on button at bounding box center [755, 81] width 25 height 25
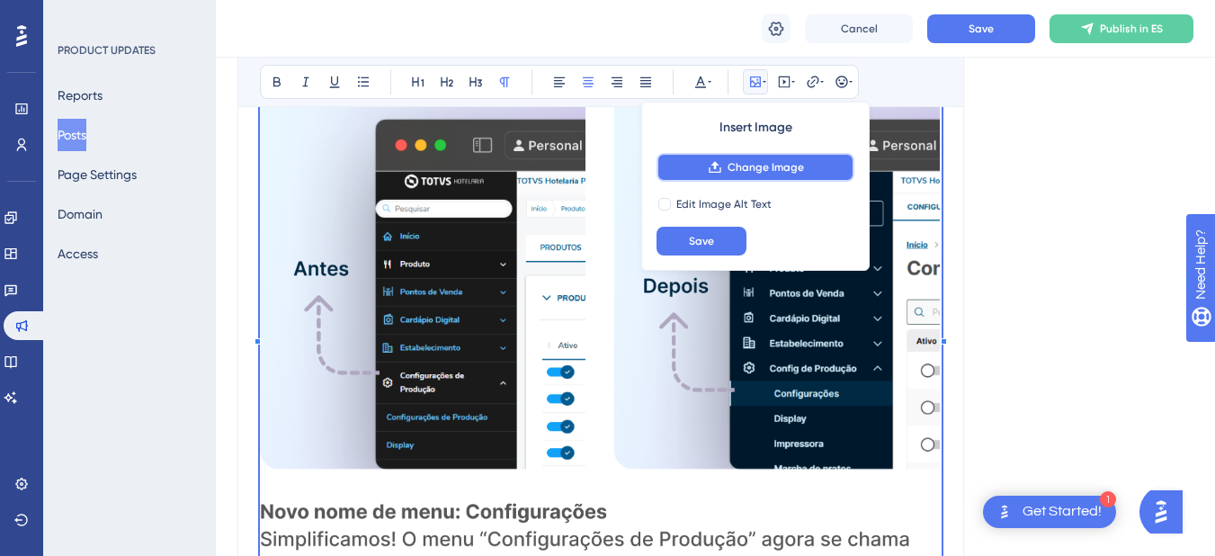
click at [741, 170] on span "Change Image" at bounding box center [766, 167] width 76 height 14
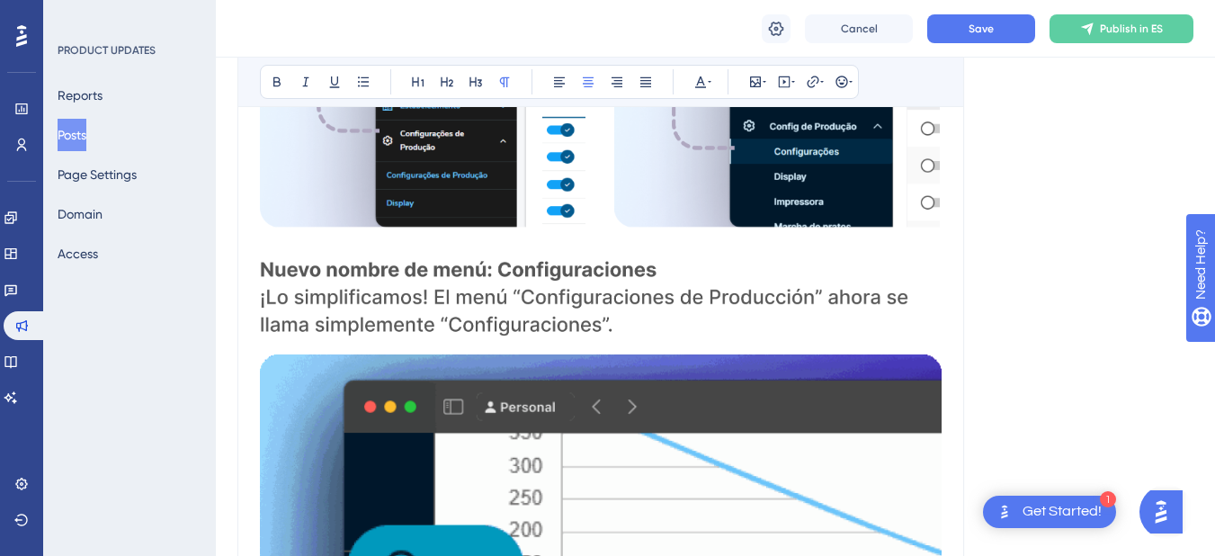
scroll to position [1724, 0]
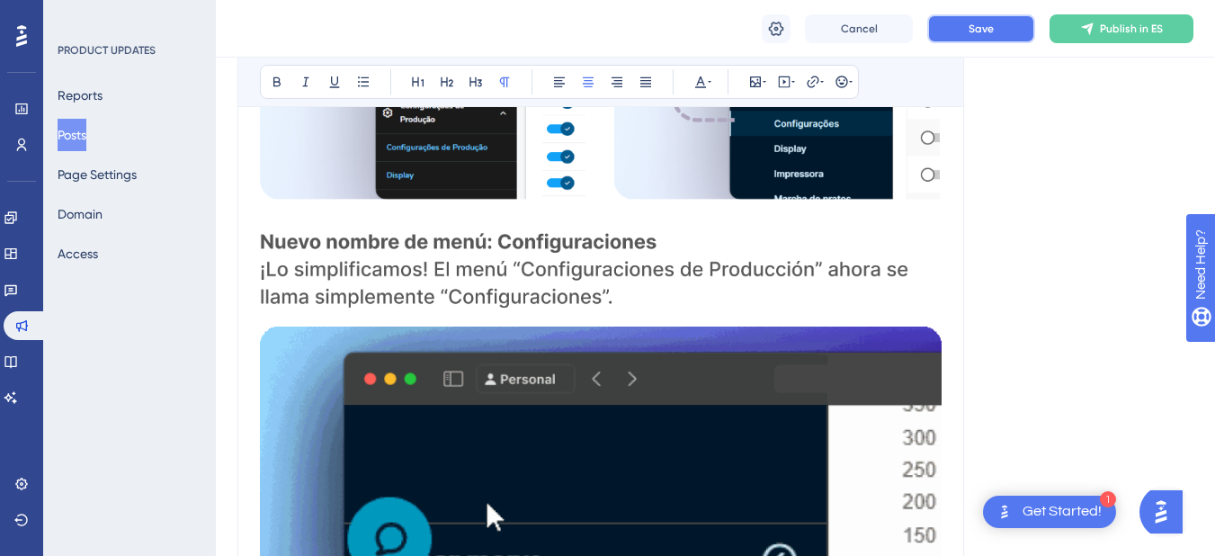
click at [982, 31] on span "Save" at bounding box center [981, 29] width 25 height 14
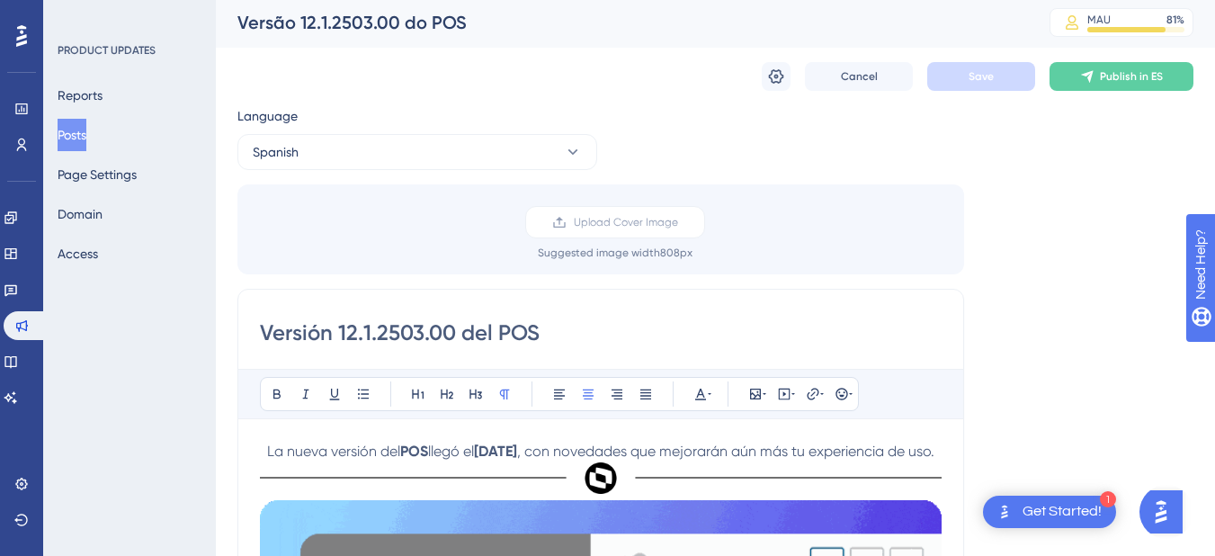
scroll to position [0, 0]
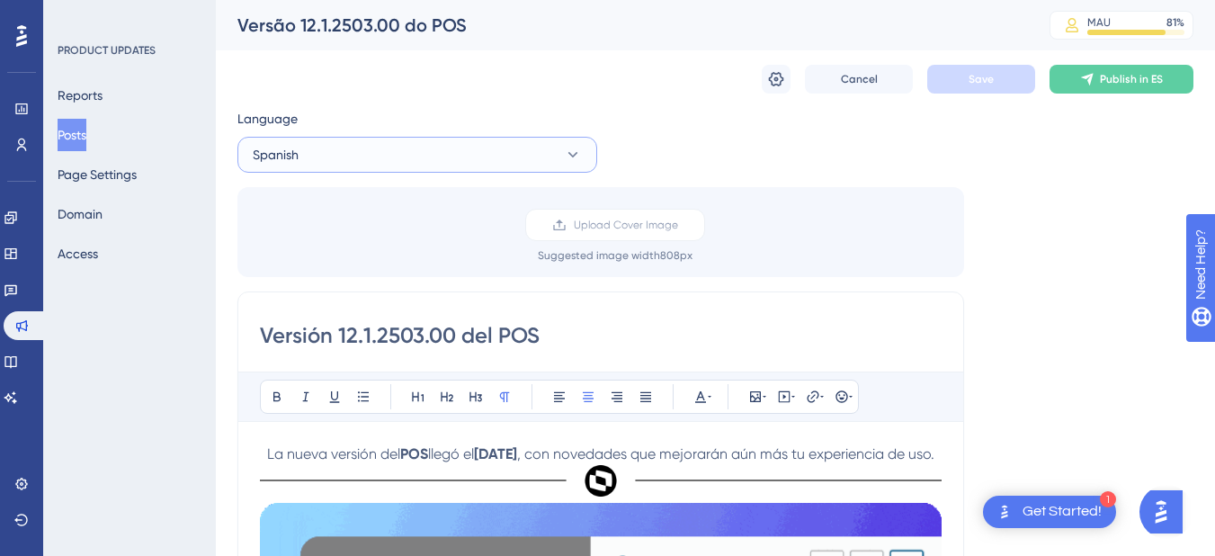
click at [493, 164] on button "Spanish" at bounding box center [417, 155] width 360 height 36
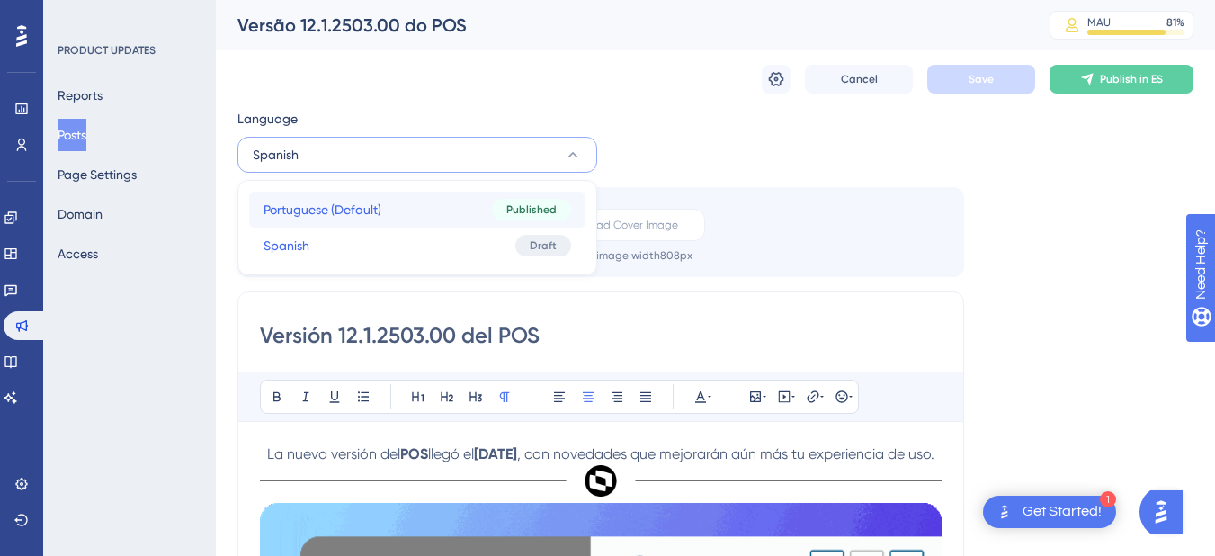
click at [417, 210] on button "Portuguese (Default) Portuguese (Default) Published" at bounding box center [417, 210] width 336 height 36
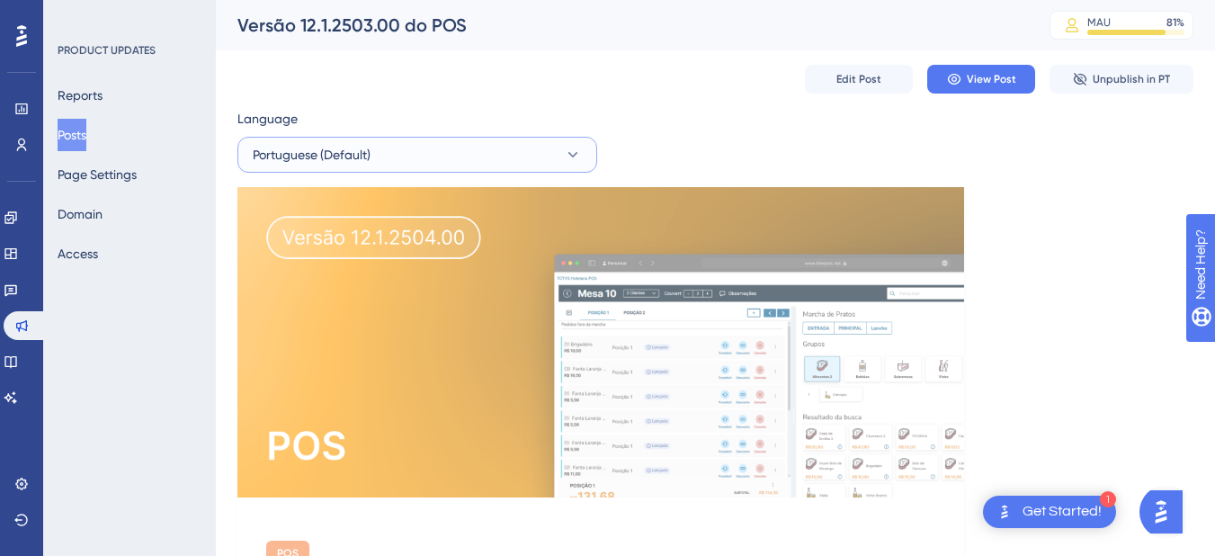
click at [382, 150] on button "Portuguese (Default)" at bounding box center [417, 155] width 360 height 36
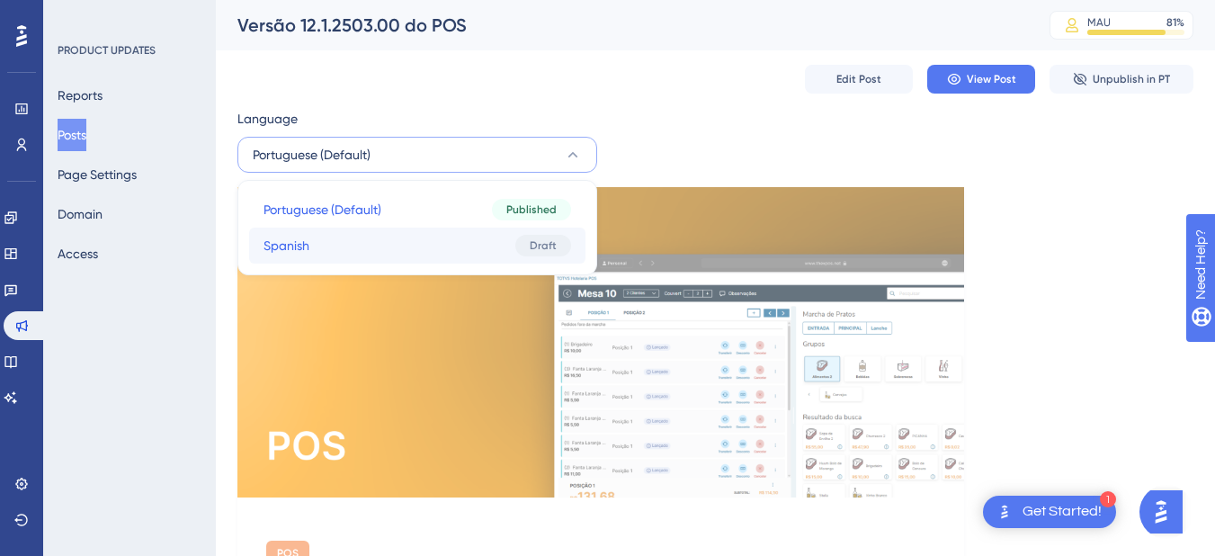
click at [361, 247] on button "Spanish Spanish Draft" at bounding box center [417, 246] width 336 height 36
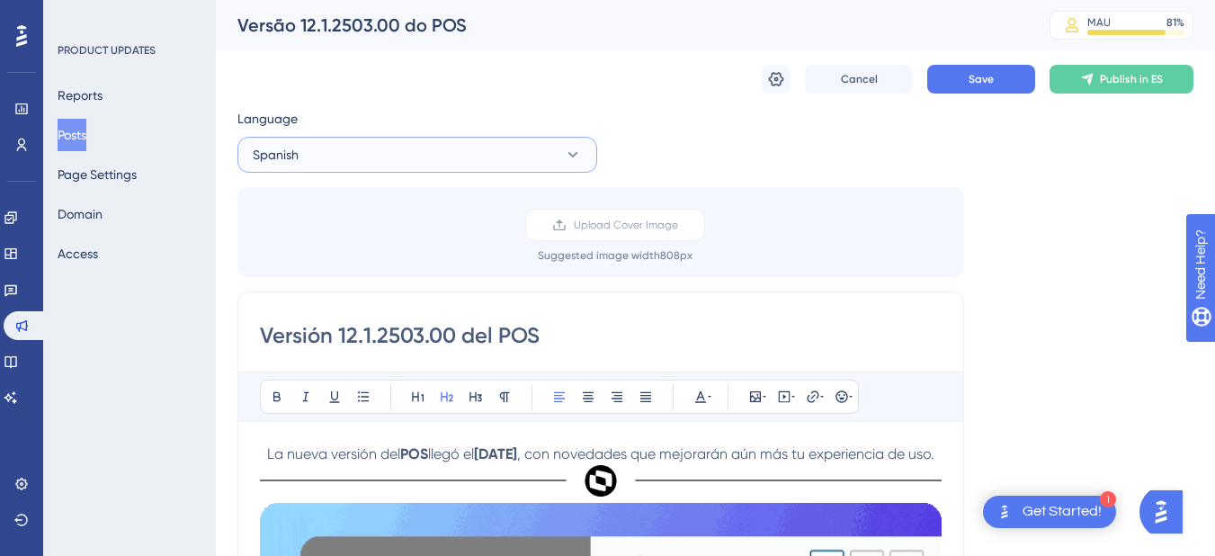
click at [354, 152] on button "Spanish" at bounding box center [417, 155] width 360 height 36
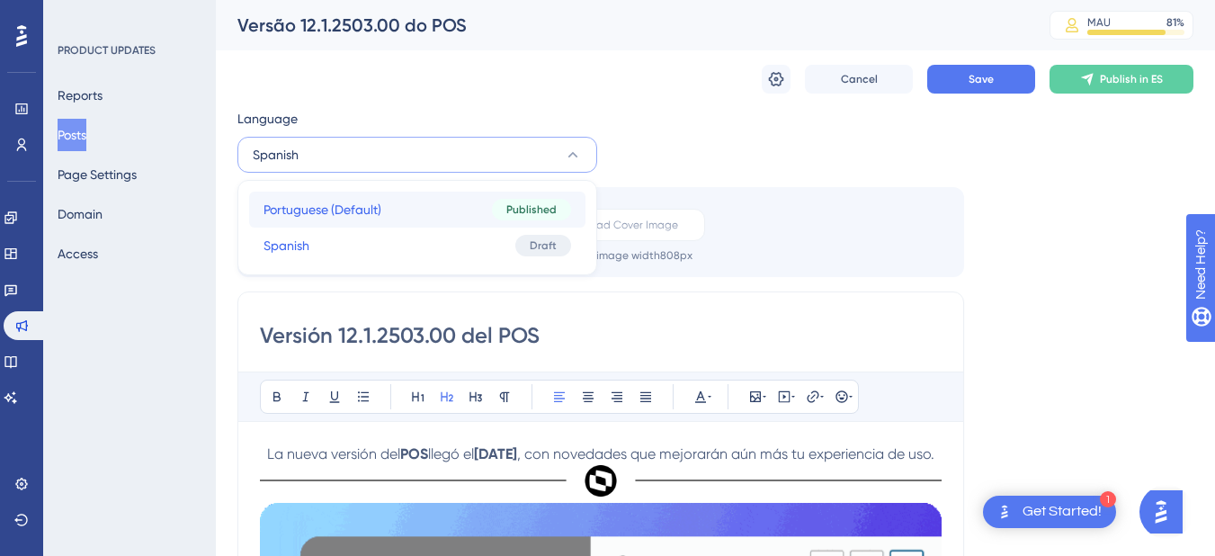
click at [335, 209] on span "Portuguese (Default)" at bounding box center [323, 210] width 118 height 22
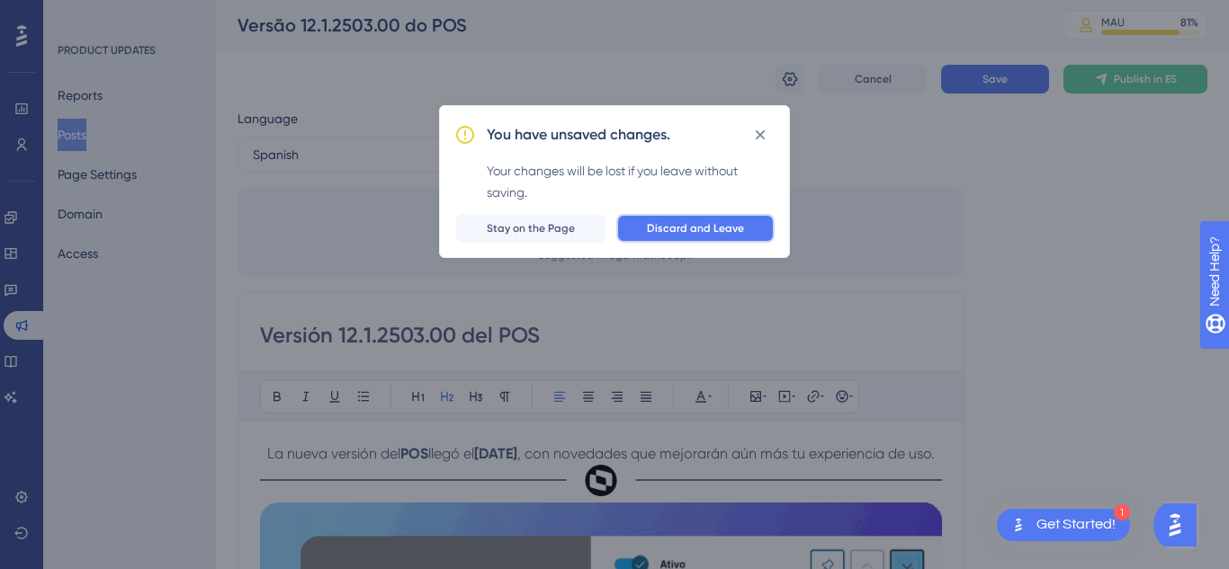
click at [708, 233] on span "Discard and Leave" at bounding box center [695, 228] width 97 height 14
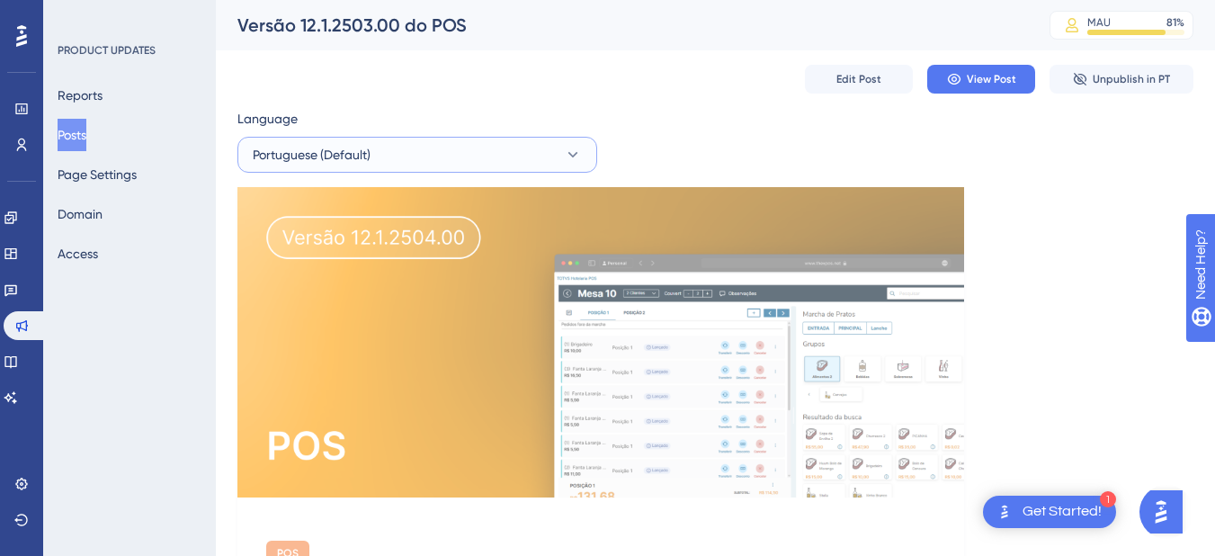
click at [335, 169] on button "Portuguese (Default)" at bounding box center [417, 155] width 360 height 36
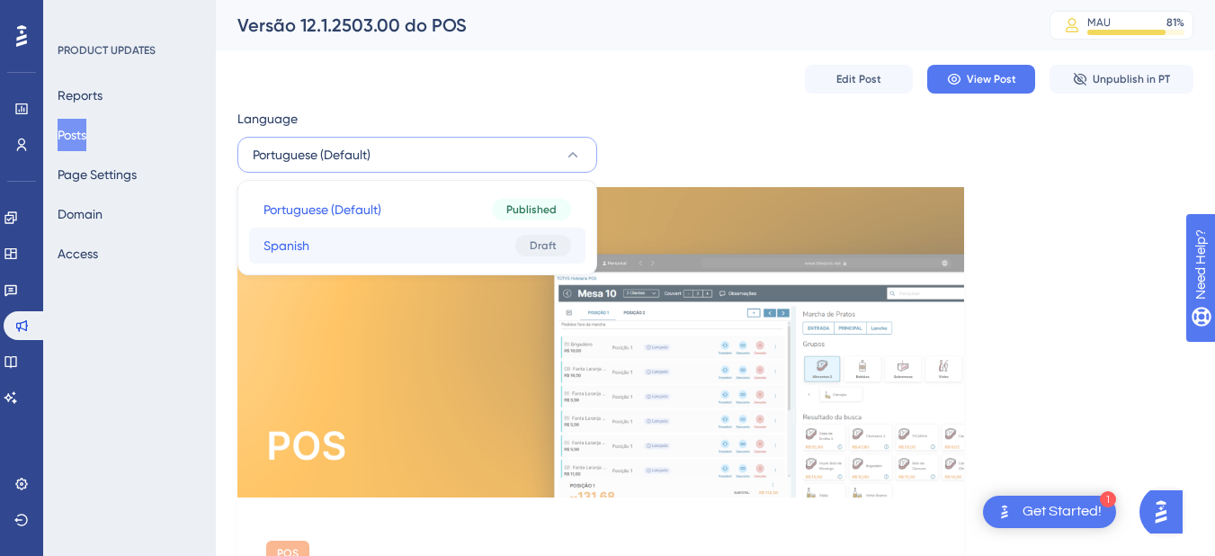
click at [357, 240] on button "Spanish Spanish Draft" at bounding box center [417, 246] width 336 height 36
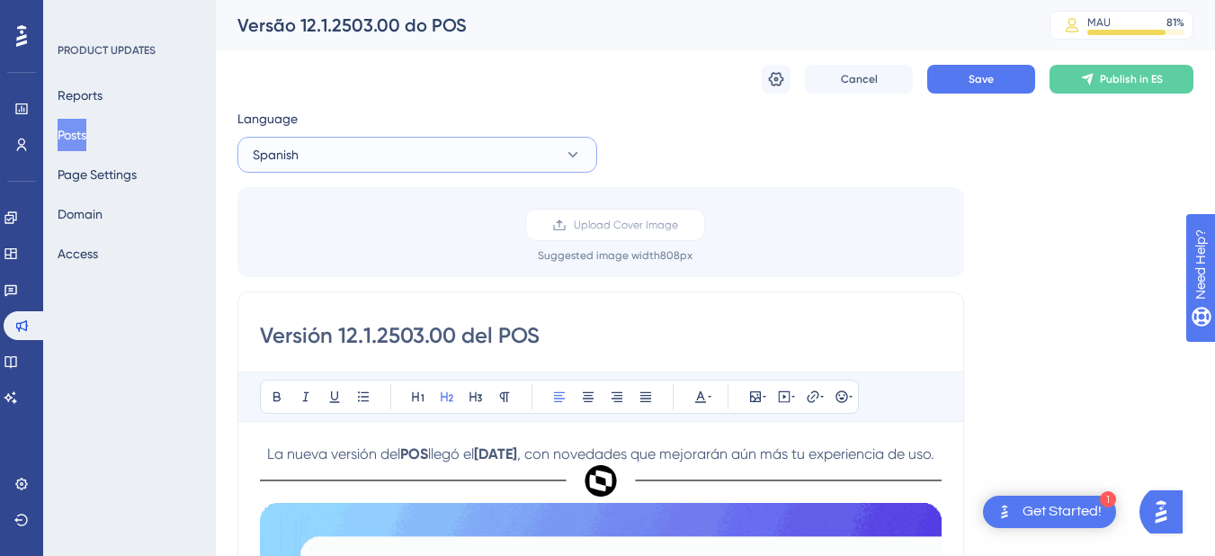
click at [447, 151] on button "Spanish" at bounding box center [417, 155] width 360 height 36
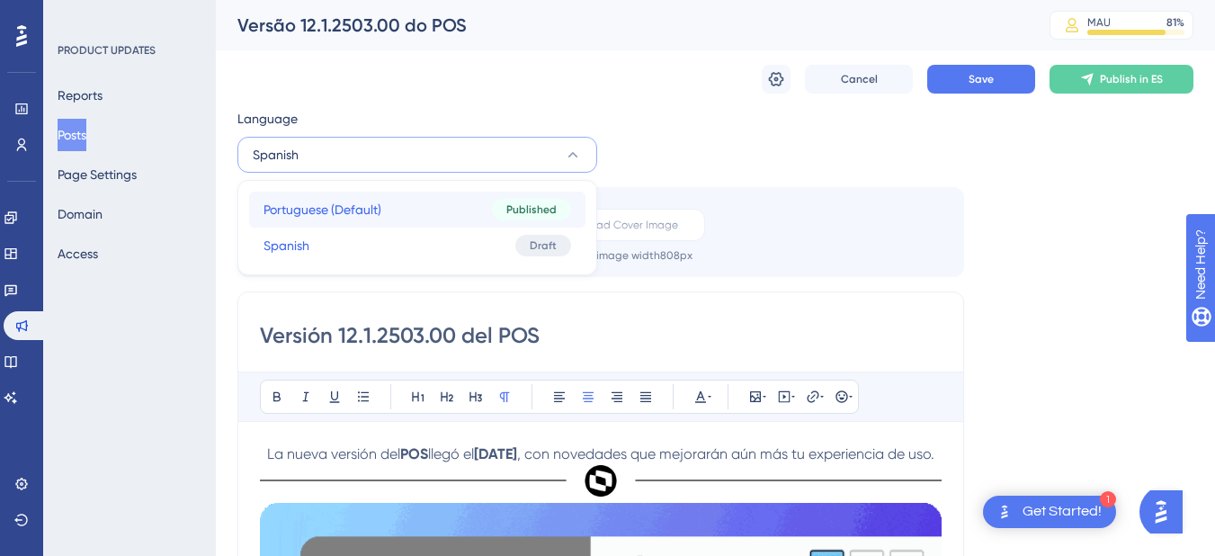
click at [425, 209] on button "Portuguese (Default) Portuguese (Default) Published" at bounding box center [417, 210] width 336 height 36
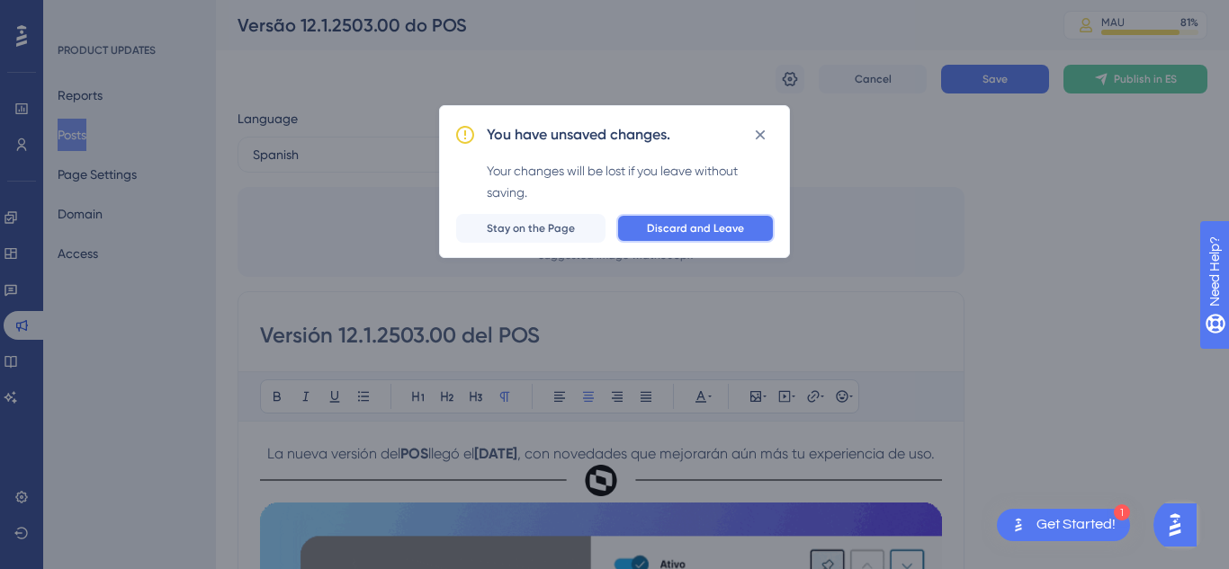
click at [708, 229] on span "Discard and Leave" at bounding box center [695, 228] width 97 height 14
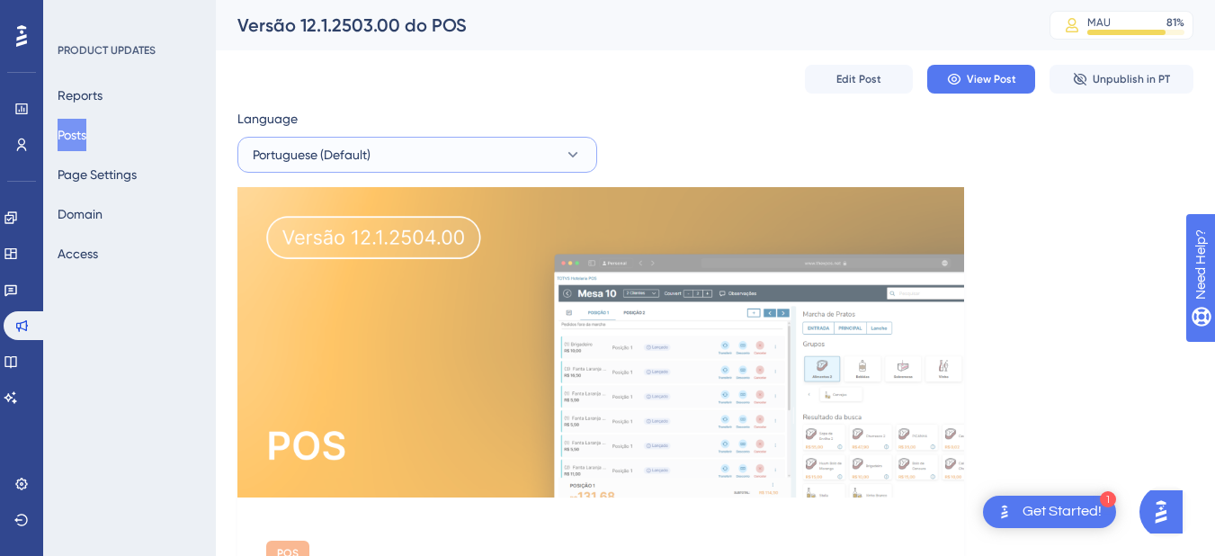
click at [468, 154] on button "Portuguese (Default)" at bounding box center [417, 155] width 360 height 36
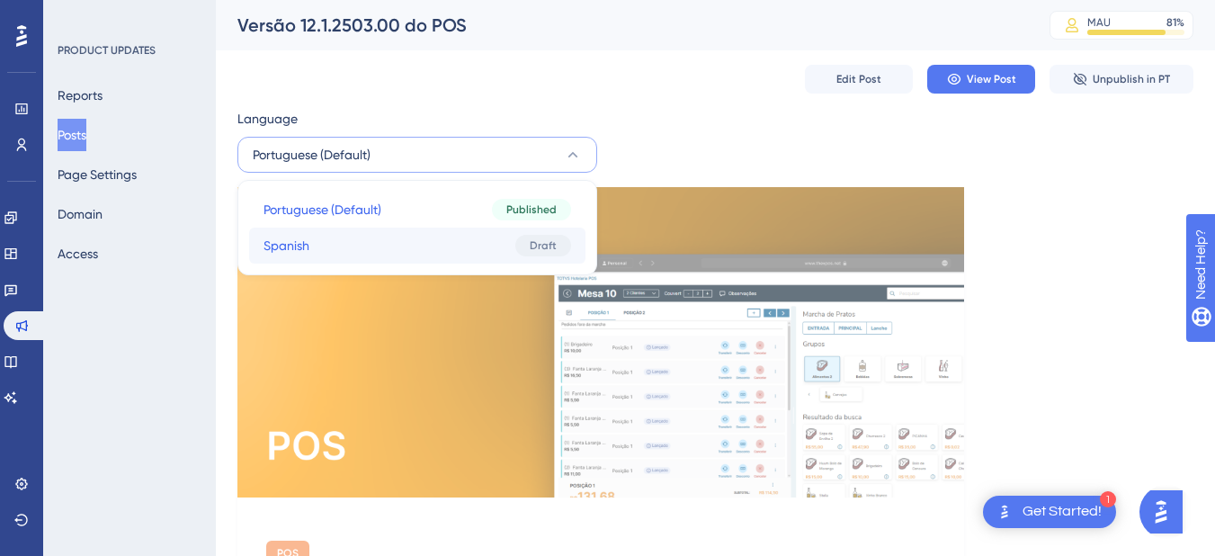
click at [416, 233] on button "Spanish Spanish Draft" at bounding box center [417, 246] width 336 height 36
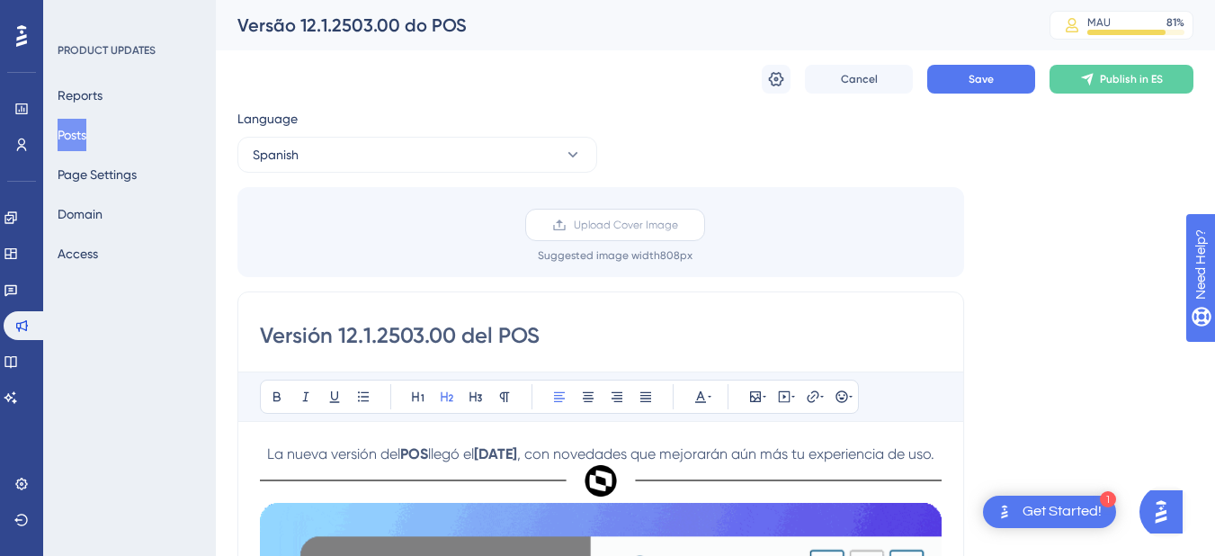
click at [569, 223] on label "Upload Cover Image" at bounding box center [615, 225] width 180 height 32
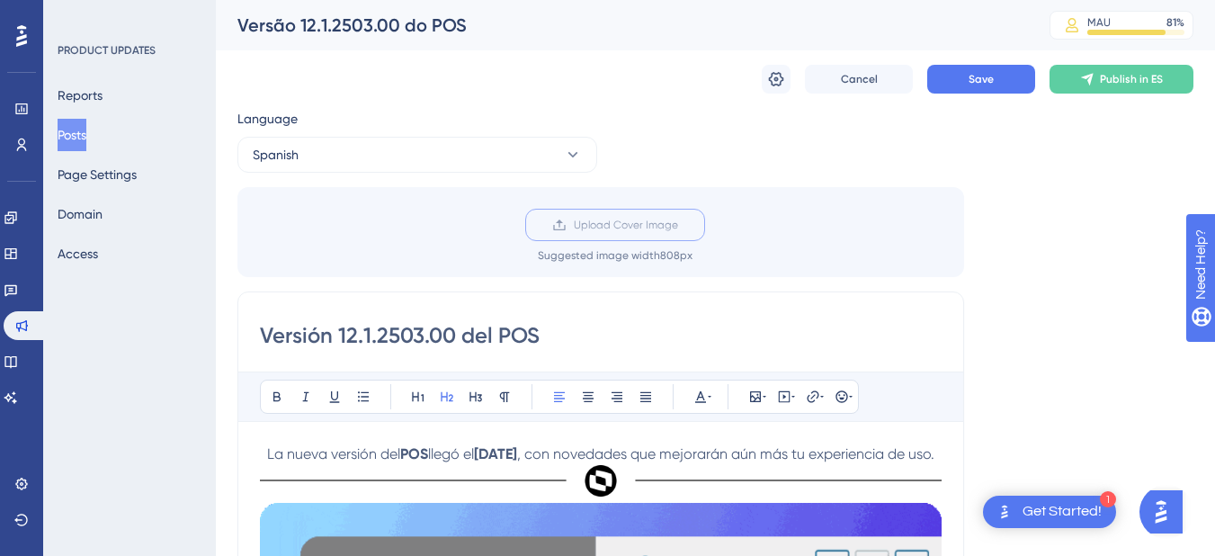
click at [678, 225] on input "Upload Cover Image" at bounding box center [678, 225] width 0 height 0
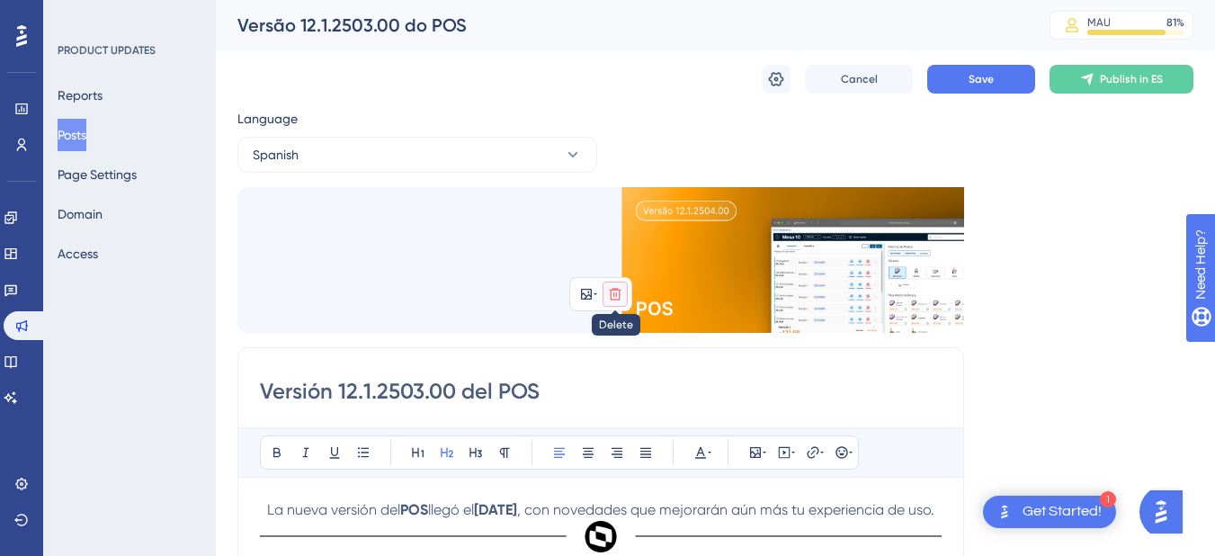
click at [625, 296] on button at bounding box center [615, 294] width 25 height 25
click at [616, 340] on icon at bounding box center [615, 336] width 15 height 15
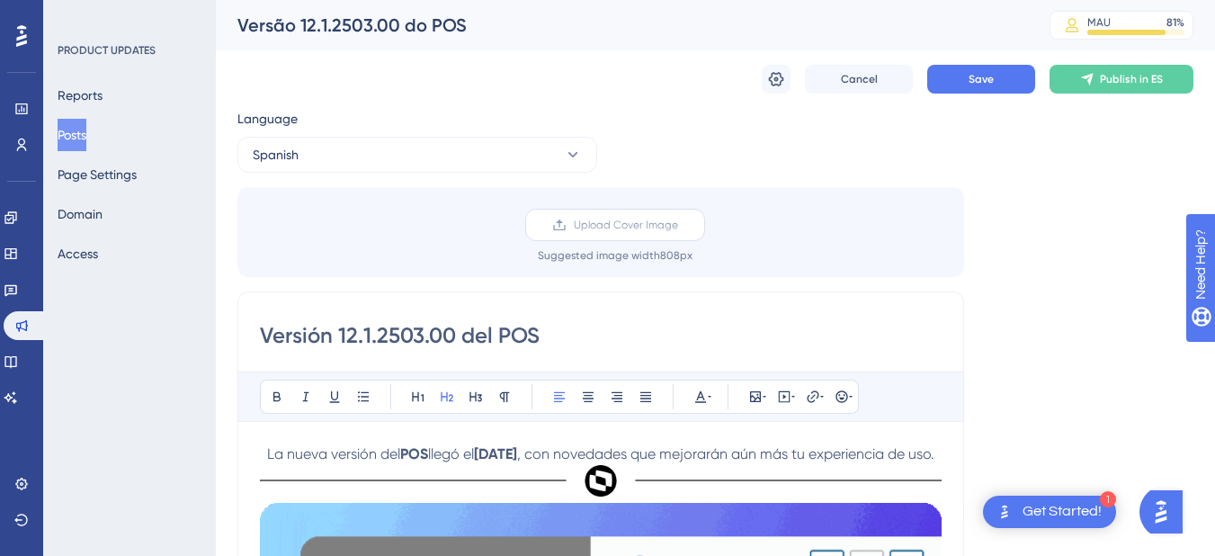
click at [589, 231] on span "Upload Cover Image" at bounding box center [626, 225] width 104 height 14
click at [678, 225] on input "Upload Cover Image" at bounding box center [678, 225] width 0 height 0
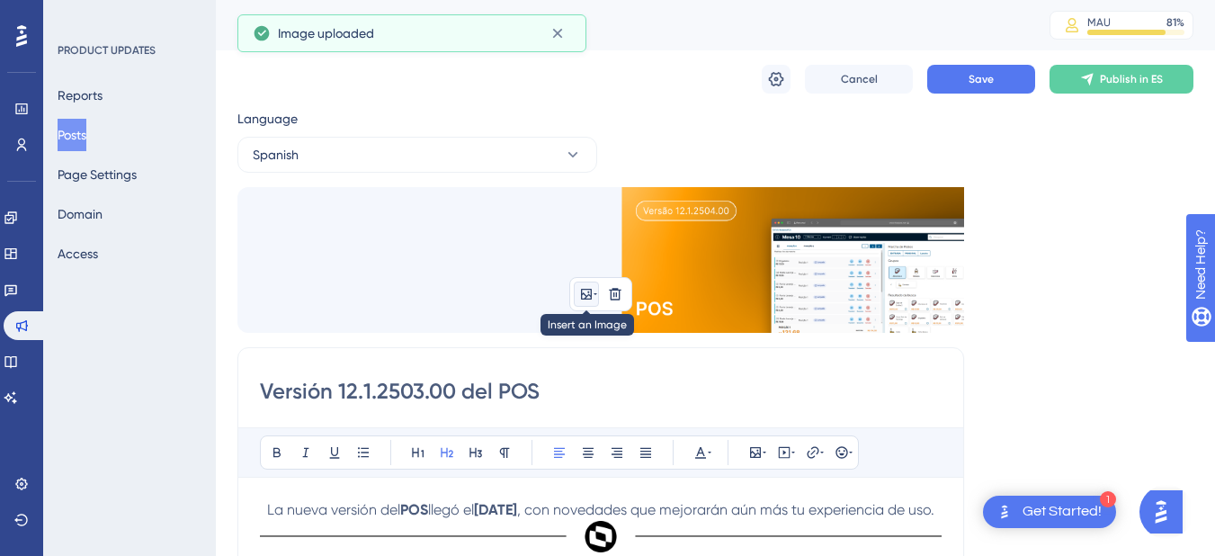
click at [595, 293] on icon at bounding box center [596, 294] width 4 height 14
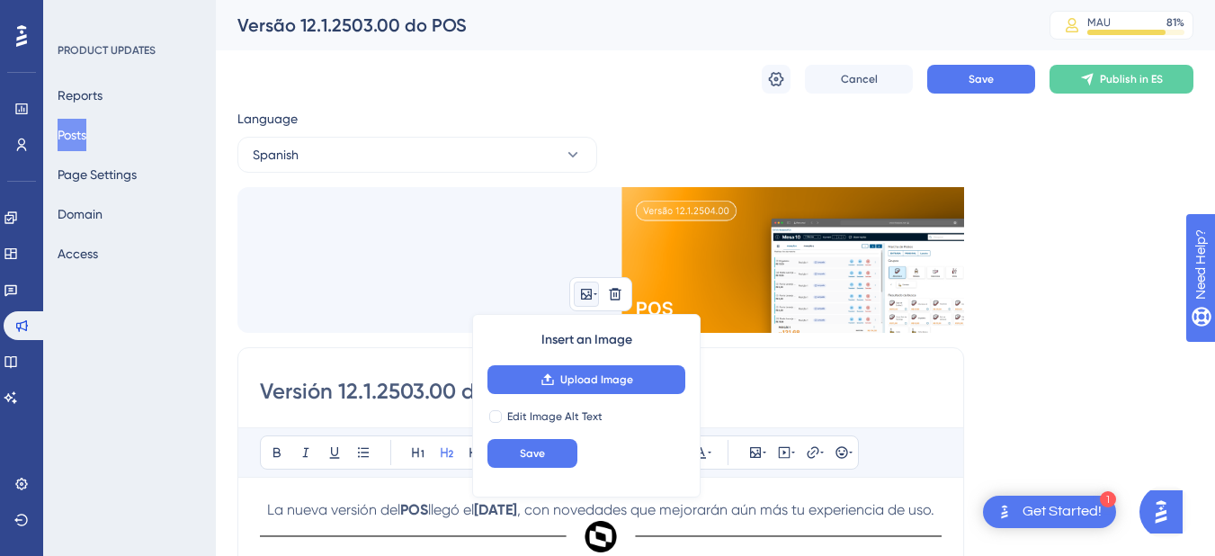
click at [725, 225] on img at bounding box center [600, 260] width 727 height 146
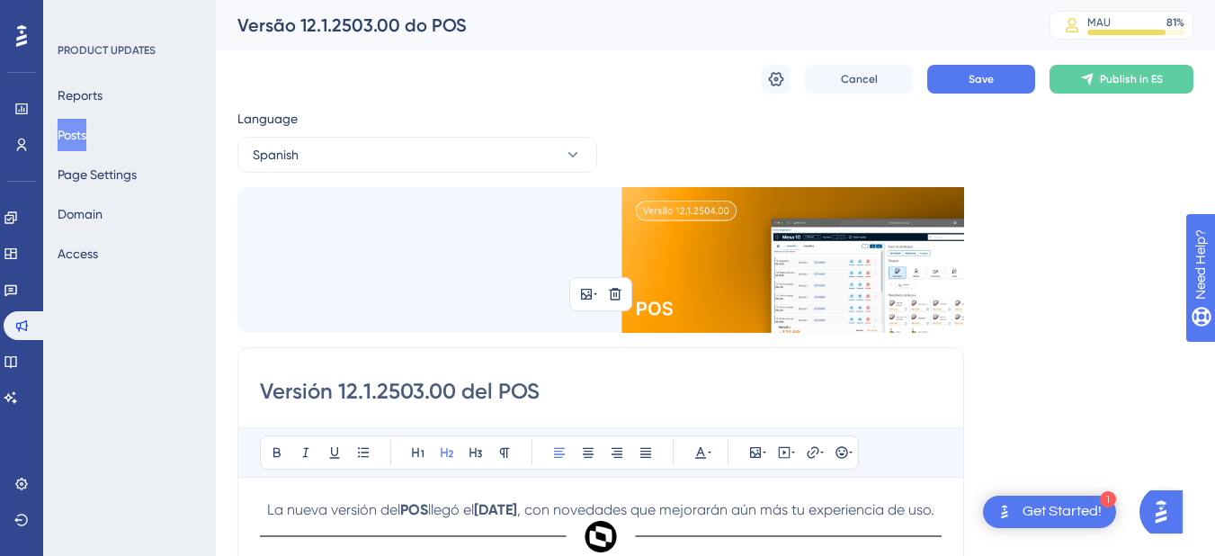
click at [725, 225] on img at bounding box center [600, 260] width 727 height 146
click at [617, 292] on icon at bounding box center [615, 294] width 14 height 14
click at [609, 328] on icon at bounding box center [615, 336] width 18 height 18
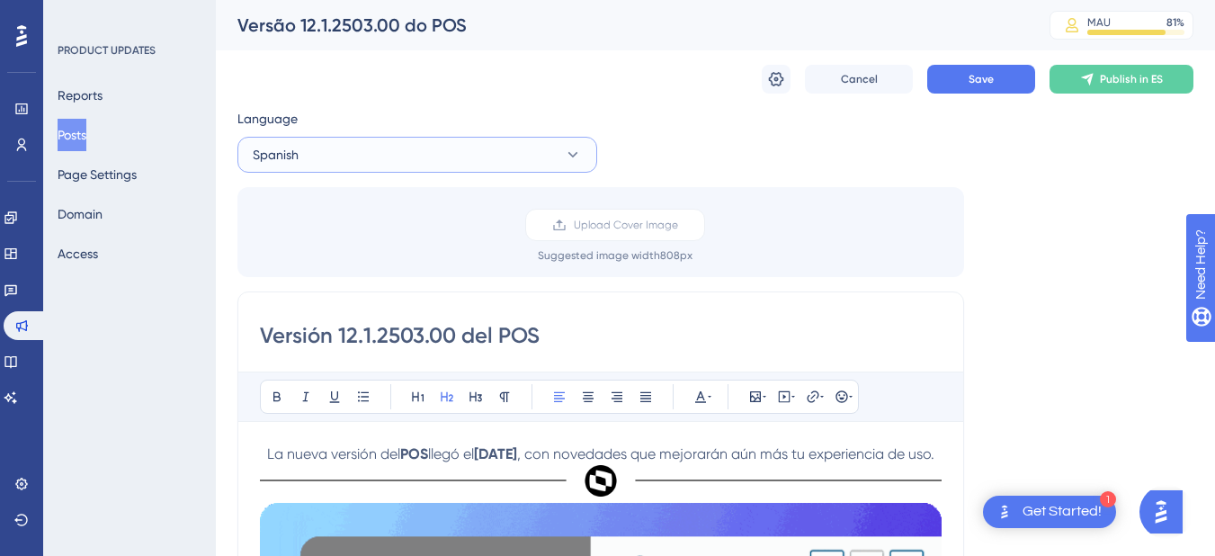
click at [391, 158] on button "Spanish" at bounding box center [417, 155] width 360 height 36
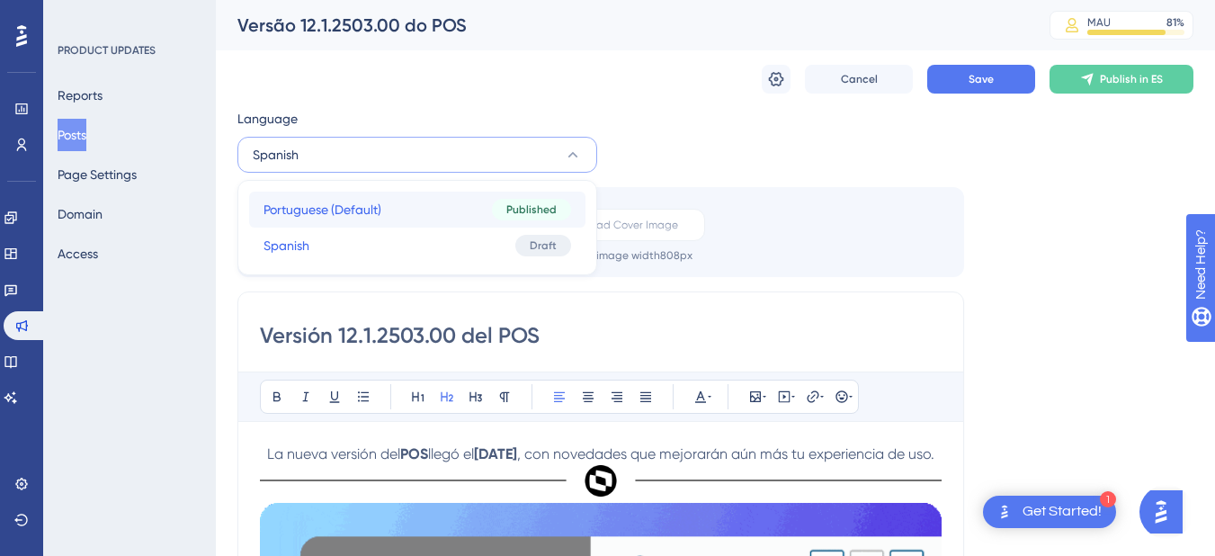
click at [362, 209] on span "Portuguese (Default)" at bounding box center [323, 210] width 118 height 22
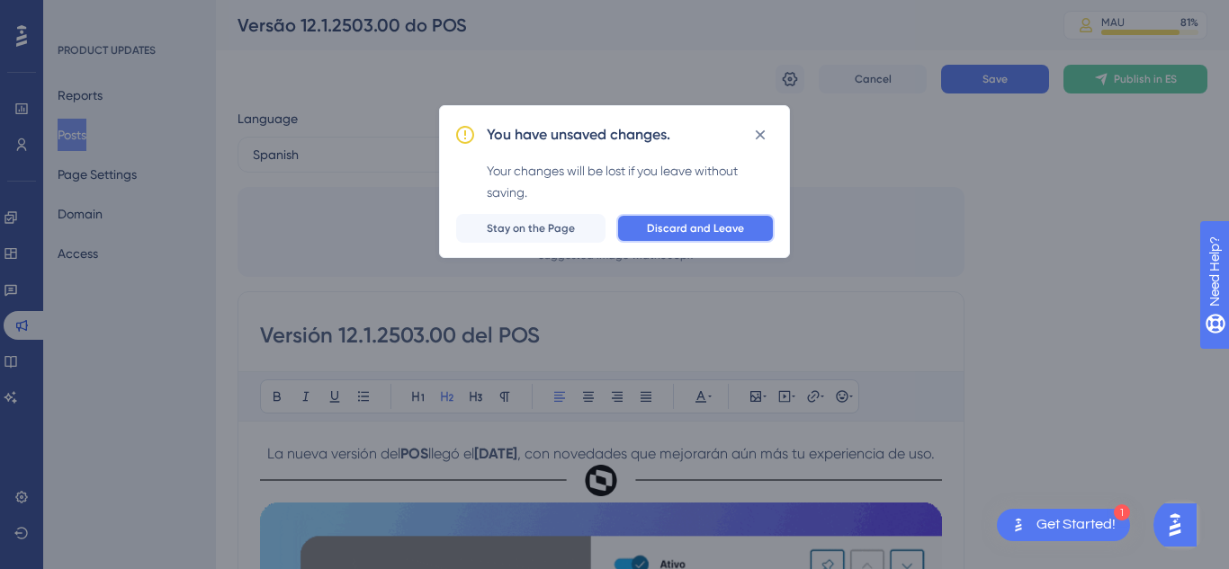
click at [749, 230] on button "Discard and Leave" at bounding box center [695, 228] width 158 height 29
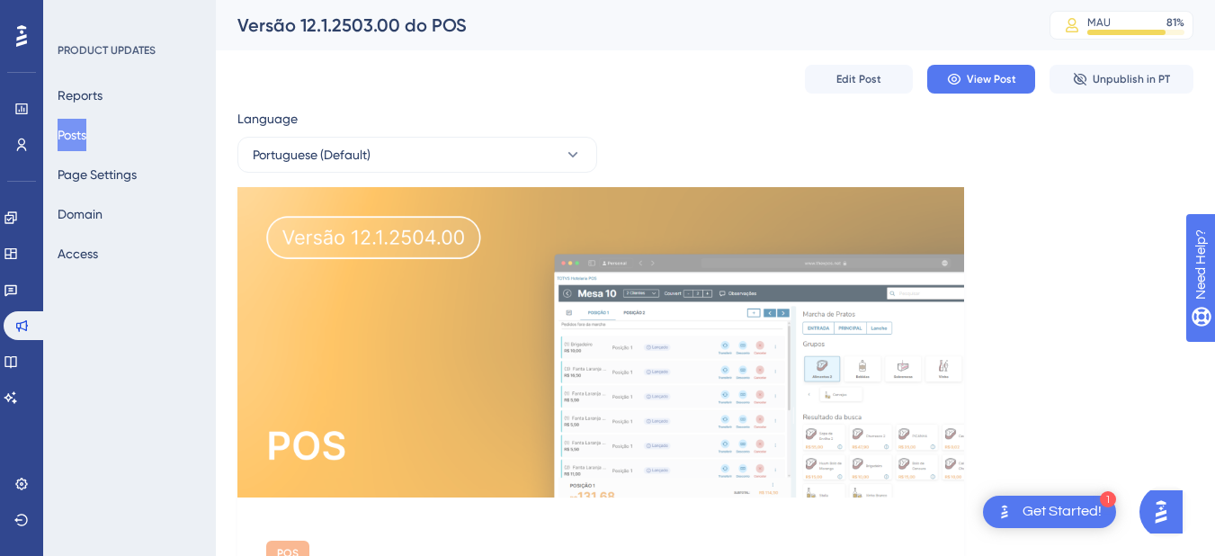
click at [470, 98] on div "Edit Post View Post Unpublish in PT" at bounding box center [715, 79] width 956 height 58
click at [459, 136] on div "Language" at bounding box center [417, 122] width 360 height 29
click at [458, 151] on button "Portuguese (Default)" at bounding box center [417, 155] width 360 height 36
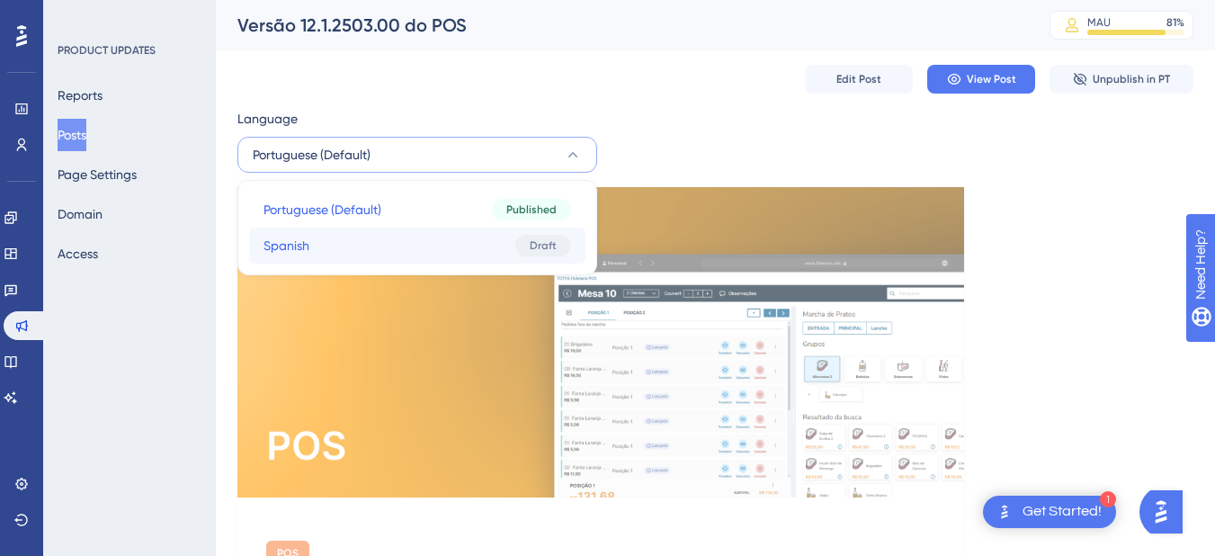
click at [437, 237] on button "Spanish Spanish Draft" at bounding box center [417, 246] width 336 height 36
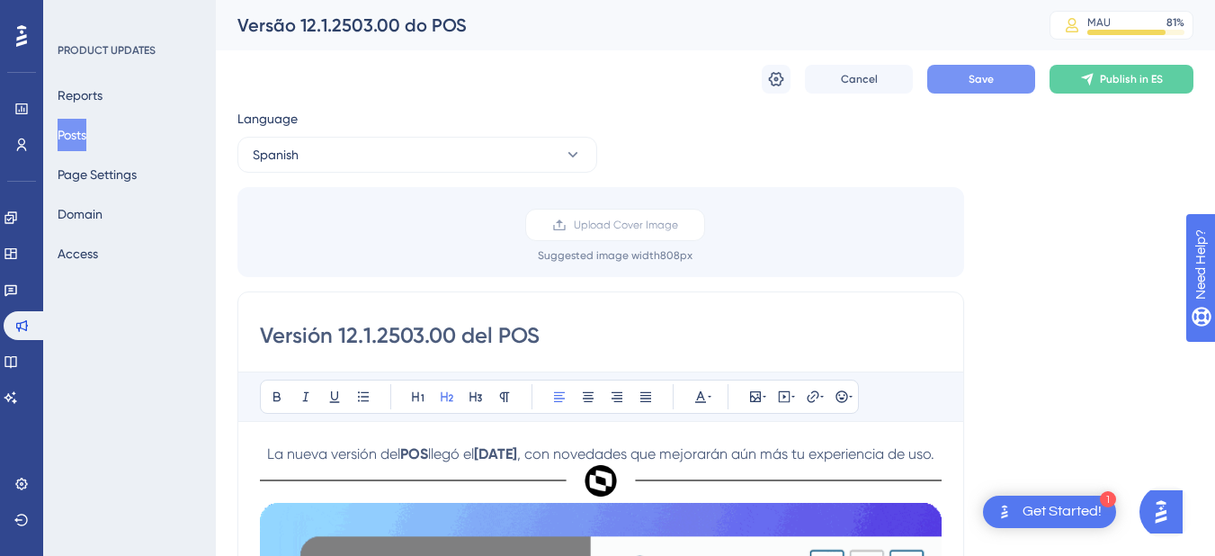
click at [933, 78] on button "Save" at bounding box center [981, 79] width 108 height 29
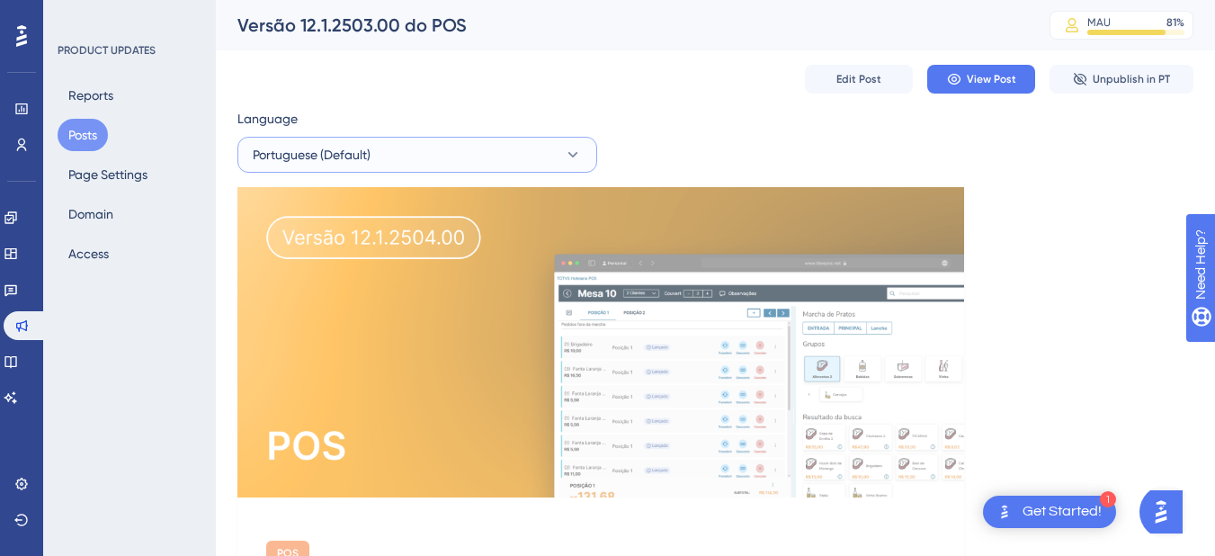
click at [447, 148] on button "Portuguese (Default)" at bounding box center [417, 155] width 360 height 36
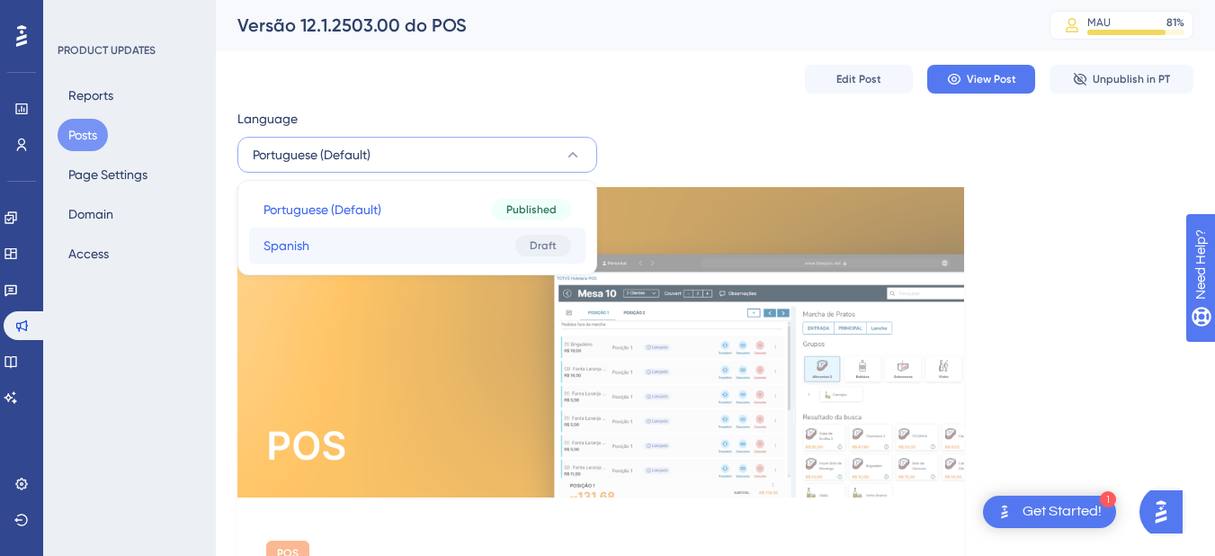
click at [453, 246] on button "Spanish Spanish Draft" at bounding box center [417, 246] width 336 height 36
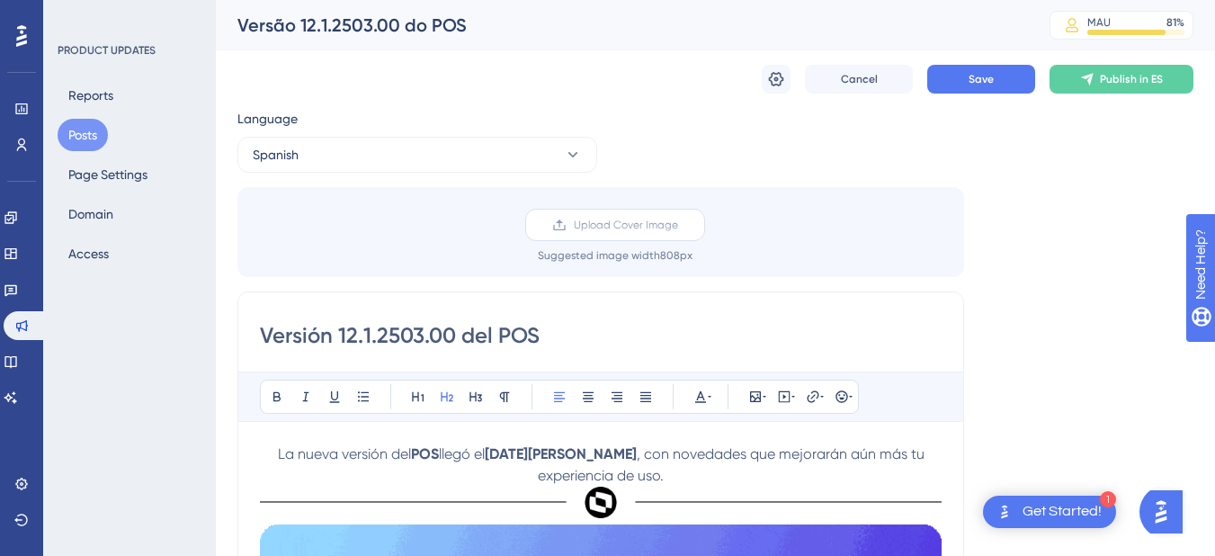
click at [604, 229] on span "Upload Cover Image" at bounding box center [626, 225] width 104 height 14
click at [678, 225] on input "Upload Cover Image" at bounding box center [678, 225] width 0 height 0
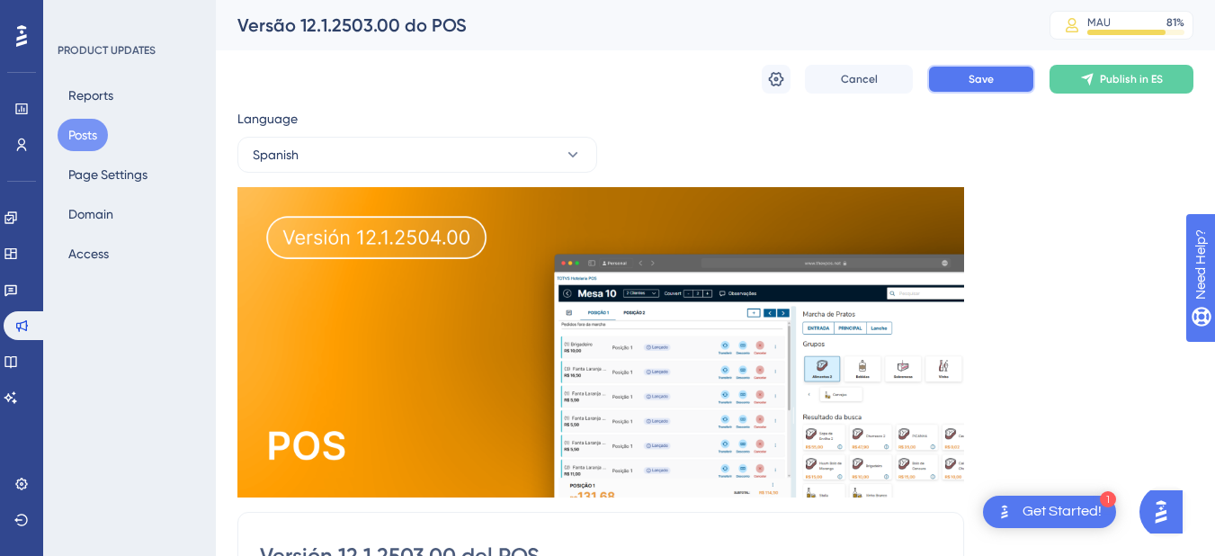
click at [968, 81] on button "Save" at bounding box center [981, 79] width 108 height 29
click at [71, 128] on button "Posts" at bounding box center [83, 135] width 50 height 32
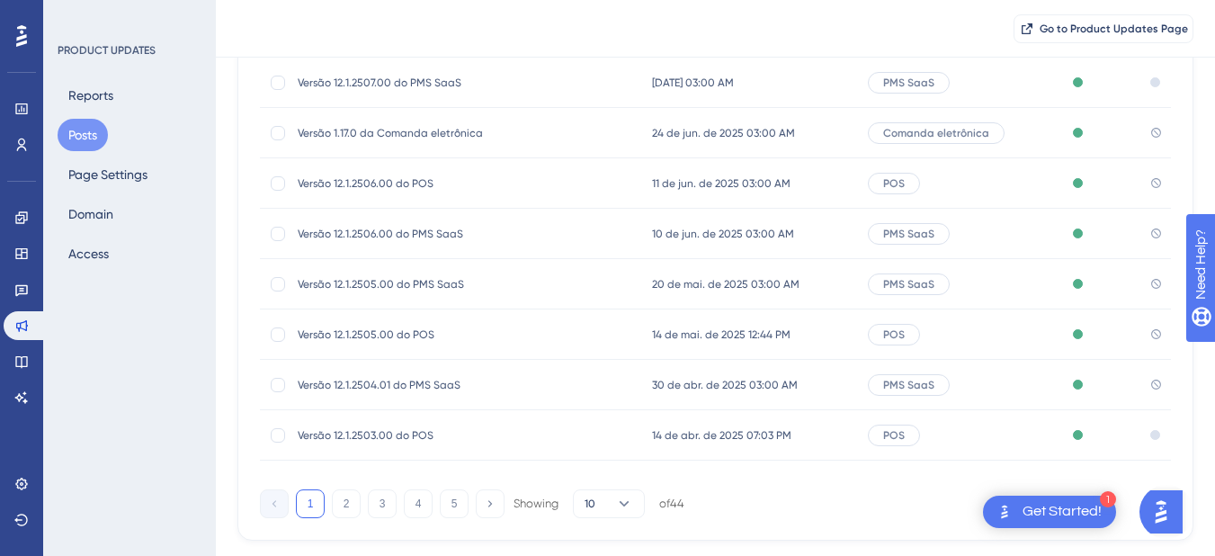
scroll to position [360, 0]
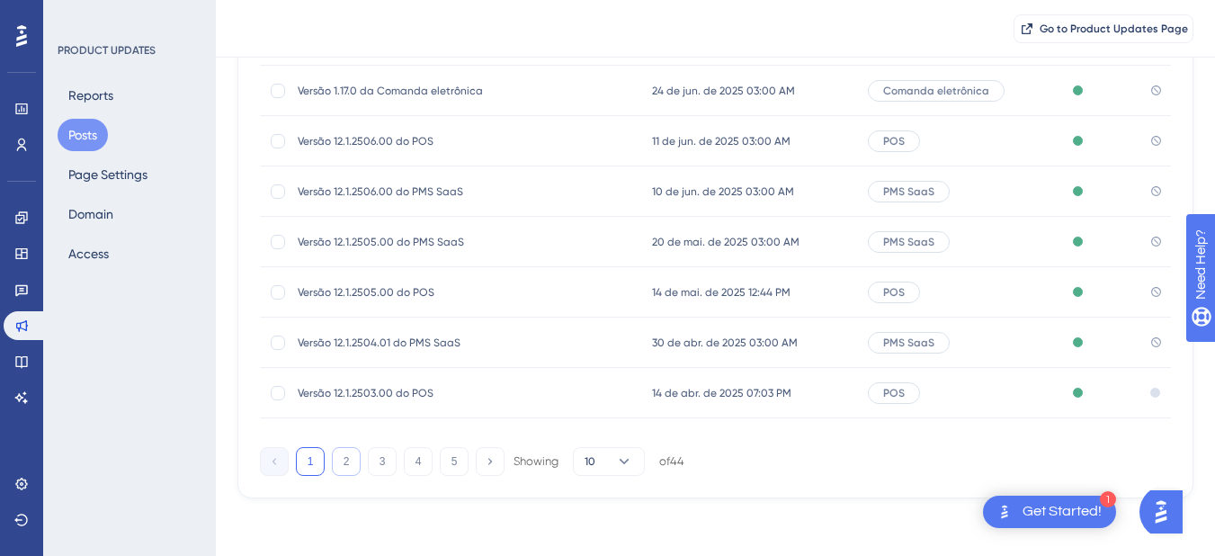
click at [342, 460] on button "2" at bounding box center [346, 461] width 29 height 29
click at [310, 457] on button "1" at bounding box center [310, 461] width 29 height 29
click at [748, 337] on span "30 de abr. de 2025 03:00 AM" at bounding box center [725, 342] width 146 height 14
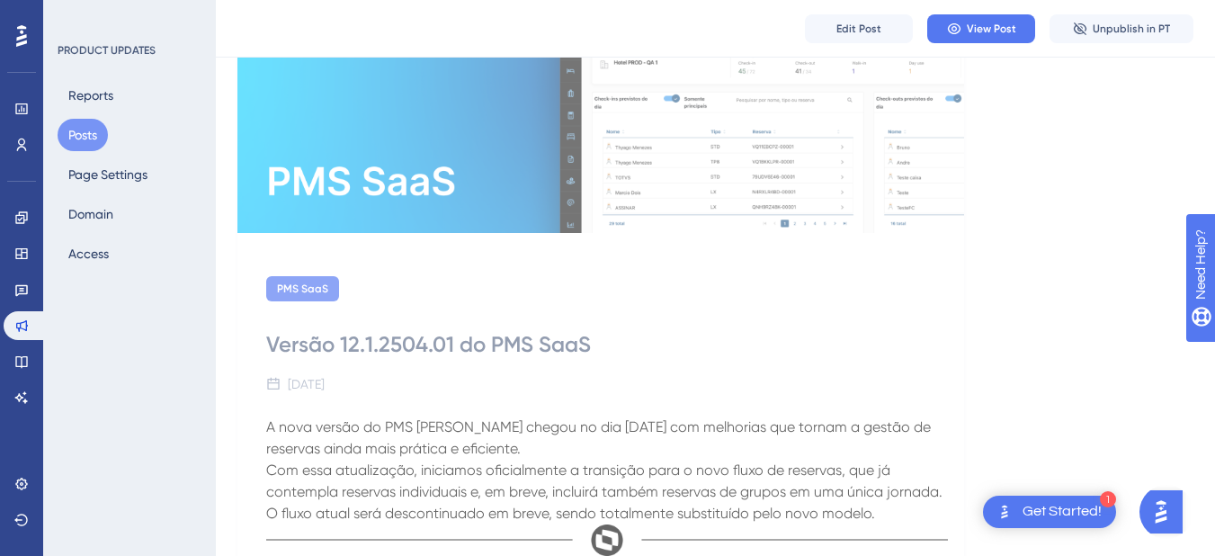
scroll to position [270, 0]
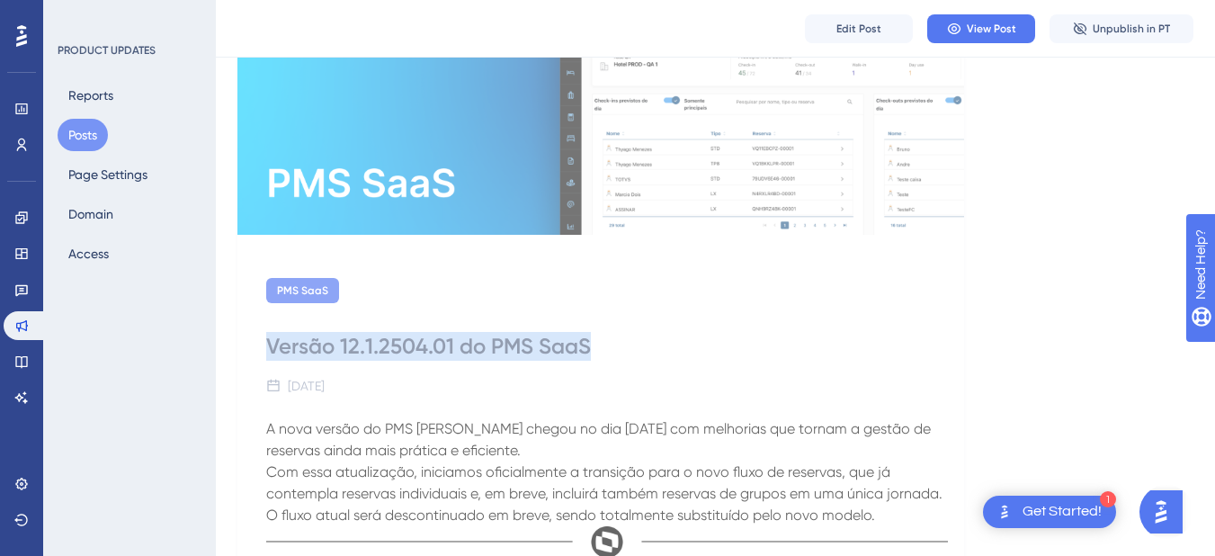
drag, startPoint x: 268, startPoint y: 346, endPoint x: 684, endPoint y: 344, distance: 415.5
click at [684, 344] on div "Versão 12.1.2504.01 do PMS SaaS" at bounding box center [600, 346] width 669 height 29
copy div "Versão 12.1.2504.01 do PMS SaaS"
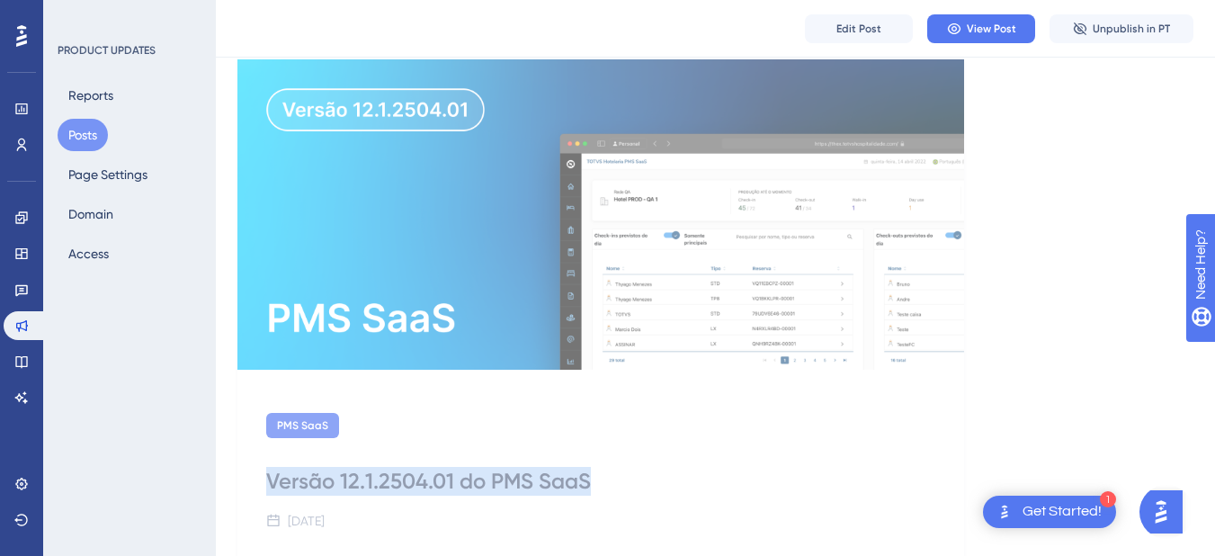
scroll to position [0, 0]
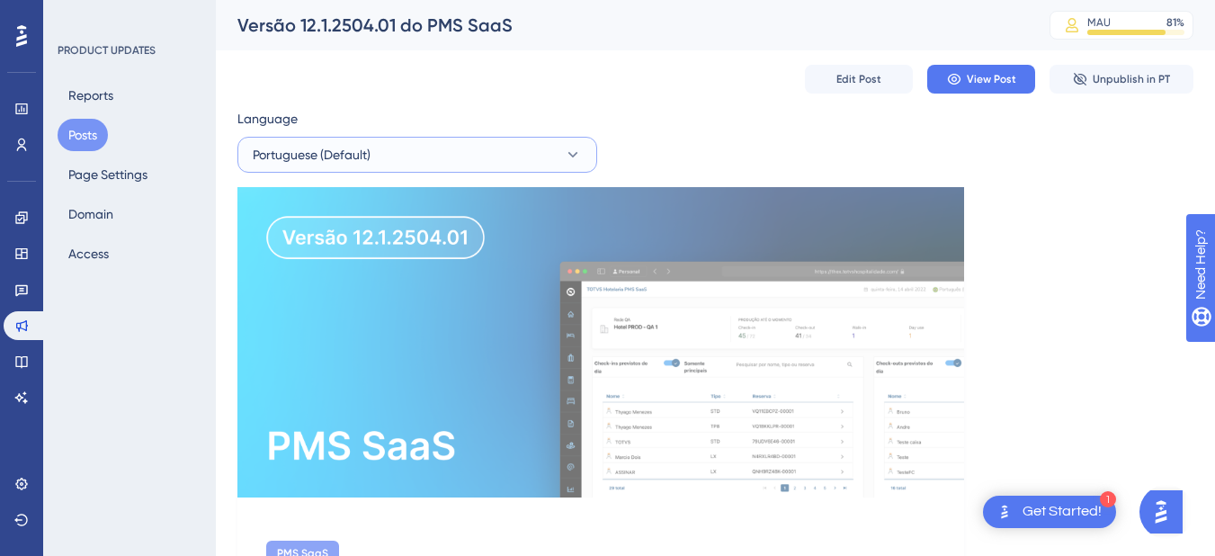
click at [388, 137] on button "Portuguese (Default)" at bounding box center [417, 155] width 360 height 36
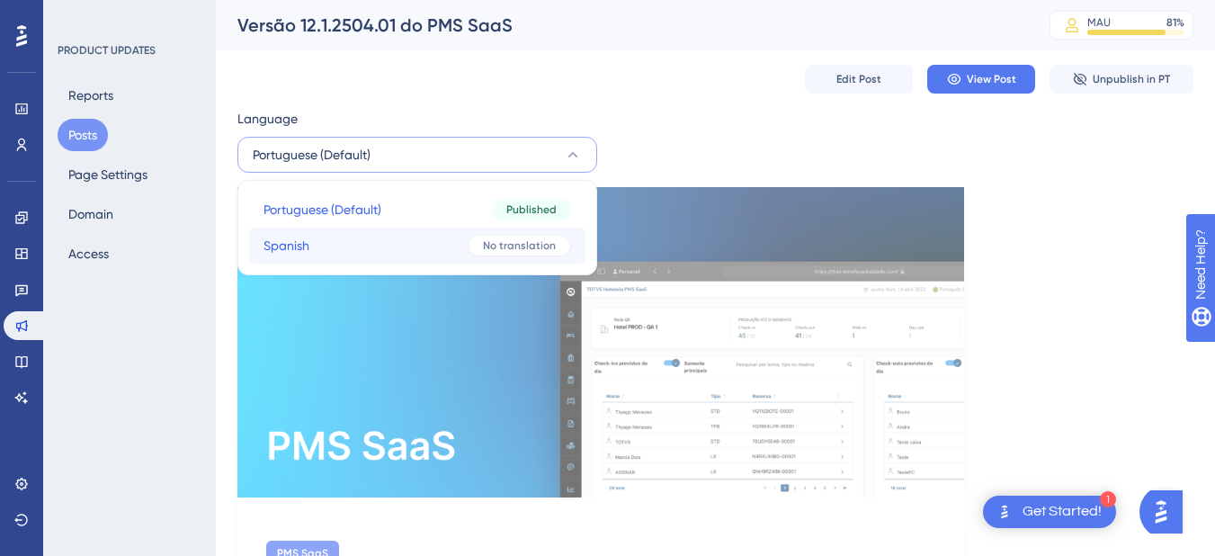
click at [351, 249] on button "Spanish Spanish No translation" at bounding box center [417, 246] width 336 height 36
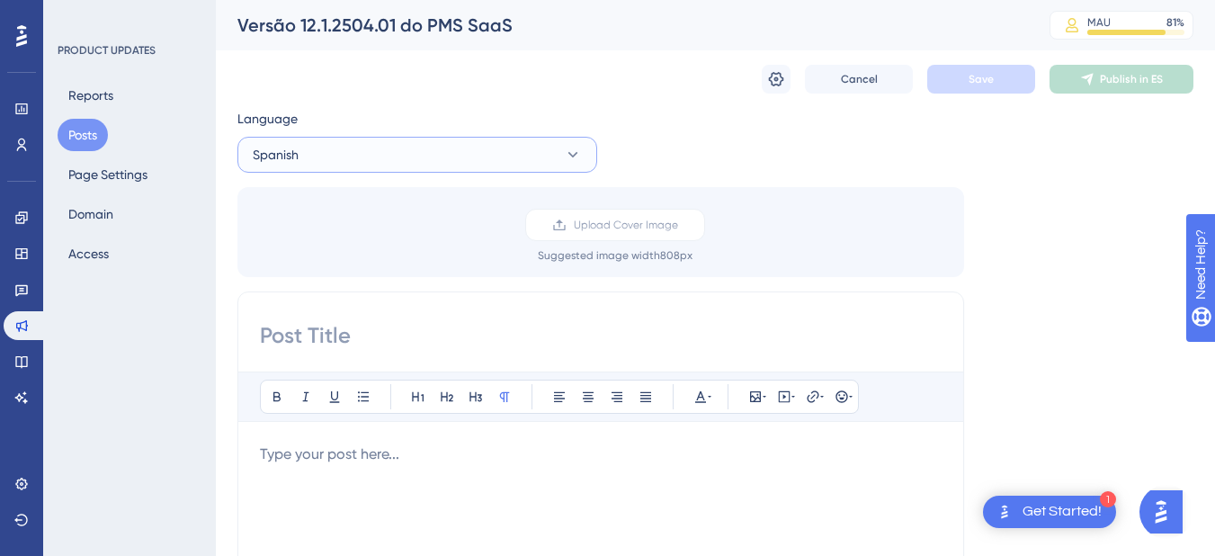
click at [370, 148] on button "Spanish" at bounding box center [417, 155] width 360 height 36
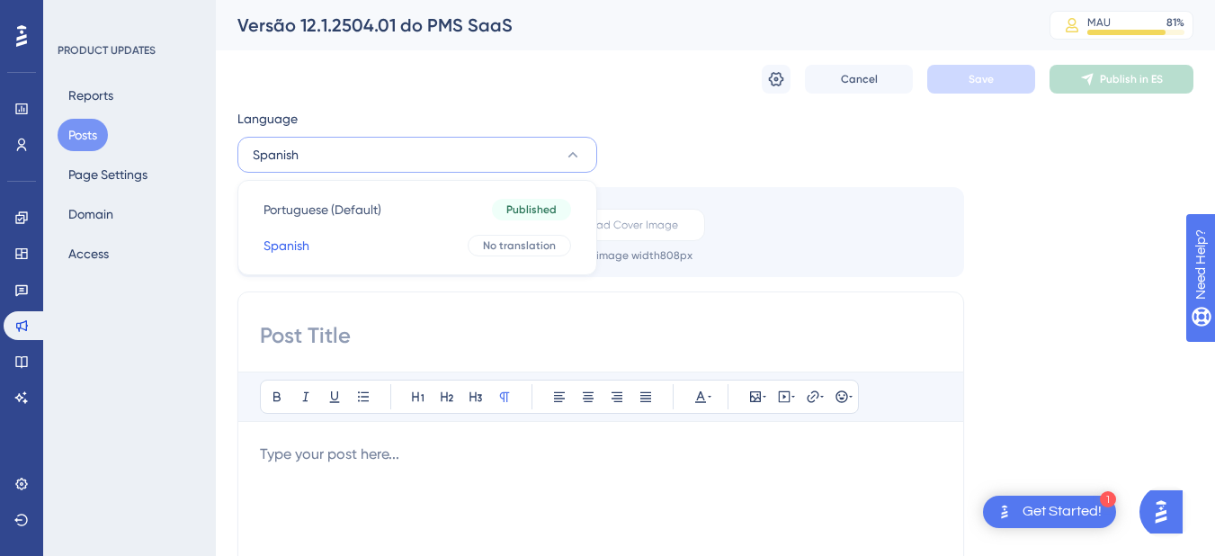
click at [360, 191] on div "Portuguese (Default) Portuguese (Default) Published Spanish Spanish No translat…" at bounding box center [417, 227] width 360 height 95
click at [361, 200] on span "Portuguese (Default)" at bounding box center [323, 210] width 118 height 22
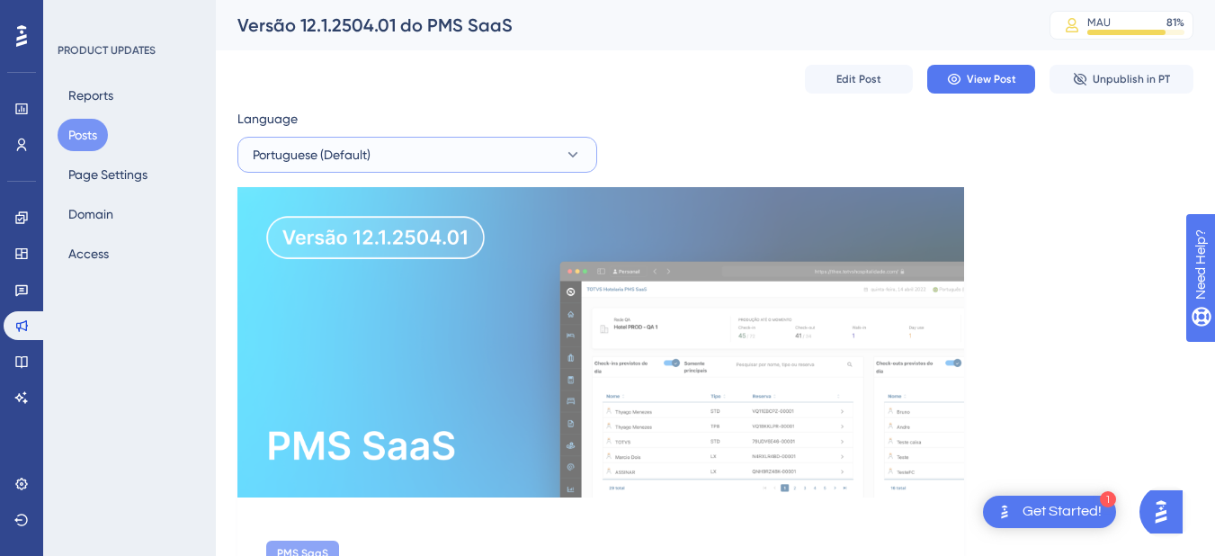
click at [362, 164] on span "Portuguese (Default)" at bounding box center [312, 155] width 118 height 22
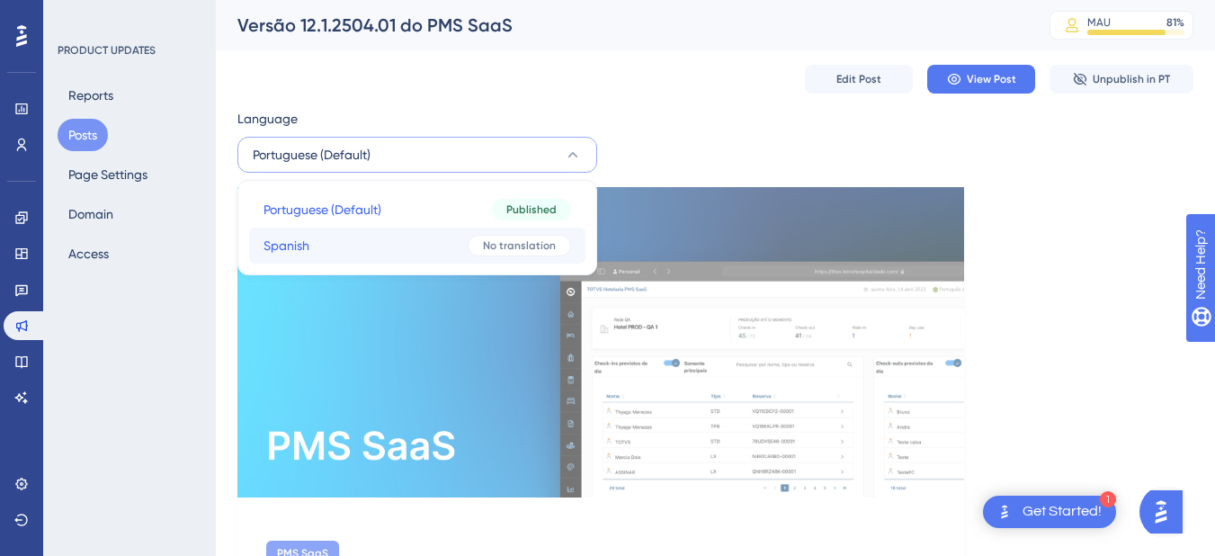
click at [359, 245] on button "Spanish Spanish No translation" at bounding box center [417, 246] width 336 height 36
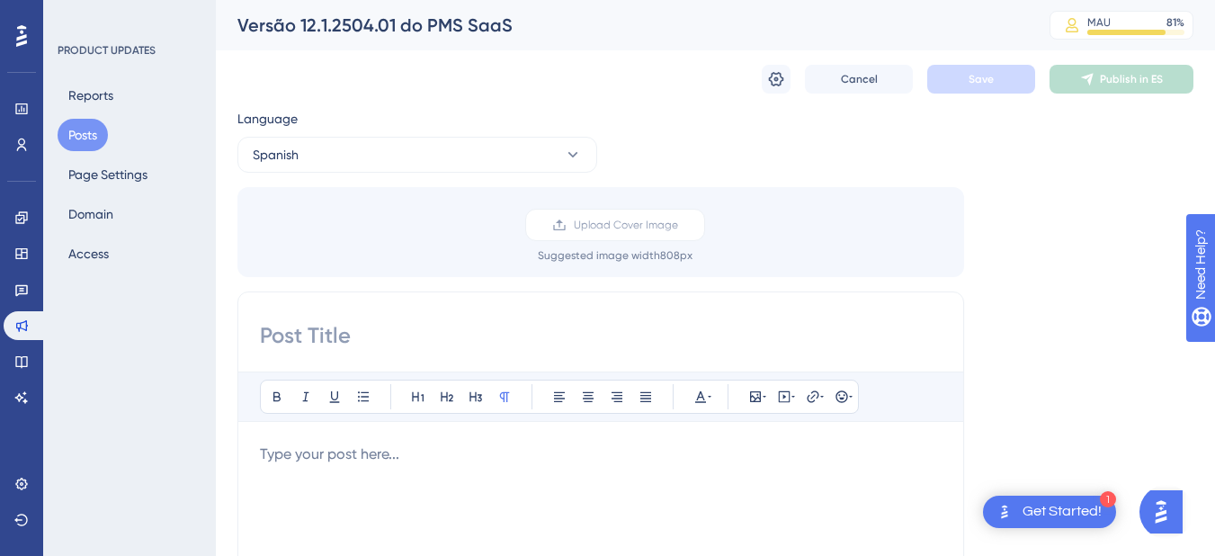
click at [319, 329] on input at bounding box center [601, 335] width 682 height 29
paste input "Versão 12.1.2504.01 do PMS SaaS"
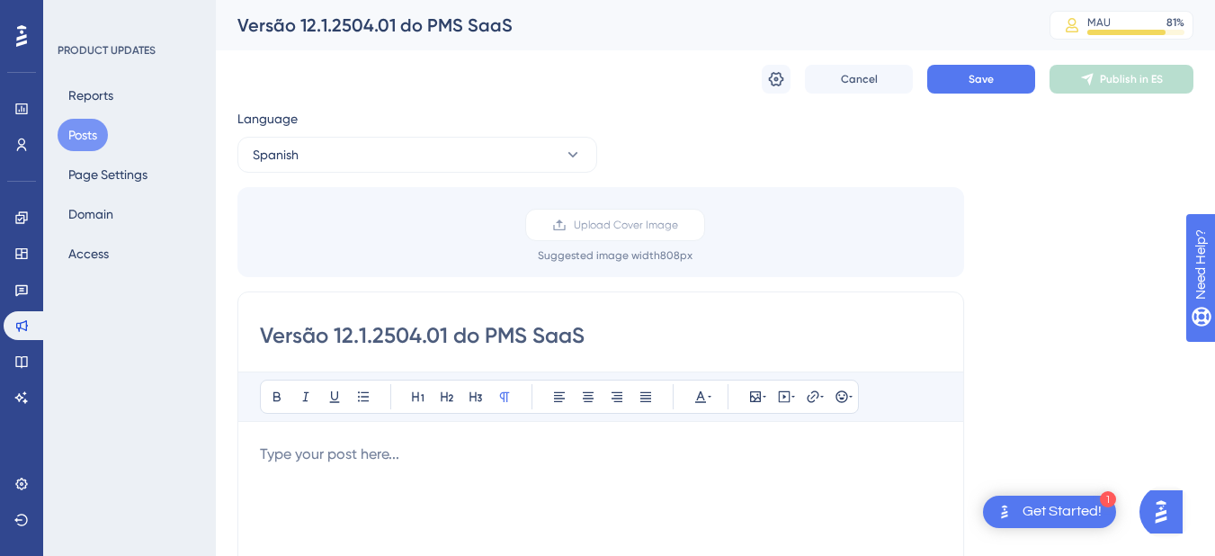
click at [626, 322] on input "Versão 12.1.2504.01 do PMS SaaS" at bounding box center [601, 335] width 682 height 29
paste input "ión 12.1.2504.01 del"
type input "Versión 12.1.2504.01 del PMS SaaS"
click at [979, 92] on button "Save" at bounding box center [981, 79] width 108 height 29
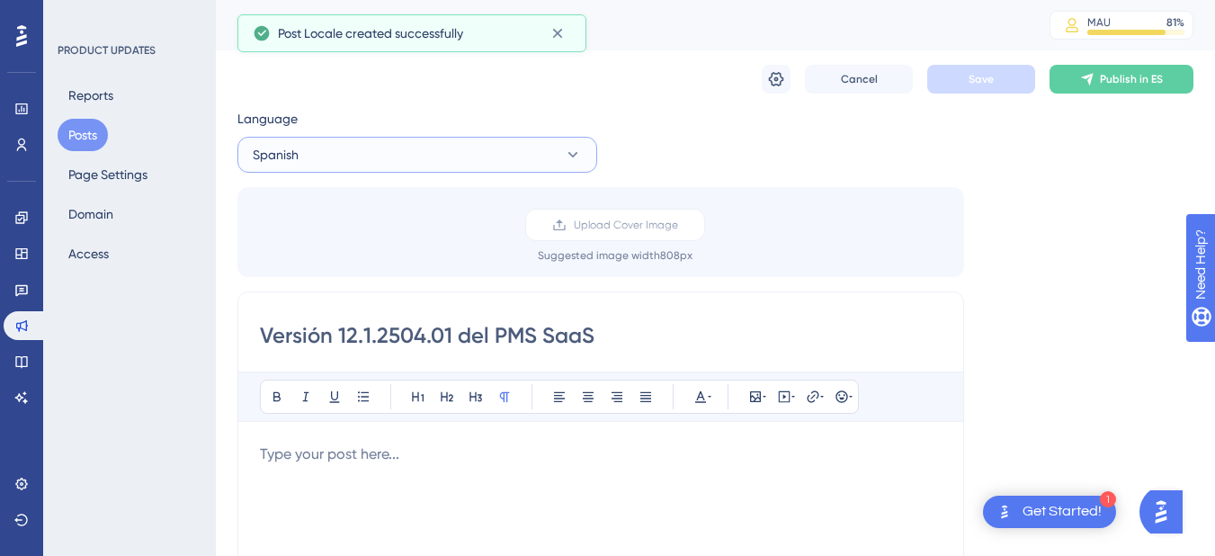
click at [283, 153] on span "Spanish" at bounding box center [276, 155] width 46 height 22
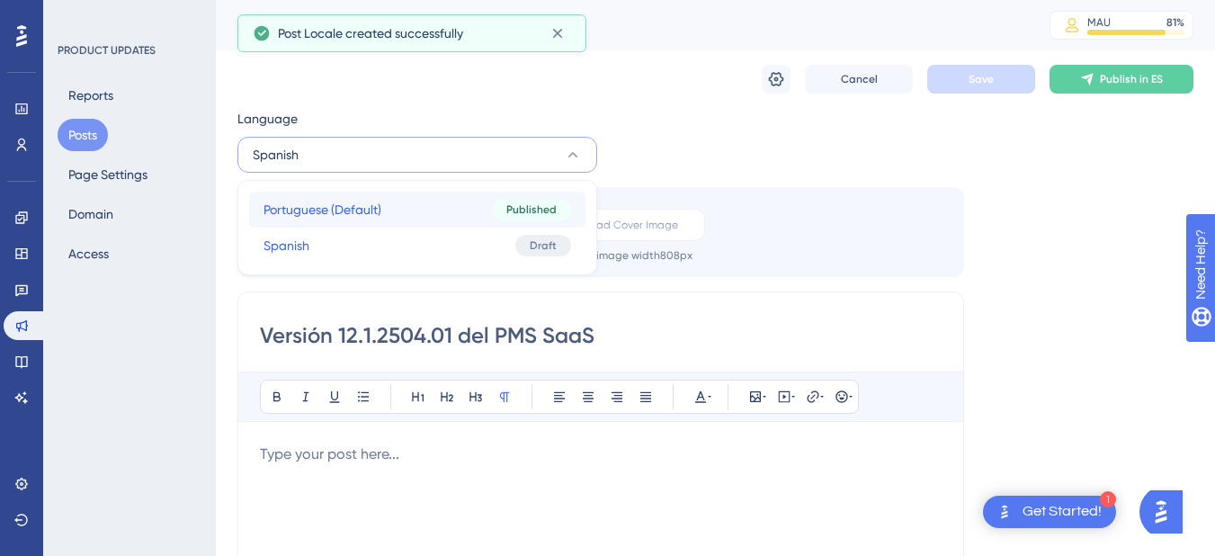
click at [296, 213] on span "Portuguese (Default)" at bounding box center [323, 210] width 118 height 22
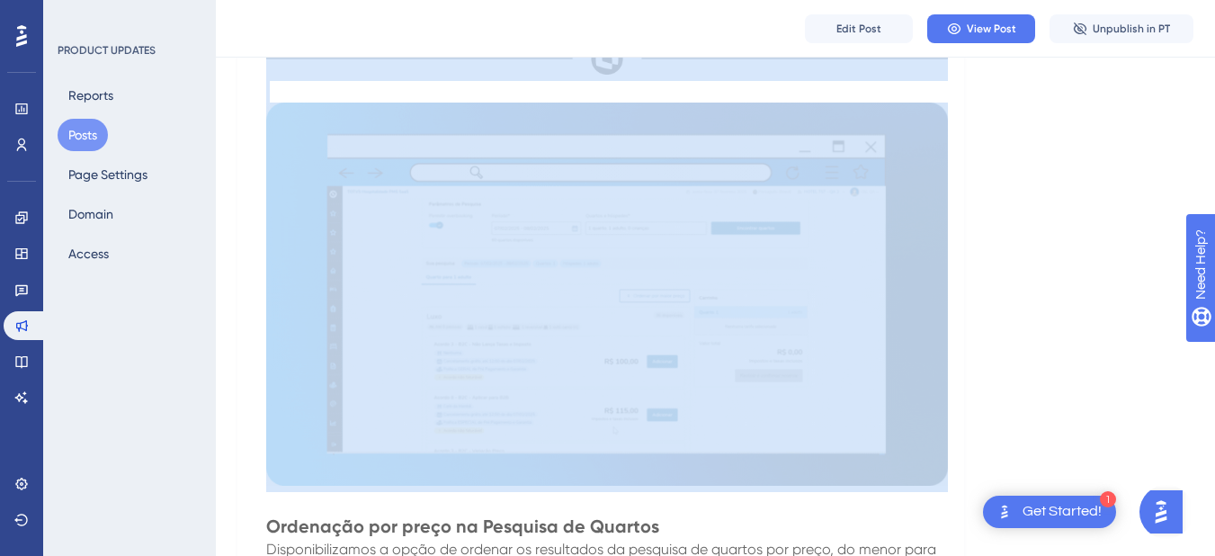
scroll to position [2343, 0]
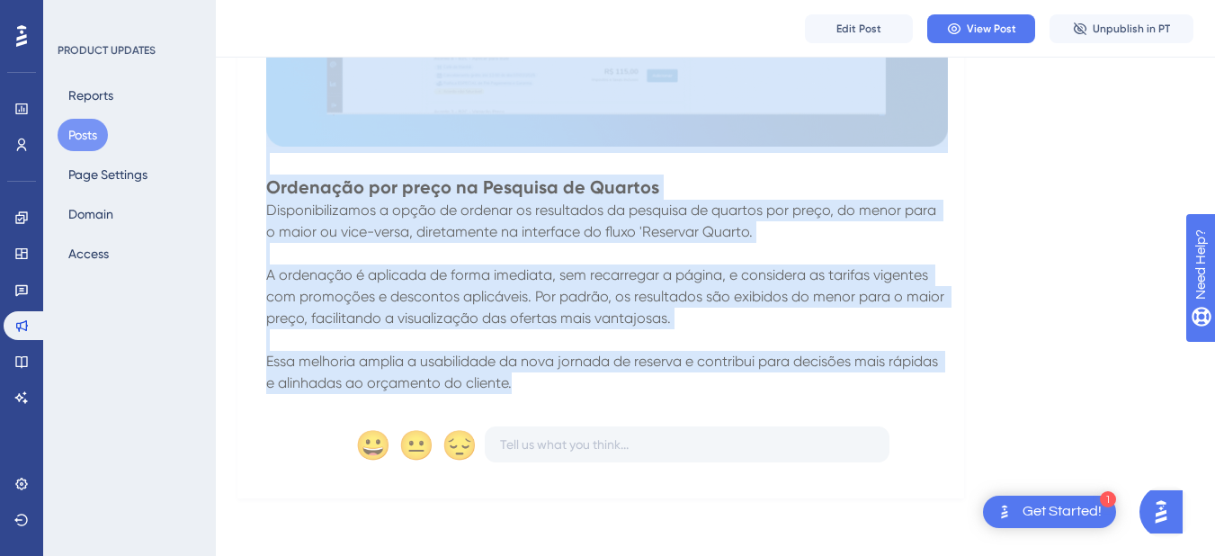
drag, startPoint x: 258, startPoint y: 248, endPoint x: 861, endPoint y: 389, distance: 618.7
copy div "A nova versão do PMS SaaS chegou no dia 30 de abril de 2025 com melhorias que t…"
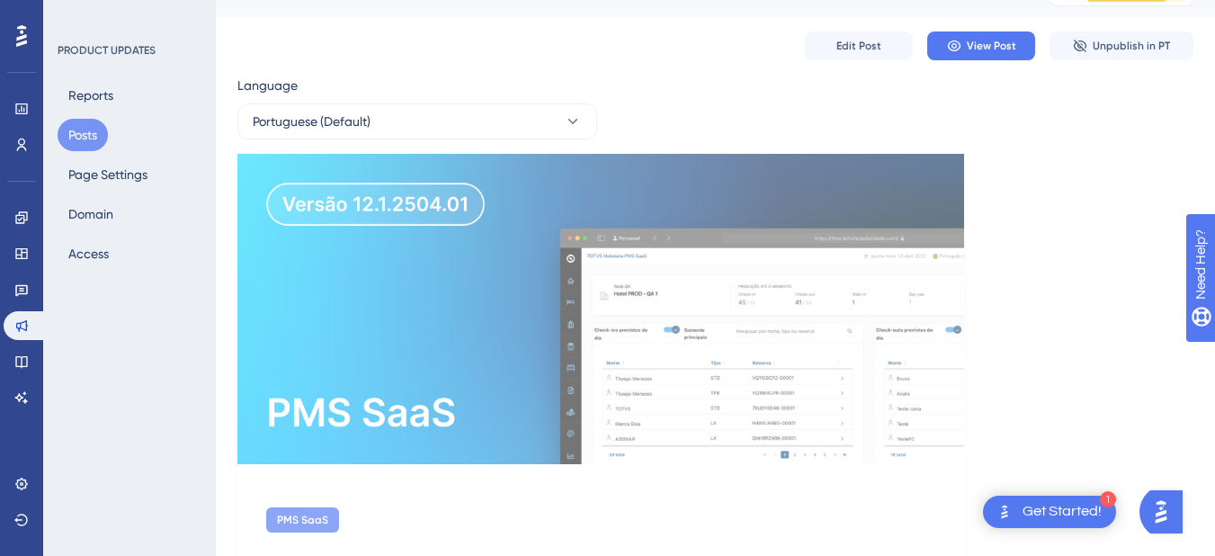
scroll to position [0, 0]
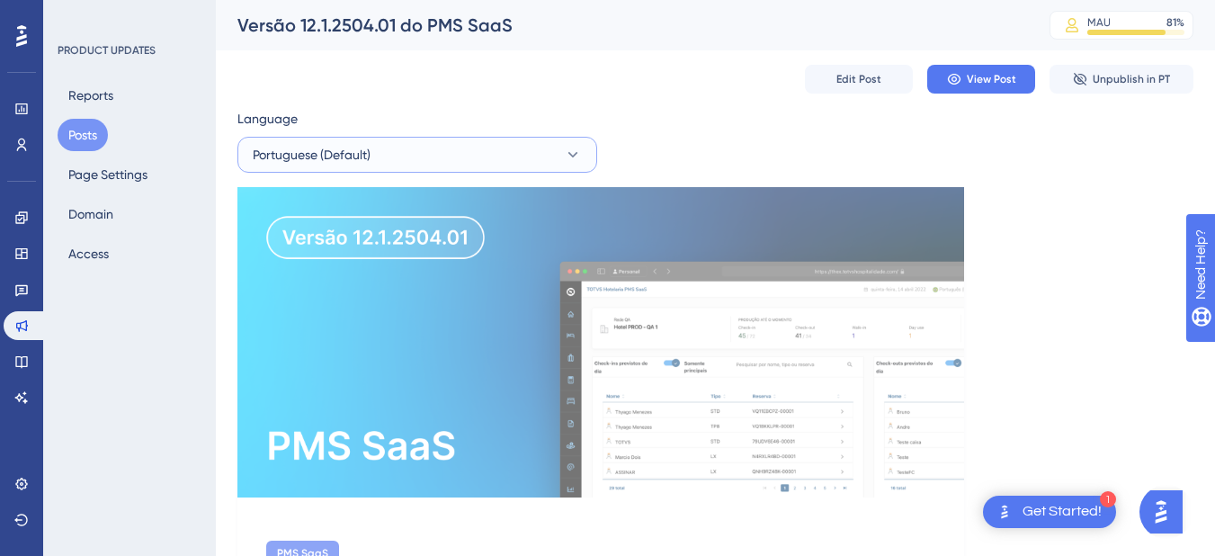
click at [458, 164] on button "Portuguese (Default)" at bounding box center [417, 155] width 360 height 36
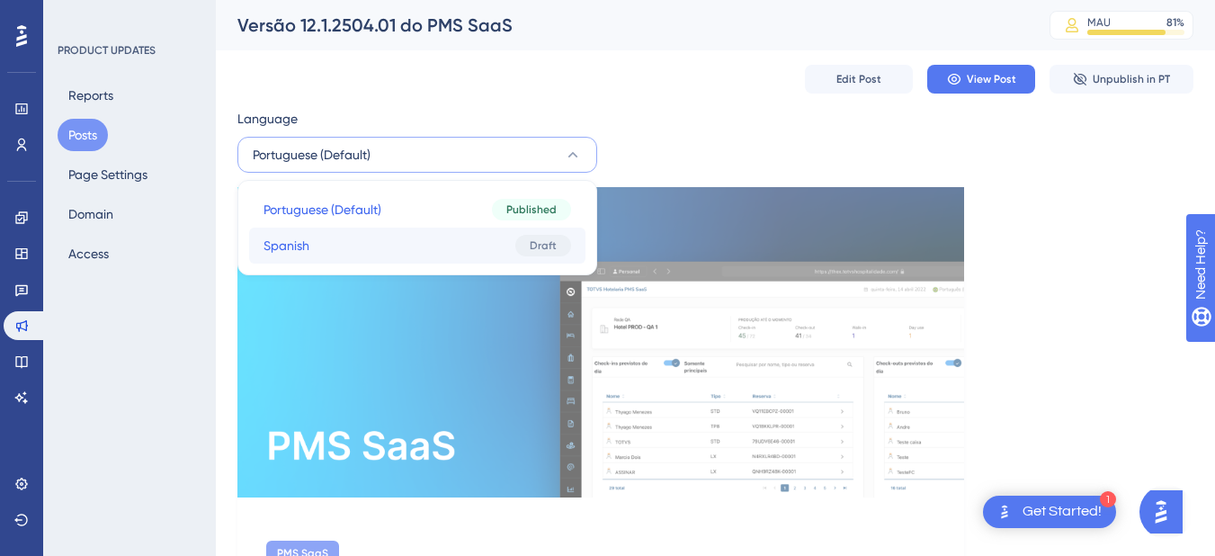
click at [385, 239] on button "Spanish Spanish Draft" at bounding box center [417, 246] width 336 height 36
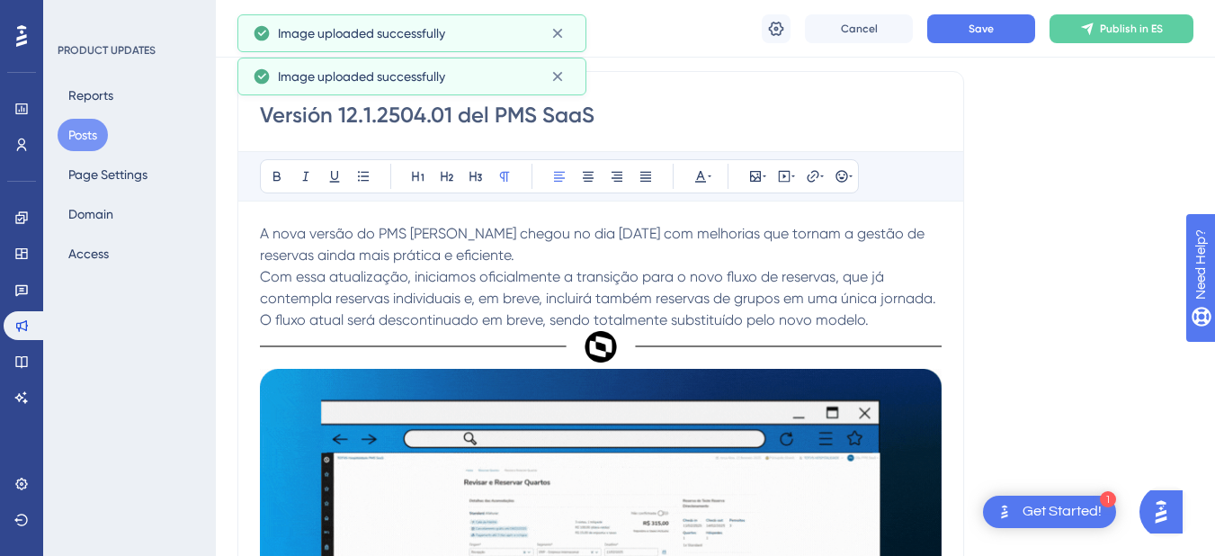
scroll to position [270, 0]
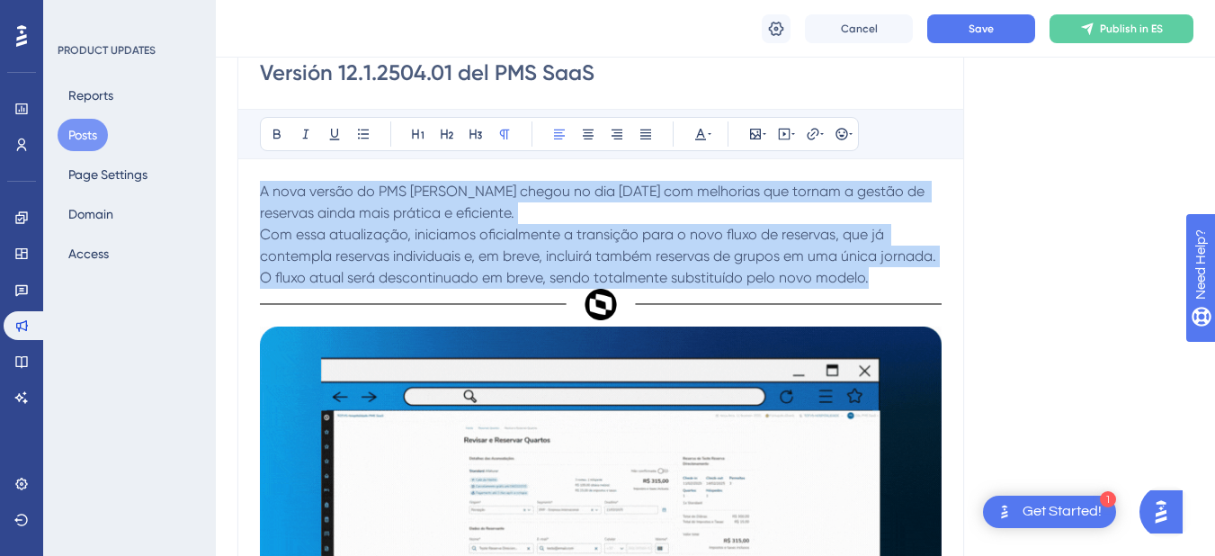
drag, startPoint x: 261, startPoint y: 194, endPoint x: 882, endPoint y: 276, distance: 626.9
click at [882, 276] on p "A nova versão do PMS SaaS chegou no dia 30 de abril de 2025 com melhorias que t…" at bounding box center [601, 235] width 682 height 108
copy p "A nova versão do PMS SaaS chegou no dia 30 de abril de 2025 com melhorias que t…"
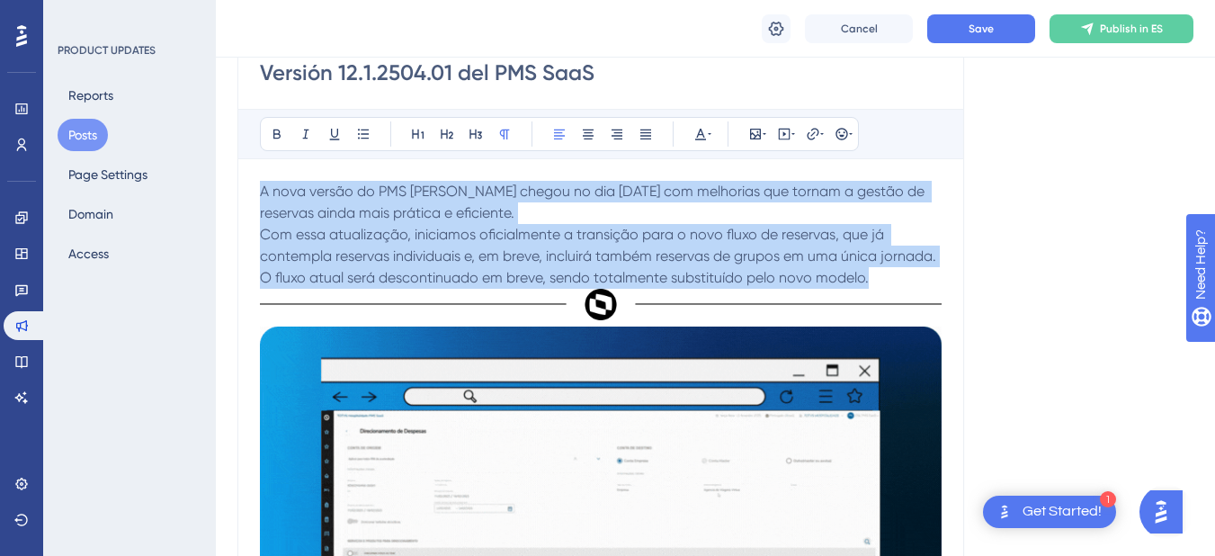
click at [262, 189] on span "A nova versão do PMS [PERSON_NAME] chegou no dia [DATE] com melhorias que torna…" at bounding box center [594, 202] width 668 height 39
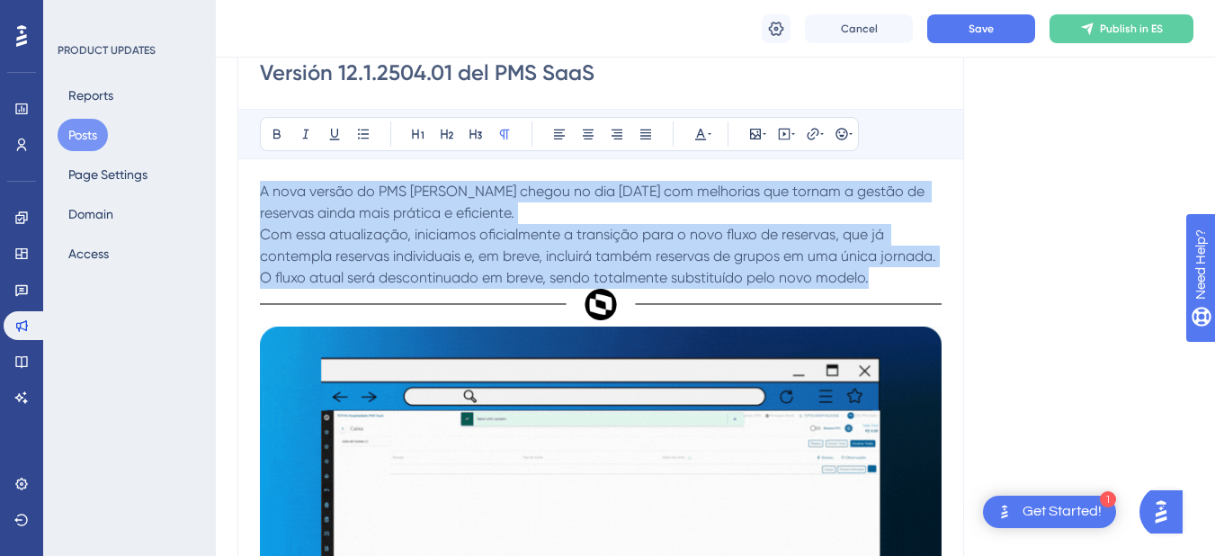
drag, startPoint x: 262, startPoint y: 189, endPoint x: 892, endPoint y: 276, distance: 636.5
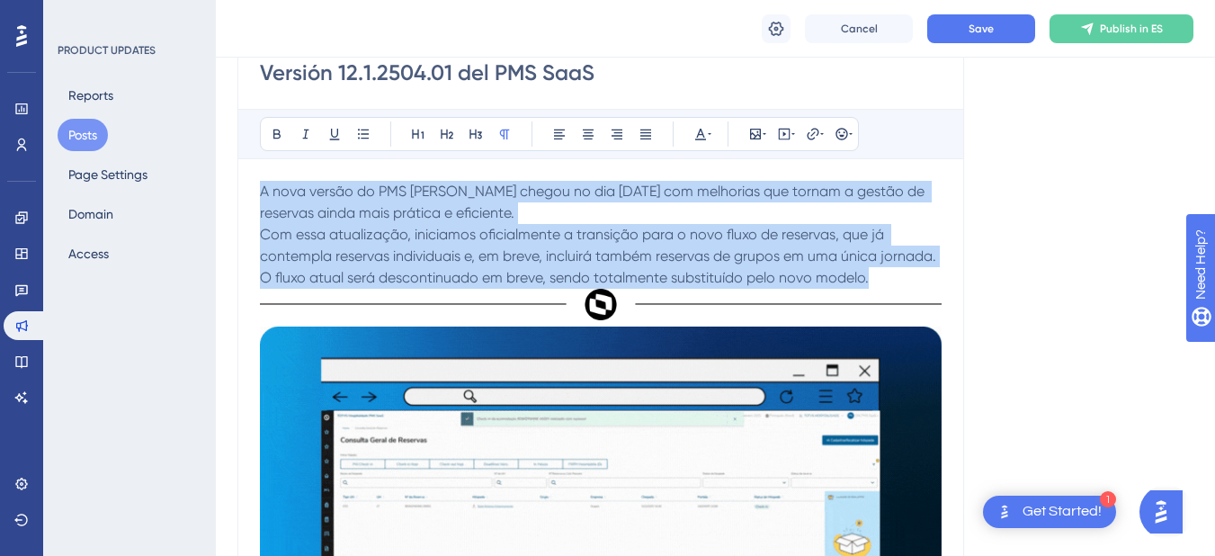
click at [892, 276] on p "A nova versão do PMS SaaS chegou no dia 30 de abril de 2025 com melhorias que t…" at bounding box center [601, 235] width 682 height 108
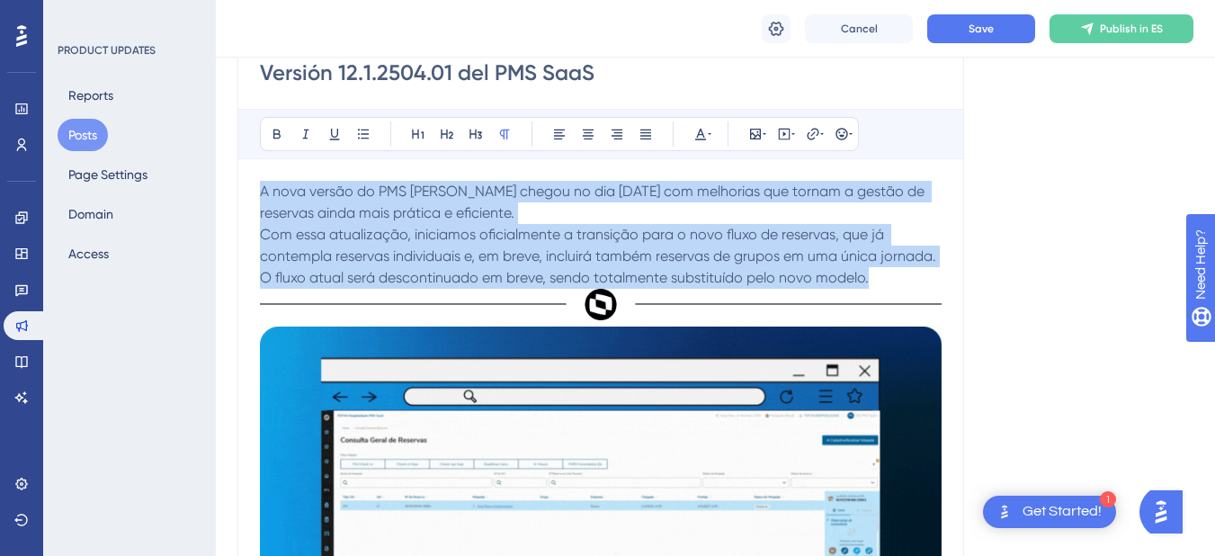
scroll to position [291, 0]
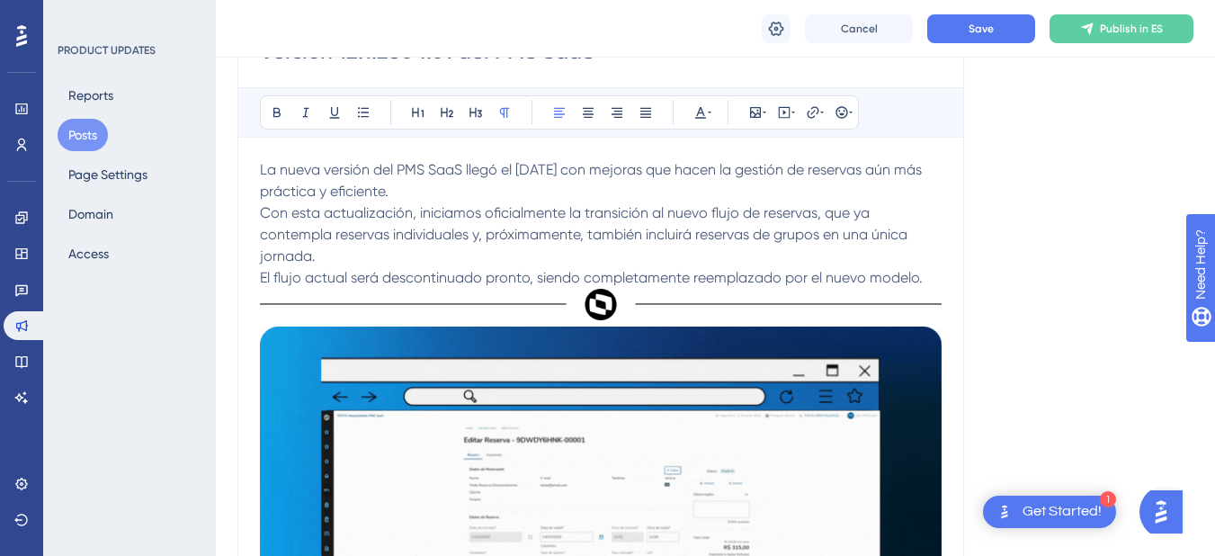
click at [542, 196] on p "La nueva versión del PMS SaaS llegó el 30 de abril de 2025 con mejoras que hace…" at bounding box center [601, 242] width 682 height 167
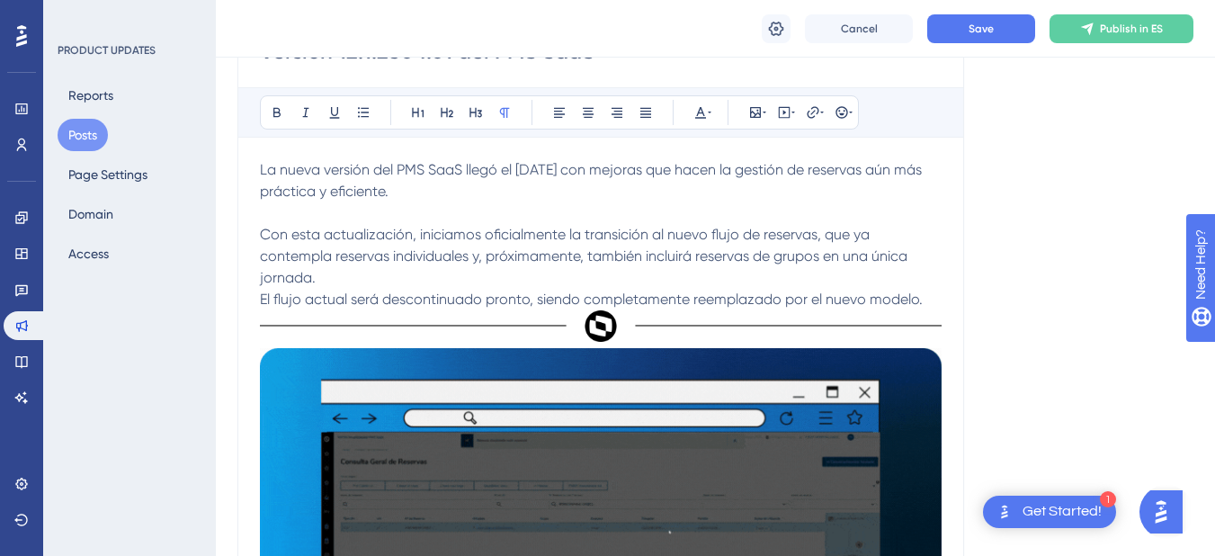
scroll to position [313, 0]
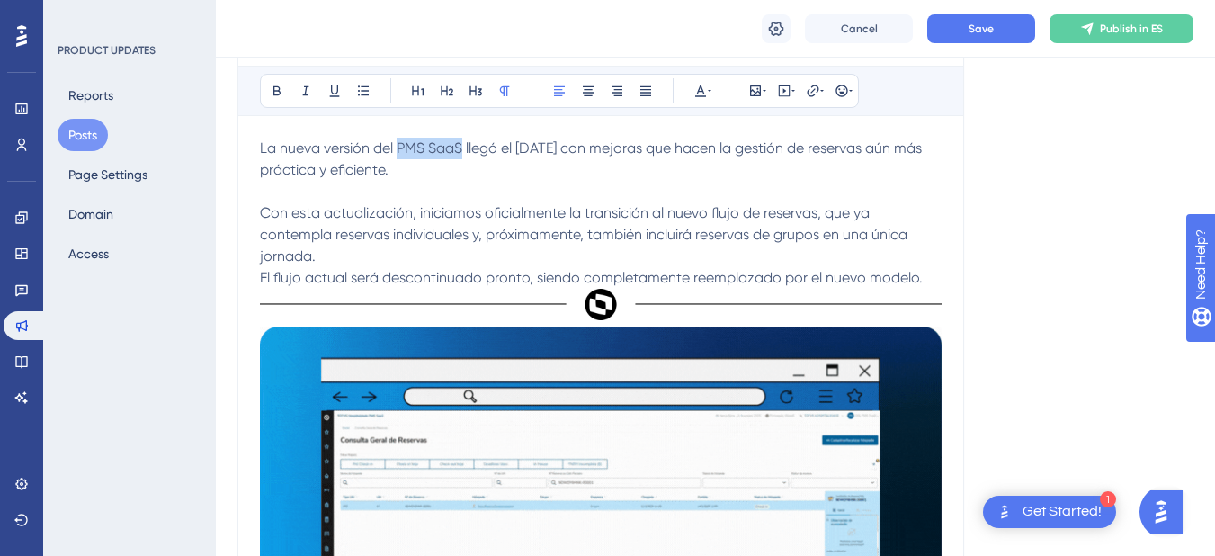
drag, startPoint x: 397, startPoint y: 146, endPoint x: 460, endPoint y: 156, distance: 64.8
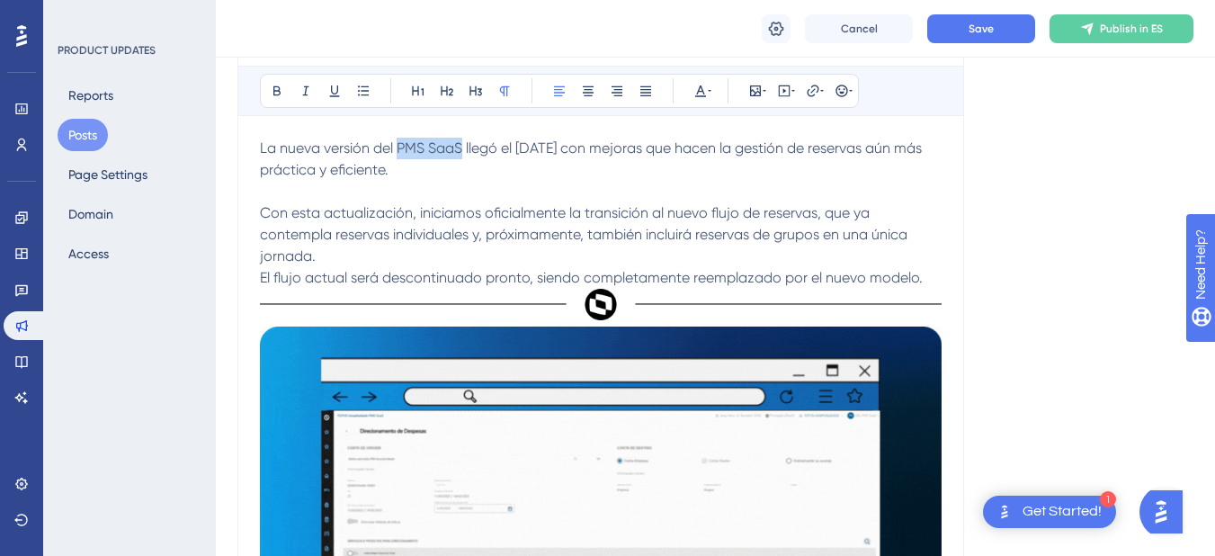
click at [460, 156] on p "La nueva versión del PMS SaaS llegó el 30 de abril de 2025 con mejoras que hace…" at bounding box center [601, 232] width 682 height 189
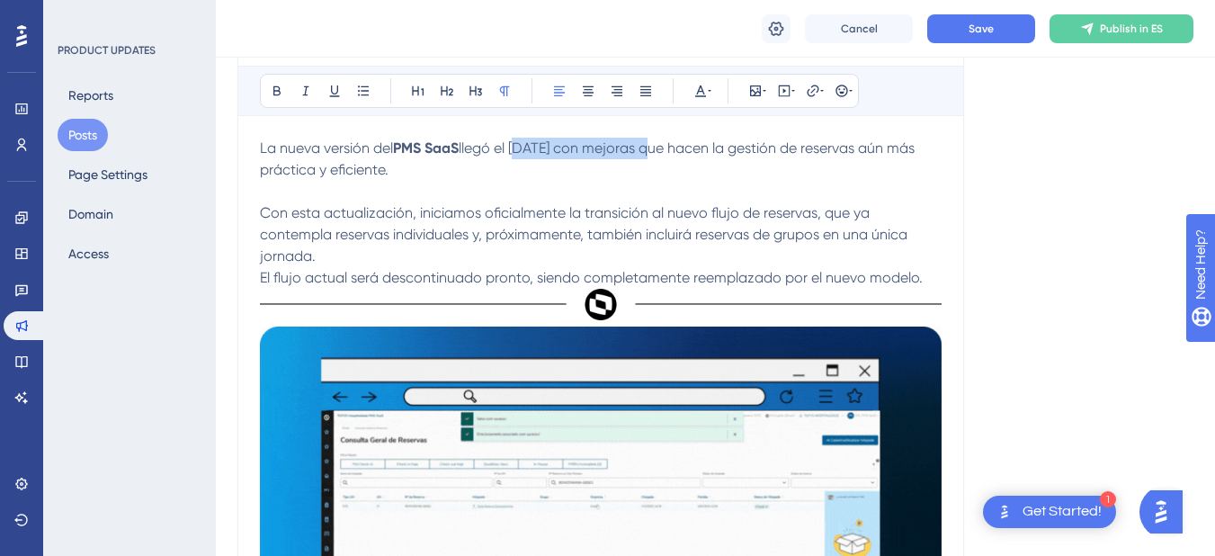
drag, startPoint x: 517, startPoint y: 149, endPoint x: 646, endPoint y: 156, distance: 128.8
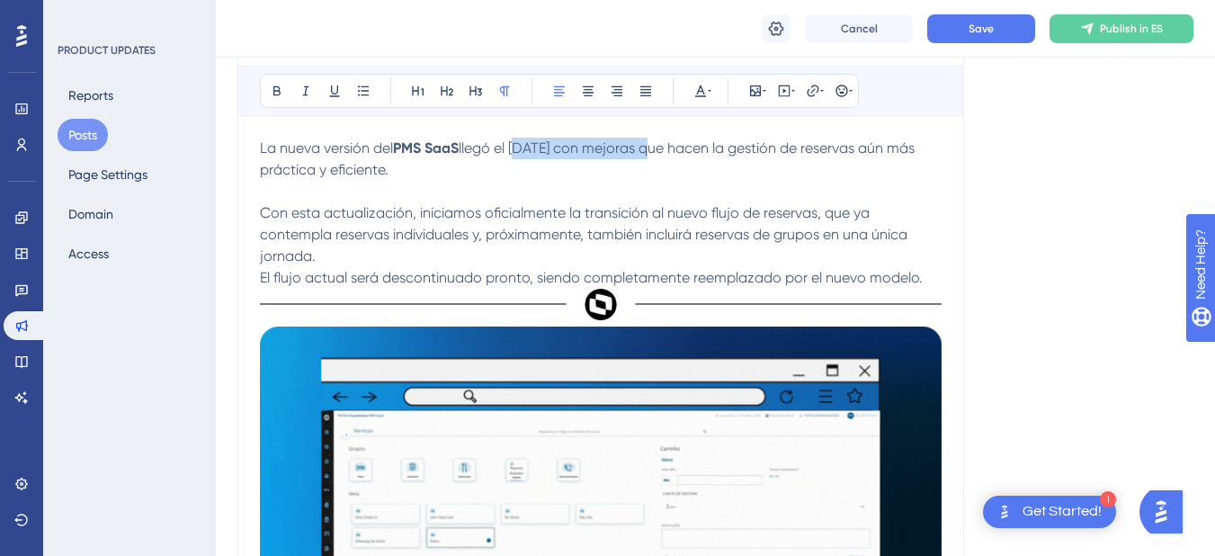
click at [646, 156] on p "La nueva versión del PMS SaaS llegó el 30 de abril de 2025 con mejoras que hace…" at bounding box center [601, 232] width 682 height 189
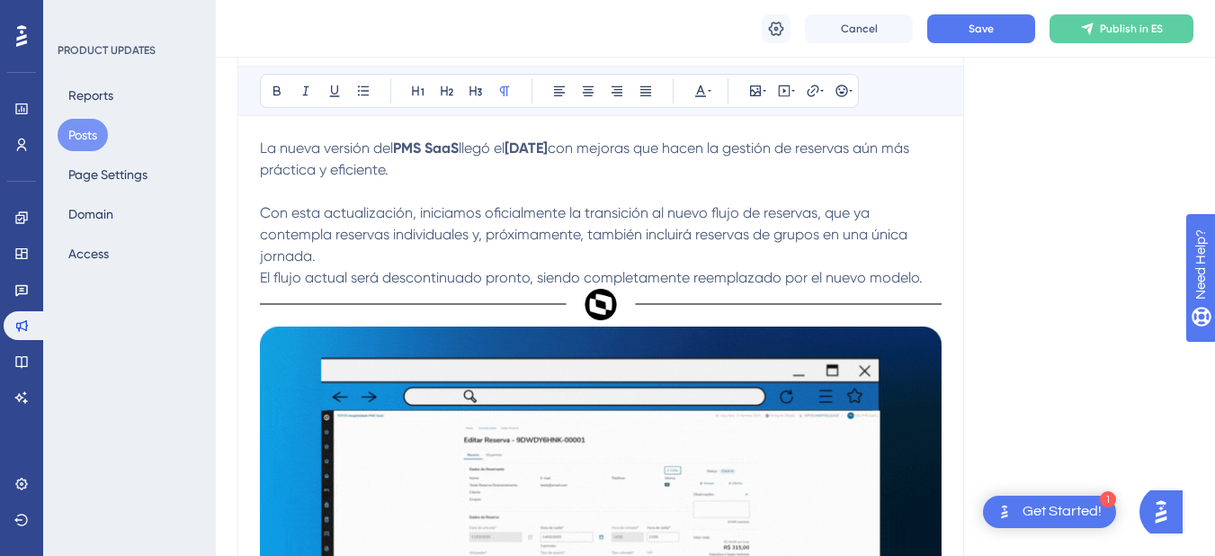
click at [386, 189] on p "La nueva versión del PMS SaaS llegó el 30 de abril de 2025 con mejoras que hace…" at bounding box center [601, 232] width 682 height 189
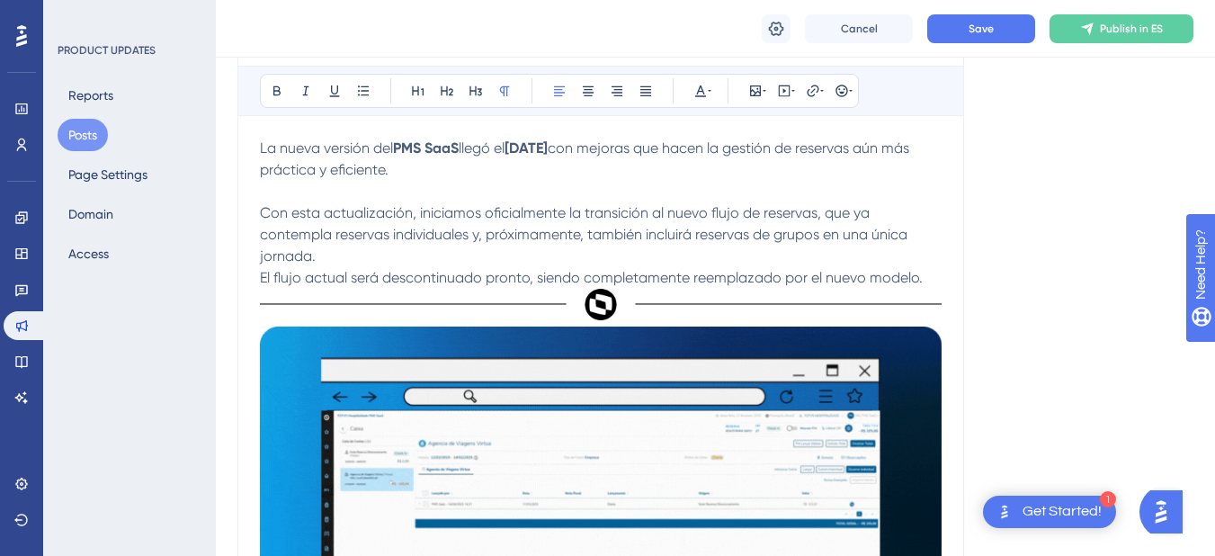
click at [263, 277] on span "El flujo actual será descontinuado pronto, siendo completamente reemplazado por…" at bounding box center [591, 277] width 663 height 17
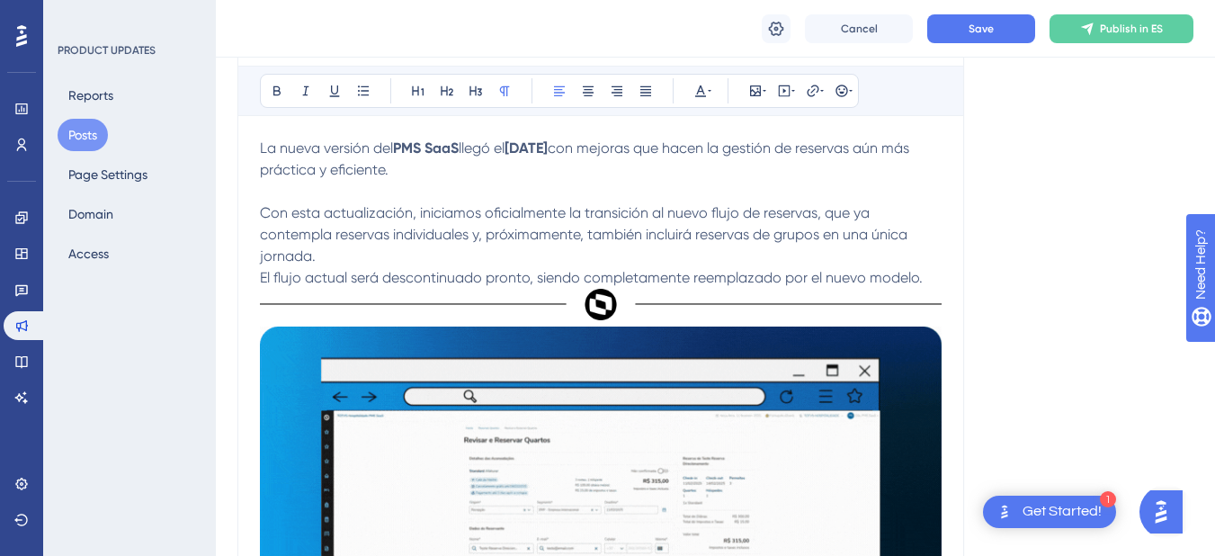
click at [335, 198] on p "La nueva versión del PMS SaaS llegó el 30 de abril de 2025 con mejoras que hace…" at bounding box center [601, 203] width 682 height 130
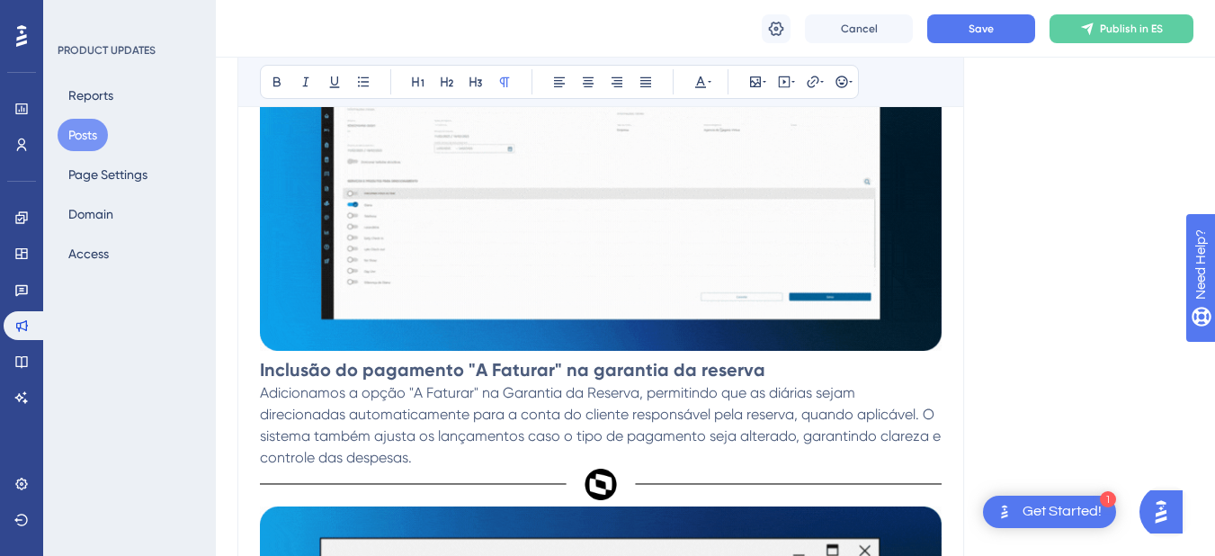
scroll to position [763, 0]
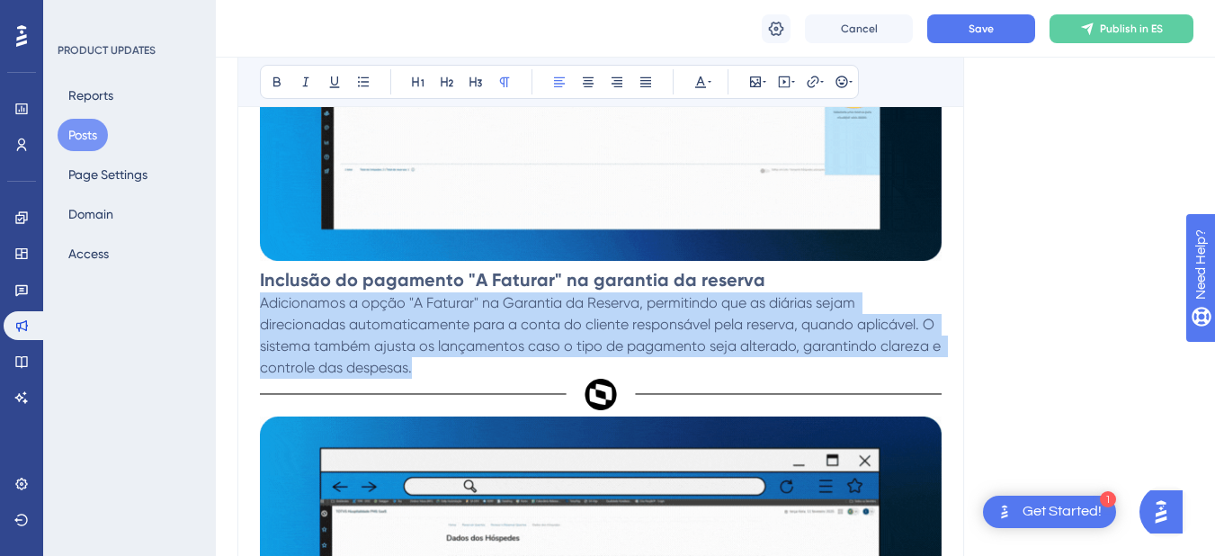
drag, startPoint x: 263, startPoint y: 306, endPoint x: 422, endPoint y: 371, distance: 171.9
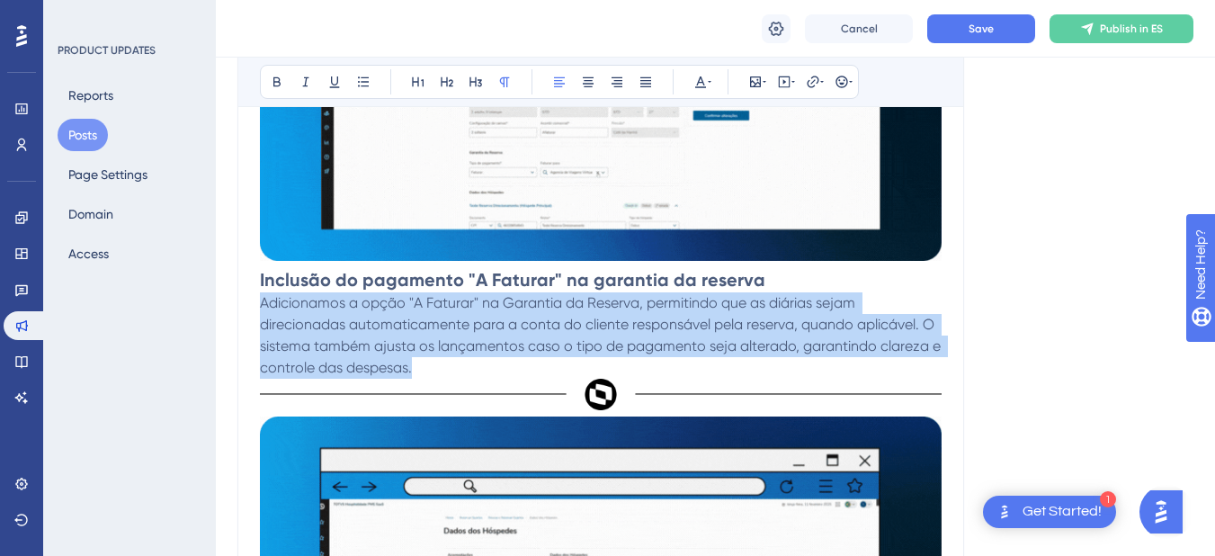
click at [422, 371] on p "Adicionamos a opção "A Faturar" na Garantia da Reserva, permitindo que as diári…" at bounding box center [601, 335] width 682 height 86
copy span "Adicionamos a opção "A Faturar" na Garantia da Reserva, permitindo que as diári…"
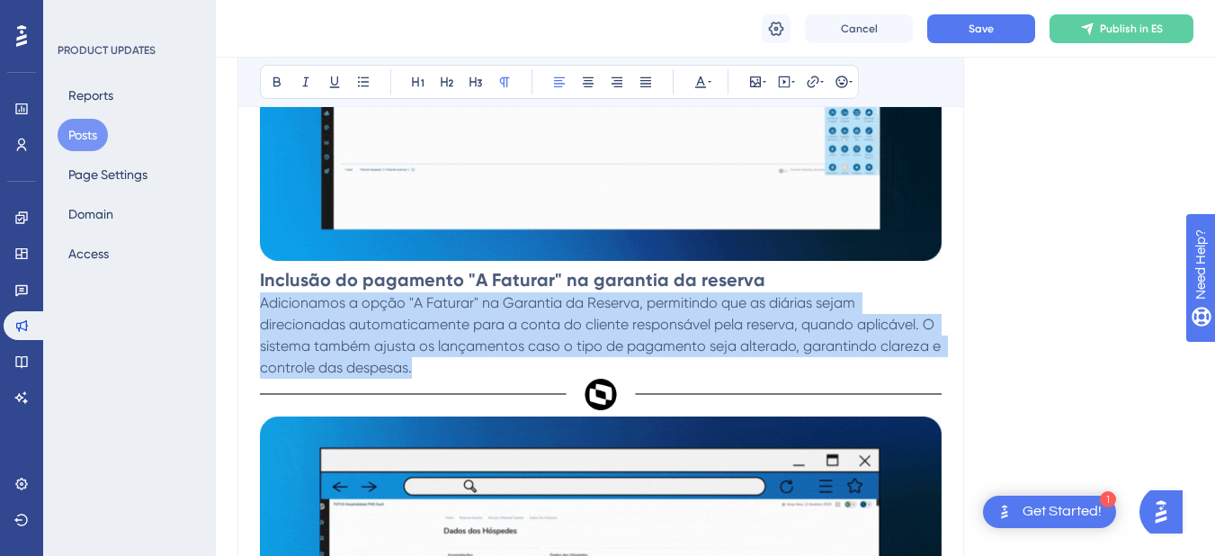
click at [262, 304] on span "Adicionamos a opção "A Faturar" na Garantia da Reserva, permitindo que as diári…" at bounding box center [602, 335] width 684 height 82
drag, startPoint x: 262, startPoint y: 304, endPoint x: 415, endPoint y: 365, distance: 164.7
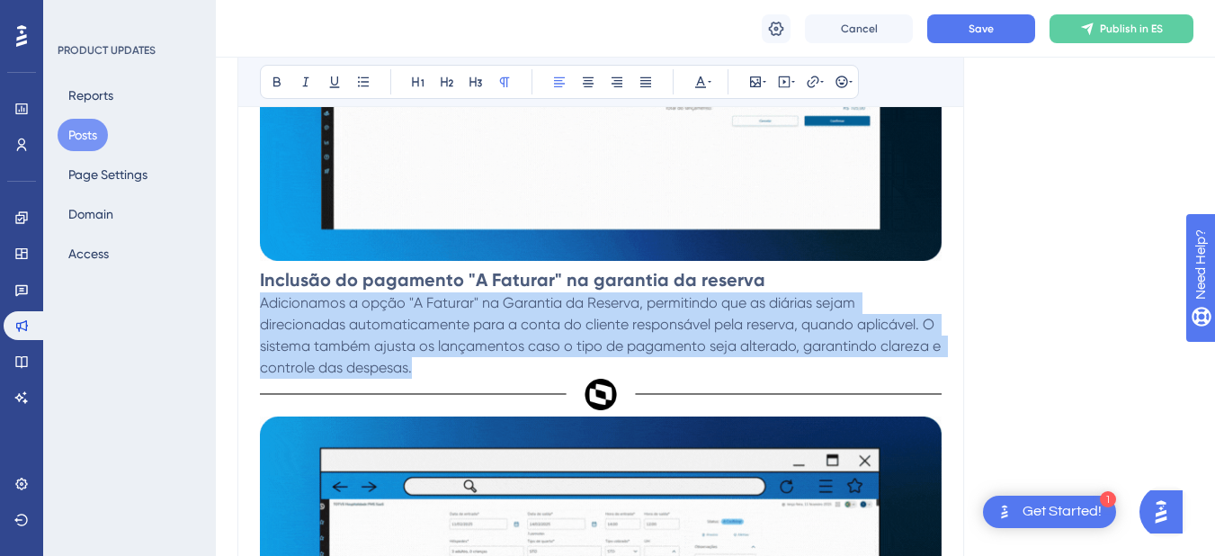
click at [415, 365] on p "Adicionamos a opção "A Faturar" na Garantia da Reserva, permitindo que as diári…" at bounding box center [601, 335] width 682 height 86
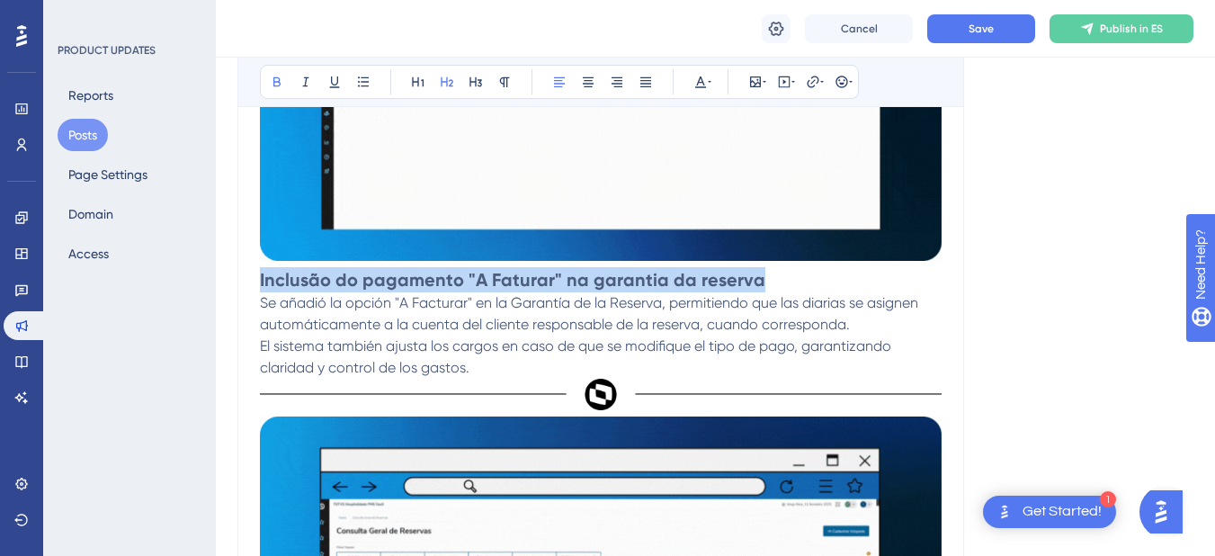
drag, startPoint x: 755, startPoint y: 282, endPoint x: 254, endPoint y: 279, distance: 501.0
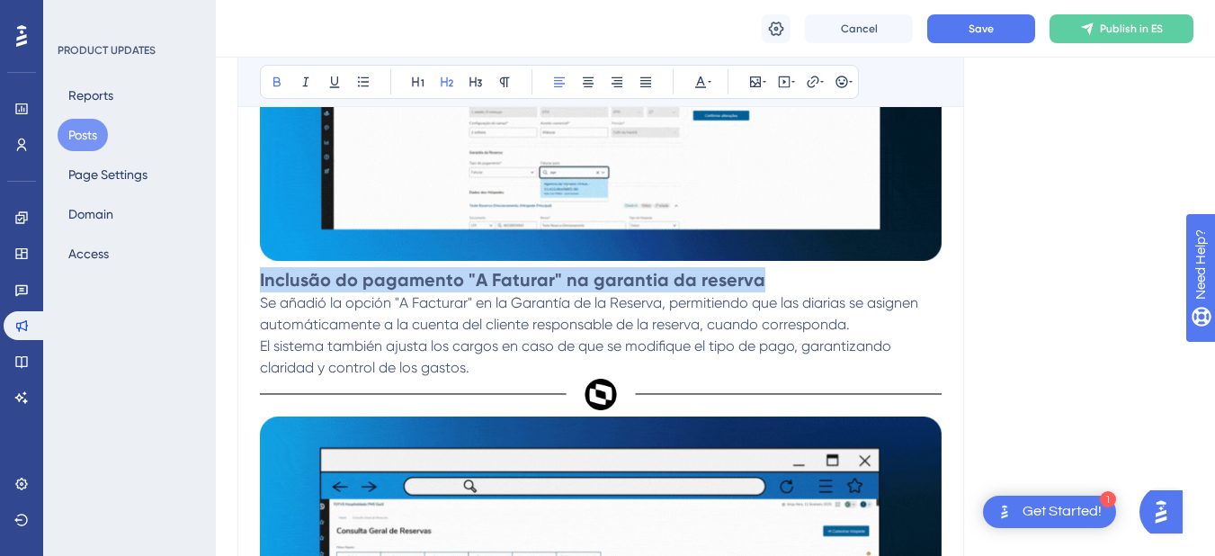
copy strong "Inclusão do pagamento "A Faturar" na garantia da reserva"
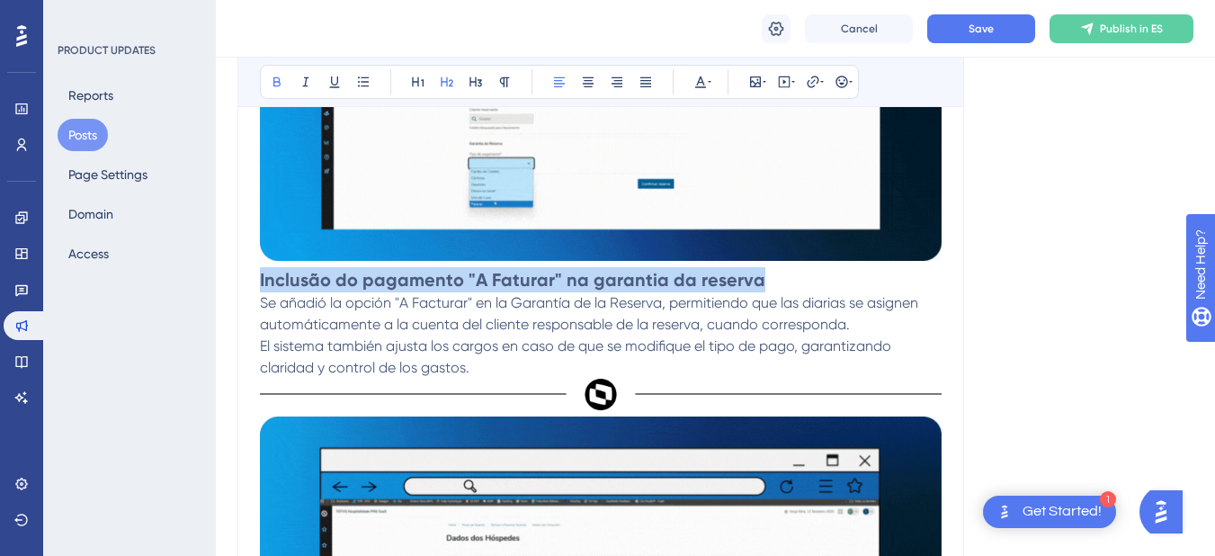
click at [261, 282] on strong "Inclusão do pagamento "A Faturar" na garantia da reserva" at bounding box center [512, 280] width 505 height 22
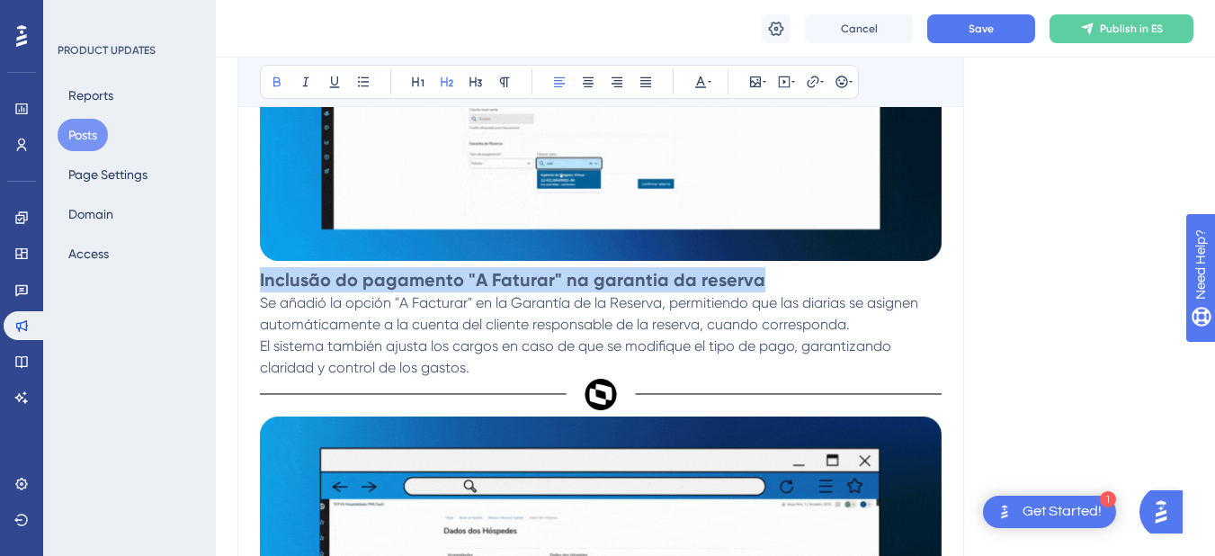
drag, startPoint x: 261, startPoint y: 282, endPoint x: 752, endPoint y: 280, distance: 491.1
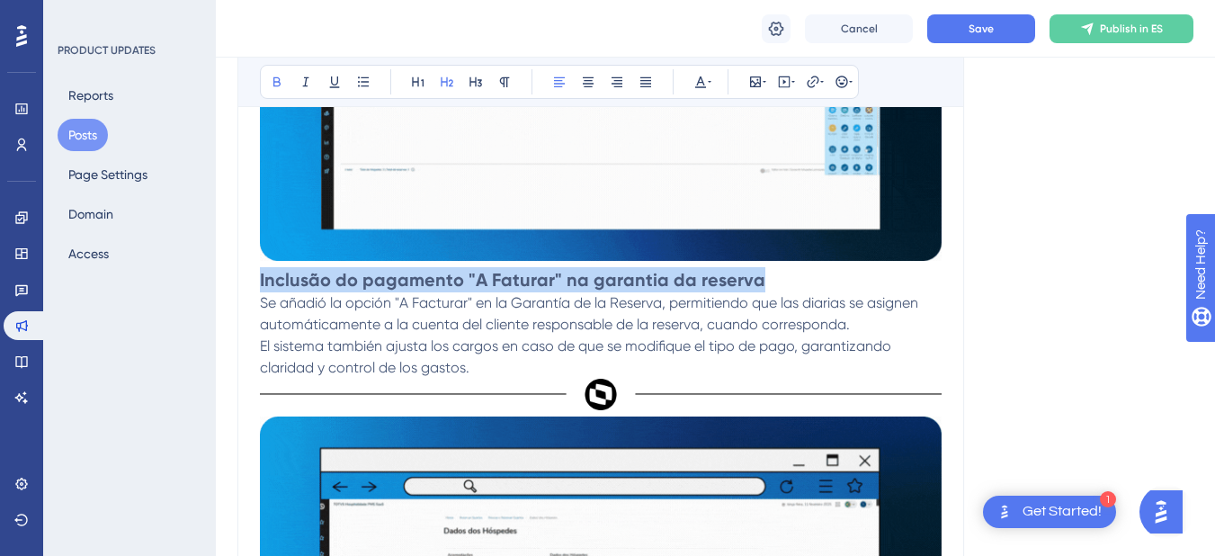
click at [752, 280] on h2 "Inclusão do pagamento "A Faturar" na garantia da reserva" at bounding box center [601, 279] width 682 height 25
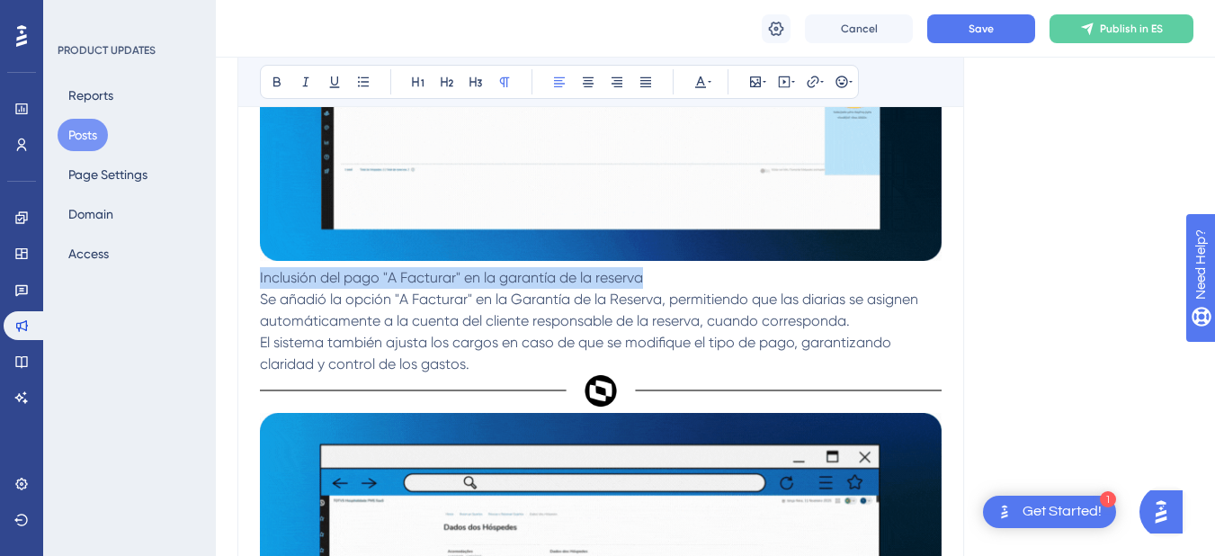
drag, startPoint x: 657, startPoint y: 279, endPoint x: 259, endPoint y: 287, distance: 397.6
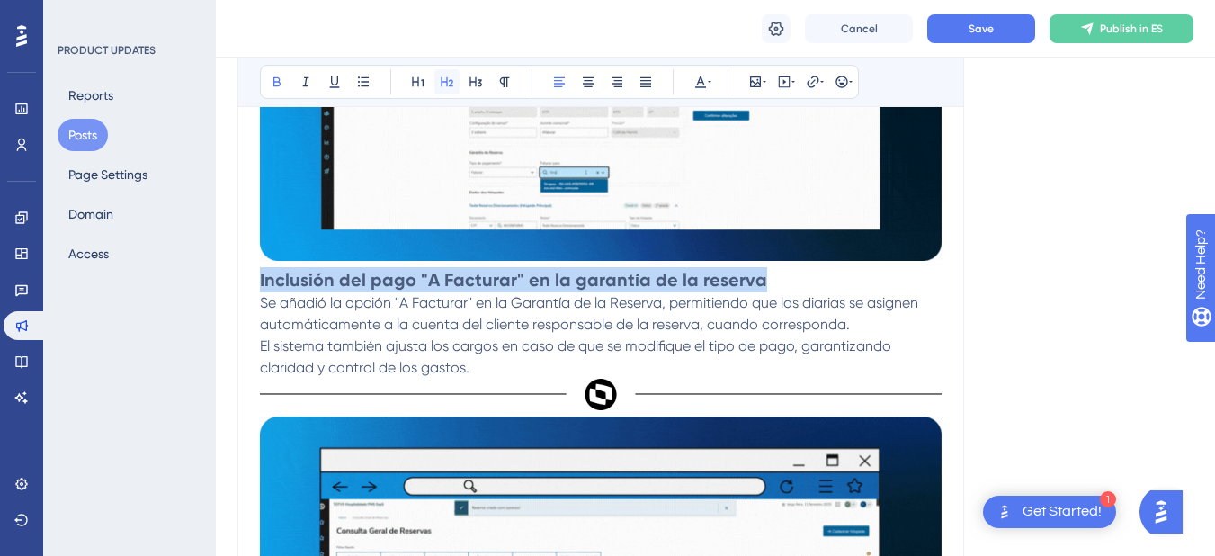
click at [442, 78] on icon at bounding box center [447, 82] width 13 height 10
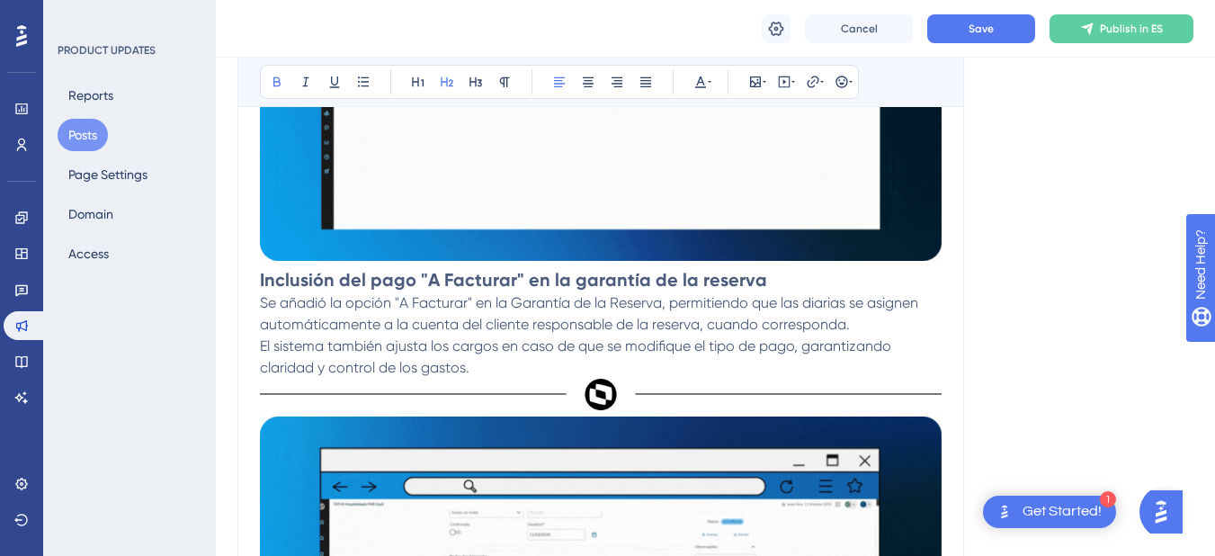
click at [1009, 311] on div "Language Spanish Upload Cover Image Suggested image width 808 px Versión 12.1.2…" at bounding box center [715, 563] width 956 height 2422
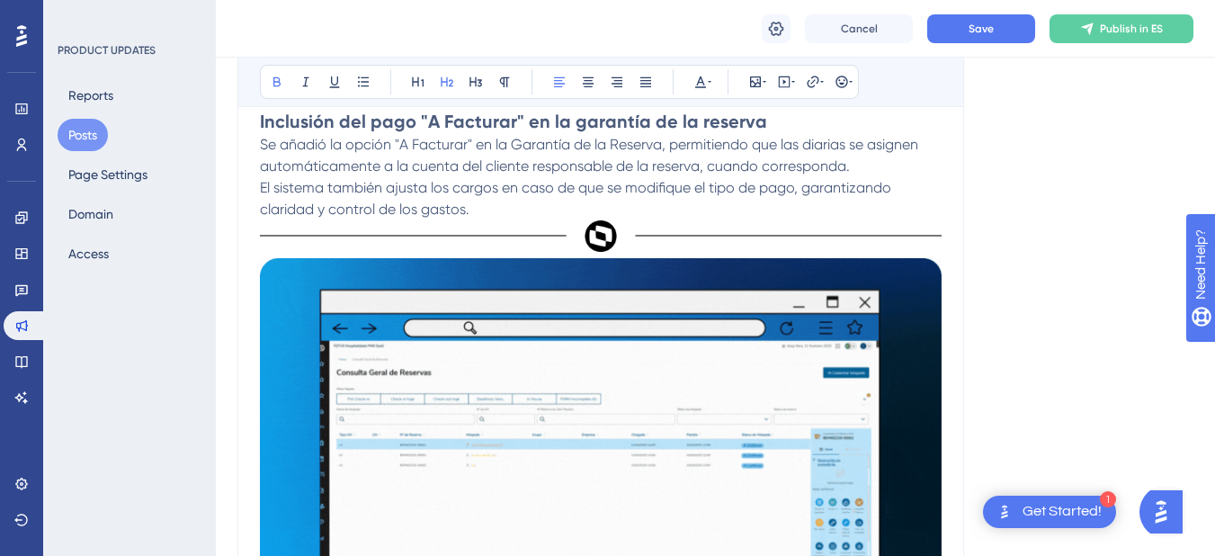
scroll to position [1122, 0]
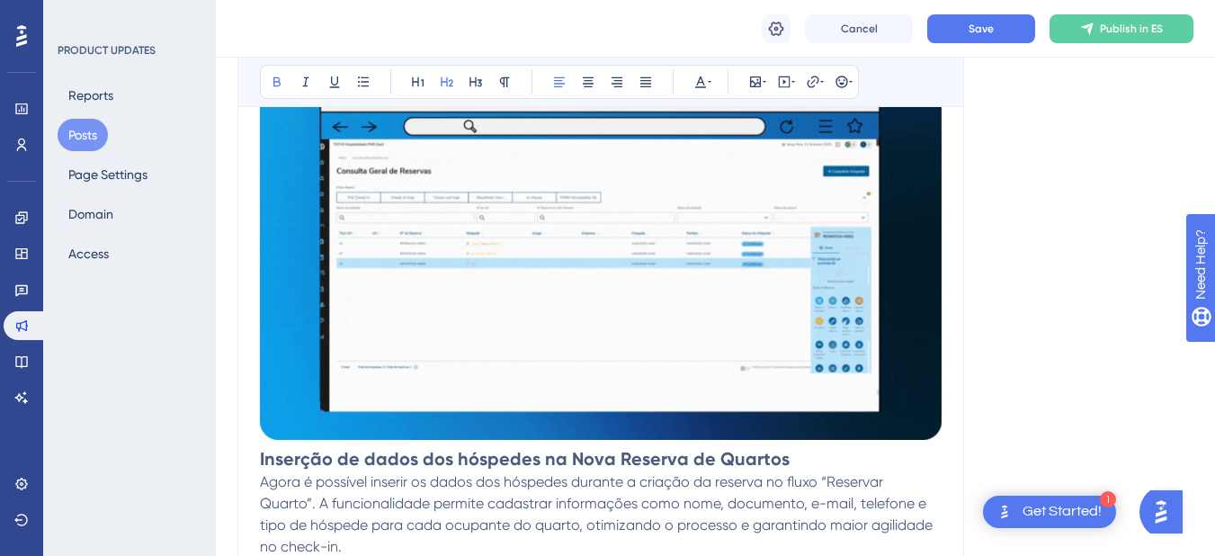
click at [753, 466] on strong "Inserção de dados dos hóspedes na Nova Reserva de Quartos" at bounding box center [525, 459] width 530 height 22
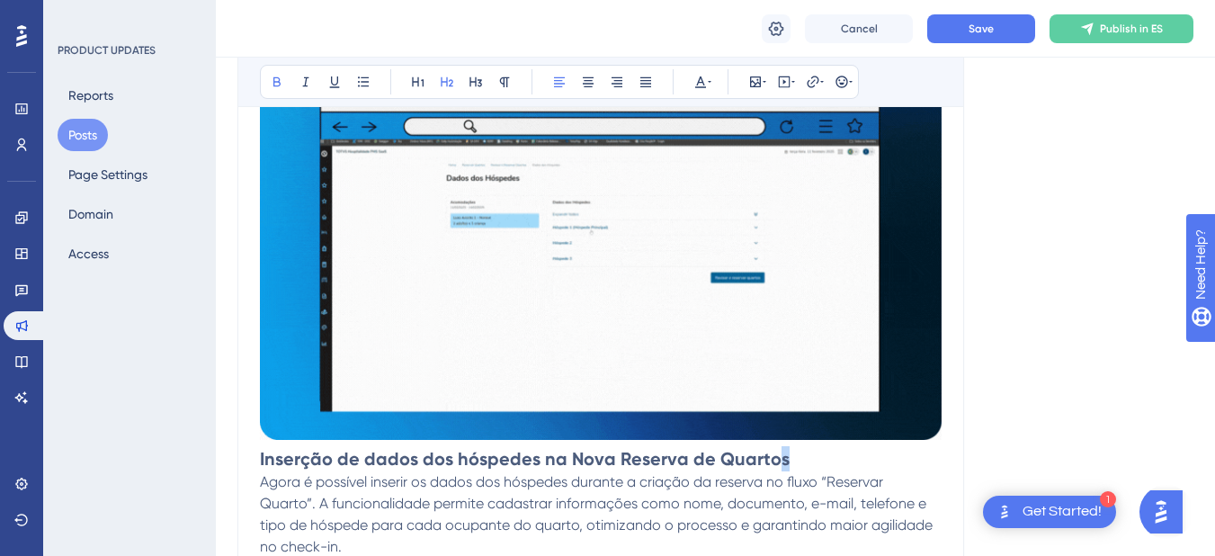
click at [773, 465] on strong "Inserção de dados dos hóspedes na Nova Reserva de Quartos" at bounding box center [525, 459] width 530 height 22
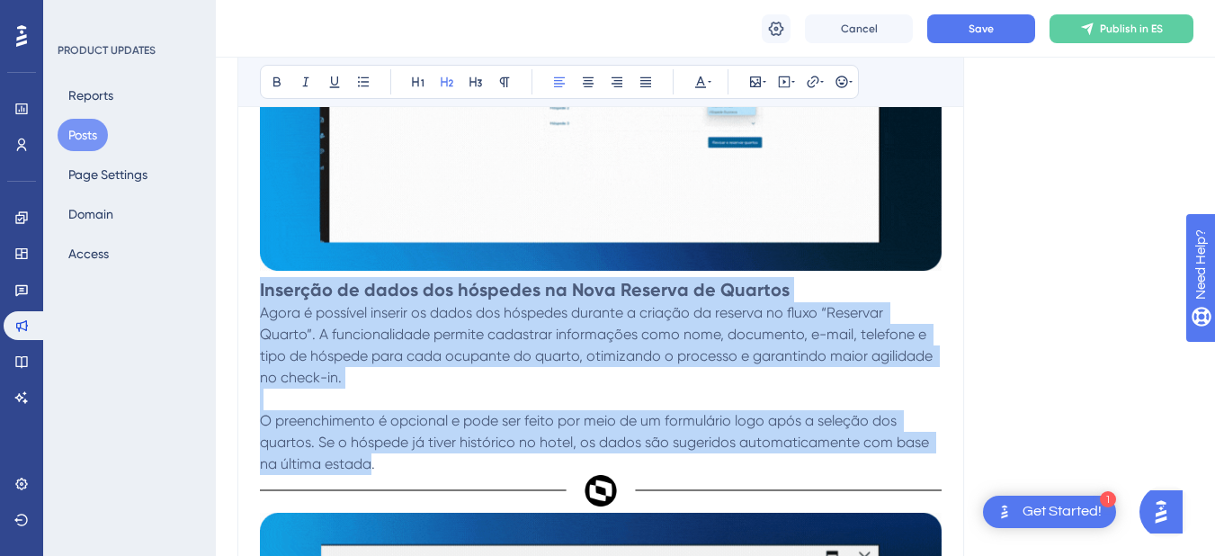
drag, startPoint x: 260, startPoint y: 465, endPoint x: 368, endPoint y: 549, distance: 136.5
click at [368, 549] on div "La nueva versión del PMS SaaS llegó el 30 de abril de 2025 con mejoras que hace…" at bounding box center [601, 140] width 682 height 1963
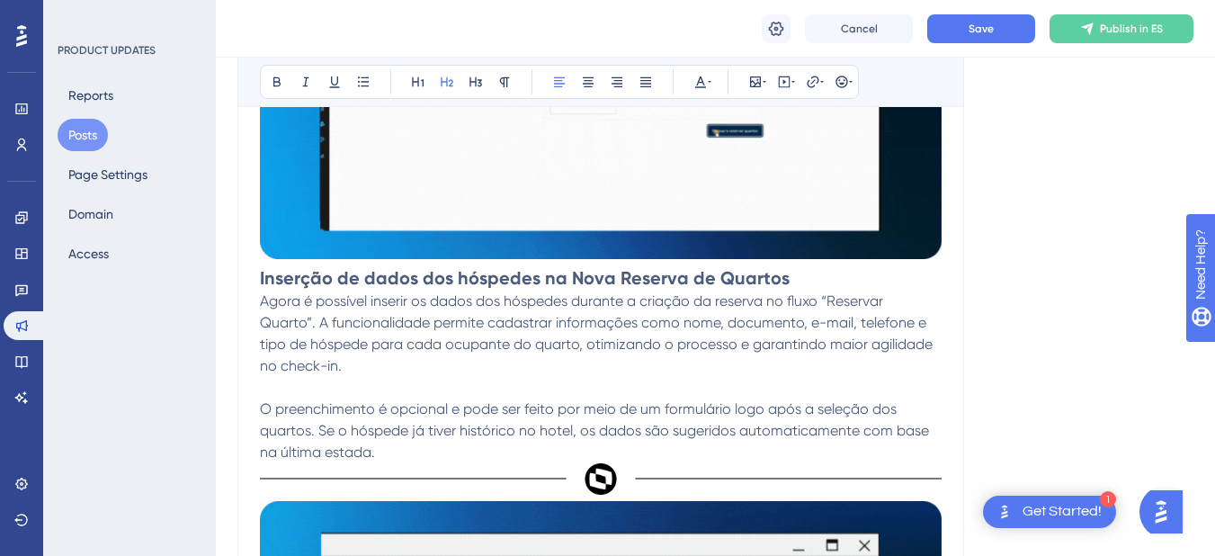
click at [257, 284] on div "Versión 12.1.2504.01 del PMS SaaS Bold Italic Underline Bullet Point Heading 1 …" at bounding box center [600, 64] width 727 height 2138
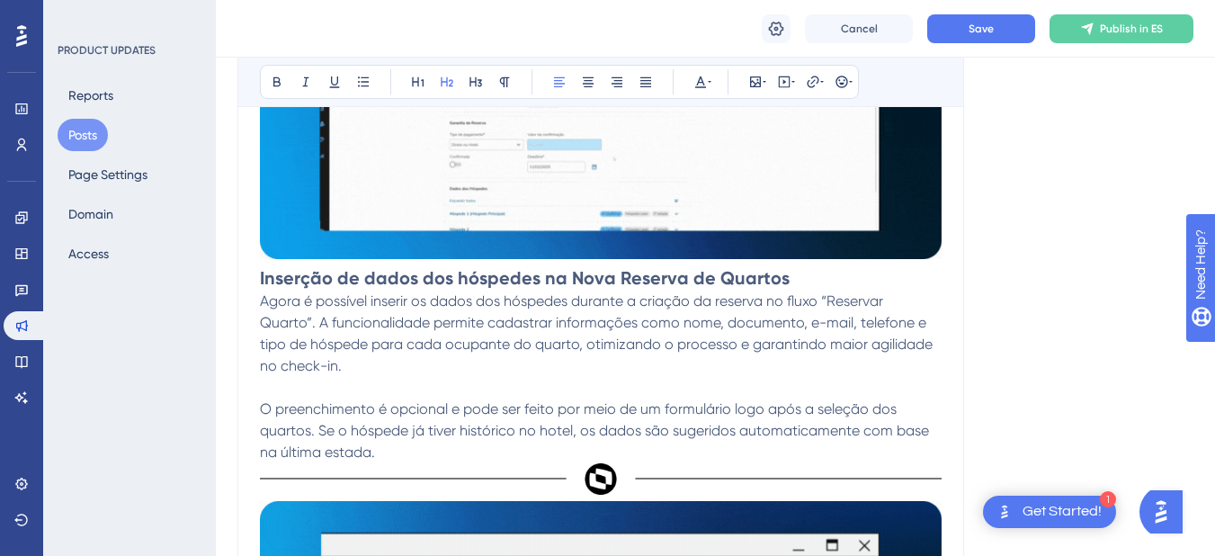
drag, startPoint x: 259, startPoint y: 280, endPoint x: 356, endPoint y: 399, distance: 154.1
click at [356, 399] on div "Versión 12.1.2504.01 del PMS SaaS Bold Italic Underline Bullet Point Heading 1 …" at bounding box center [600, 64] width 727 height 2138
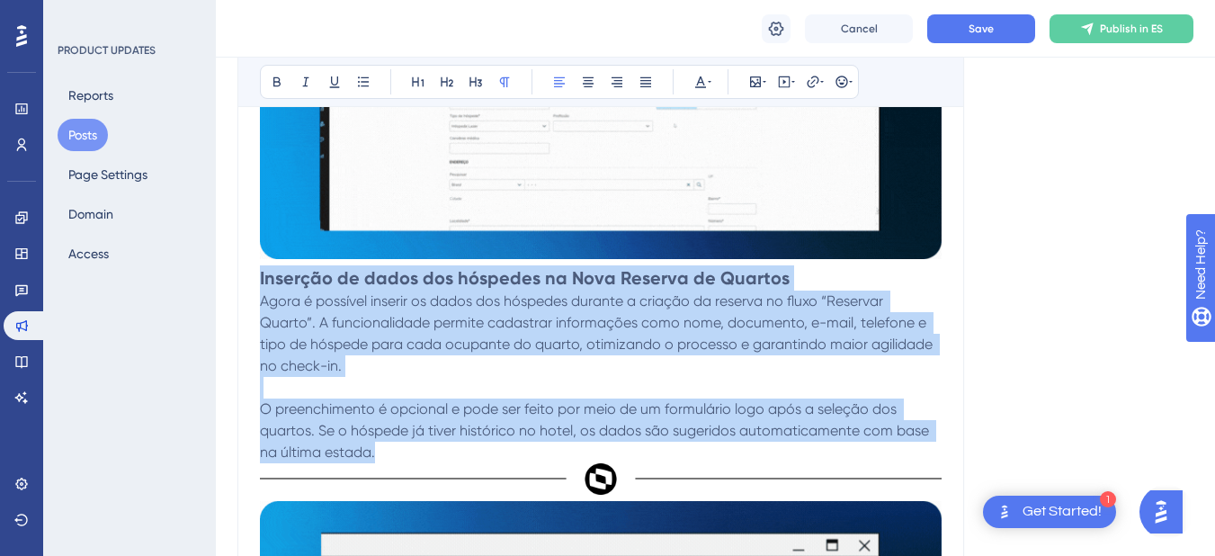
drag, startPoint x: 388, startPoint y: 452, endPoint x: 248, endPoint y: 285, distance: 217.1
click at [248, 285] on div "Versión 12.1.2504.01 del PMS SaaS Bold Italic Underline Bullet Point Heading 1 …" at bounding box center [600, 64] width 727 height 2138
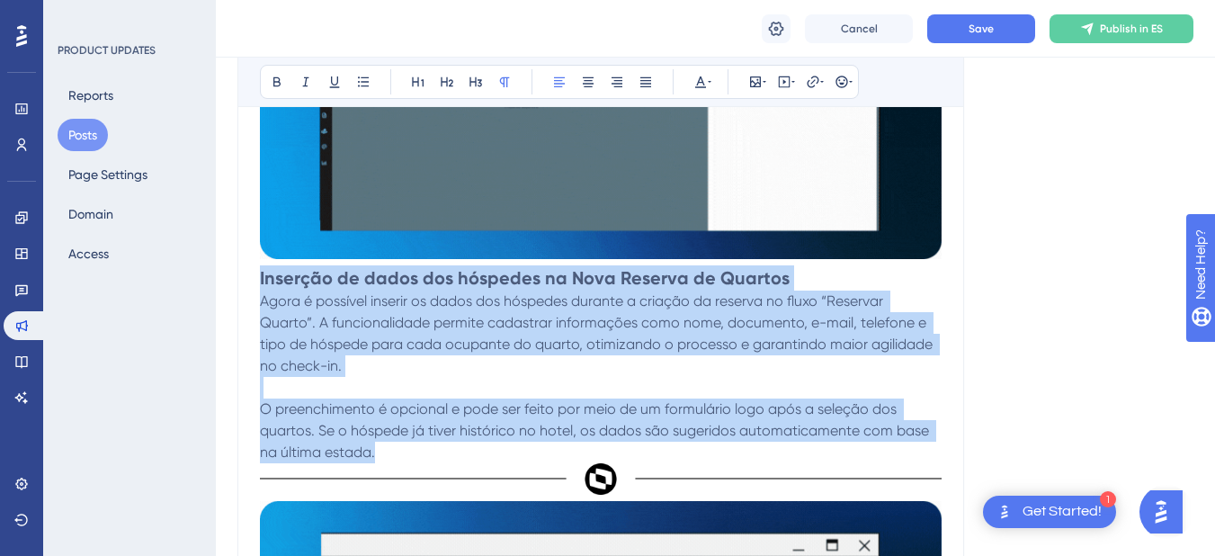
copy div "Inserção de dados dos hóspedes na Nova Reserva de Quartos Agora é possível inse…"
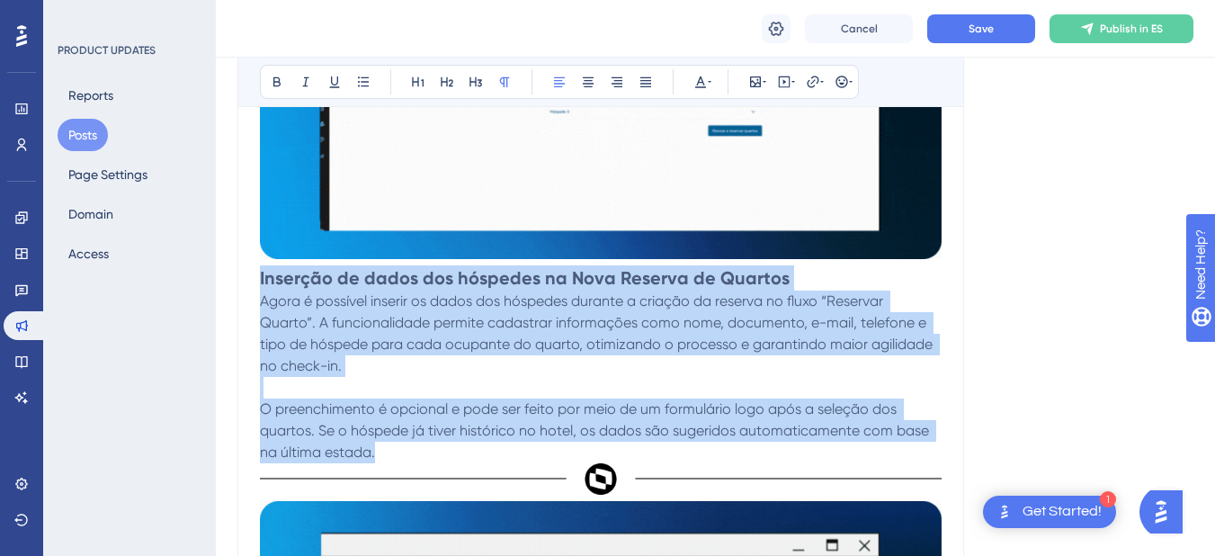
click at [384, 452] on p "Agora é possível inserir os dados dos hóspedes durante a criação da reserva no …" at bounding box center [601, 377] width 682 height 173
drag, startPoint x: 383, startPoint y: 457, endPoint x: 257, endPoint y: 282, distance: 215.2
click at [257, 282] on div "Versión 12.1.2504.01 del PMS SaaS Bold Italic Underline Bullet Point Heading 1 …" at bounding box center [600, 64] width 727 height 2138
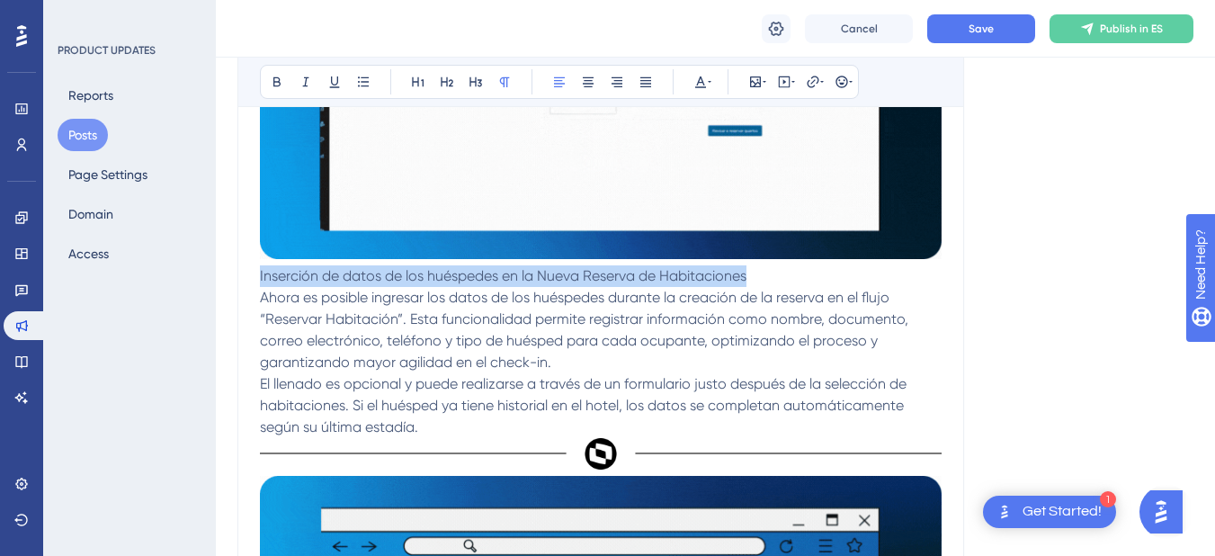
drag, startPoint x: 752, startPoint y: 277, endPoint x: 256, endPoint y: 281, distance: 495.6
click at [256, 281] on div "Versión 12.1.2504.01 del PMS SaaS Bold Italic Underline Bullet Point Heading 1 …" at bounding box center [600, 51] width 727 height 2113
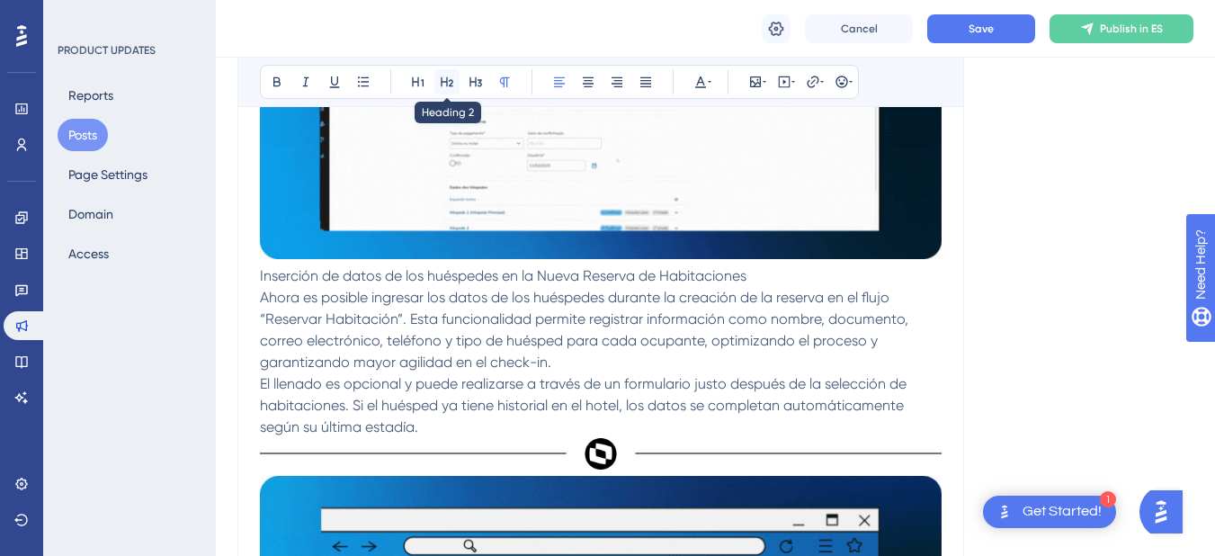
click at [444, 82] on icon at bounding box center [447, 82] width 13 height 10
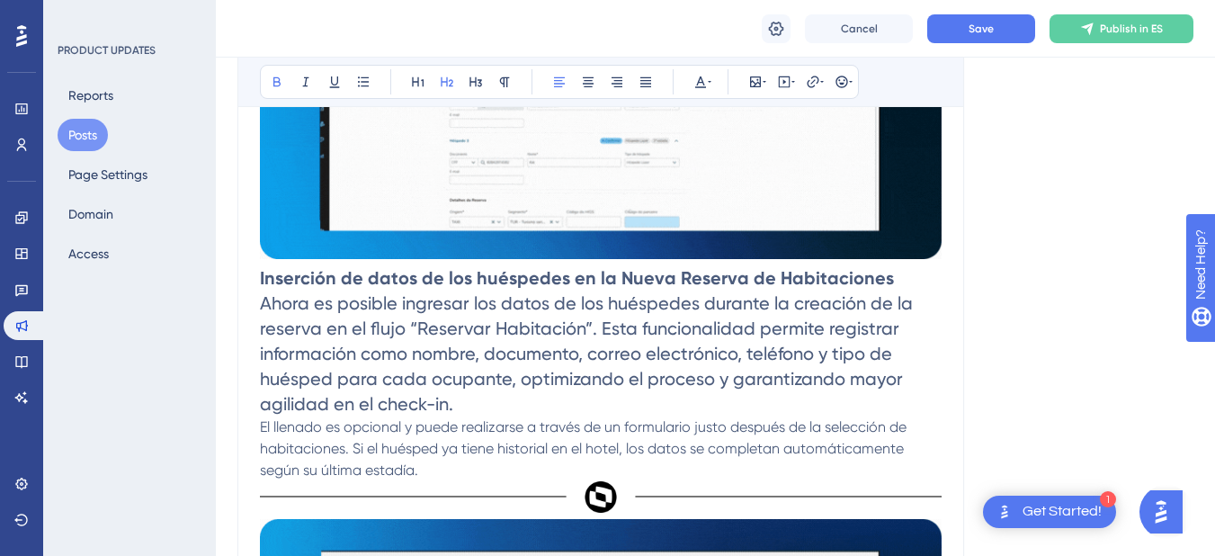
click at [1014, 298] on div "Language Spanish Upload Cover Image Suggested image width 808 px Versión 12.1.2…" at bounding box center [715, 32] width 956 height 2440
click at [467, 407] on h2 "Inserción de datos de los huéspedes en la Nueva Reserva de Habitaciones Ahora e…" at bounding box center [601, 340] width 682 height 151
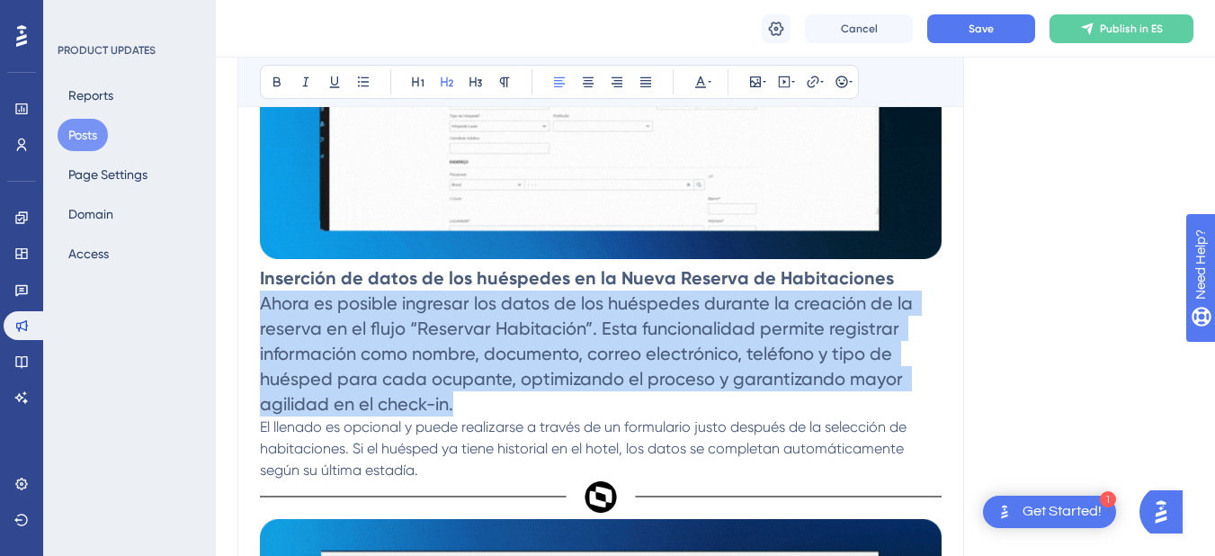
drag, startPoint x: 467, startPoint y: 407, endPoint x: 262, endPoint y: 308, distance: 227.7
click at [262, 308] on h2 "Inserción de datos de los huéspedes en la Nueva Reserva de Habitaciones Ahora e…" at bounding box center [601, 340] width 682 height 151
click at [439, 86] on button at bounding box center [446, 81] width 25 height 25
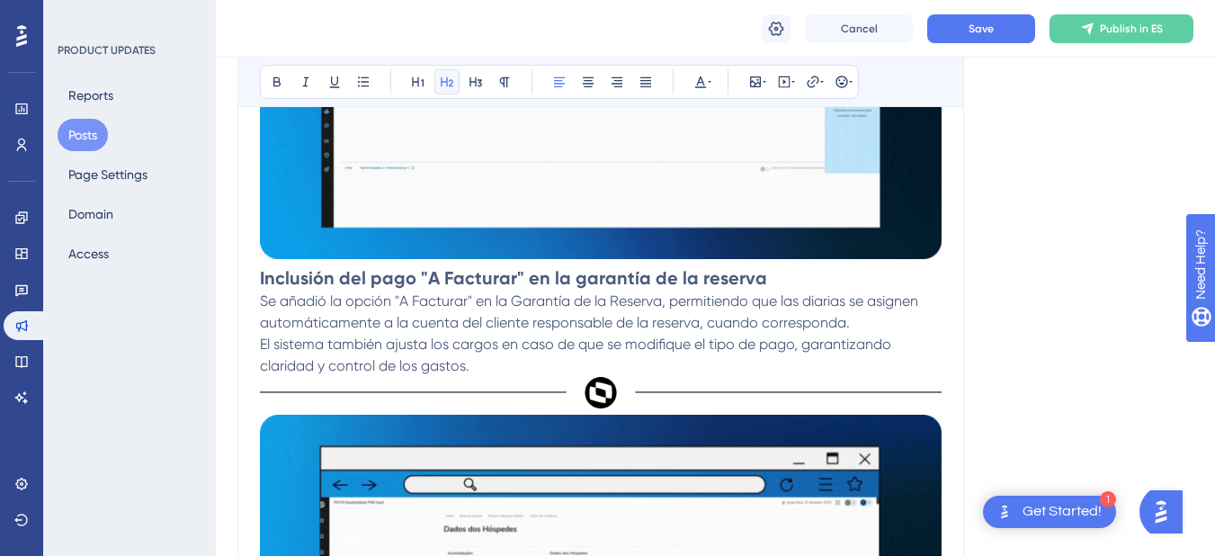
scroll to position [764, 0]
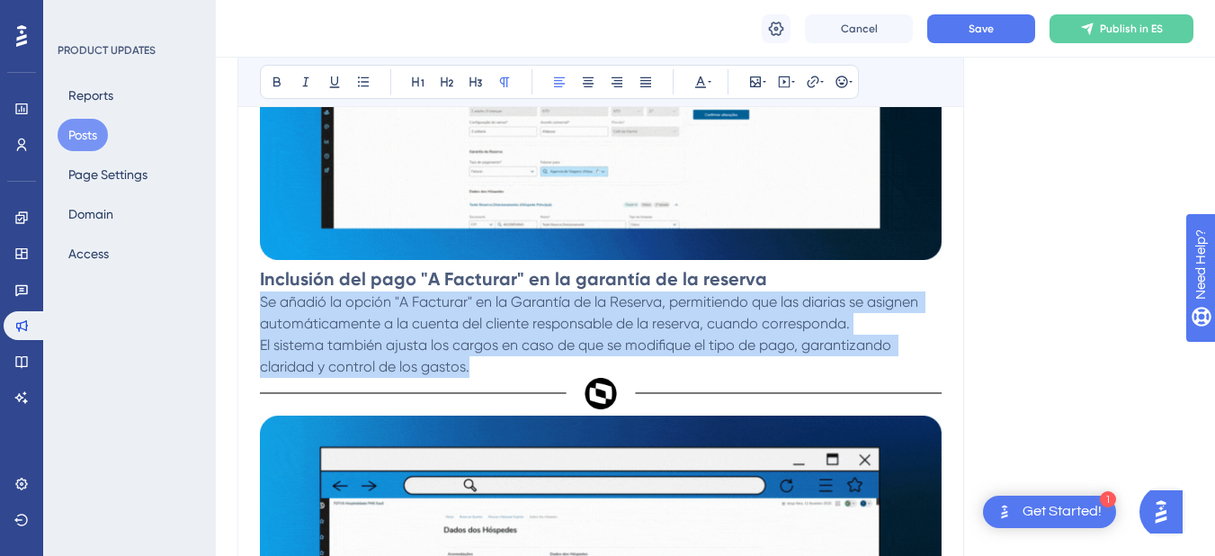
drag, startPoint x: 478, startPoint y: 371, endPoint x: 261, endPoint y: 308, distance: 225.7
click at [261, 308] on p "Se añadió la opción "A Facturar" en la Garantía de la Reserva, permitiendo que …" at bounding box center [601, 334] width 682 height 86
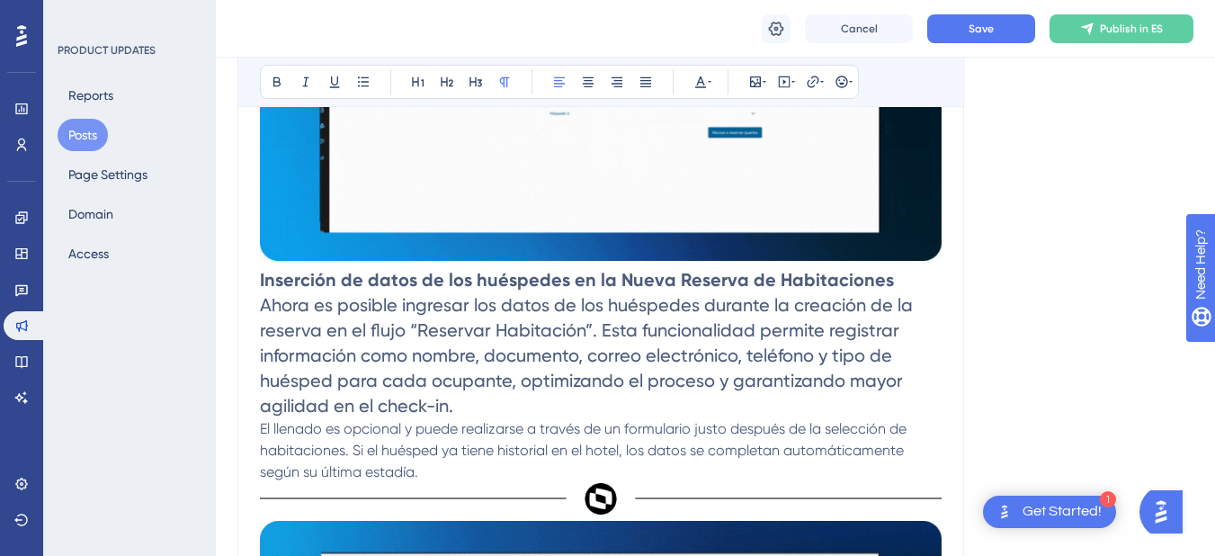
scroll to position [1303, 0]
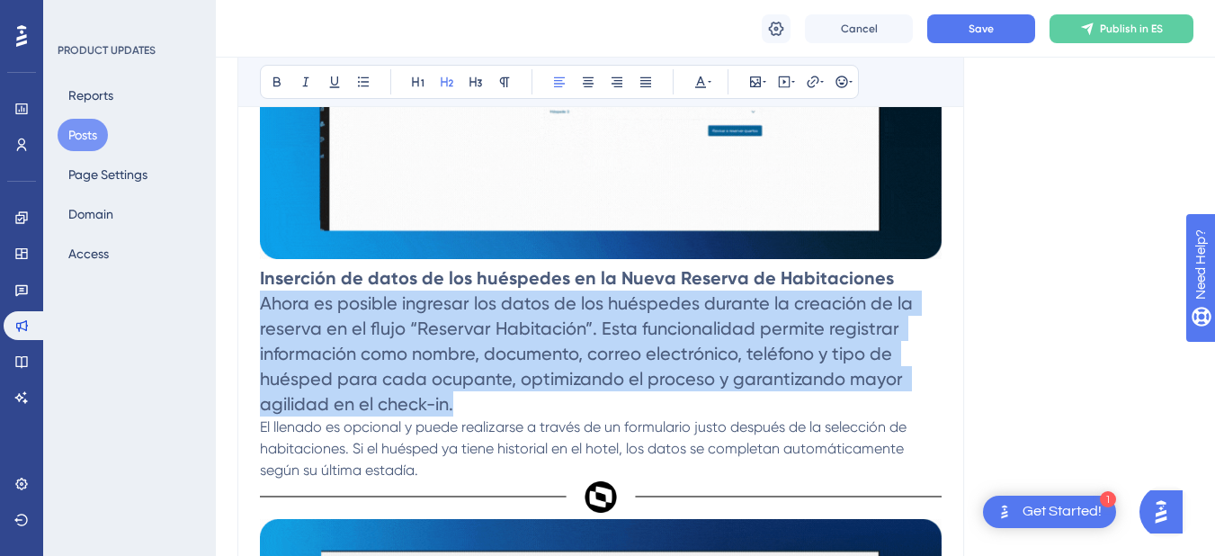
drag, startPoint x: 469, startPoint y: 411, endPoint x: 258, endPoint y: 304, distance: 236.9
click at [258, 304] on div "Versión 12.1.2504.01 del PMS SaaS Bold Italic Underline Bullet Point Heading 1 …" at bounding box center [600, 73] width 727 height 2156
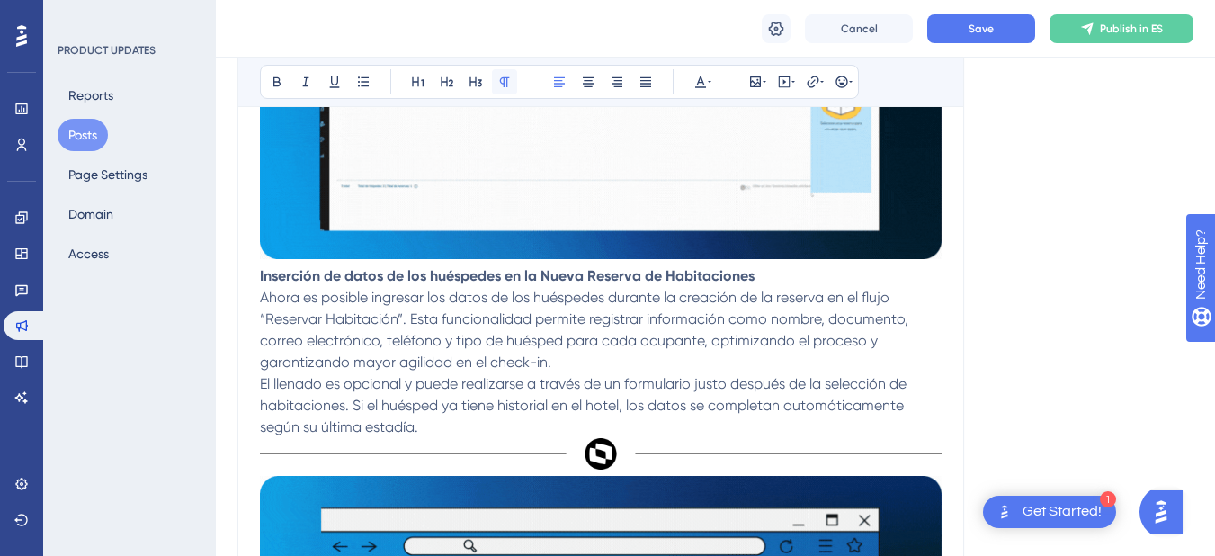
click at [512, 82] on button at bounding box center [504, 81] width 25 height 25
click at [757, 279] on p "Inserción de datos de los huéspedes en la Nueva Reserva de Habitaciones Ahora e…" at bounding box center [601, 319] width 682 height 108
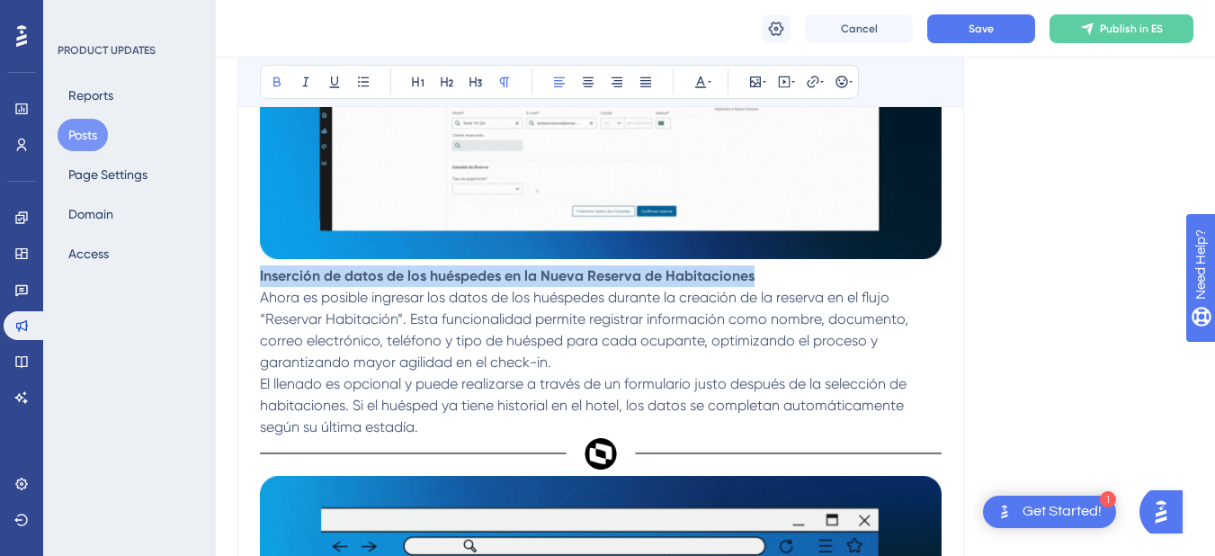
drag, startPoint x: 732, startPoint y: 273, endPoint x: 256, endPoint y: 280, distance: 475.8
click at [256, 280] on div "Versión 12.1.2504.01 del PMS SaaS Bold Italic Underline Bullet Point Heading 1 …" at bounding box center [600, 51] width 727 height 2113
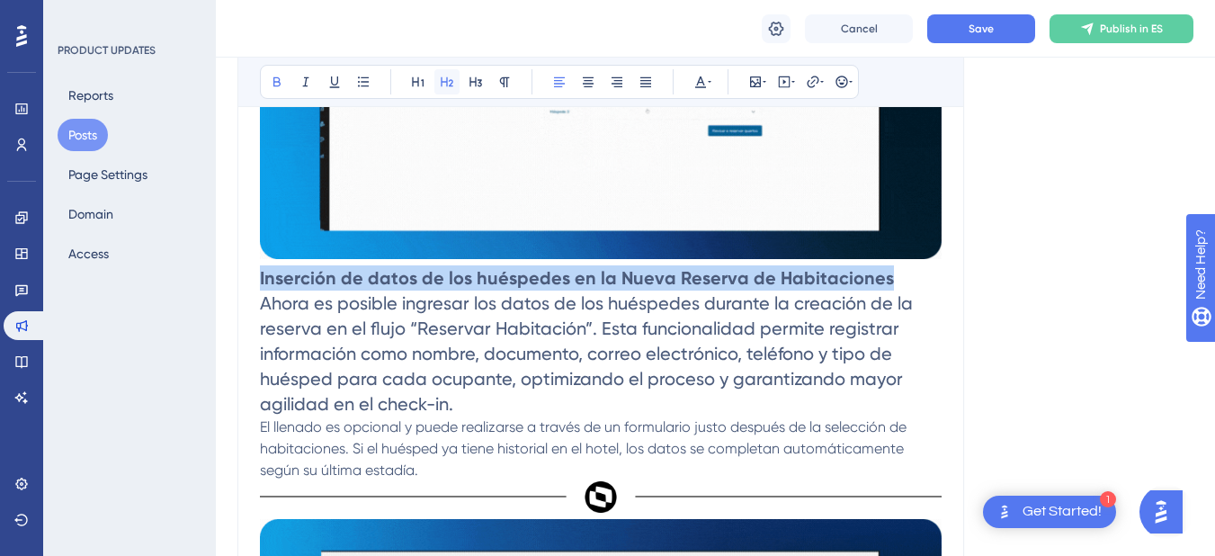
click at [444, 83] on icon at bounding box center [447, 82] width 14 height 14
click at [885, 271] on h2 "Inserción de datos de los huéspedes en la Nueva Reserva de Habitaciones Ahora e…" at bounding box center [601, 340] width 682 height 151
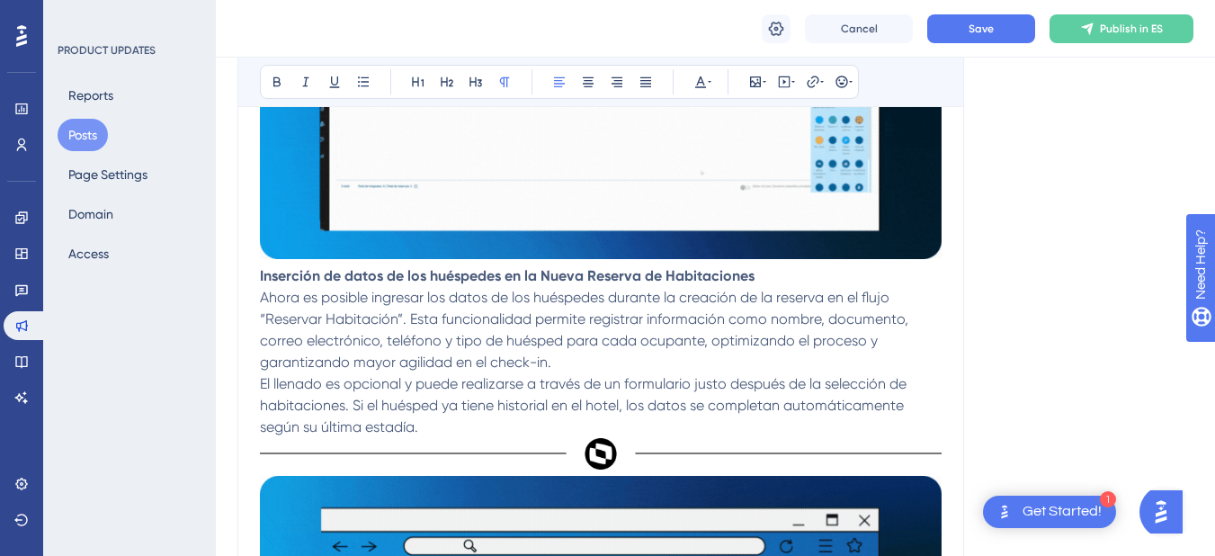
click at [379, 337] on span "Ahora es posible ingresar los datos de los huéspedes durante la creación de la …" at bounding box center [586, 330] width 652 height 82
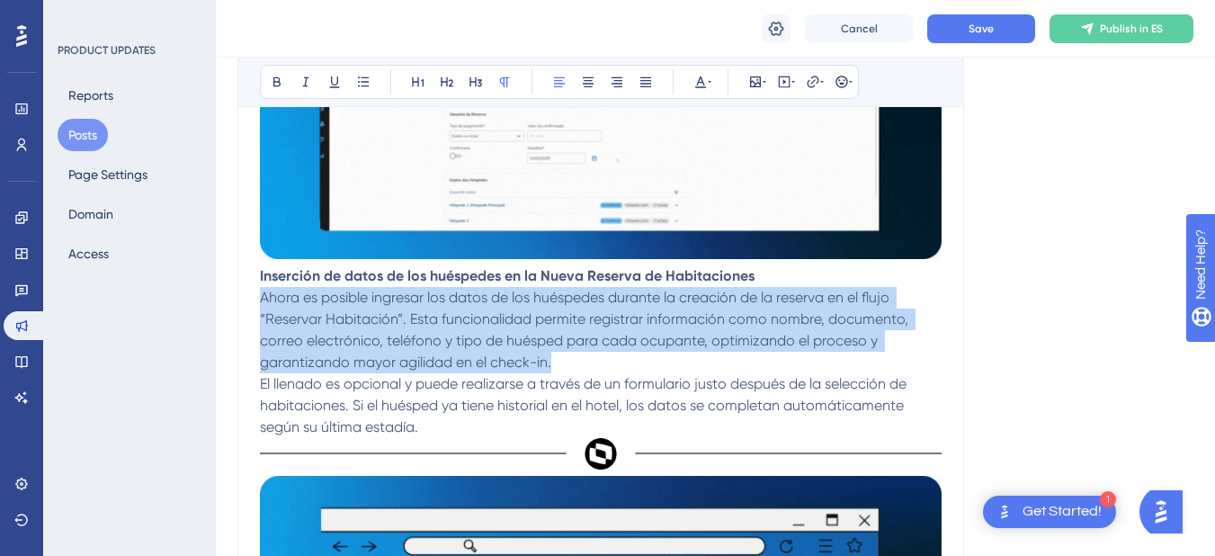
drag, startPoint x: 261, startPoint y: 300, endPoint x: 575, endPoint y: 362, distance: 319.8
click at [575, 362] on p "Inserción de datos de los huéspedes en la Nueva Reserva de Habitaciones Ahora e…" at bounding box center [601, 319] width 682 height 108
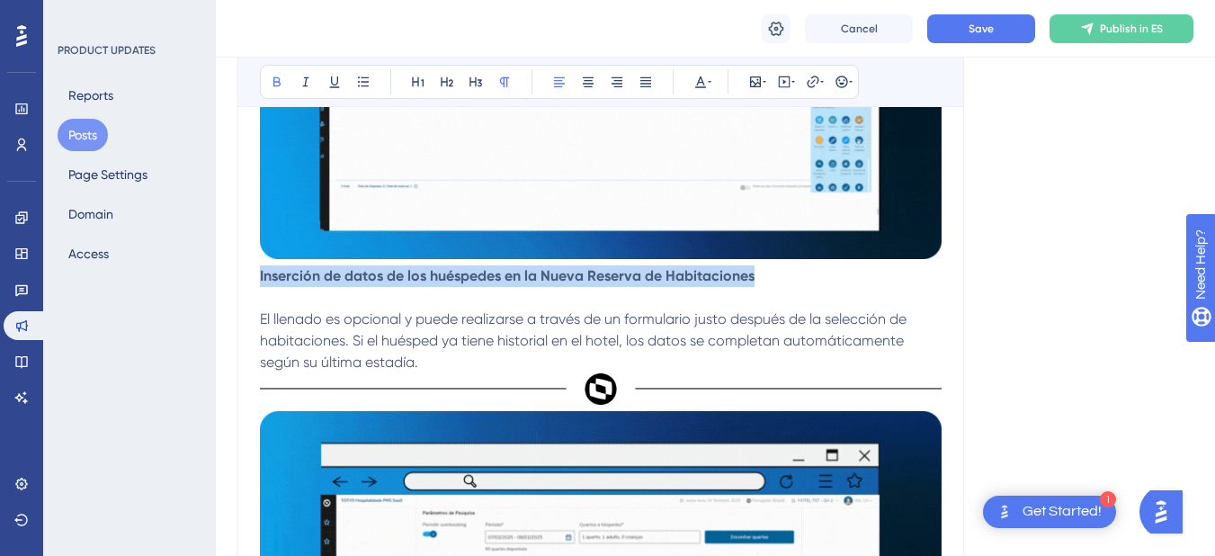
drag, startPoint x: 756, startPoint y: 275, endPoint x: 255, endPoint y: 281, distance: 501.9
click at [255, 281] on div "Versión 12.1.2504.01 del PMS SaaS Bold Italic Underline Bullet Point Heading 1 …" at bounding box center [600, 19] width 727 height 2048
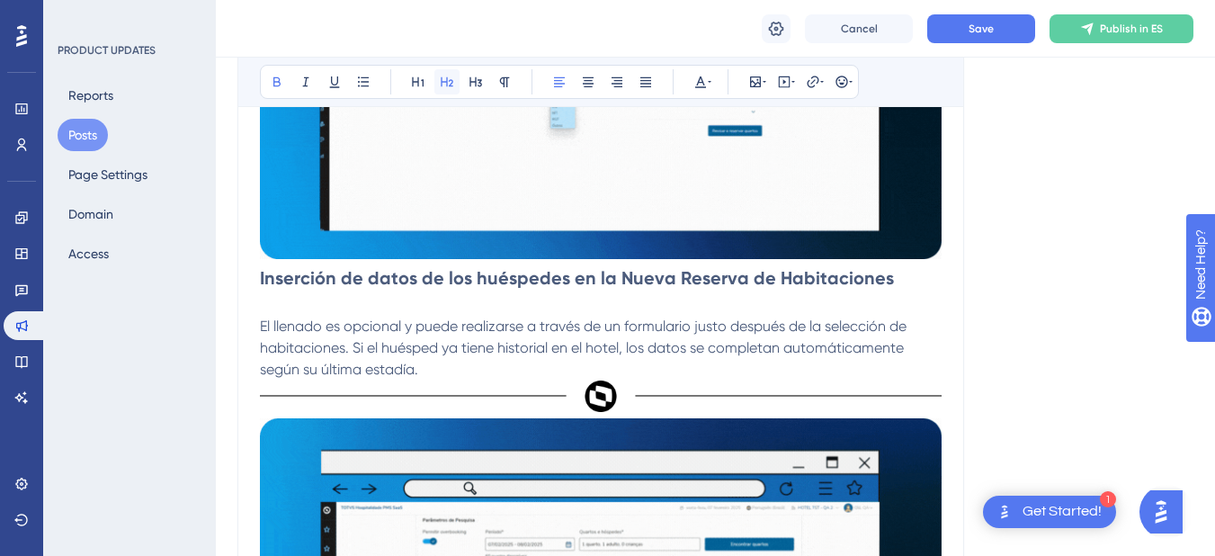
click at [450, 76] on icon at bounding box center [447, 82] width 14 height 14
click at [263, 332] on span "El llenado es opcional y puede realizarse a través de un formulario justo despu…" at bounding box center [585, 347] width 650 height 60
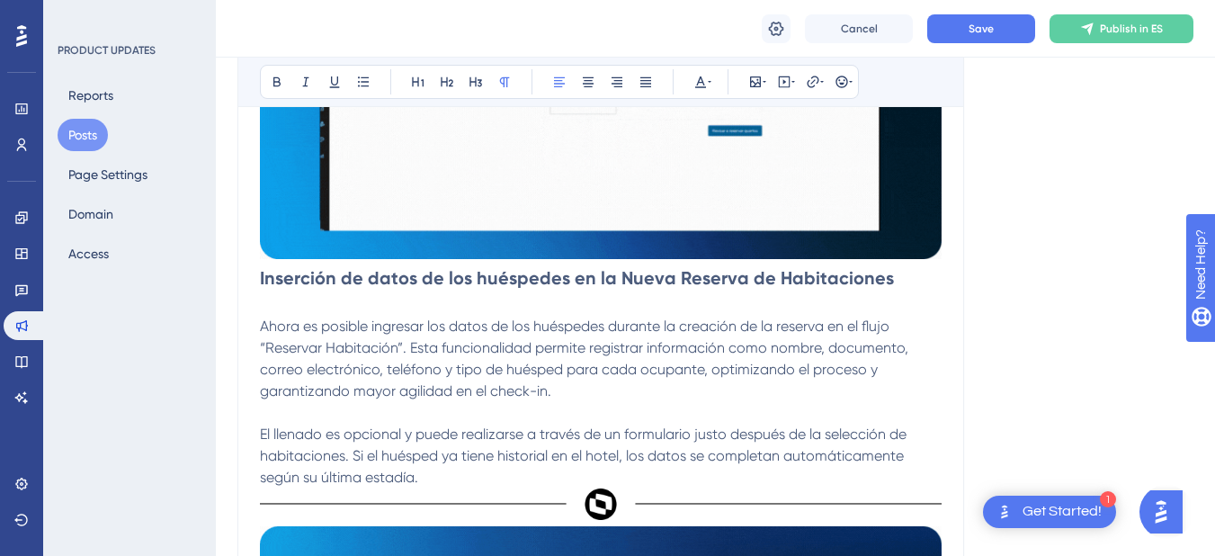
click at [262, 326] on span "Ahora es posible ingresar los datos de los huéspedes durante la creación de la …" at bounding box center [586, 358] width 652 height 82
click at [578, 300] on h2 "Inserción de datos de los huéspedes en la Nueva Reserva de Habitaciones" at bounding box center [601, 290] width 682 height 50
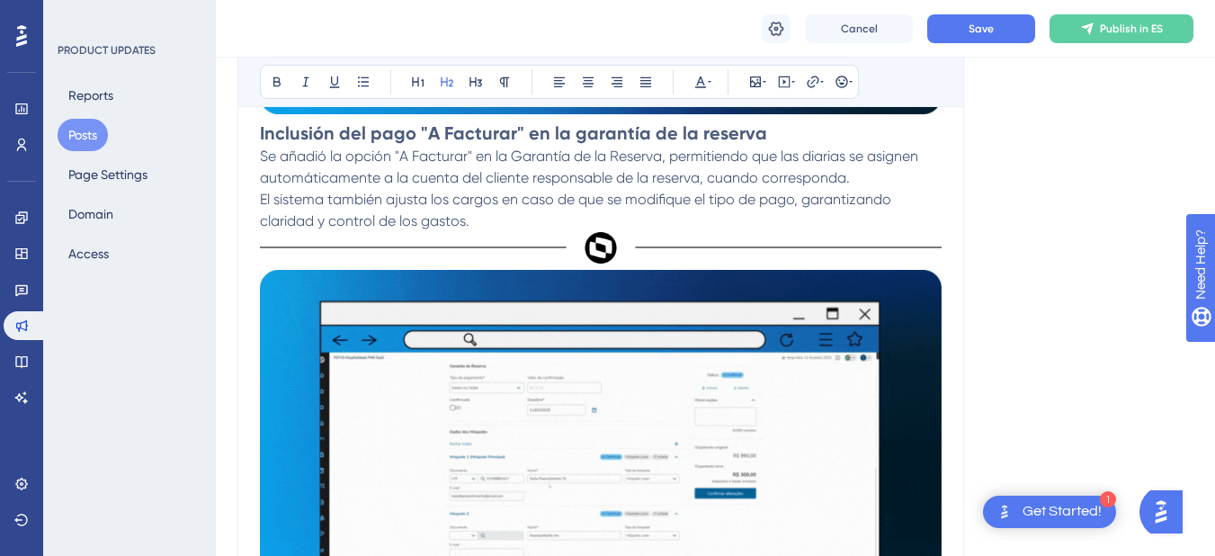
scroll to position [854, 0]
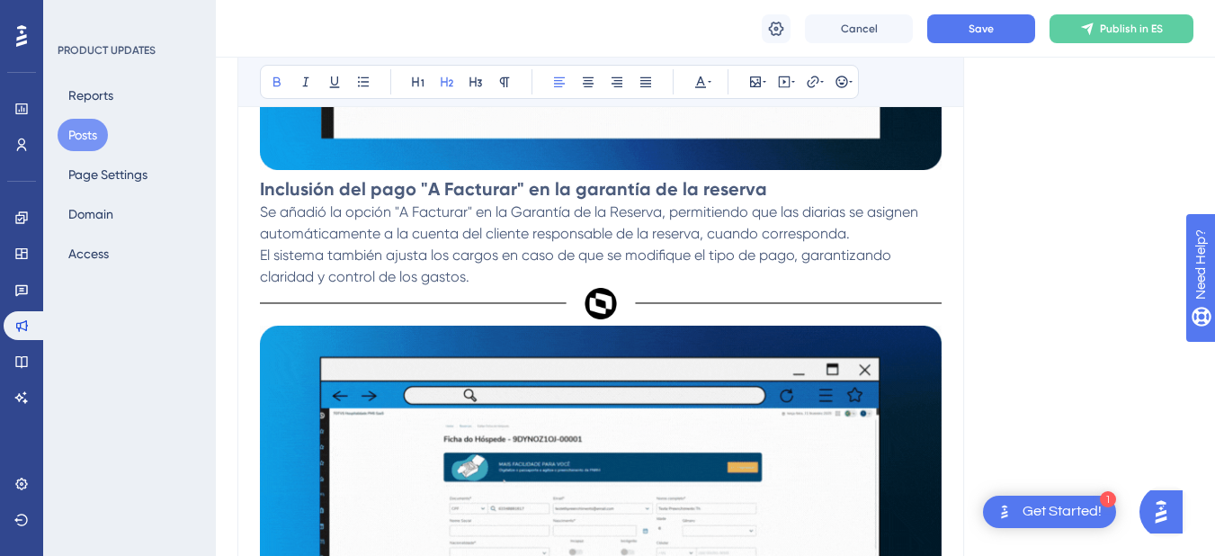
click at [788, 185] on h2 "Inclusión del pago "A Facturar" en la garantía de la reserva" at bounding box center [601, 188] width 682 height 25
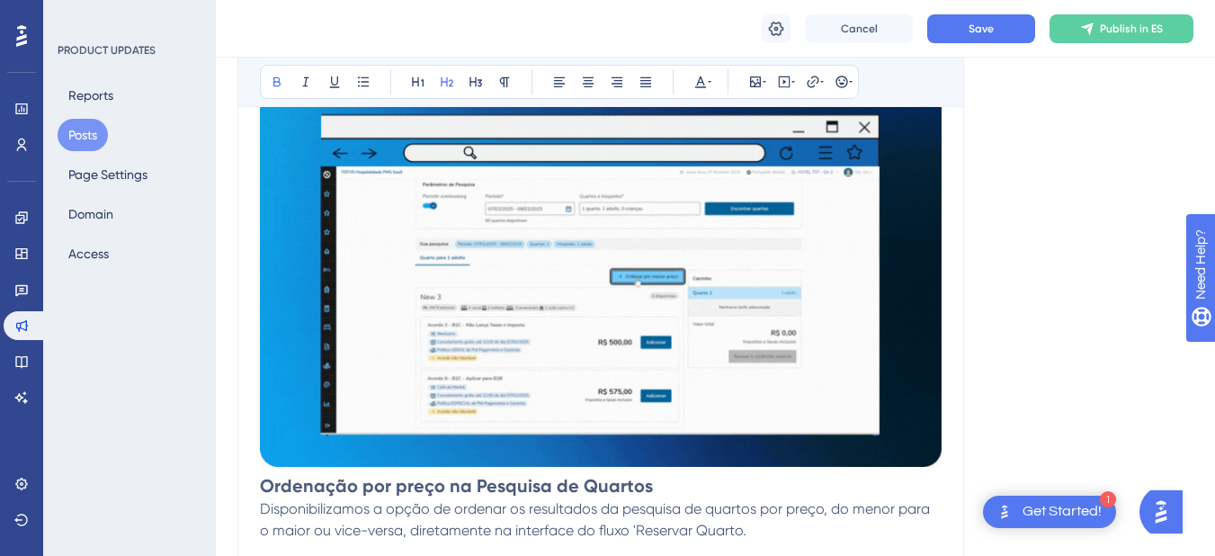
scroll to position [2023, 0]
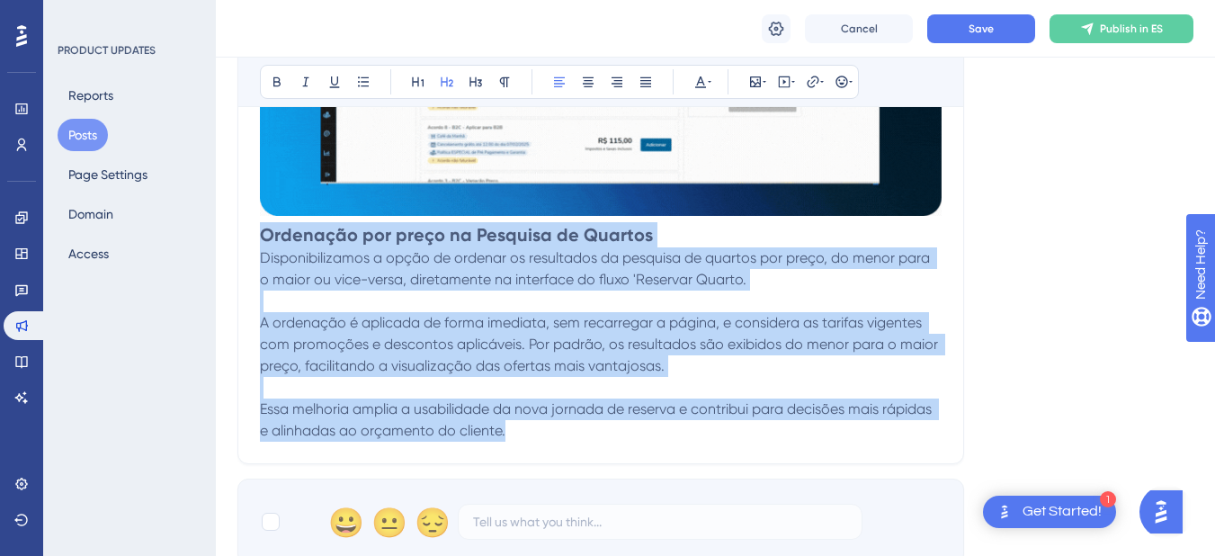
drag, startPoint x: 262, startPoint y: 235, endPoint x: 591, endPoint y: 445, distance: 390.7
copy div "Ordenação por preço na Pesquisa de Quartos Disponibilizamos a opção de ordenar …"
click at [264, 257] on span "Disponibilizamos a opção de ordenar os resultados da pesquisa de quartos por pr…" at bounding box center [597, 268] width 674 height 39
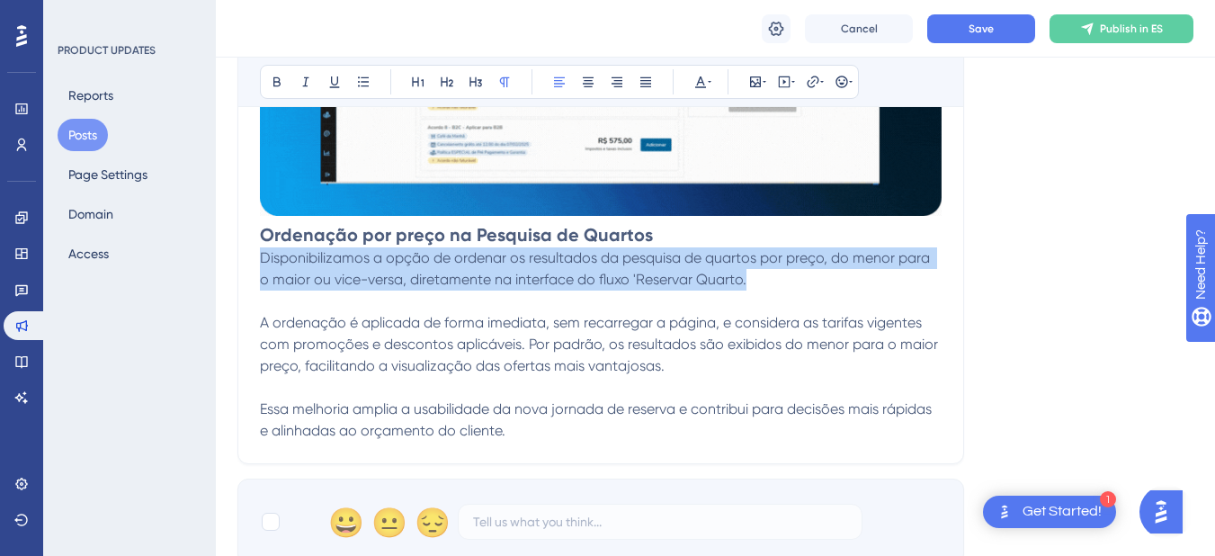
drag, startPoint x: 264, startPoint y: 262, endPoint x: 744, endPoint y: 280, distance: 479.7
click at [744, 280] on span "Disponibilizamos a opção de ordenar os resultados da pesquisa de quartos por pr…" at bounding box center [597, 268] width 674 height 39
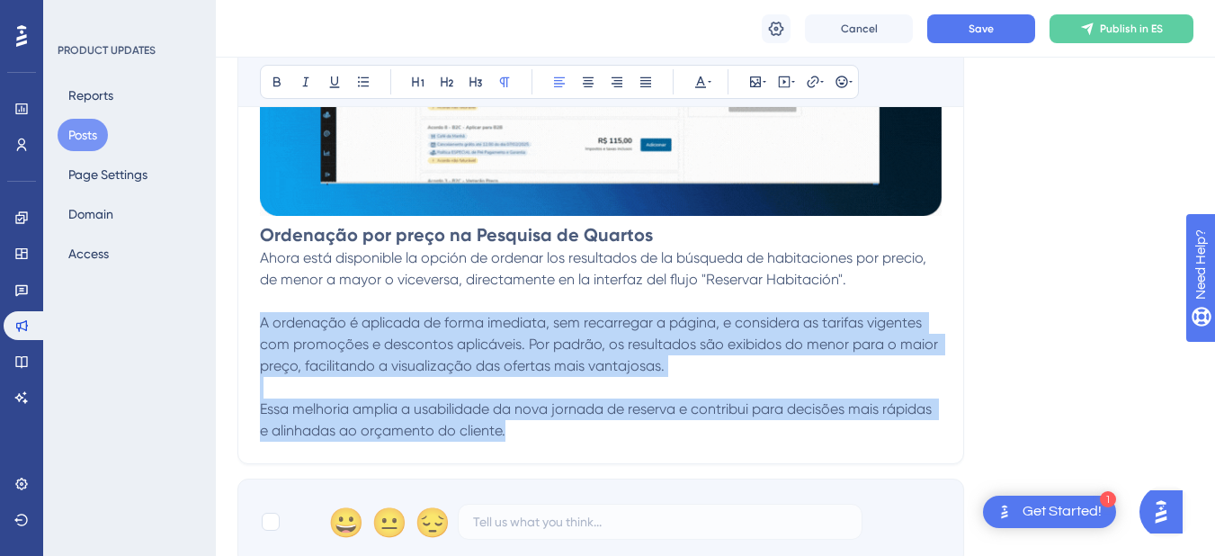
drag, startPoint x: 264, startPoint y: 321, endPoint x: 700, endPoint y: 432, distance: 450.0
click at [700, 432] on p "Ahora está disponible la opción de ordenar los resultados de la búsqueda de hab…" at bounding box center [601, 344] width 682 height 194
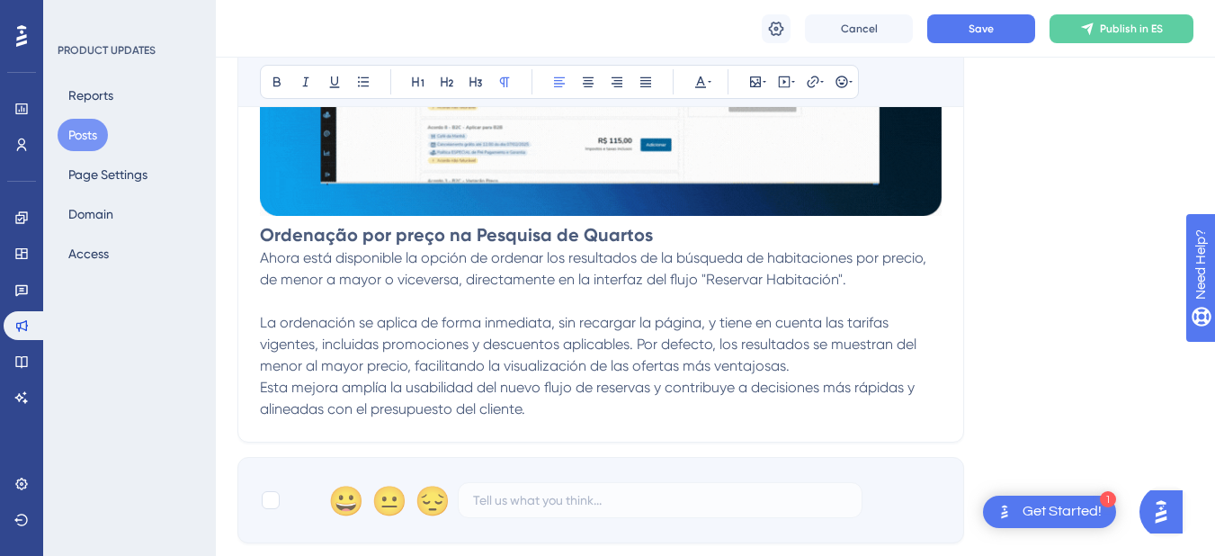
click at [835, 367] on p "Ahora está disponible la opción de ordenar los resultados de la búsqueda de hab…" at bounding box center [601, 312] width 682 height 130
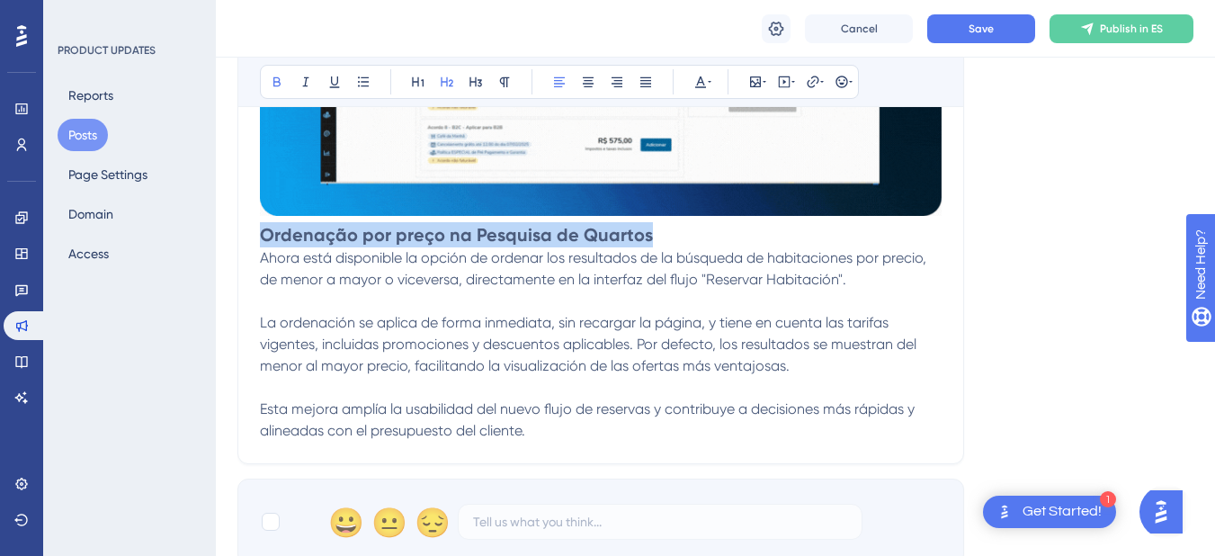
drag, startPoint x: 263, startPoint y: 229, endPoint x: 642, endPoint y: 240, distance: 379.7
click at [642, 240] on strong "Ordenação por preço na Pesquisa de Quartos" at bounding box center [456, 235] width 393 height 22
drag, startPoint x: 722, startPoint y: 235, endPoint x: 246, endPoint y: 245, distance: 475.9
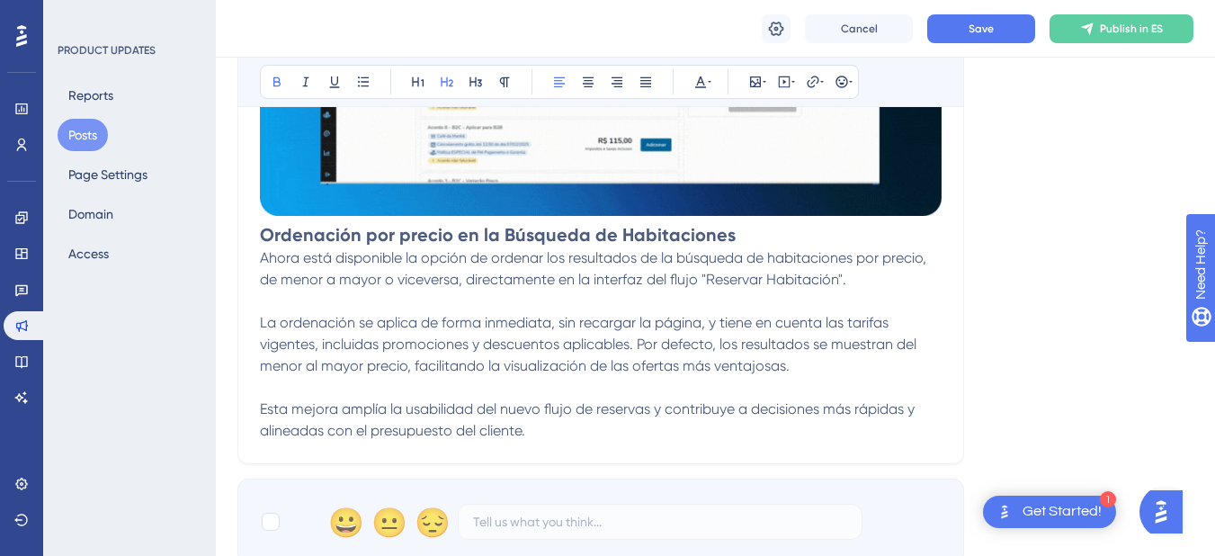
click at [749, 241] on h2 "Ordenación por precio en la Búsqueda de Habitaciones" at bounding box center [601, 234] width 682 height 25
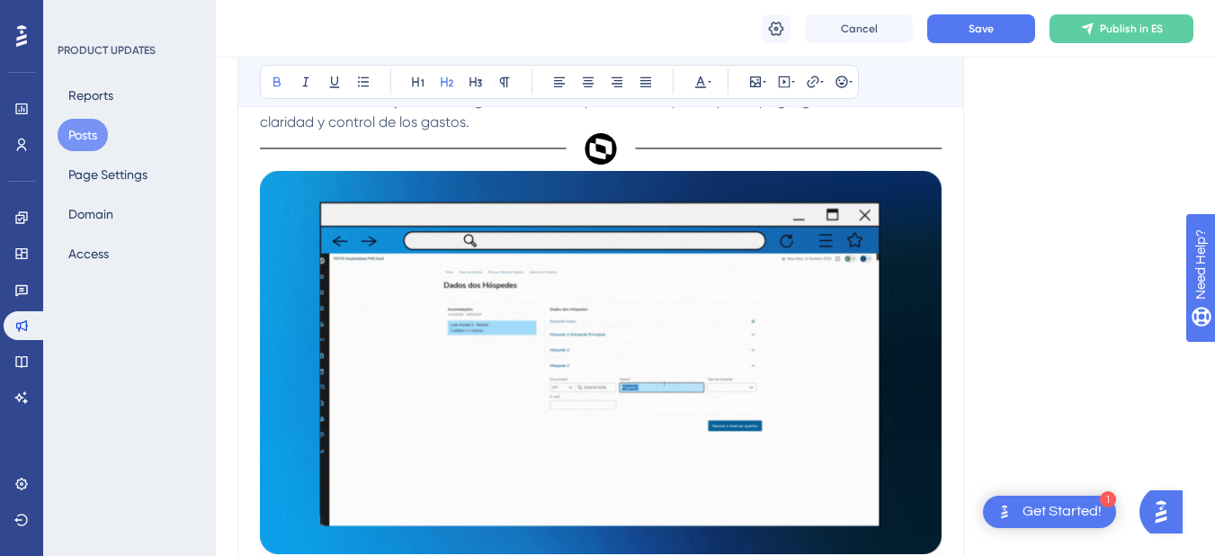
scroll to position [764, 0]
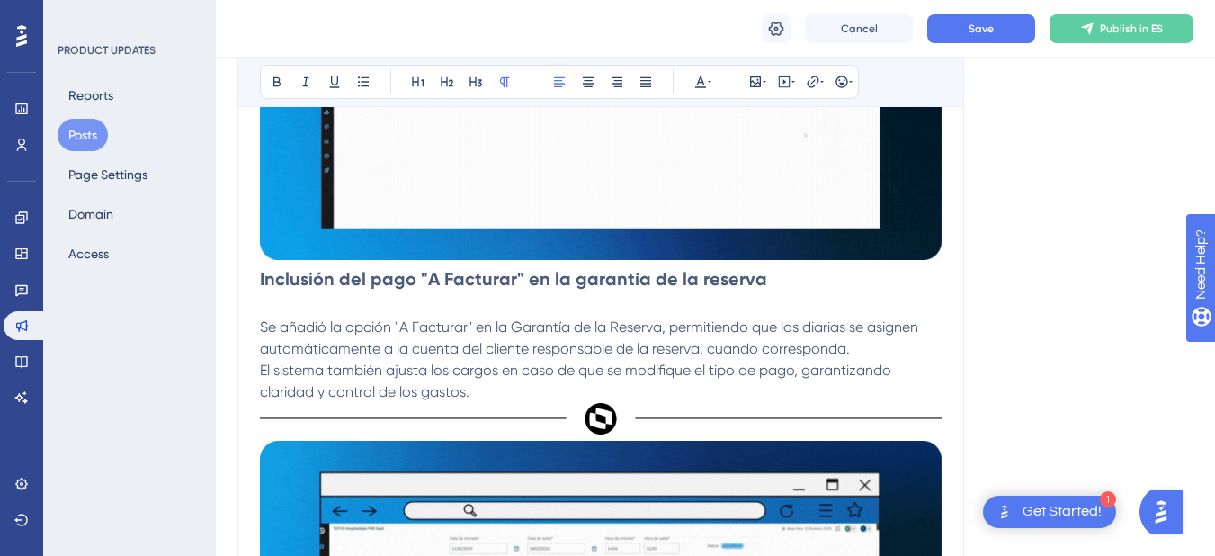
click at [889, 341] on p "Se añadió la opción "A Facturar" en la Garantía de la Reserva, permitiendo que …" at bounding box center [601, 360] width 682 height 86
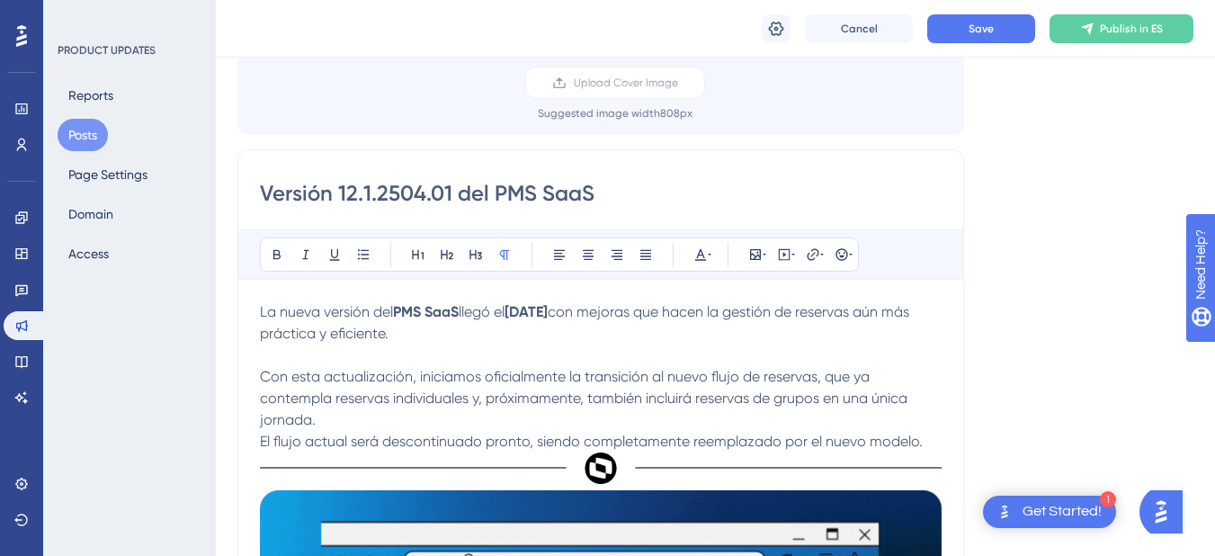
scroll to position [134, 0]
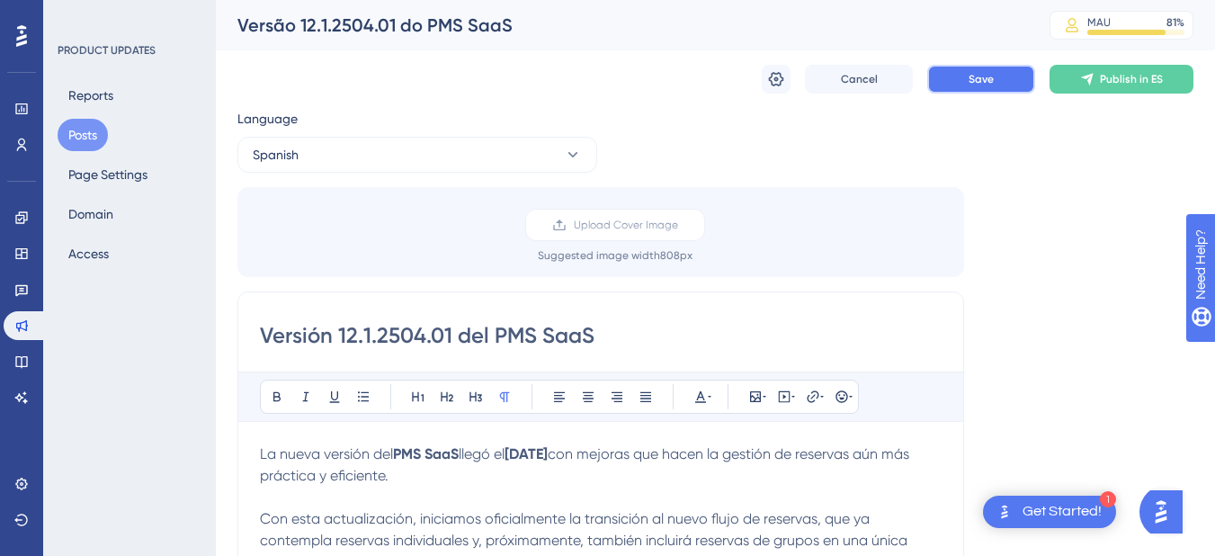
click at [942, 81] on button "Save" at bounding box center [981, 79] width 108 height 29
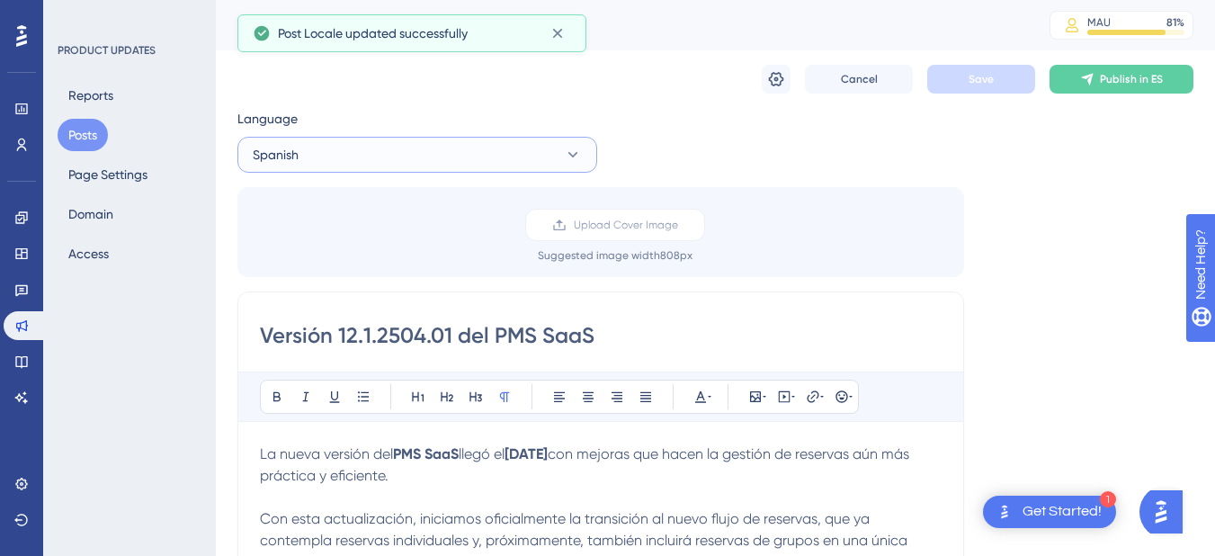
click at [372, 164] on button "Spanish" at bounding box center [417, 155] width 360 height 36
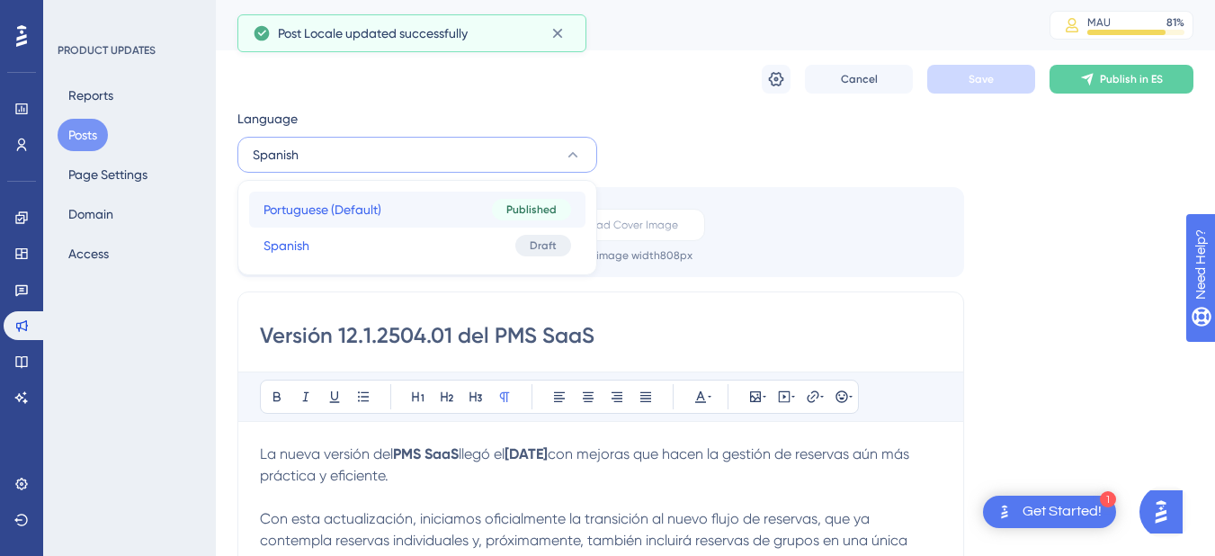
click at [378, 197] on button "Portuguese (Default) Portuguese (Default) Published" at bounding box center [417, 210] width 336 height 36
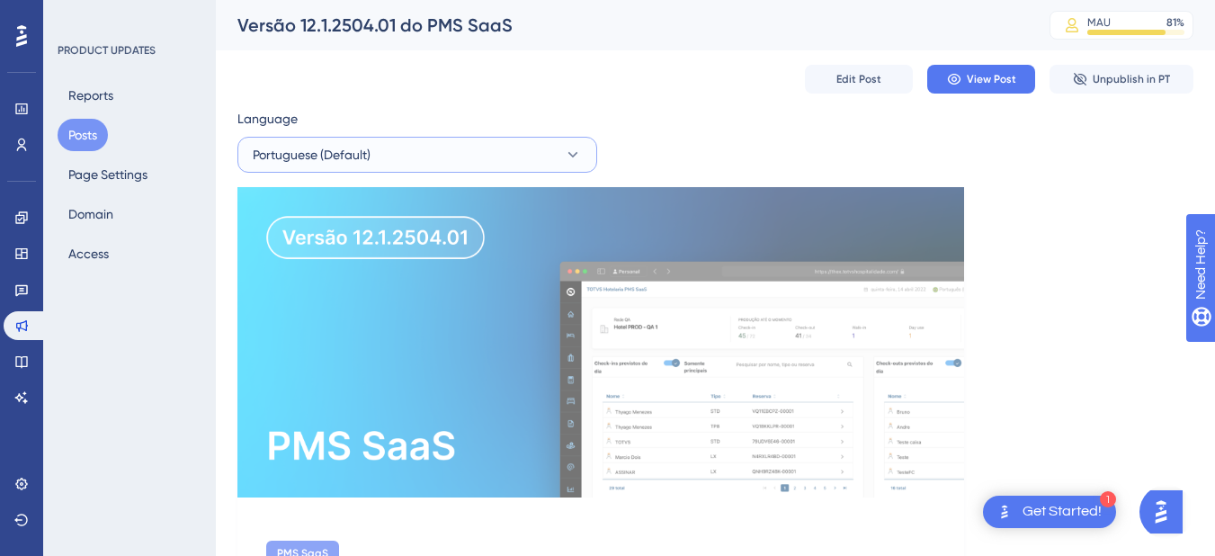
click at [345, 163] on span "Portuguese (Default)" at bounding box center [312, 155] width 118 height 22
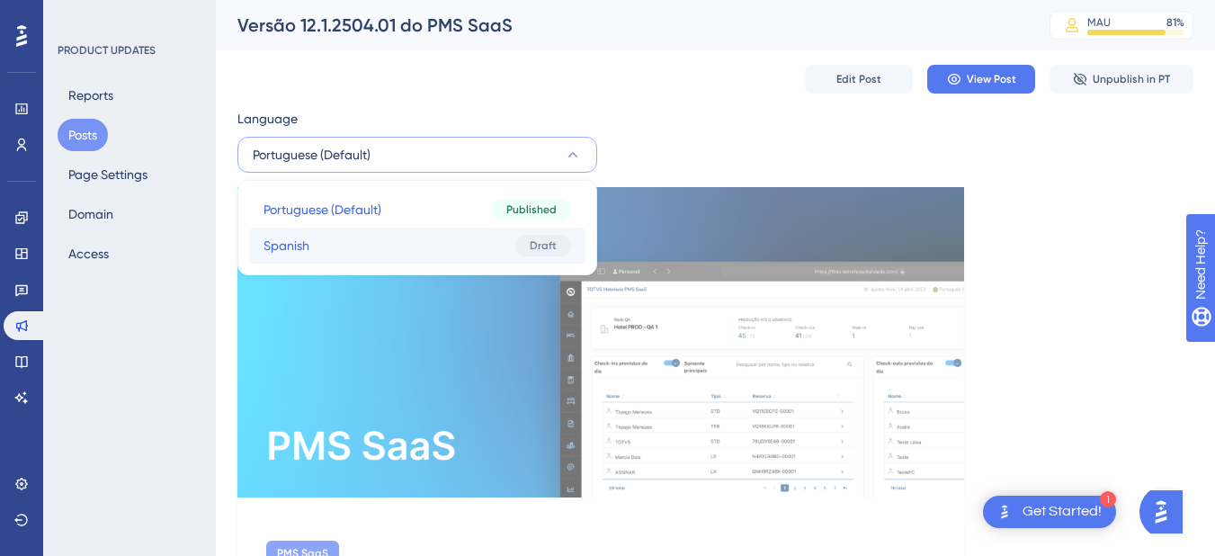
click at [382, 238] on button "Spanish Spanish Draft" at bounding box center [417, 246] width 336 height 36
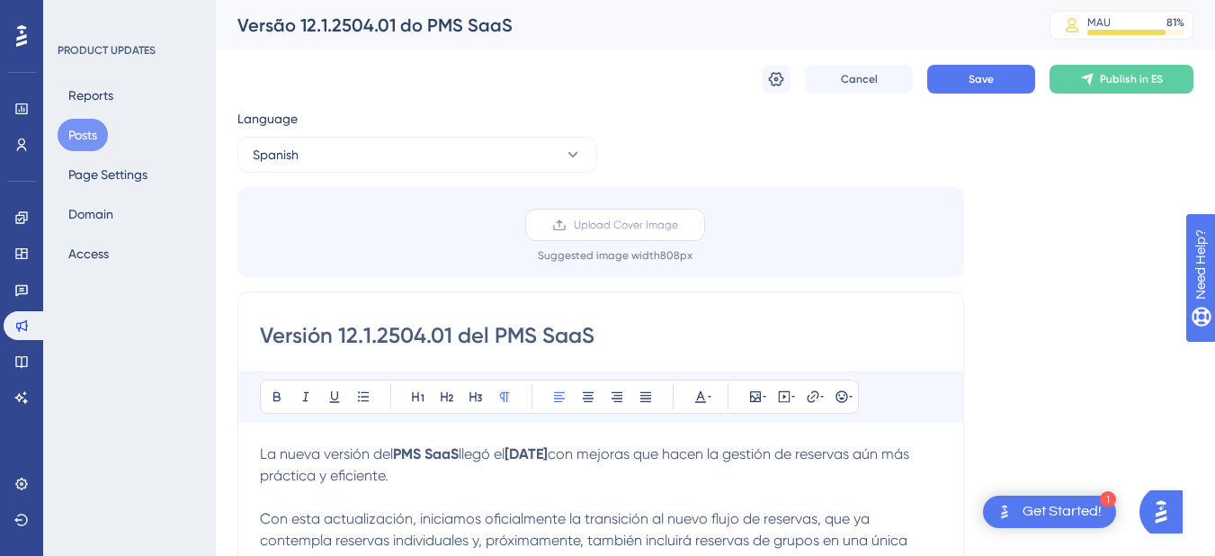
click at [607, 224] on span "Upload Cover Image" at bounding box center [626, 225] width 104 height 14
click at [678, 225] on input "Upload Cover Image" at bounding box center [678, 225] width 0 height 0
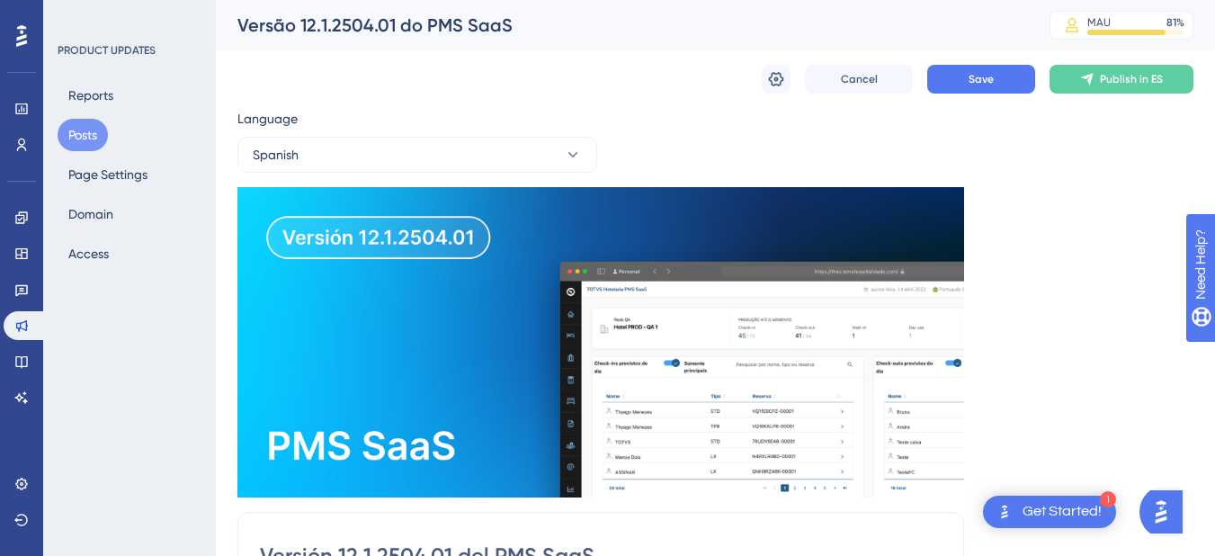
click at [971, 71] on button "Save" at bounding box center [981, 79] width 108 height 29
click at [747, 94] on div "Cancel Save Publish in ES" at bounding box center [715, 79] width 956 height 58
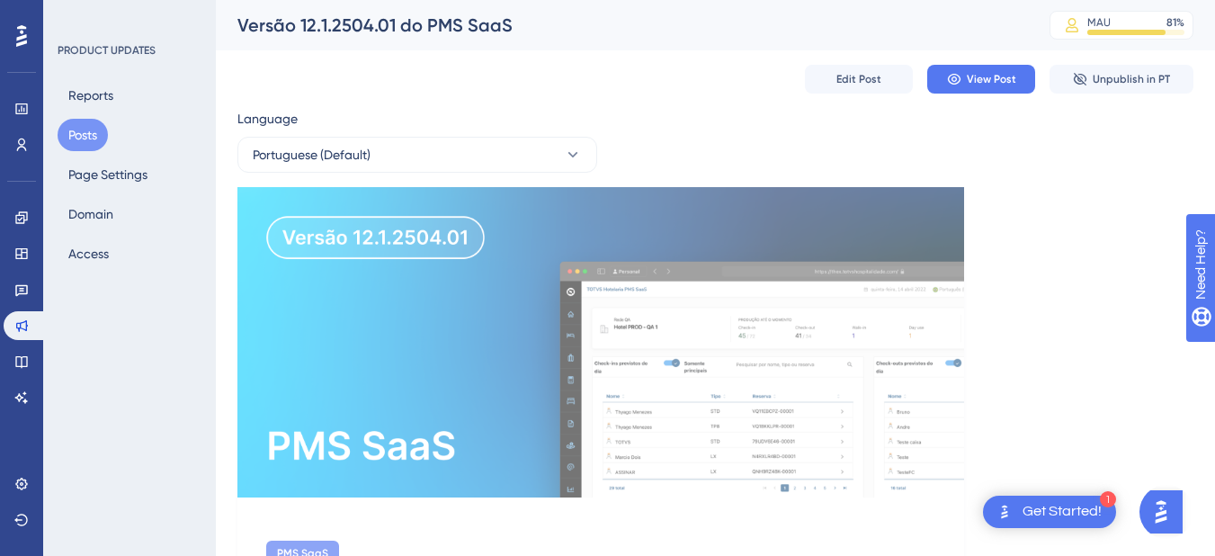
click at [601, 99] on div "Edit Post View Post Unpublish in PT" at bounding box center [715, 79] width 956 height 58
click at [541, 142] on button "Portuguese (Default)" at bounding box center [417, 155] width 360 height 36
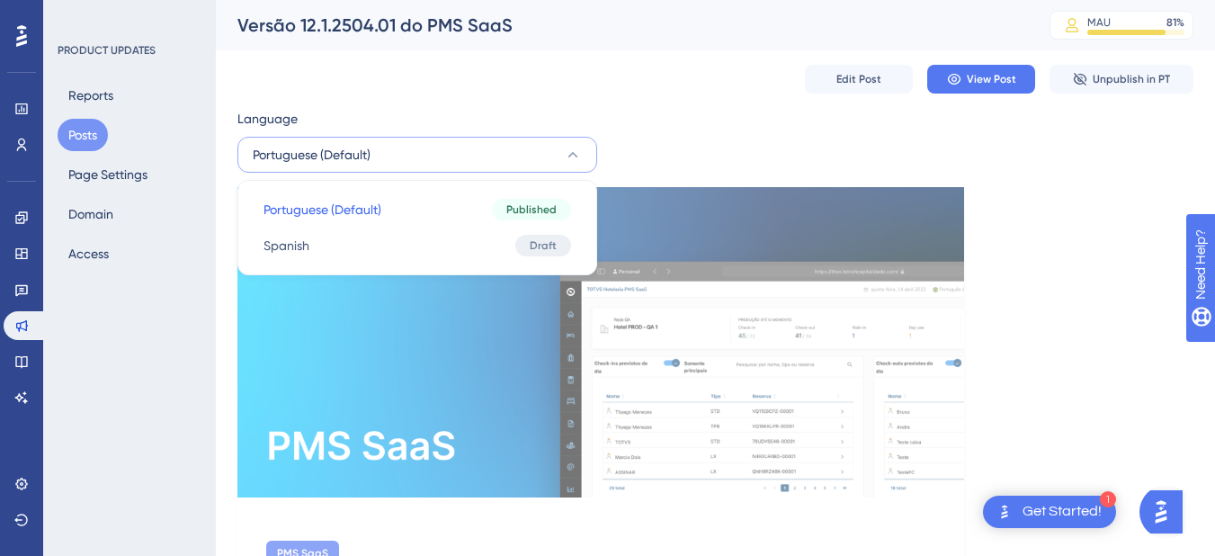
click at [610, 107] on div "Edit Post View Post Unpublish in PT" at bounding box center [715, 79] width 956 height 58
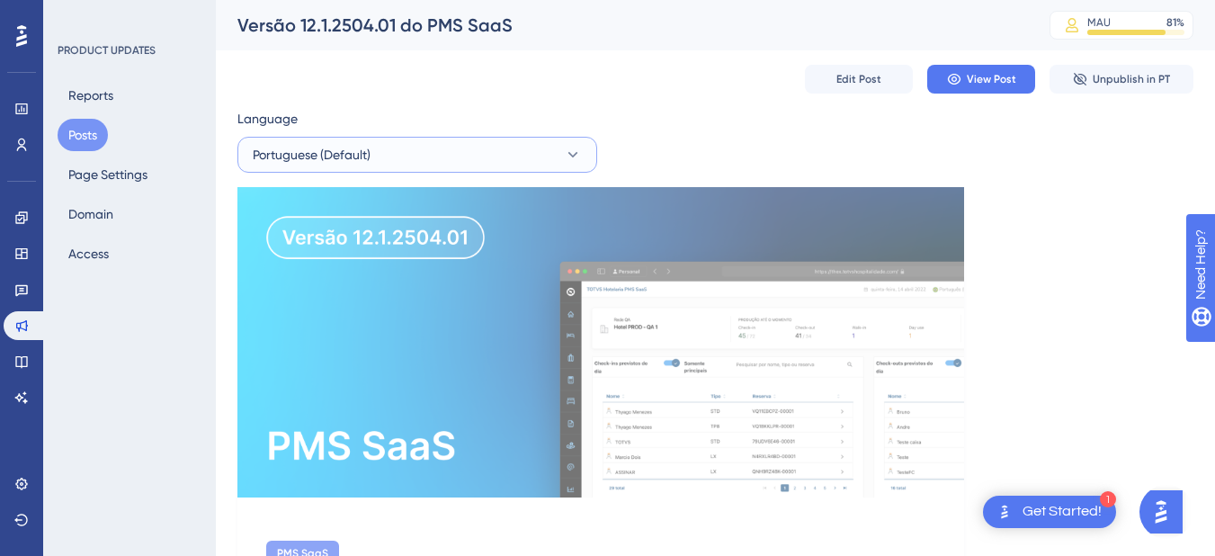
click at [575, 142] on button "Portuguese (Default)" at bounding box center [417, 155] width 360 height 36
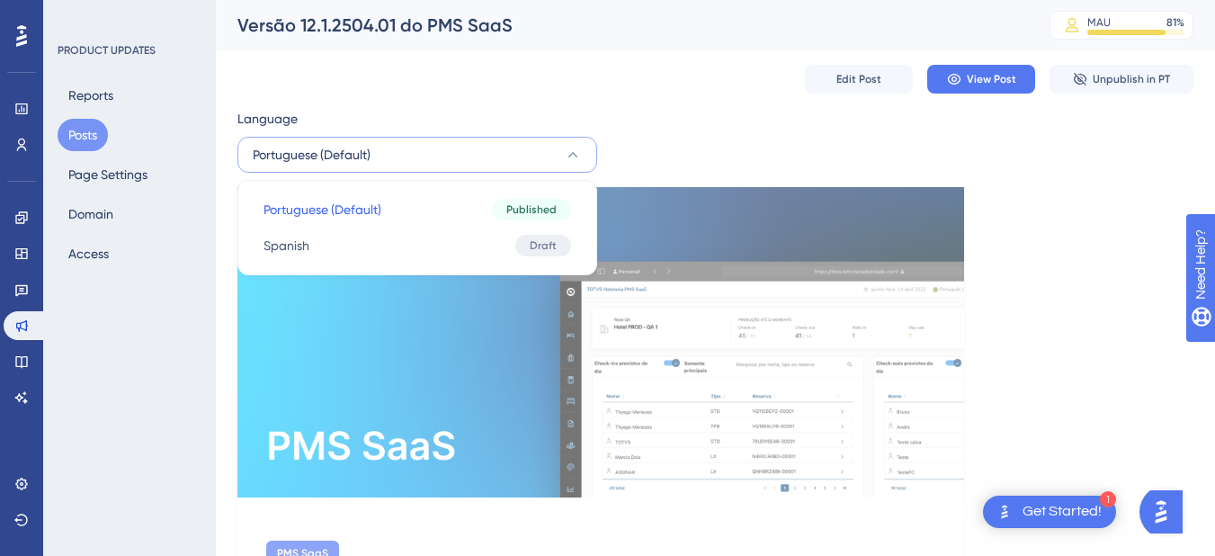
click at [367, 267] on div "Portuguese (Default) Portuguese (Default) Published Spanish Spanish Draft" at bounding box center [417, 227] width 360 height 95
click at [380, 240] on button "Spanish Spanish Draft" at bounding box center [417, 246] width 336 height 36
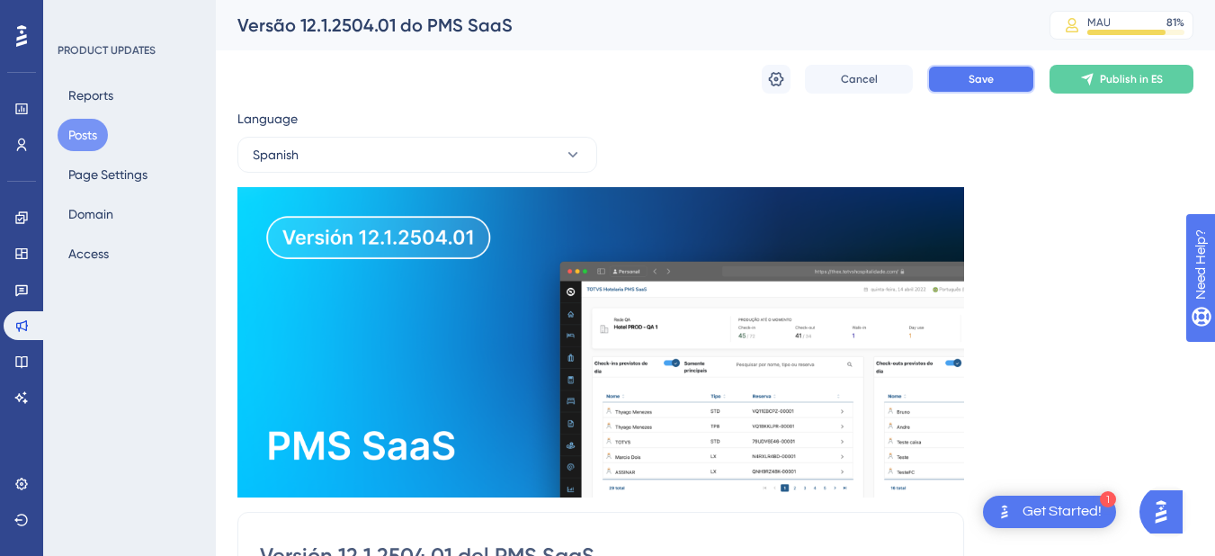
click at [984, 67] on button "Save" at bounding box center [981, 79] width 108 height 29
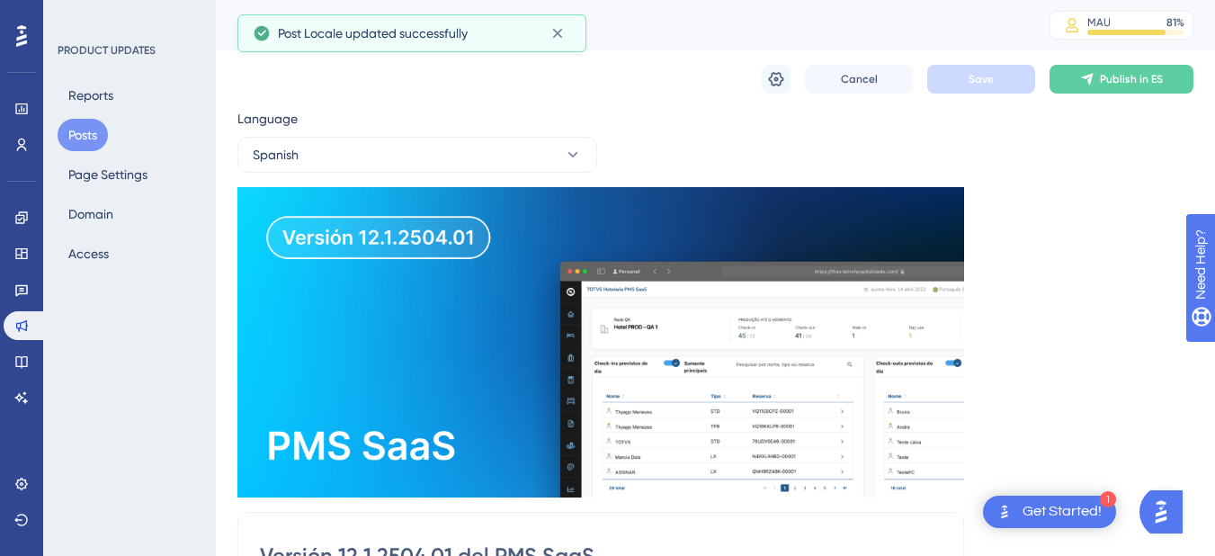
click at [88, 141] on button "Posts" at bounding box center [83, 135] width 50 height 32
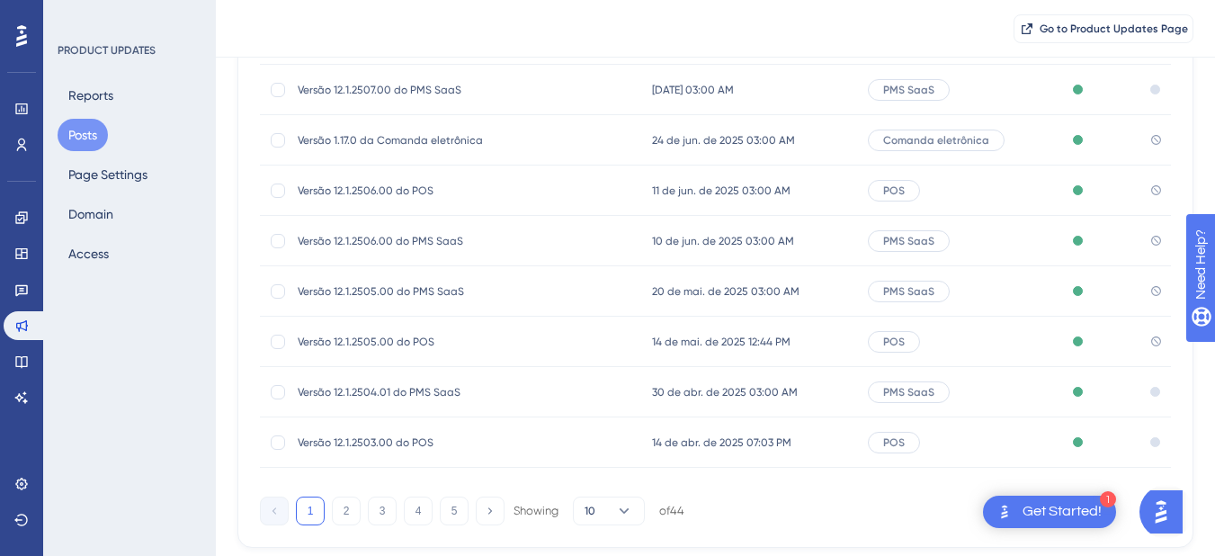
scroll to position [270, 0]
